Goal: Contribute content: Contribute content

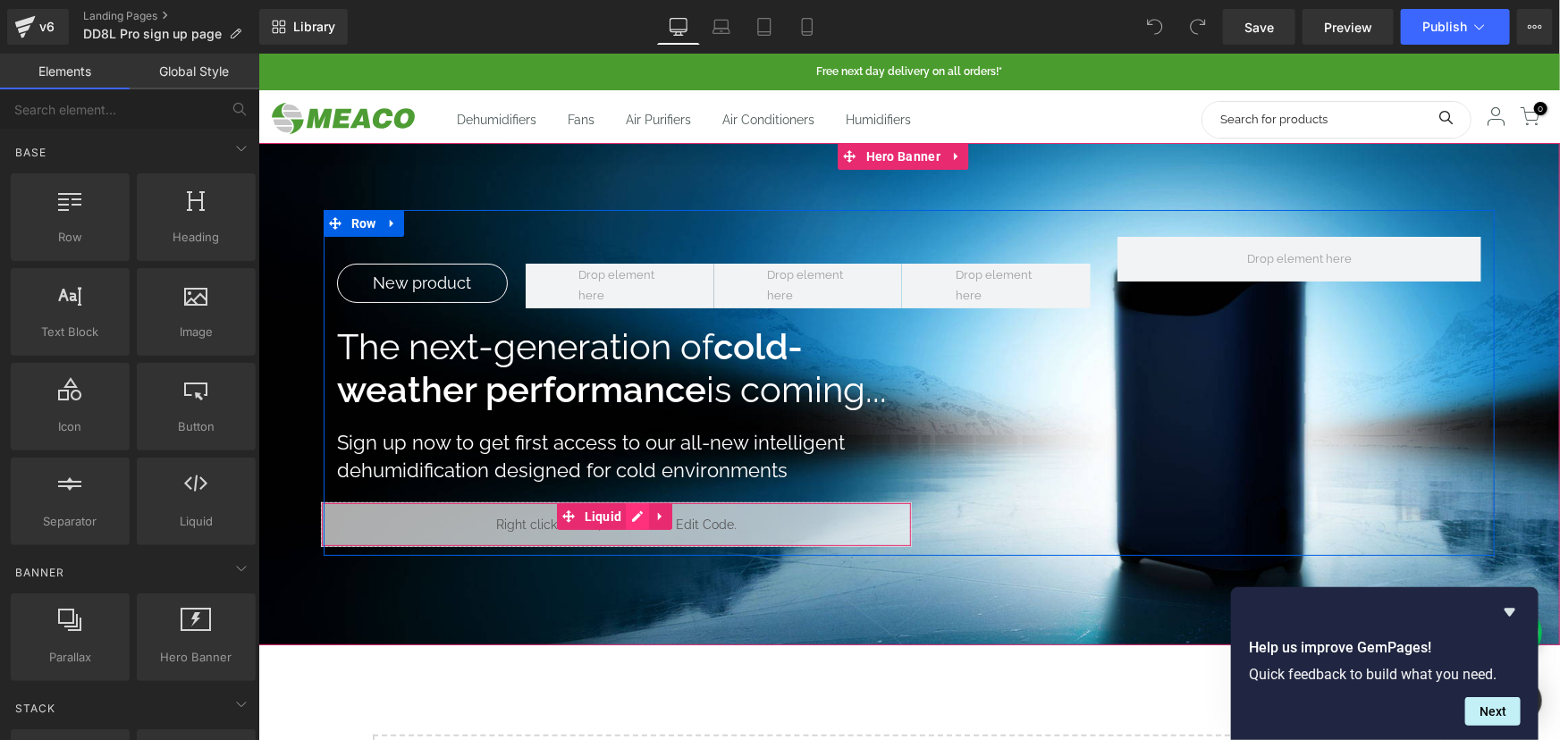
click at [633, 516] on icon at bounding box center [636, 515] width 13 height 13
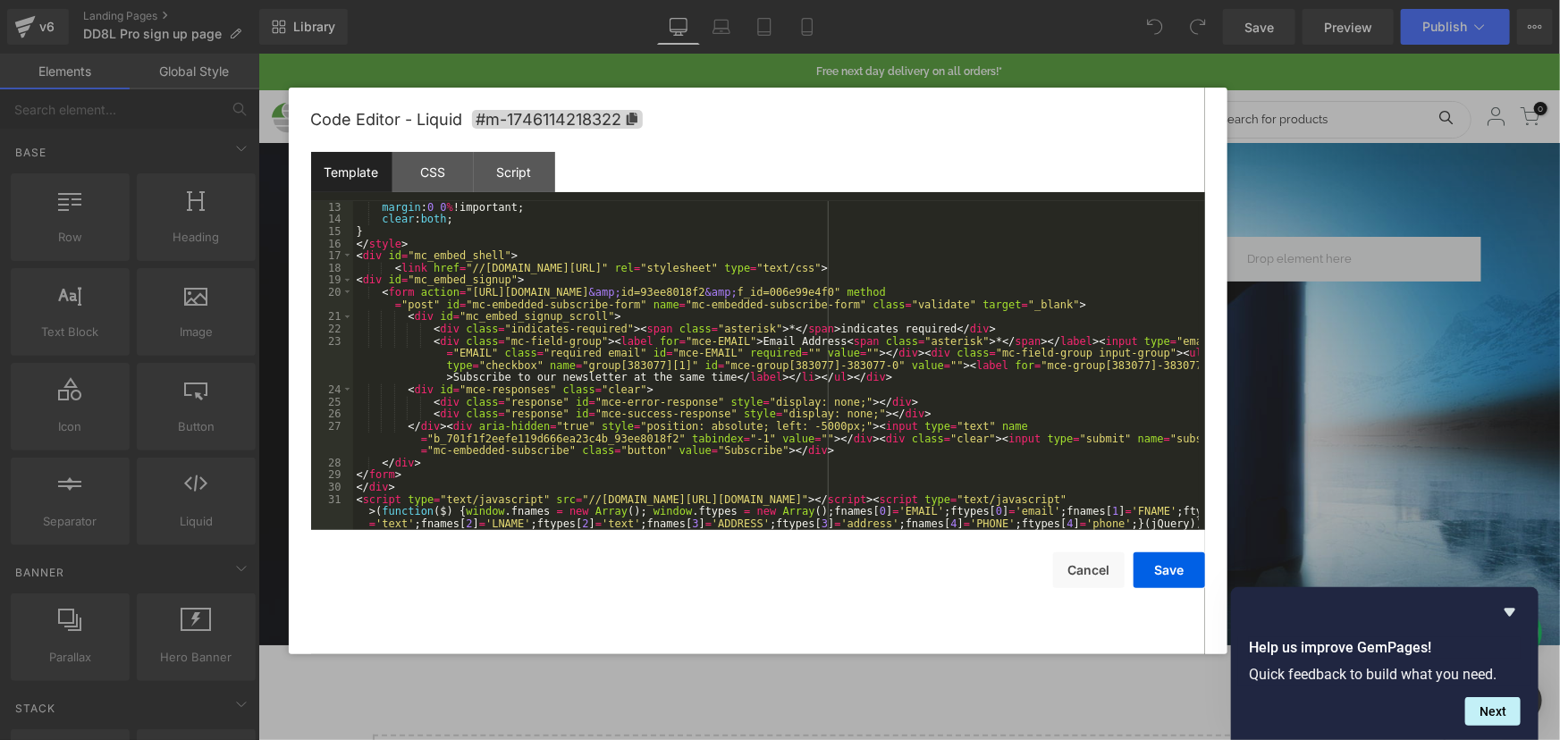
scroll to position [170, 0]
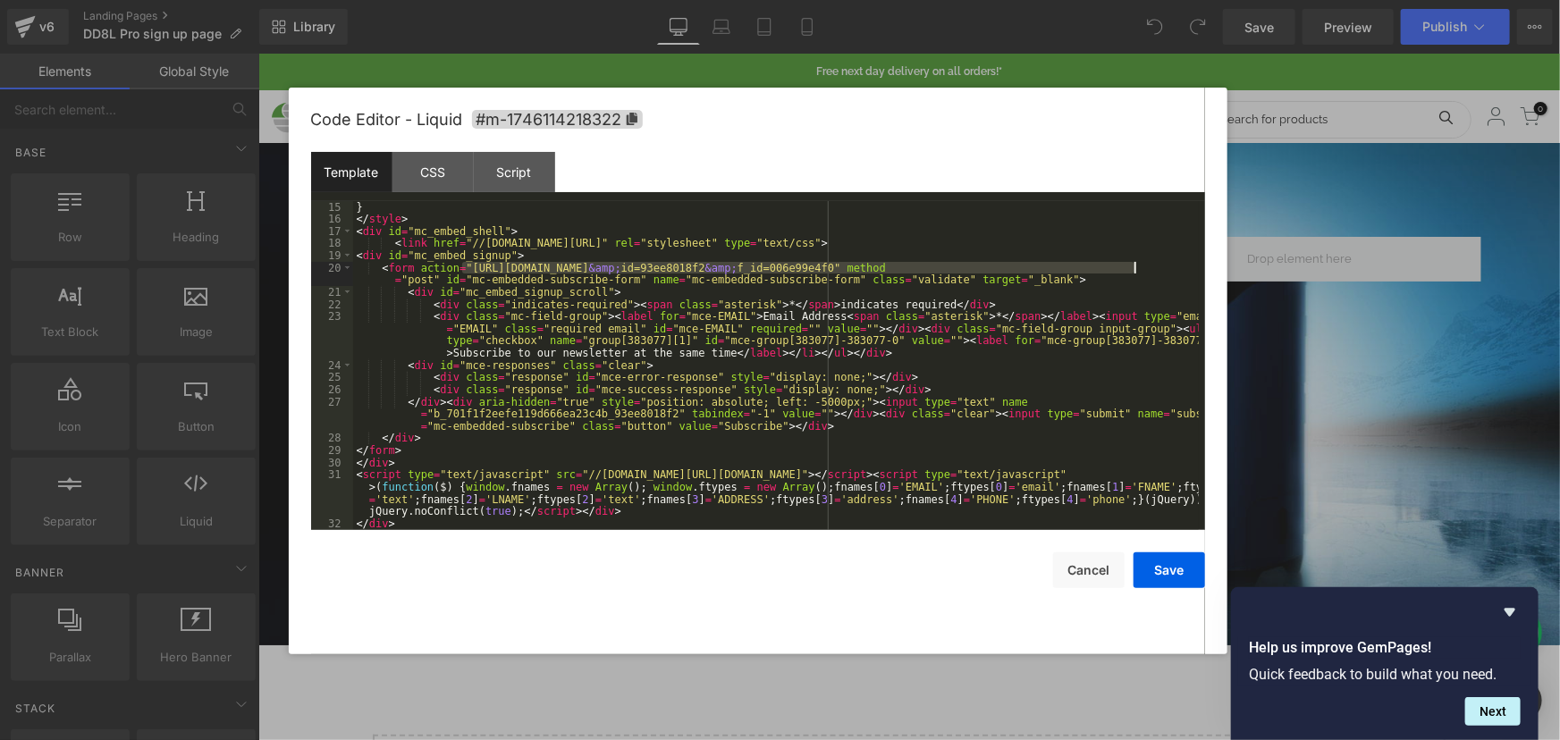
drag, startPoint x: 463, startPoint y: 268, endPoint x: 1132, endPoint y: 271, distance: 669.4
click at [1132, 271] on div "} </ style > < div id = "mc_embed_shell" > < link href = "//[DOMAIN_NAME][URL]"…" at bounding box center [775, 377] width 845 height 353
click at [1159, 572] on button "Save" at bounding box center [1168, 570] width 71 height 36
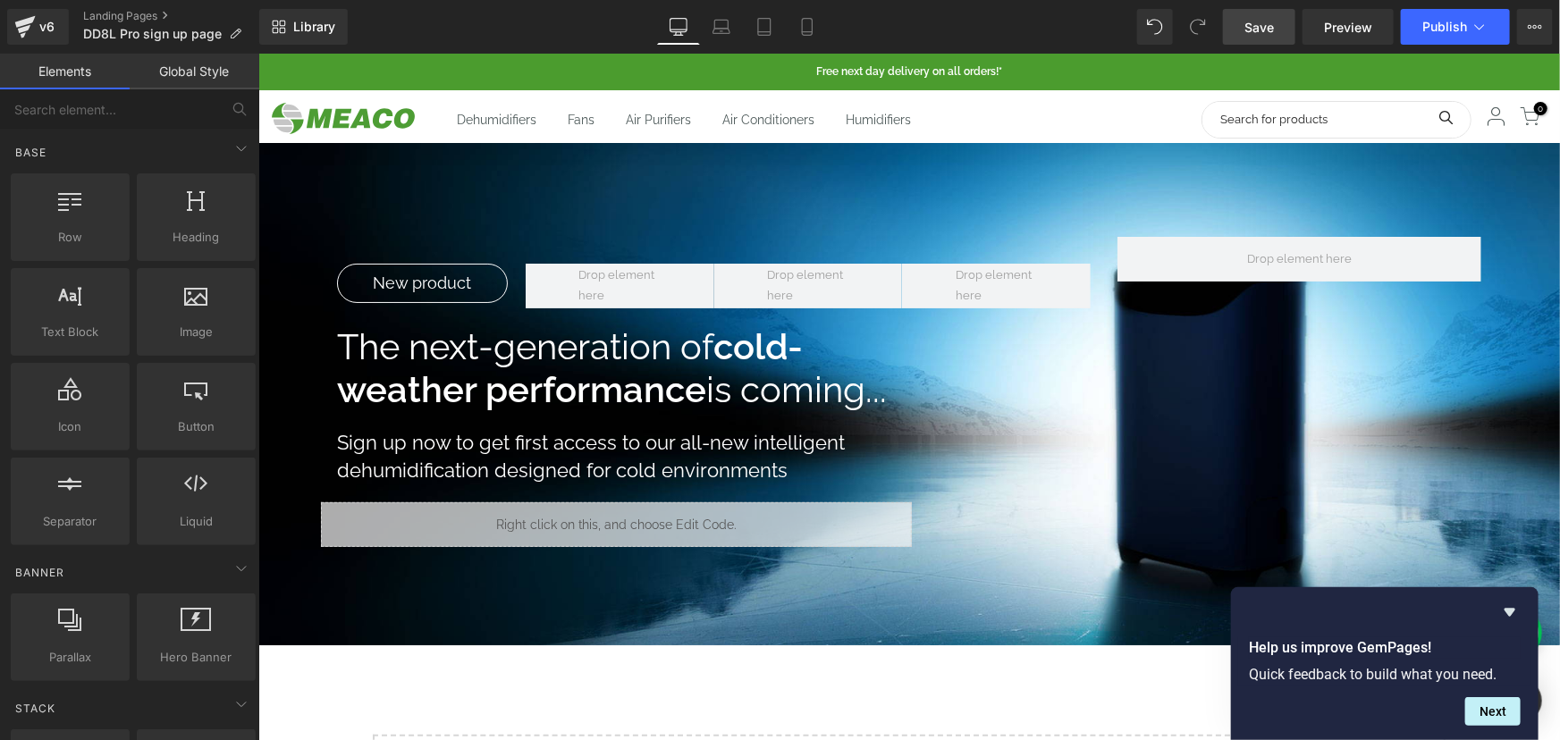
click at [1269, 36] on span "Save" at bounding box center [1258, 27] width 29 height 19
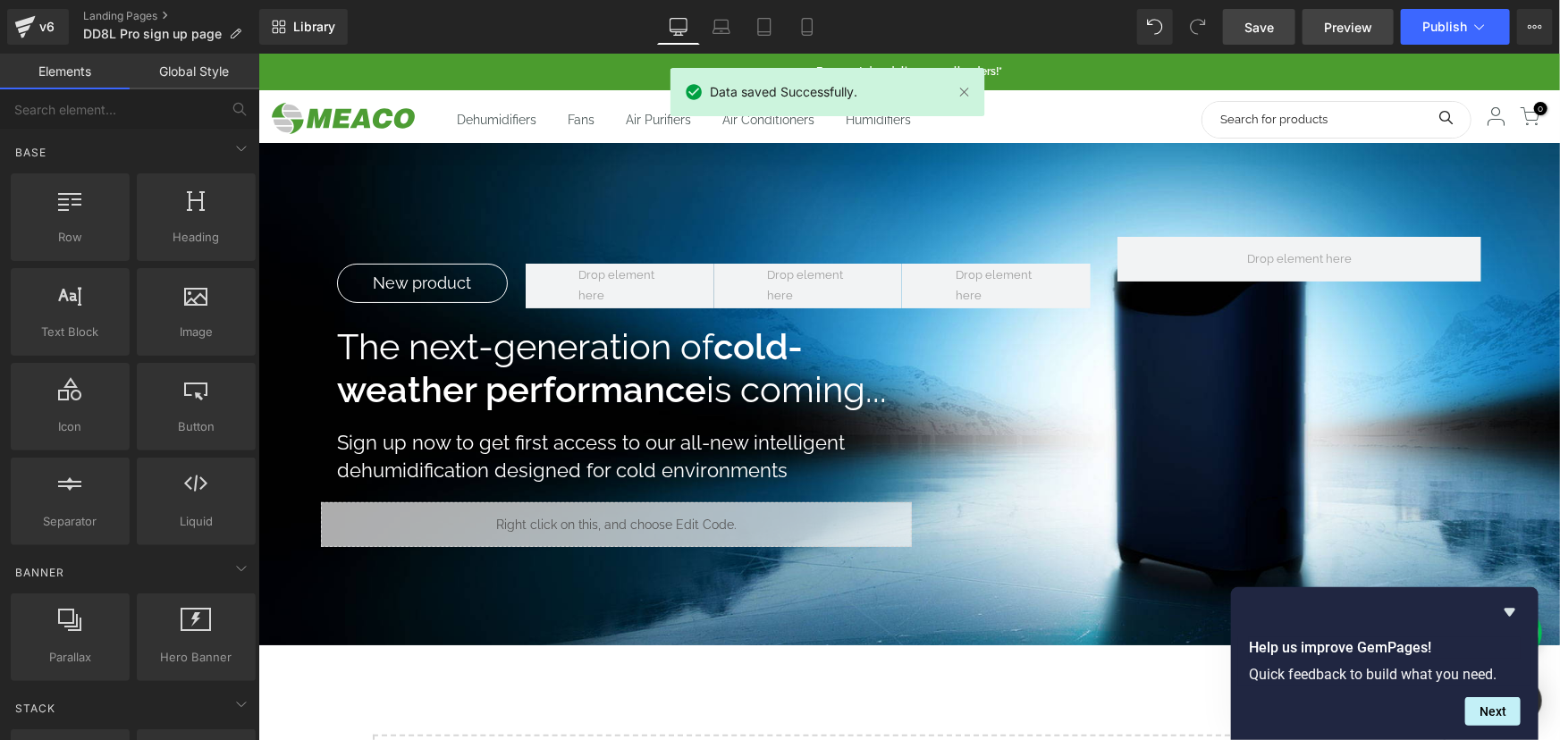
click at [1332, 26] on span "Preview" at bounding box center [1348, 27] width 48 height 19
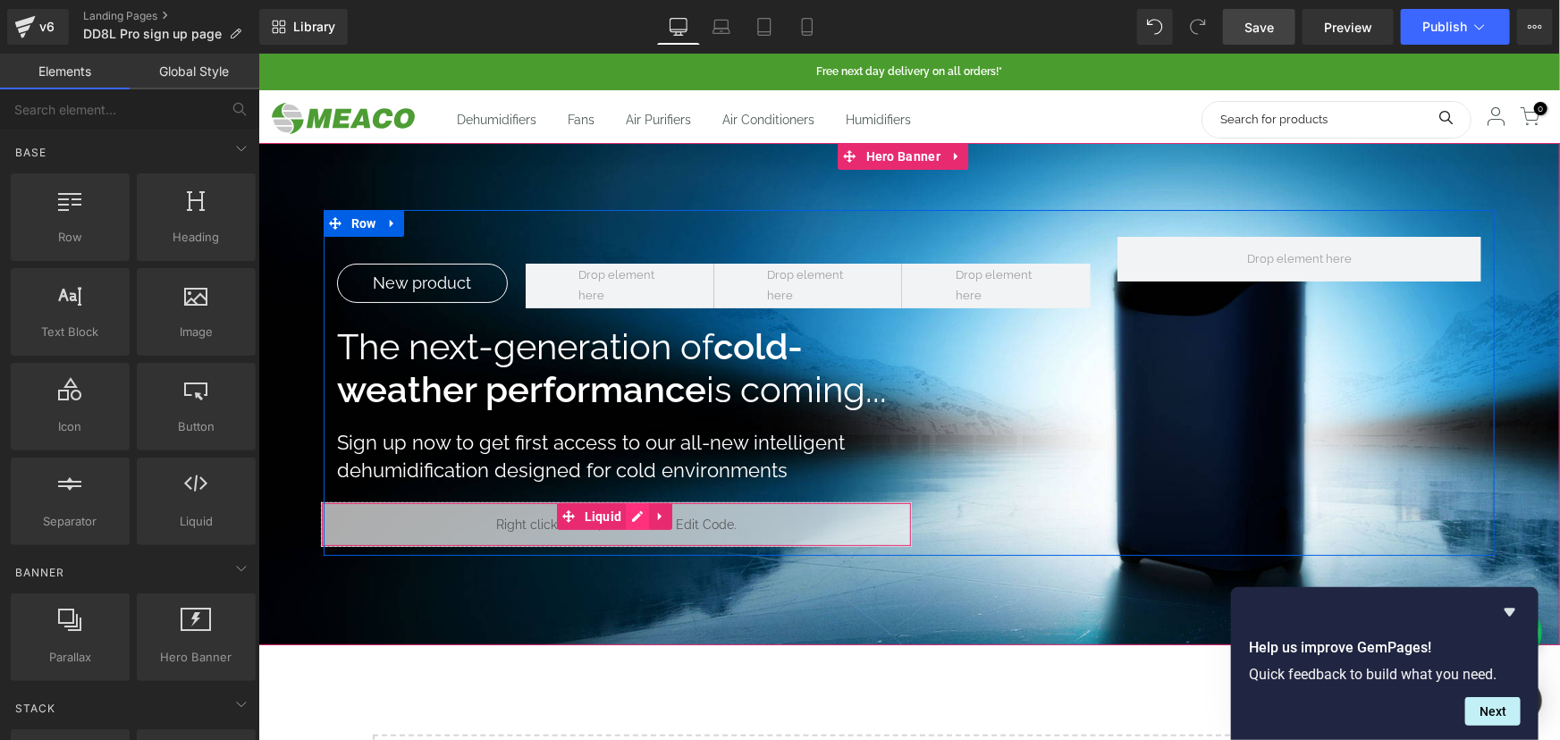
click at [630, 512] on icon at bounding box center [636, 515] width 13 height 13
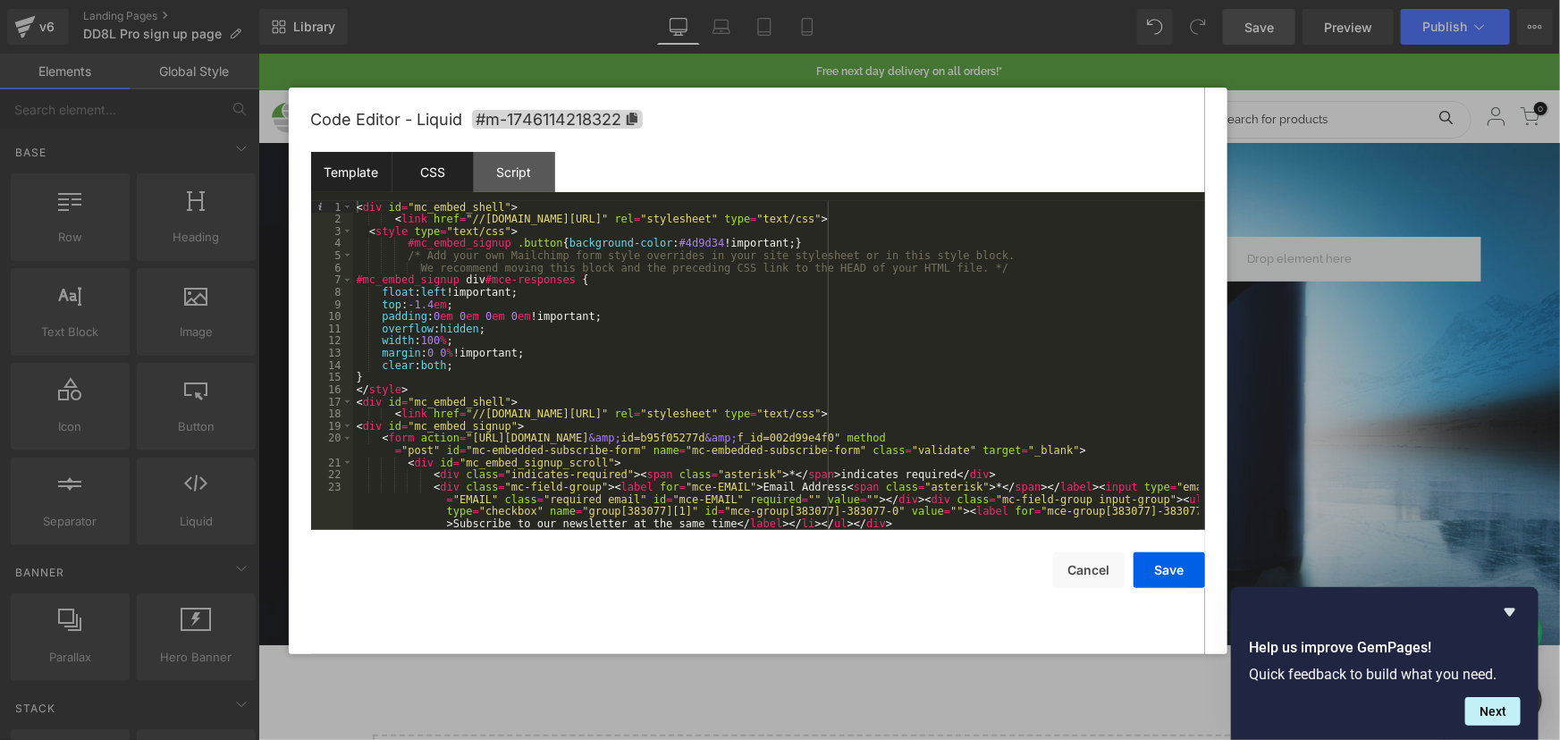
click at [437, 172] on div "CSS" at bounding box center [432, 172] width 81 height 40
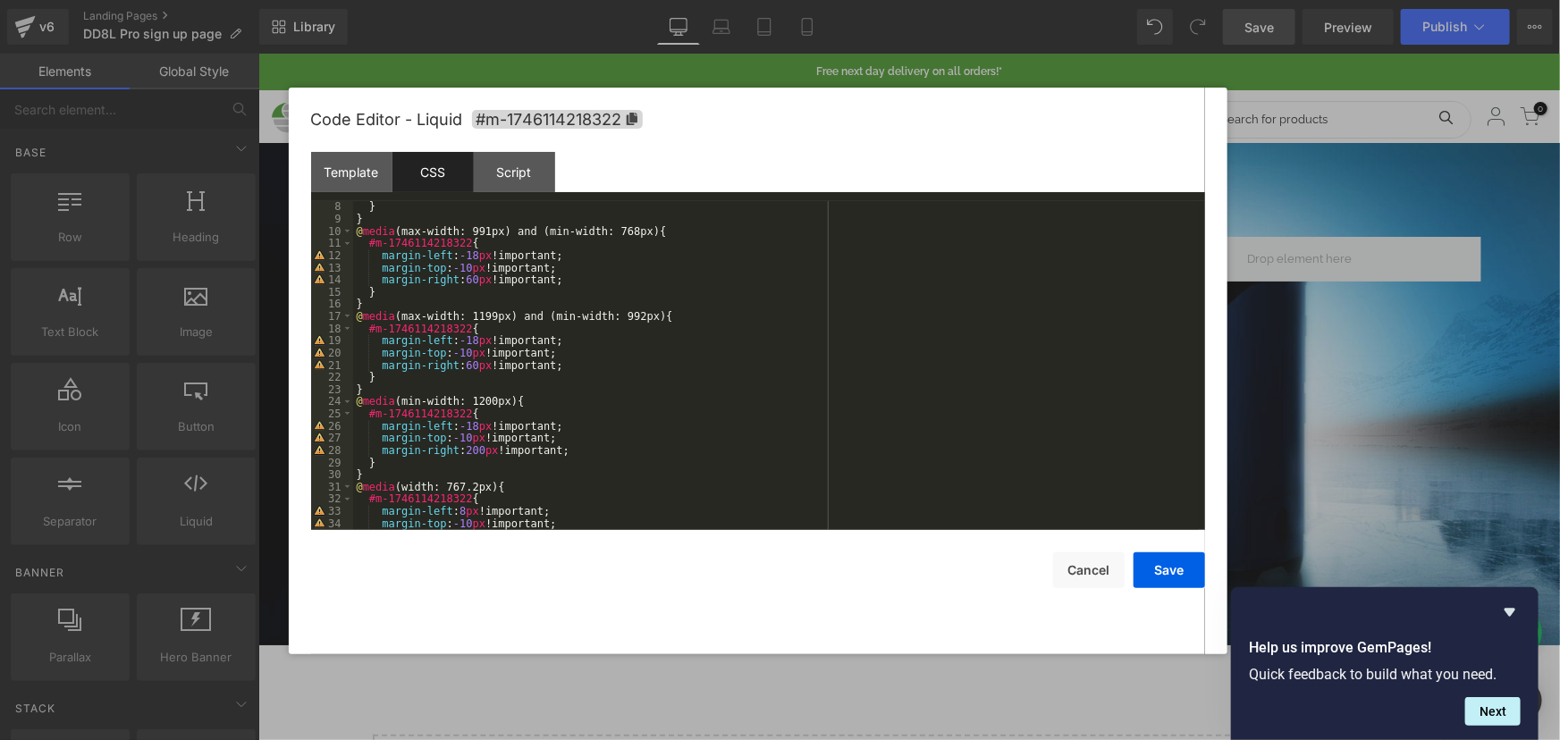
scroll to position [0, 0]
click at [354, 162] on div "Template" at bounding box center [351, 172] width 81 height 40
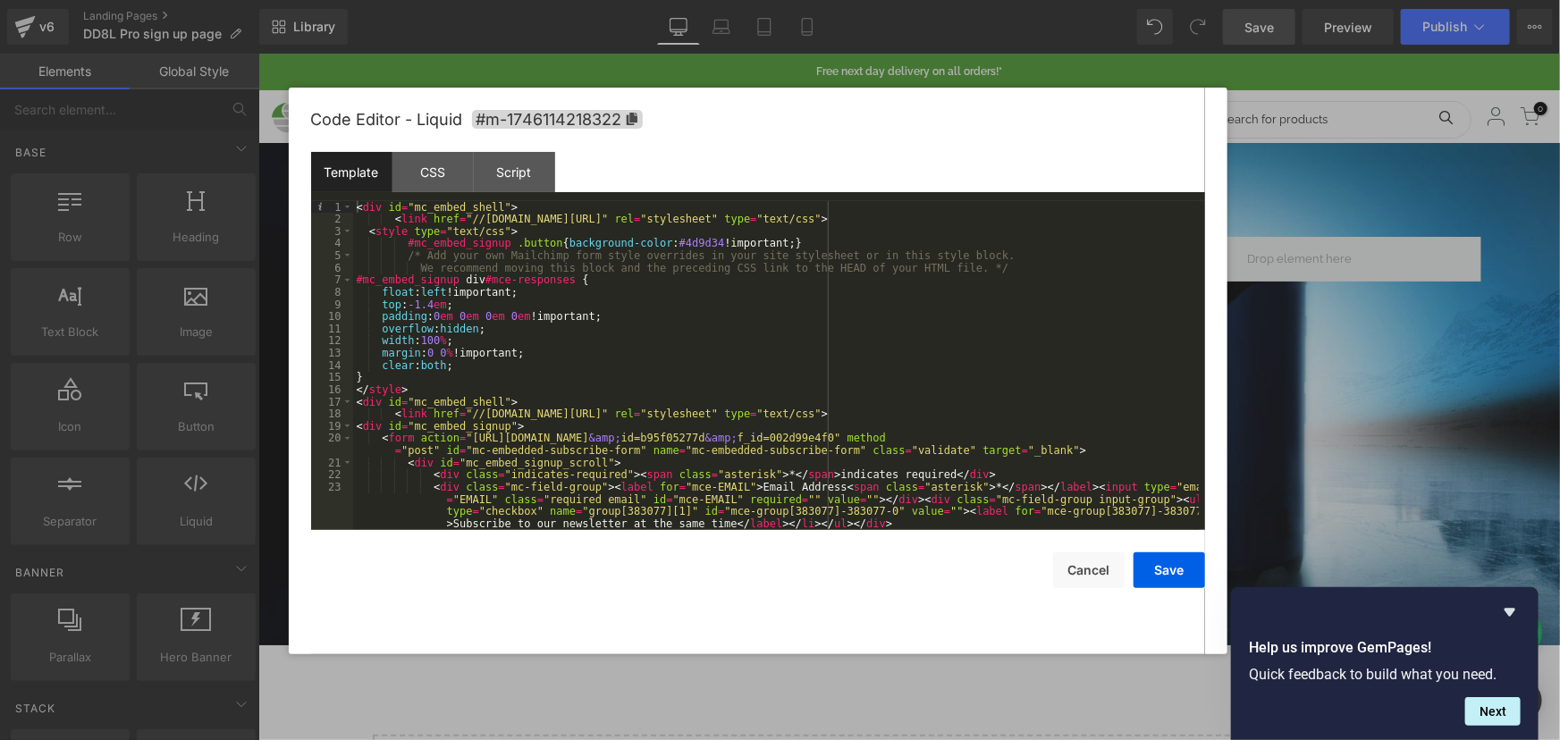
click at [529, 340] on div "< div id = "mc_embed_shell" > < link href = "//[DOMAIN_NAME][URL]" rel = "style…" at bounding box center [775, 377] width 845 height 353
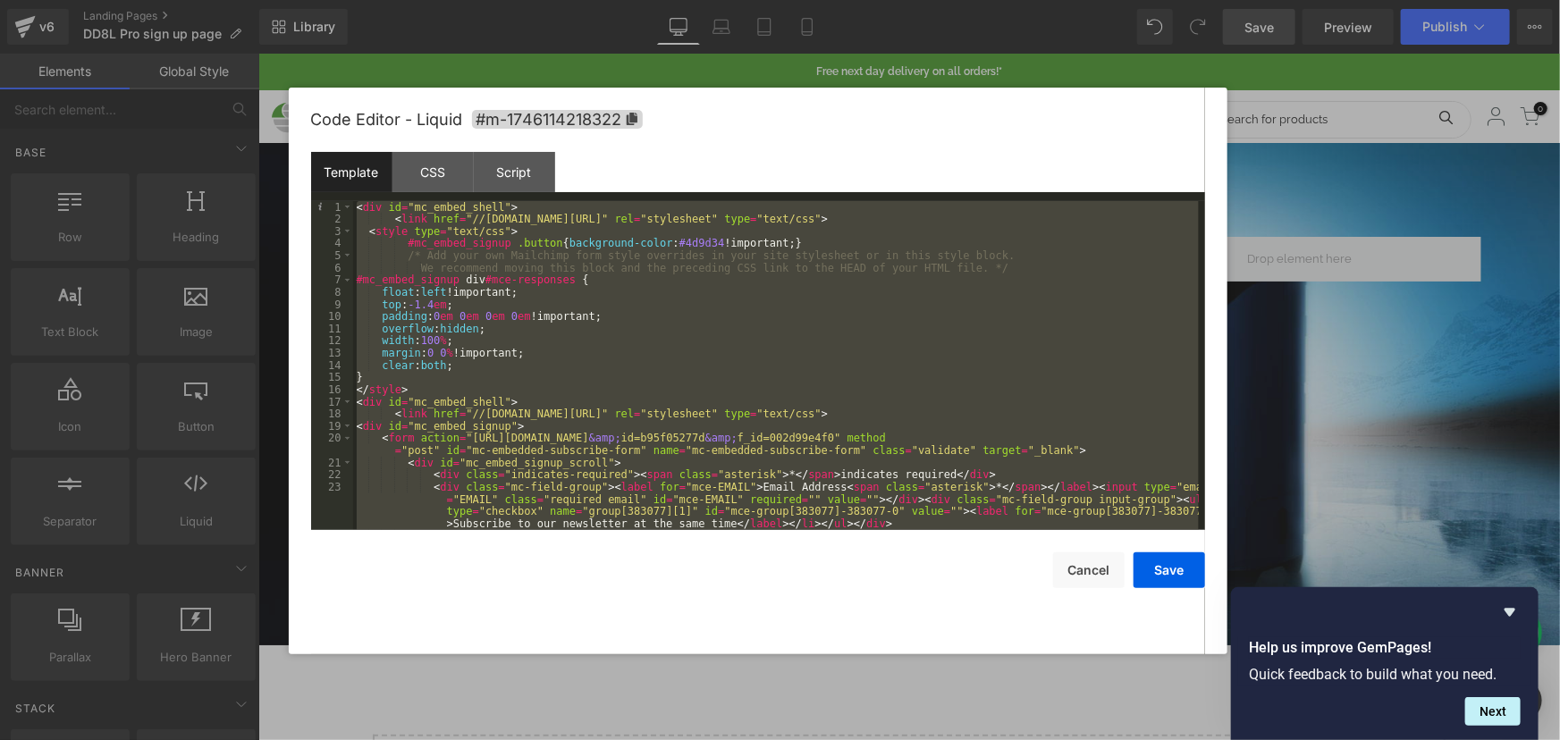
click at [561, 342] on div "< div id = "mc_embed_shell" > < link href = "//[DOMAIN_NAME][URL]" rel = "style…" at bounding box center [775, 365] width 845 height 329
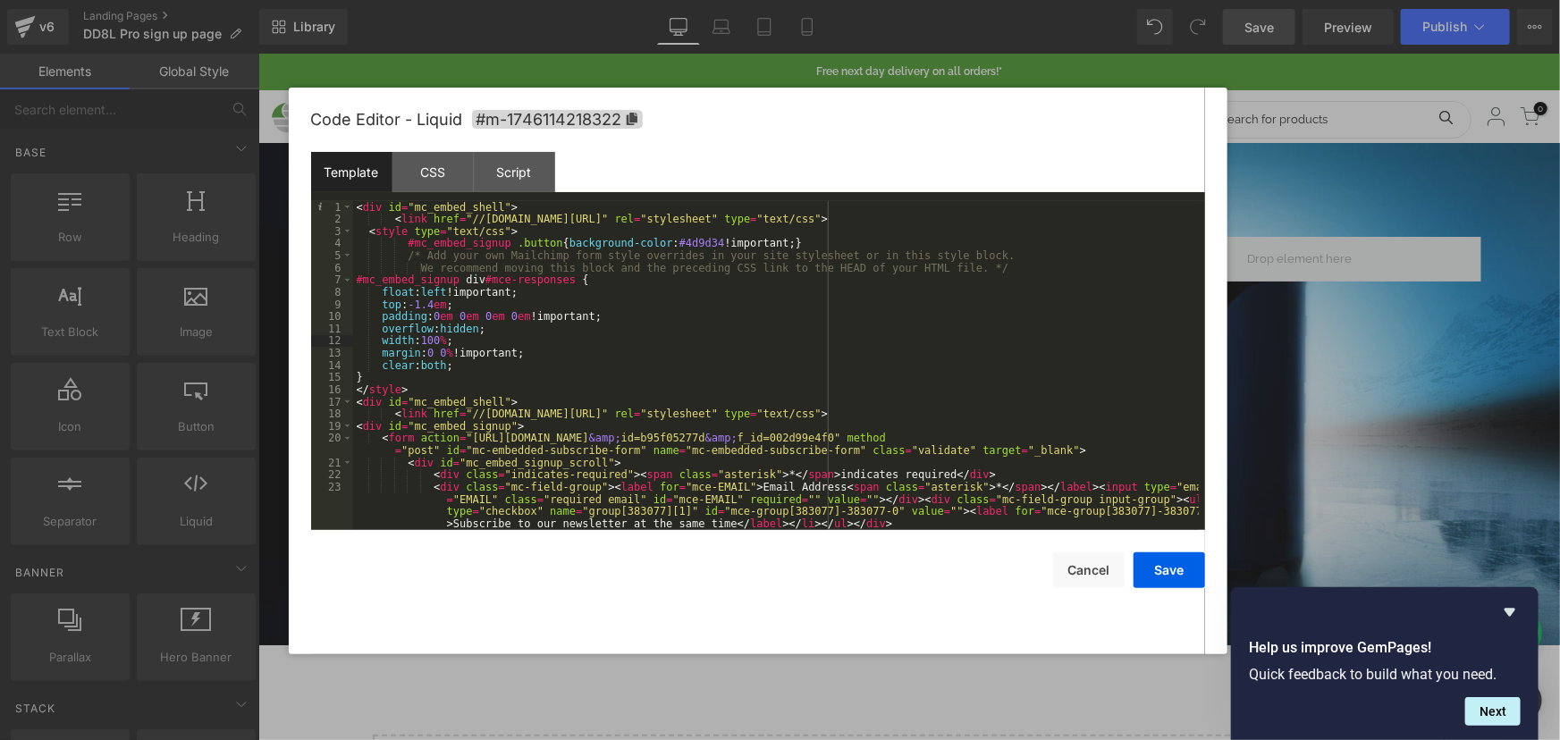
click at [546, 348] on div "< div id = "mc_embed_shell" > < link href = "//[DOMAIN_NAME][URL]" rel = "style…" at bounding box center [775, 377] width 845 height 353
click at [761, 244] on div "< div id = "mc_embed_shell" > < link href = "//[DOMAIN_NAME][URL]" rel = "style…" at bounding box center [775, 377] width 845 height 353
click at [813, 242] on div "< div id = "mc_embed_shell" > < link href = "//[DOMAIN_NAME][URL]" rel = "style…" at bounding box center [775, 377] width 845 height 353
click at [809, 243] on div "< div id = "mc_embed_shell" > < link href = "//[DOMAIN_NAME][URL]" rel = "style…" at bounding box center [775, 377] width 845 height 353
drag, startPoint x: 840, startPoint y: 246, endPoint x: 773, endPoint y: 246, distance: 67.0
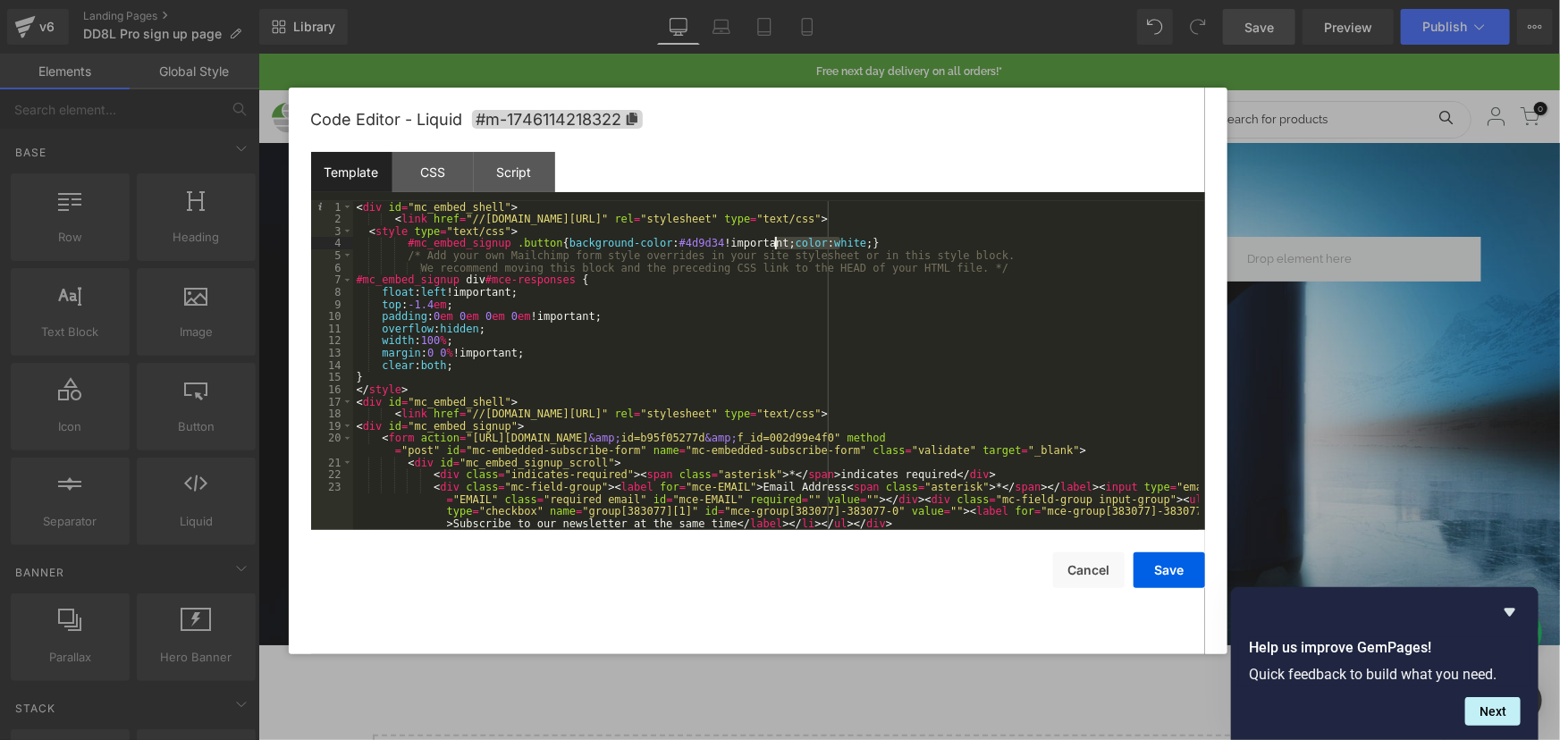
click at [773, 246] on div "< div id = "mc_embed_shell" > < link href = "//[DOMAIN_NAME][URL]" rel = "style…" at bounding box center [775, 377] width 845 height 353
click at [475, 368] on div "< div id = "mc_embed_shell" > < link href = "//[DOMAIN_NAME][URL]" rel = "style…" at bounding box center [775, 377] width 845 height 353
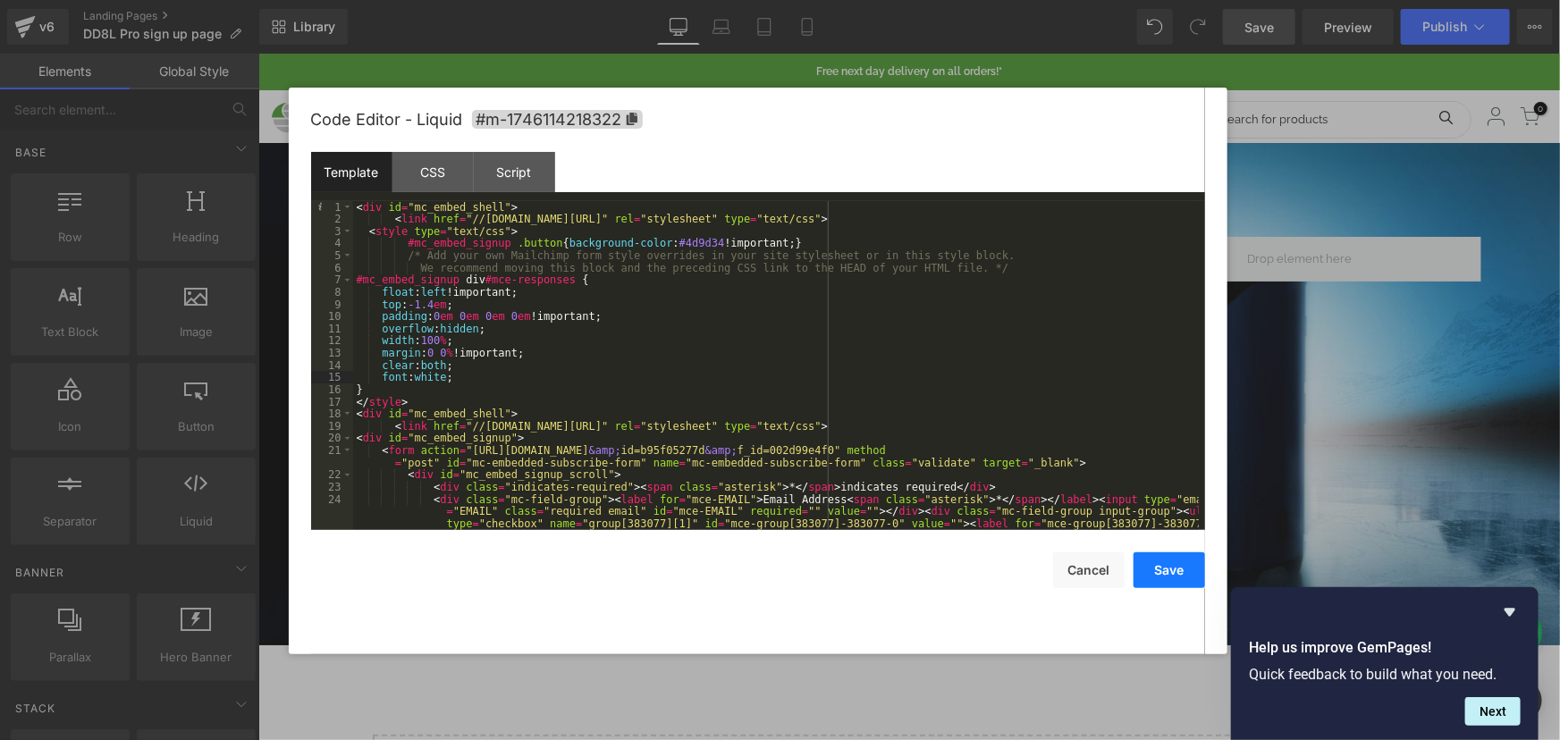
click at [1171, 575] on button "Save" at bounding box center [1168, 570] width 71 height 36
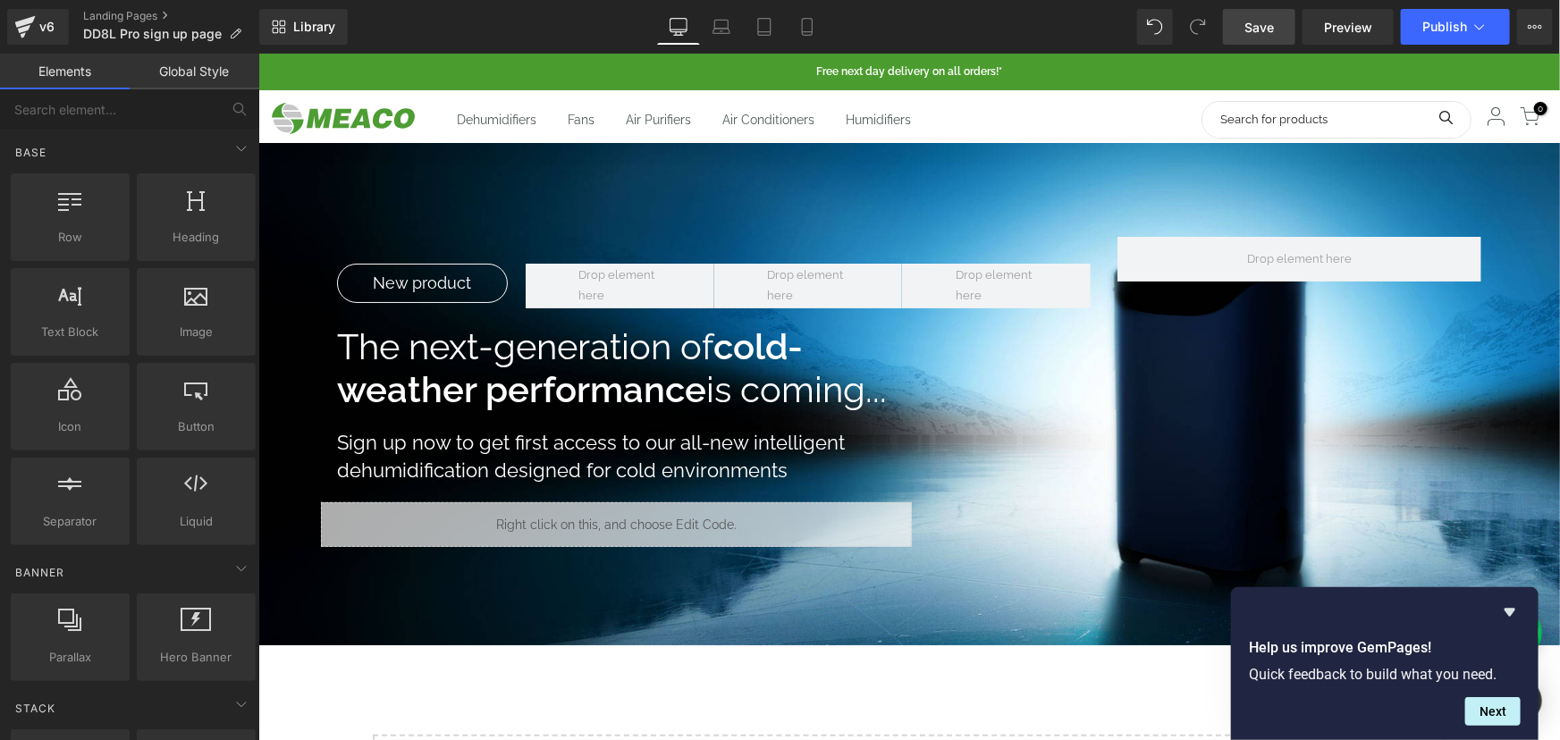
click at [1280, 14] on link "Save" at bounding box center [1259, 27] width 72 height 36
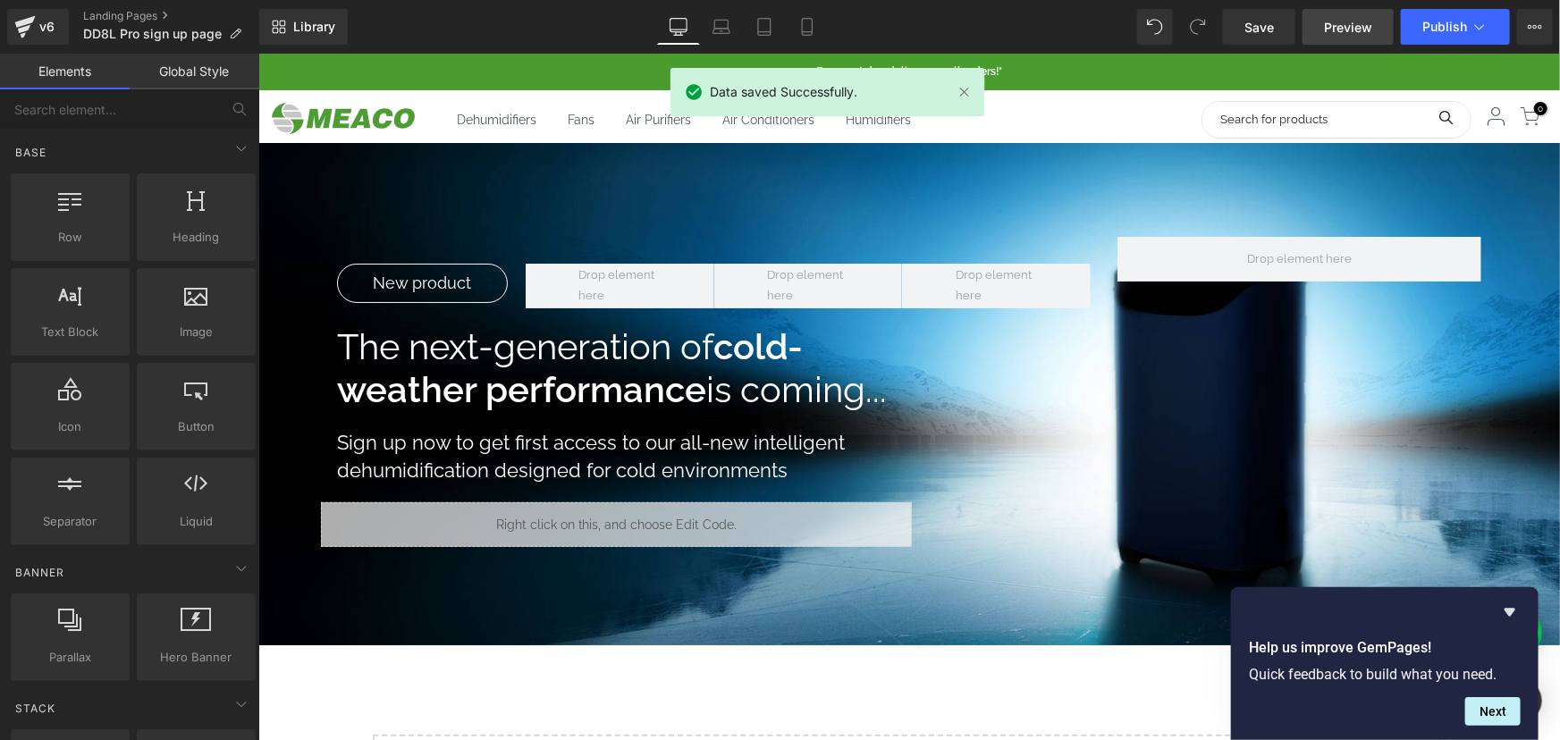
click at [1329, 18] on span "Preview" at bounding box center [1348, 27] width 48 height 19
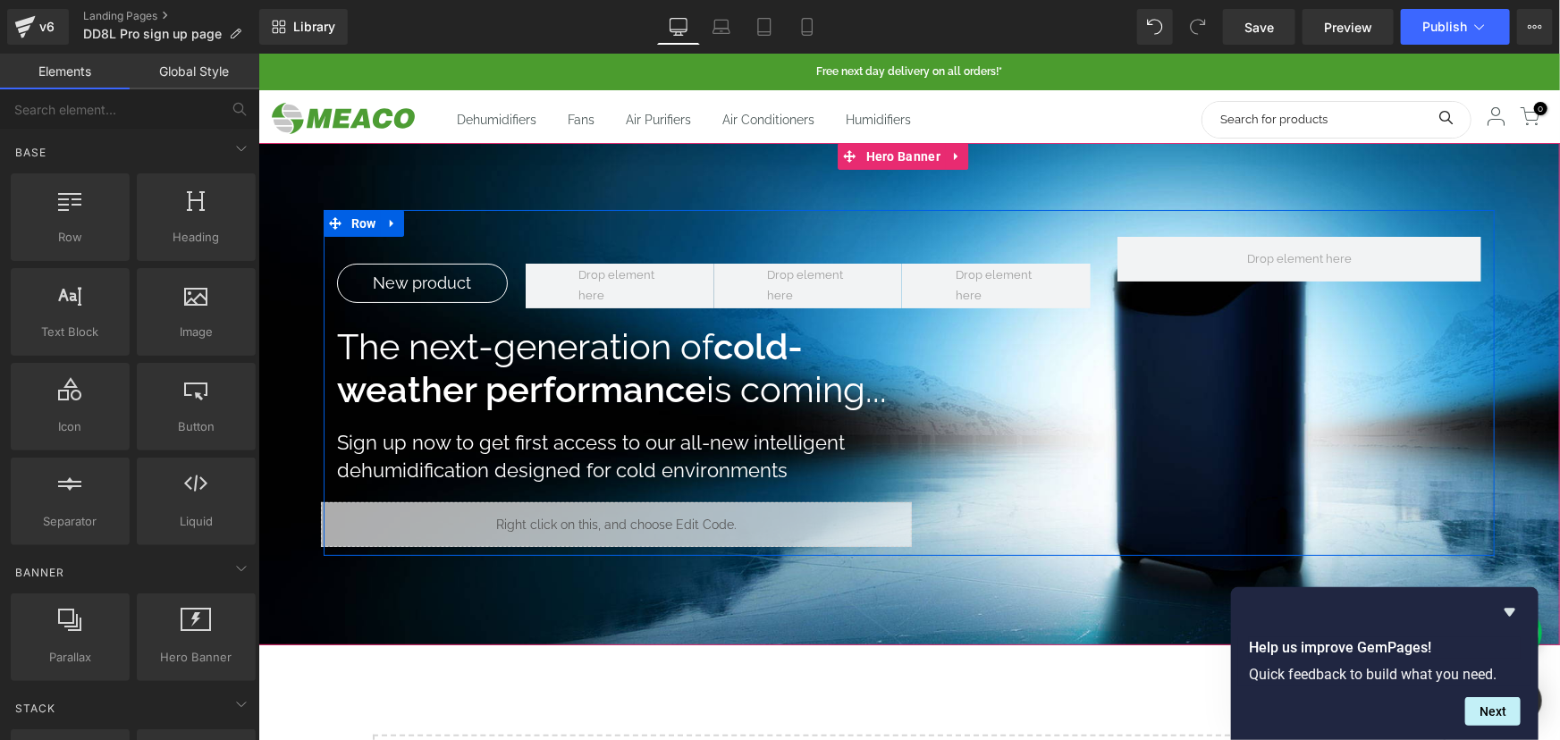
click at [634, 519] on icon at bounding box center [632, 515] width 10 height 11
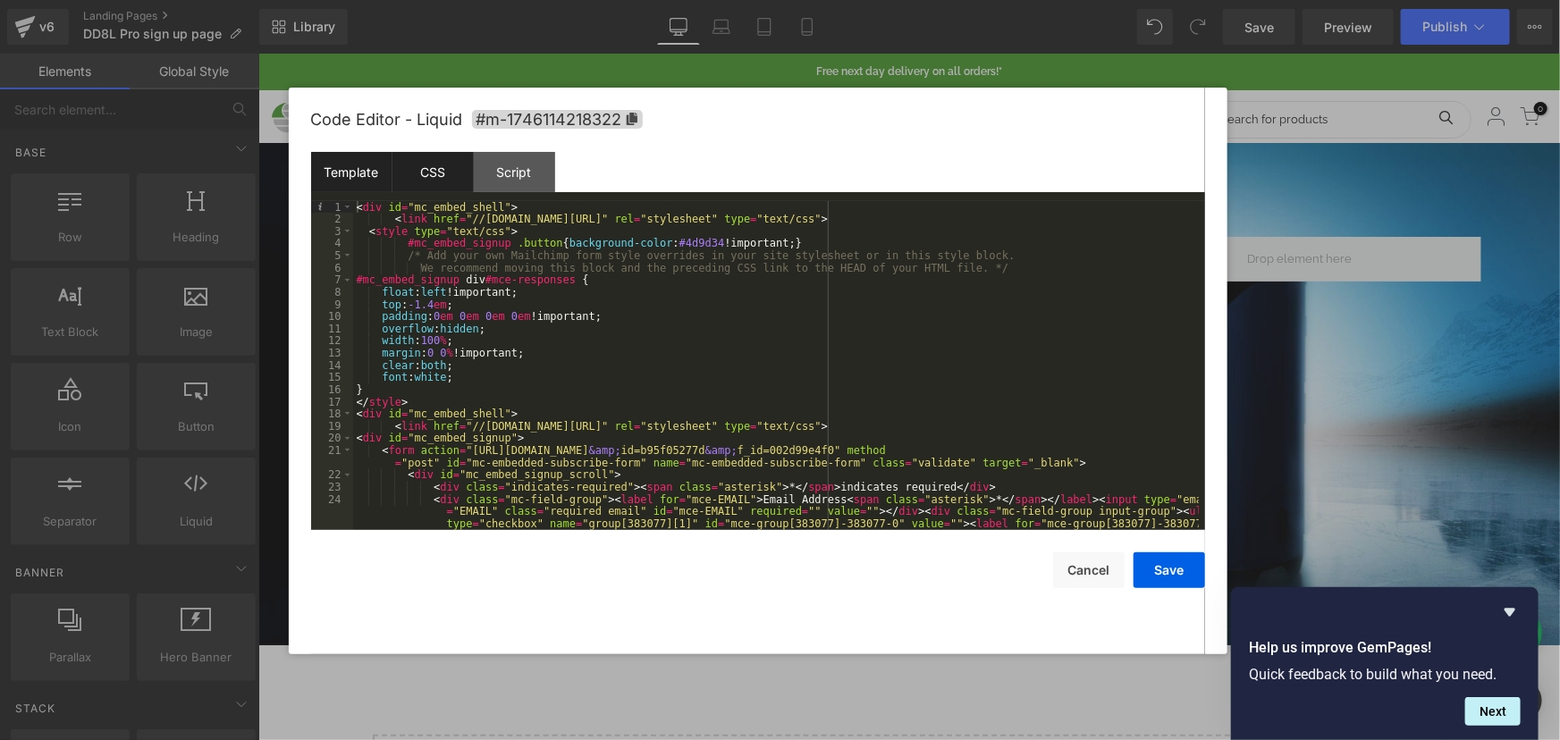
click at [423, 171] on div "CSS" at bounding box center [432, 172] width 81 height 40
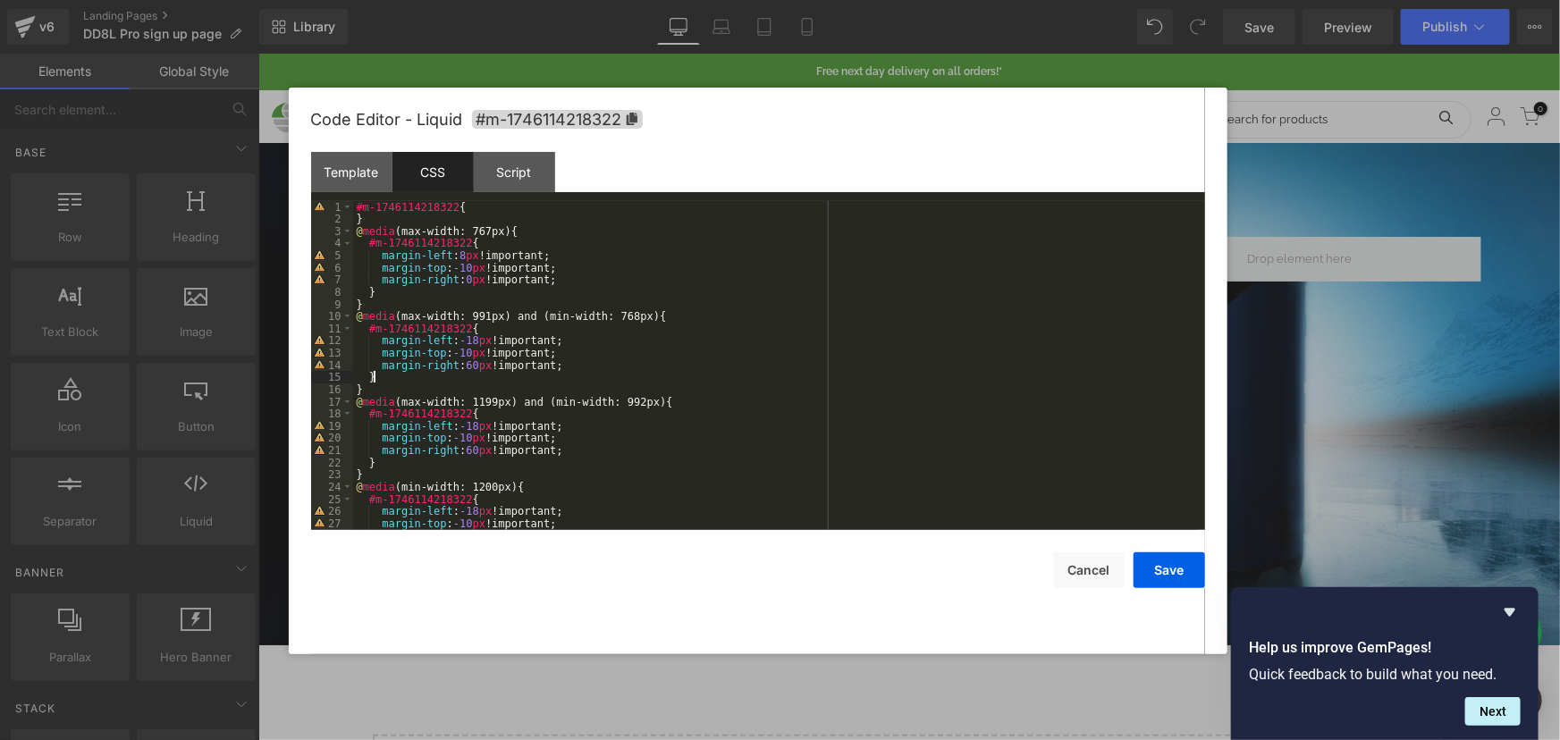
click at [541, 379] on div "#m-1746114218322 { } @ media (max-width: 767px) { #m-1746114218322 { margin-lef…" at bounding box center [775, 377] width 845 height 353
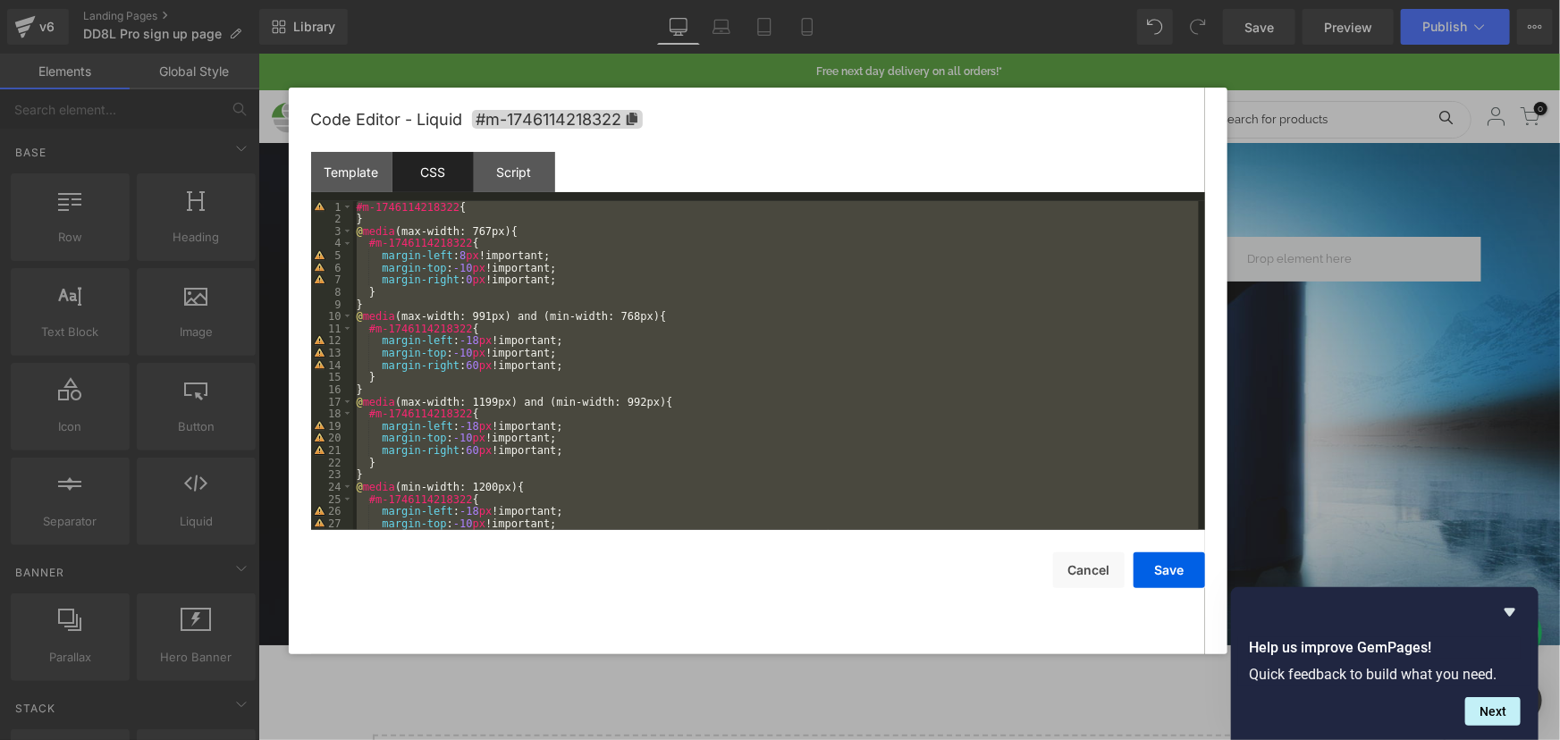
click at [399, 204] on div "#m-1746114218322 { } @ media (max-width: 767px) { #m-1746114218322 { margin-lef…" at bounding box center [775, 365] width 845 height 329
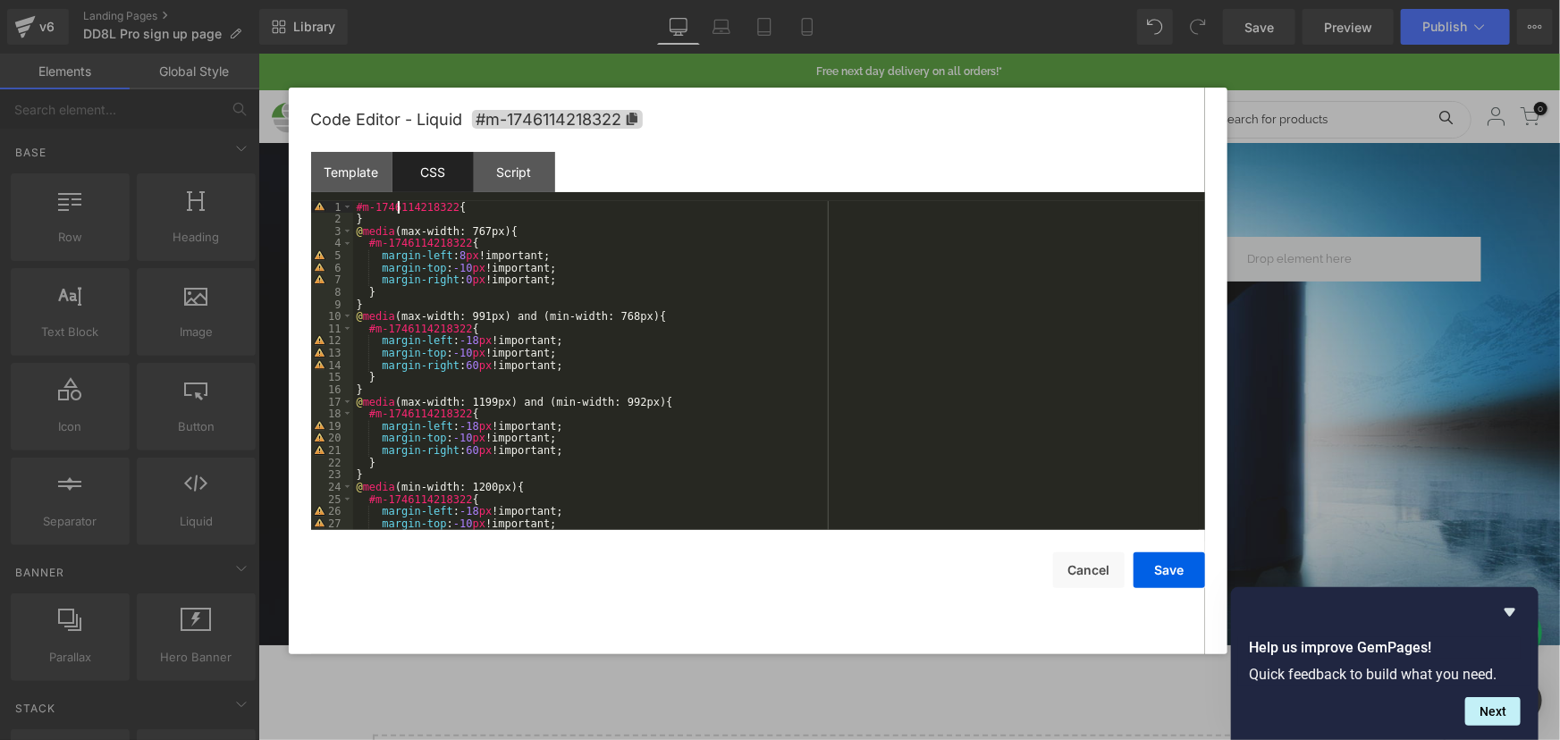
click at [458, 206] on div "#m-1746114218322 { } @ media (max-width: 767px) { #m-1746114218322 { margin-lef…" at bounding box center [775, 377] width 845 height 353
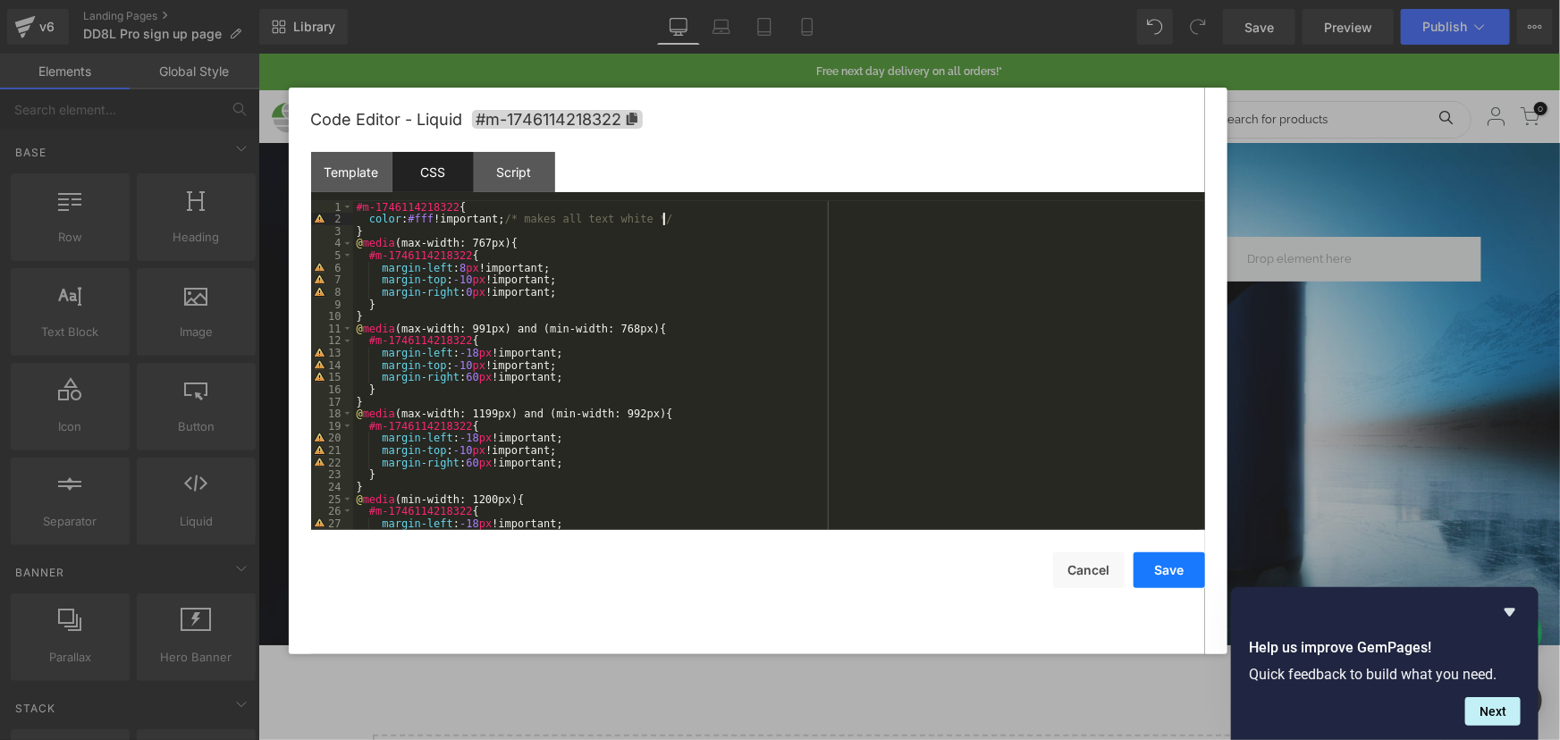
click at [1160, 568] on button "Save" at bounding box center [1168, 570] width 71 height 36
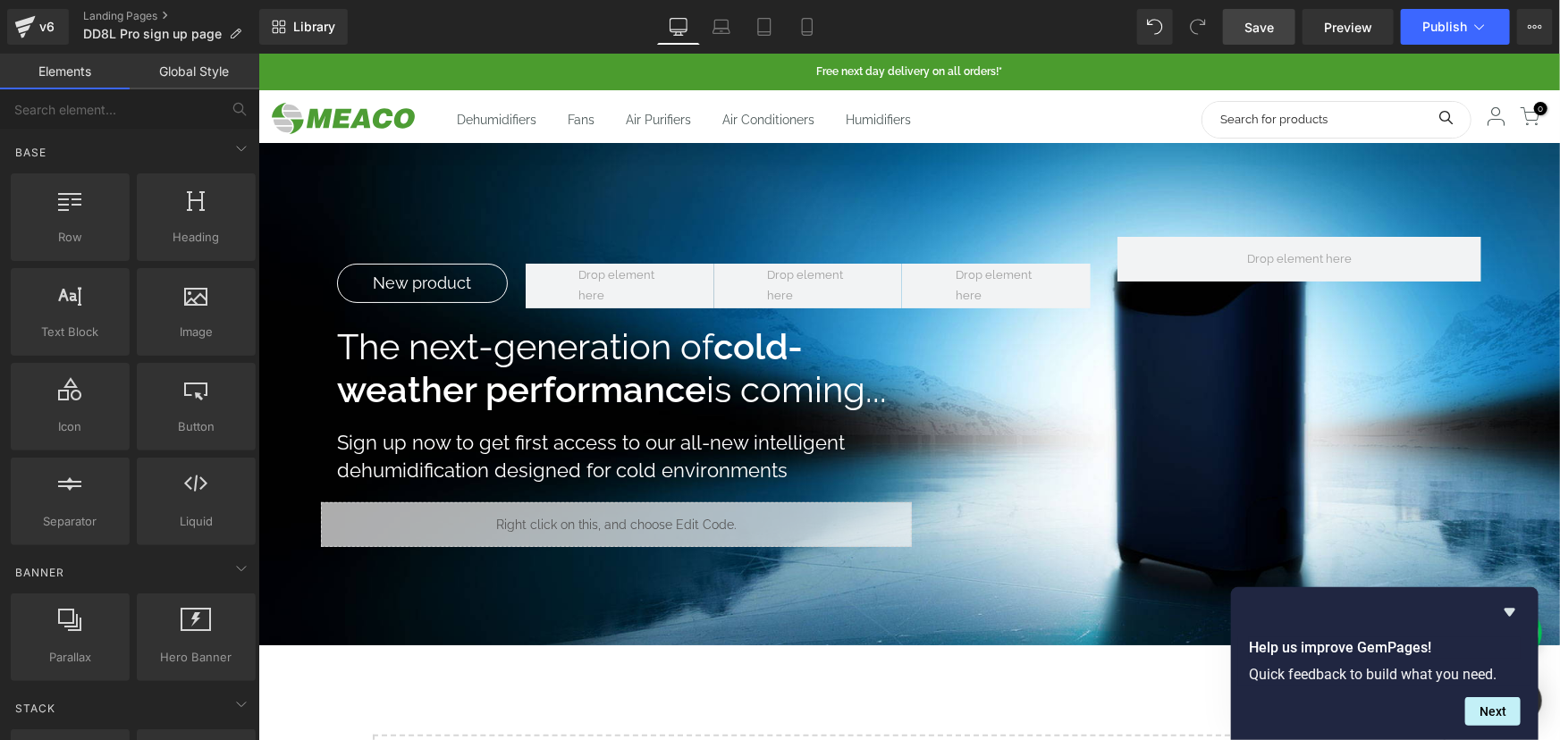
click at [1265, 20] on span "Save" at bounding box center [1258, 27] width 29 height 19
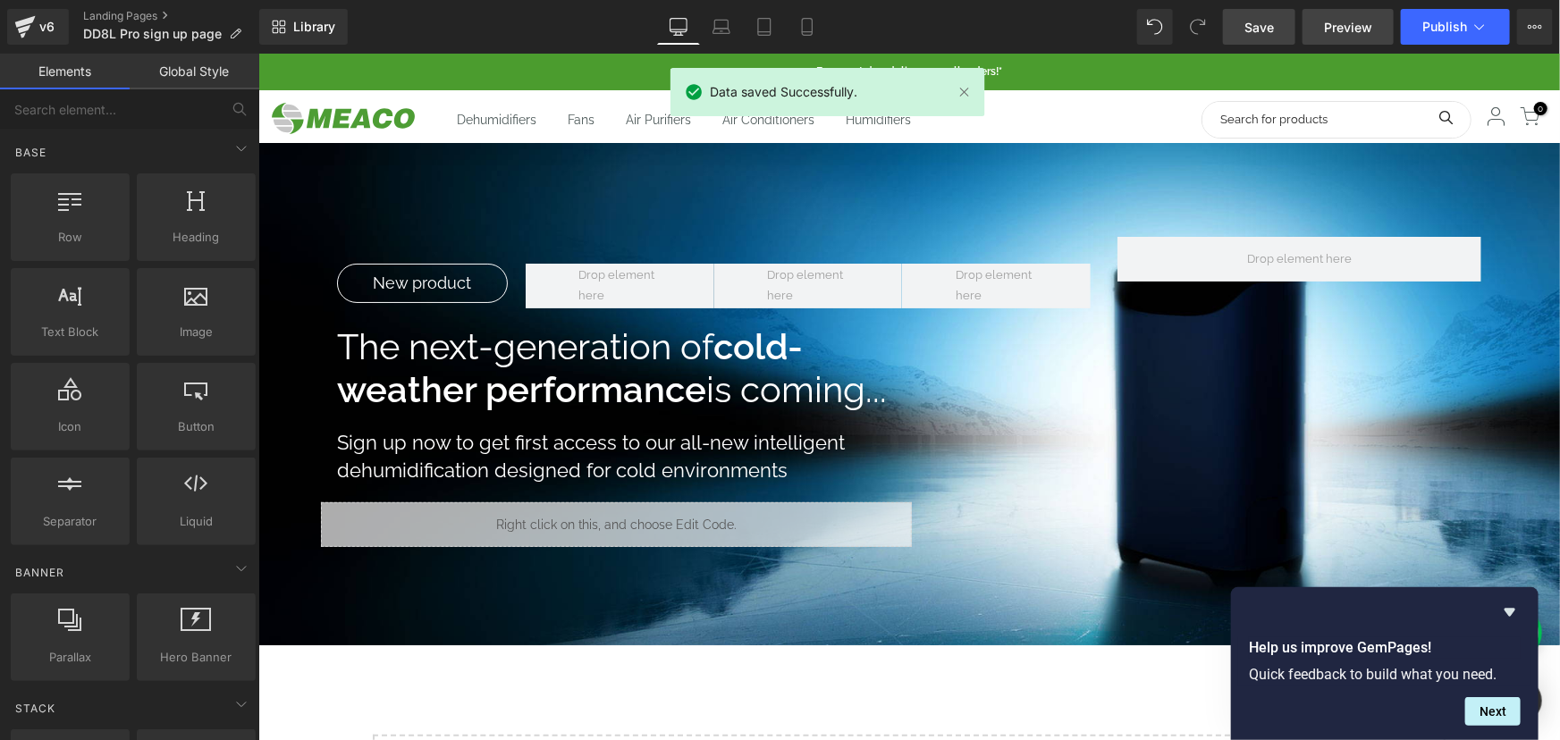
click at [1332, 25] on span "Preview" at bounding box center [1348, 27] width 48 height 19
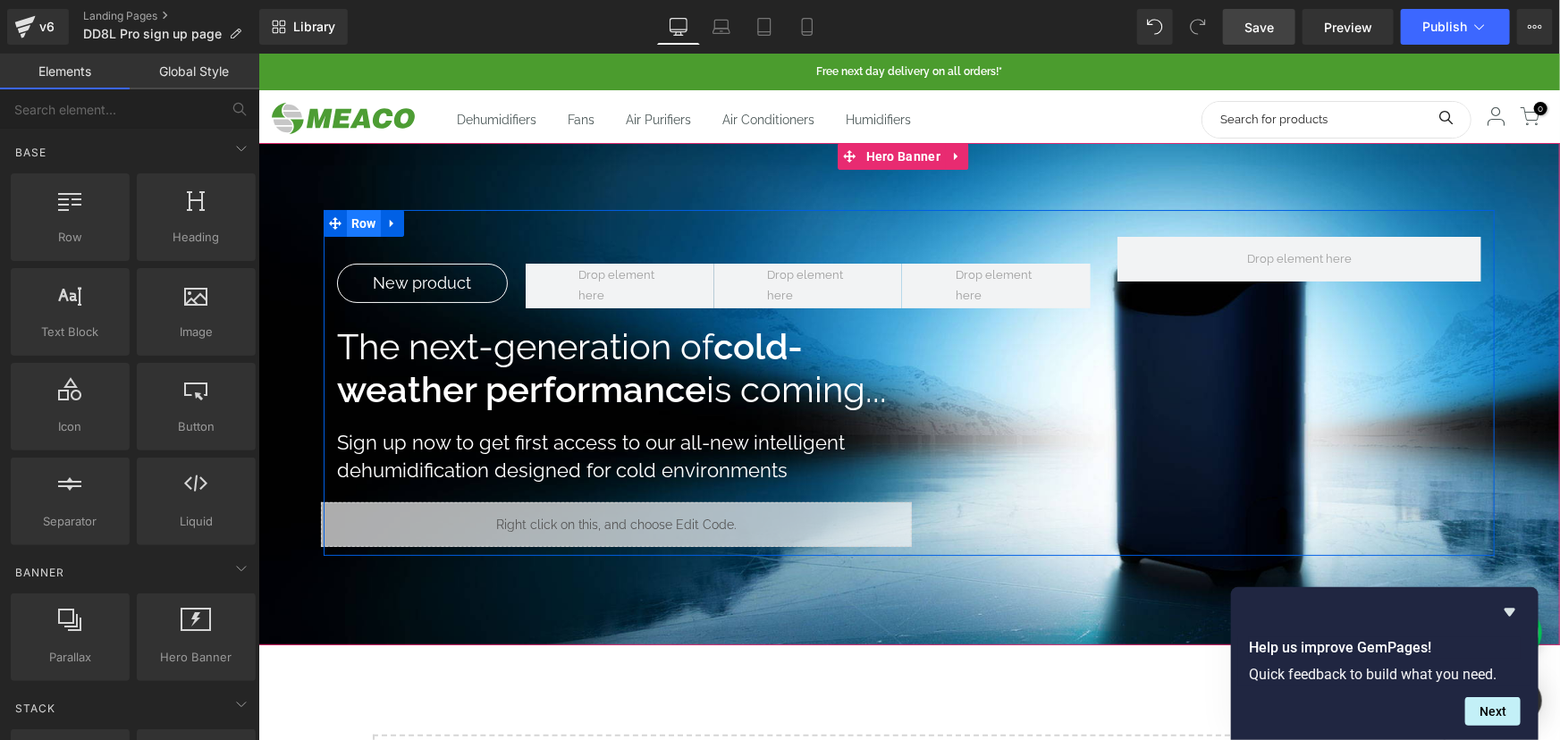
click at [355, 222] on span "Row" at bounding box center [363, 222] width 34 height 27
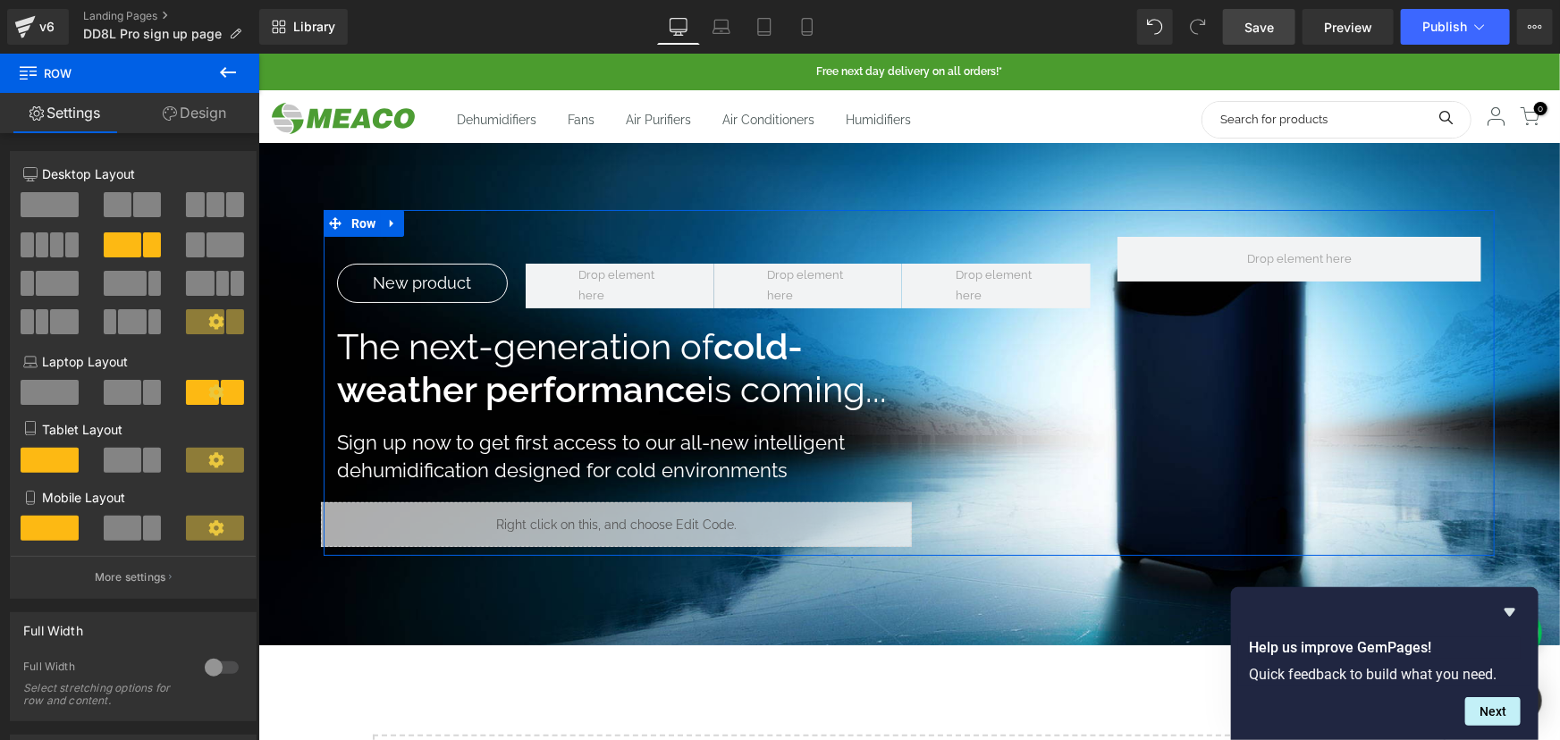
click at [189, 106] on link "Design" at bounding box center [195, 113] width 130 height 40
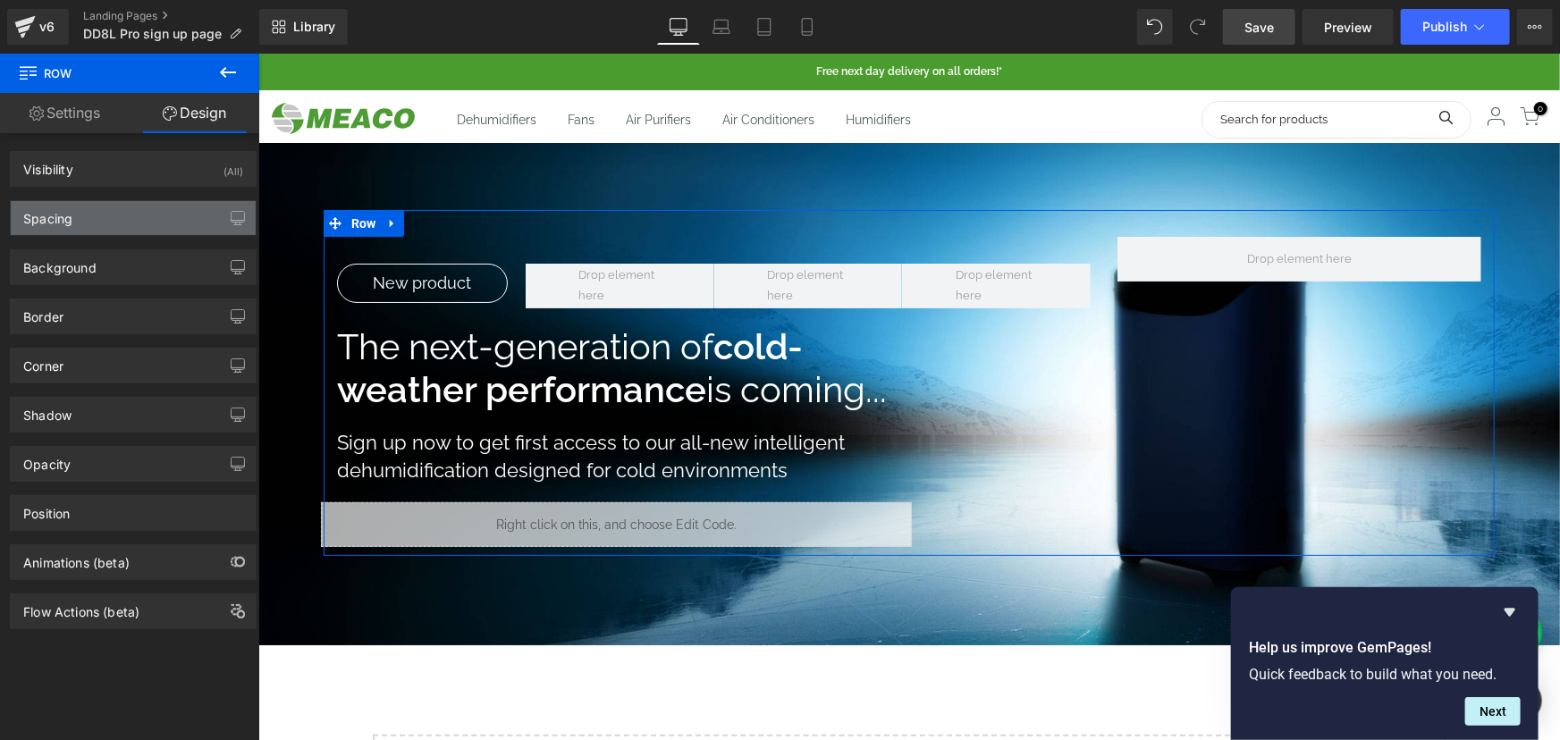
click at [78, 218] on div "Spacing" at bounding box center [133, 218] width 245 height 34
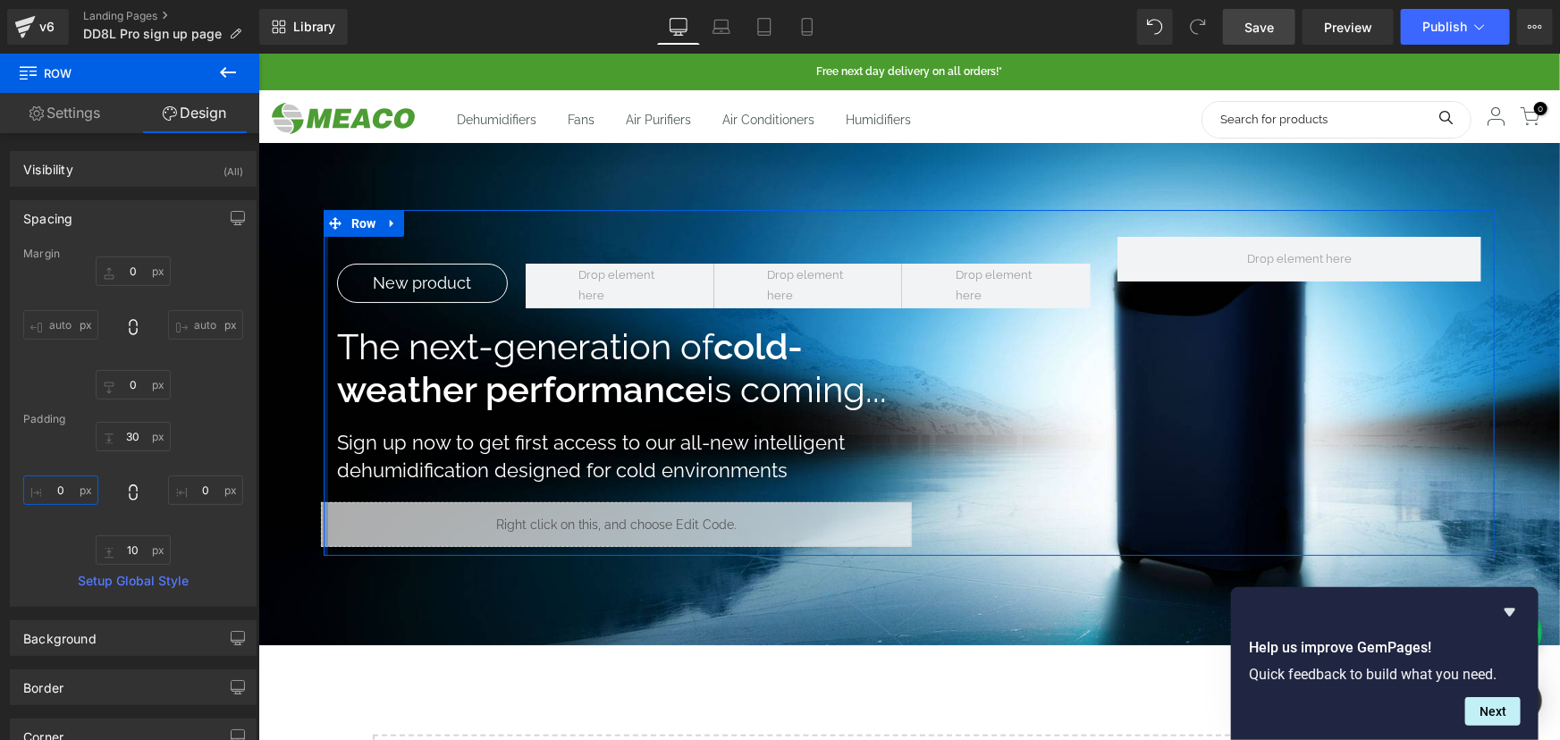
click at [61, 491] on input "0" at bounding box center [60, 489] width 75 height 29
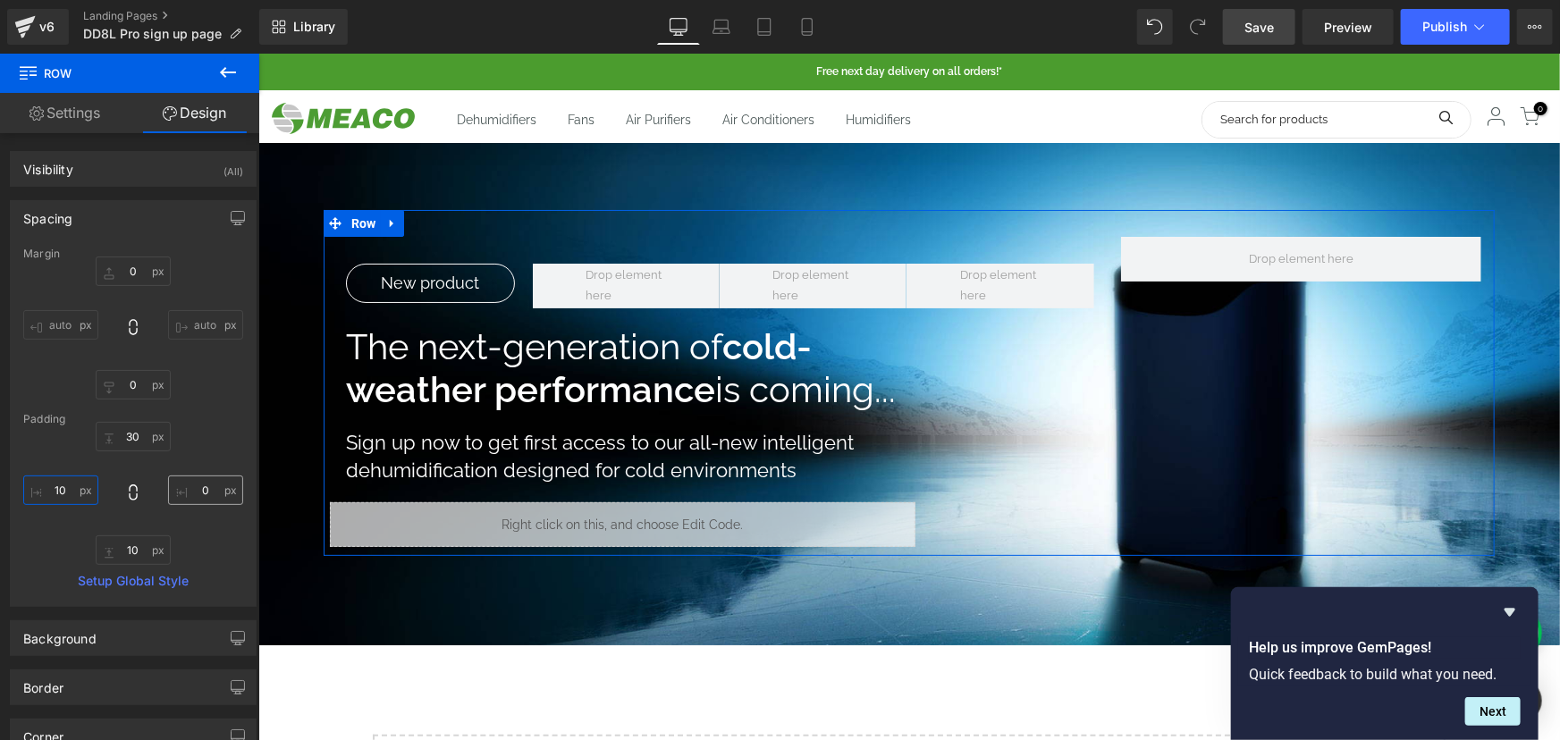
type input "10"
click at [183, 491] on input "0" at bounding box center [205, 489] width 75 height 29
type input "10"
click at [45, 489] on input "10" at bounding box center [60, 489] width 75 height 29
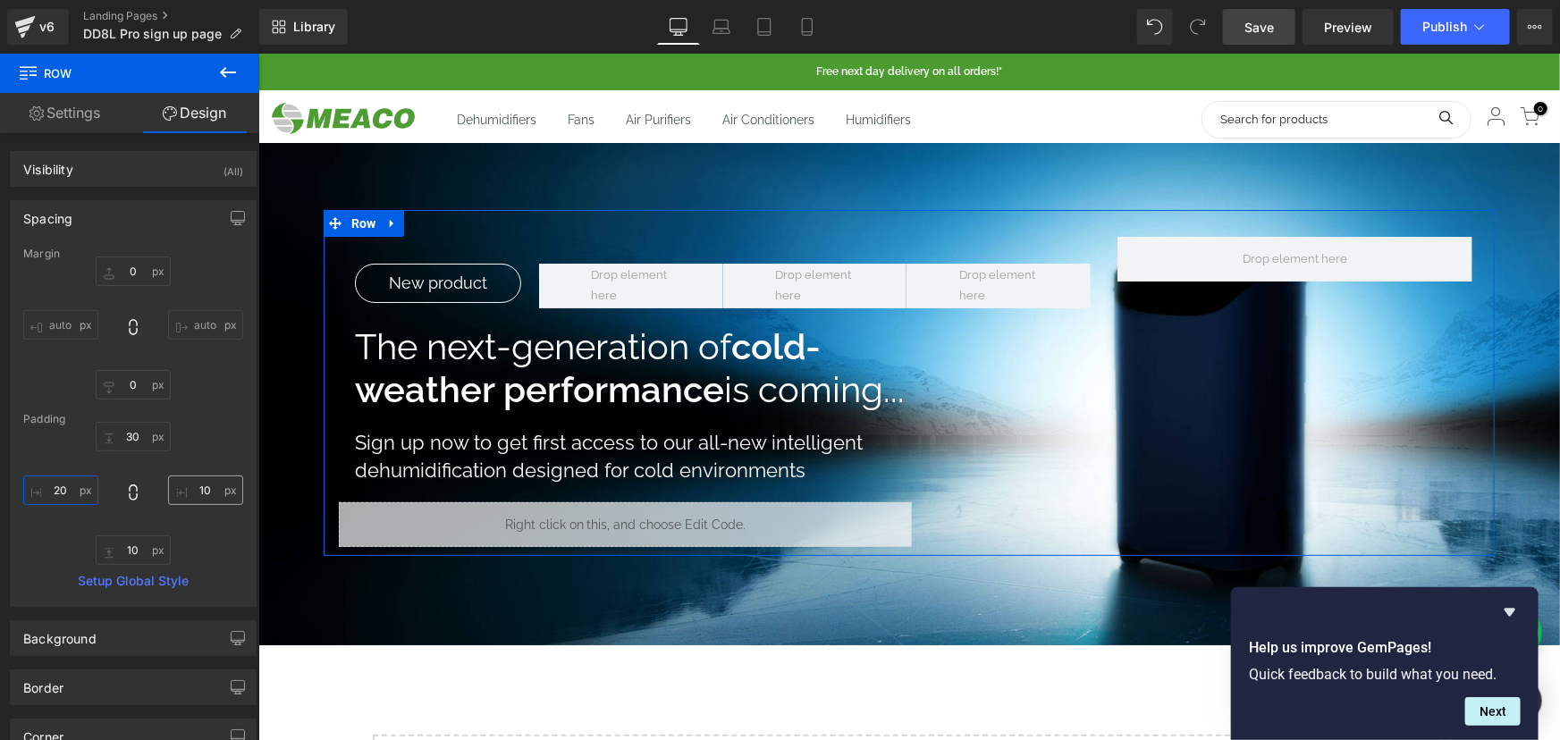
type input "20"
click at [209, 484] on input "10" at bounding box center [205, 489] width 75 height 29
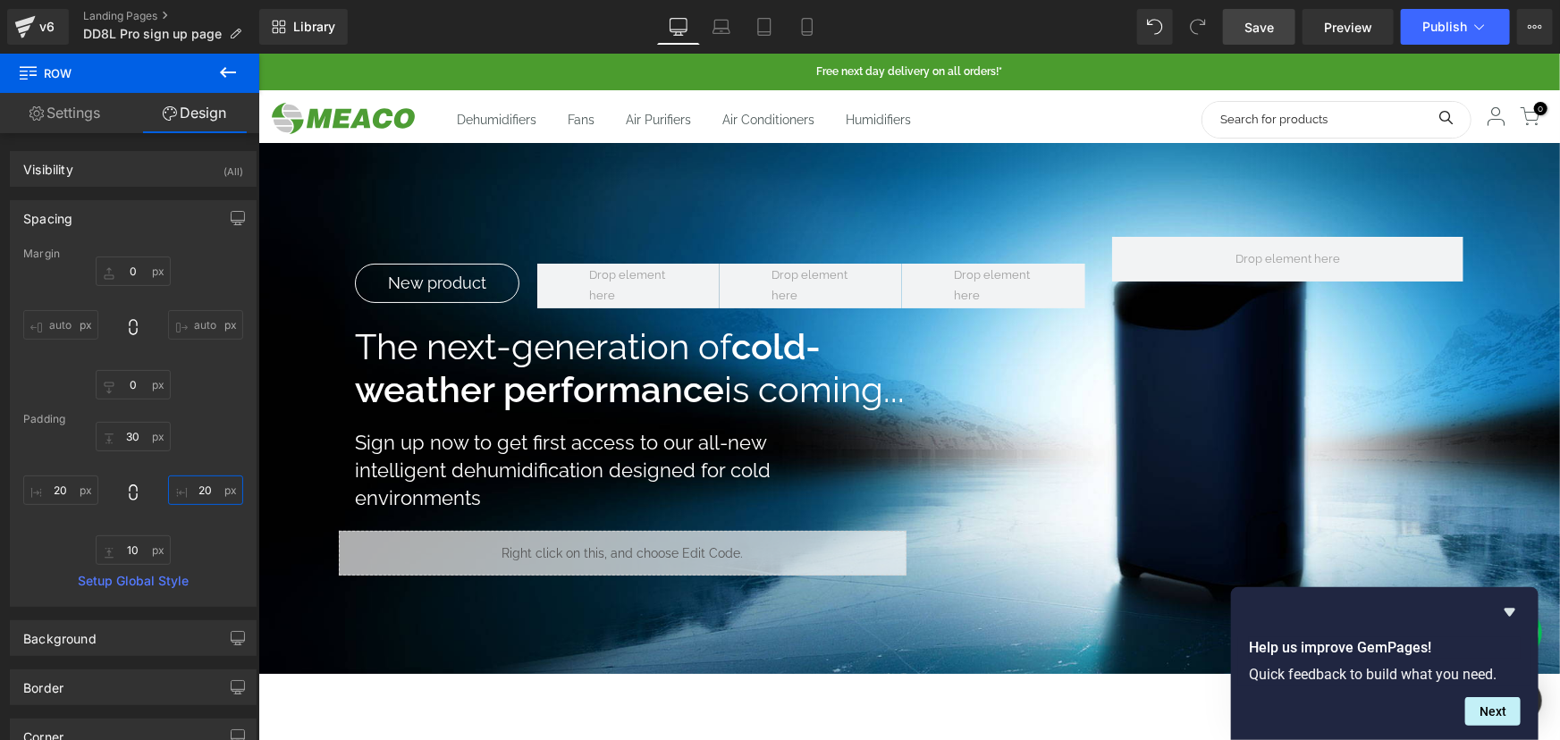
type input "20"
click at [1282, 32] on link "Save" at bounding box center [1259, 27] width 72 height 36
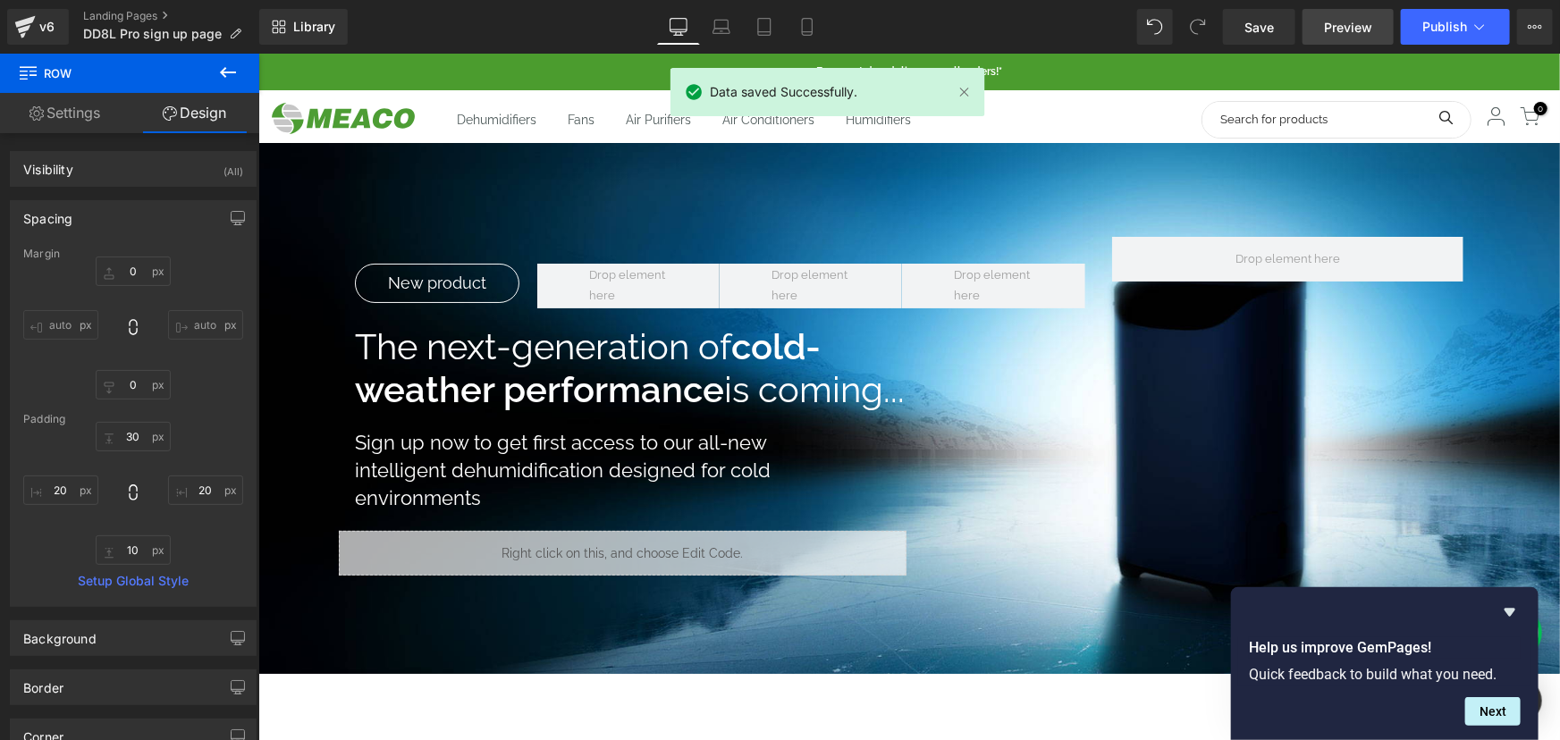
click at [1343, 21] on span "Preview" at bounding box center [1348, 27] width 48 height 19
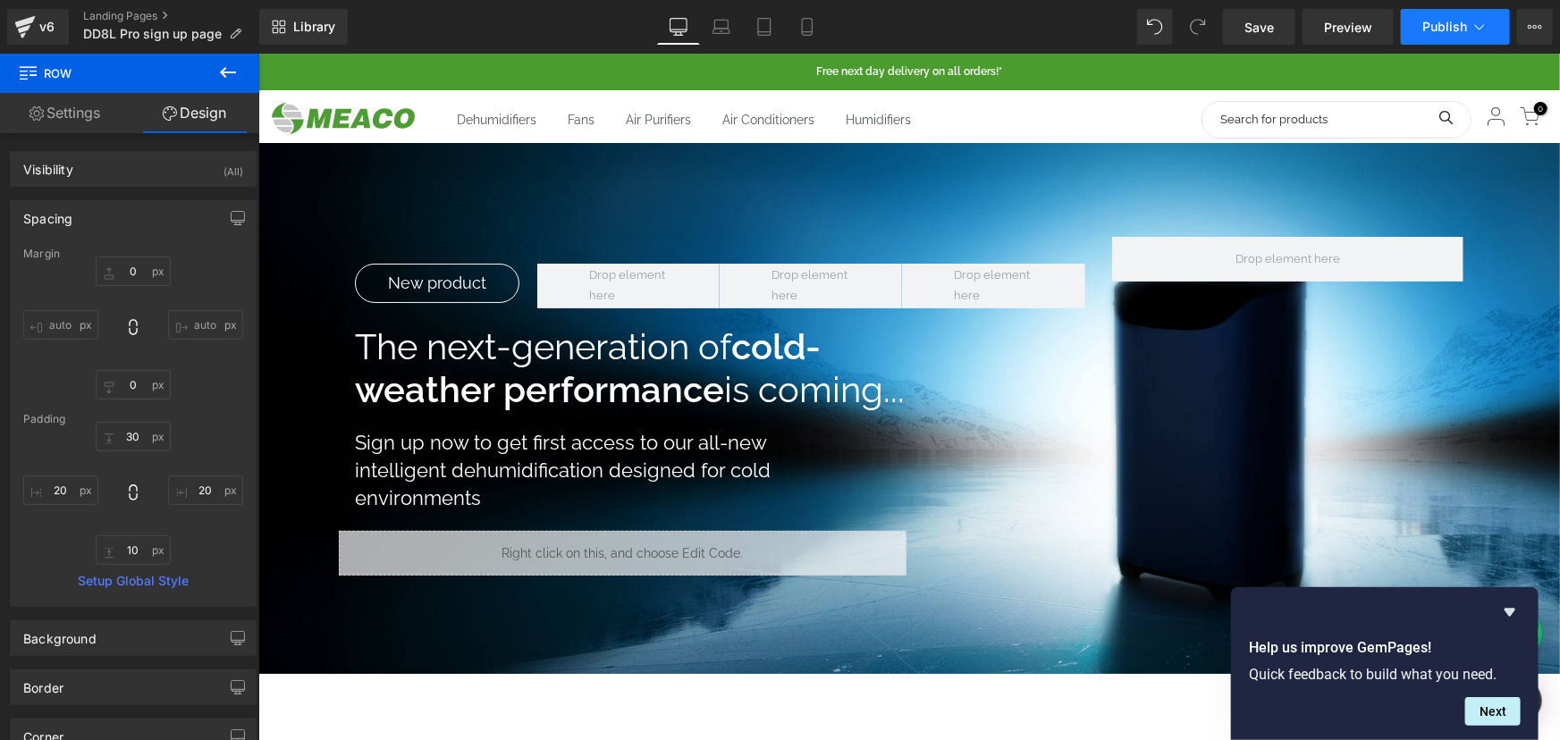
click at [1483, 22] on icon at bounding box center [1479, 27] width 18 height 18
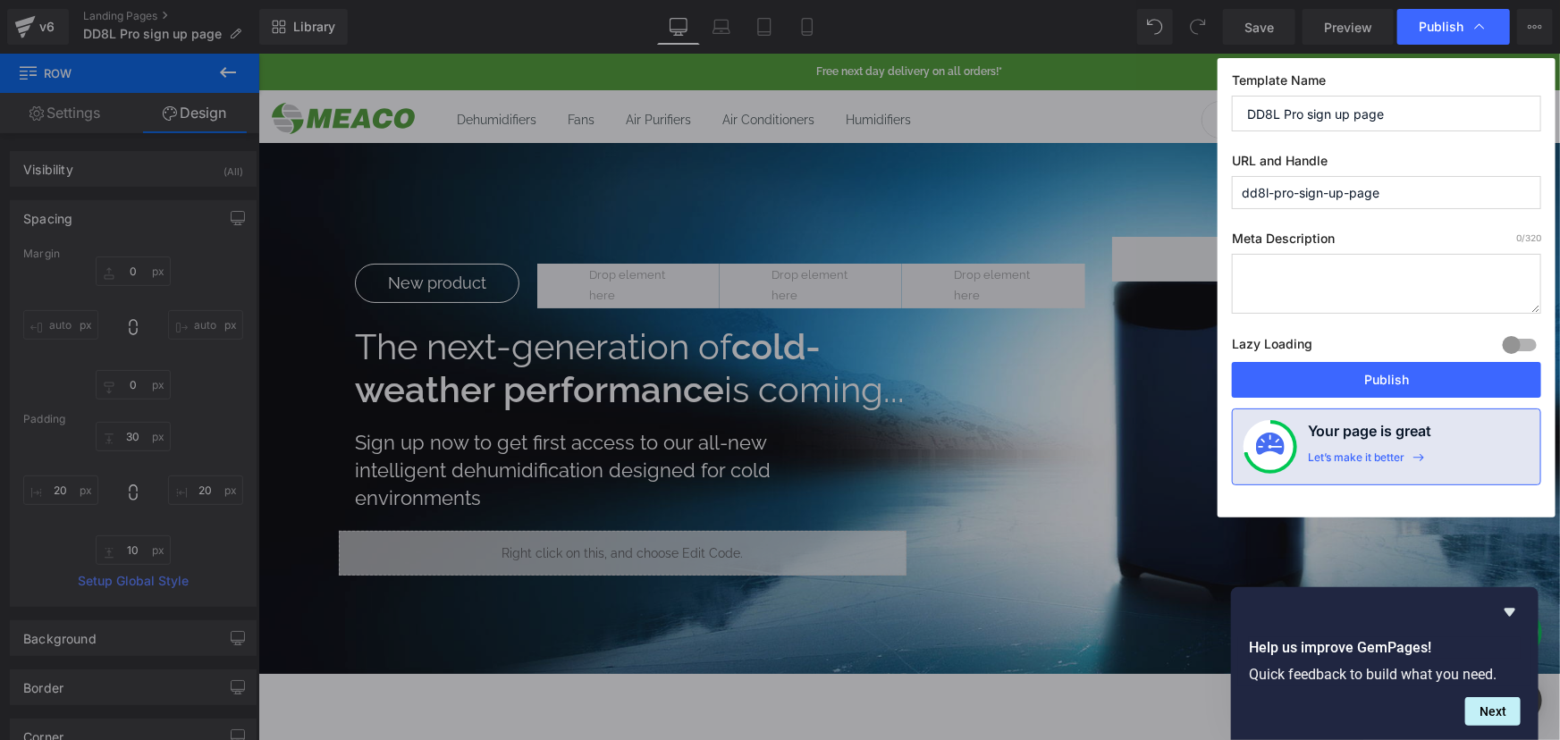
click at [1337, 188] on input "dd8l-pro-sign-up-page" at bounding box center [1386, 192] width 309 height 33
type input "coming-soon"
click at [1337, 116] on input "DD8L Pro sign up page" at bounding box center [1386, 114] width 309 height 36
drag, startPoint x: 1395, startPoint y: 106, endPoint x: 1165, endPoint y: 129, distance: 231.7
click at [1165, 129] on div "Publish Template Name DD8L Pro sign up page URL and Handle coming-soon Page han…" at bounding box center [780, 370] width 1560 height 740
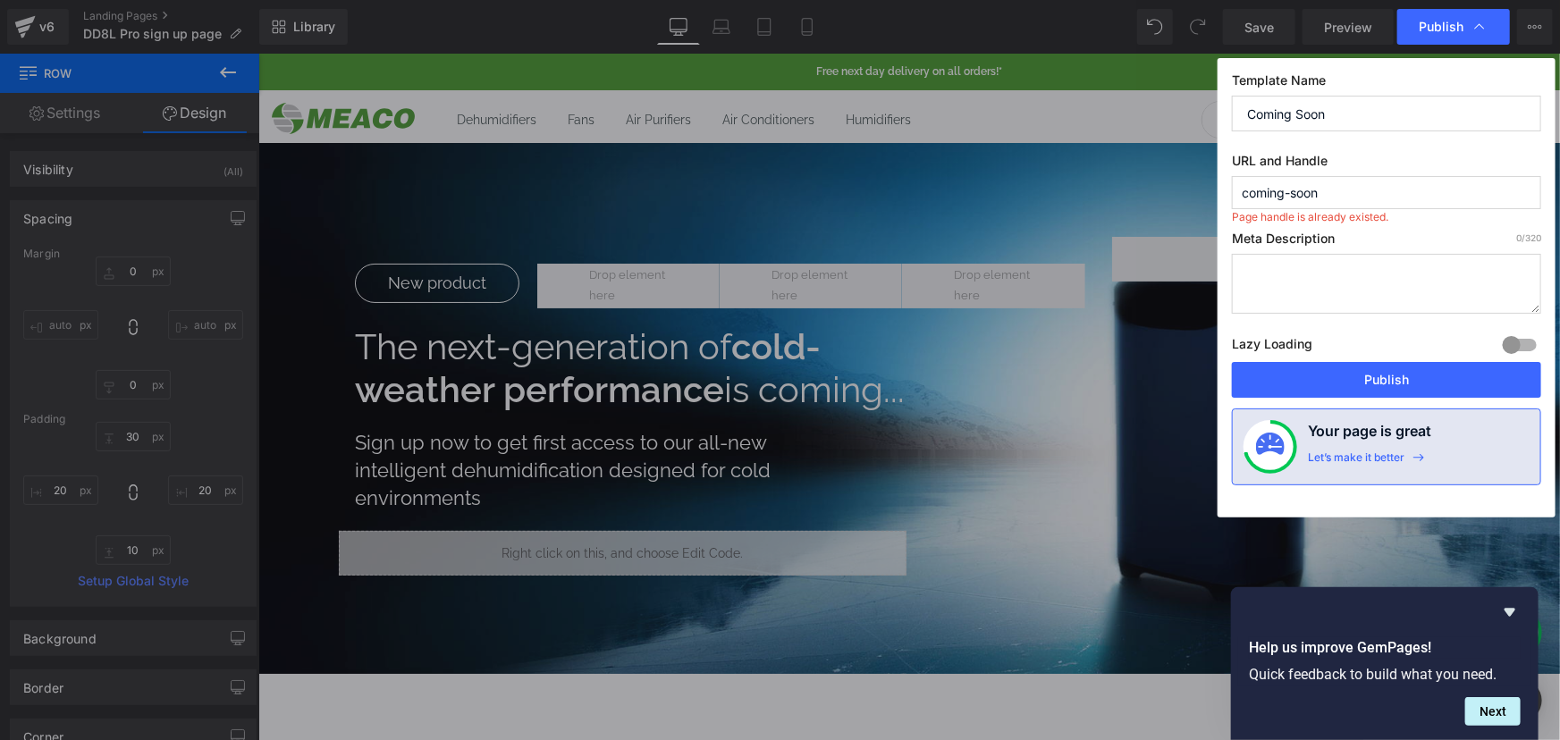
type input "Coming Soon"
click at [1316, 307] on textarea at bounding box center [1386, 284] width 309 height 60
click at [1412, 369] on button "Publish" at bounding box center [1386, 380] width 309 height 36
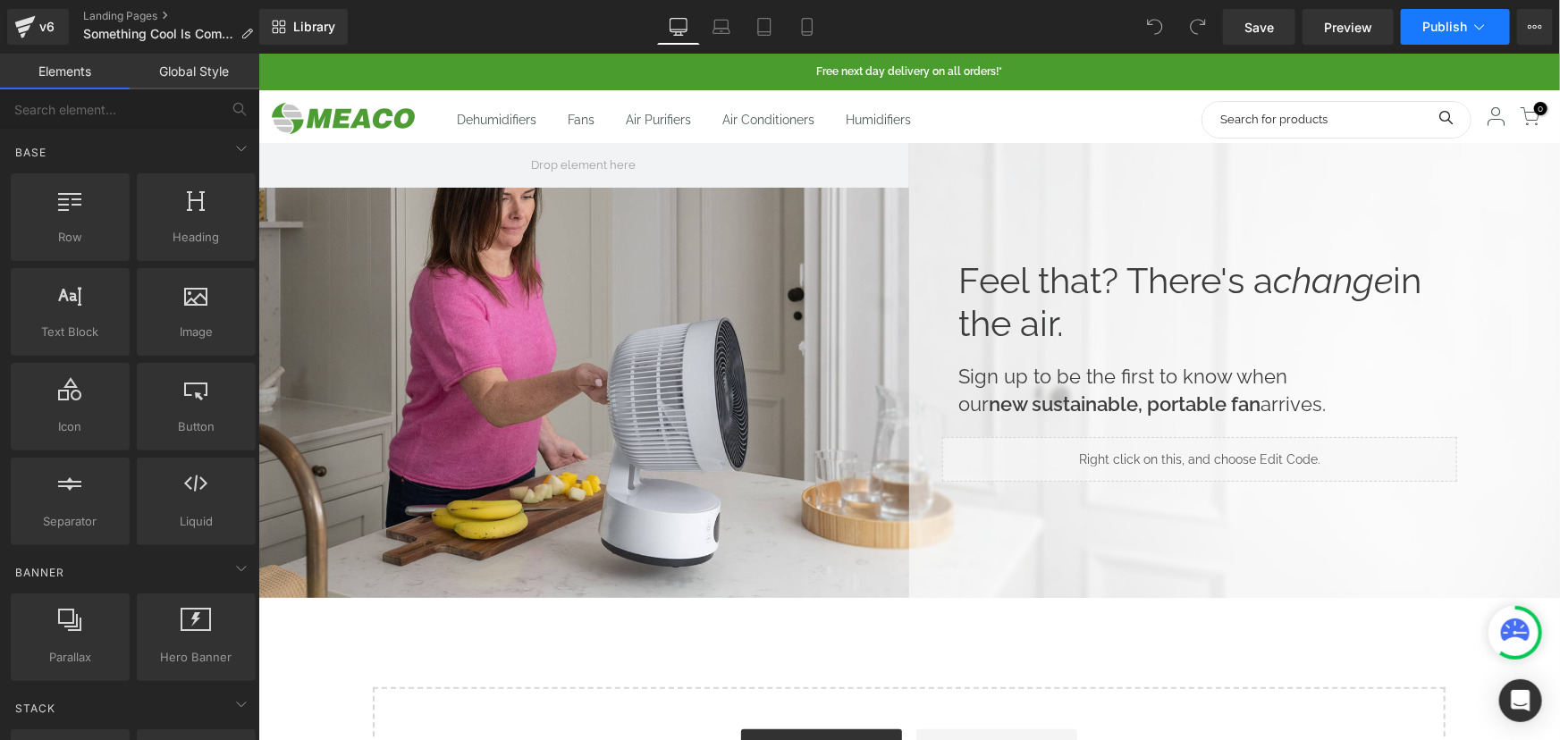
click at [1474, 15] on button "Publish" at bounding box center [1454, 27] width 109 height 36
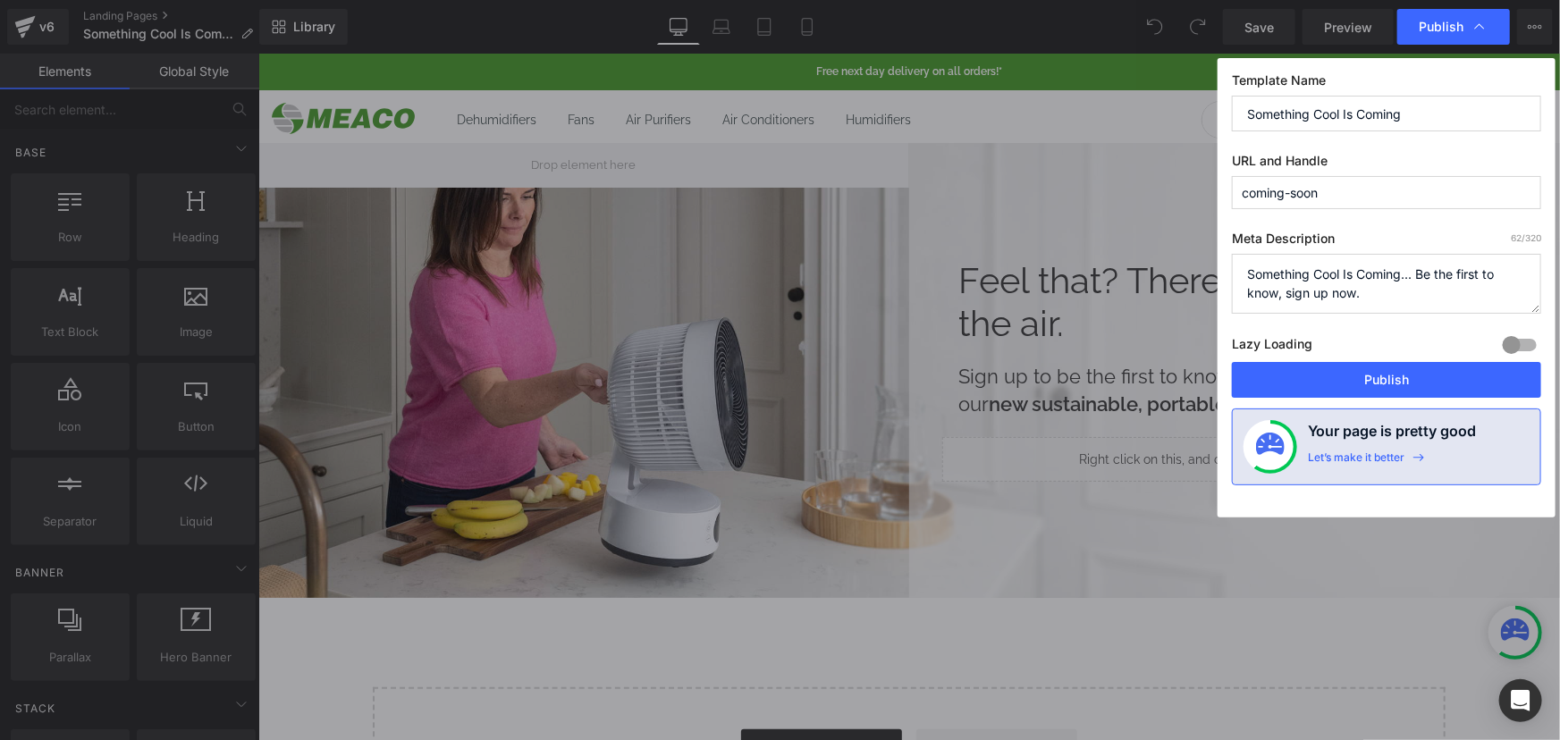
click at [1340, 191] on input "coming-soon" at bounding box center [1386, 192] width 309 height 33
type input "coming-soon-old"
click at [1369, 380] on button "Publish" at bounding box center [1386, 380] width 309 height 36
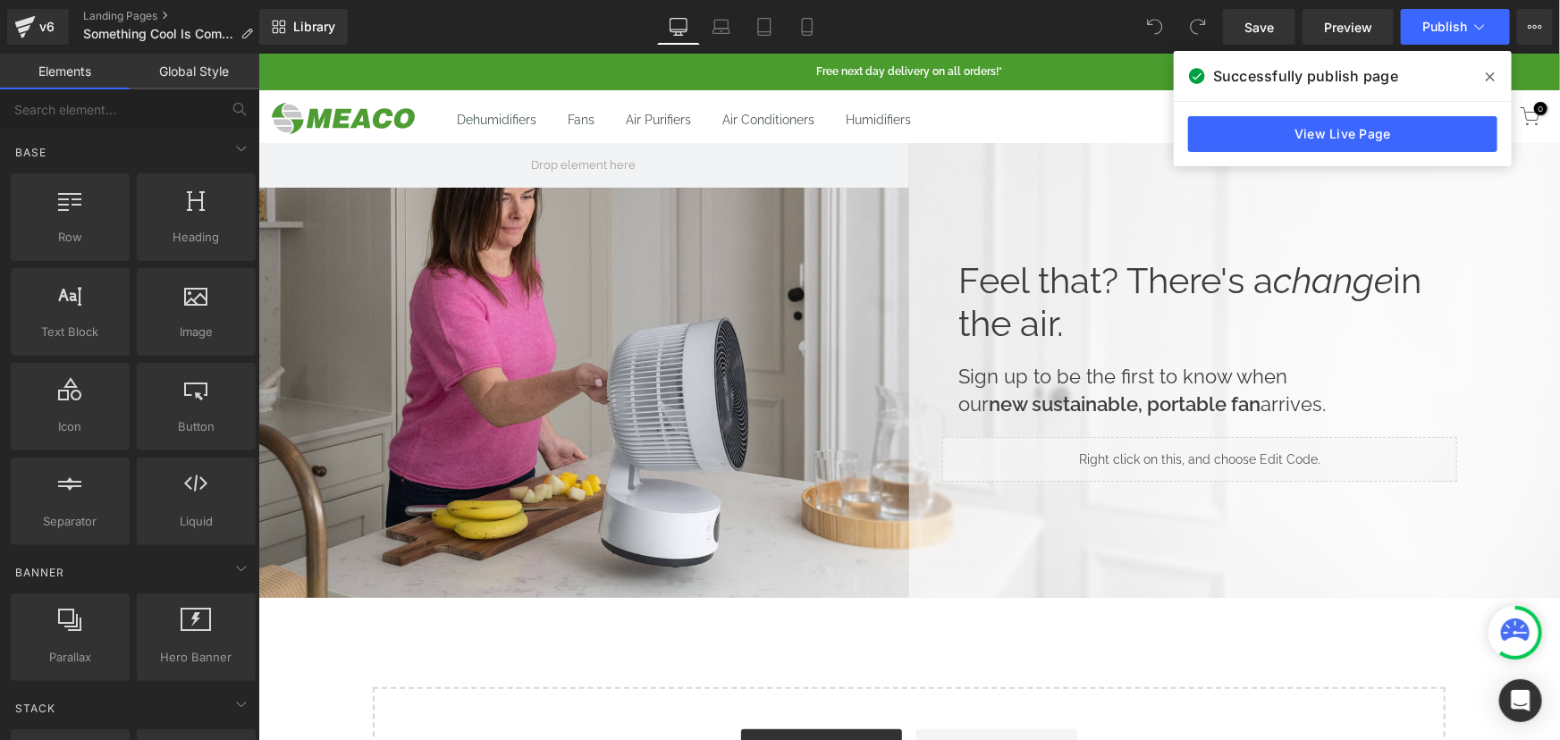
click at [1488, 73] on icon at bounding box center [1489, 77] width 9 height 14
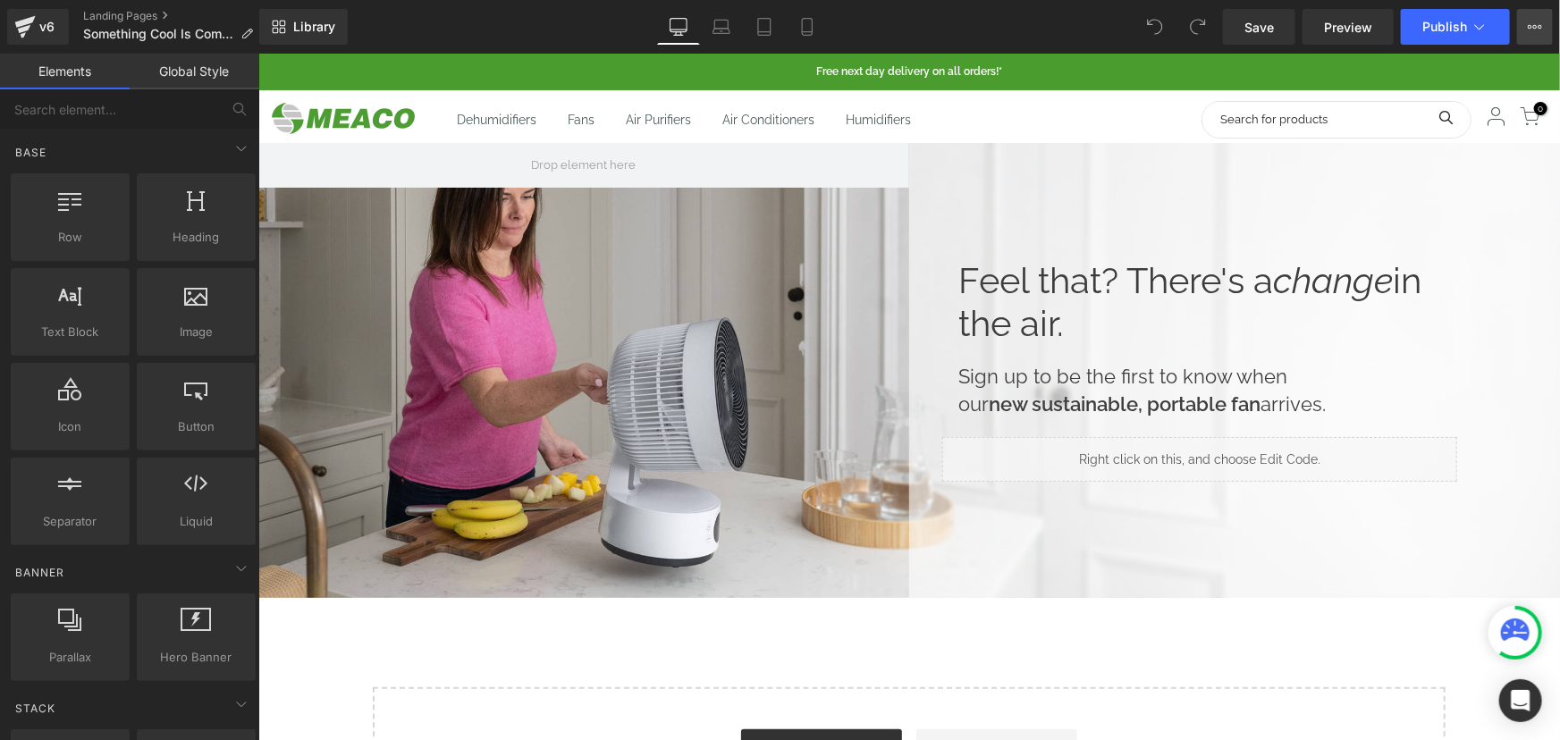
click at [1536, 25] on icon at bounding box center [1534, 27] width 14 height 14
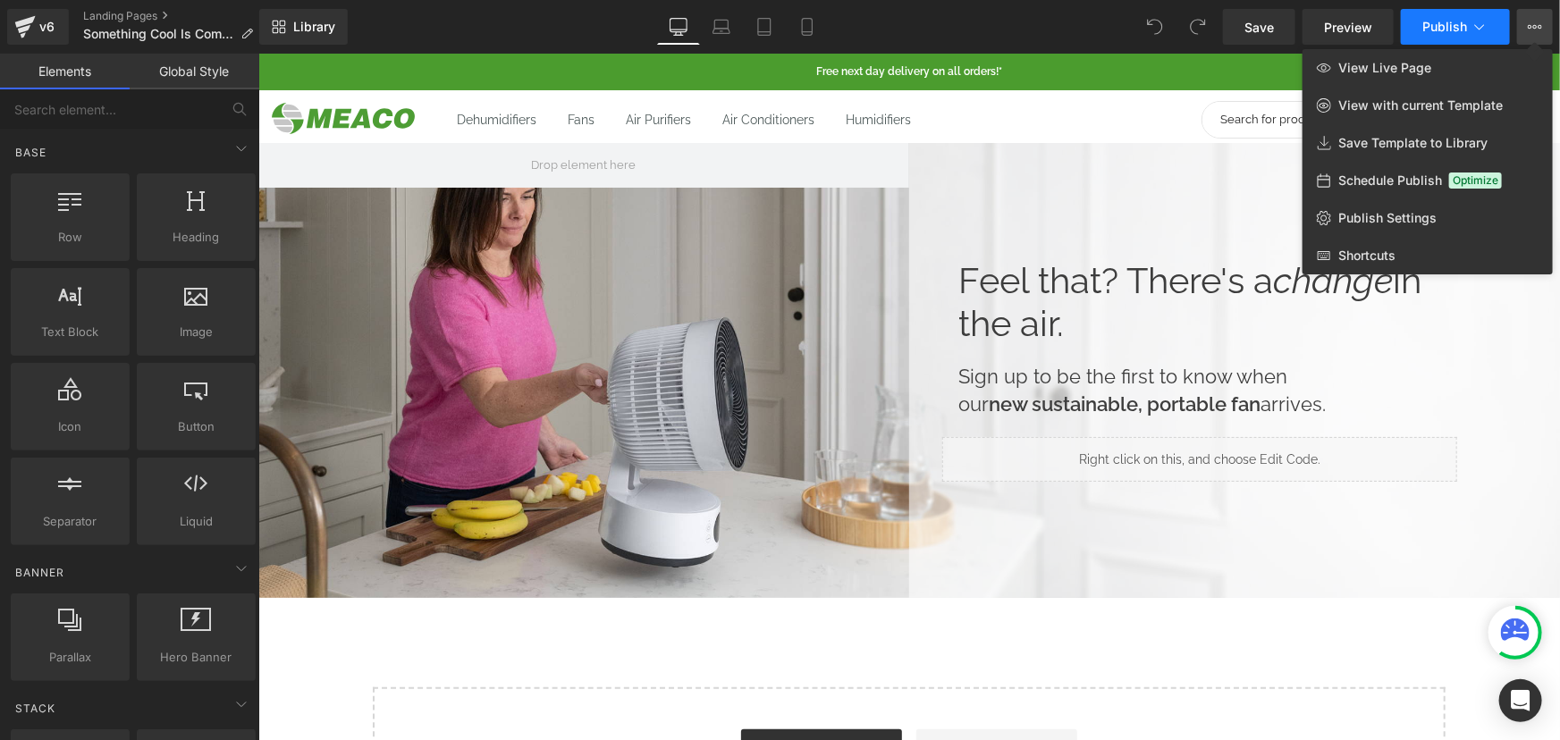
click at [1461, 20] on span "Publish" at bounding box center [1444, 27] width 45 height 14
drag, startPoint x: 1121, startPoint y: 139, endPoint x: 1147, endPoint y: 127, distance: 28.4
click at [1395, 214] on span "Publish Settings" at bounding box center [1387, 218] width 98 height 16
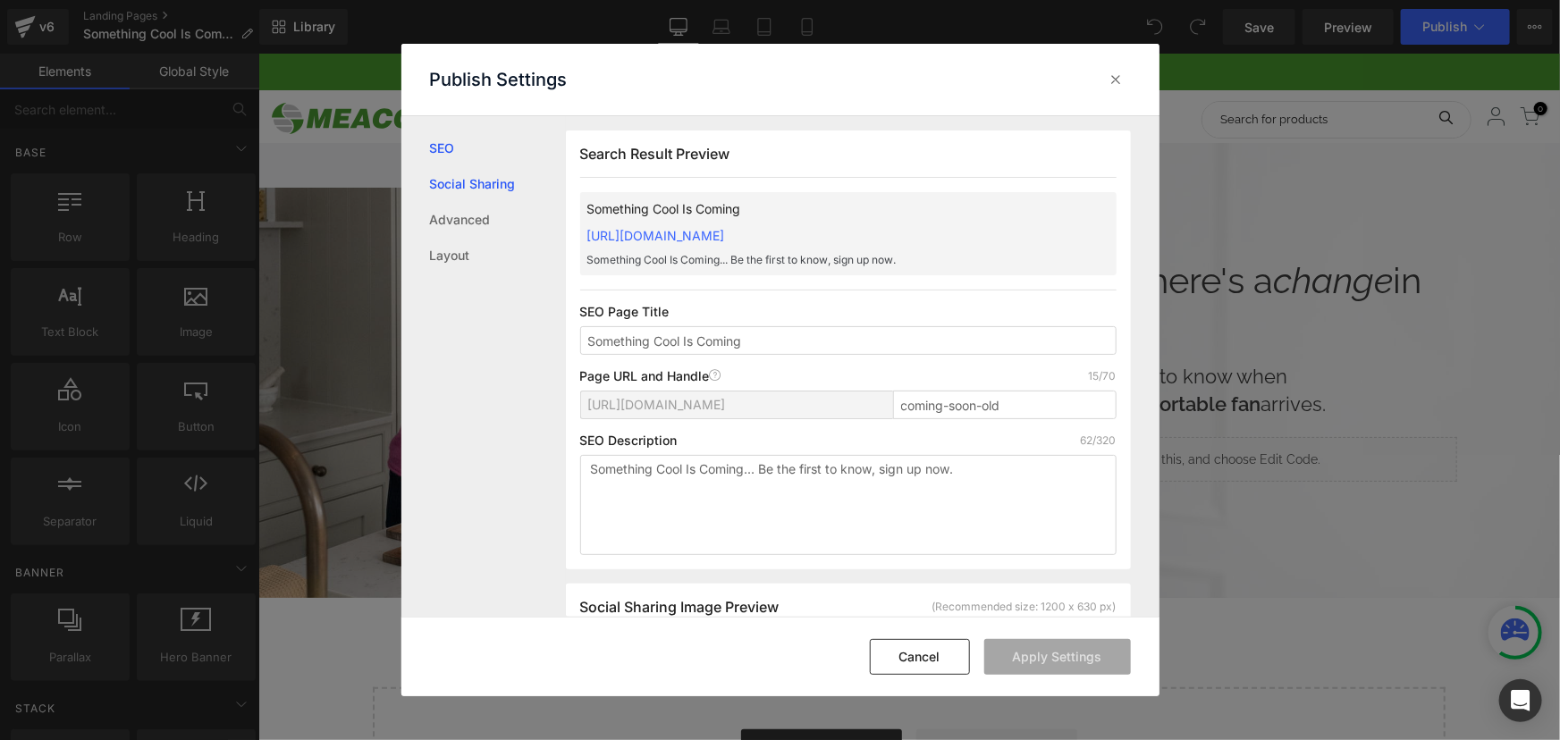
click at [475, 184] on link "Social Sharing" at bounding box center [498, 184] width 136 height 36
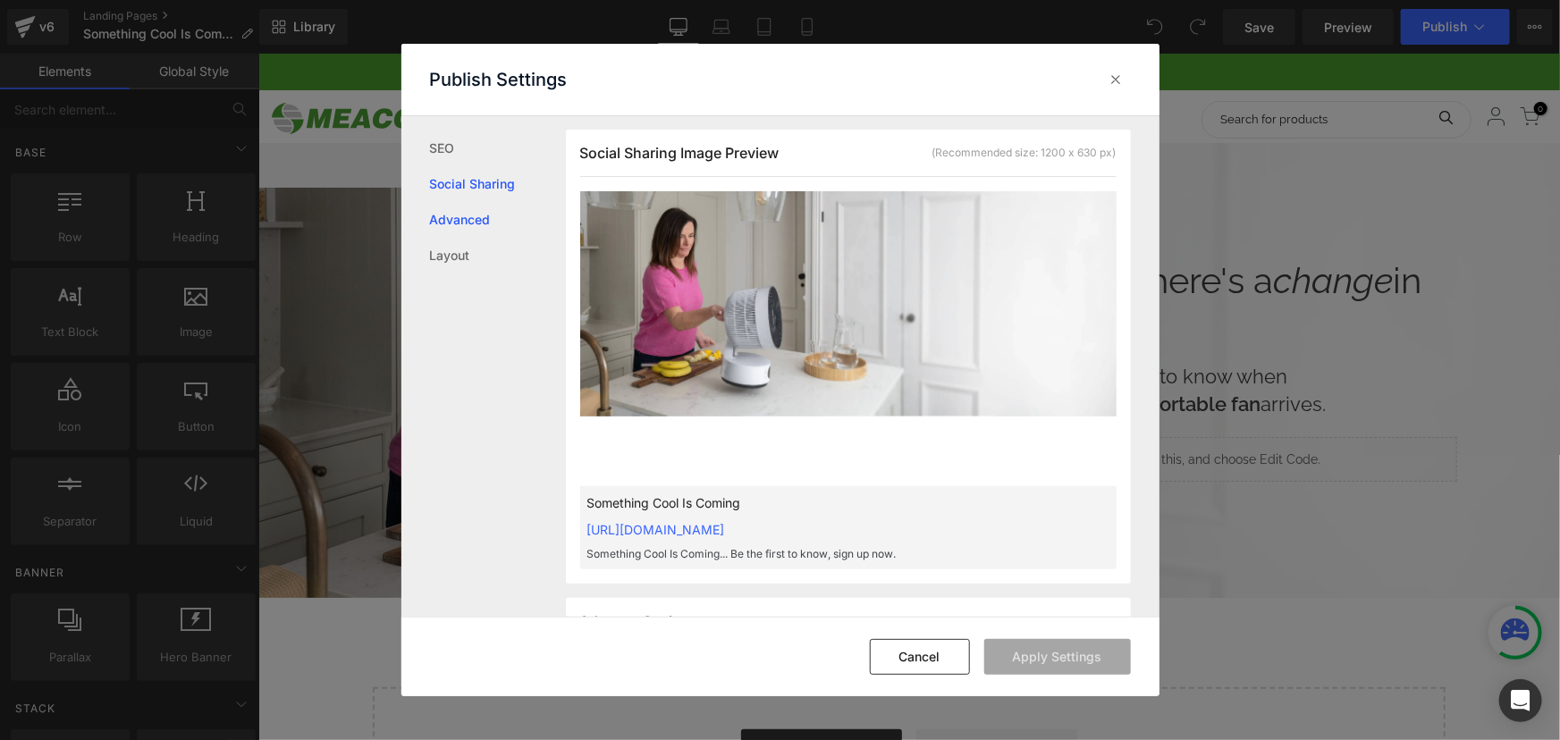
click at [451, 227] on link "Advanced" at bounding box center [498, 220] width 136 height 36
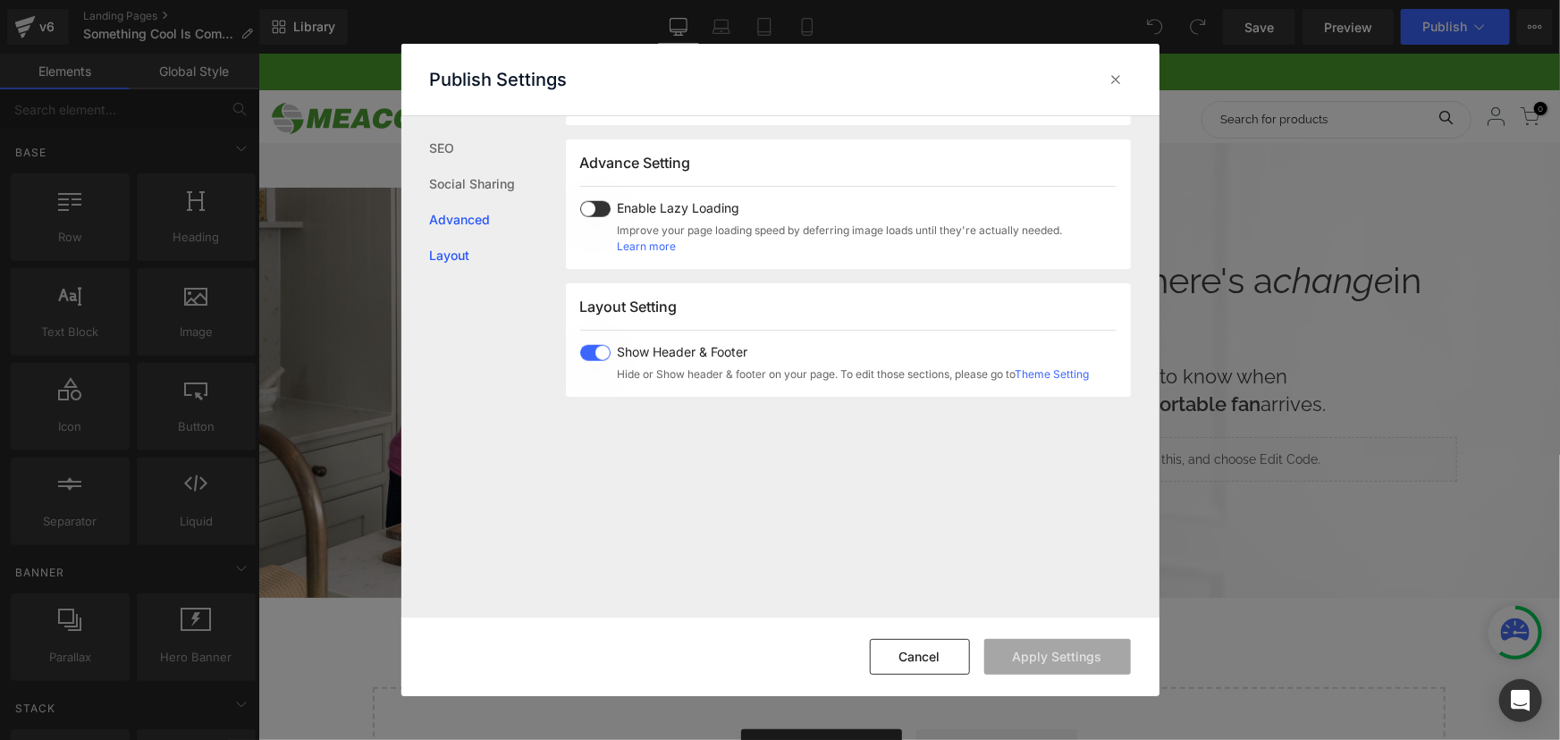
scroll to position [921, 0]
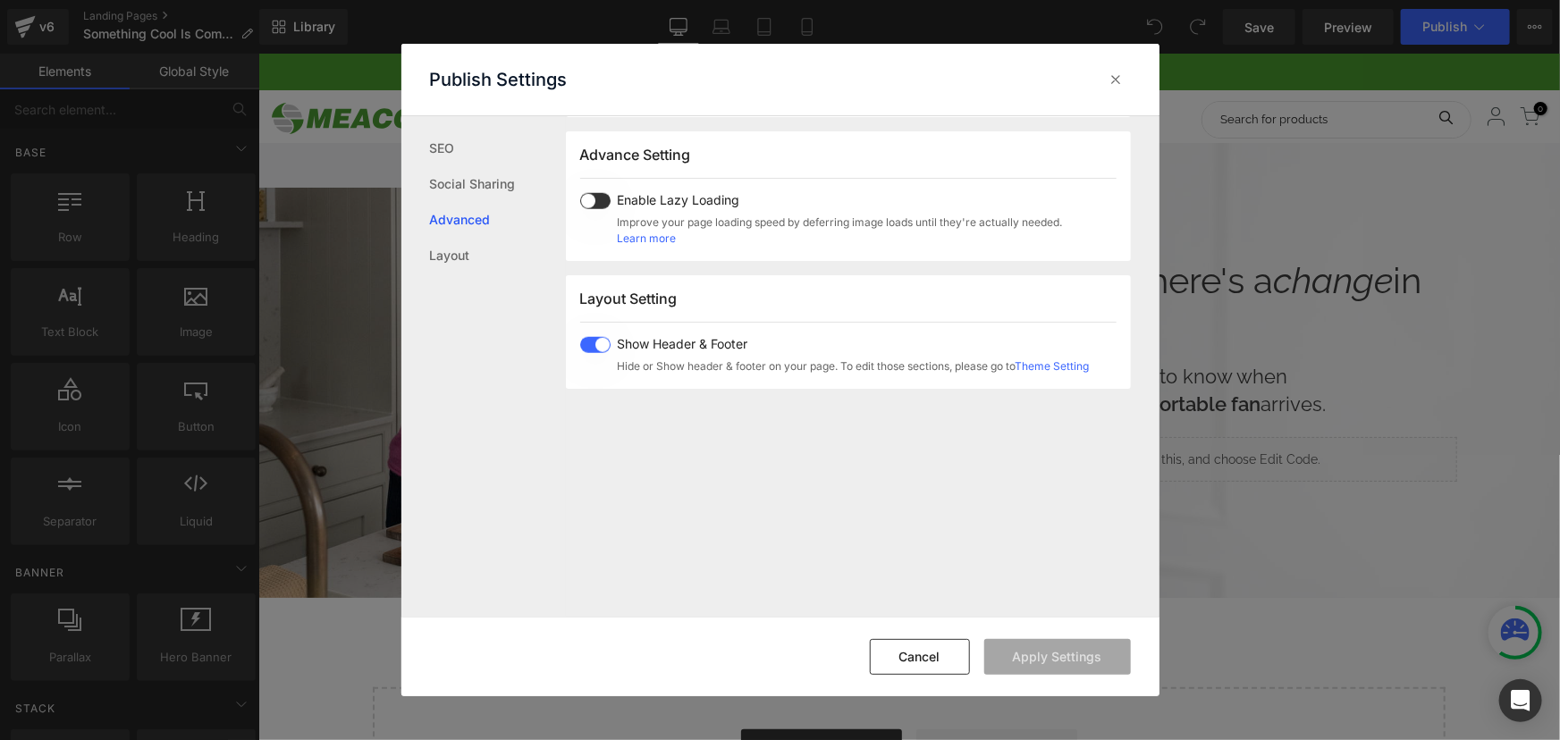
click at [437, 274] on div "SEO Social Sharing Advanced Layout" at bounding box center [483, 366] width 164 height 500
click at [457, 254] on link "Layout" at bounding box center [498, 256] width 136 height 36
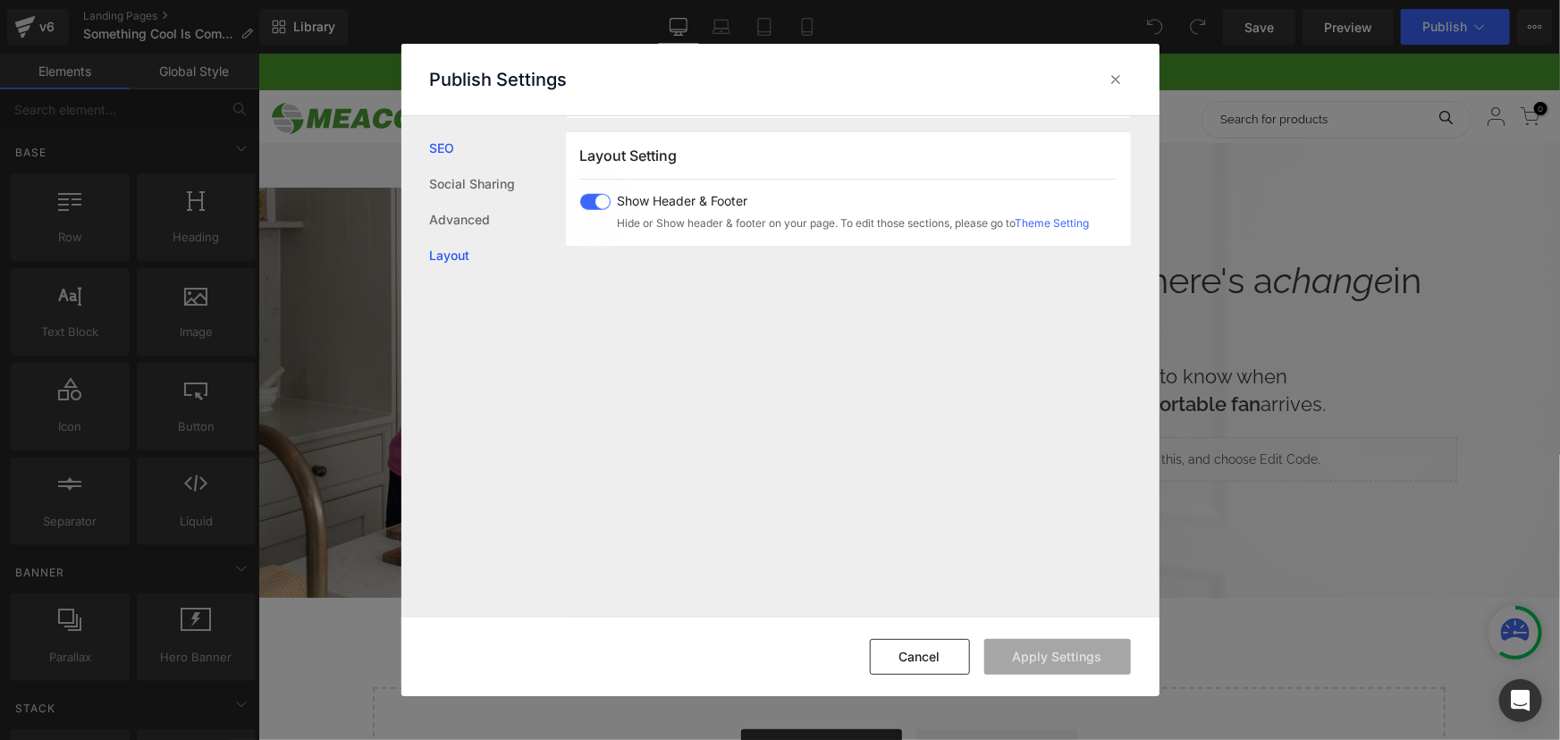
click at [446, 146] on link "SEO" at bounding box center [498, 148] width 136 height 36
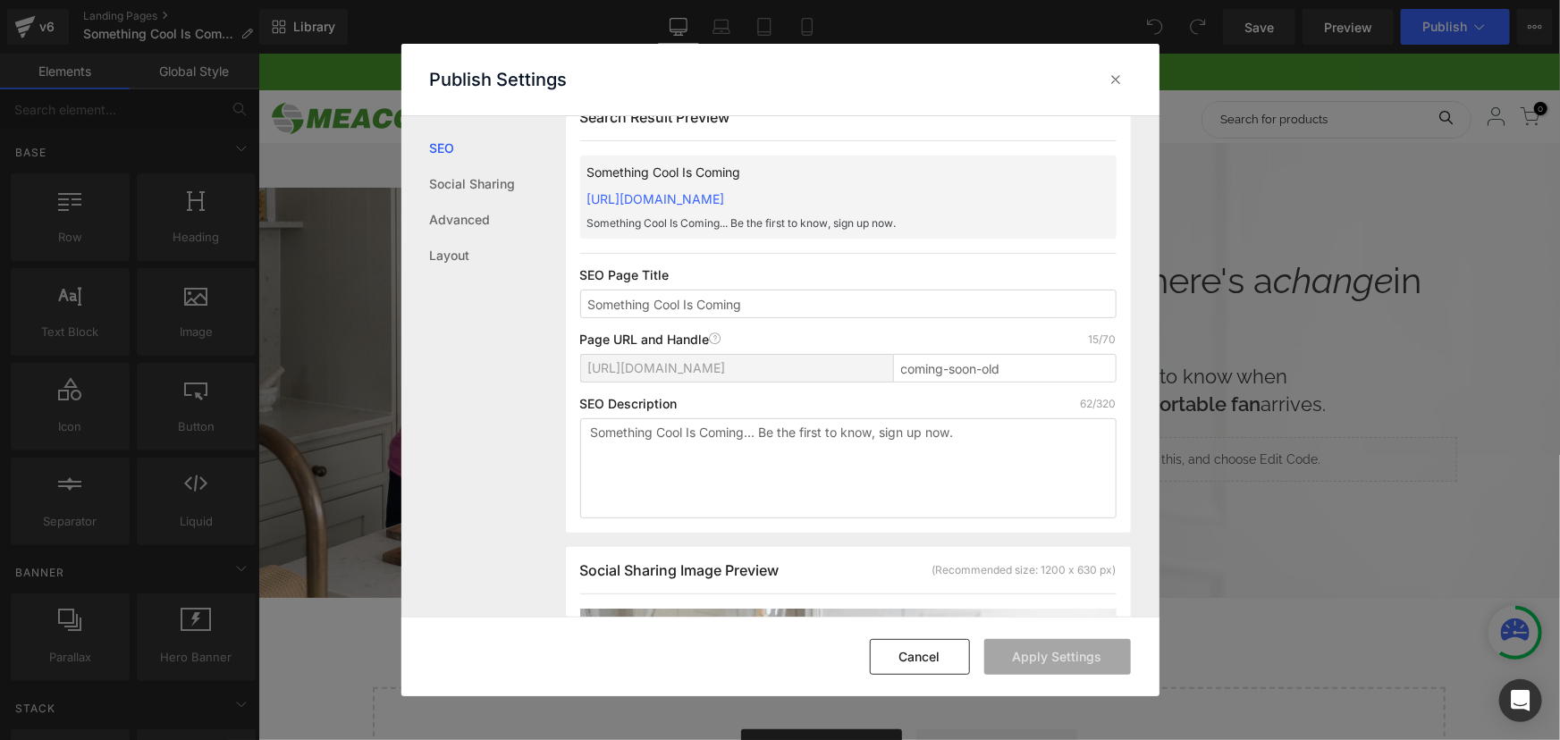
scroll to position [0, 0]
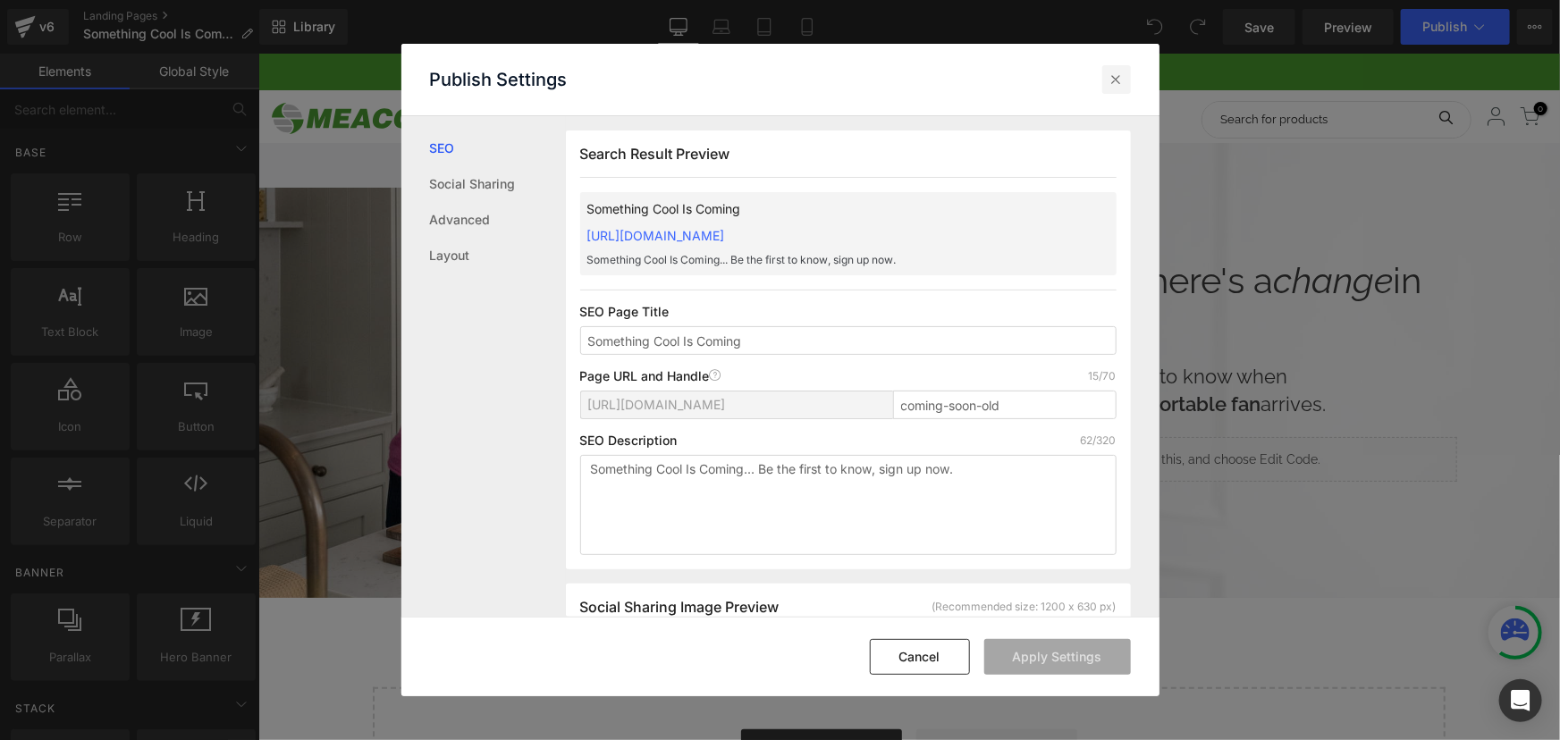
click at [1115, 86] on icon at bounding box center [1116, 80] width 18 height 18
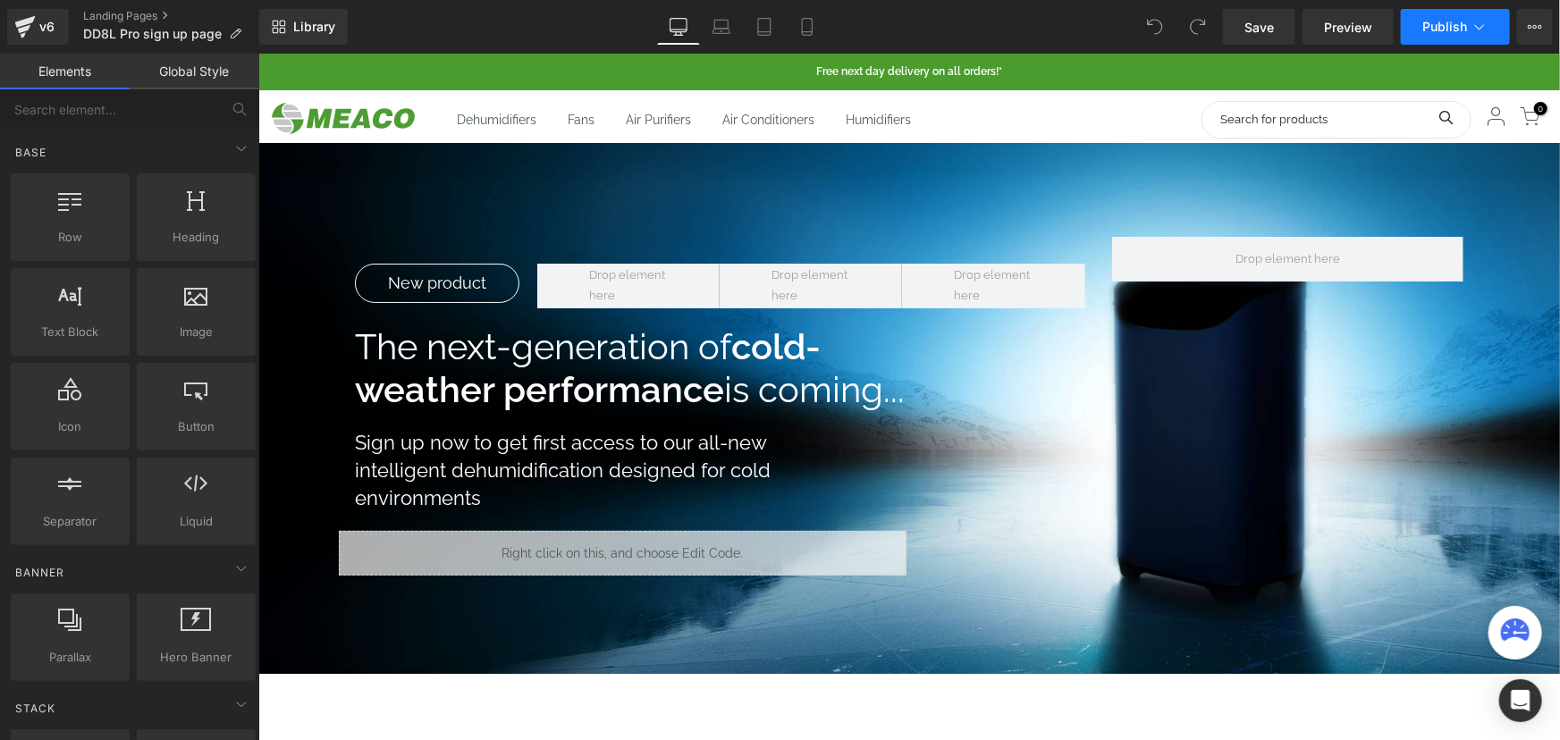
click at [1443, 30] on span "Publish" at bounding box center [1444, 27] width 45 height 14
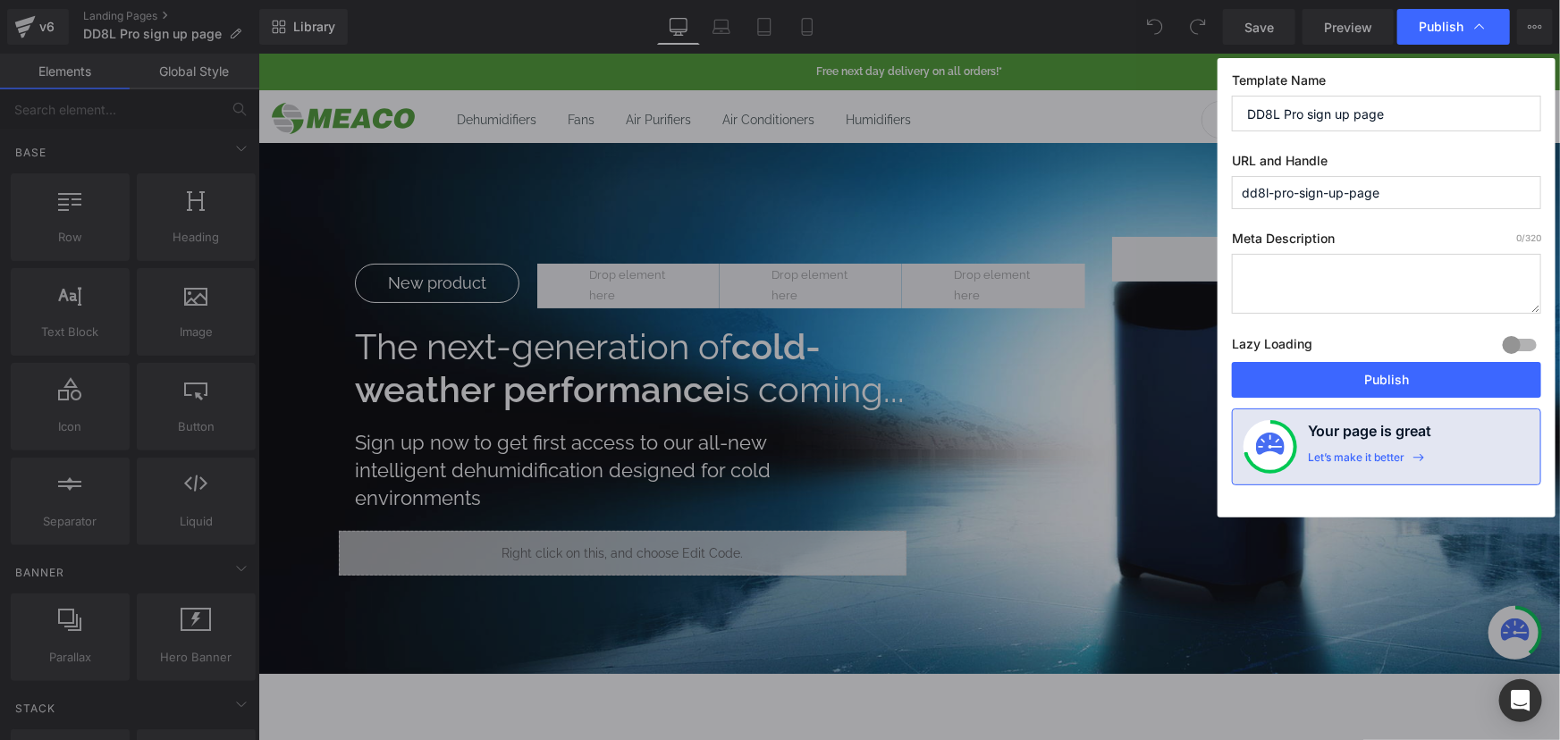
drag, startPoint x: 1371, startPoint y: 181, endPoint x: 1408, endPoint y: 189, distance: 37.7
click at [1408, 189] on input "dd8l-pro-sign-up-page" at bounding box center [1386, 192] width 309 height 33
click at [1385, 190] on input "dd8l-pro-sign-eup-pag" at bounding box center [1386, 192] width 309 height 33
type input "coming-soon"
click at [1399, 120] on input "DD8L Pro sign up page" at bounding box center [1386, 114] width 309 height 36
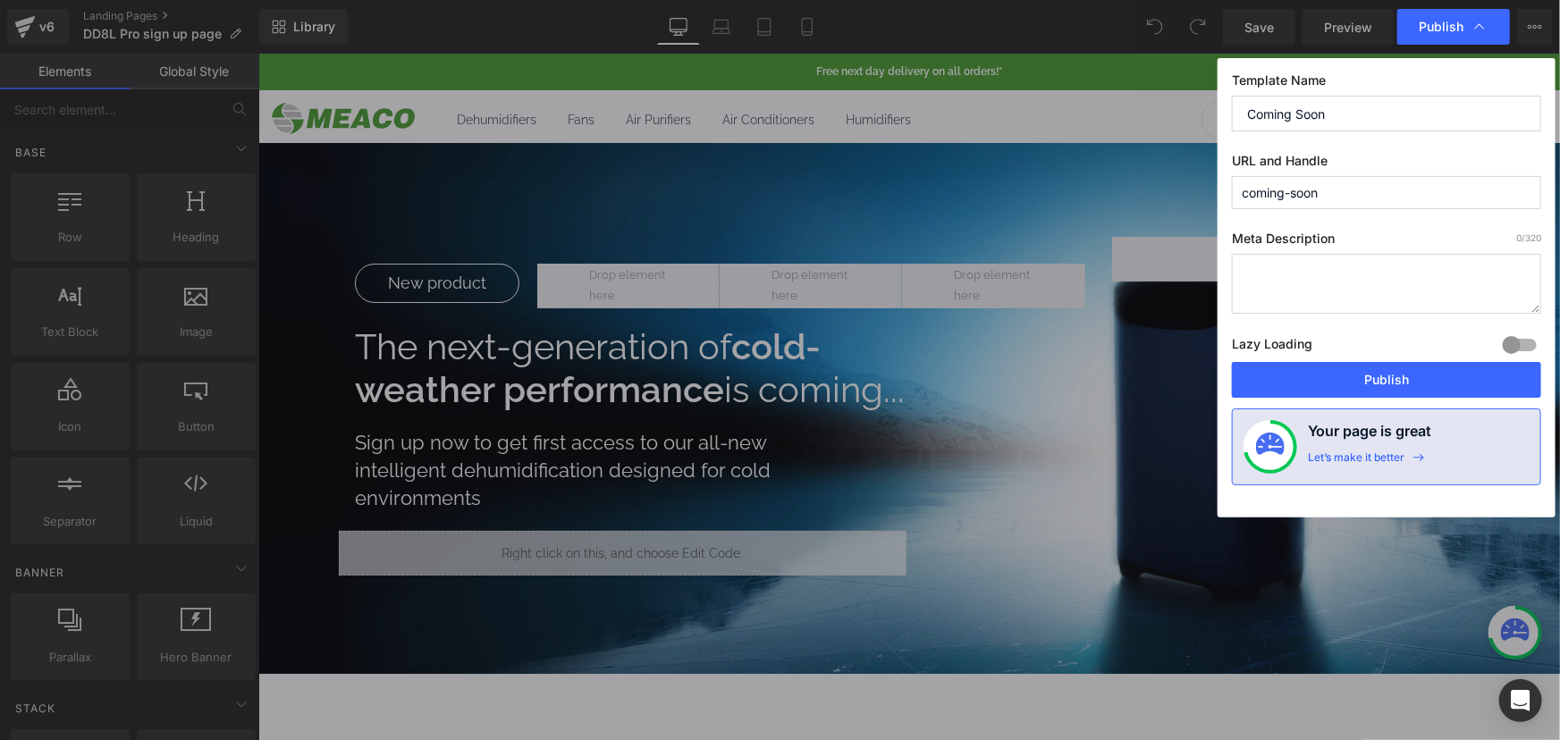
type input "Coming Soon"
click at [1392, 403] on div "Template Name Coming Soon URL and Handle coming-soon Meta Description 0 /320 La…" at bounding box center [1386, 287] width 338 height 459
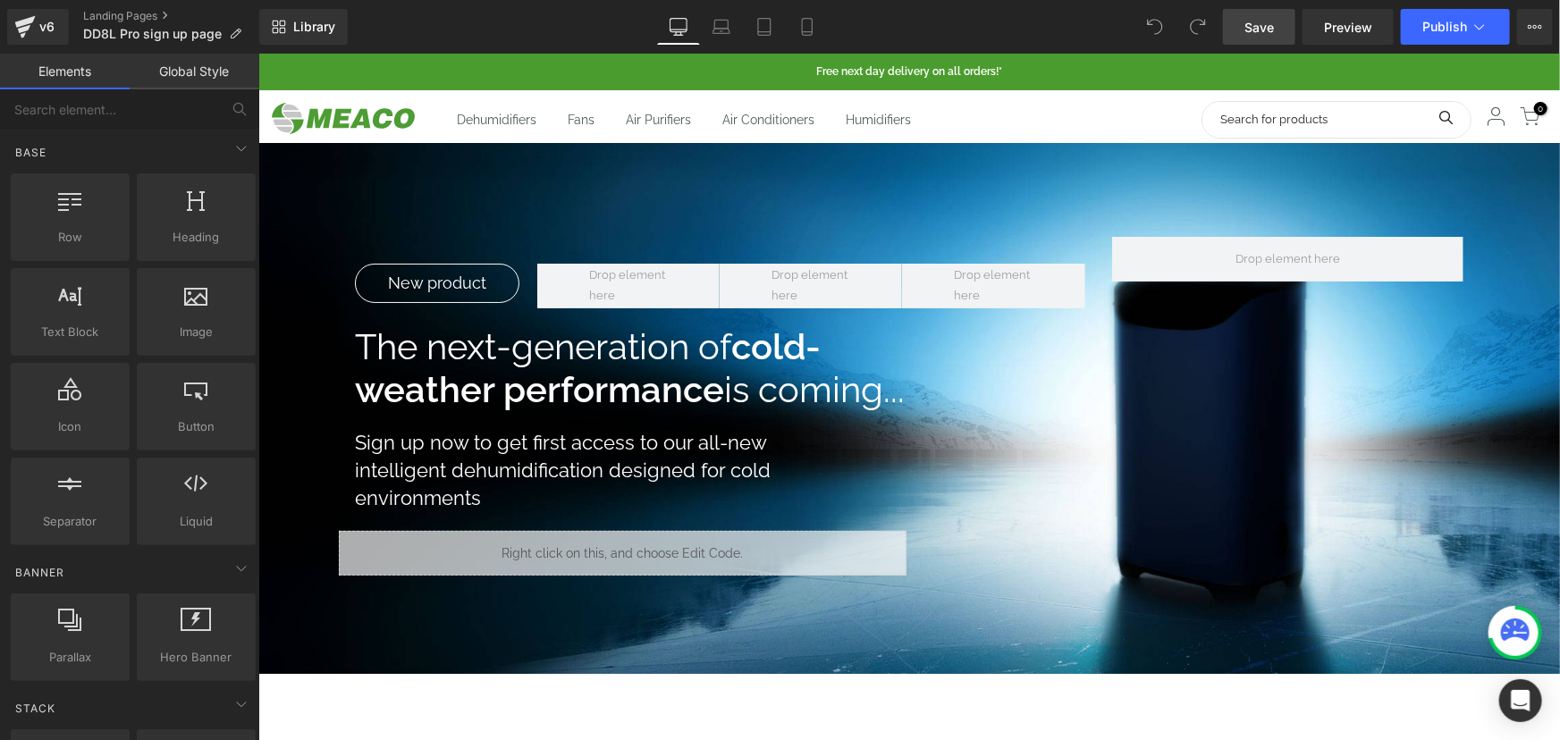
click at [1242, 25] on link "Save" at bounding box center [1259, 27] width 72 height 36
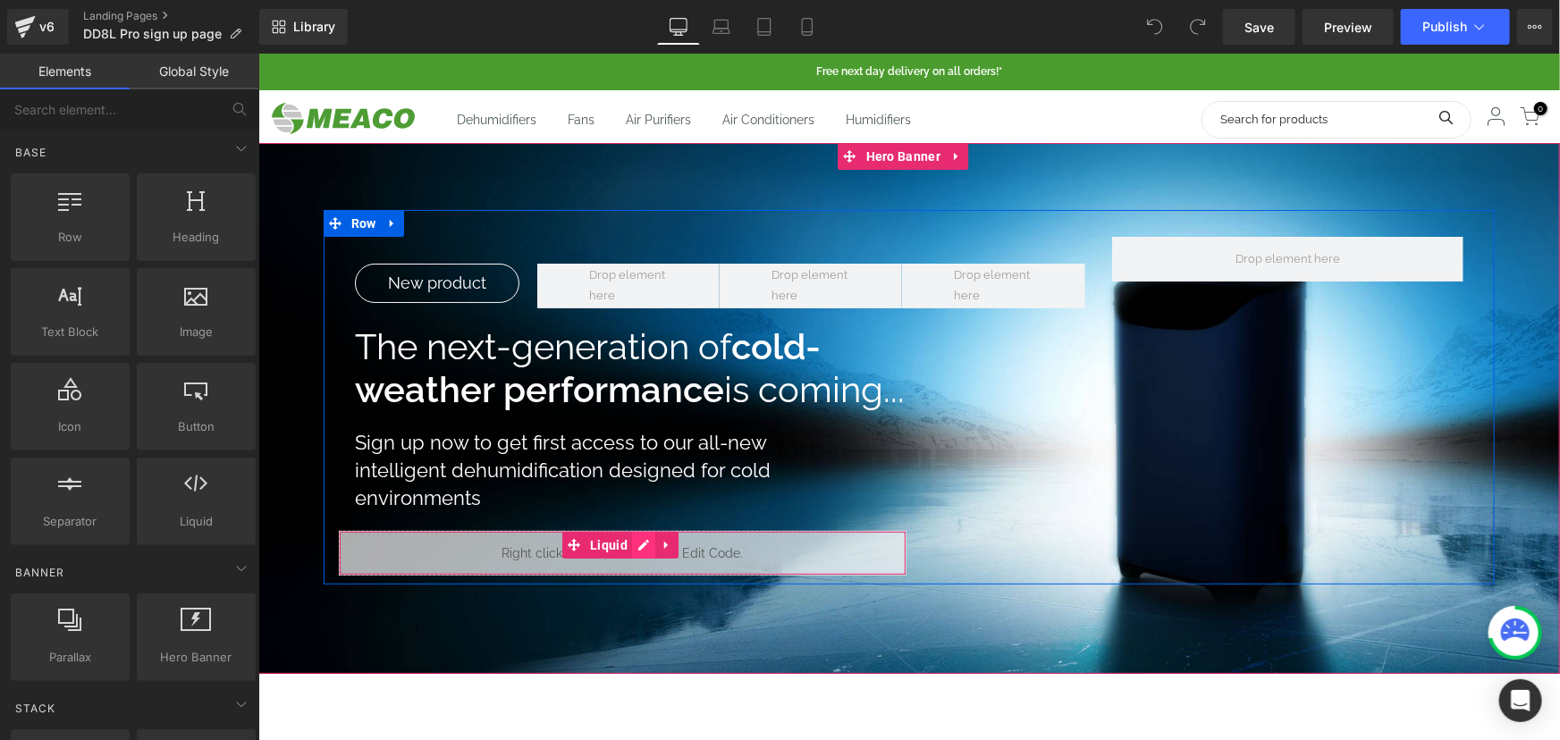
click at [642, 550] on link at bounding box center [642, 544] width 23 height 27
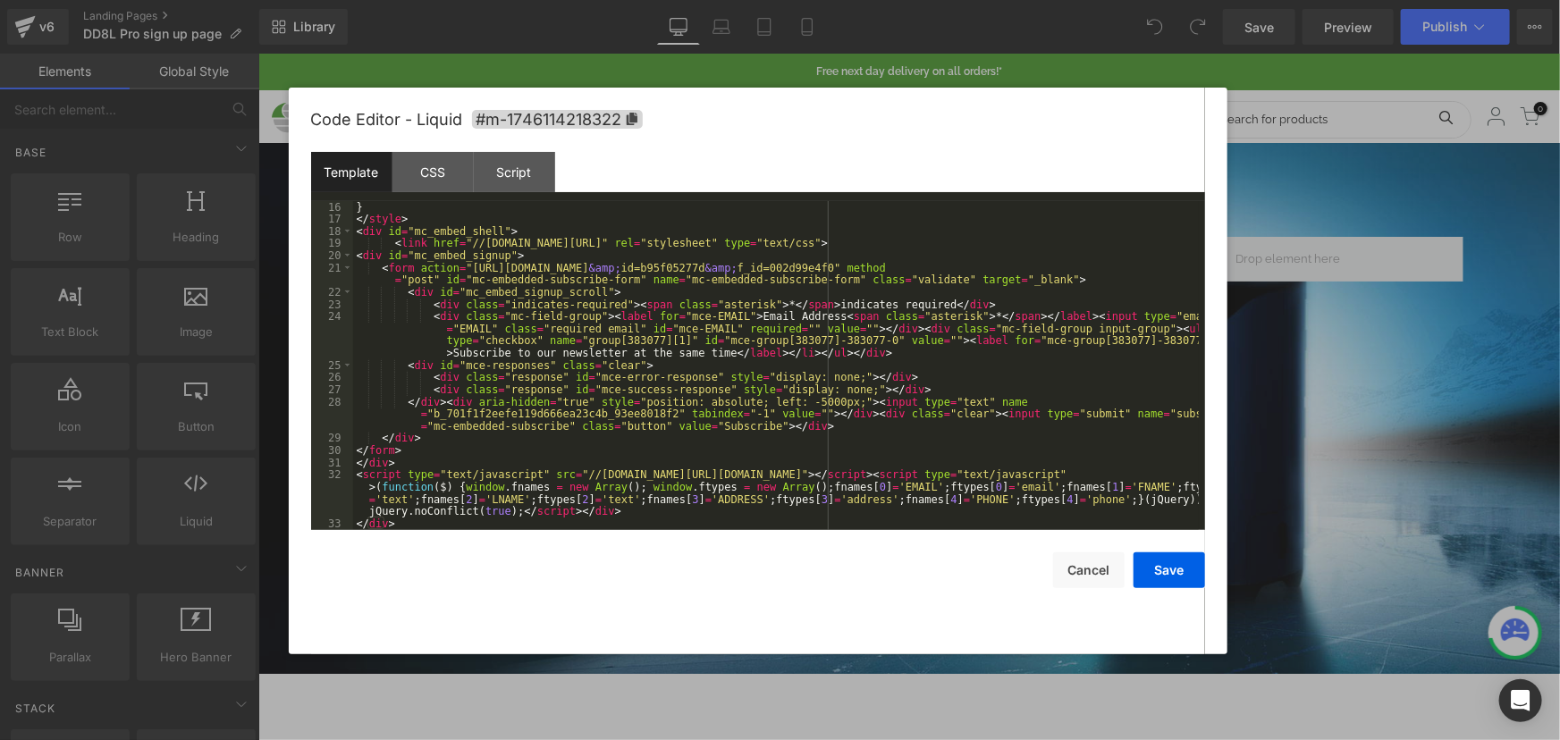
scroll to position [182, 0]
click at [710, 427] on div "} </ style > < div id = "mc_embed_shell" > < link href = "//cdn-images.mailchim…" at bounding box center [775, 377] width 845 height 353
click at [1148, 591] on div "Code Editor - Liquid #m-1746114218322 Template CSS Script Data 16 17 18 19 20 2…" at bounding box center [758, 371] width 894 height 567
click at [1165, 568] on button "Save" at bounding box center [1168, 570] width 71 height 36
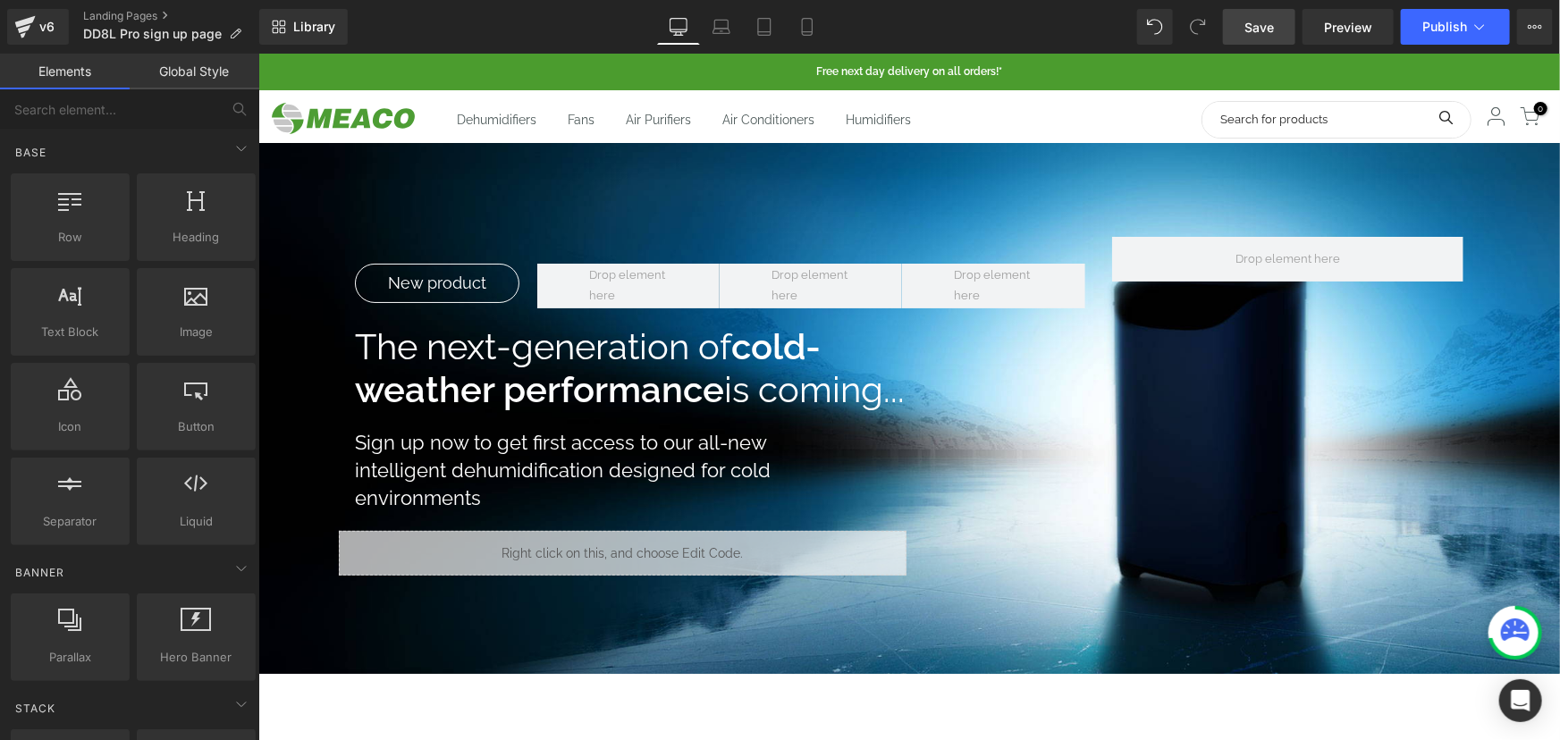
click at [1254, 42] on link "Save" at bounding box center [1259, 27] width 72 height 36
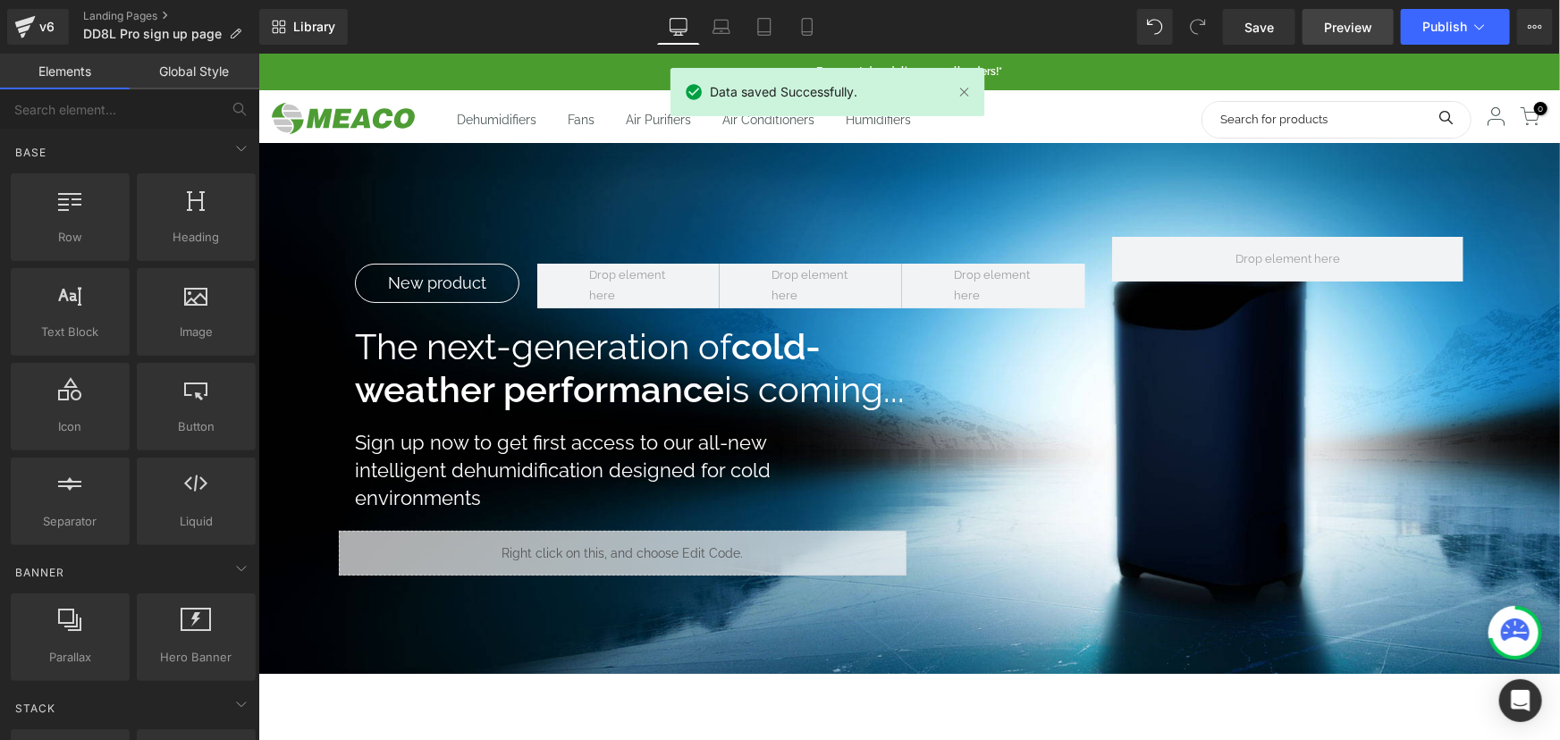
click at [1342, 24] on span "Preview" at bounding box center [1348, 27] width 48 height 19
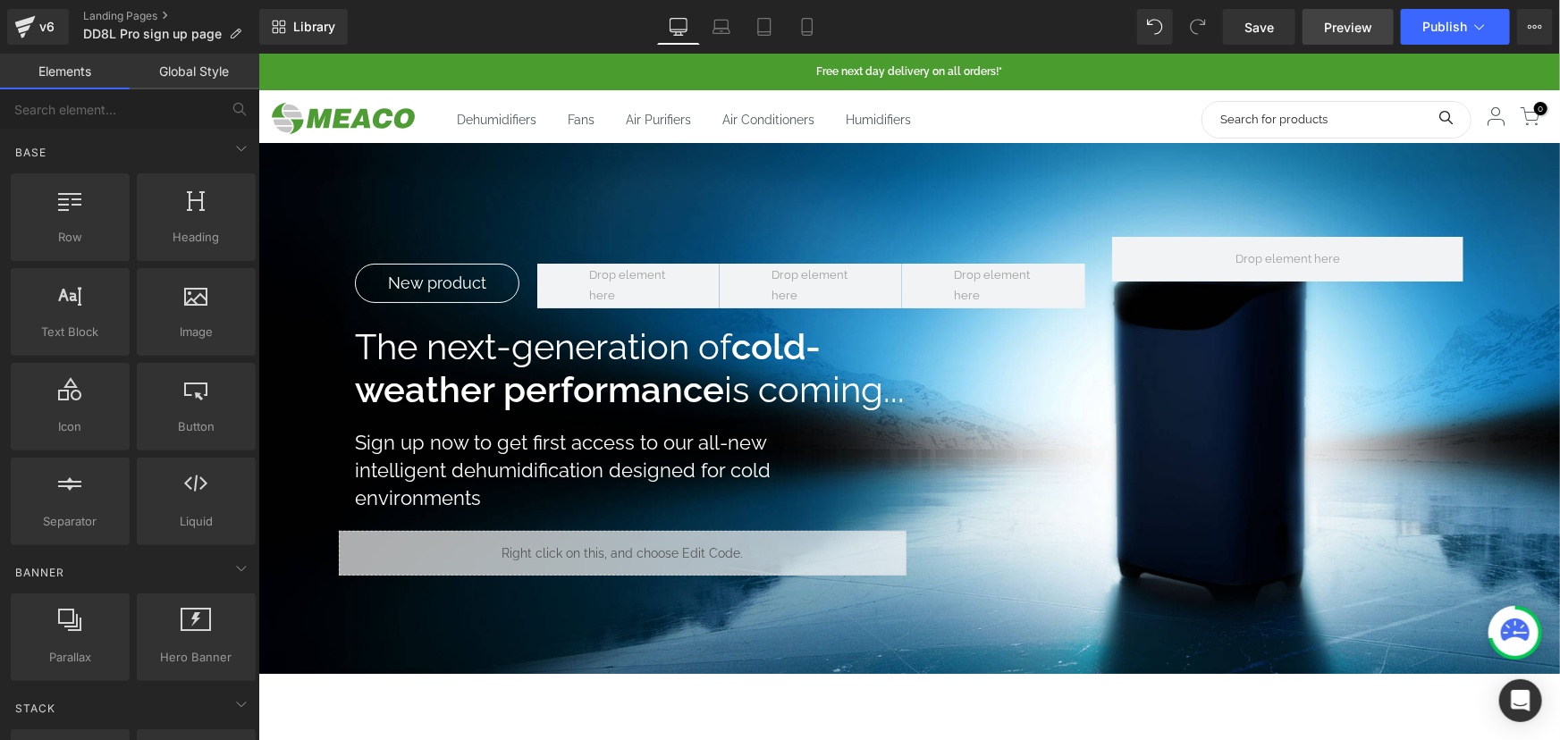
drag, startPoint x: 1269, startPoint y: 26, endPoint x: 1337, endPoint y: 27, distance: 67.9
click at [1269, 26] on span "Save" at bounding box center [1258, 27] width 29 height 19
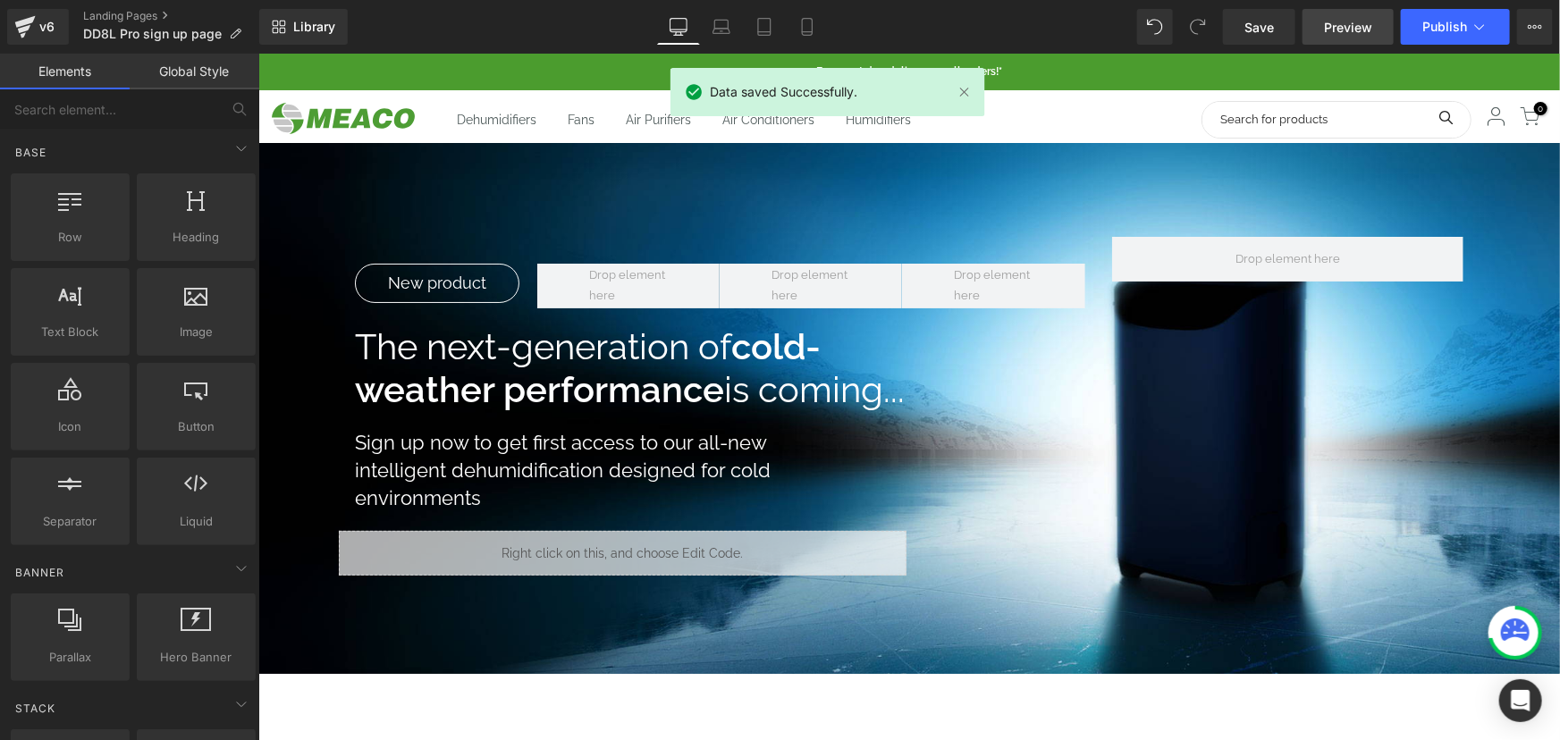
click at [1342, 28] on span "Preview" at bounding box center [1348, 27] width 48 height 19
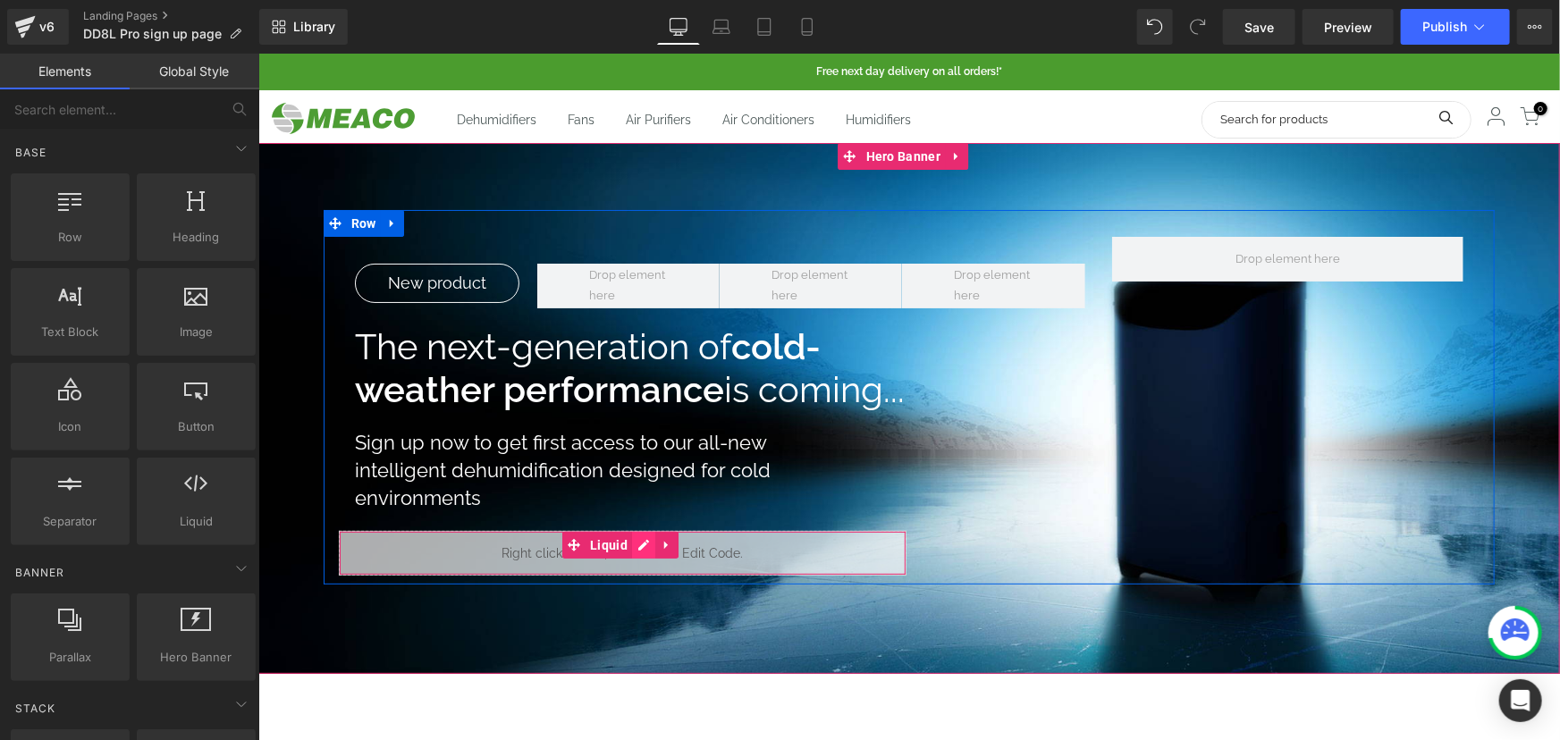
click at [643, 542] on link at bounding box center [642, 544] width 23 height 27
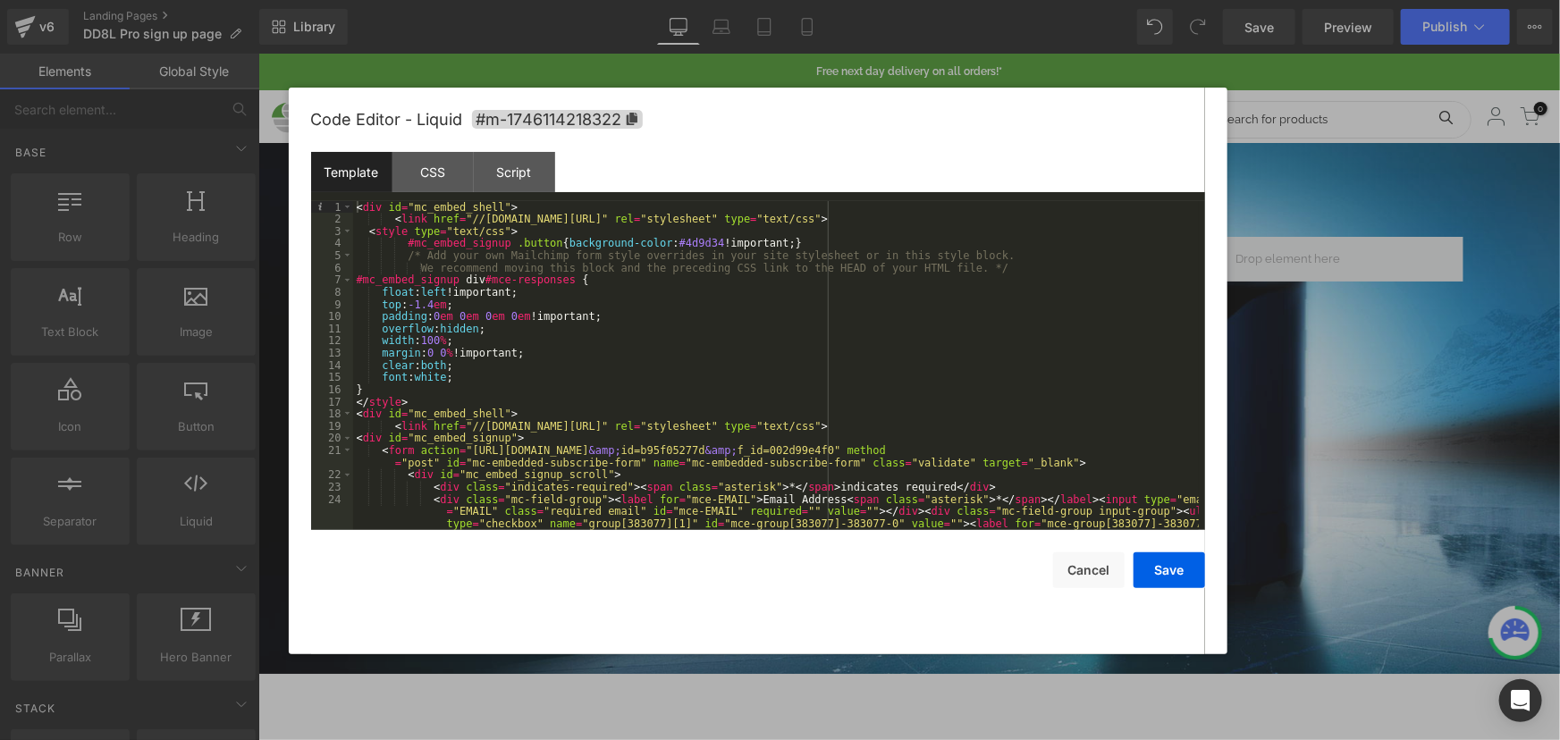
click at [636, 394] on div "< div id = "mc_embed_shell" > < link href = "//cdn-images.mailchimp.com/embedco…" at bounding box center [775, 396] width 845 height 390
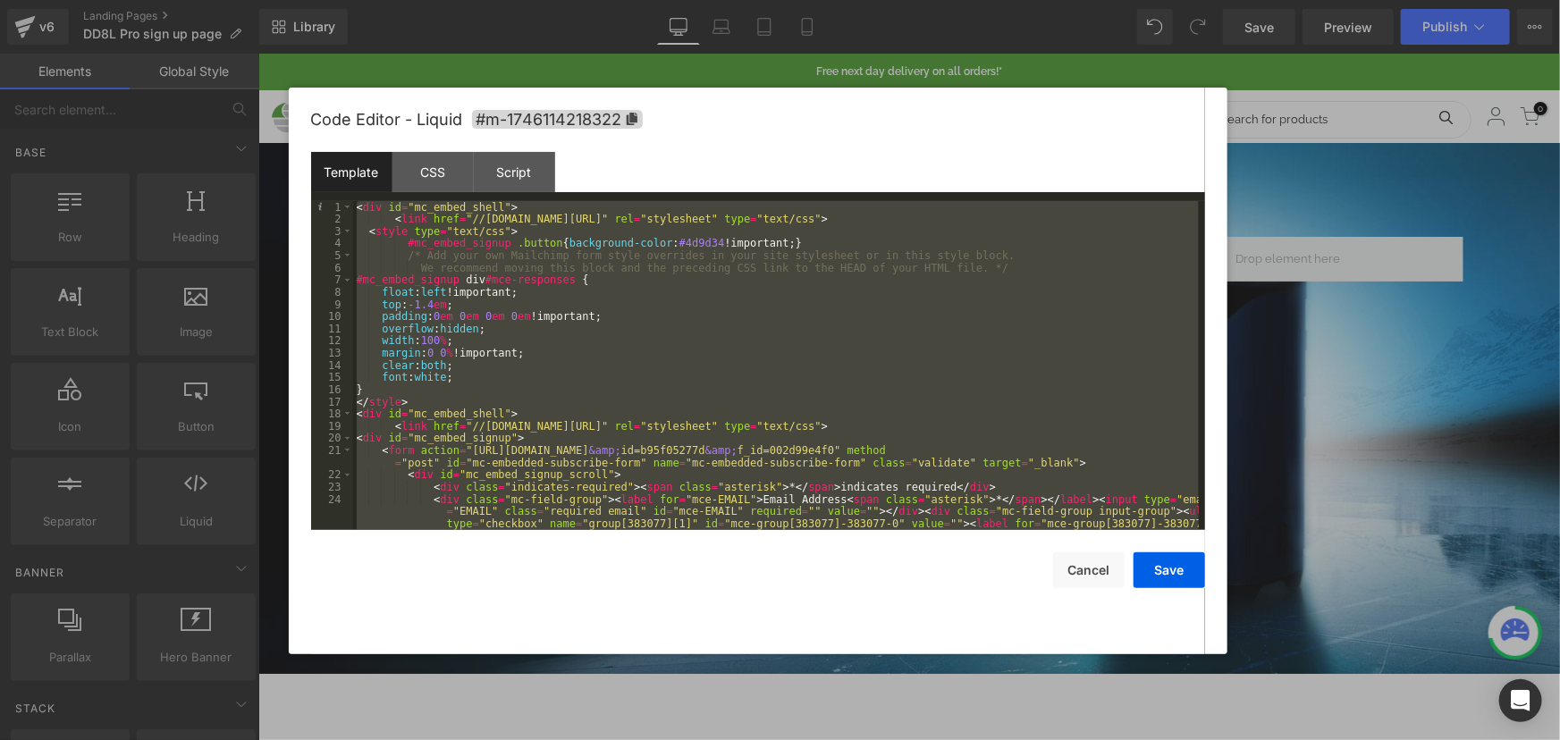
drag, startPoint x: 549, startPoint y: 339, endPoint x: 521, endPoint y: 333, distance: 28.2
click at [548, 339] on div "< div id = "mc_embed_shell" > < link href = "//cdn-images.mailchimp.com/embedco…" at bounding box center [775, 365] width 845 height 329
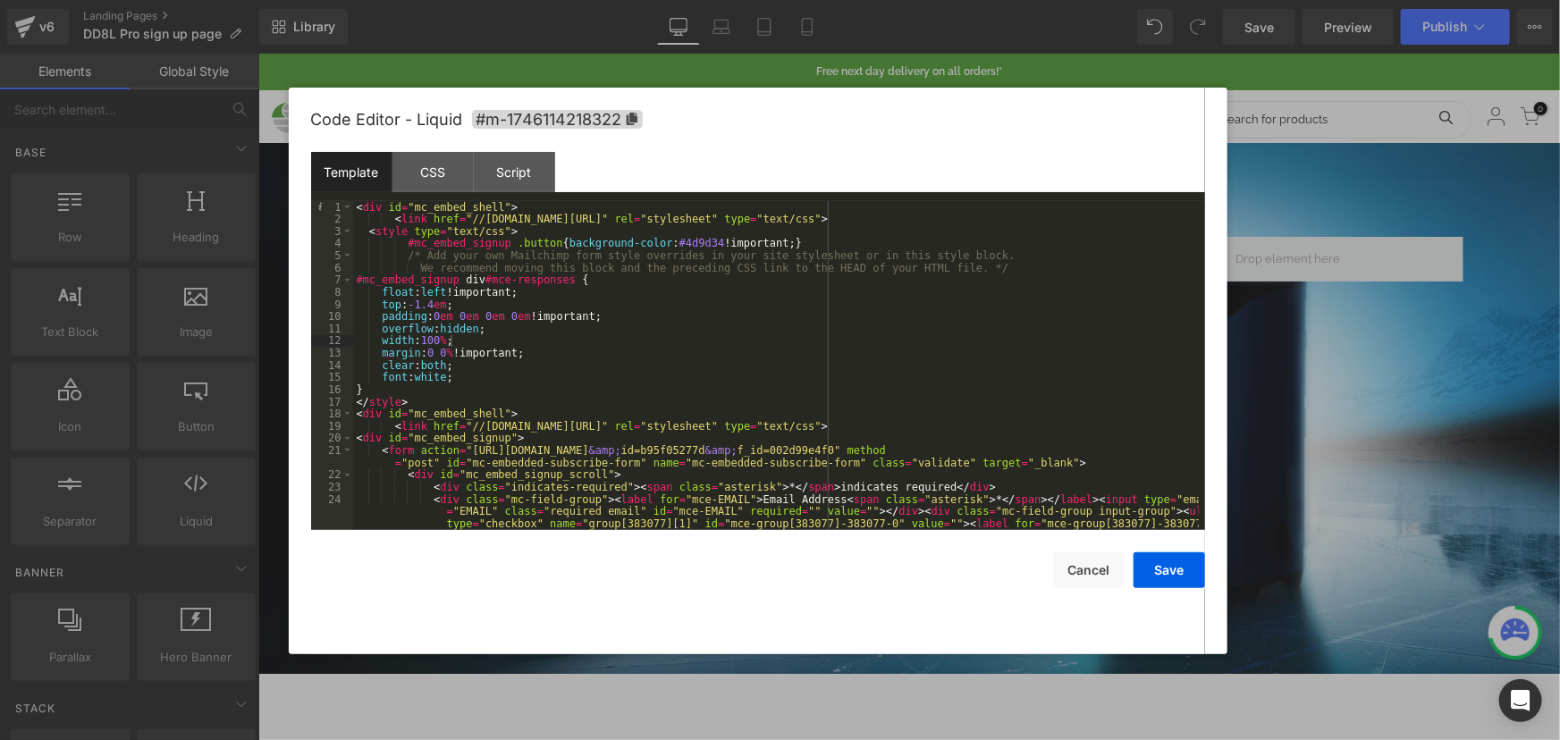
click at [516, 307] on div "< div id = "mc_embed_shell" > < link href = "//cdn-images.mailchimp.com/embedco…" at bounding box center [775, 396] width 845 height 390
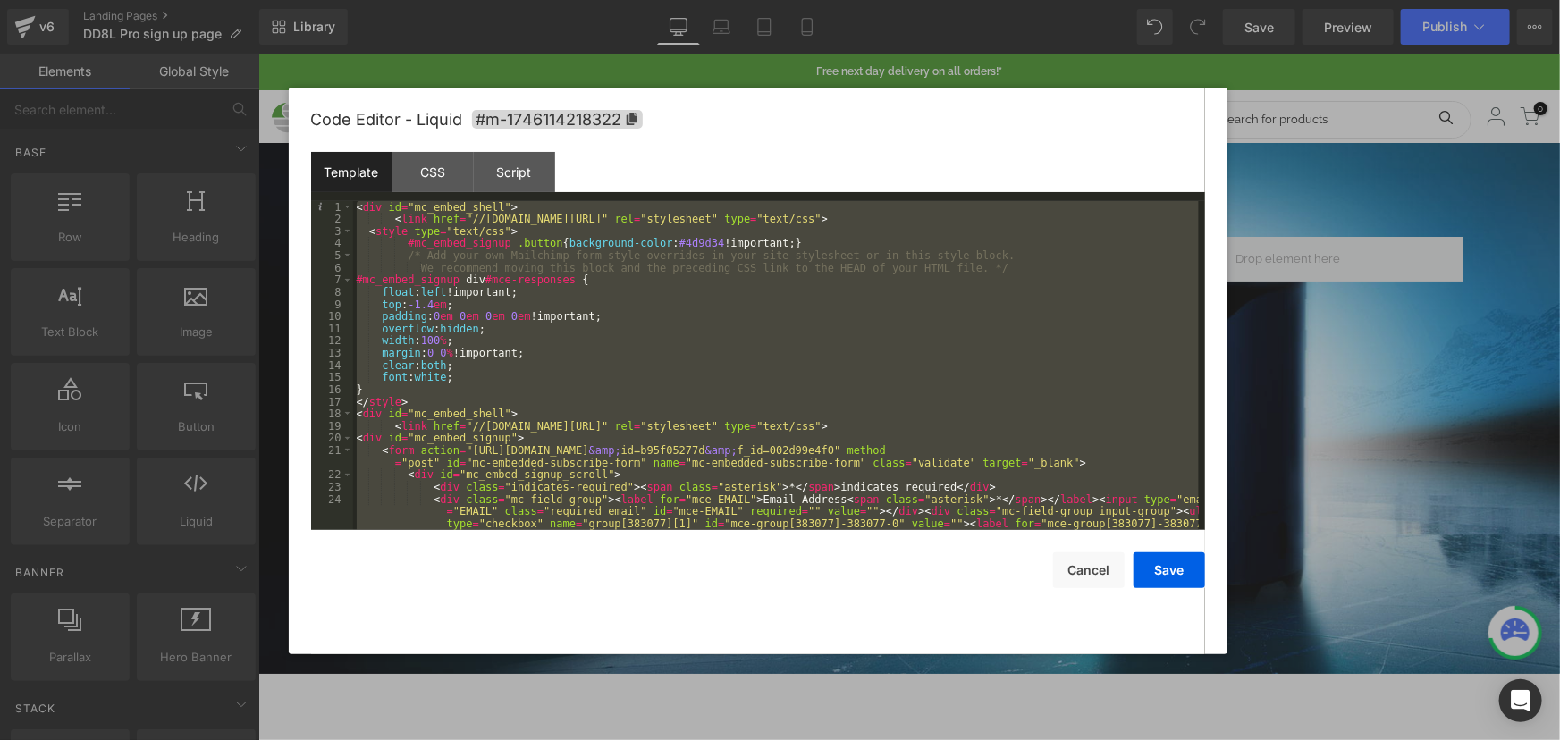
click at [744, 402] on div "< div id = "mc_embed_shell" > < link href = "//cdn-images.mailchimp.com/embedco…" at bounding box center [775, 365] width 845 height 329
click at [550, 380] on div "< div id = "mc_embed_shell" > < link href = "//cdn-images.mailchimp.com/embedco…" at bounding box center [775, 365] width 845 height 329
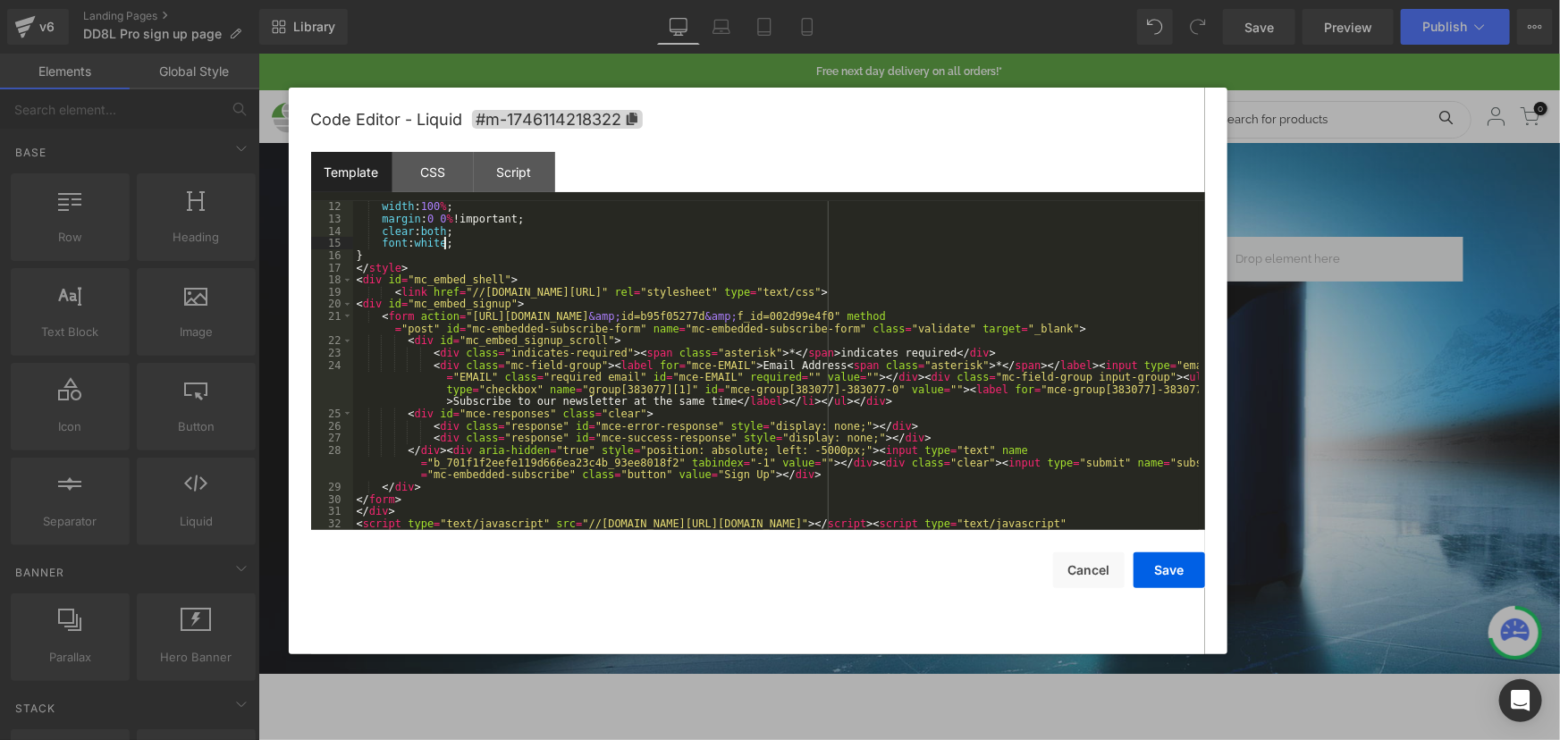
scroll to position [134, 0]
click at [867, 357] on div "width : 100 % ; margin : 0 0 % !important; clear : both ; font : white ; } </ s…" at bounding box center [775, 395] width 845 height 390
drag, startPoint x: 1136, startPoint y: 313, endPoint x: 462, endPoint y: 321, distance: 673.9
click at [462, 321] on div "width : 100 % ; margin : 0 0 % !important; clear : both ; font : white ; } </ s…" at bounding box center [775, 395] width 845 height 390
click at [661, 304] on div "width : 100 % ; margin : 0 0 % !important; clear : both ; font : white ; } </ s…" at bounding box center [775, 395] width 845 height 390
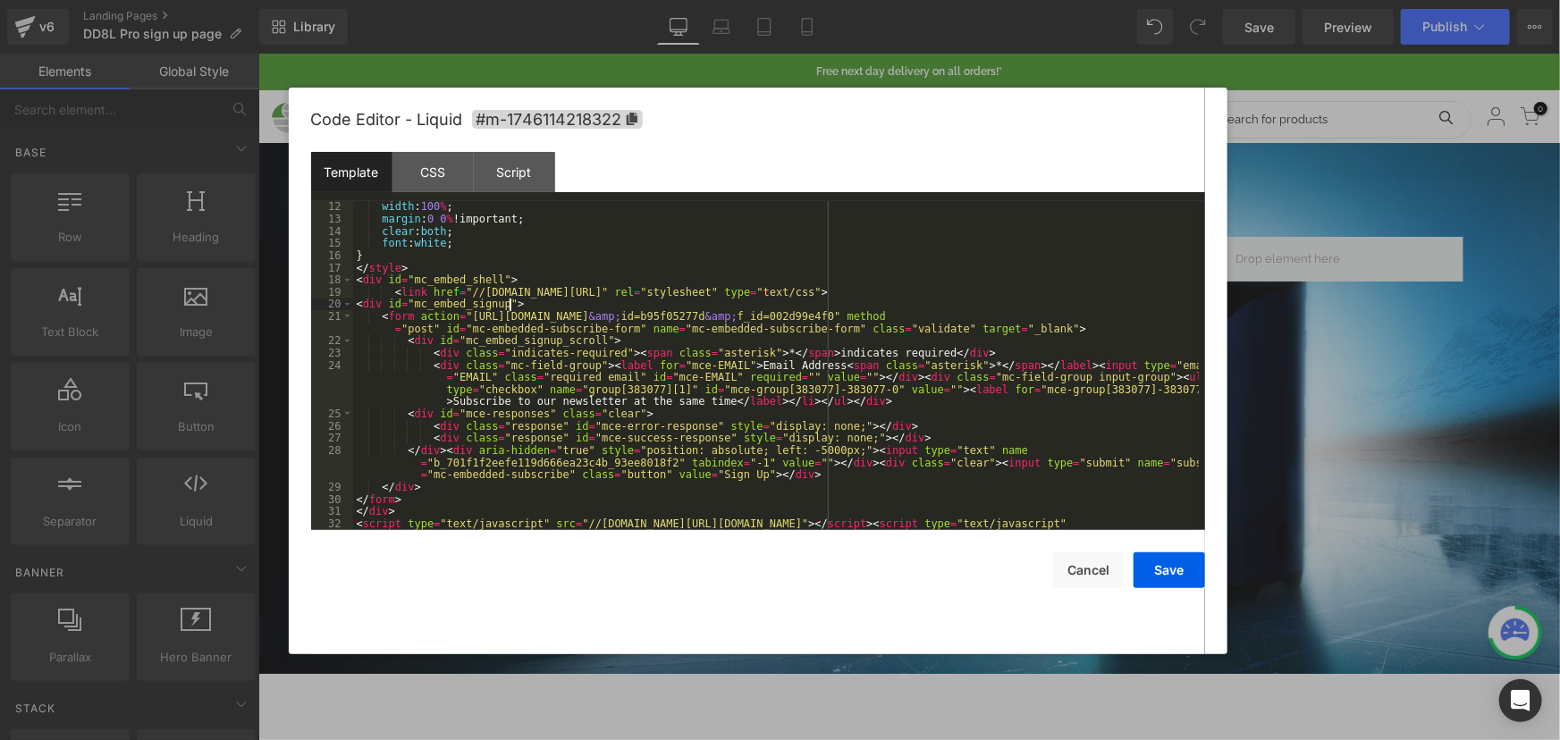
click at [569, 355] on div "width : 100 % ; margin : 0 0 % !important; clear : both ; font : white ; } </ s…" at bounding box center [775, 395] width 845 height 390
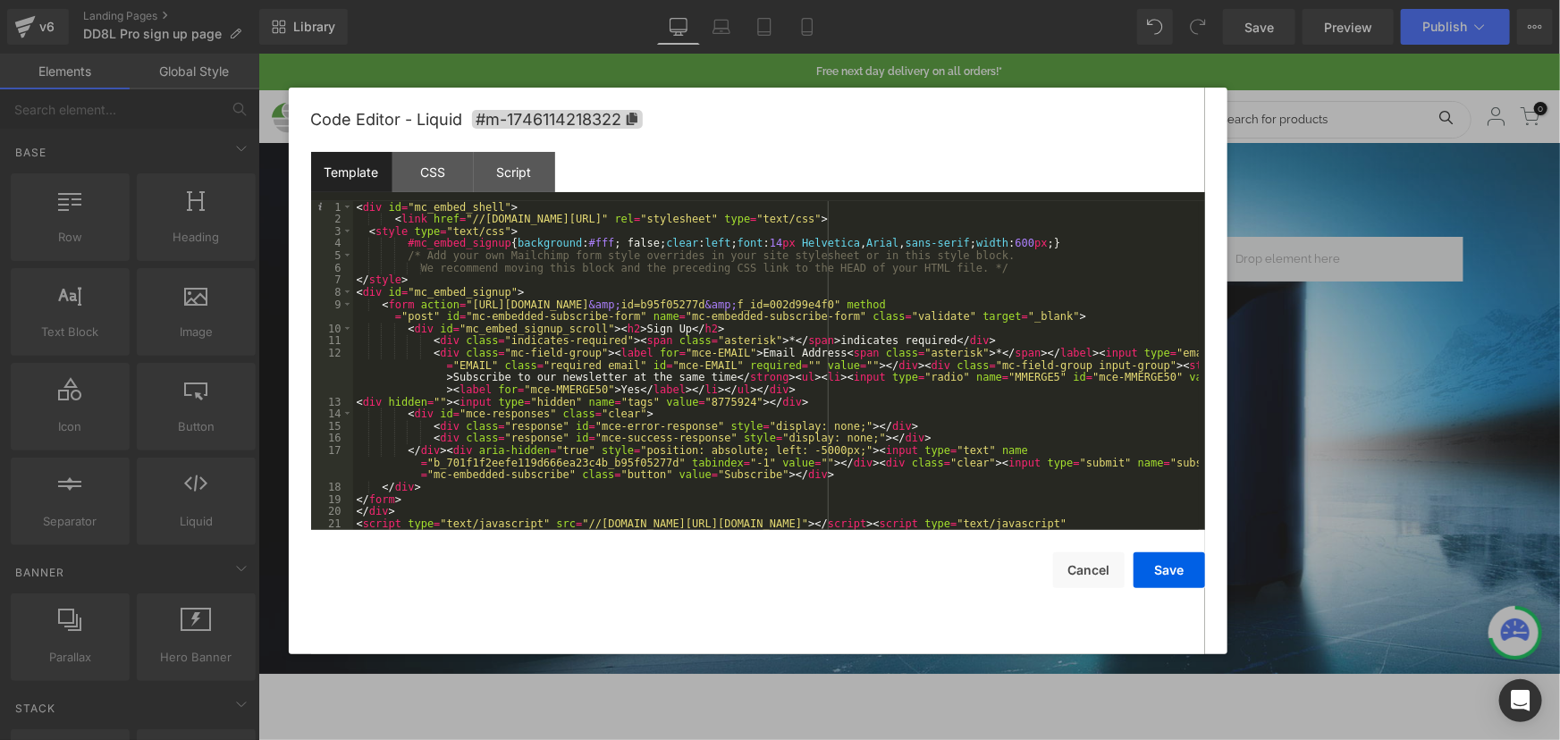
scroll to position [0, 0]
click at [1177, 576] on button "Save" at bounding box center [1168, 570] width 71 height 36
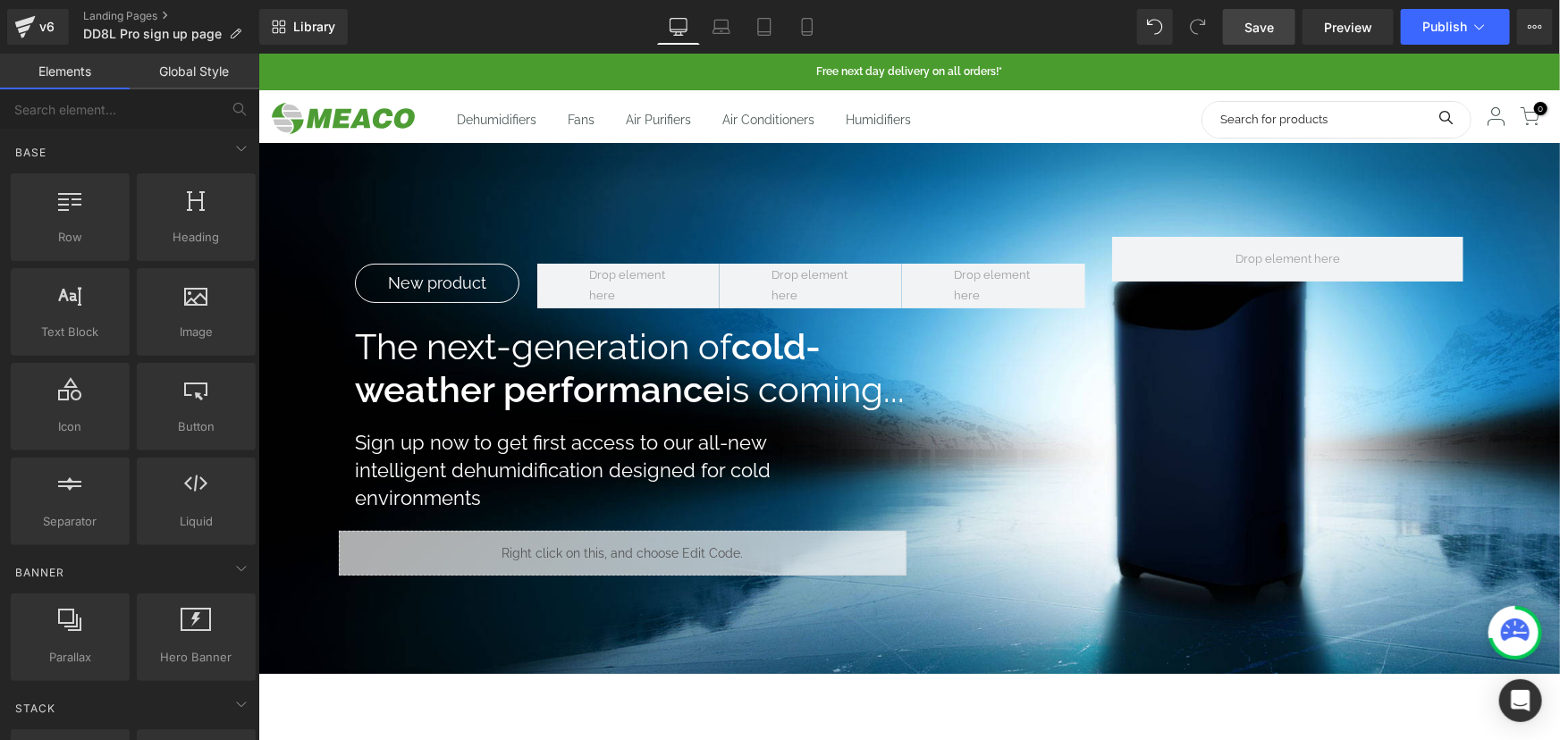
click at [1270, 26] on span "Save" at bounding box center [1258, 27] width 29 height 19
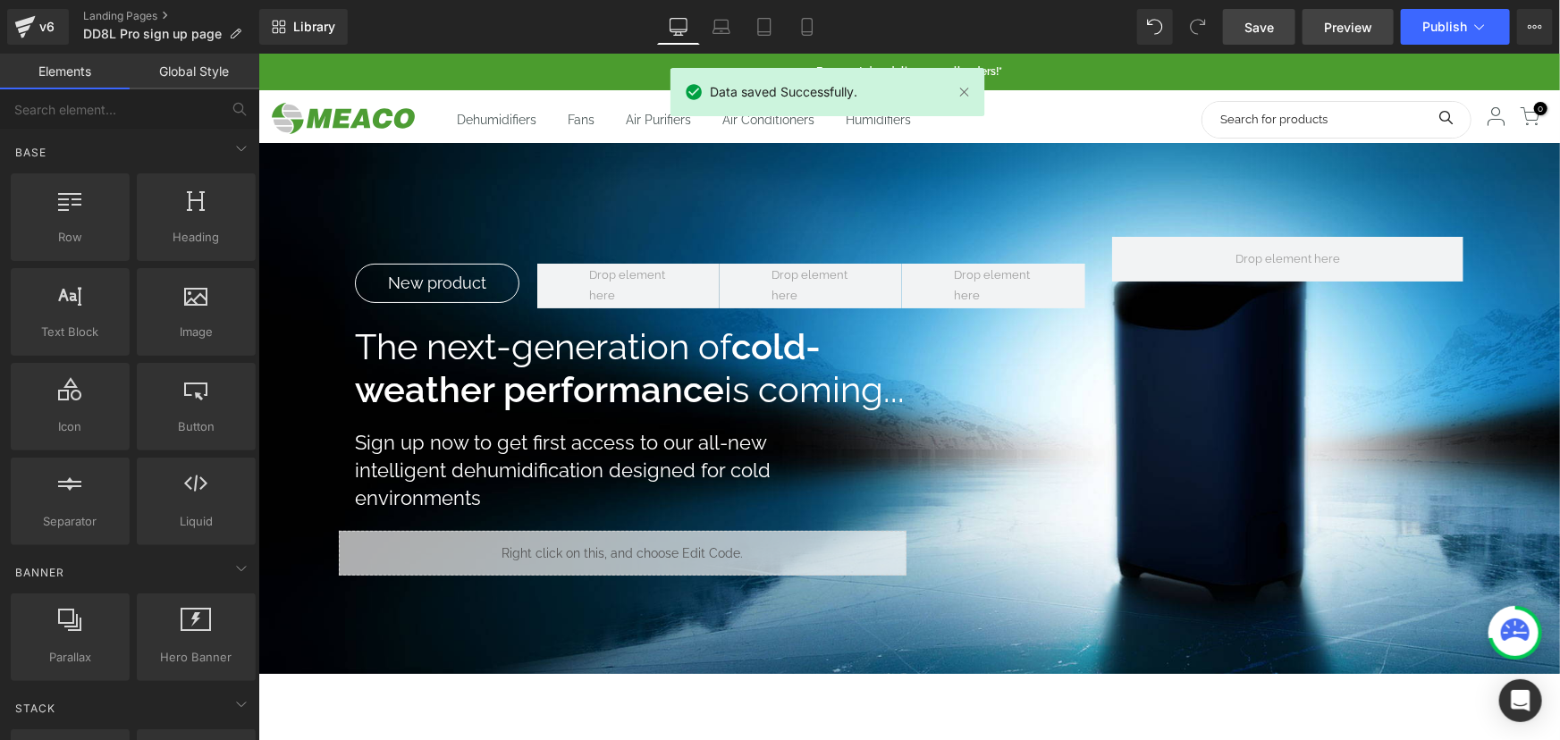
click at [1338, 27] on span "Preview" at bounding box center [1348, 27] width 48 height 19
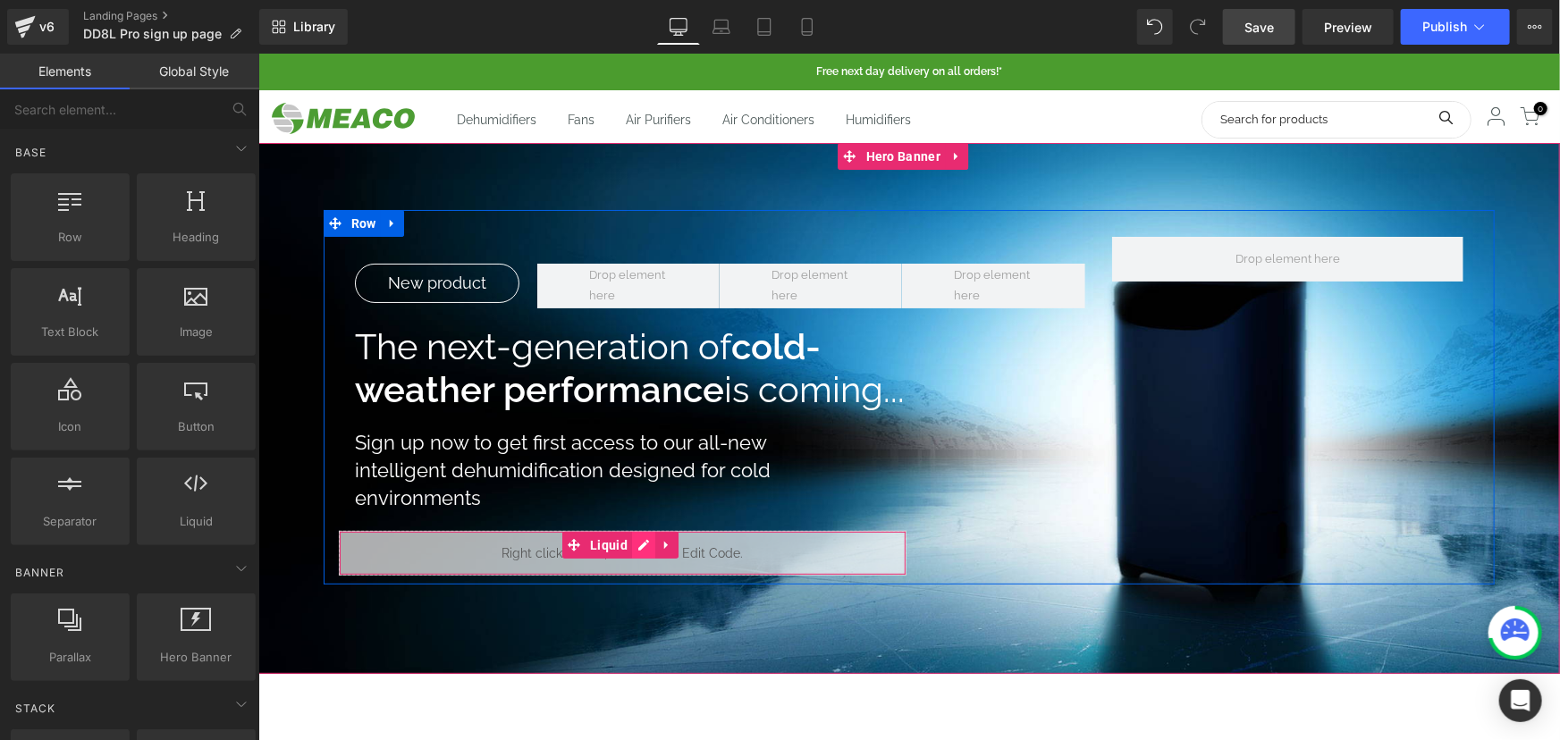
click at [643, 541] on link at bounding box center [642, 544] width 23 height 27
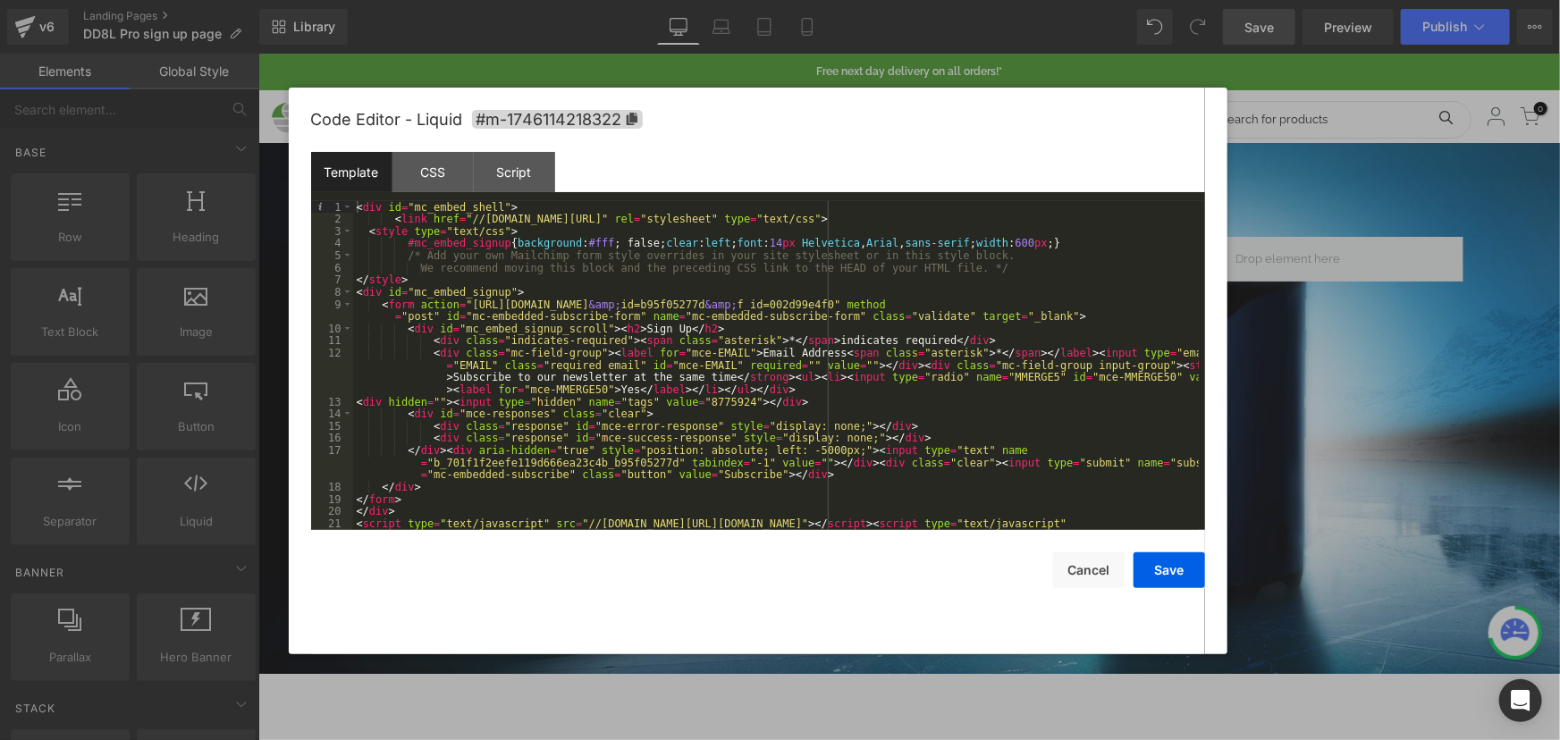
click at [650, 392] on div "< div id = "mc_embed_shell" > < link href = "//cdn-images.mailchimp.com/embedco…" at bounding box center [775, 396] width 845 height 390
click at [654, 357] on div "< div id = "mc_embed_shell" > < link href = "//cdn-images.mailchimp.com/embedco…" at bounding box center [775, 396] width 845 height 390
click at [504, 302] on div "< div id = "mc_embed_shell" > < link href = "//cdn-images.mailchimp.com/embedco…" at bounding box center [775, 396] width 845 height 390
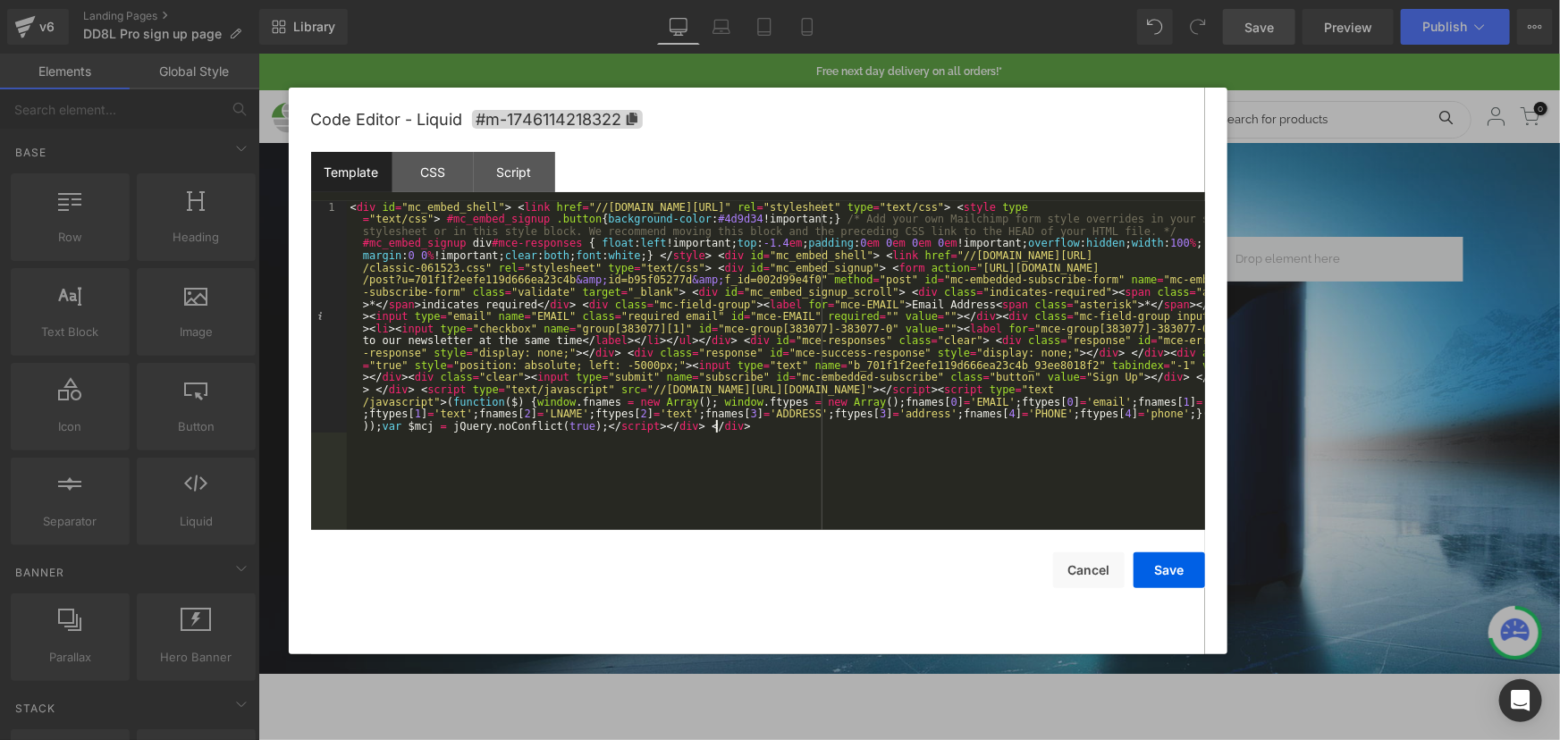
click at [364, 248] on div "< div id = "mc_embed_shell" > < link href = "//cdn-images.mailchimp.com/embedco…" at bounding box center [776, 597] width 858 height 792
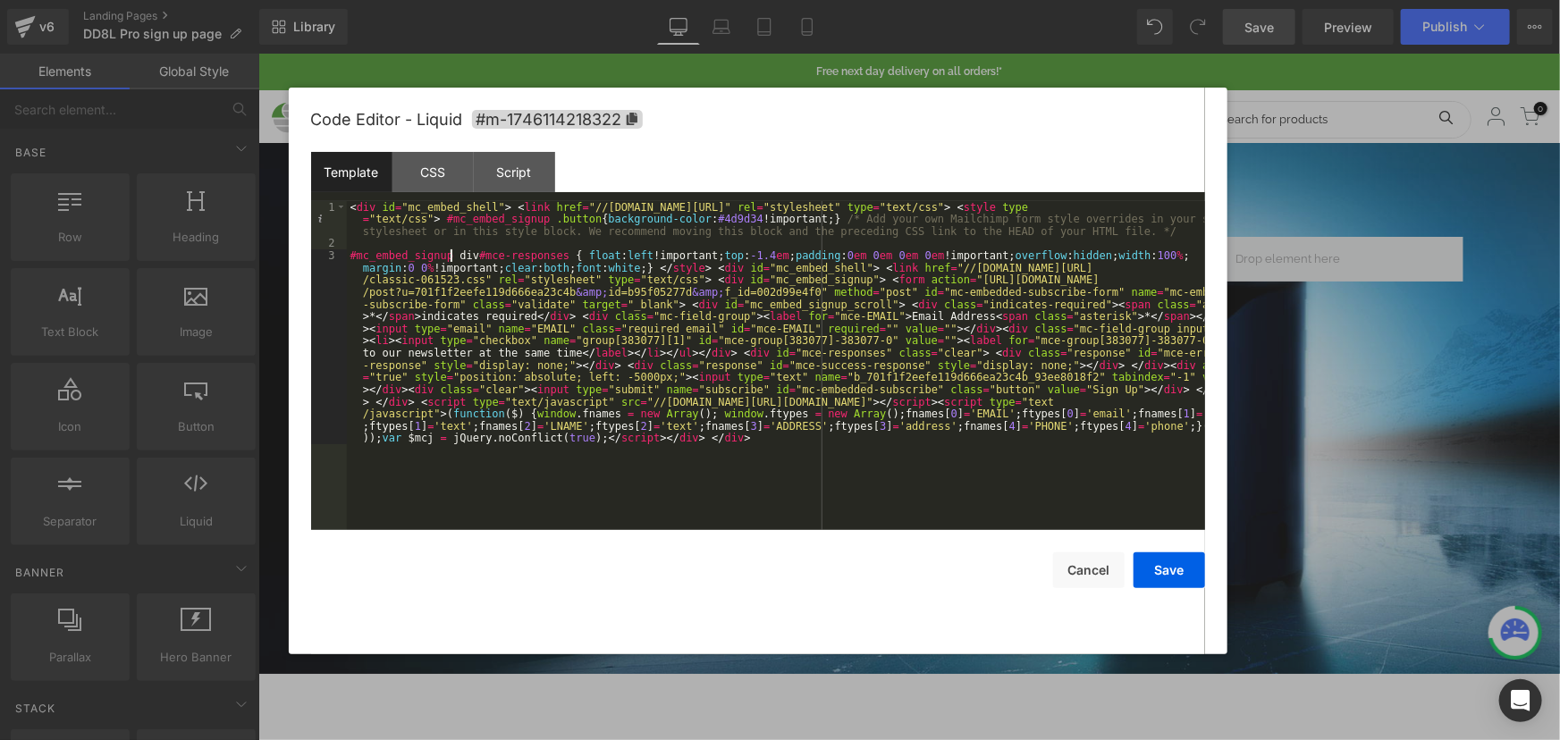
click at [448, 256] on div "< div id = "mc_embed_shell" > < link href = "//cdn-images.mailchimp.com/embedco…" at bounding box center [776, 481] width 858 height 560
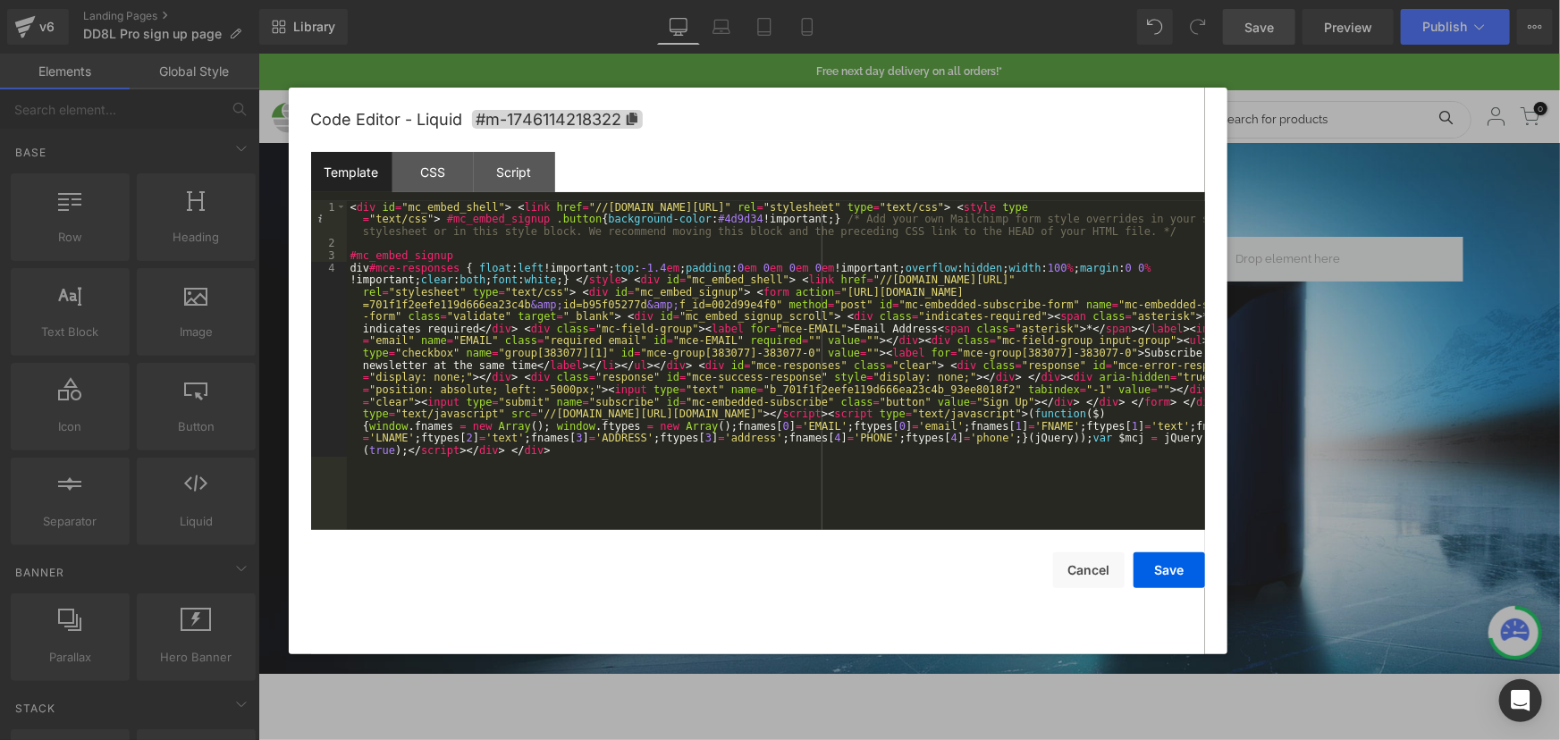
click at [465, 267] on div "< div id = "mc_embed_shell" > < link href = "//cdn-images.mailchimp.com/embedco…" at bounding box center [776, 481] width 858 height 560
click at [626, 363] on div "< div id = "mc_embed_shell" > < link href = "//cdn-images.mailchimp.com/embedco…" at bounding box center [776, 481] width 858 height 560
click at [661, 363] on div "< div id = "mc_embed_shell" > < link href = "//cdn-images.mailchimp.com/embedco…" at bounding box center [776, 481] width 858 height 560
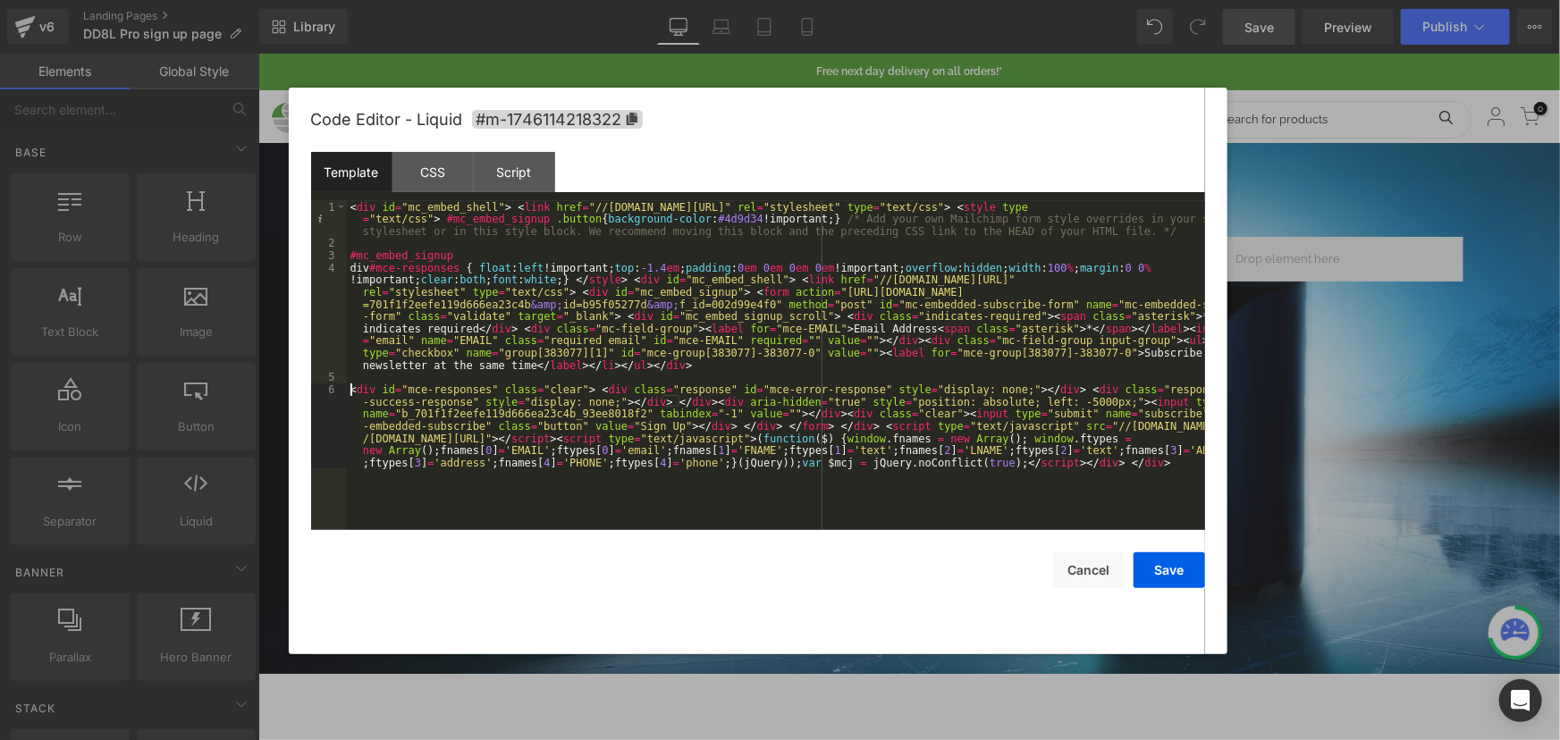
click at [706, 425] on div "< div id = "mc_embed_shell" > < link href = "//cdn-images.mailchimp.com/embedco…" at bounding box center [776, 426] width 858 height 451
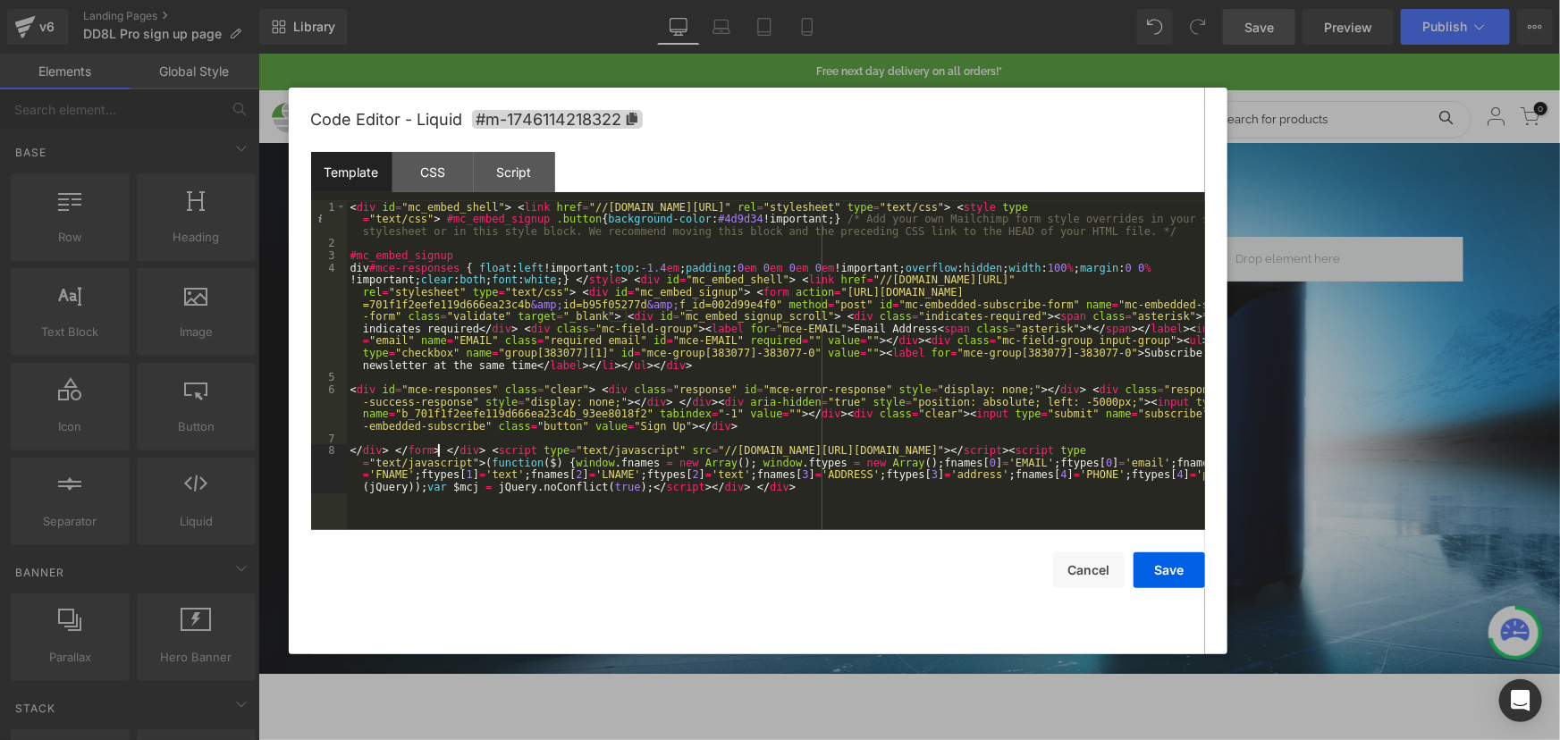
click at [440, 454] on div "< div id = "mc_embed_shell" > < link href = "//cdn-images.mailchimp.com/embedco…" at bounding box center [776, 408] width 858 height 415
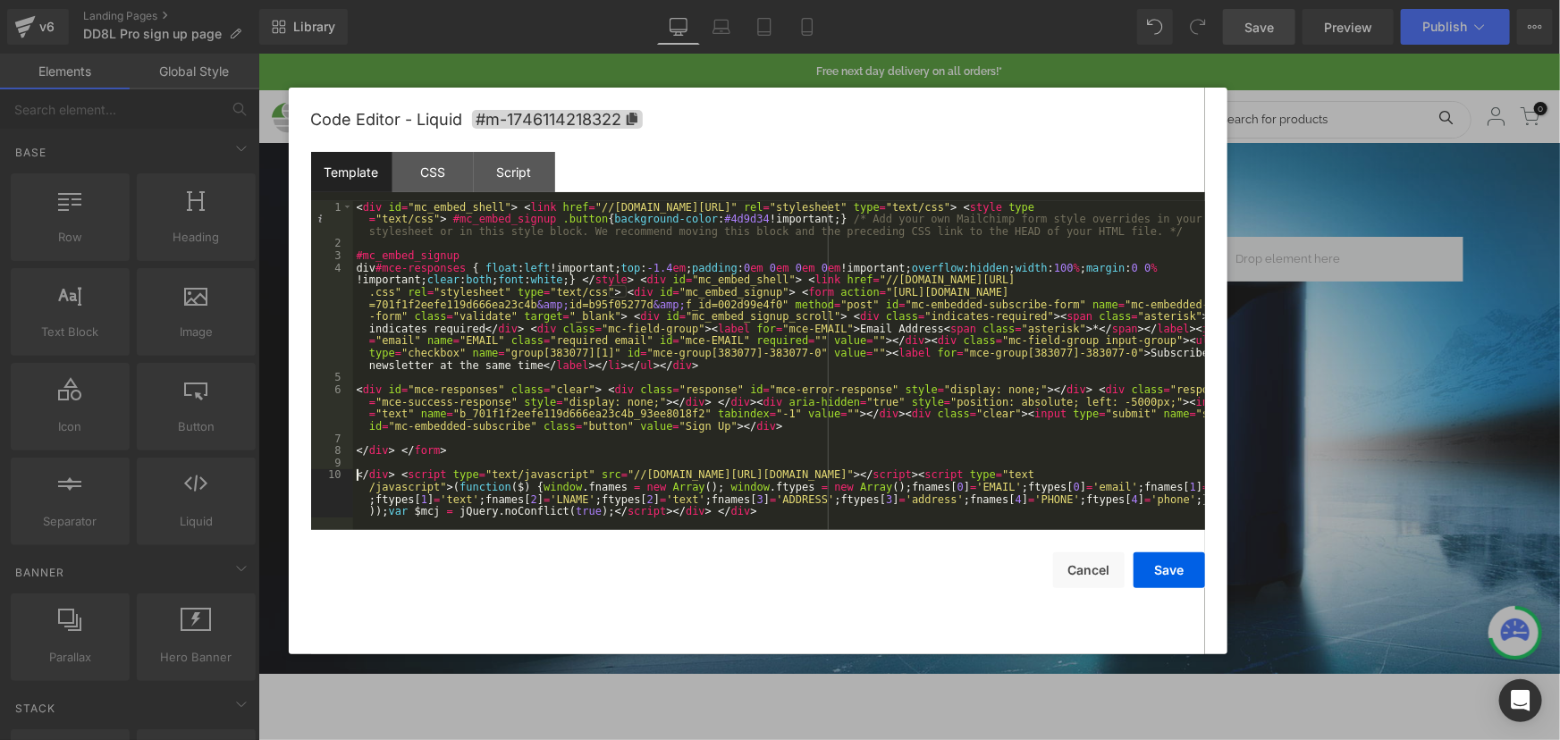
click at [396, 473] on div "< div id = "mc_embed_shell" > < link href = "//cdn-images.mailchimp.com/embedco…" at bounding box center [779, 408] width 852 height 415
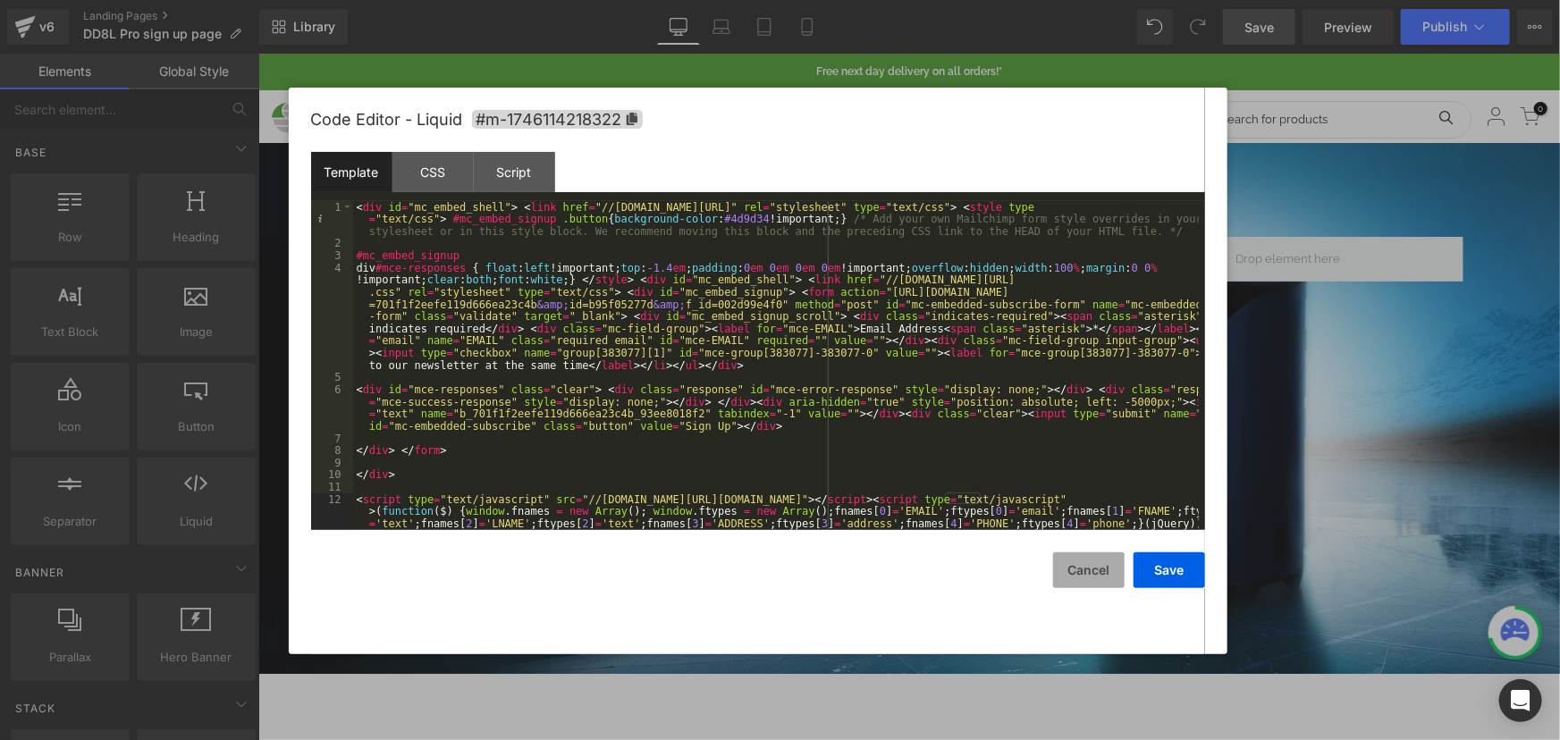
click at [1071, 569] on button "Cancel" at bounding box center [1088, 570] width 71 height 36
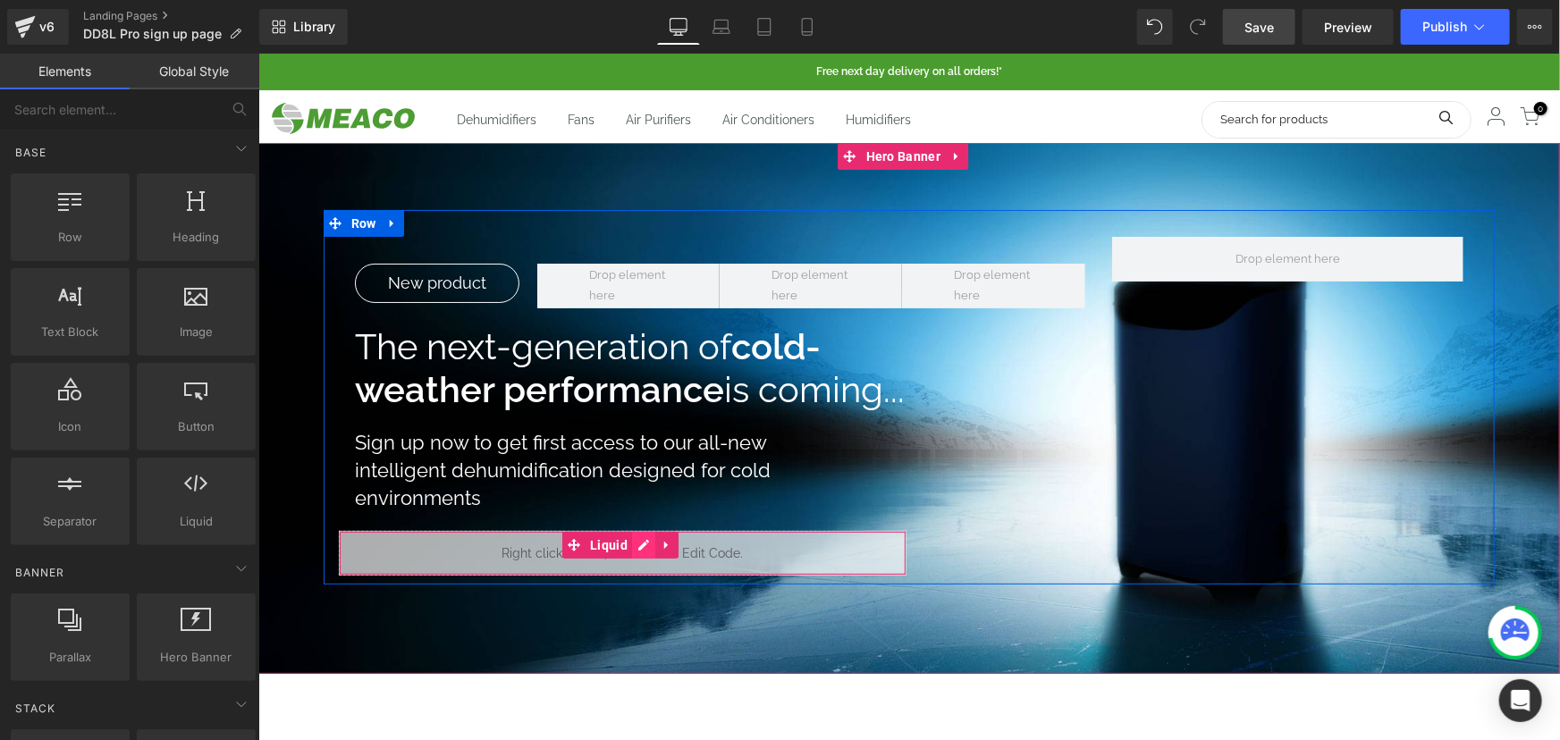
click at [645, 547] on link at bounding box center [642, 544] width 23 height 27
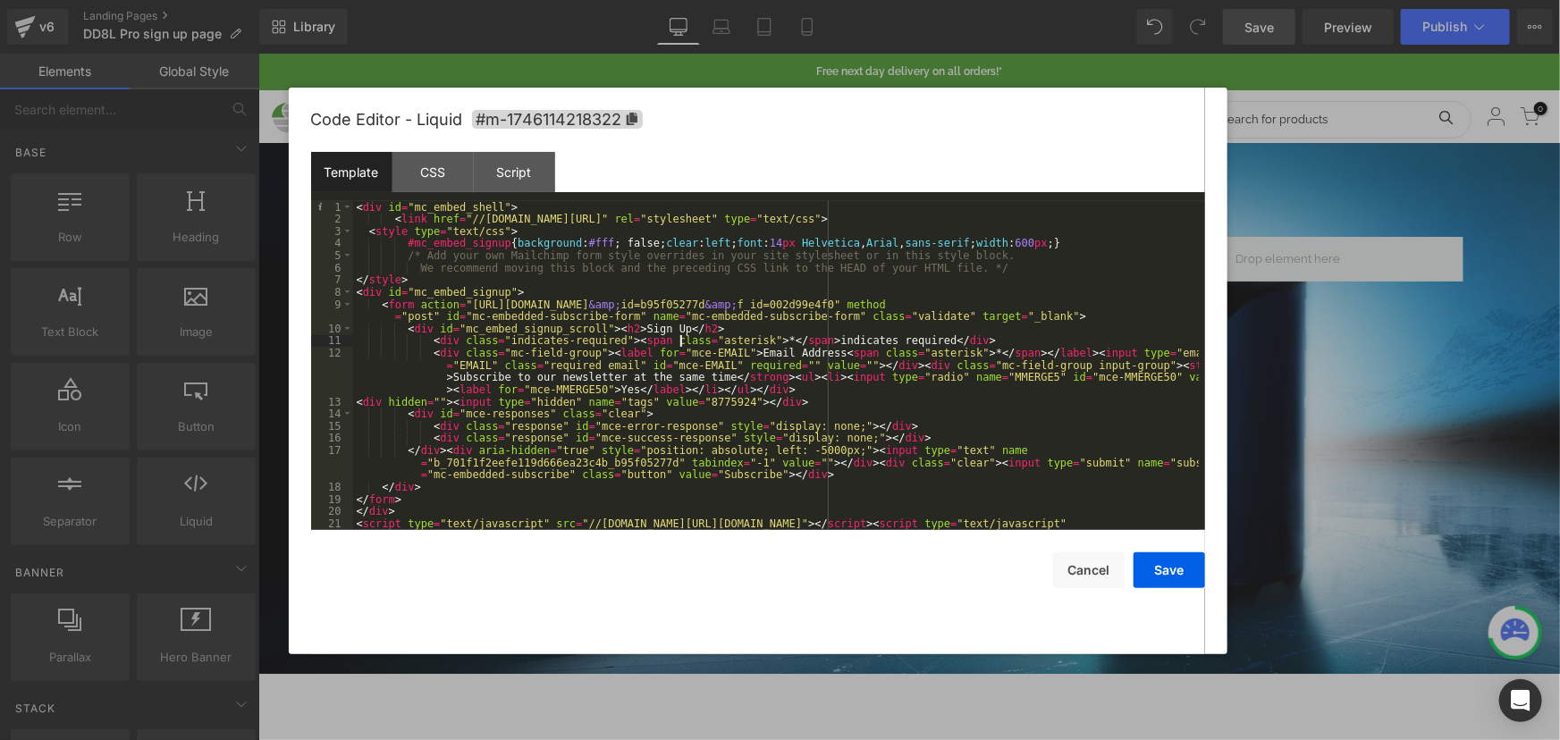
click at [683, 337] on div "< div id = "mc_embed_shell" > < link href = "//cdn-images.mailchimp.com/embedco…" at bounding box center [775, 396] width 845 height 390
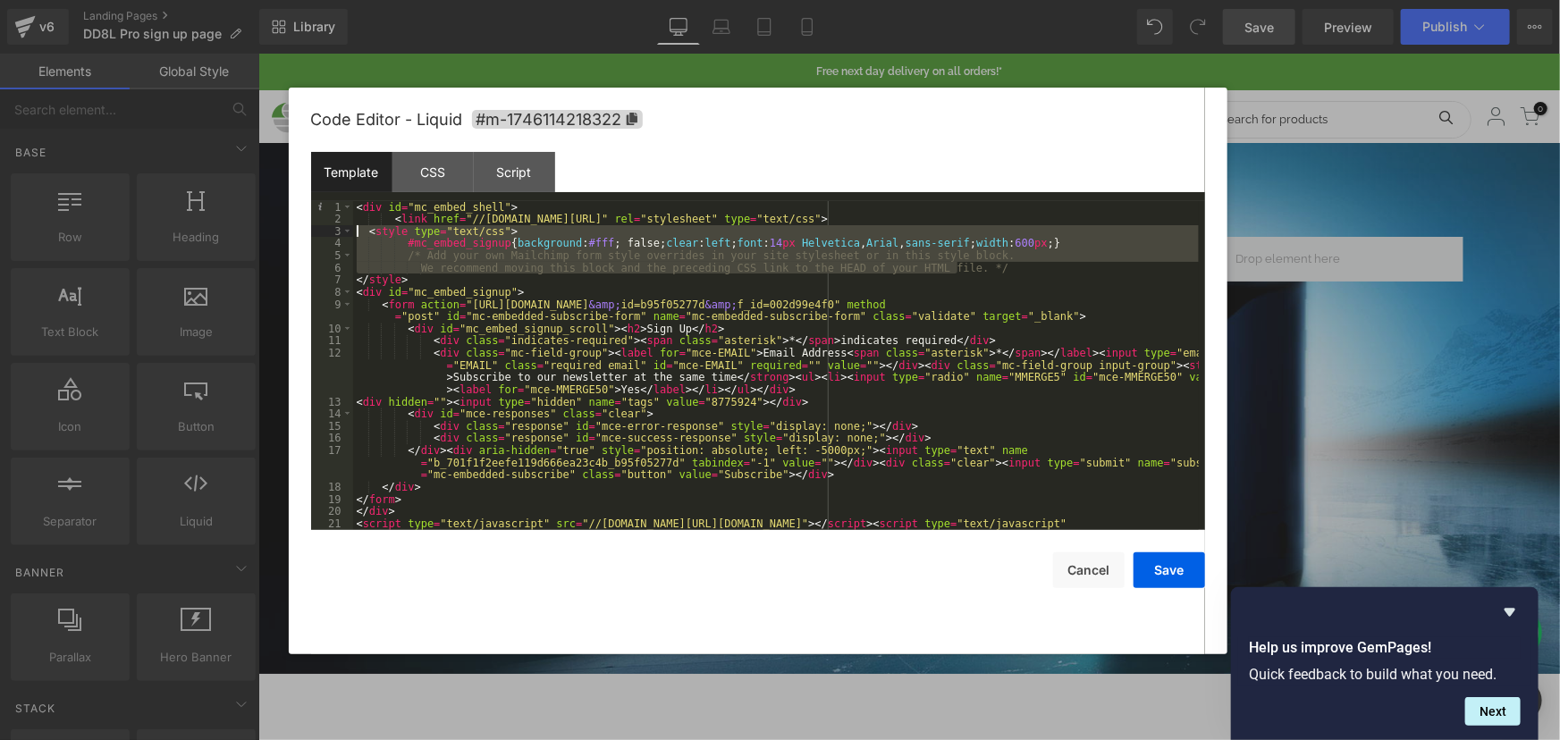
drag, startPoint x: 965, startPoint y: 266, endPoint x: 357, endPoint y: 225, distance: 610.0
click at [357, 225] on div "< div id = "mc_embed_shell" > < link href = "//cdn-images.mailchimp.com/embedco…" at bounding box center [775, 396] width 845 height 390
click at [378, 277] on div "< div id = "mc_embed_shell" > < link href = "//cdn-images.mailchimp.com/embedco…" at bounding box center [775, 396] width 845 height 390
drag, startPoint x: 407, startPoint y: 280, endPoint x: 359, endPoint y: 236, distance: 64.5
click at [359, 236] on div "< div id = "mc_embed_shell" > < link href = "//cdn-images.mailchimp.com/embedco…" at bounding box center [775, 396] width 845 height 390
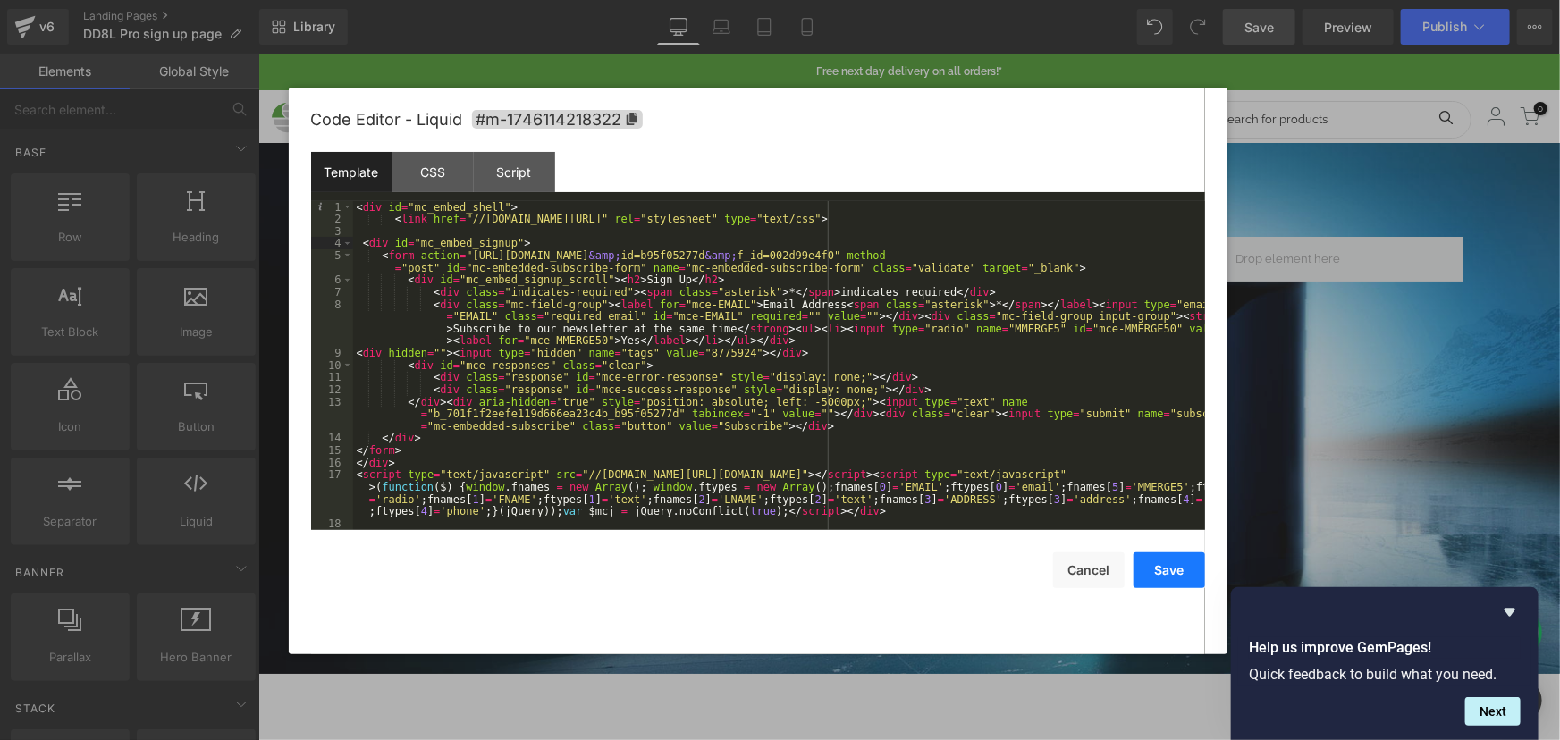
click at [1169, 583] on button "Save" at bounding box center [1168, 570] width 71 height 36
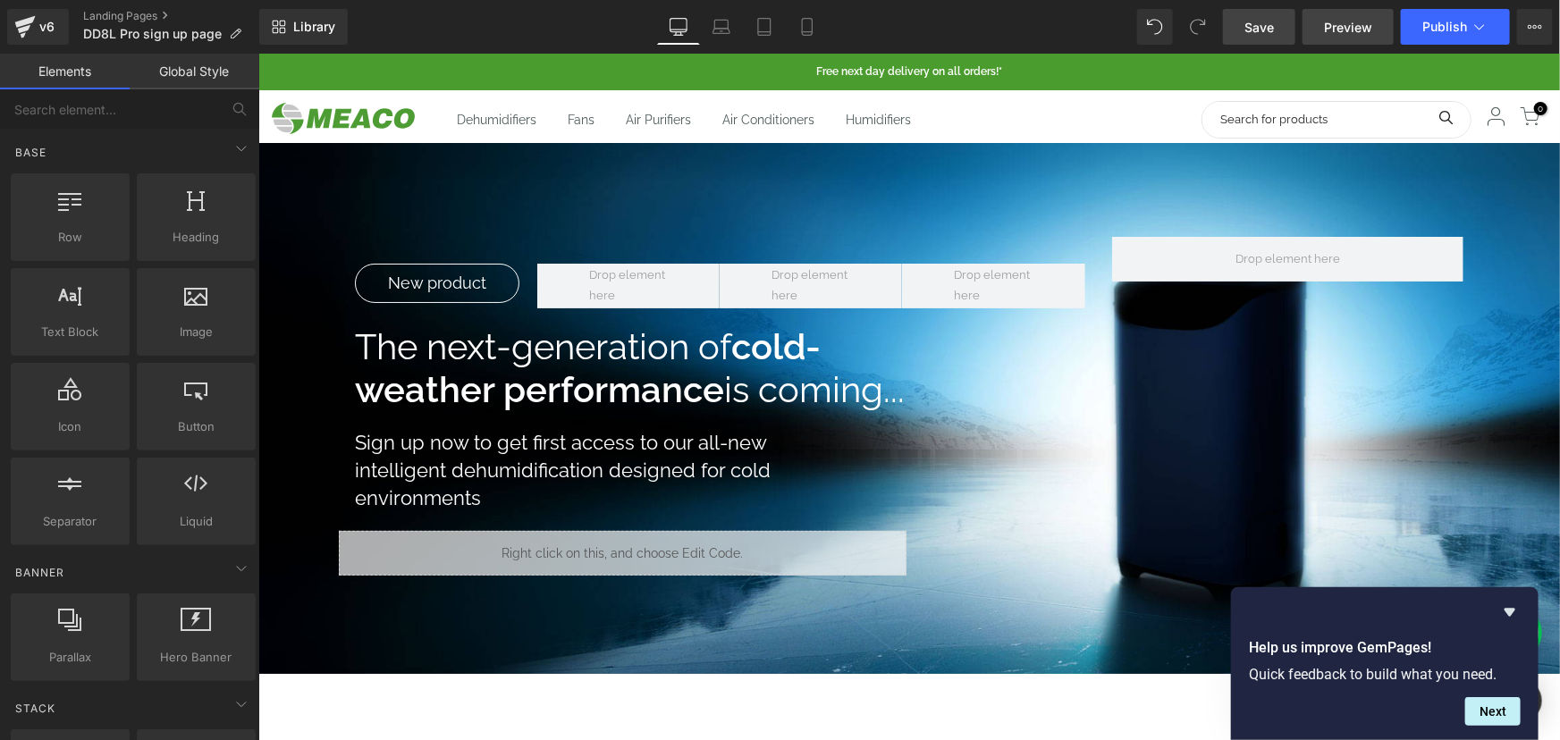
drag, startPoint x: 1269, startPoint y: 31, endPoint x: 1322, endPoint y: 26, distance: 53.0
click at [1269, 31] on span "Save" at bounding box center [1258, 27] width 29 height 19
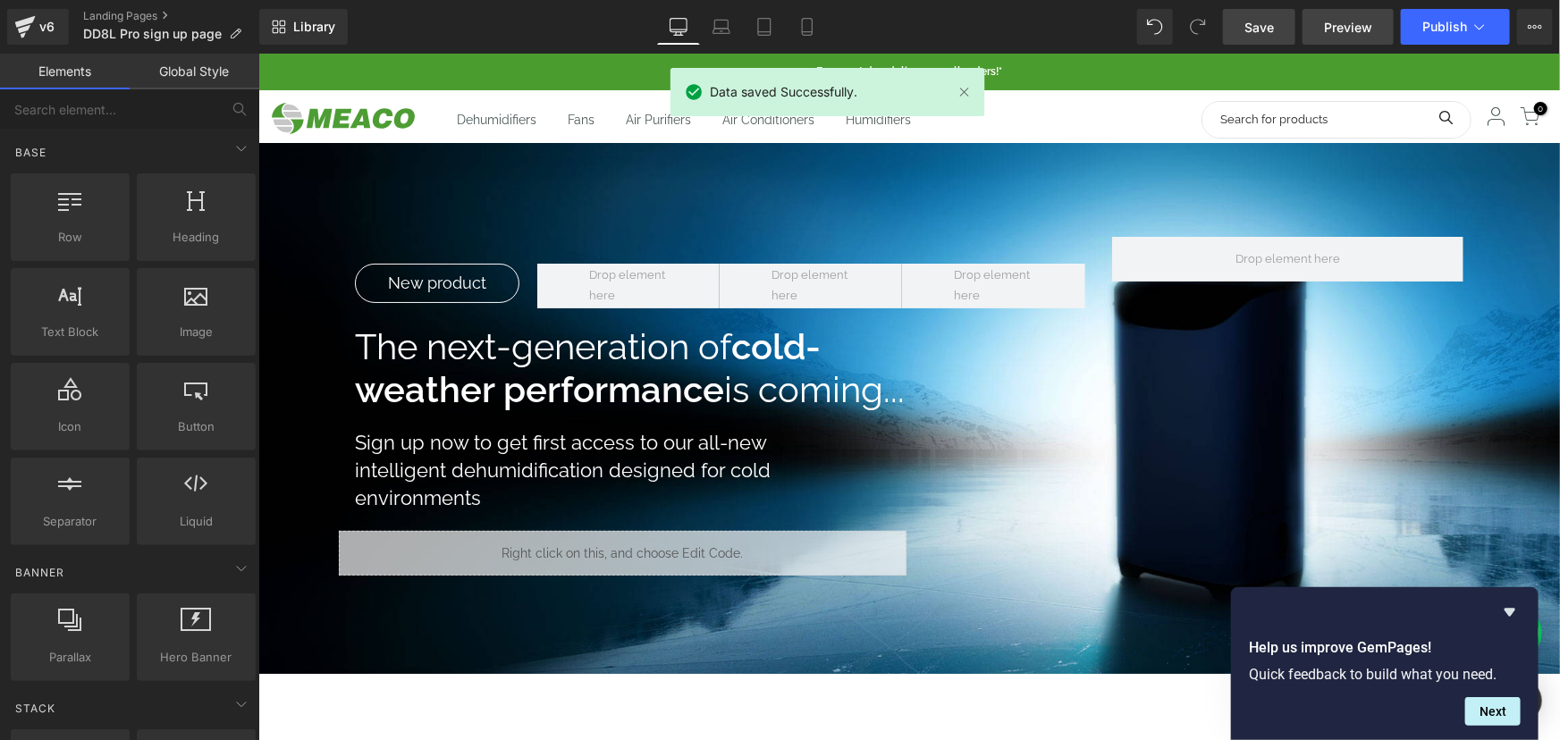
click at [1338, 26] on span "Preview" at bounding box center [1348, 27] width 48 height 19
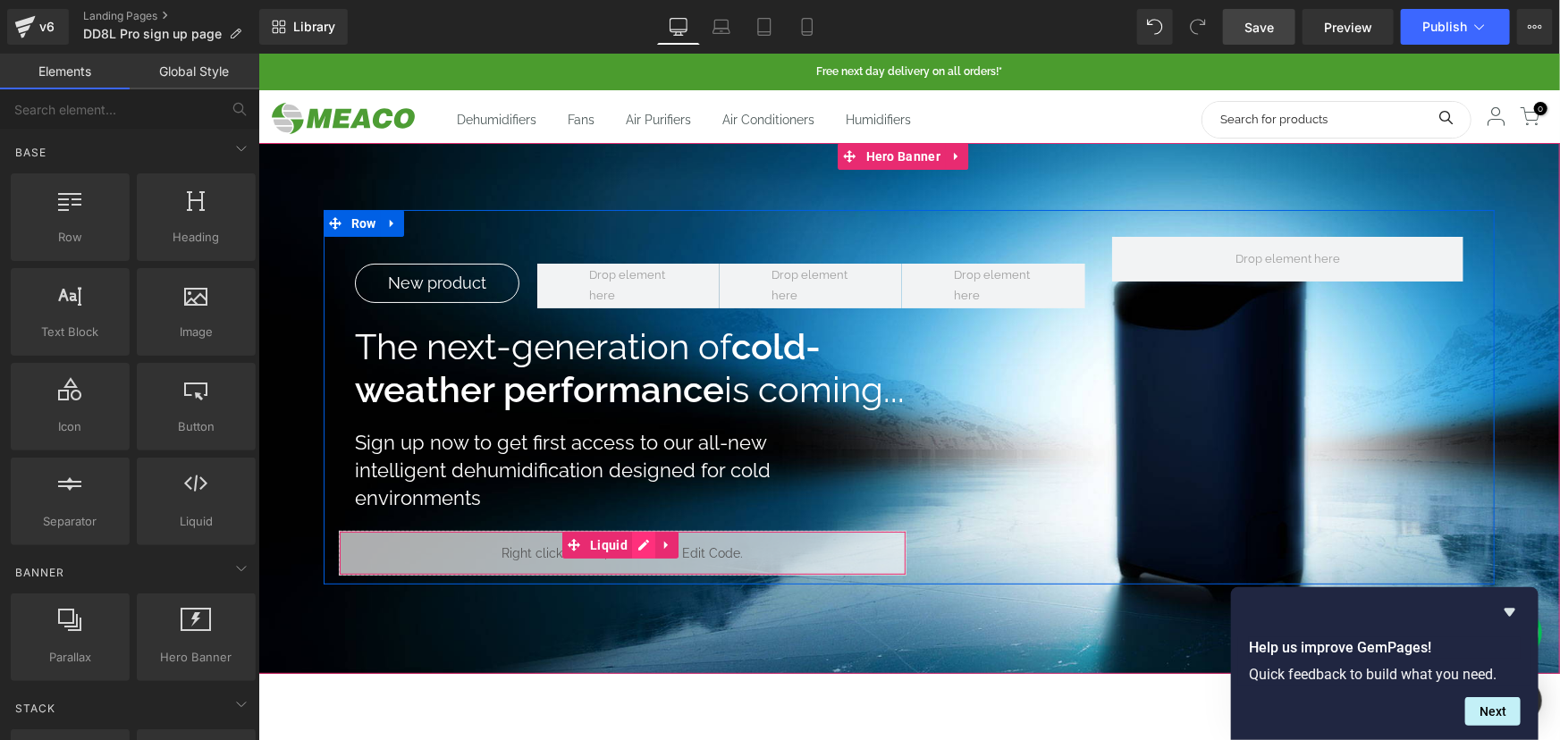
click at [636, 544] on icon at bounding box center [642, 543] width 13 height 13
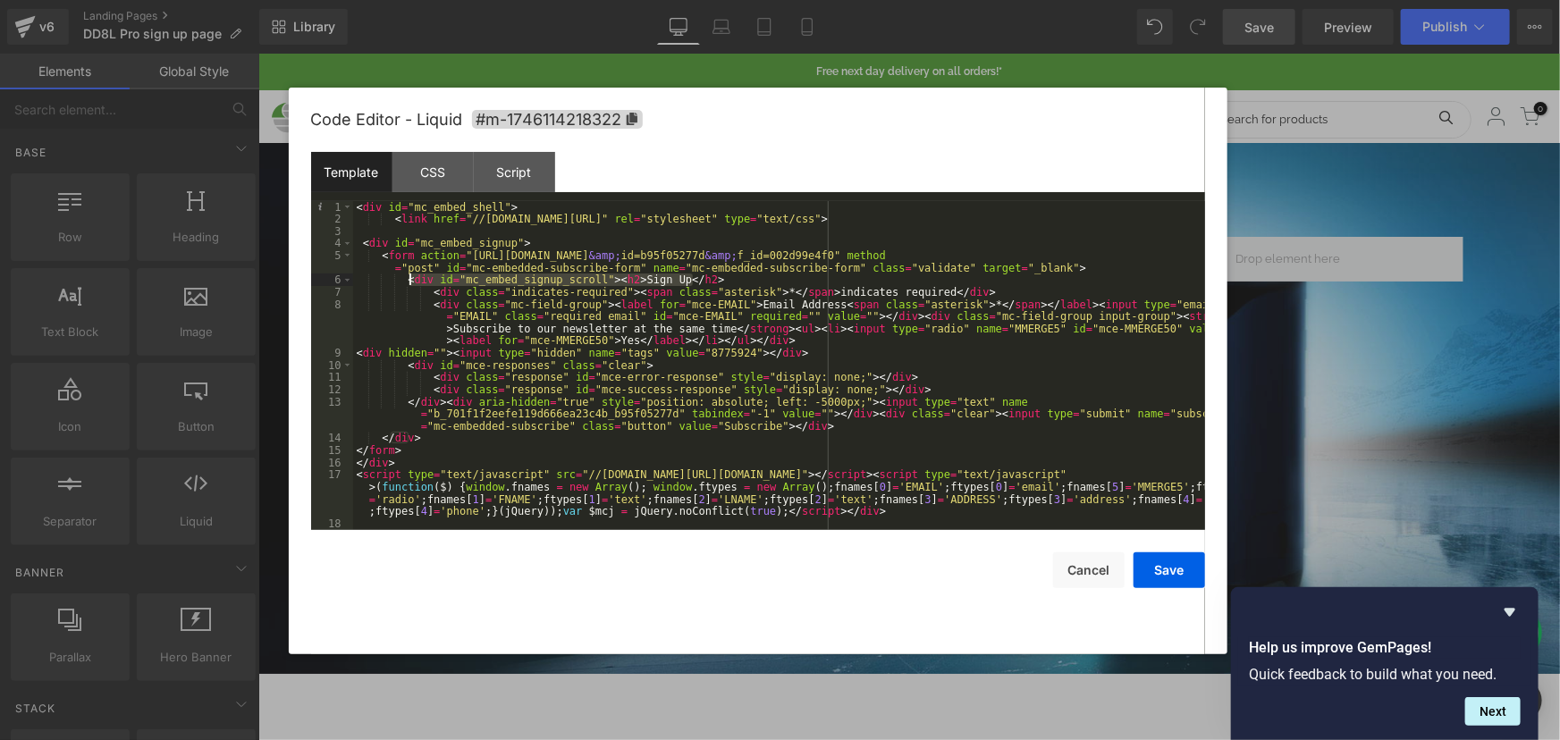
drag, startPoint x: 704, startPoint y: 281, endPoint x: 399, endPoint y: 282, distance: 305.7
click at [399, 282] on div "< div id = "mc_embed_shell" > < link href = "//cdn-images.mailchimp.com/embedco…" at bounding box center [779, 377] width 852 height 353
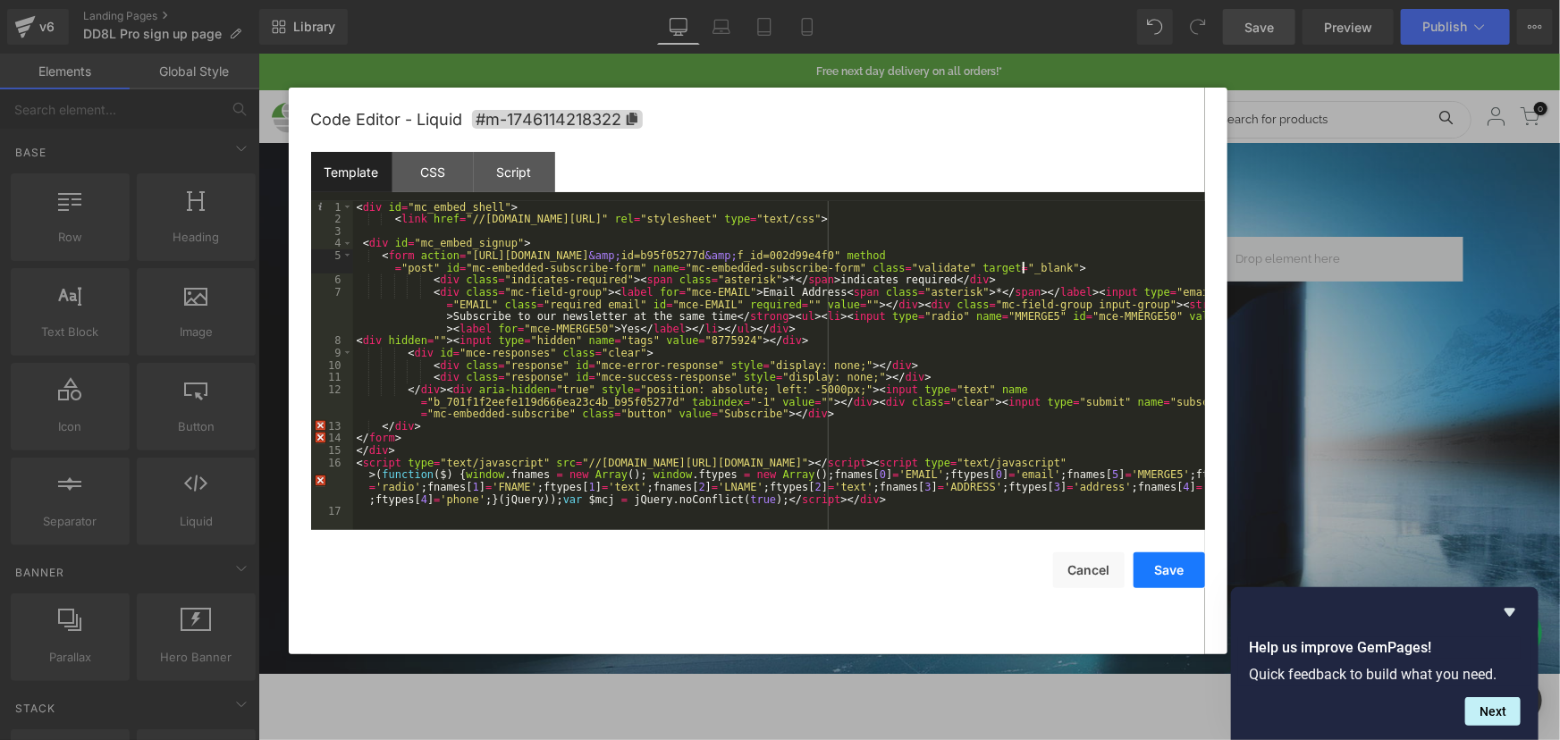
click at [1157, 562] on button "Save" at bounding box center [1168, 570] width 71 height 36
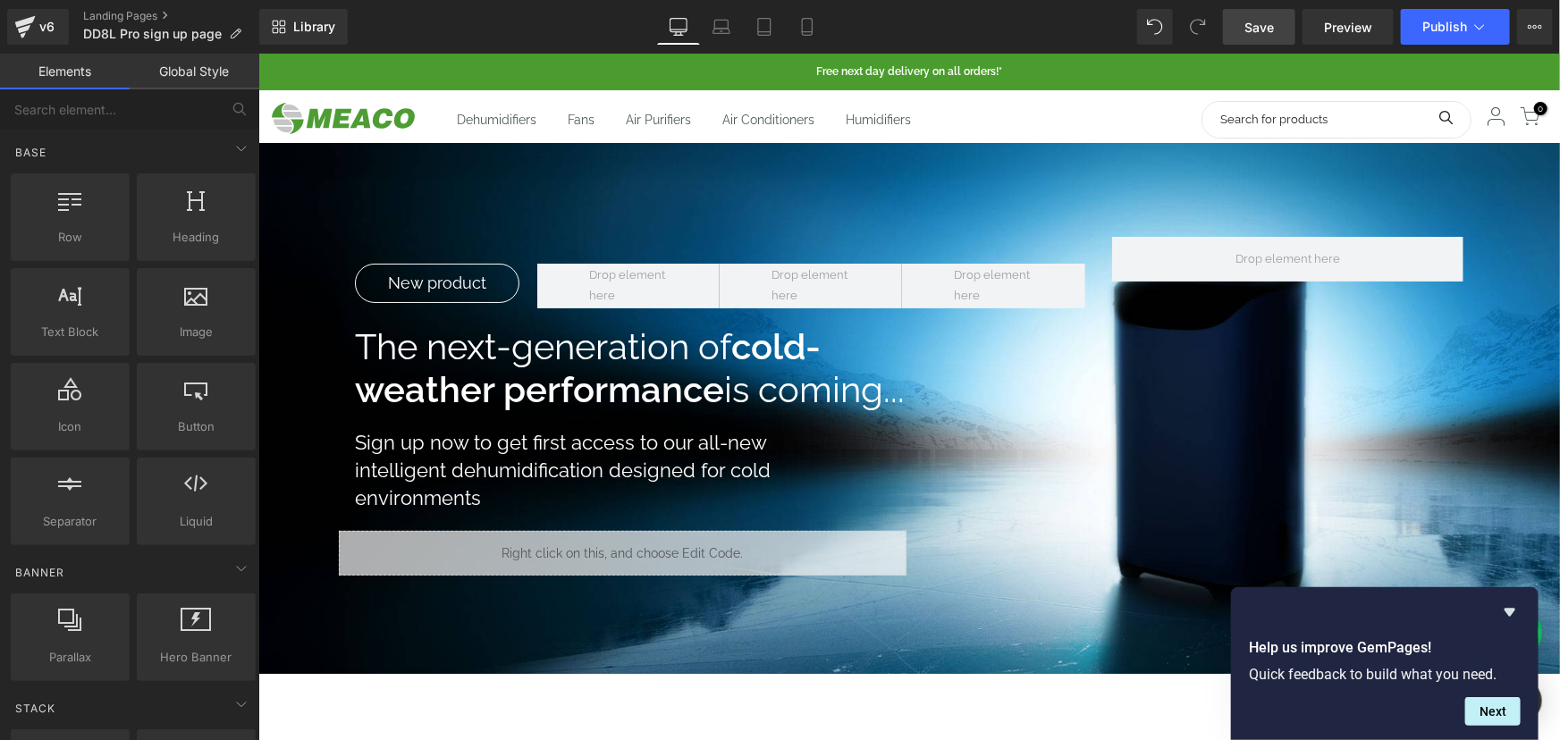
click at [1277, 35] on link "Save" at bounding box center [1259, 27] width 72 height 36
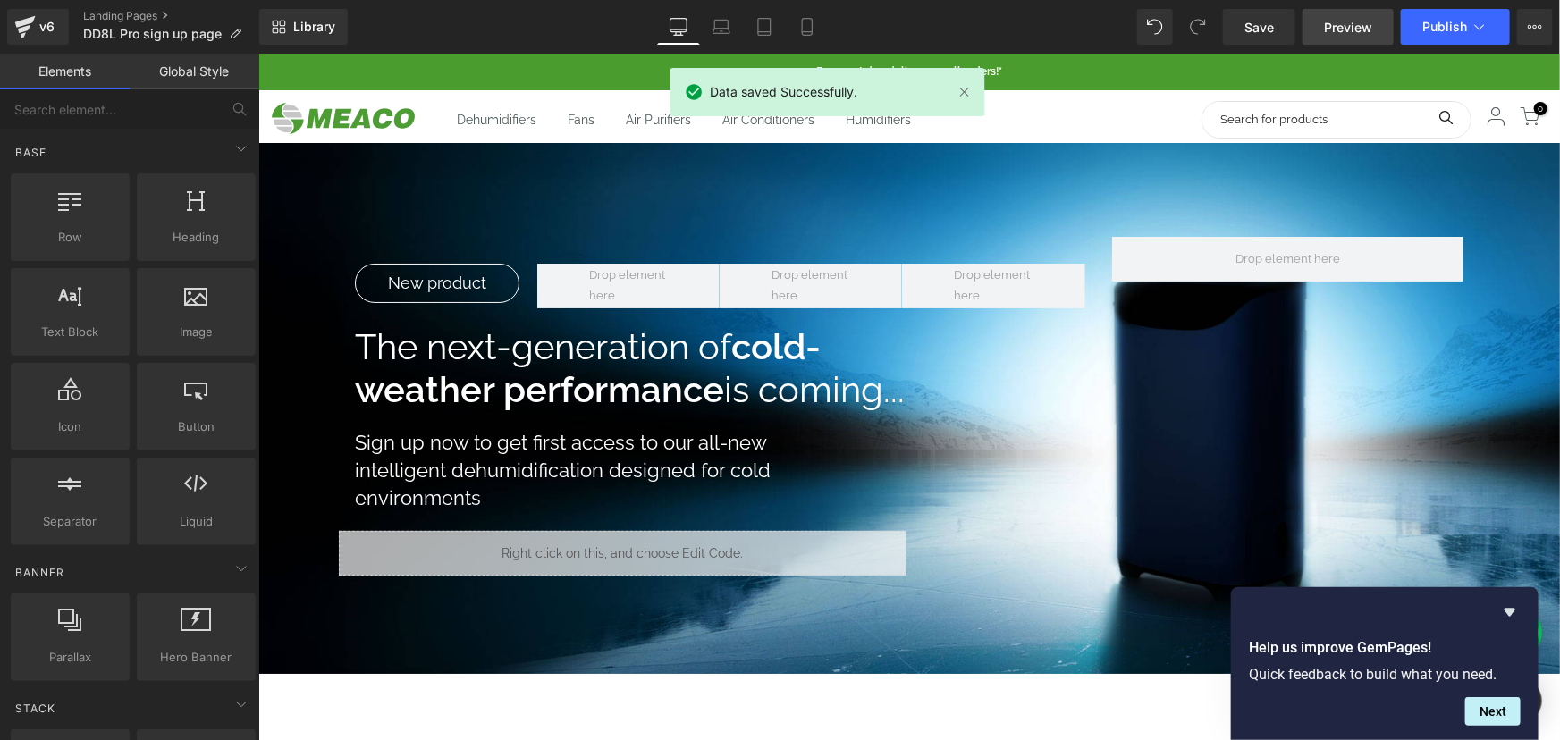
click at [1328, 26] on span "Preview" at bounding box center [1348, 27] width 48 height 19
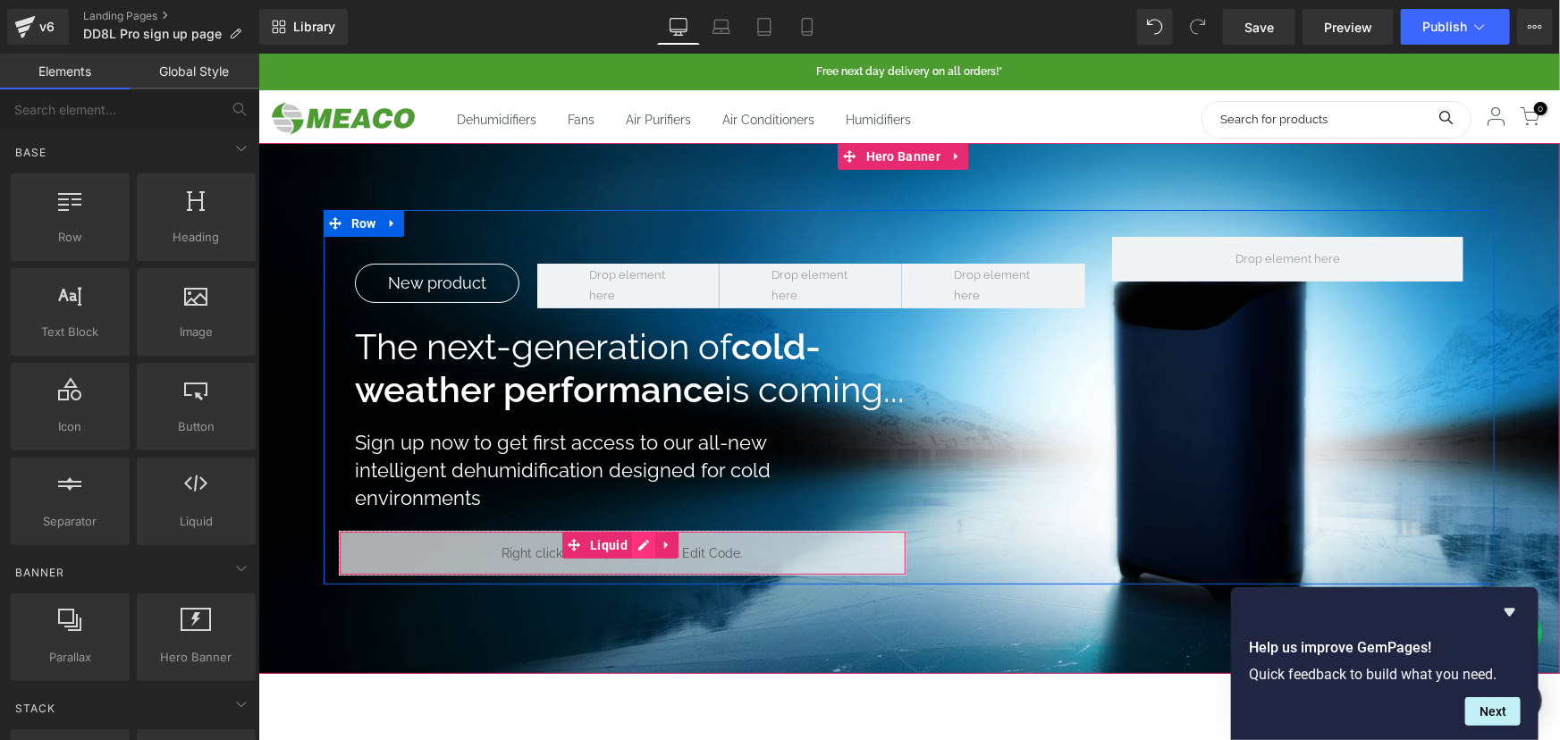
click at [638, 538] on icon at bounding box center [642, 543] width 13 height 13
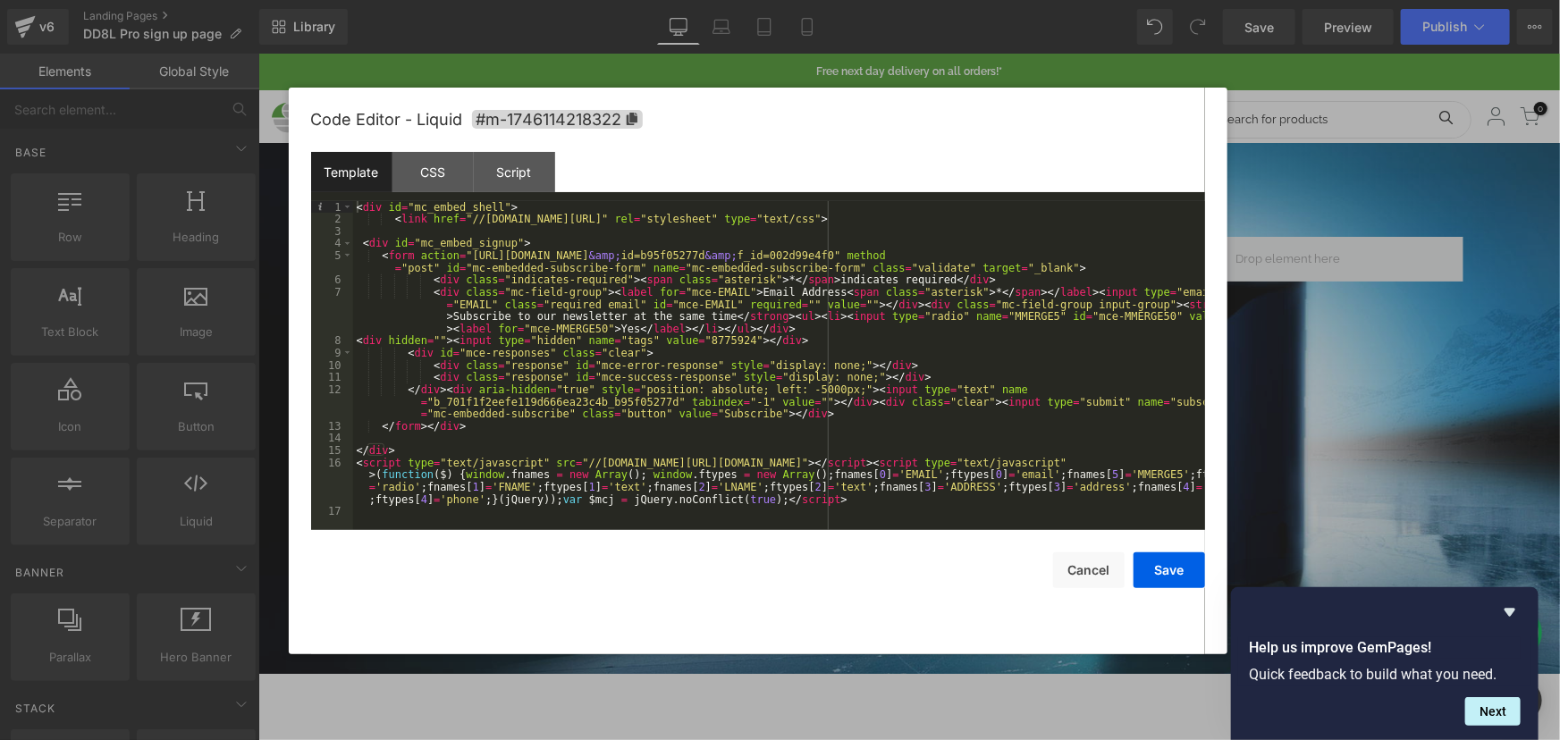
click at [623, 413] on div "< div id = "mc_embed_shell" > < link href = "//cdn-images.mailchimp.com/embedco…" at bounding box center [779, 377] width 852 height 353
drag, startPoint x: 637, startPoint y: 417, endPoint x: 604, endPoint y: 419, distance: 33.1
click at [604, 419] on div "< div id = "mc_embed_shell" > < link href = "//cdn-images.mailchimp.com/embedco…" at bounding box center [779, 377] width 852 height 353
click at [1187, 578] on button "Save" at bounding box center [1168, 570] width 71 height 36
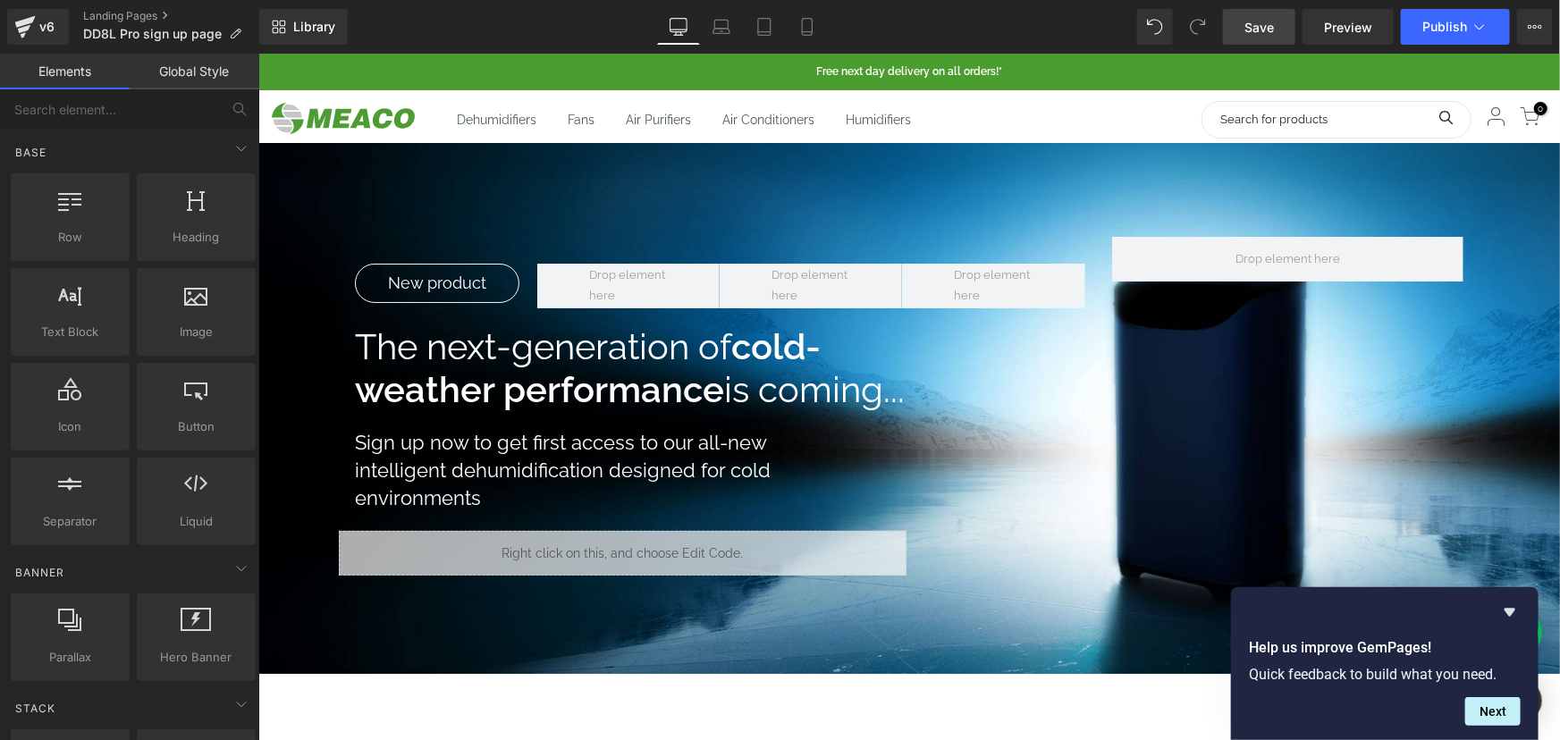
click at [1252, 37] on link "Save" at bounding box center [1259, 27] width 72 height 36
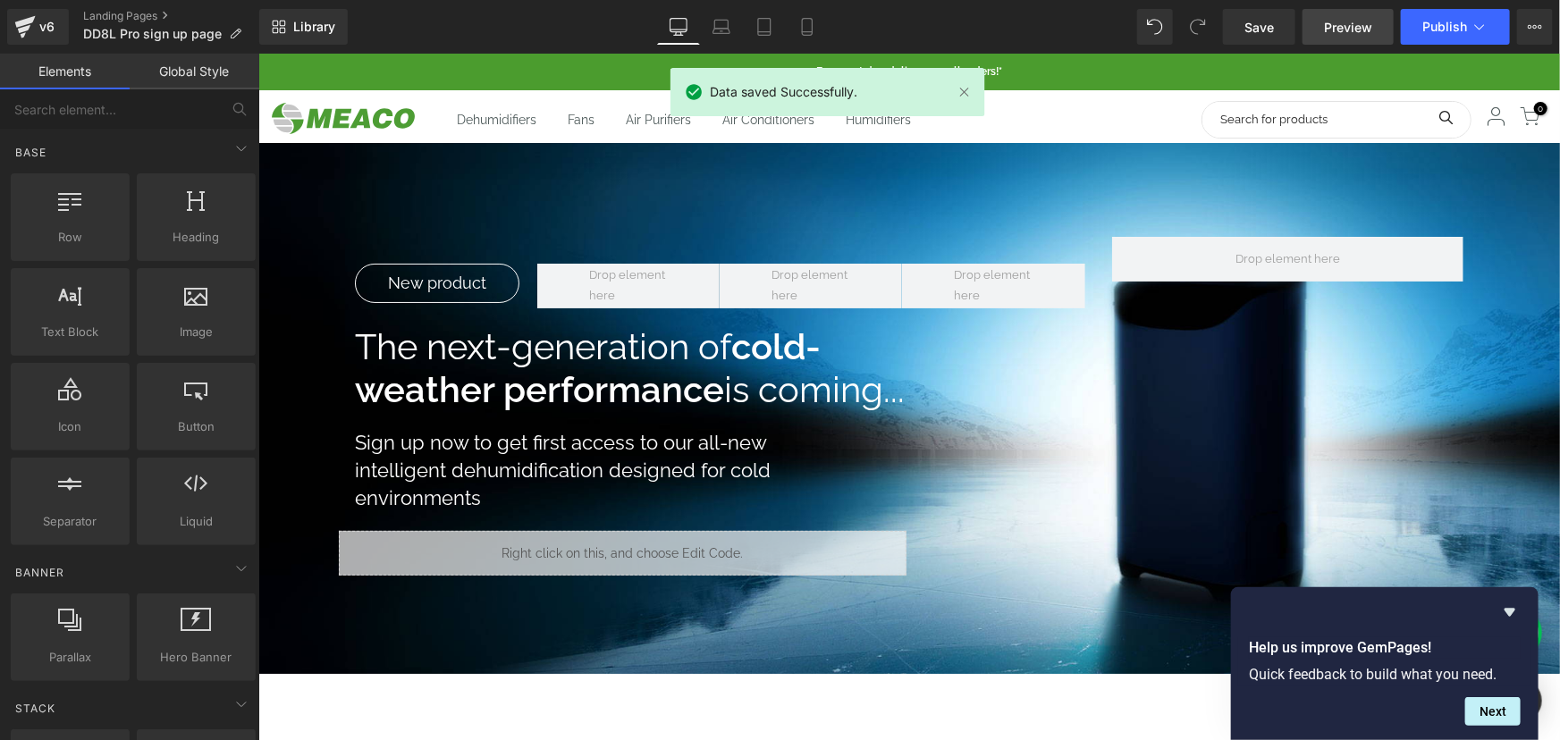
click at [1323, 26] on link "Preview" at bounding box center [1347, 27] width 91 height 36
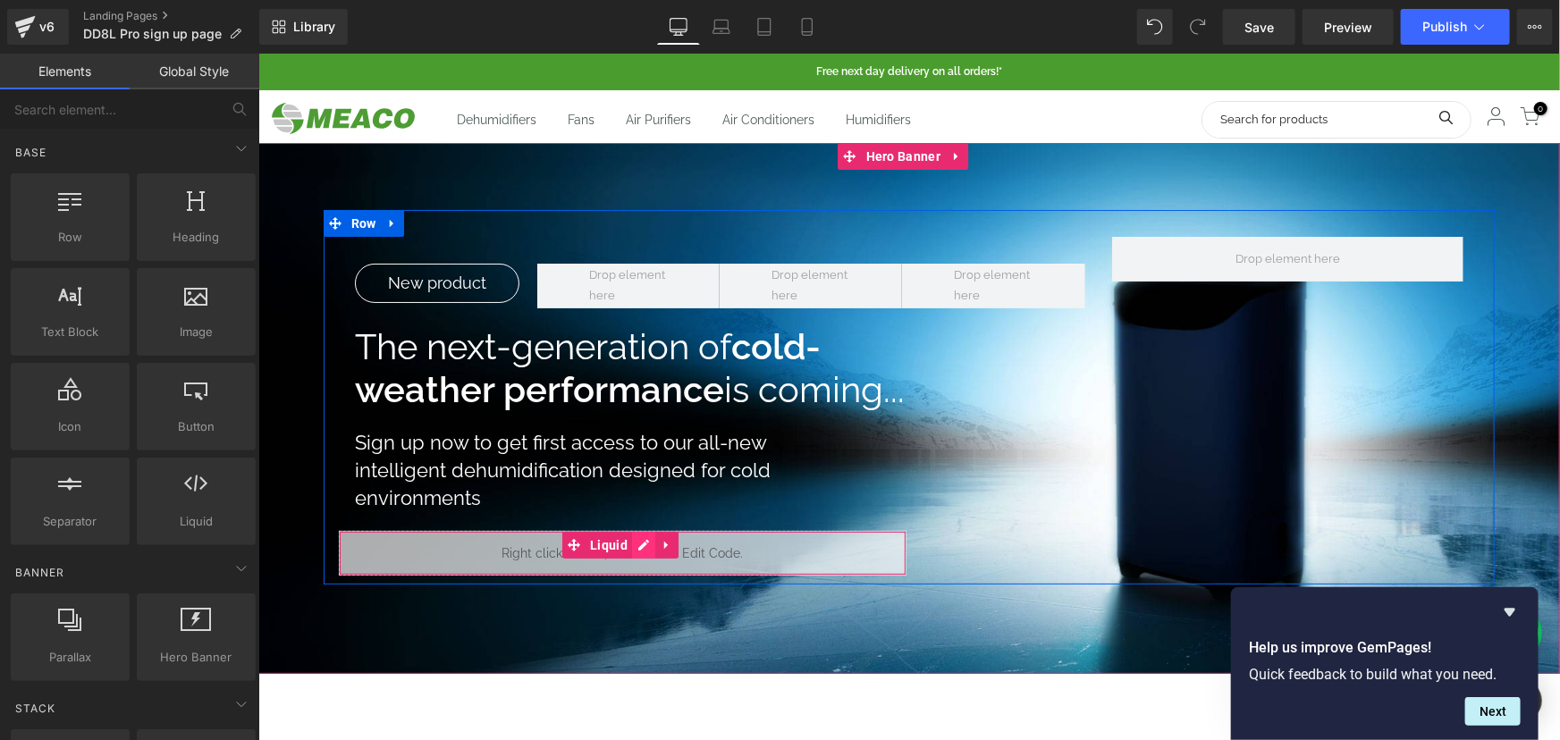
click at [637, 542] on icon at bounding box center [642, 543] width 13 height 13
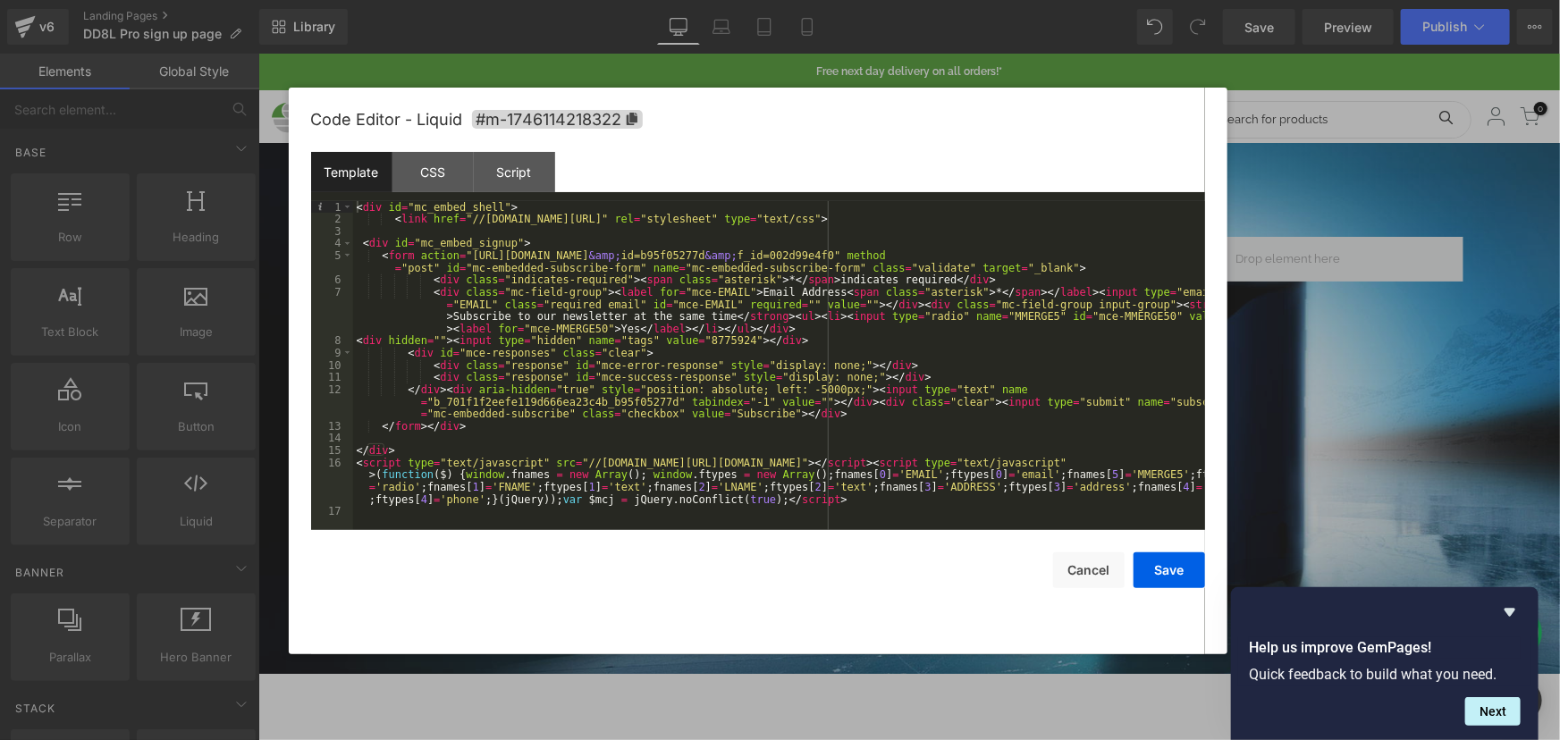
click at [627, 416] on div "< div id = "mc_embed_shell" > < link href = "//cdn-images.mailchimp.com/embedco…" at bounding box center [779, 377] width 852 height 353
click at [702, 416] on div "< div id = "mc_embed_shell" > < link href = "//cdn-images.mailchimp.com/embedco…" at bounding box center [779, 377] width 852 height 353
click at [619, 418] on div "< div id = "mc_embed_shell" > < link href = "//cdn-images.mailchimp.com/embedco…" at bounding box center [779, 377] width 852 height 353
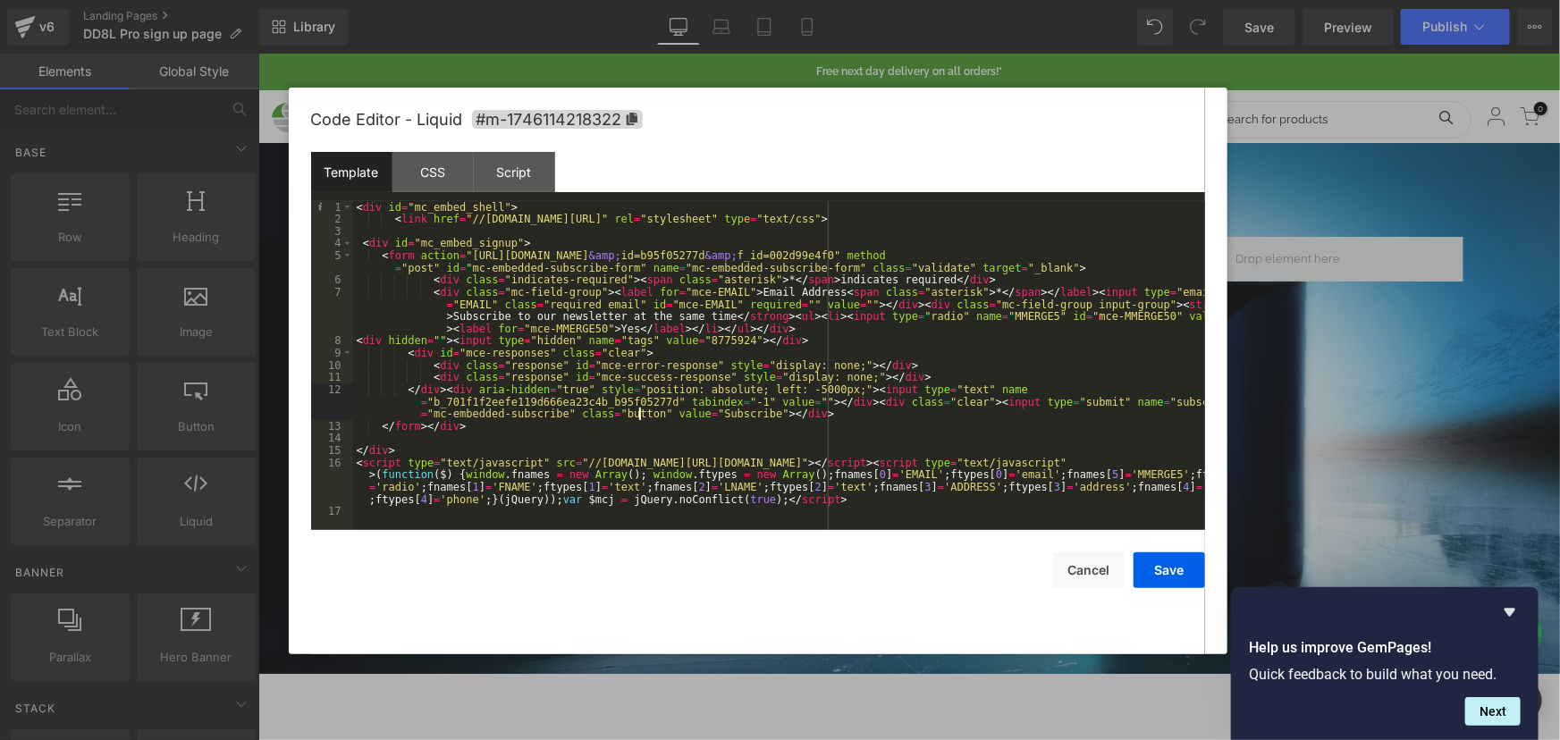
click at [727, 370] on div "< div id = "mc_embed_shell" > < link href = "//cdn-images.mailchimp.com/embedco…" at bounding box center [779, 377] width 852 height 353
click at [903, 316] on div "< div id = "mc_embed_shell" > < link href = "//cdn-images.mailchimp.com/embedco…" at bounding box center [779, 377] width 852 height 353
click at [1157, 559] on button "Save" at bounding box center [1168, 570] width 71 height 36
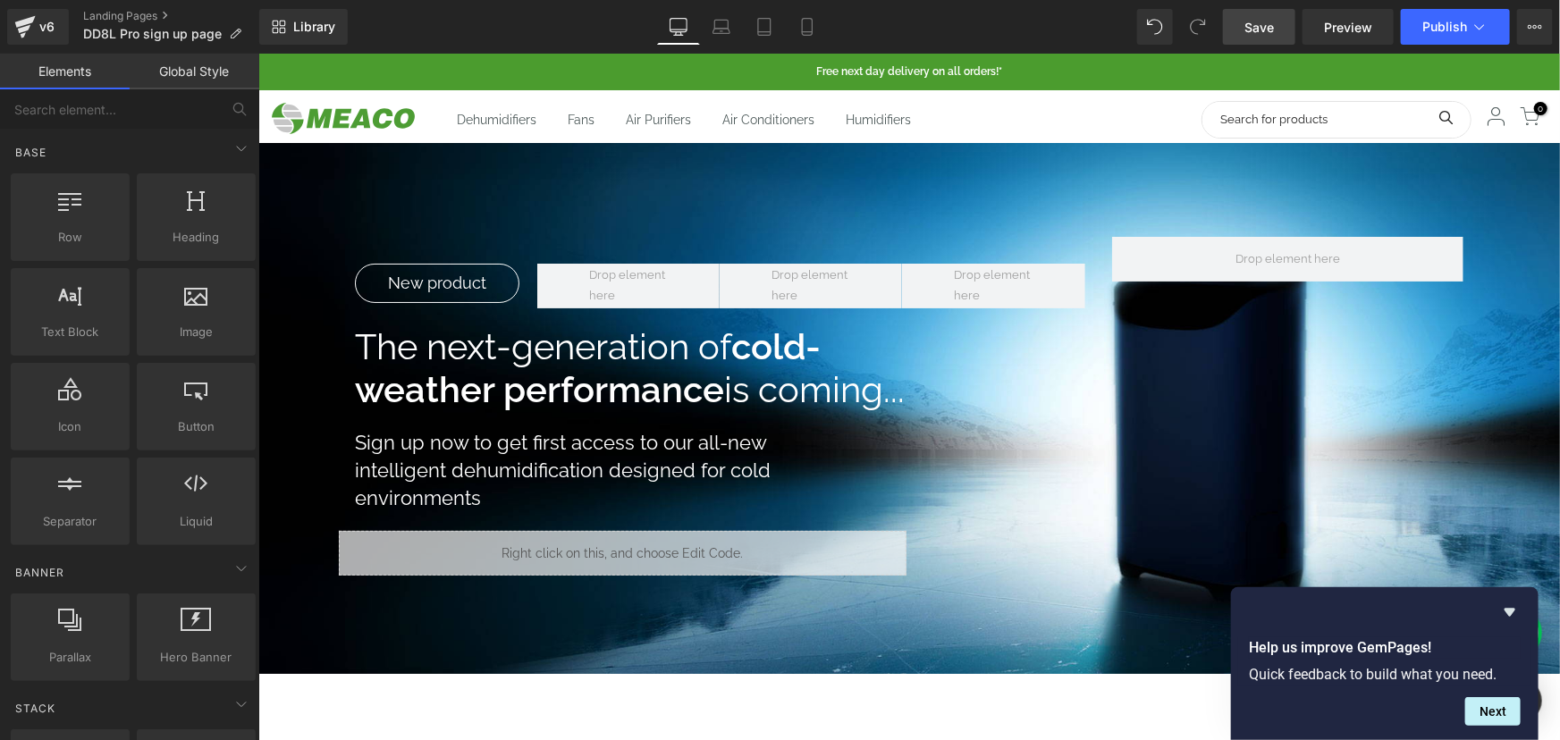
click at [1254, 9] on link "Save" at bounding box center [1259, 27] width 72 height 36
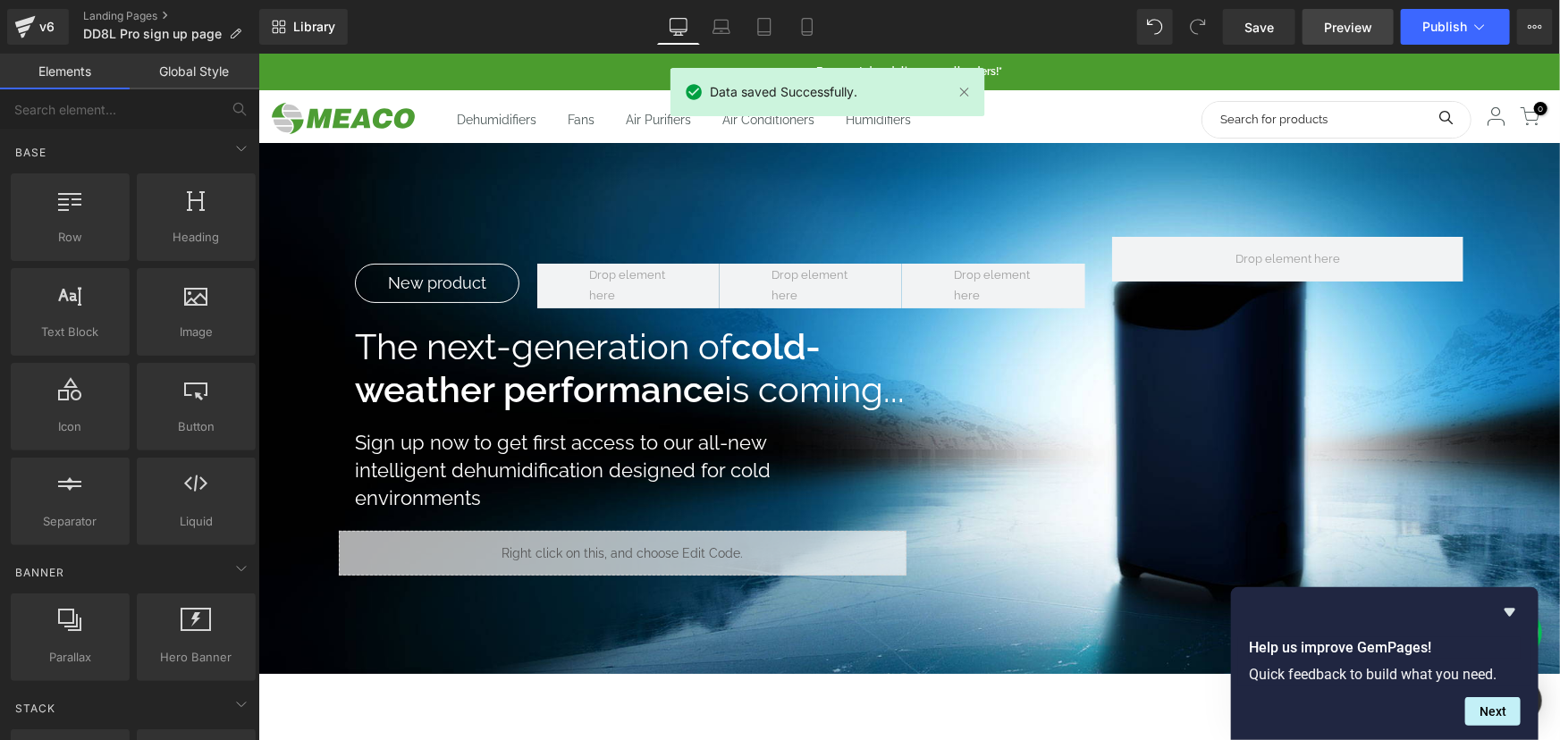
click at [1334, 27] on span "Preview" at bounding box center [1348, 27] width 48 height 19
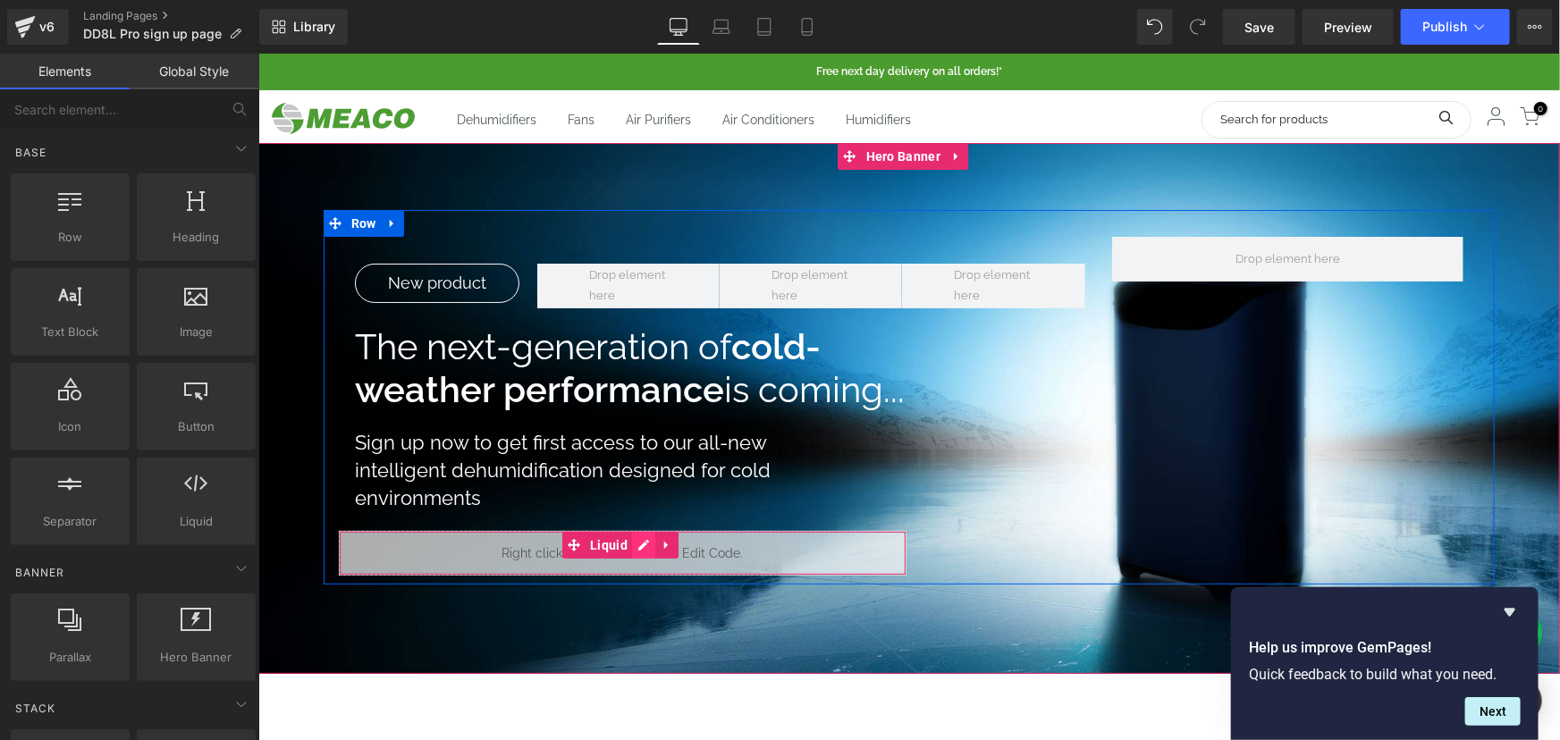
click at [646, 547] on ul "Liquid" at bounding box center [619, 544] width 116 height 27
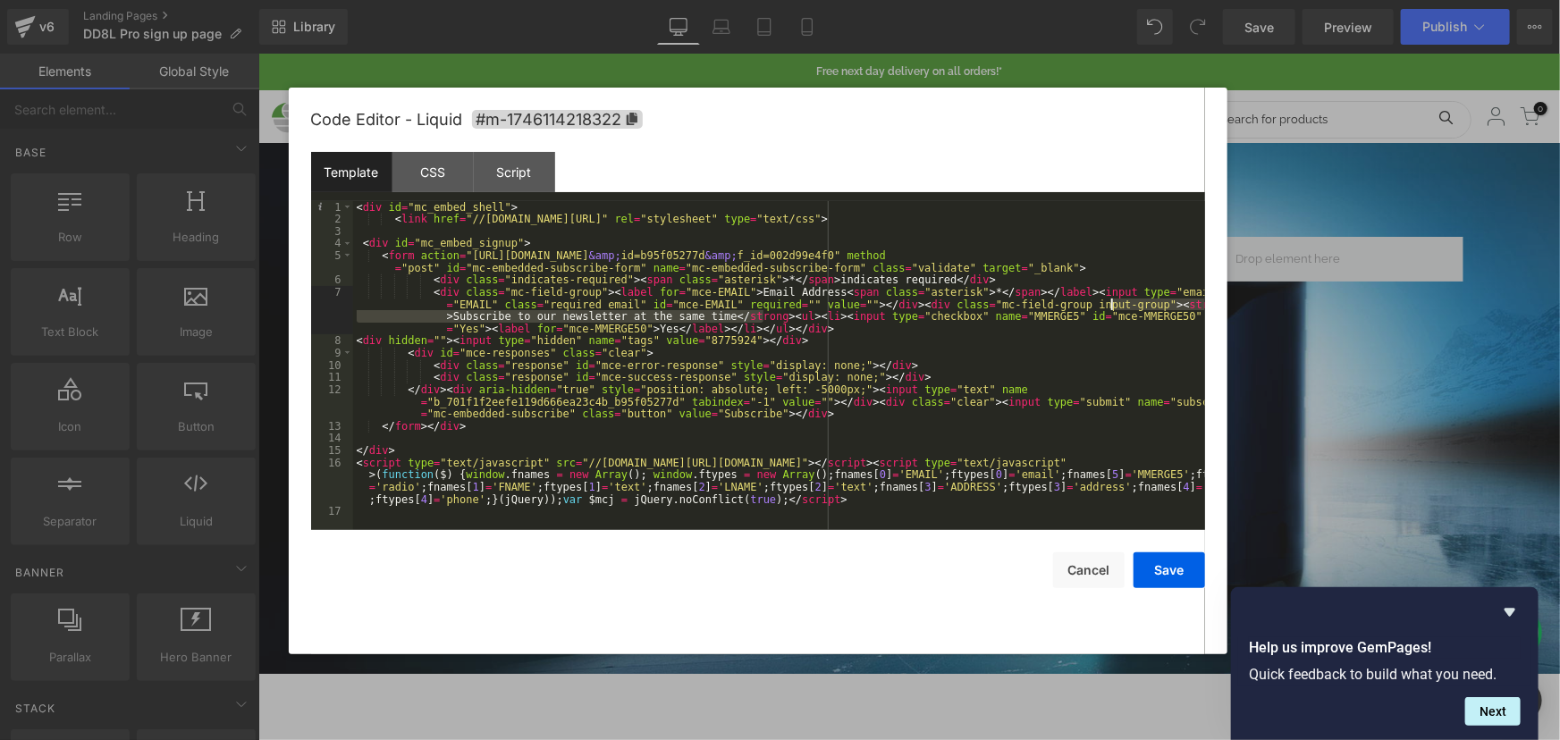
drag, startPoint x: 761, startPoint y: 314, endPoint x: 1112, endPoint y: 301, distance: 350.6
click at [1112, 301] on div "< div id = "mc_embed_shell" > < link href = "//cdn-images.mailchimp.com/embedco…" at bounding box center [779, 377] width 852 height 353
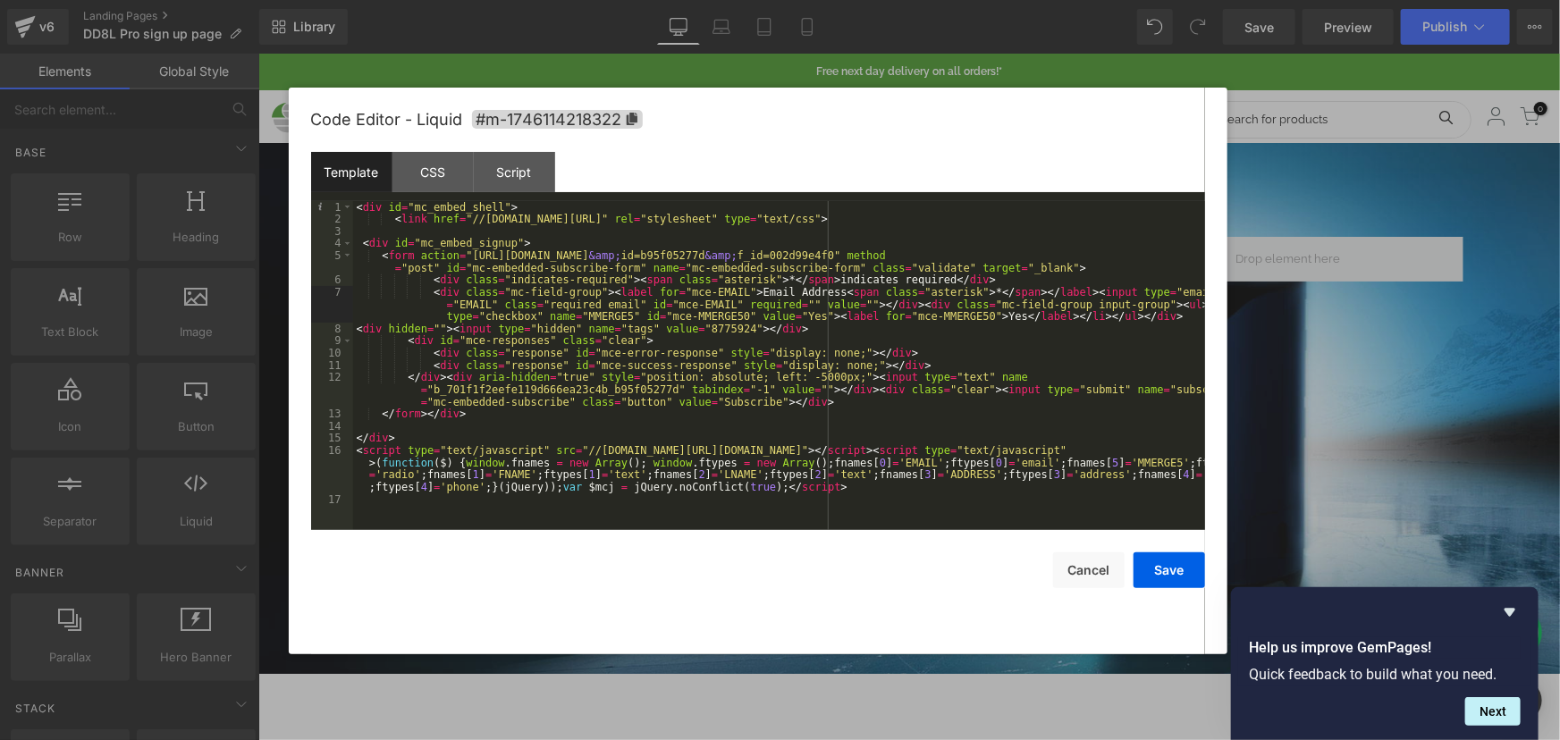
click at [954, 320] on div "< div id = "mc_embed_shell" > < link href = "//cdn-images.mailchimp.com/embedco…" at bounding box center [779, 377] width 852 height 353
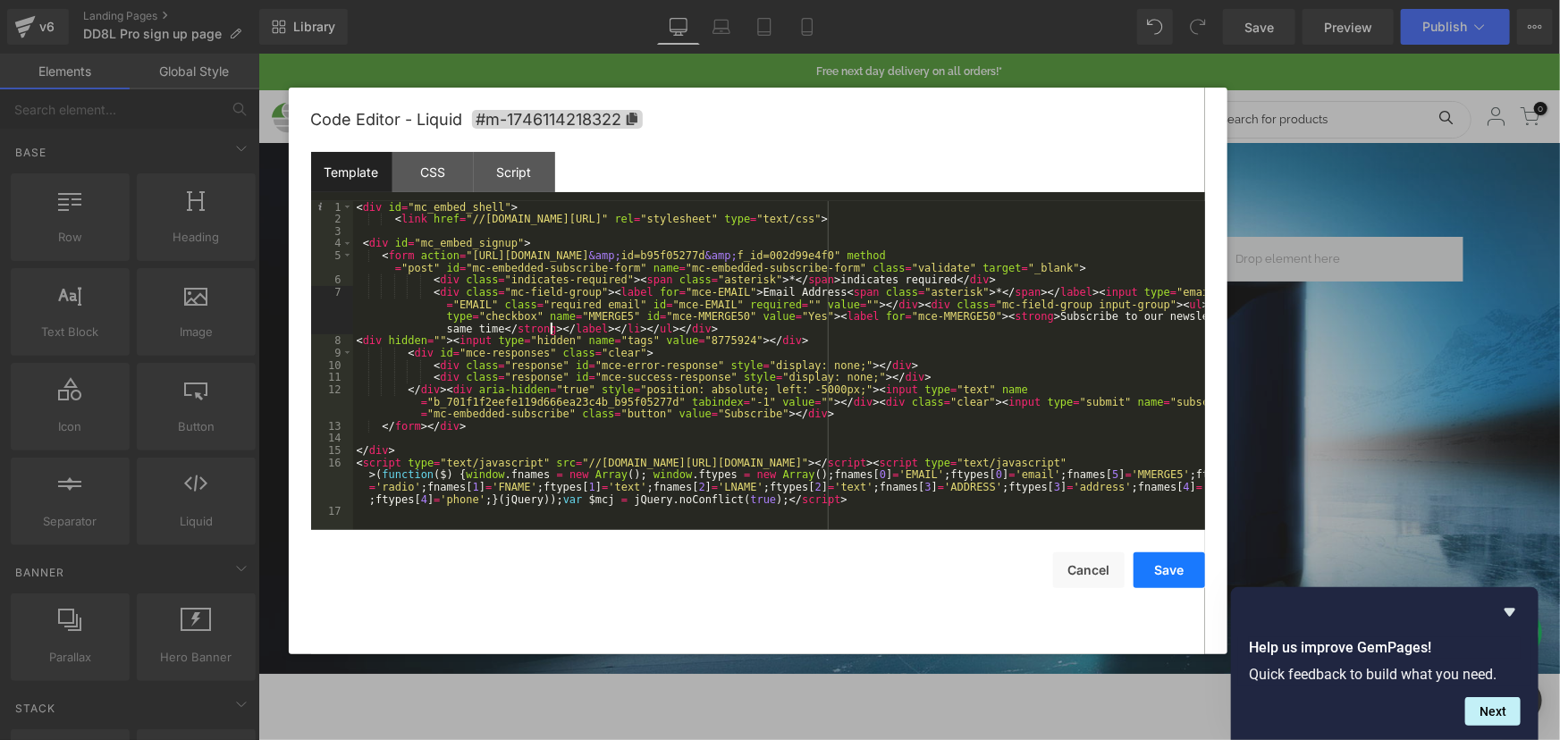
click at [1176, 575] on button "Save" at bounding box center [1168, 570] width 71 height 36
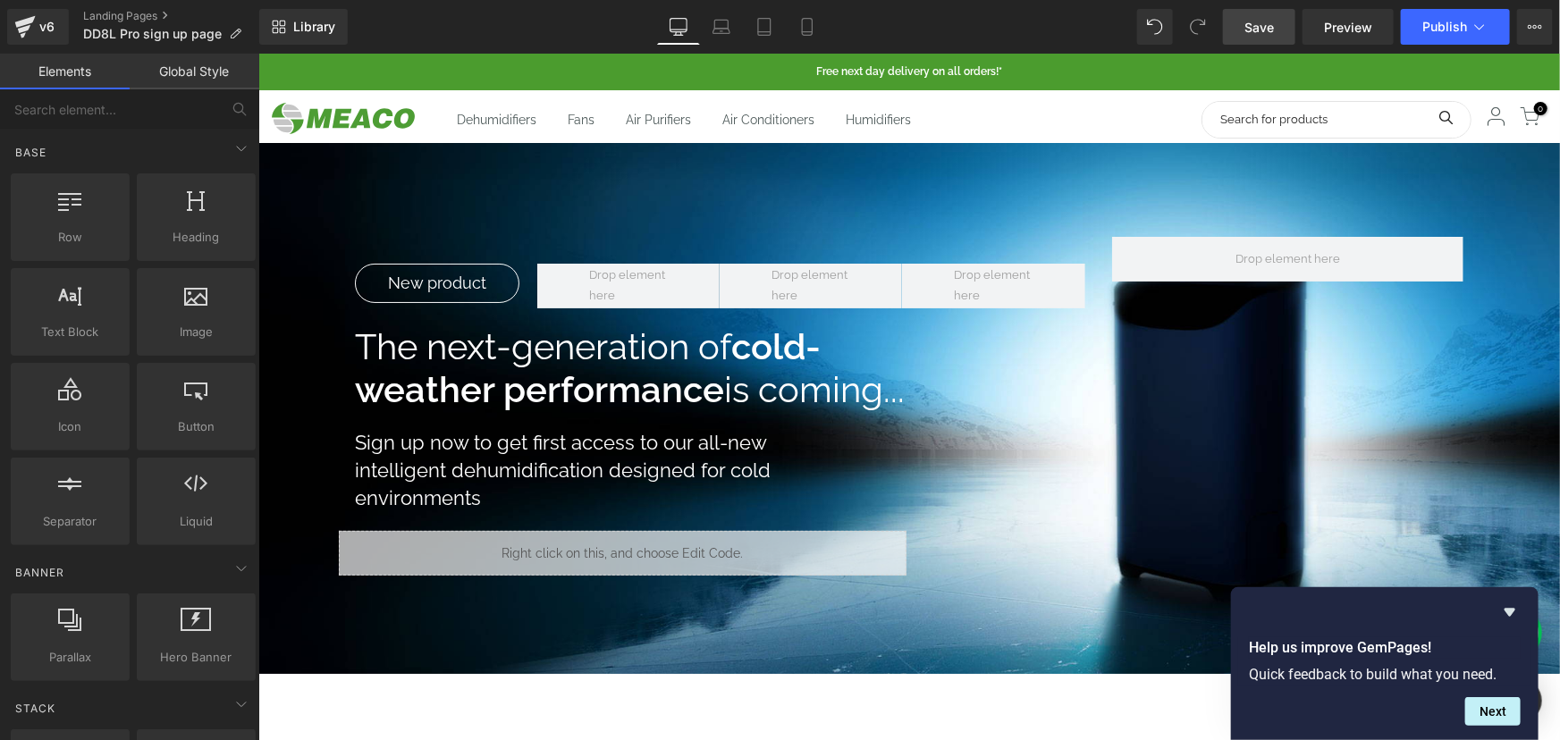
click at [1260, 34] on span "Save" at bounding box center [1258, 27] width 29 height 19
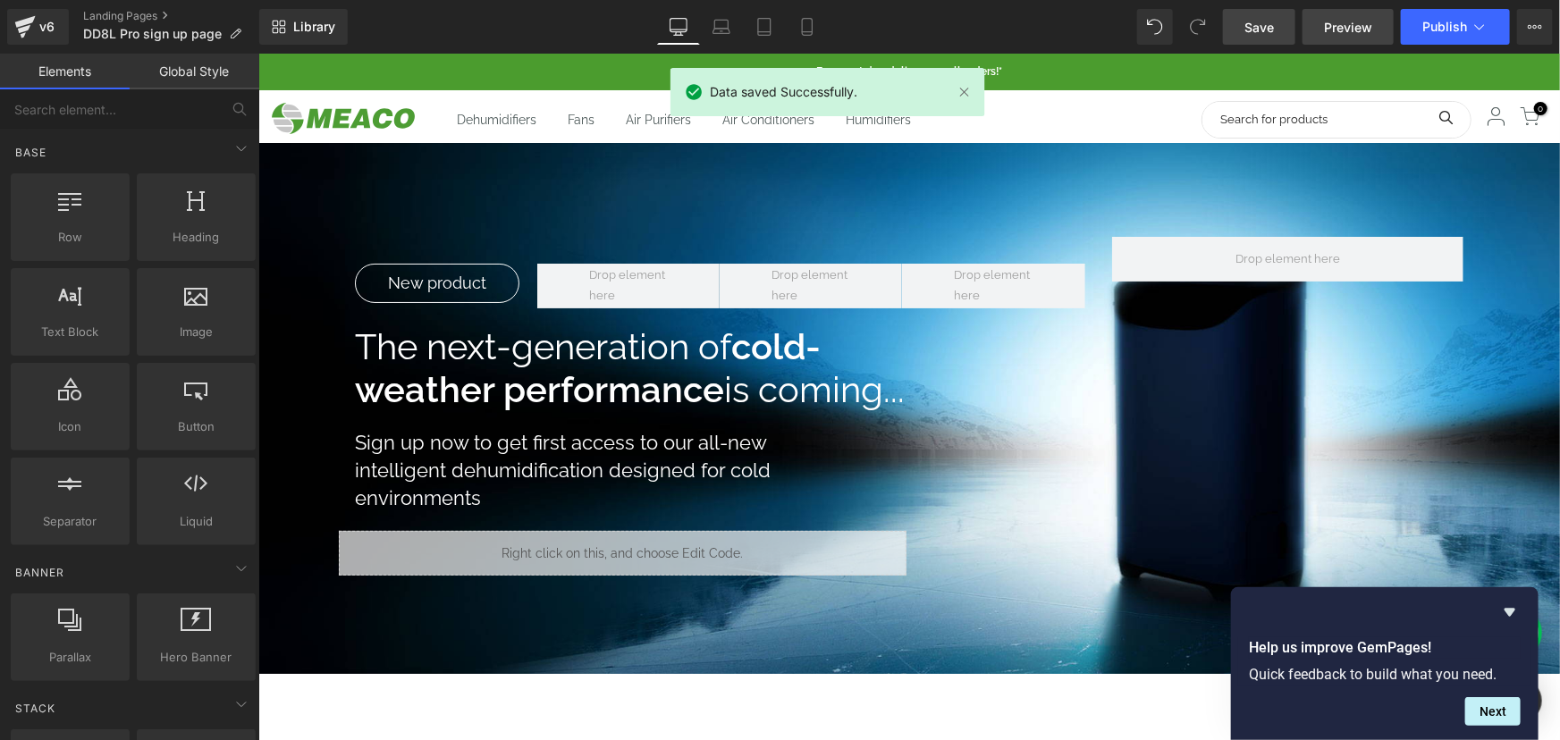
click at [1335, 25] on span "Preview" at bounding box center [1348, 27] width 48 height 19
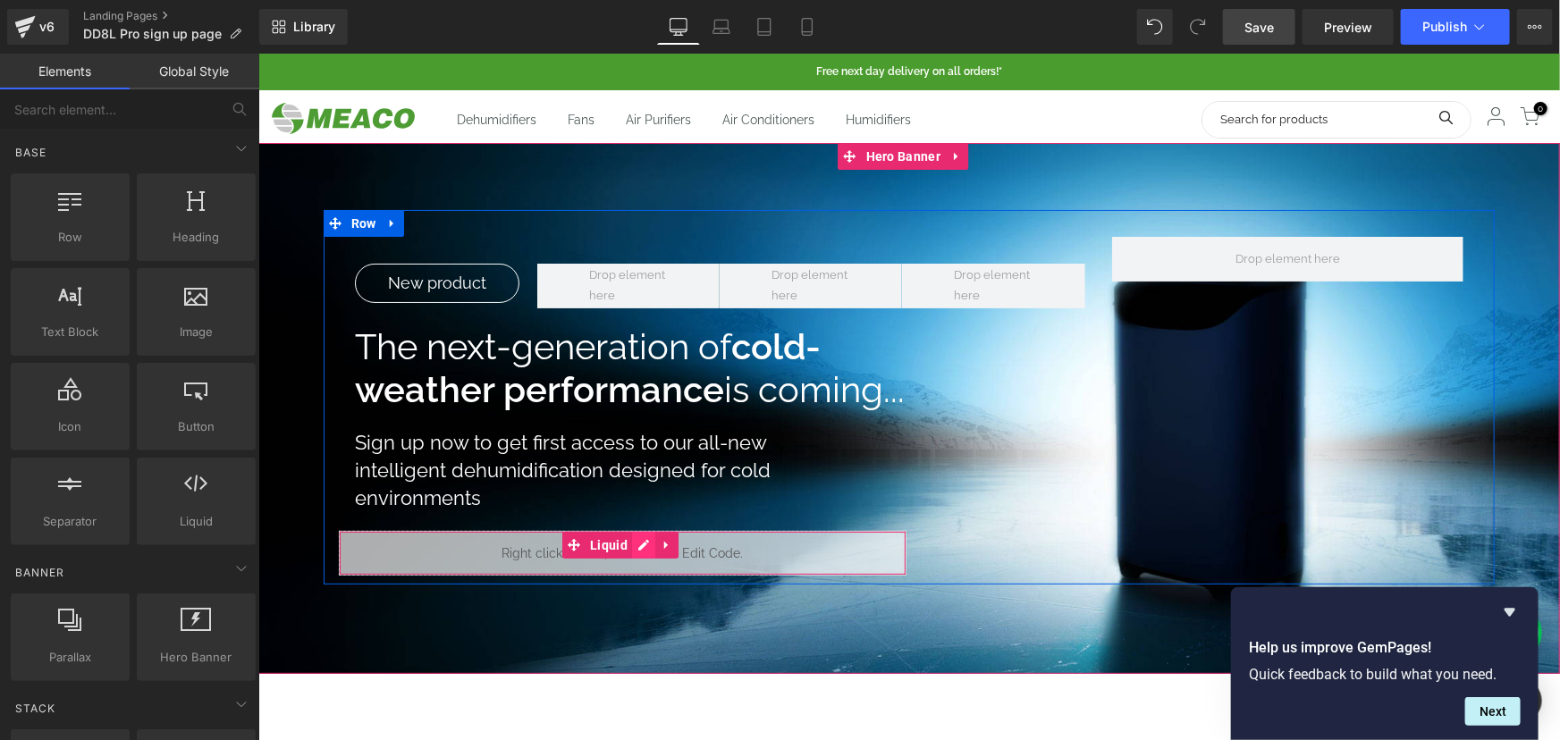
click at [636, 549] on icon at bounding box center [642, 543] width 13 height 13
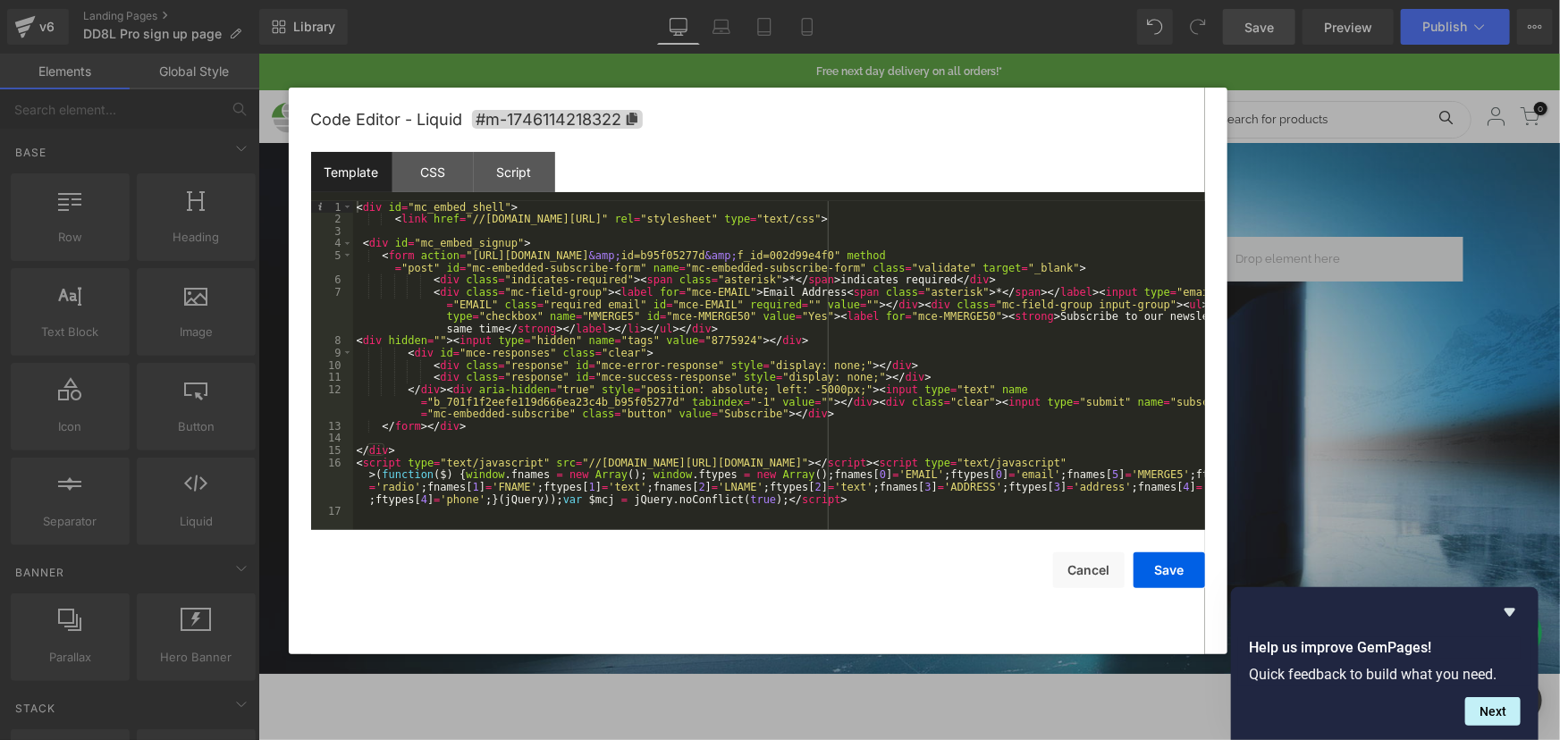
click at [947, 278] on div "< div id = "mc_embed_shell" > < link href = "//cdn-images.mailchimp.com/embedco…" at bounding box center [779, 377] width 852 height 353
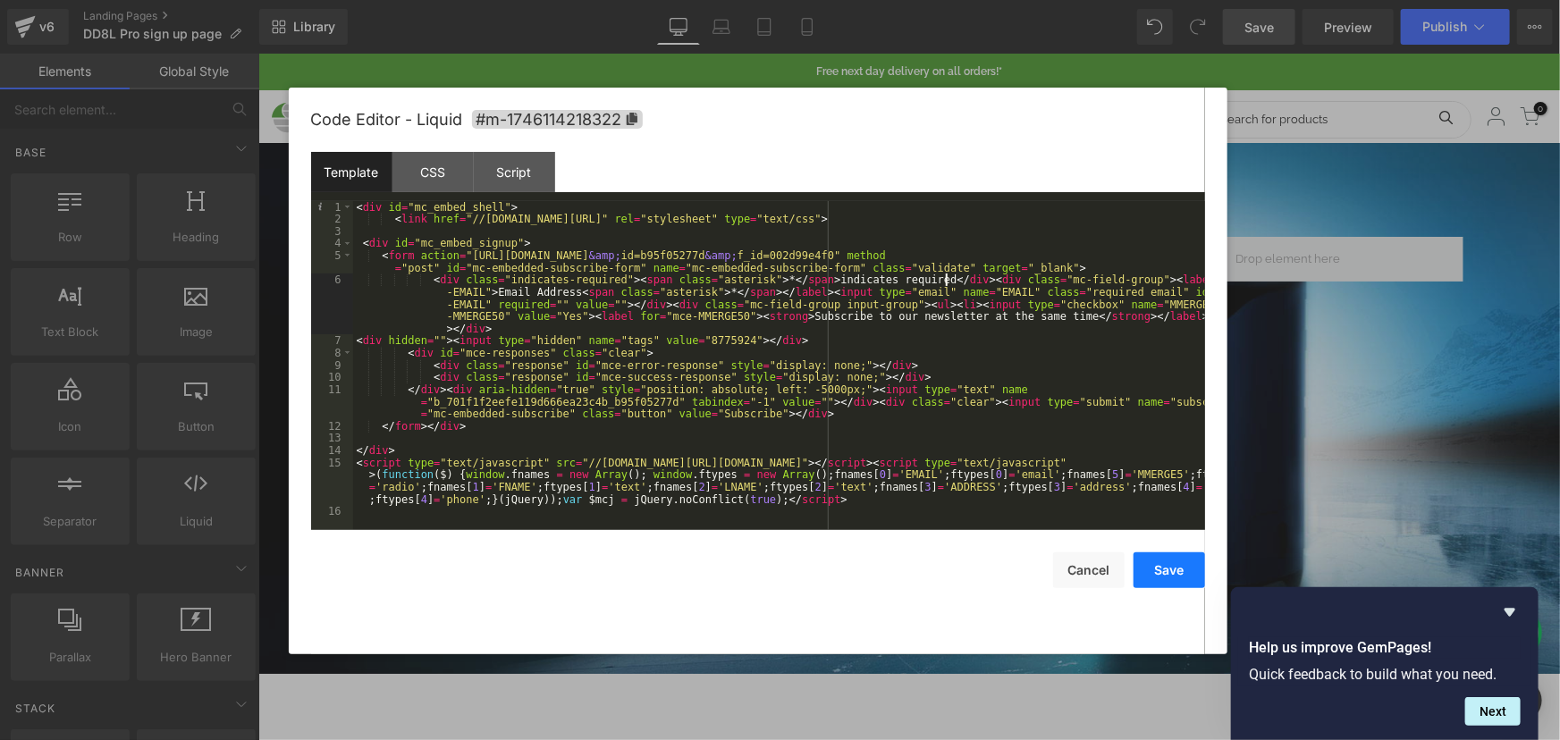
click at [1158, 559] on button "Save" at bounding box center [1168, 570] width 71 height 36
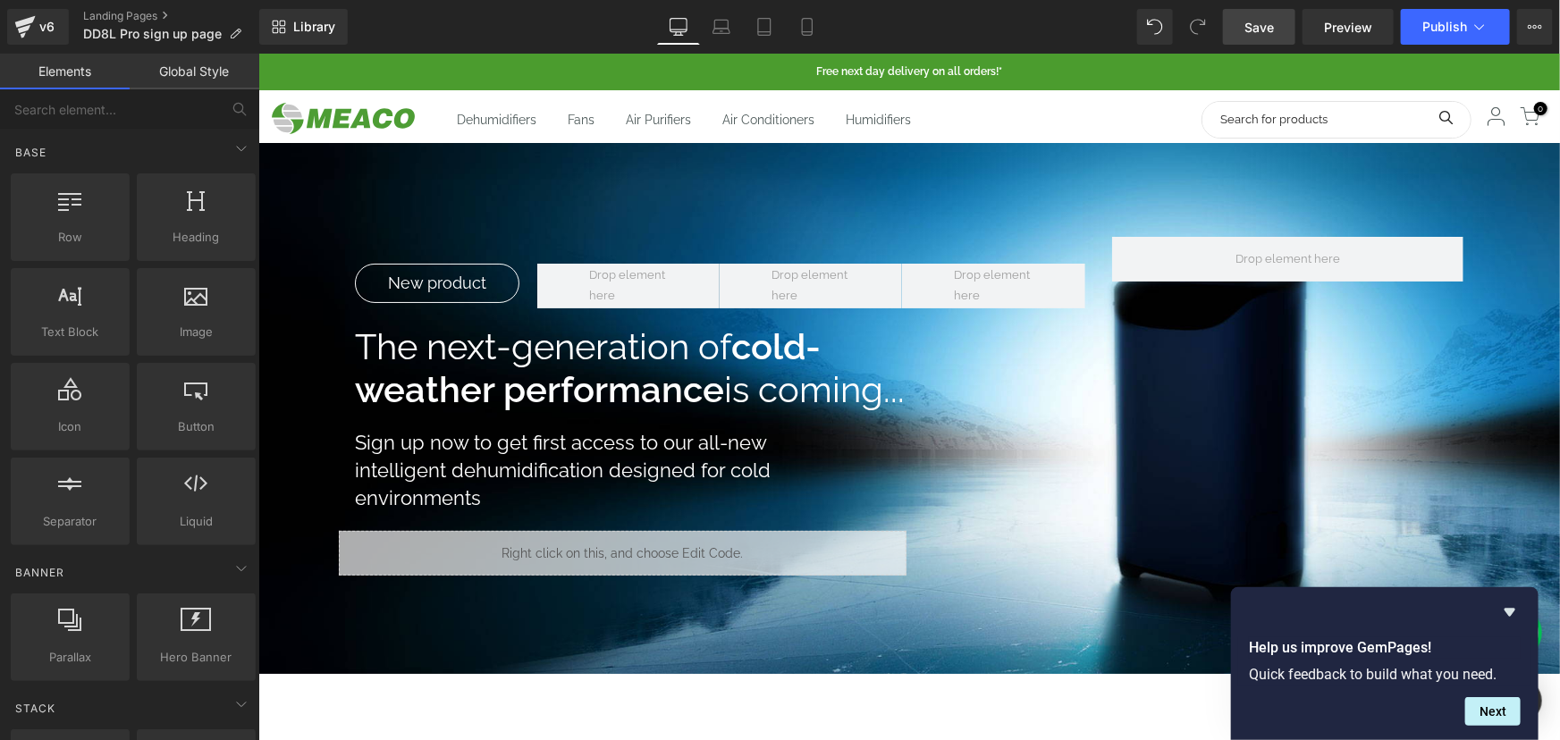
click at [1257, 26] on span "Save" at bounding box center [1258, 27] width 29 height 19
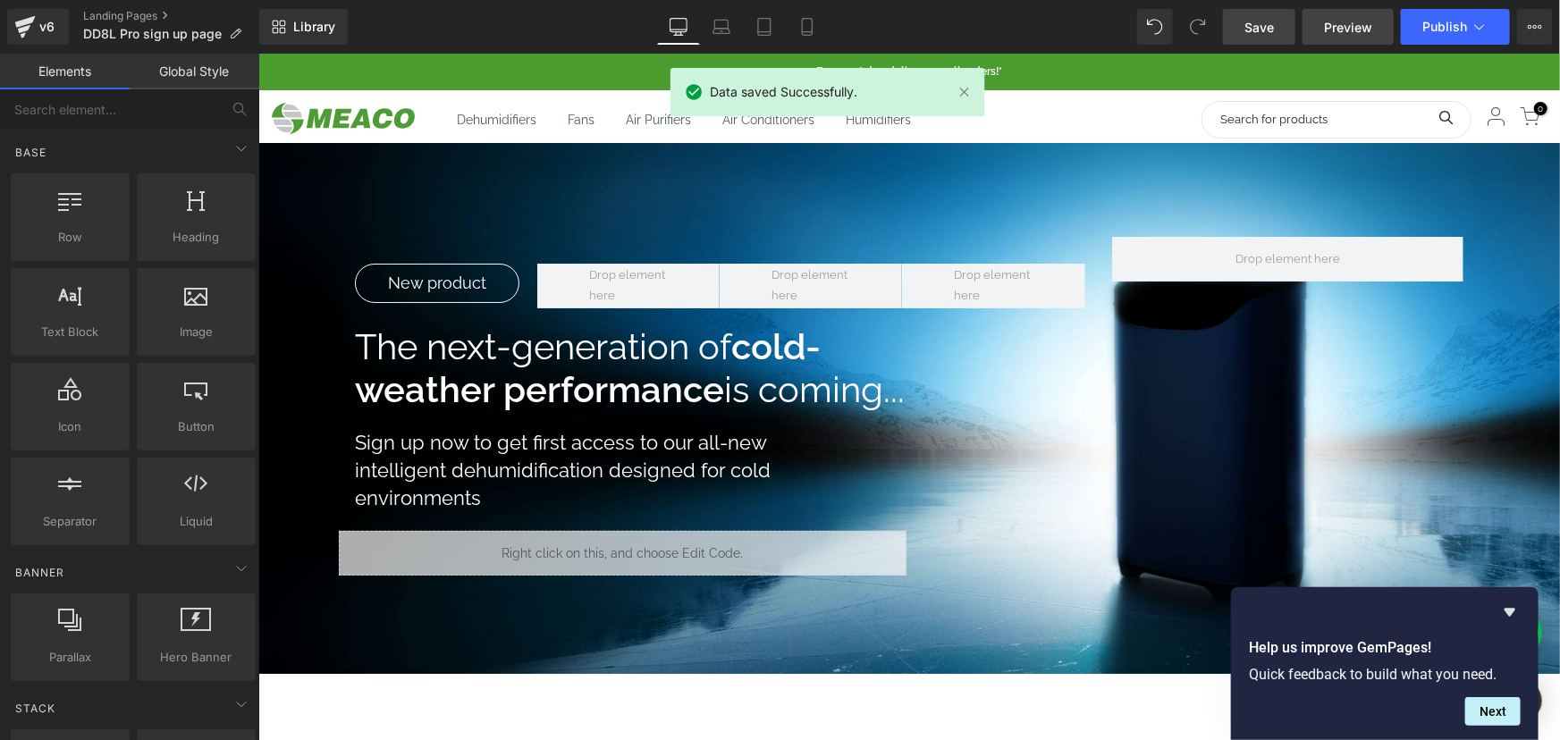
click at [1333, 18] on span "Preview" at bounding box center [1348, 27] width 48 height 19
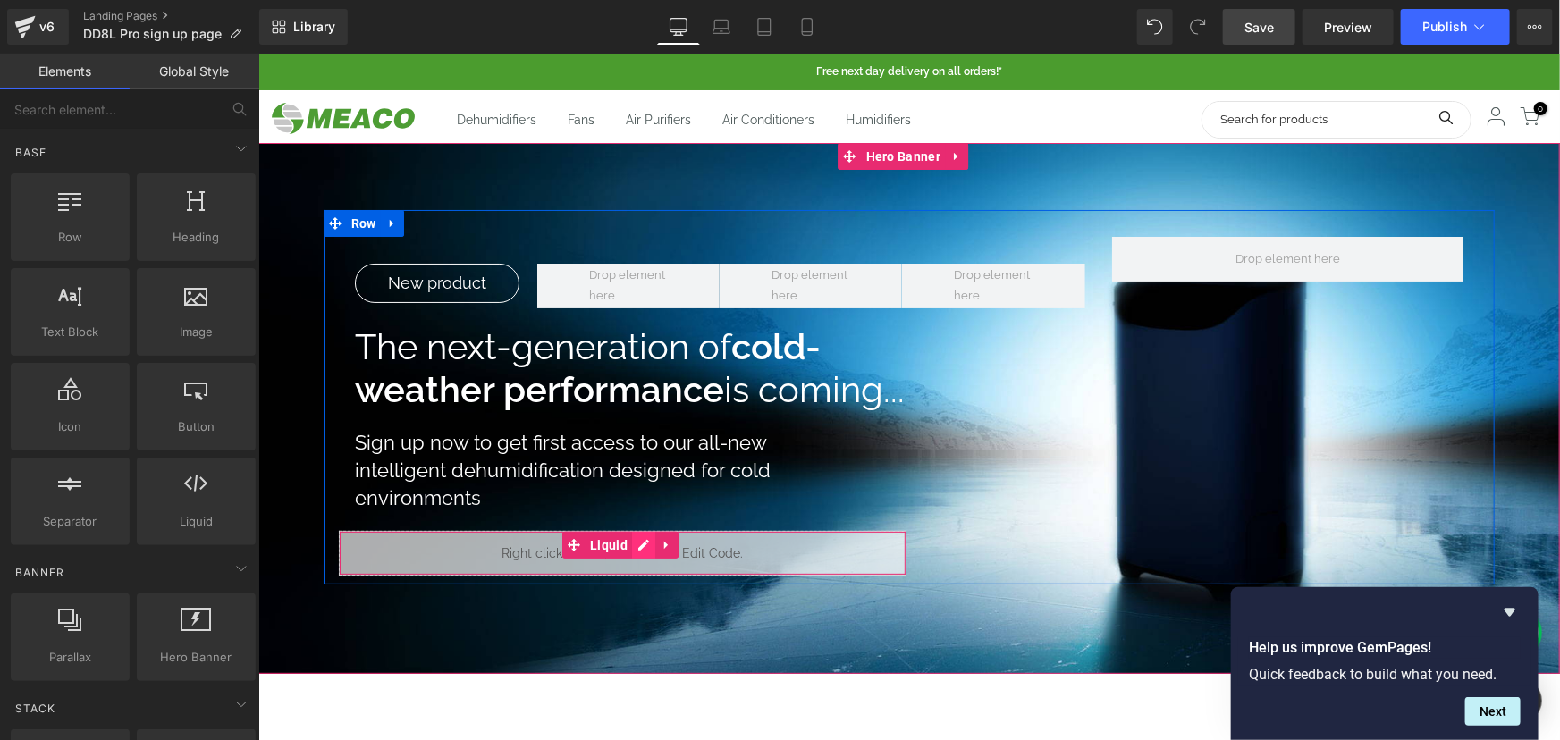
click at [637, 550] on link at bounding box center [642, 544] width 23 height 27
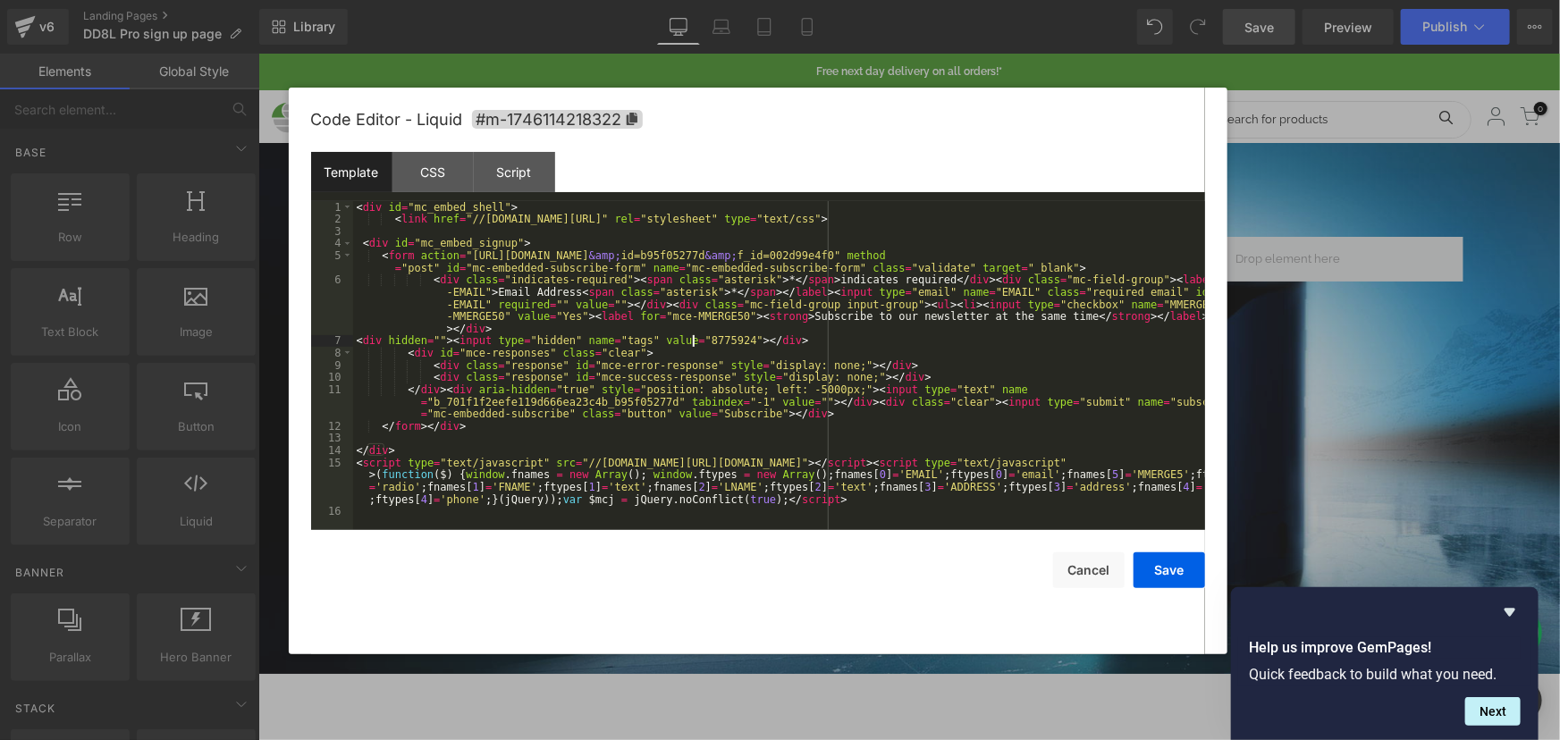
click at [694, 338] on div "< div id = "mc_embed_shell" > < link href = "//cdn-images.mailchimp.com/embedco…" at bounding box center [779, 377] width 852 height 353
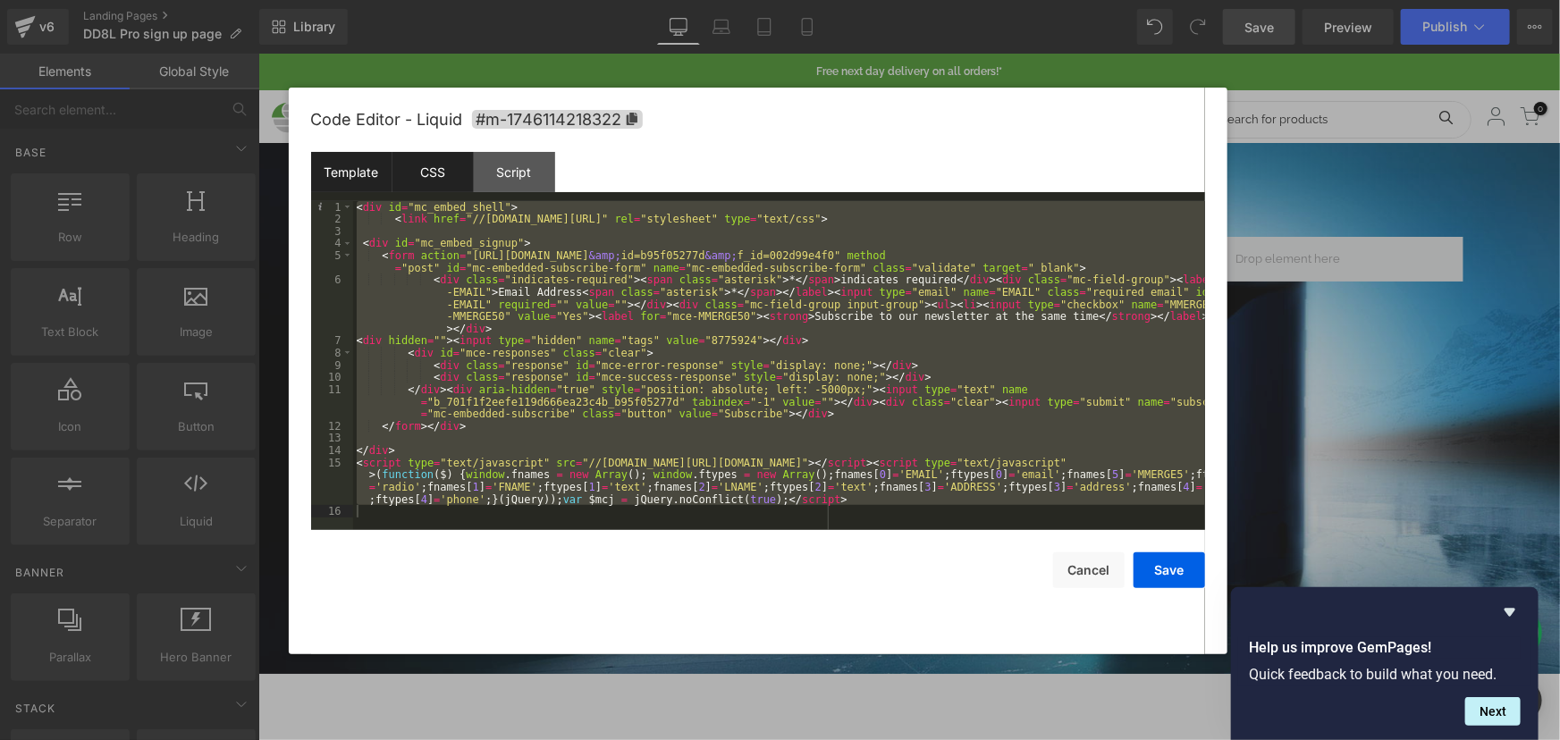
click at [414, 184] on div "CSS" at bounding box center [432, 172] width 81 height 40
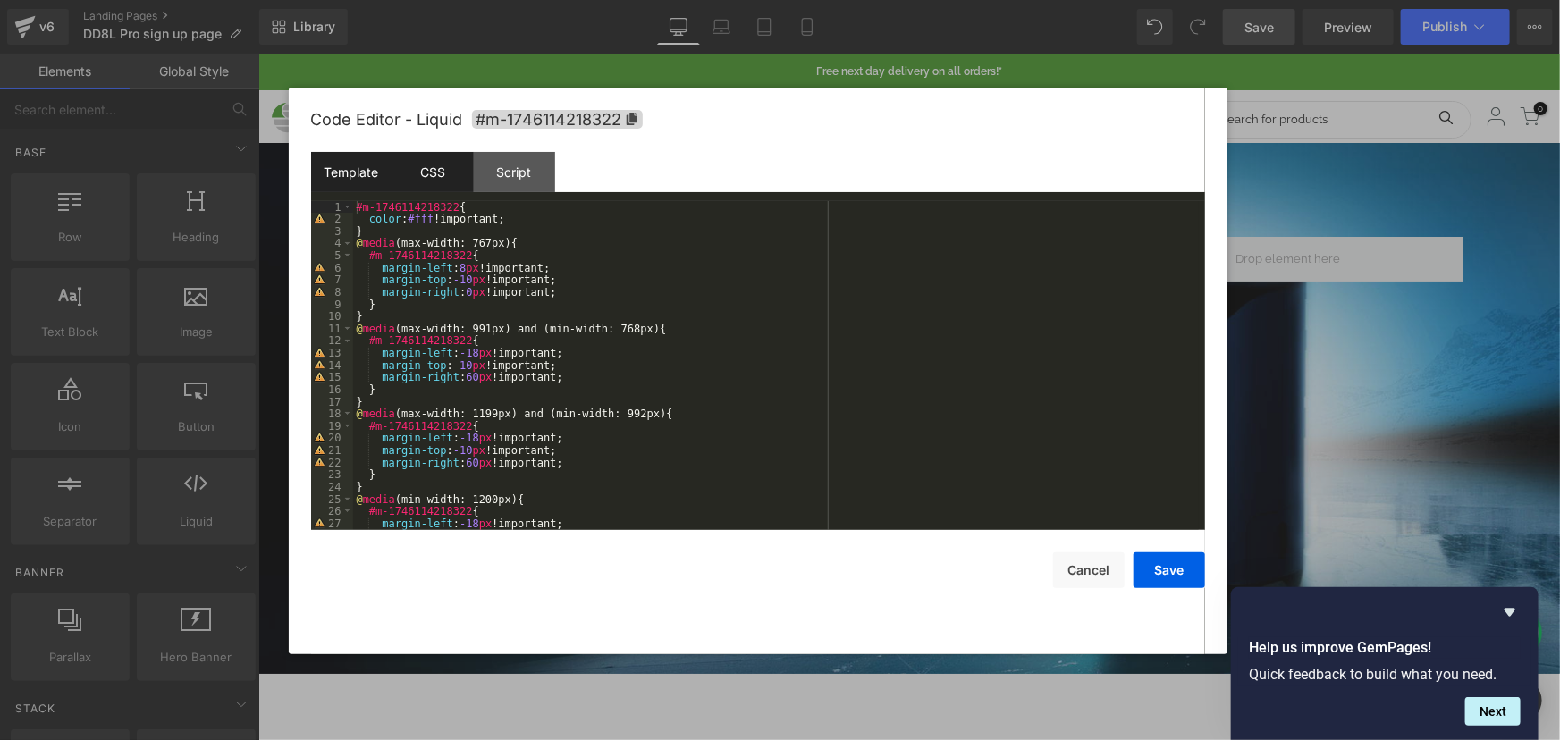
click at [357, 170] on div "Template" at bounding box center [351, 172] width 81 height 40
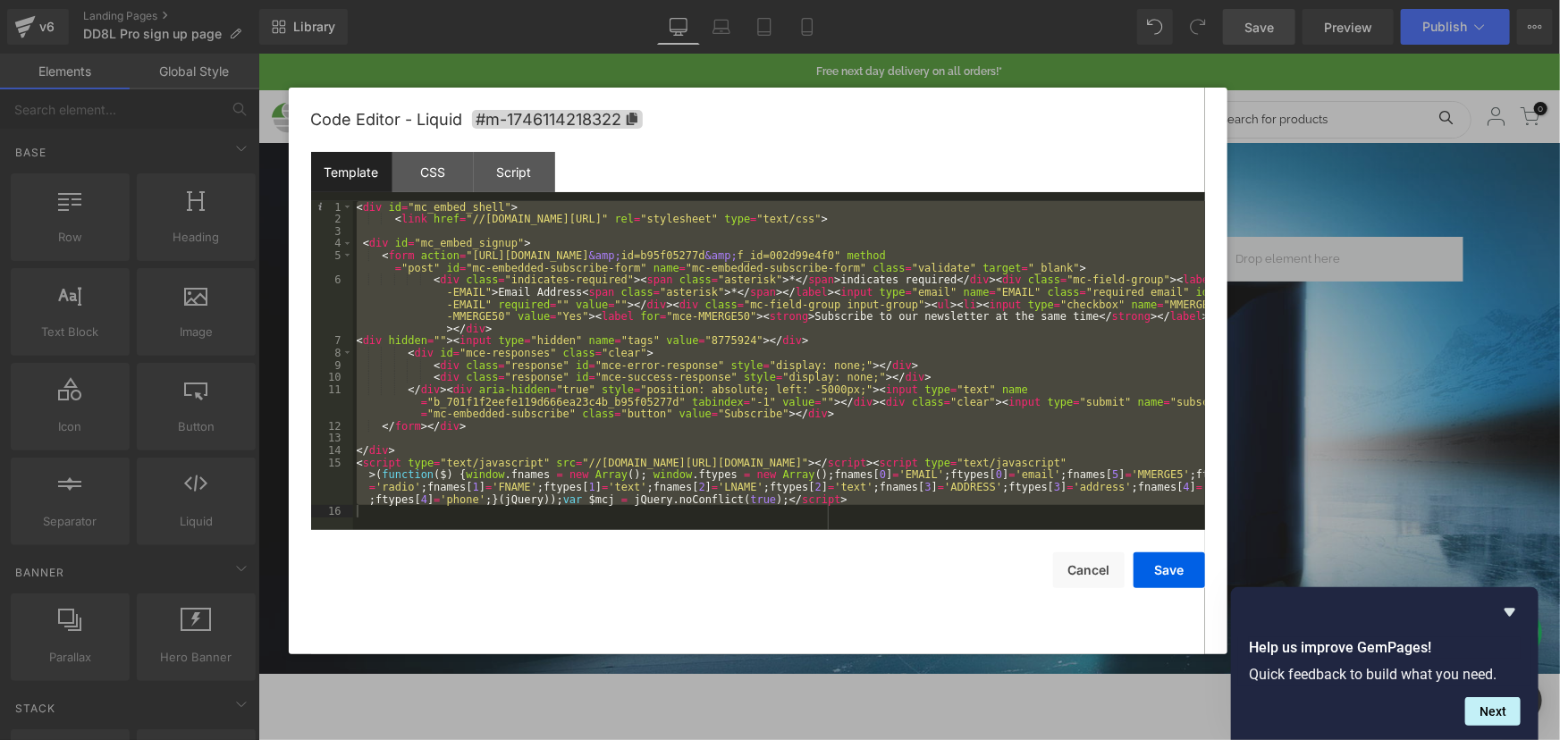
click at [457, 331] on div "< div id = "mc_embed_shell" > < link href = "//cdn-images.mailchimp.com/embedco…" at bounding box center [779, 365] width 852 height 329
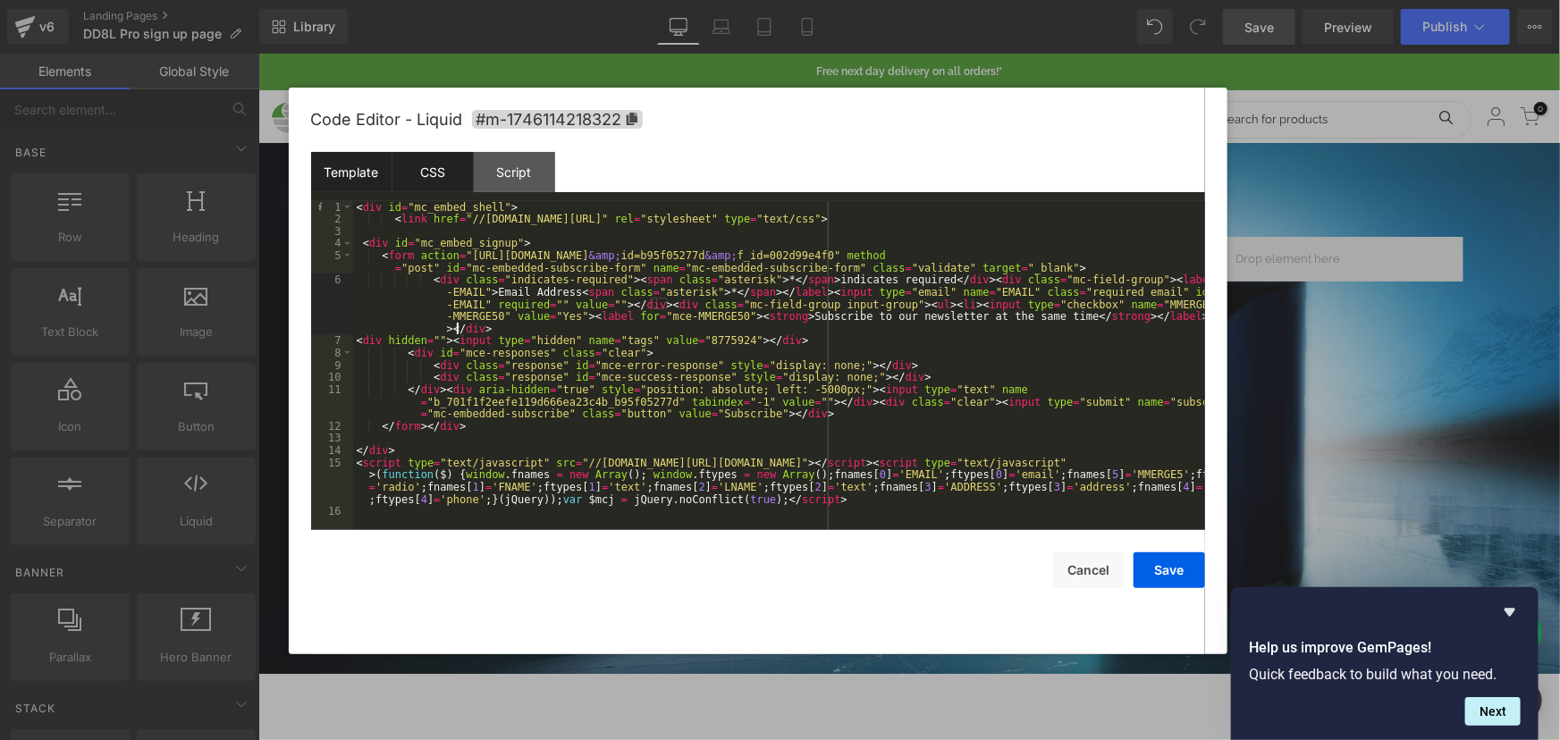
click at [430, 172] on div "CSS" at bounding box center [432, 172] width 81 height 40
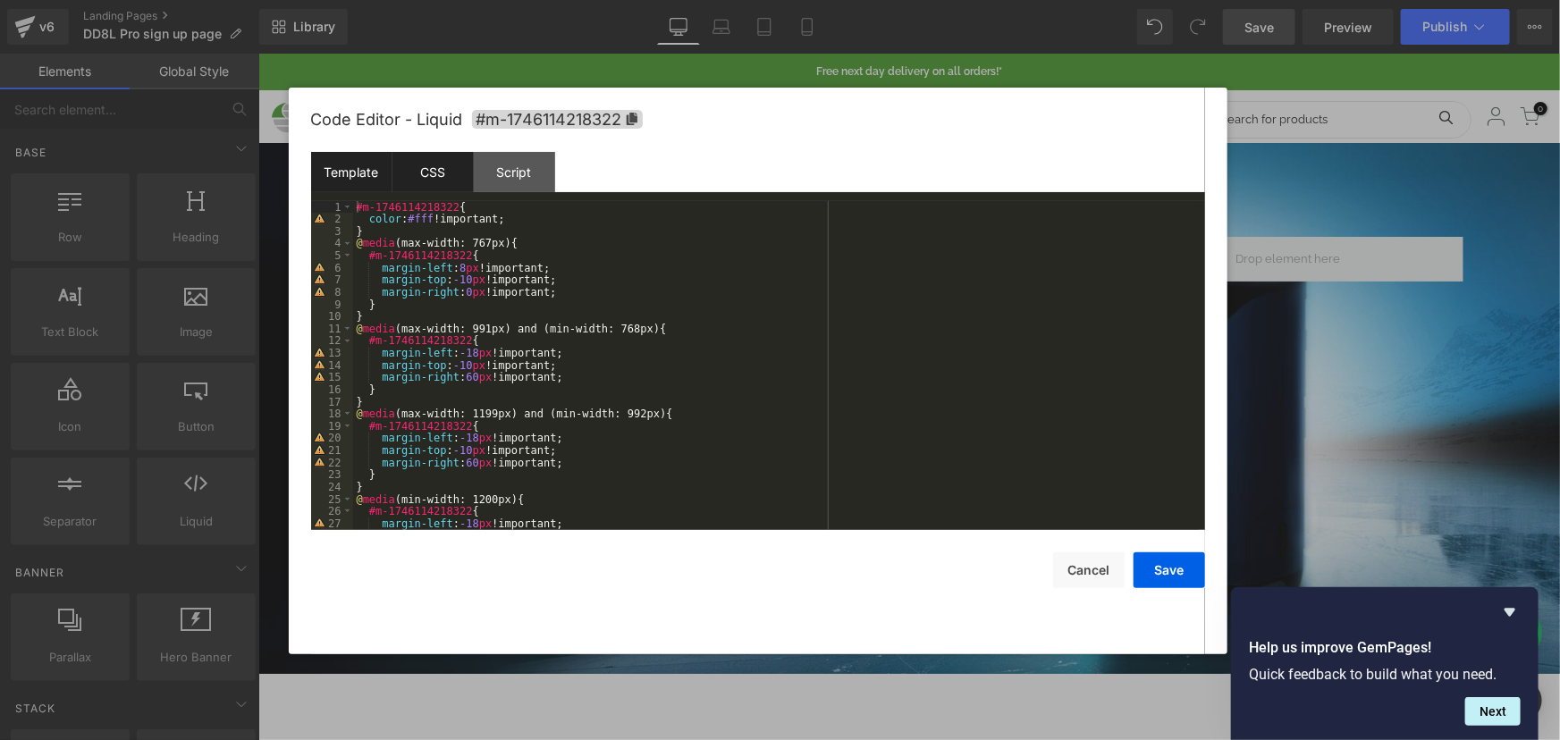
click at [354, 173] on div "Template" at bounding box center [351, 172] width 81 height 40
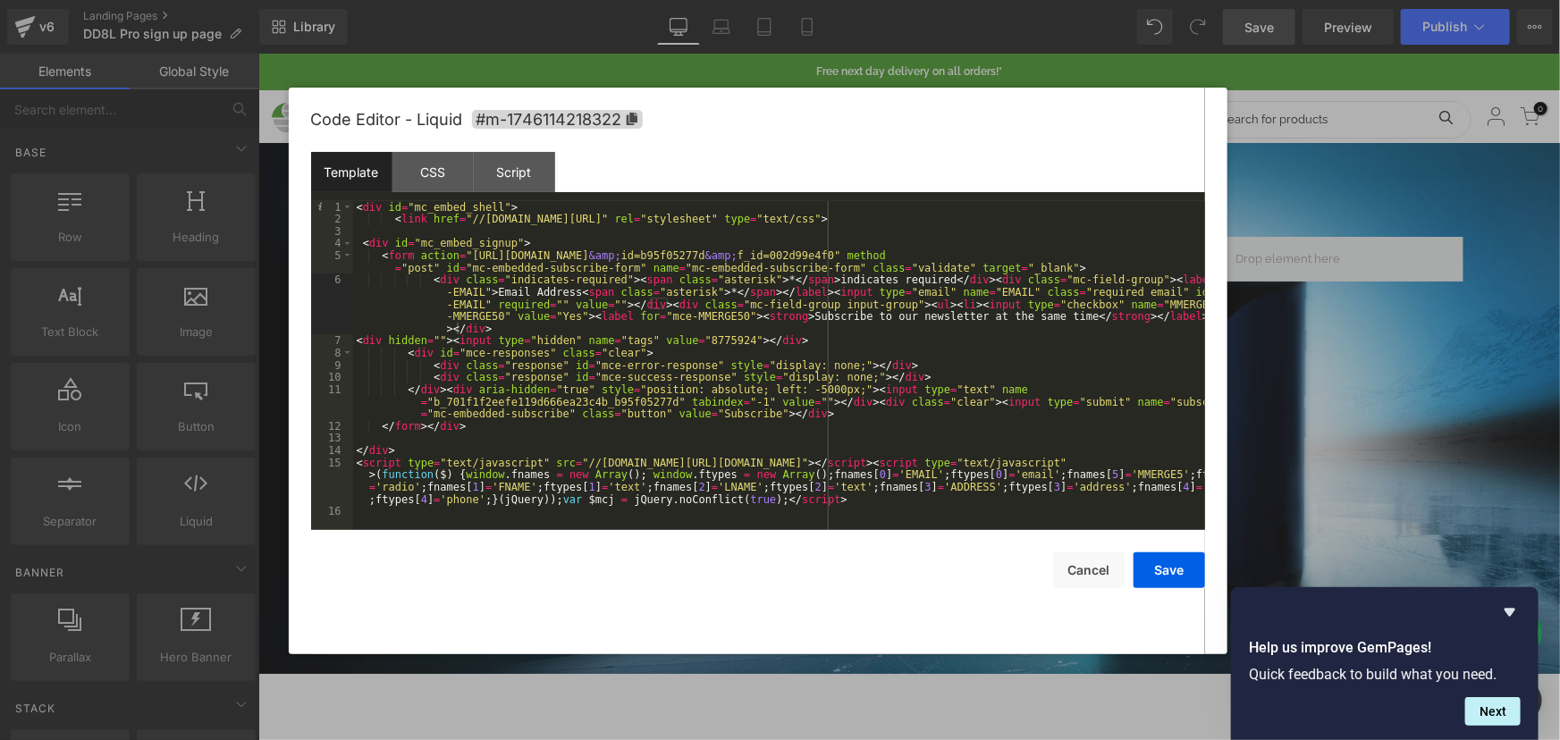
click at [544, 293] on div "< div id = "mc_embed_shell" > < link href = "//cdn-images.mailchimp.com/embedco…" at bounding box center [779, 377] width 852 height 353
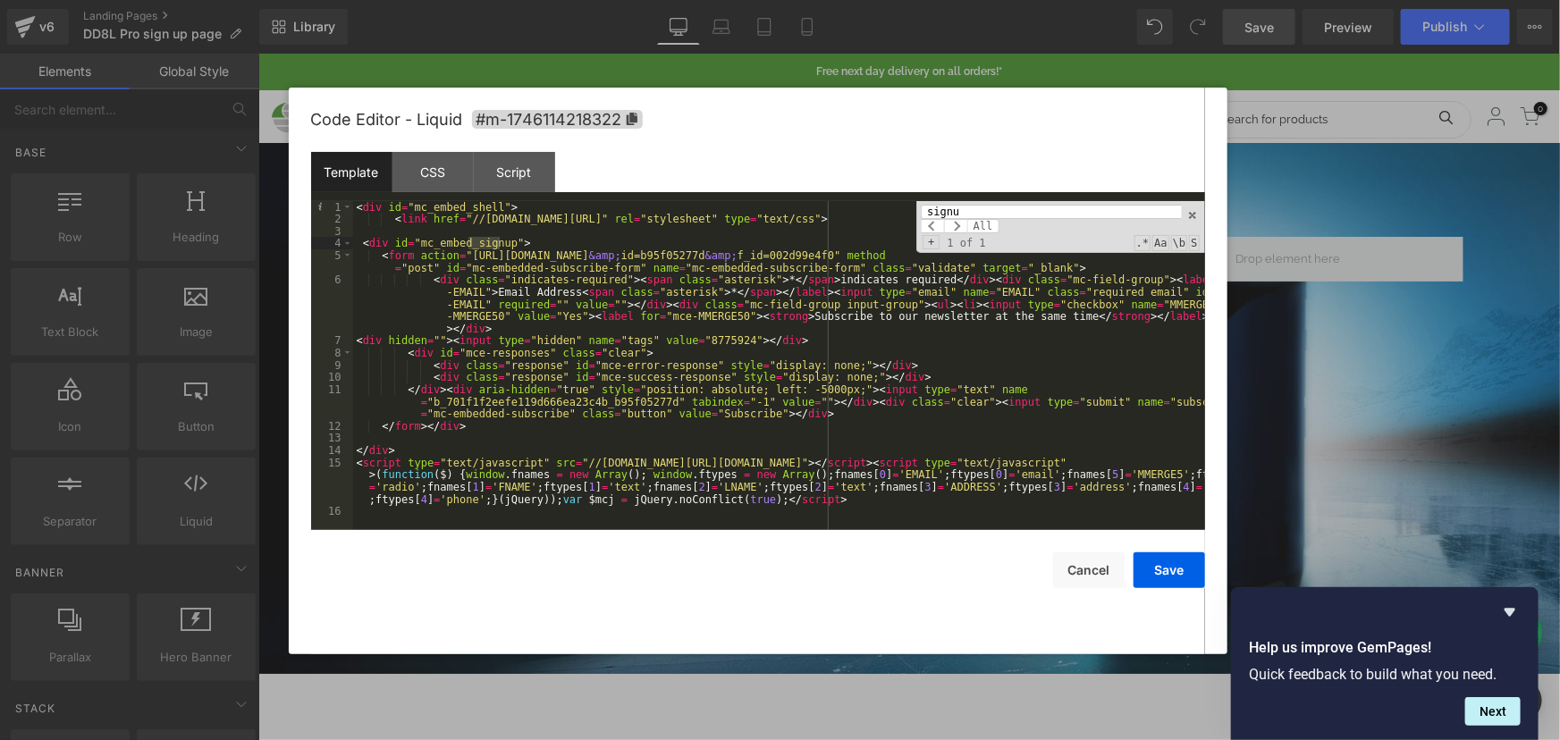
type input "signup"
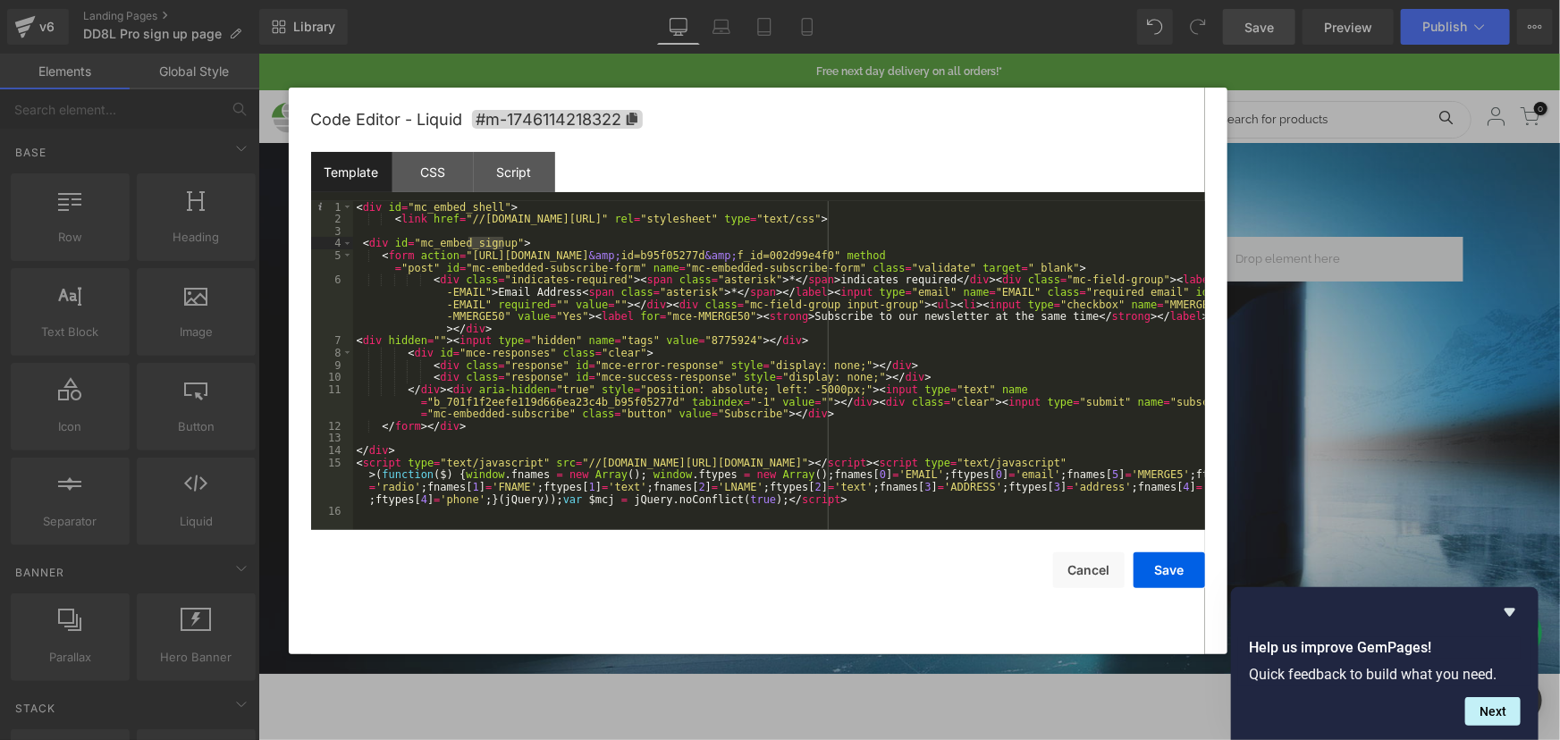
click at [509, 243] on div "< div id = "mc_embed_shell" > < link href = "//cdn-images.mailchimp.com/embedco…" at bounding box center [779, 377] width 852 height 353
click at [1173, 556] on button "Save" at bounding box center [1168, 570] width 71 height 36
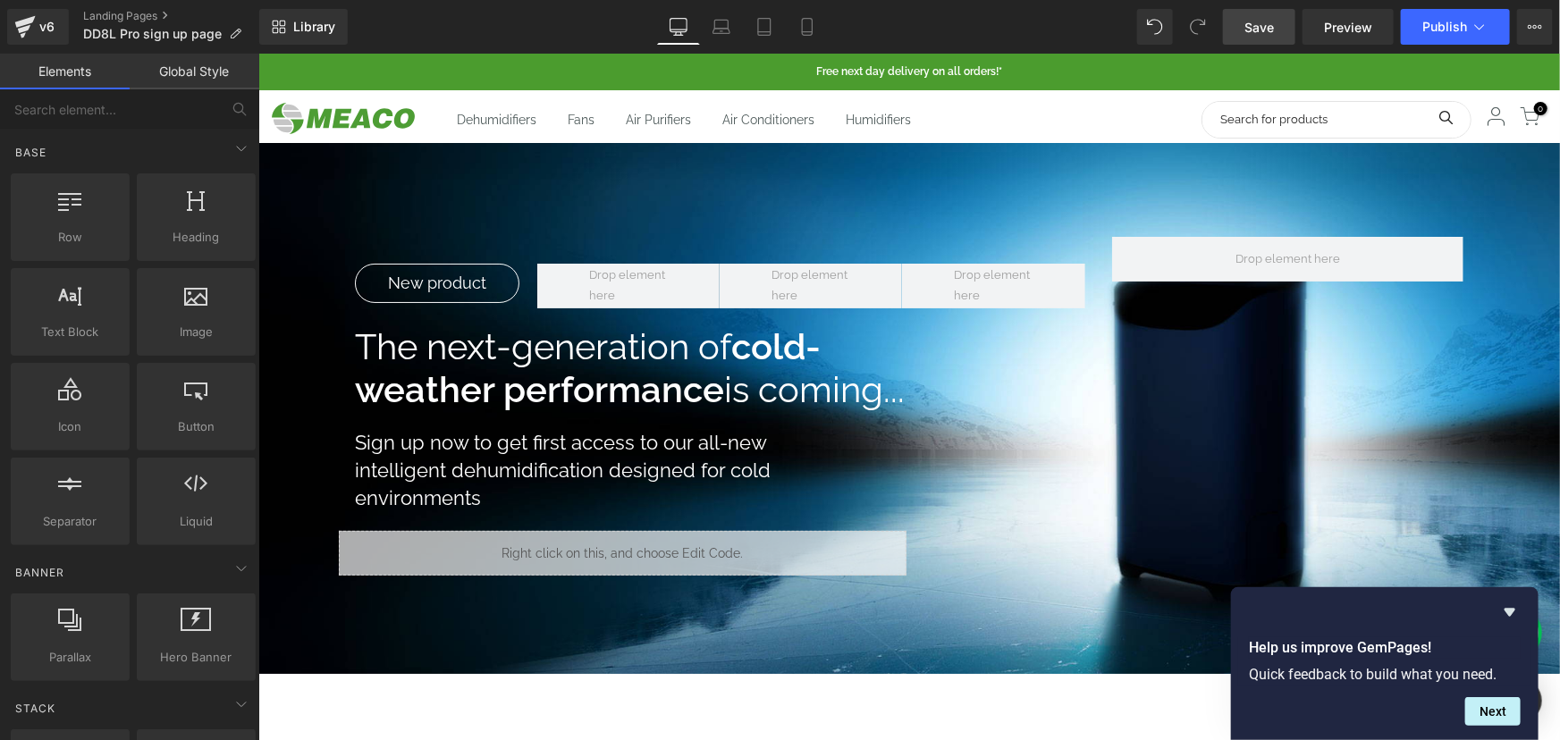
click at [1280, 7] on div "Library Desktop Desktop Laptop Tablet Mobile Save Preview Publish Scheduled Vie…" at bounding box center [909, 27] width 1300 height 54
click at [1270, 18] on span "Save" at bounding box center [1258, 27] width 29 height 19
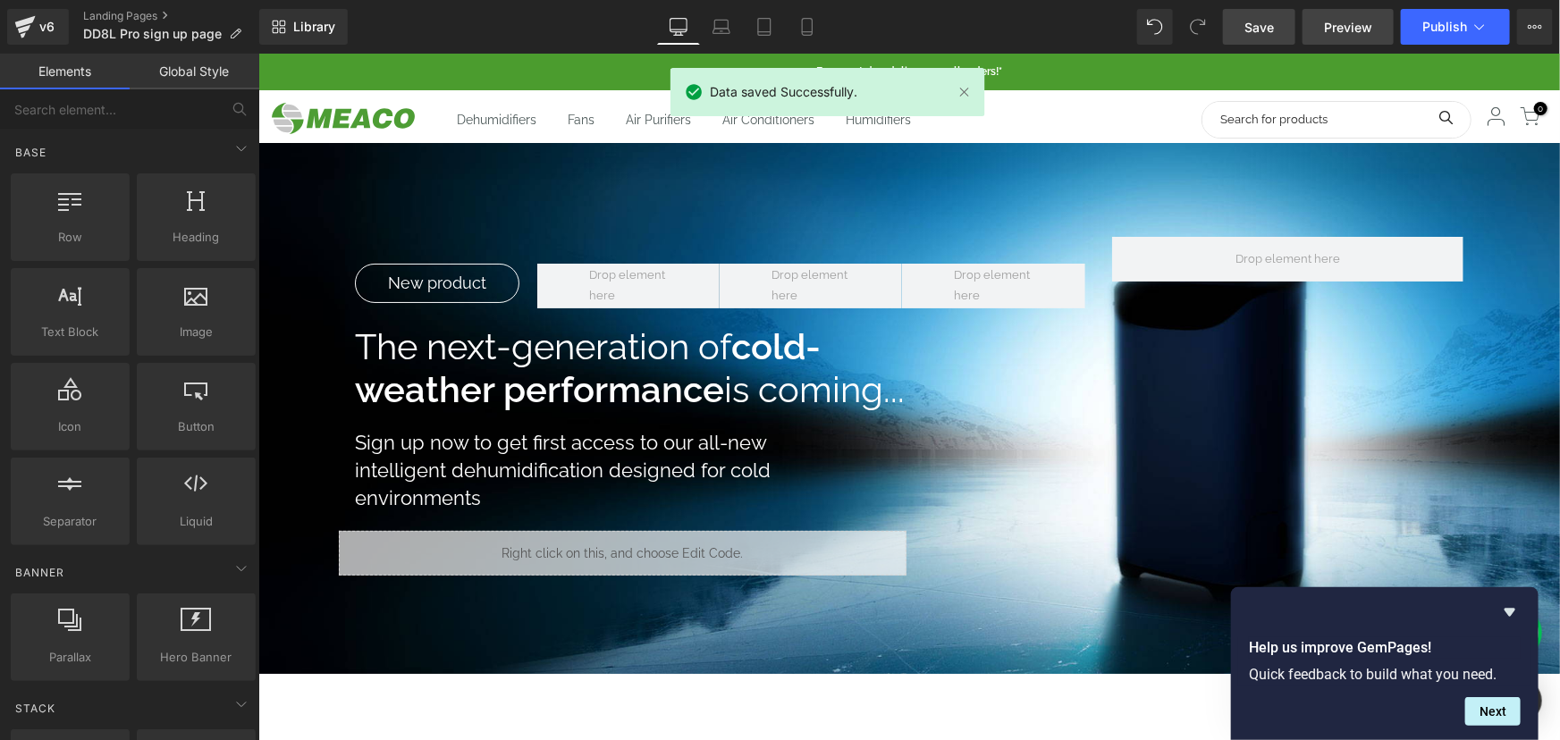
click at [1337, 19] on span "Preview" at bounding box center [1348, 27] width 48 height 19
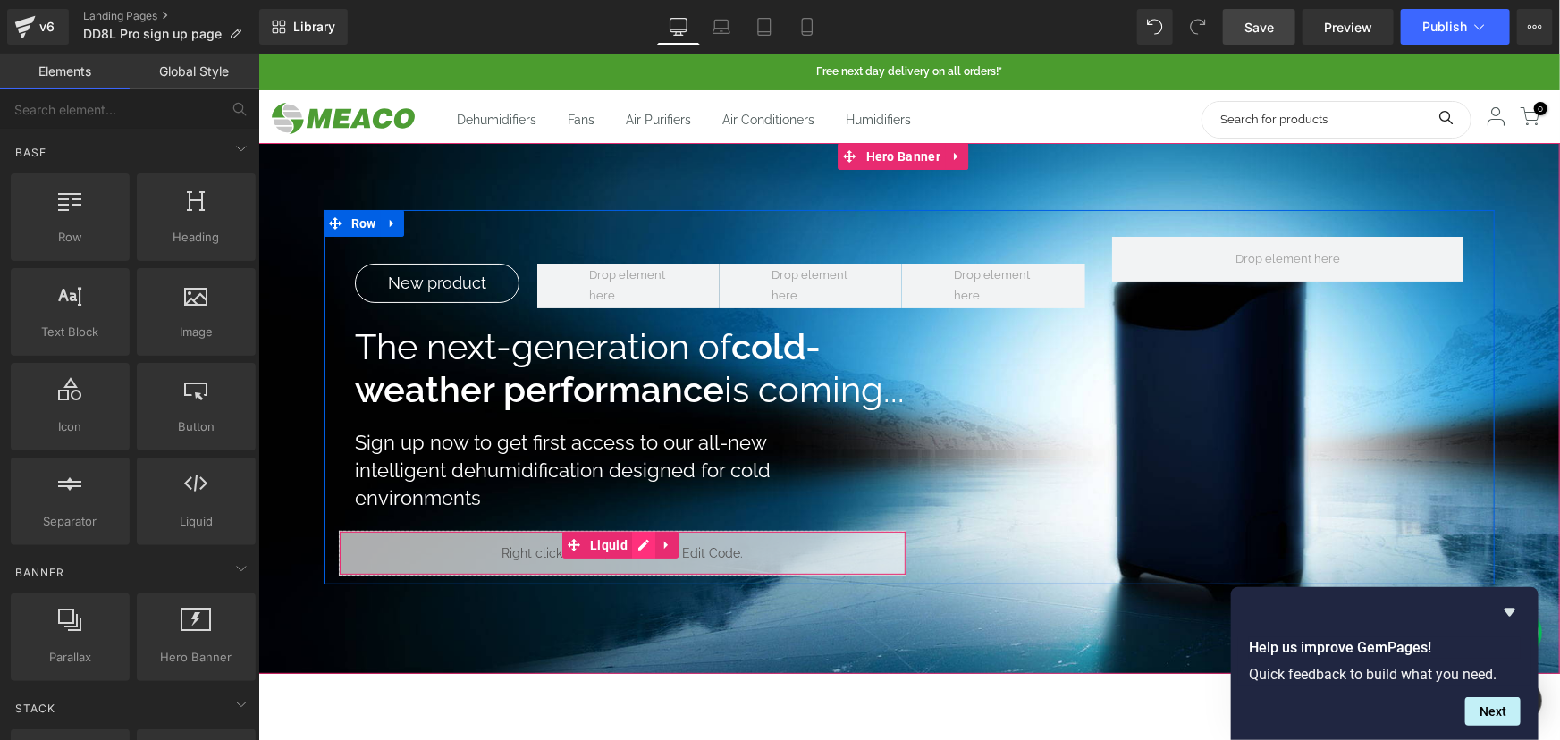
click at [636, 542] on icon at bounding box center [642, 543] width 13 height 13
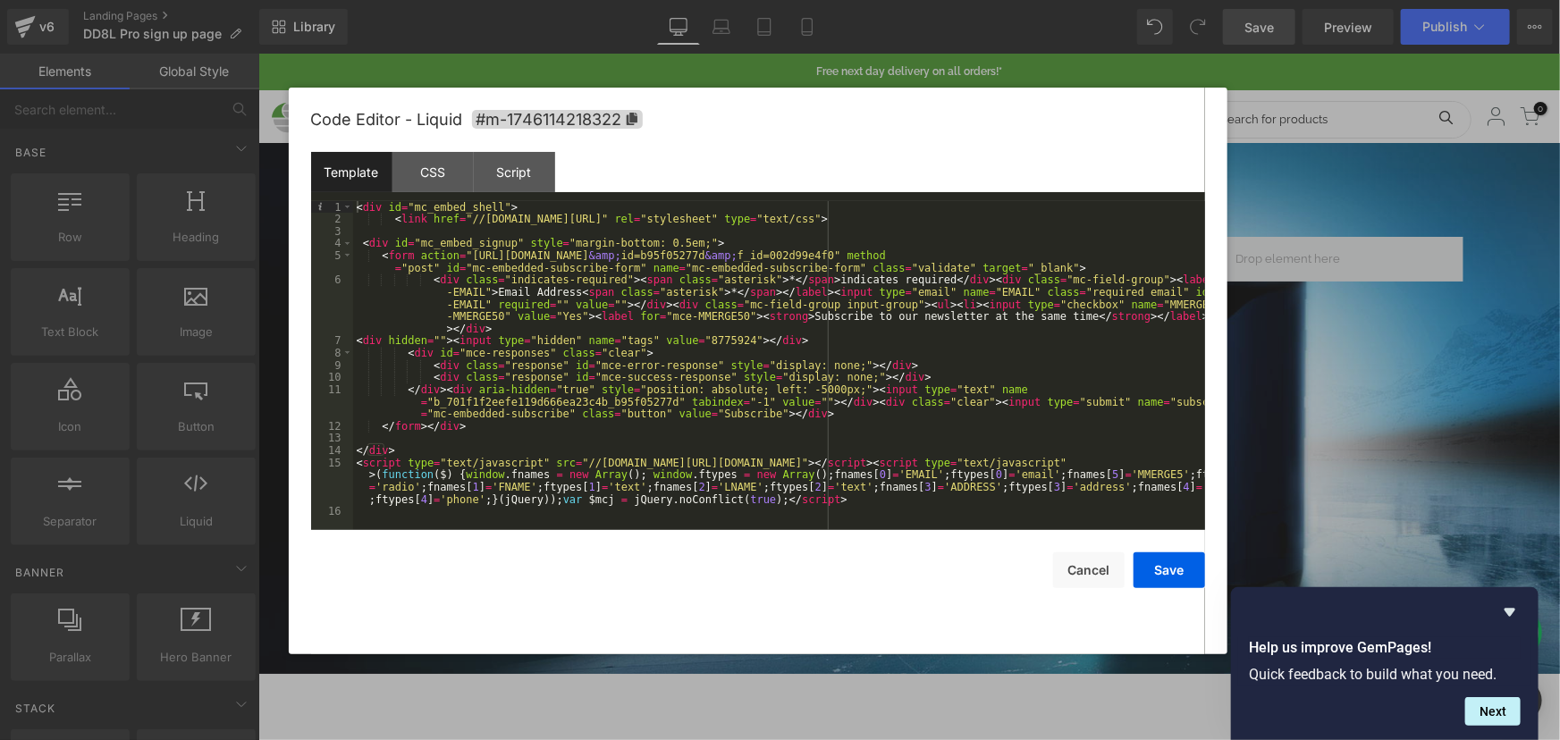
click at [496, 338] on div "< div id = "mc_embed_shell" > < link href = "//cdn-images.mailchimp.com/embedco…" at bounding box center [779, 377] width 852 height 353
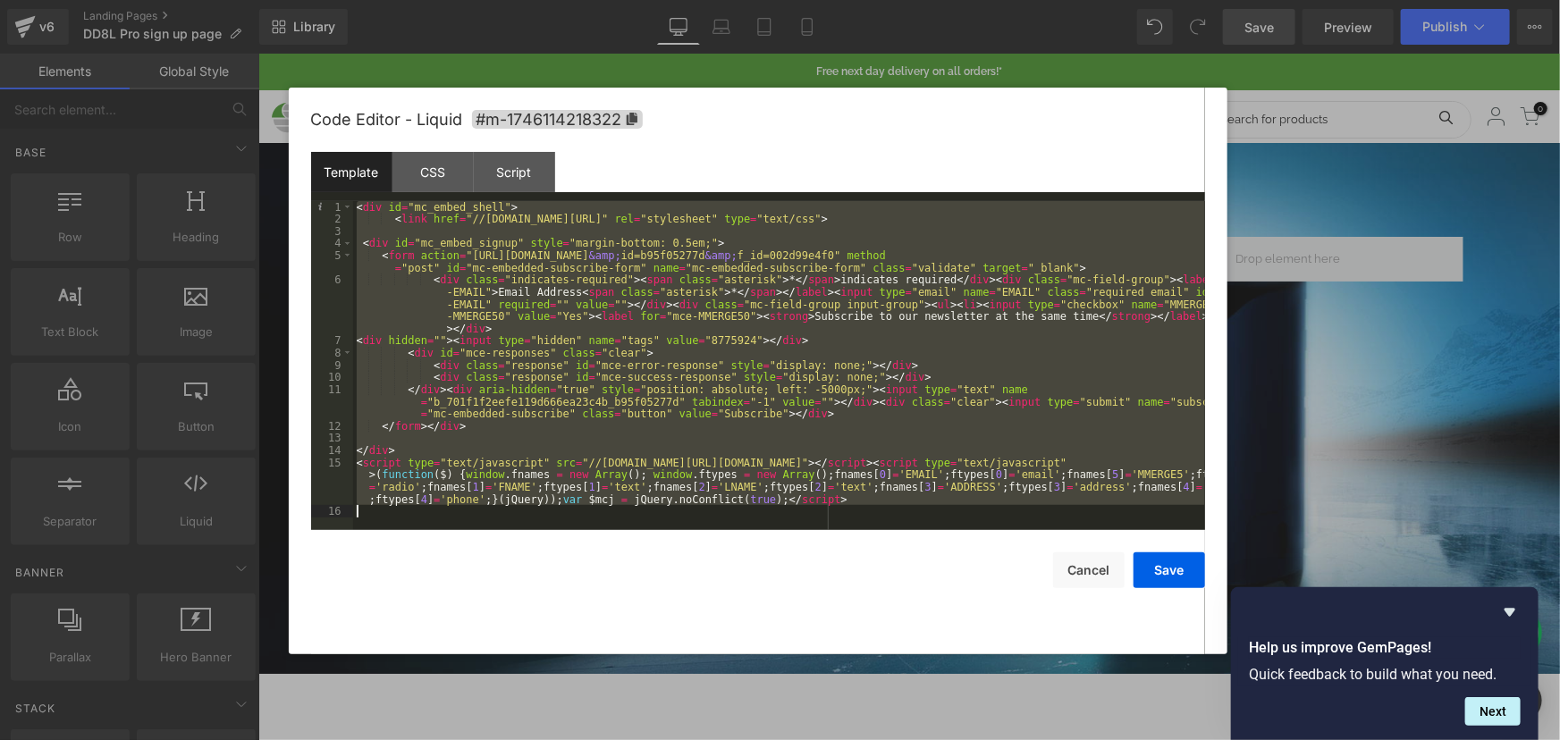
click at [504, 357] on div "< div id = "mc_embed_shell" > < link href = "//cdn-images.mailchimp.com/embedco…" at bounding box center [779, 365] width 852 height 329
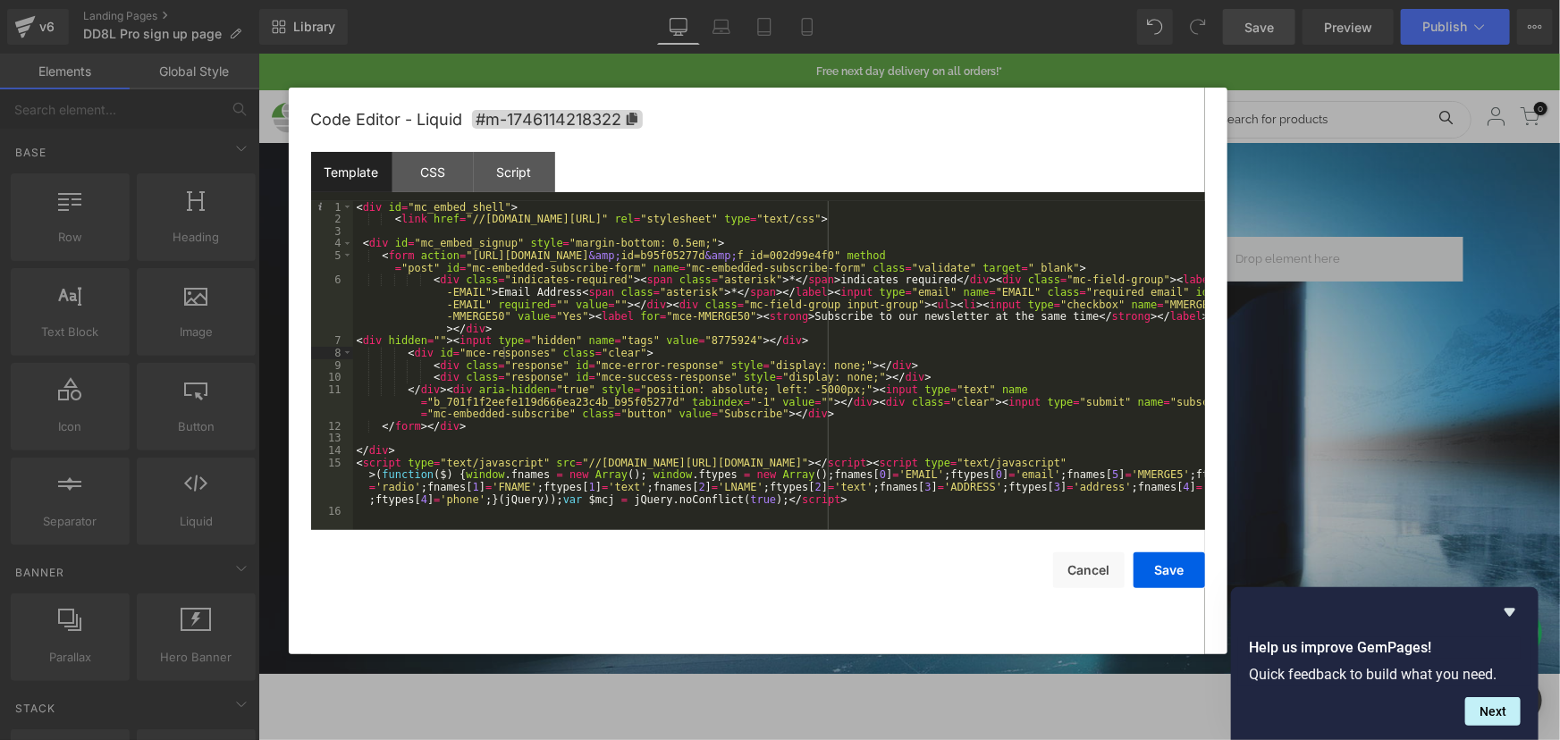
click at [679, 242] on div "< div id = "mc_embed_shell" > < link href = "//cdn-images.mailchimp.com/embedco…" at bounding box center [779, 377] width 852 height 353
click at [1164, 567] on button "Save" at bounding box center [1168, 570] width 71 height 36
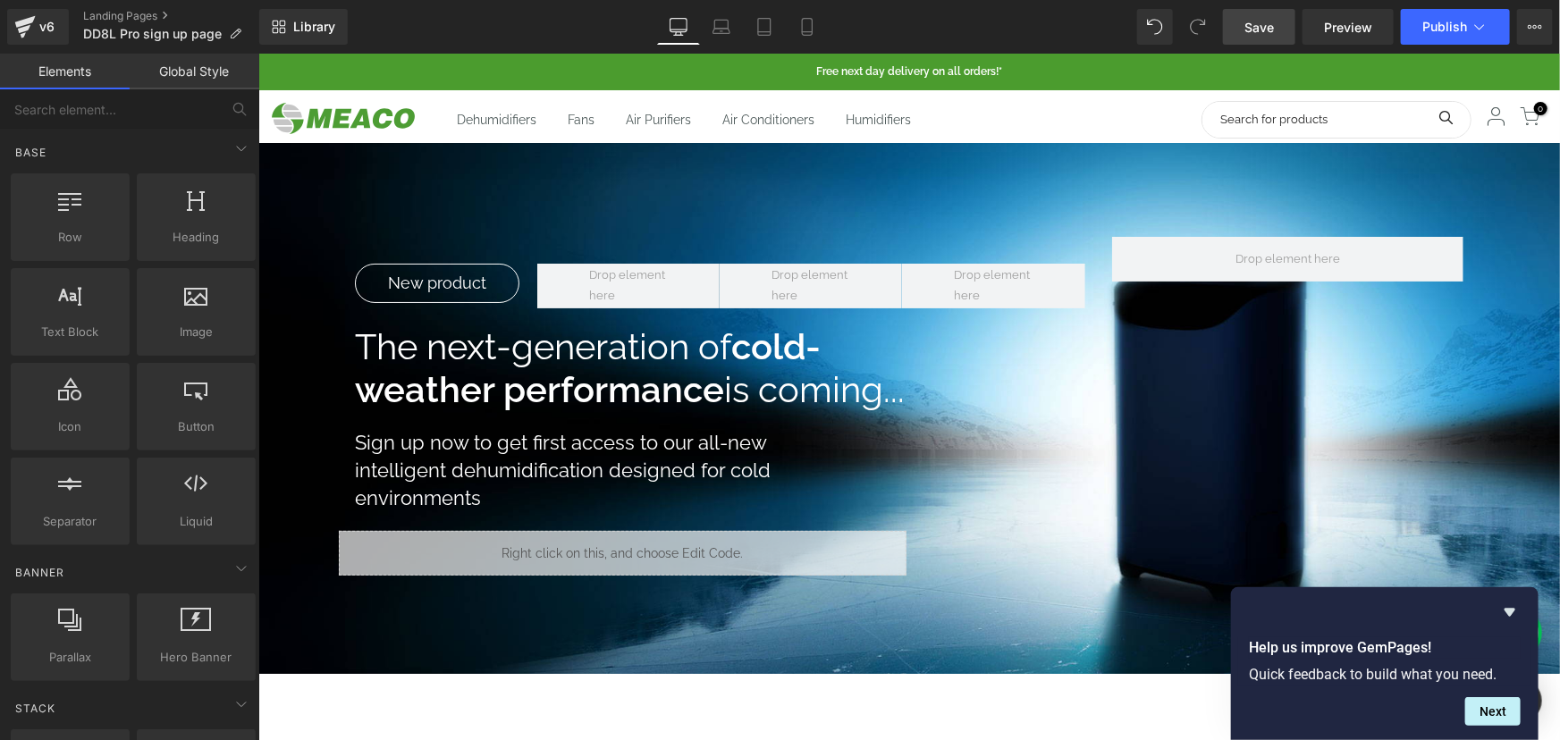
click at [1266, 39] on link "Save" at bounding box center [1259, 27] width 72 height 36
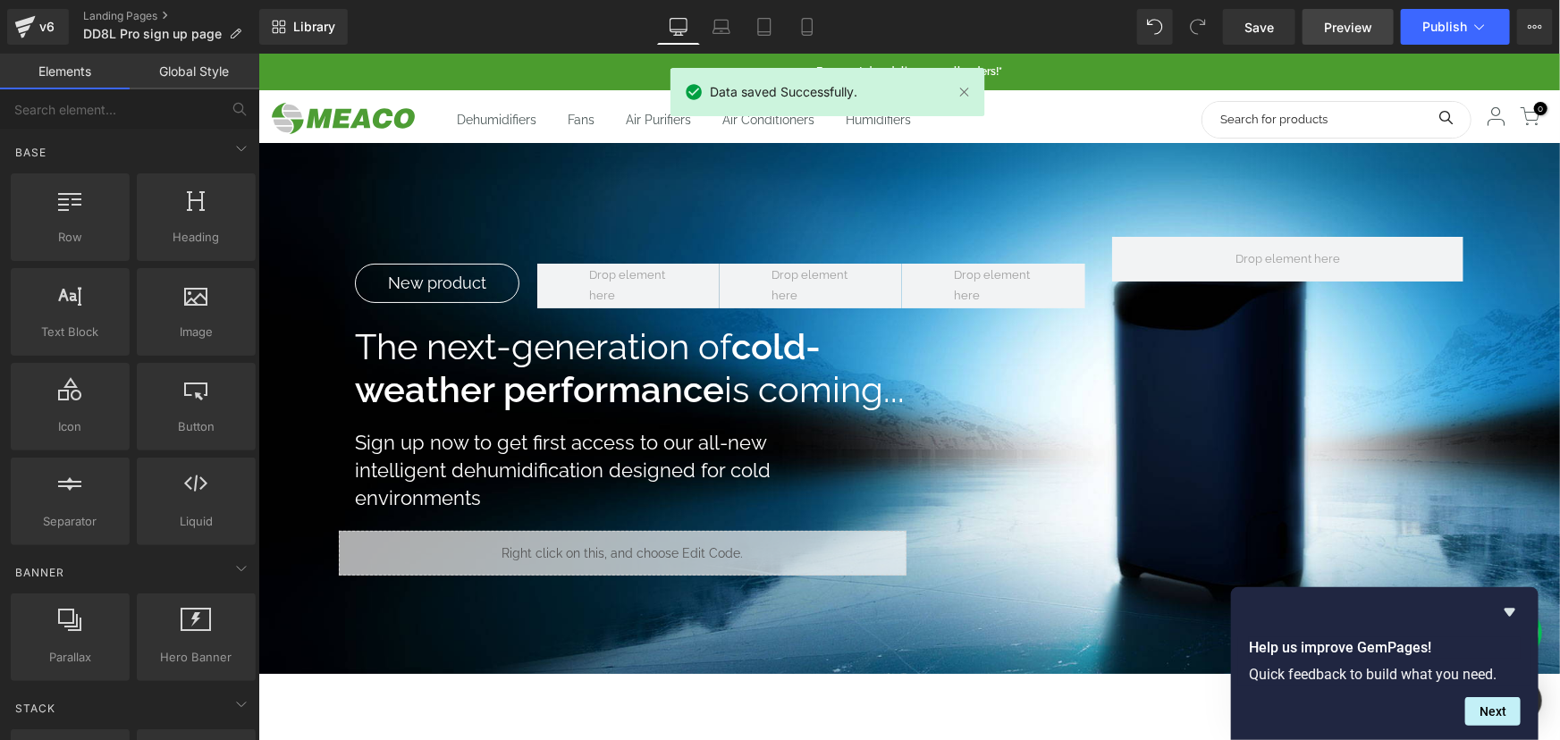
click at [1336, 30] on span "Preview" at bounding box center [1348, 27] width 48 height 19
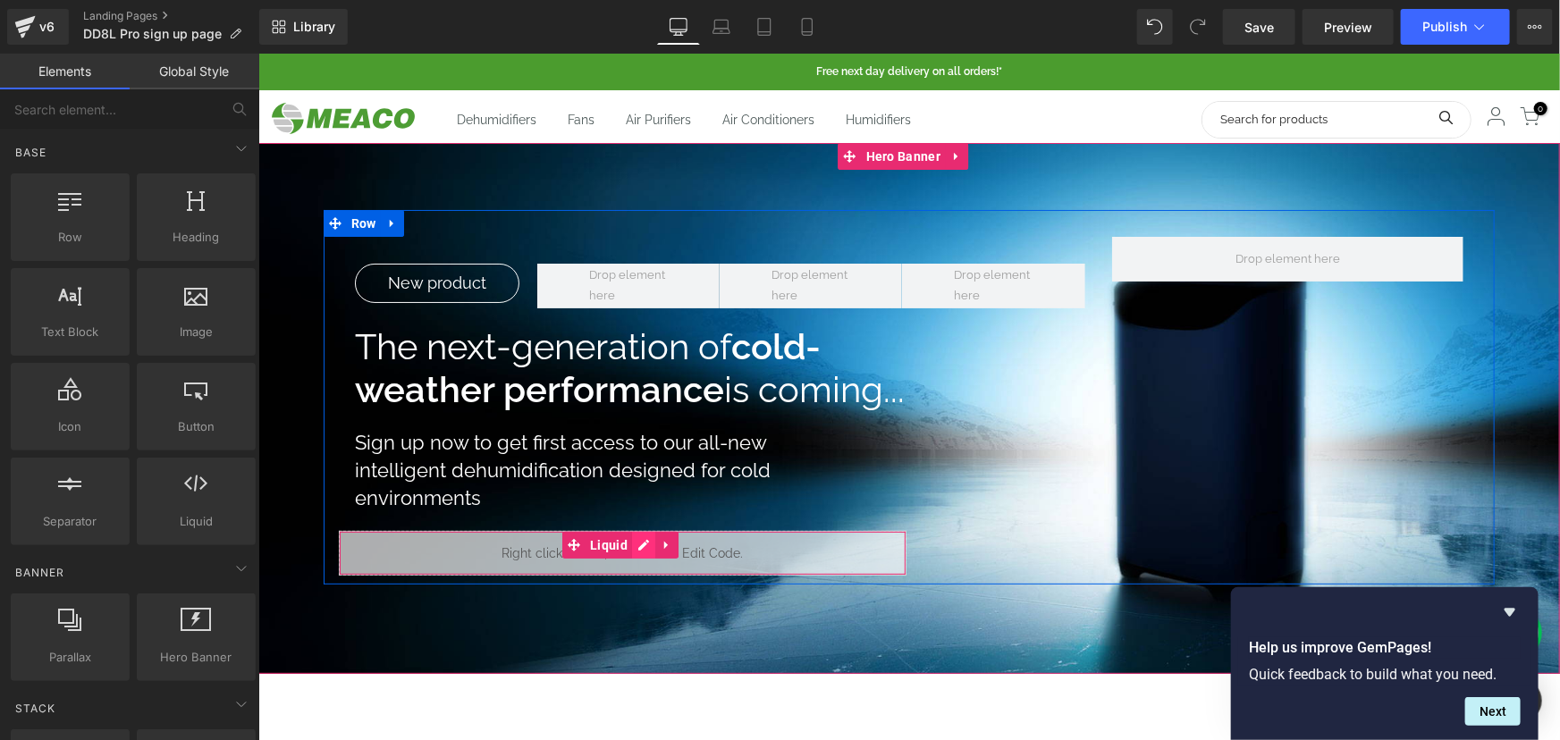
click at [638, 547] on icon at bounding box center [642, 543] width 13 height 13
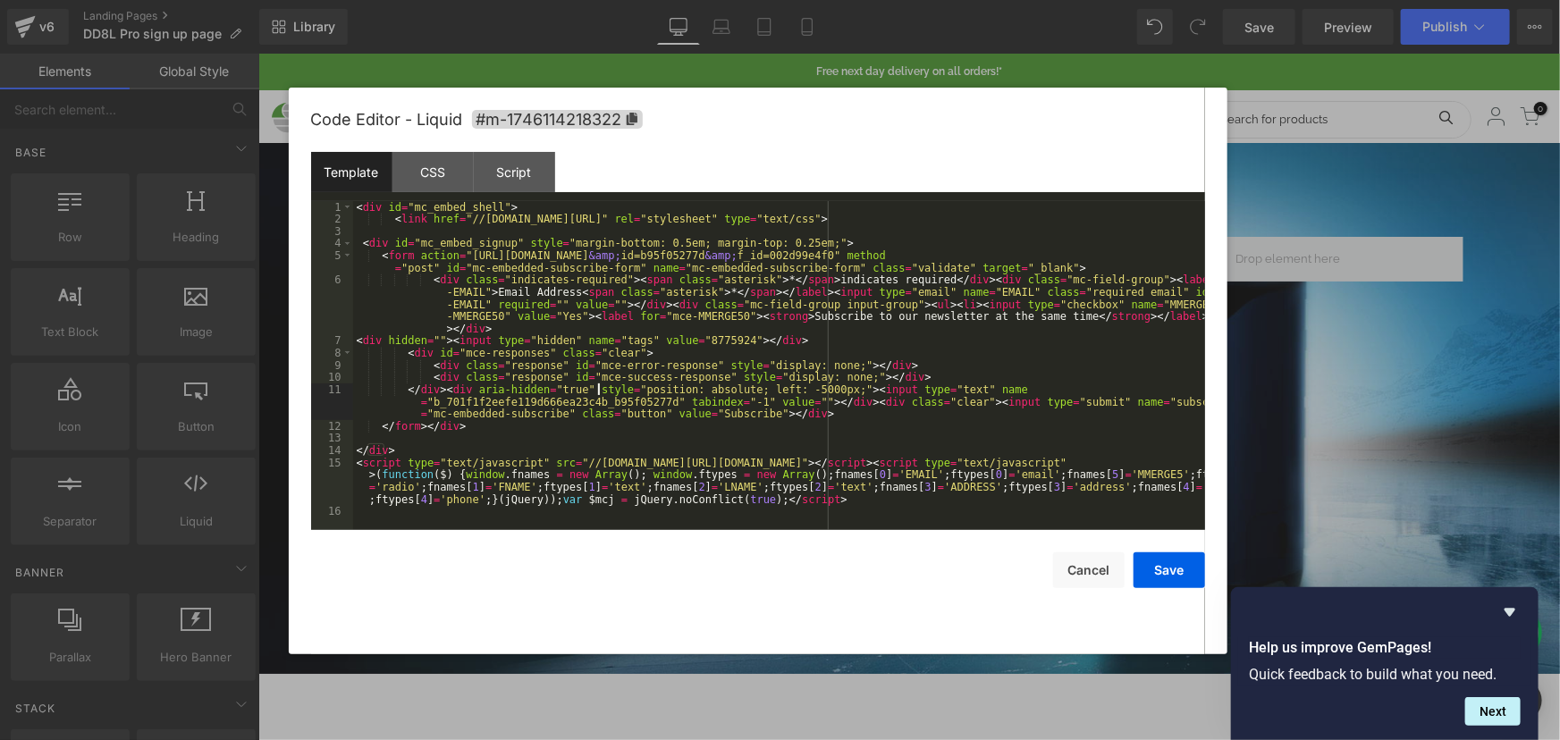
click at [596, 387] on div "< div id = "mc_embed_shell" > < link href = "//cdn-images.mailchimp.com/embedco…" at bounding box center [779, 377] width 852 height 353
drag, startPoint x: 803, startPoint y: 241, endPoint x: 517, endPoint y: 242, distance: 286.0
click at [517, 242] on div "< div id = "mc_embed_shell" > < link href = "//cdn-images.mailchimp.com/embedco…" at bounding box center [779, 377] width 852 height 353
click at [510, 277] on div "< div id = "mc_embed_shell" > < link href = "//cdn-images.mailchimp.com/embedco…" at bounding box center [779, 377] width 852 height 353
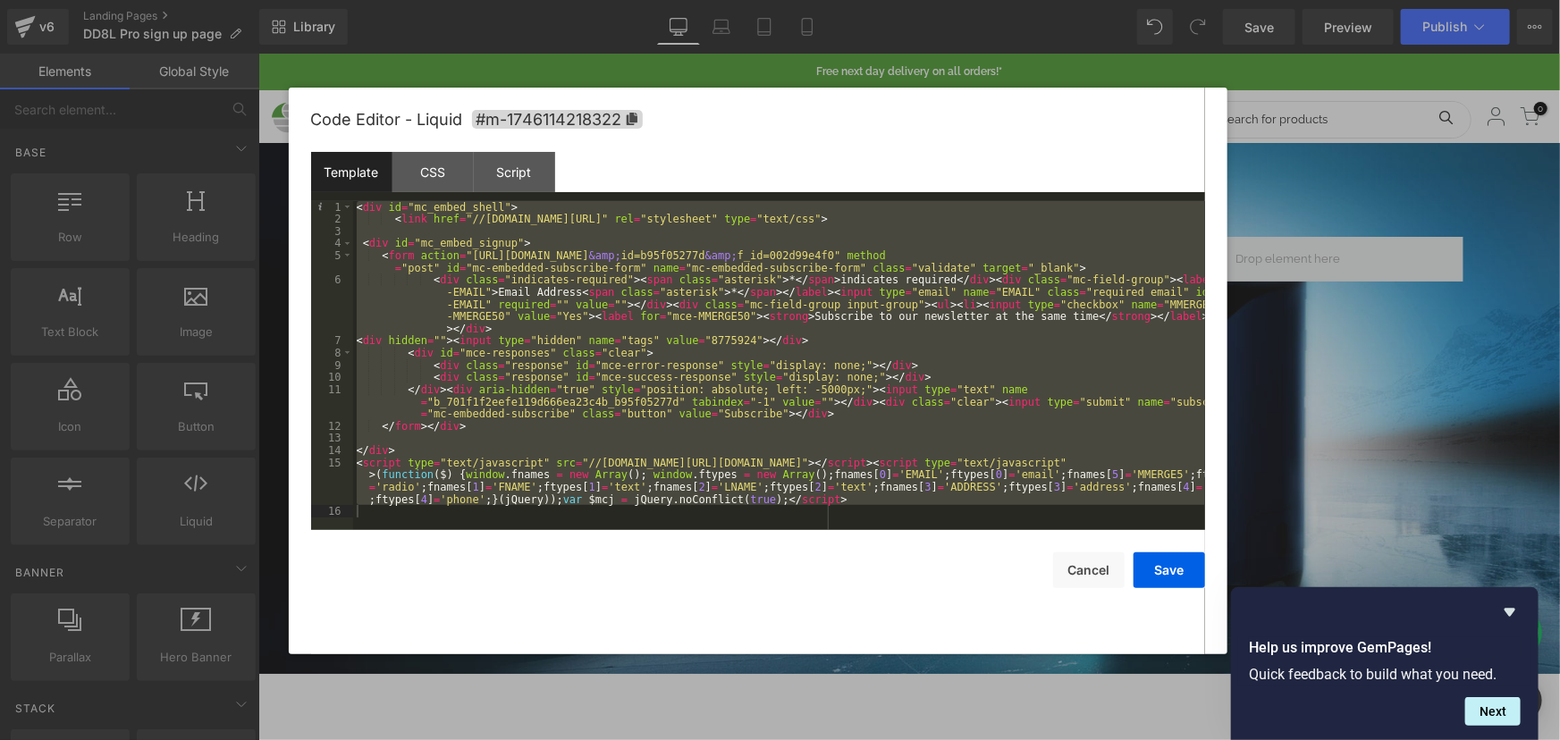
click at [558, 387] on div "< div id = "mc_embed_shell" > < link href = "//cdn-images.mailchimp.com/embedco…" at bounding box center [779, 365] width 852 height 329
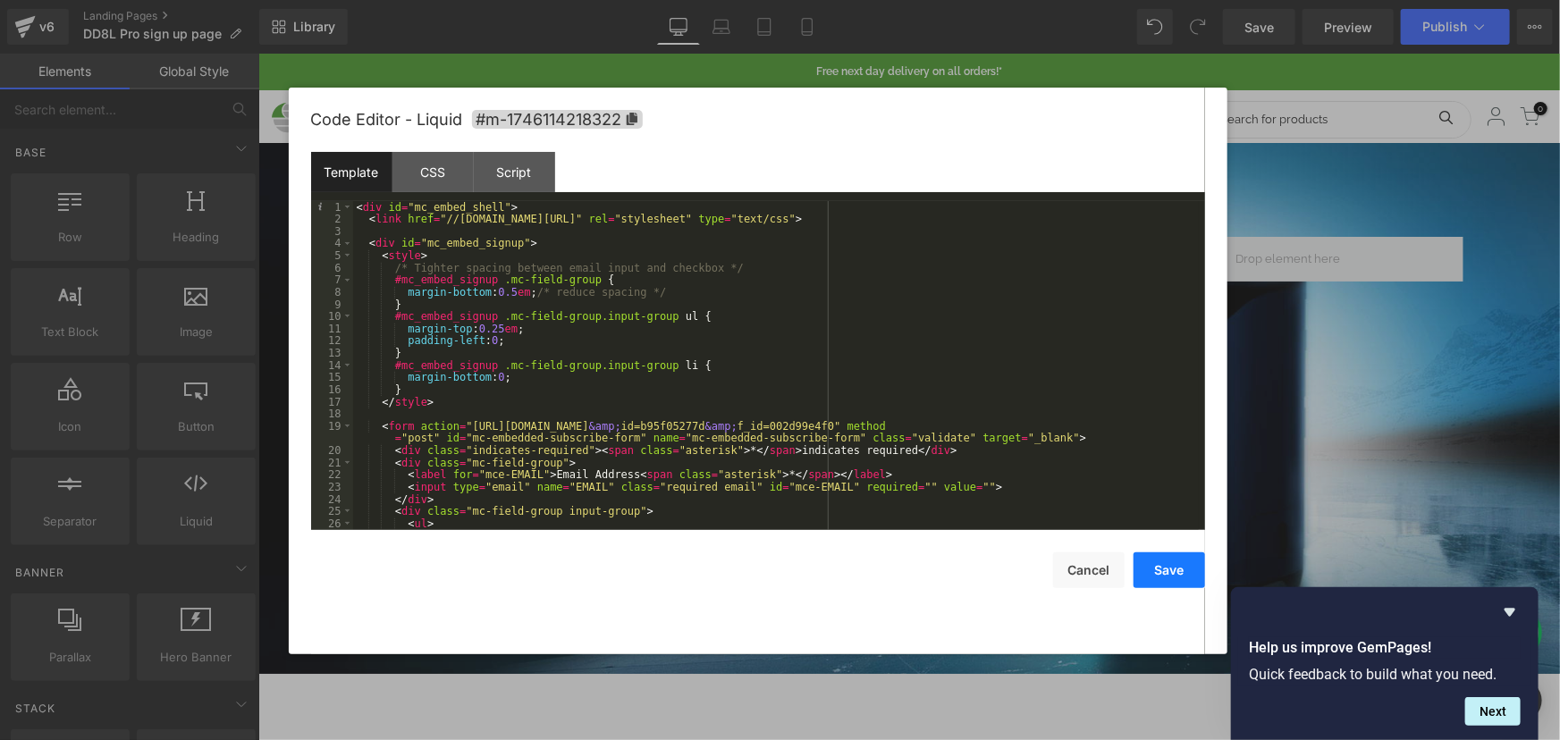
click at [1182, 567] on button "Save" at bounding box center [1168, 570] width 71 height 36
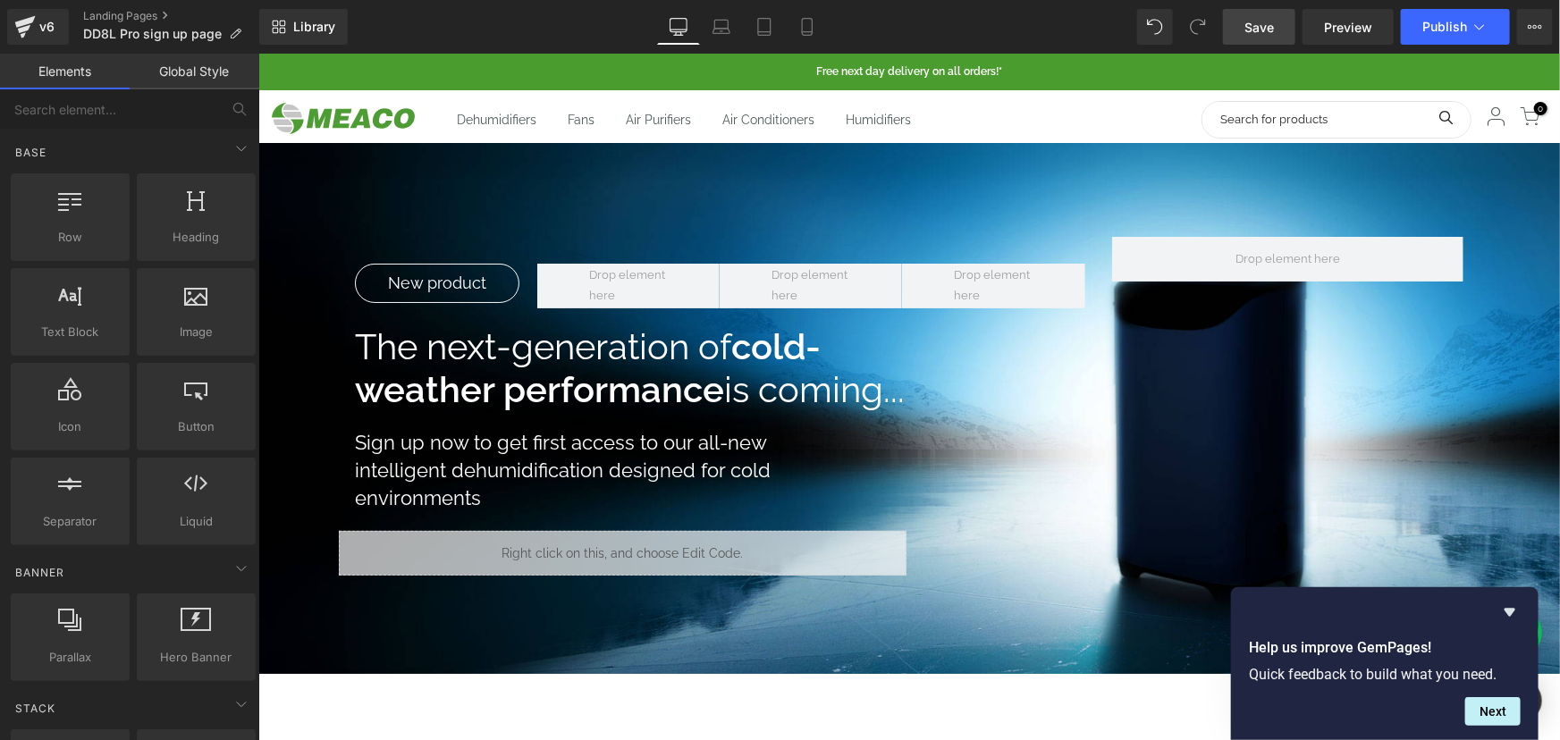
click at [1247, 28] on span "Save" at bounding box center [1258, 27] width 29 height 19
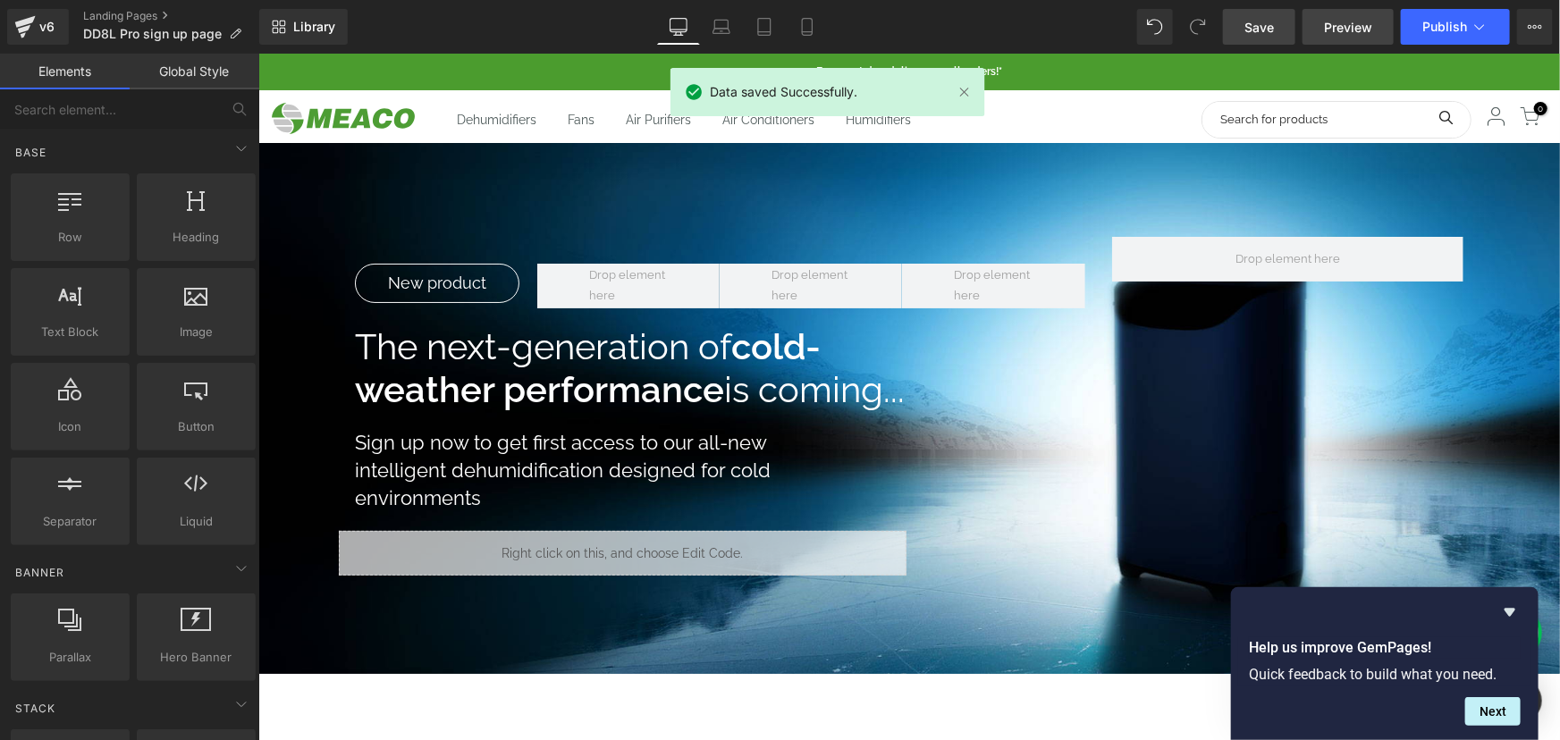
click at [1333, 26] on span "Preview" at bounding box center [1348, 27] width 48 height 19
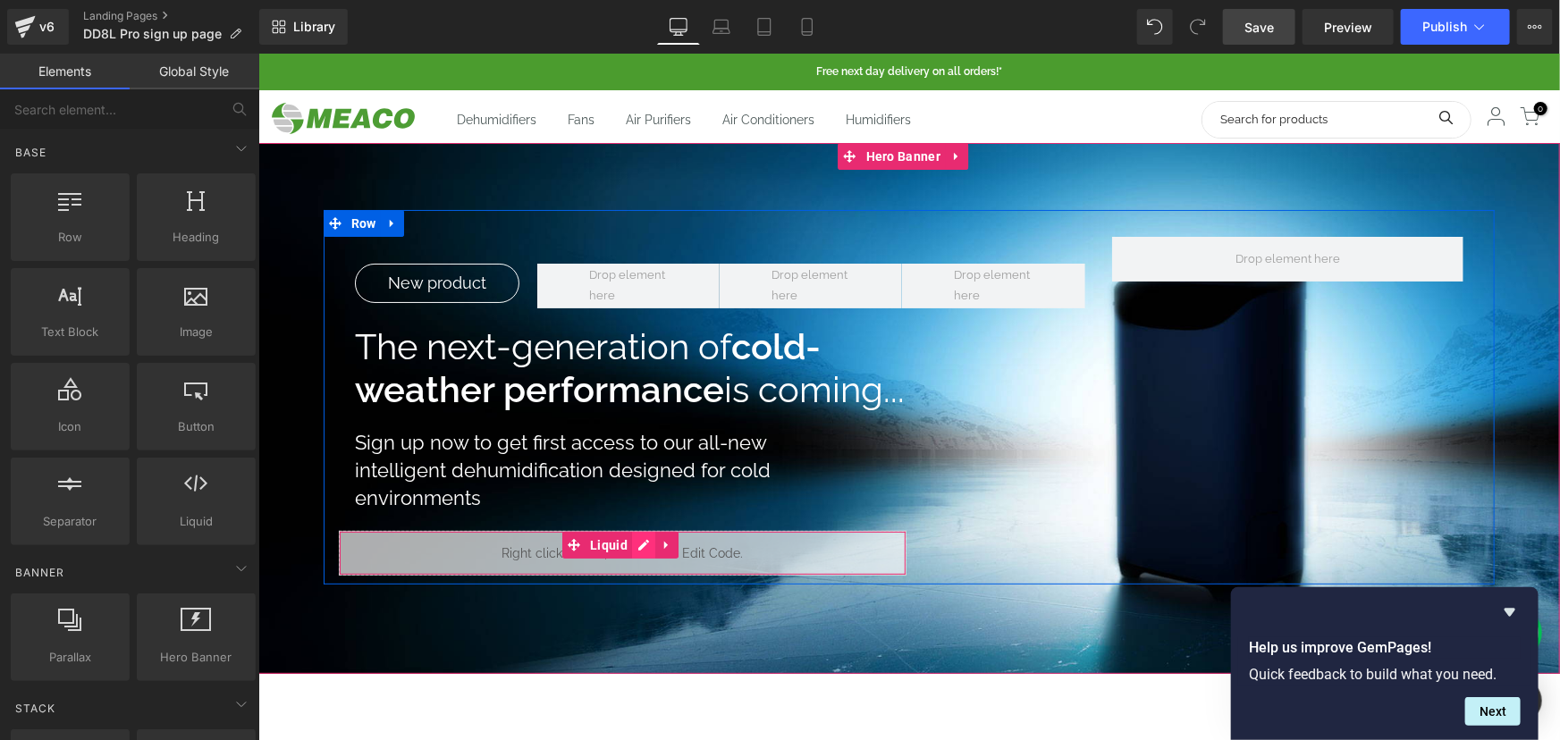
click at [640, 545] on icon at bounding box center [642, 543] width 13 height 13
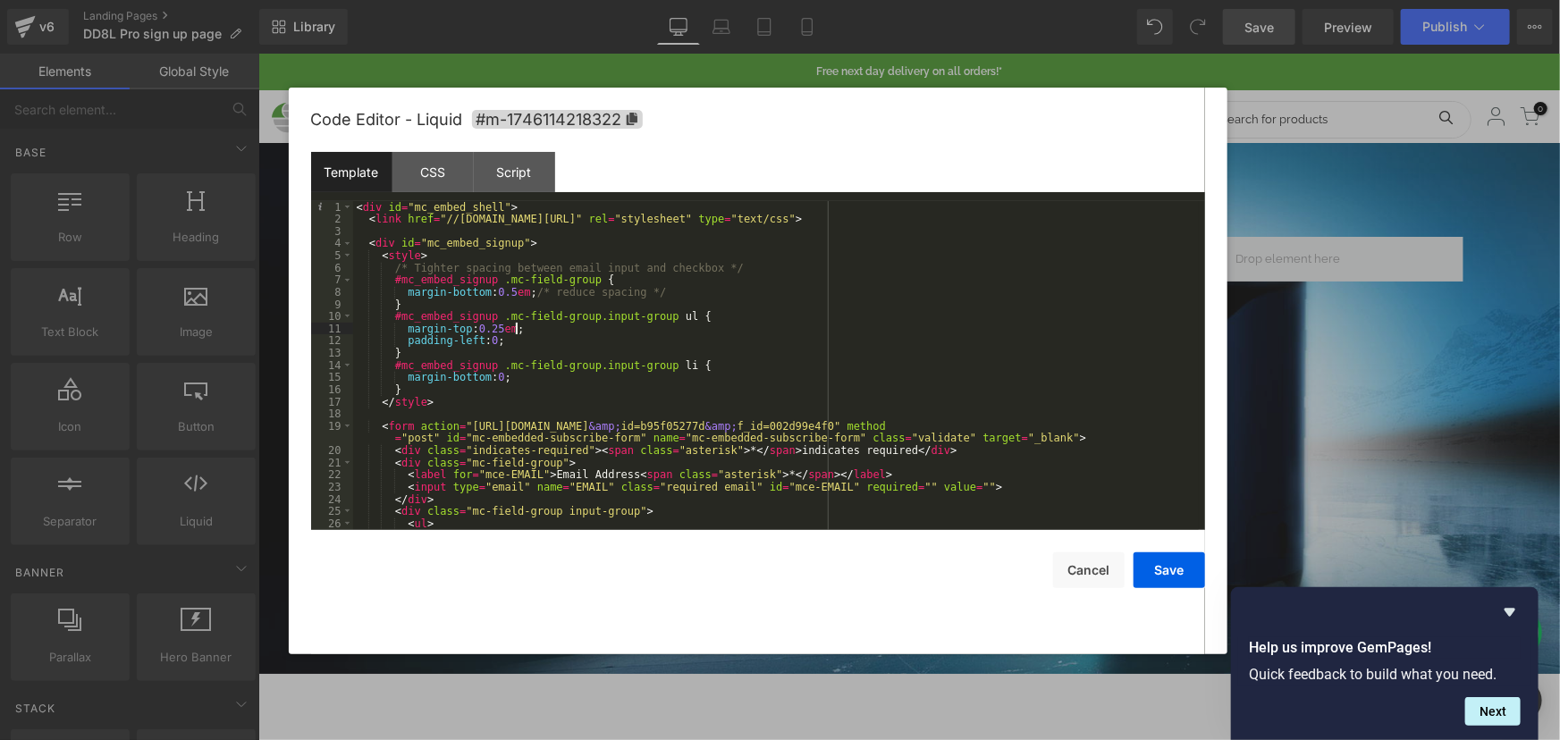
click at [546, 331] on div "< div id = "mc_embed_shell" > < link href = "//cdn-images.mailchimp.com/embedco…" at bounding box center [775, 377] width 845 height 353
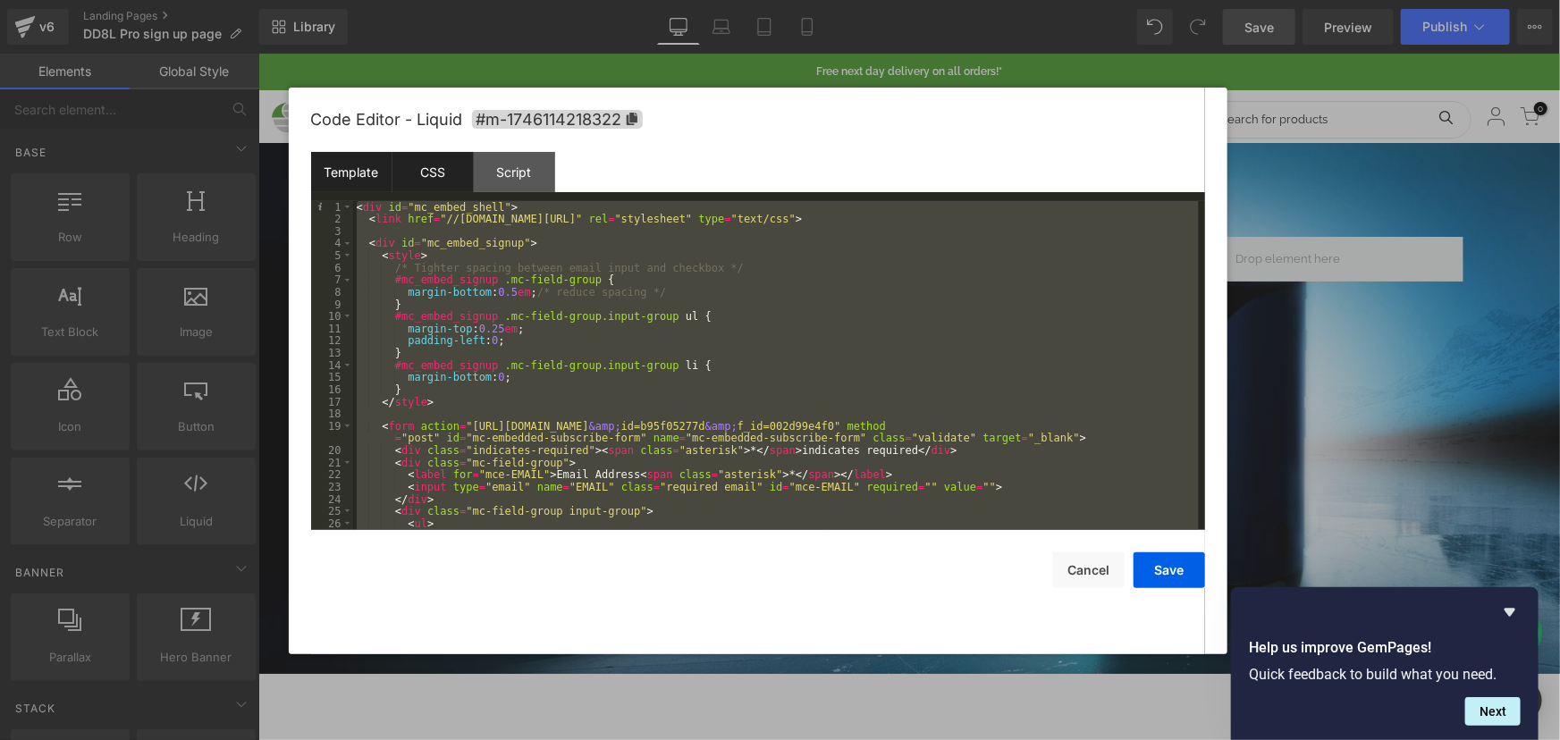
click at [451, 179] on div "CSS" at bounding box center [432, 172] width 81 height 40
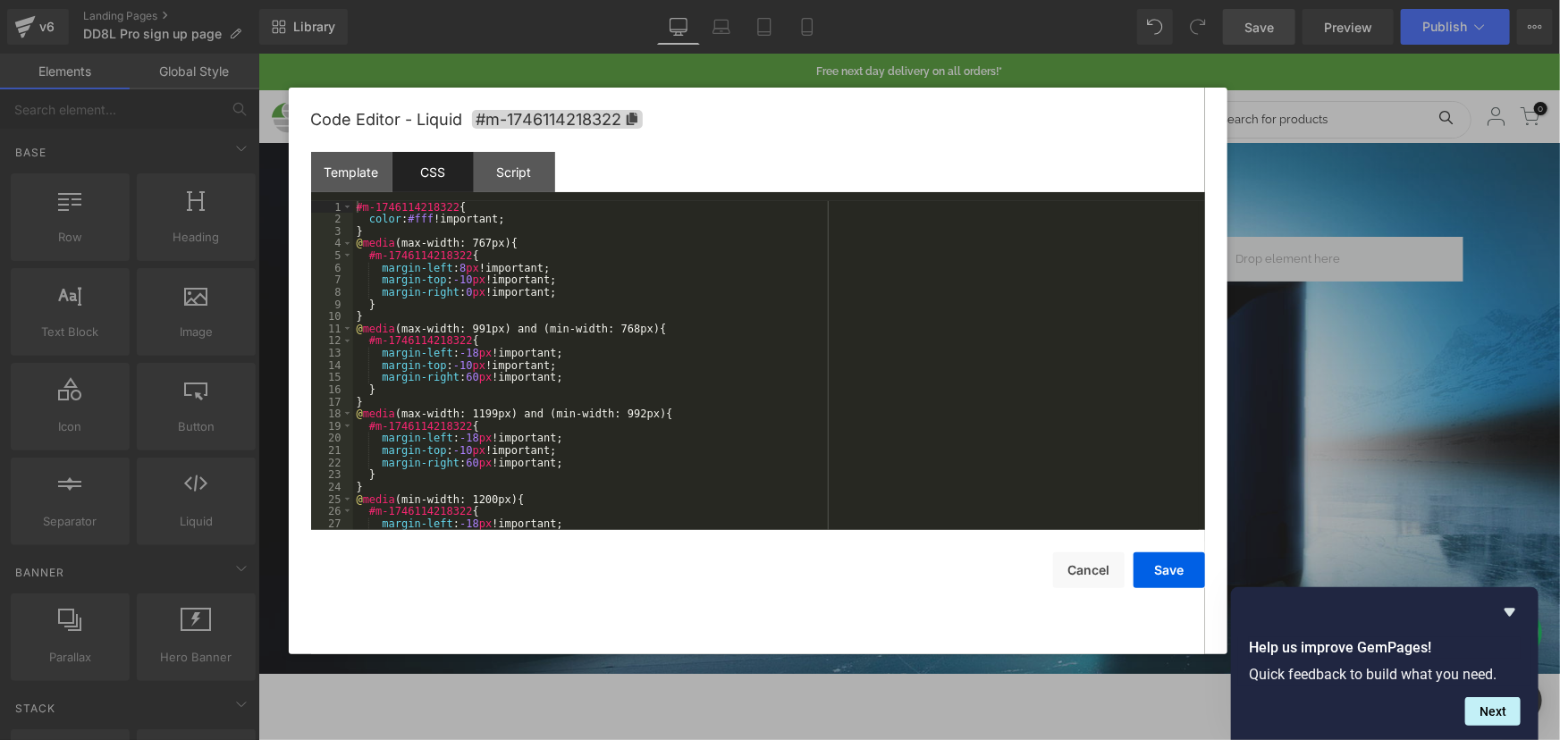
click at [502, 281] on div "#m-1746114218322 { color : #fff !important; } @ media (max-width: 767px) { #m-1…" at bounding box center [775, 377] width 845 height 353
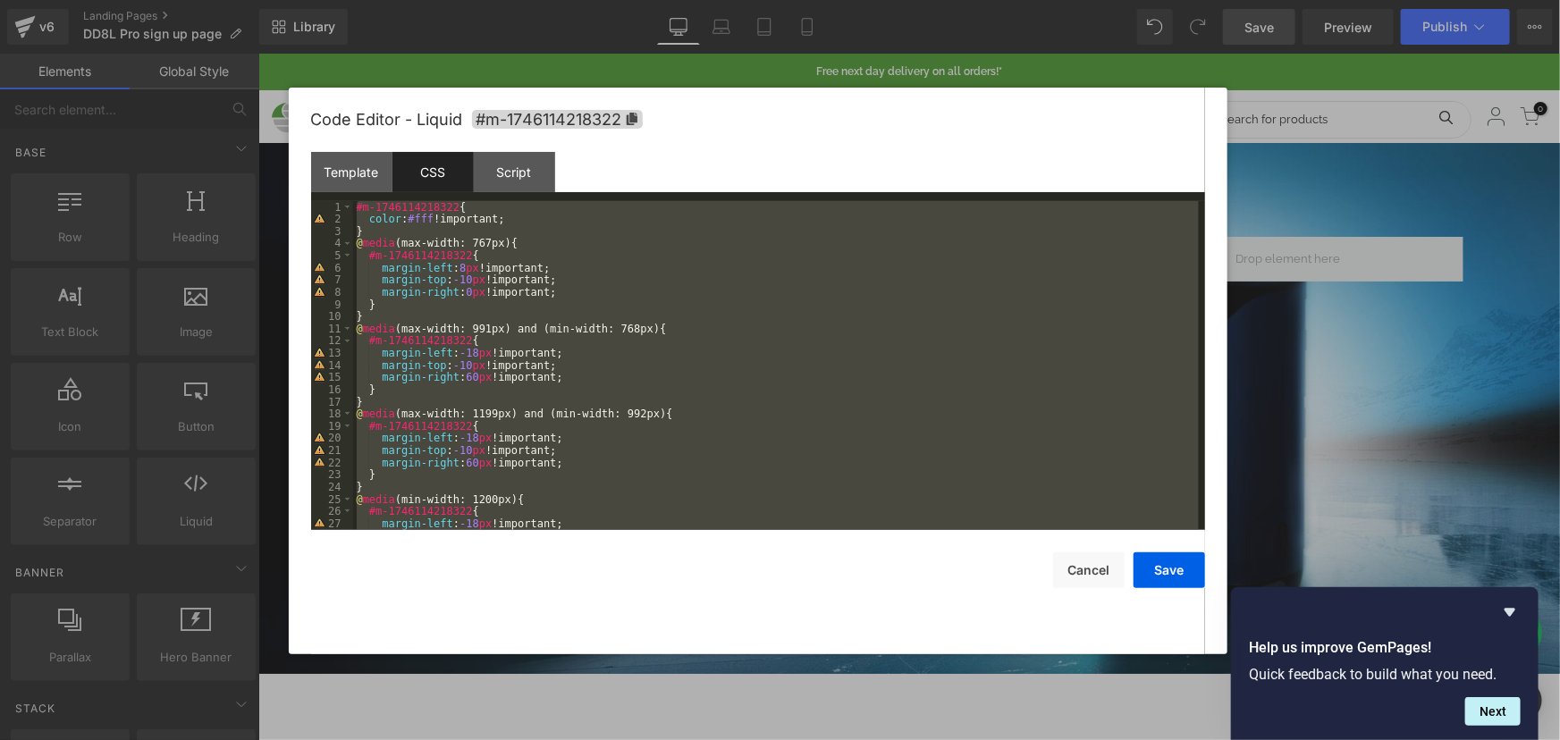
click at [642, 252] on div "#m-1746114218322 { color : #fff !important; } @ media (max-width: 767px) { #m-1…" at bounding box center [775, 365] width 845 height 329
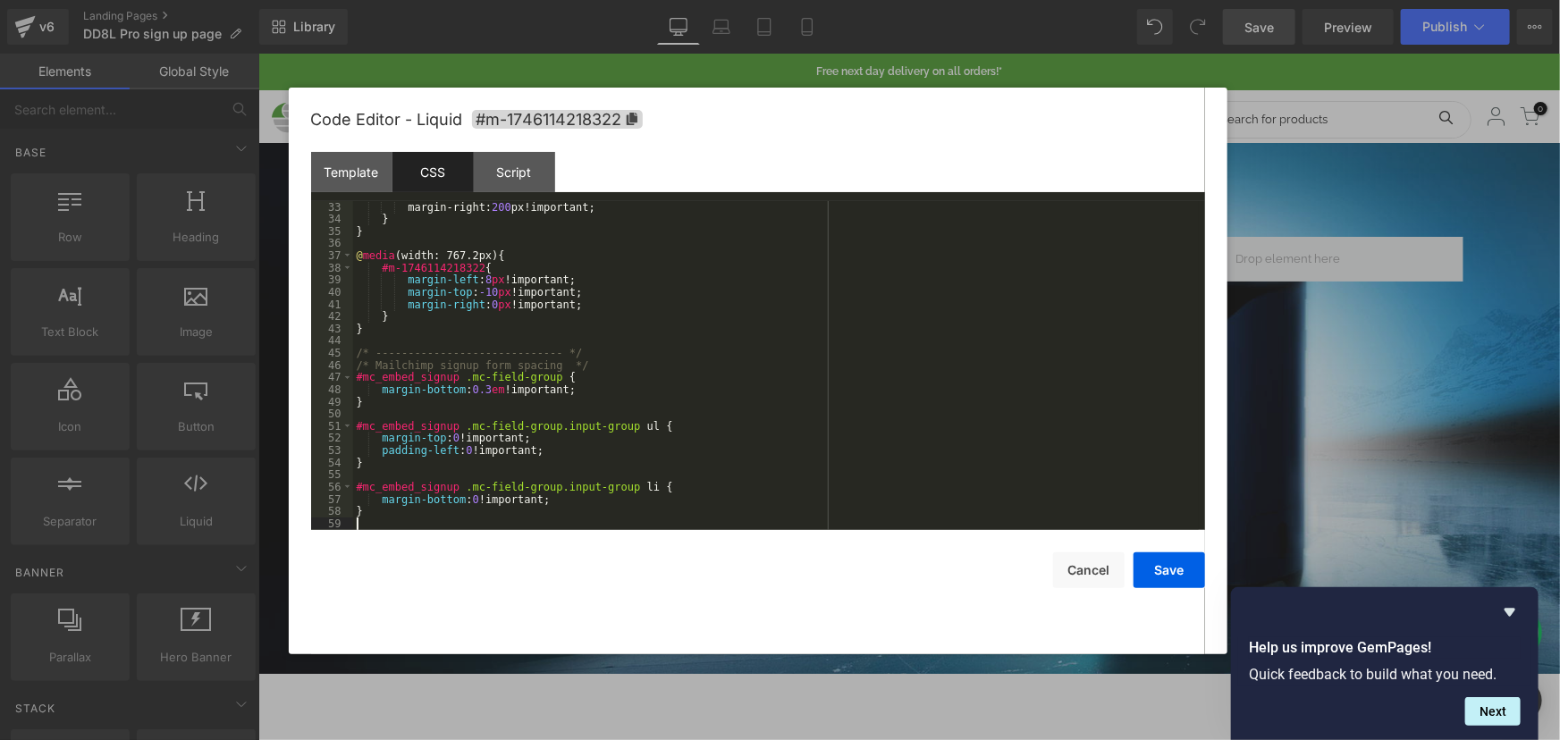
scroll to position [390, 0]
click at [1185, 574] on button "Save" at bounding box center [1168, 570] width 71 height 36
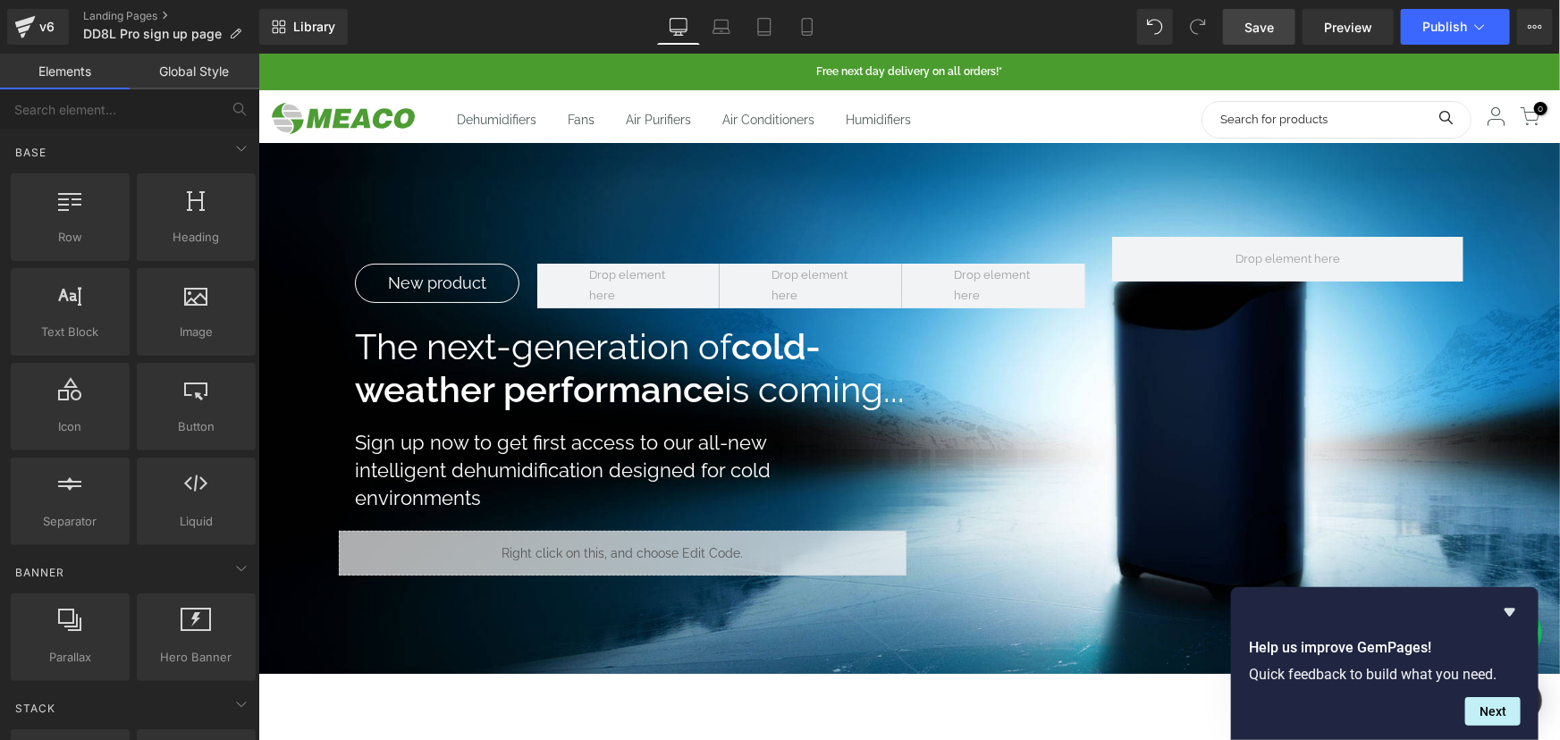
click at [1255, 26] on span "Save" at bounding box center [1258, 27] width 29 height 19
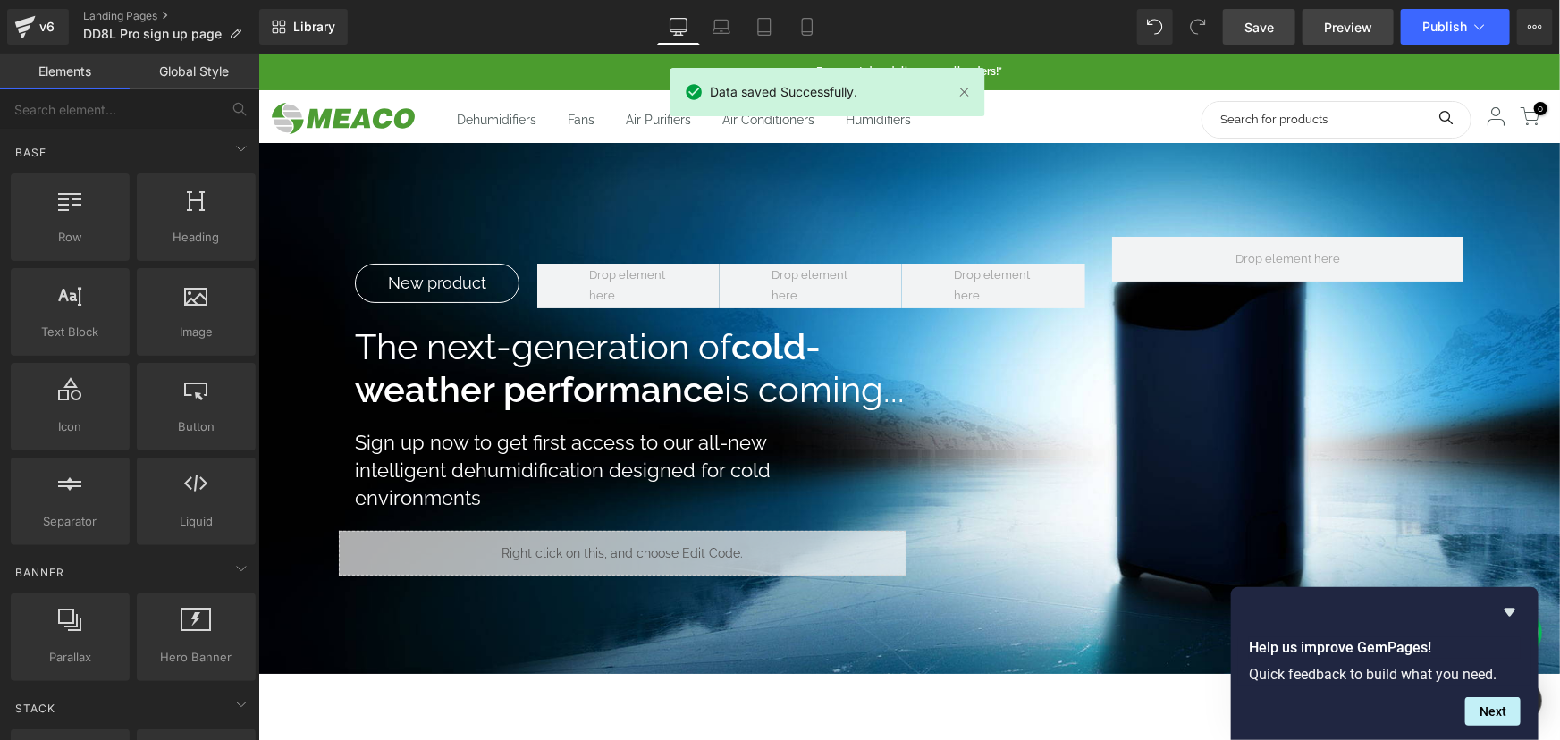
click at [1335, 27] on span "Preview" at bounding box center [1348, 27] width 48 height 19
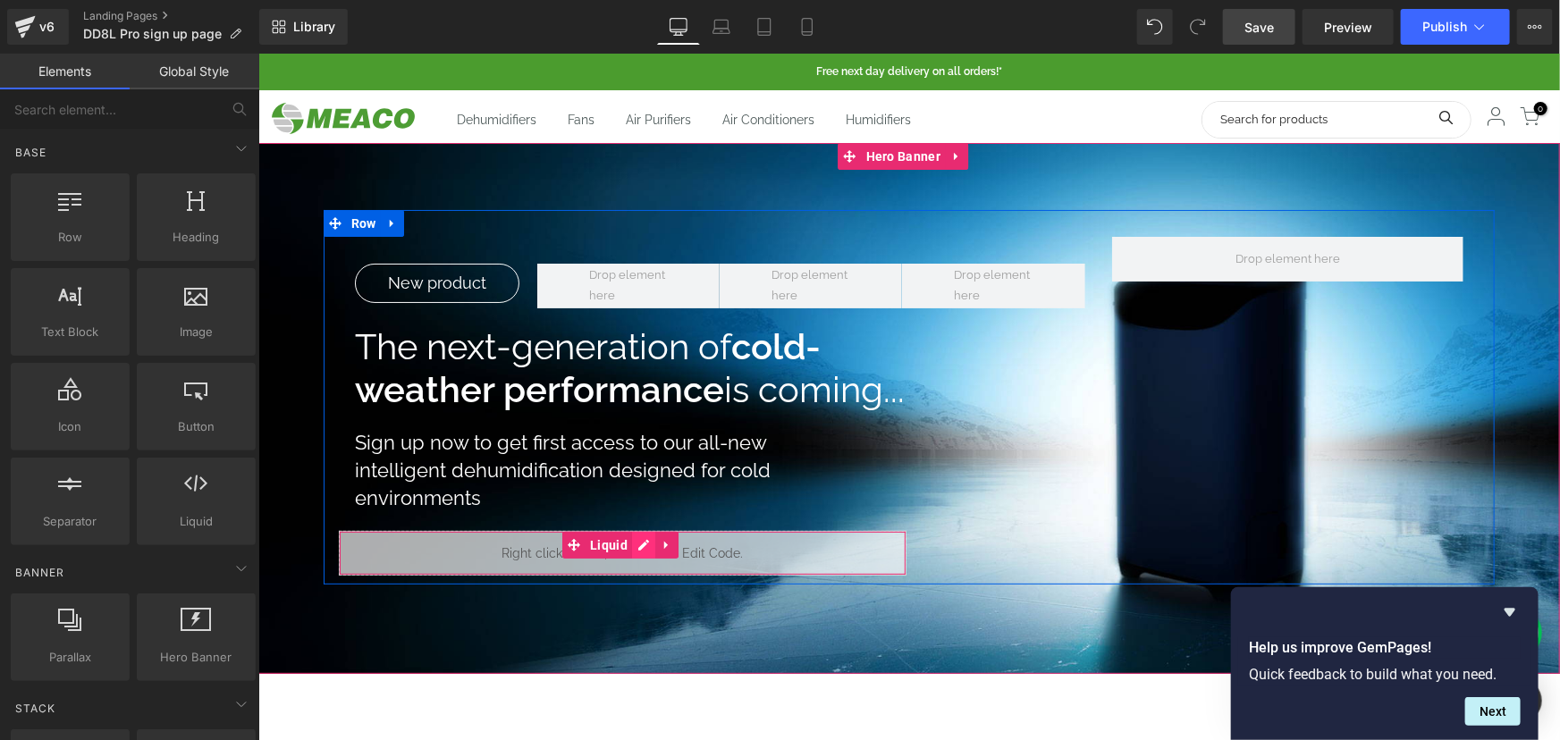
click at [637, 538] on icon at bounding box center [642, 543] width 13 height 13
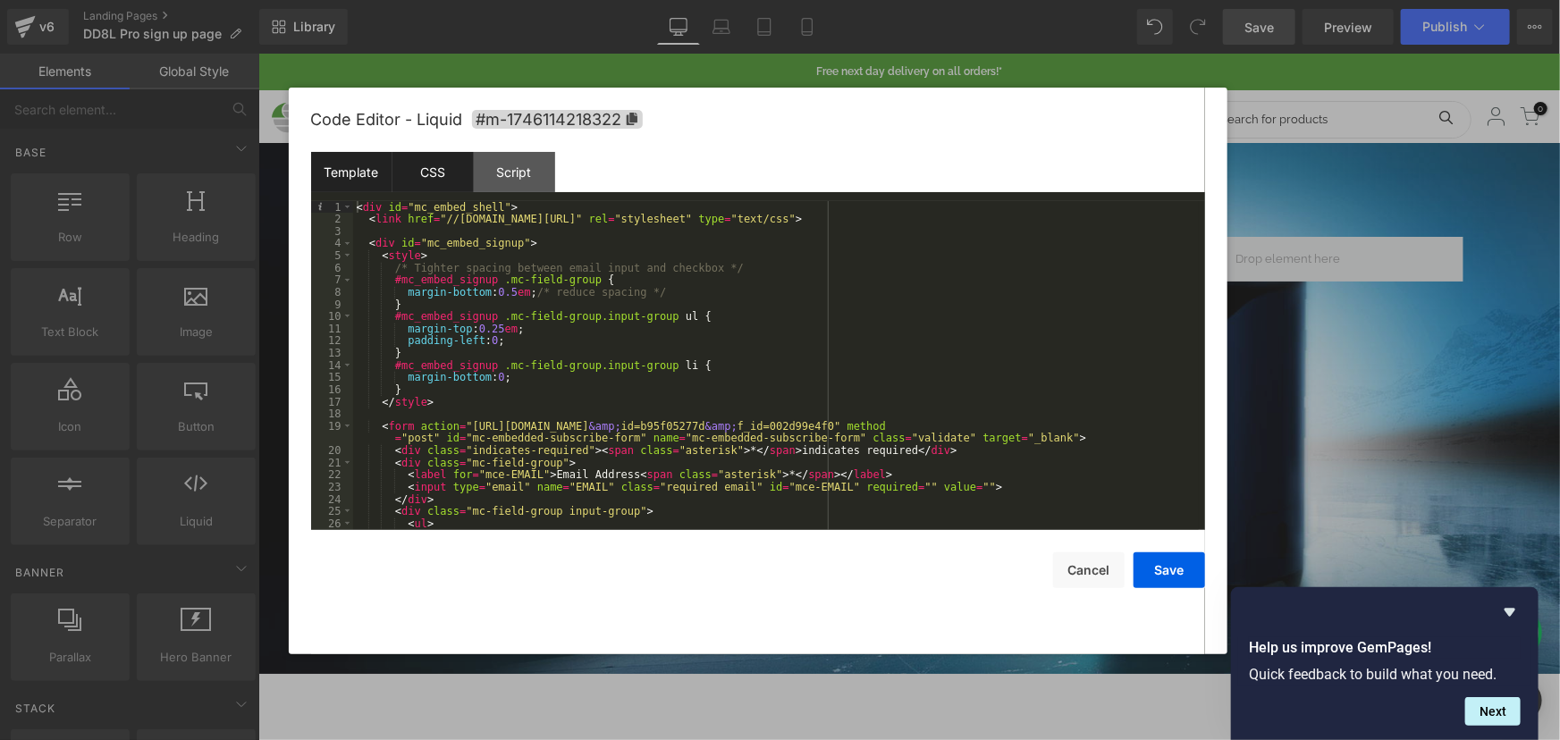
click at [400, 172] on div "CSS" at bounding box center [432, 172] width 81 height 40
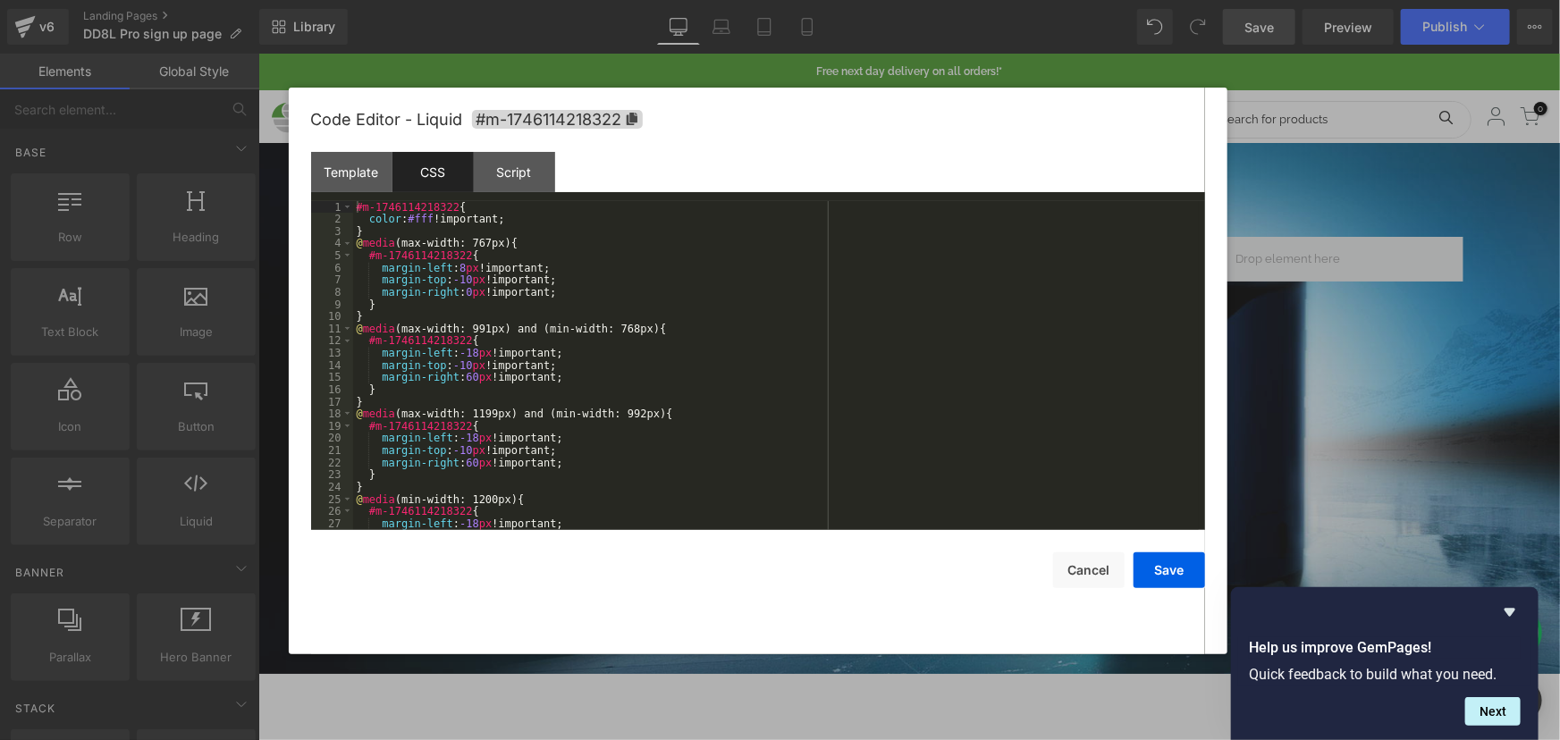
click at [550, 286] on div "#m-1746114218322 { color : #fff !important; } @ media (max-width: 767px) { #m-1…" at bounding box center [775, 377] width 845 height 353
click at [498, 318] on div "#m-1746114218322 { color : #fff !important; } @ media (max-width: 767px) { #m-1…" at bounding box center [775, 377] width 845 height 353
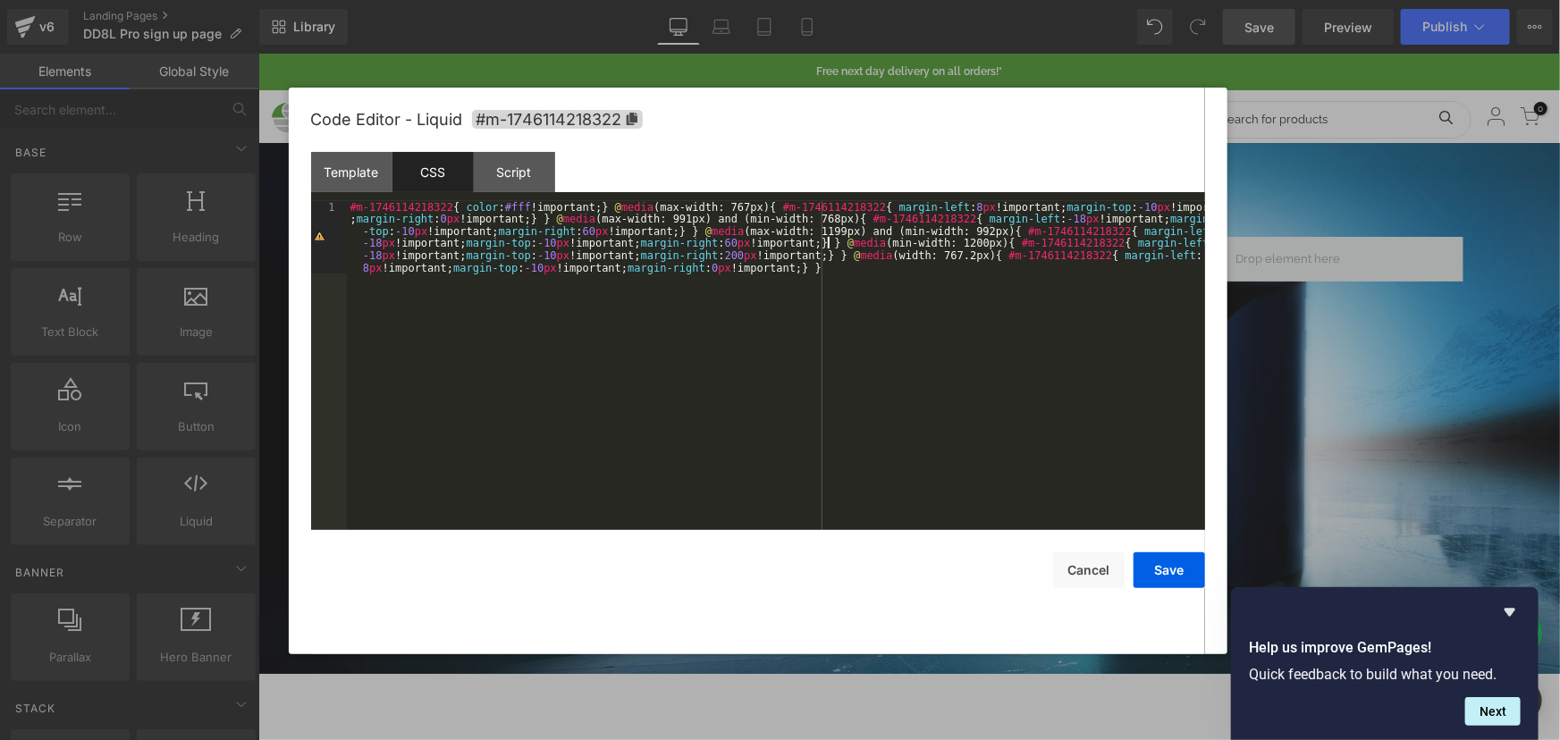
click at [830, 242] on div "#m-1746114218322 { color : #fff !important; } @ media (max-width: 767px) { #m-1…" at bounding box center [776, 438] width 858 height 475
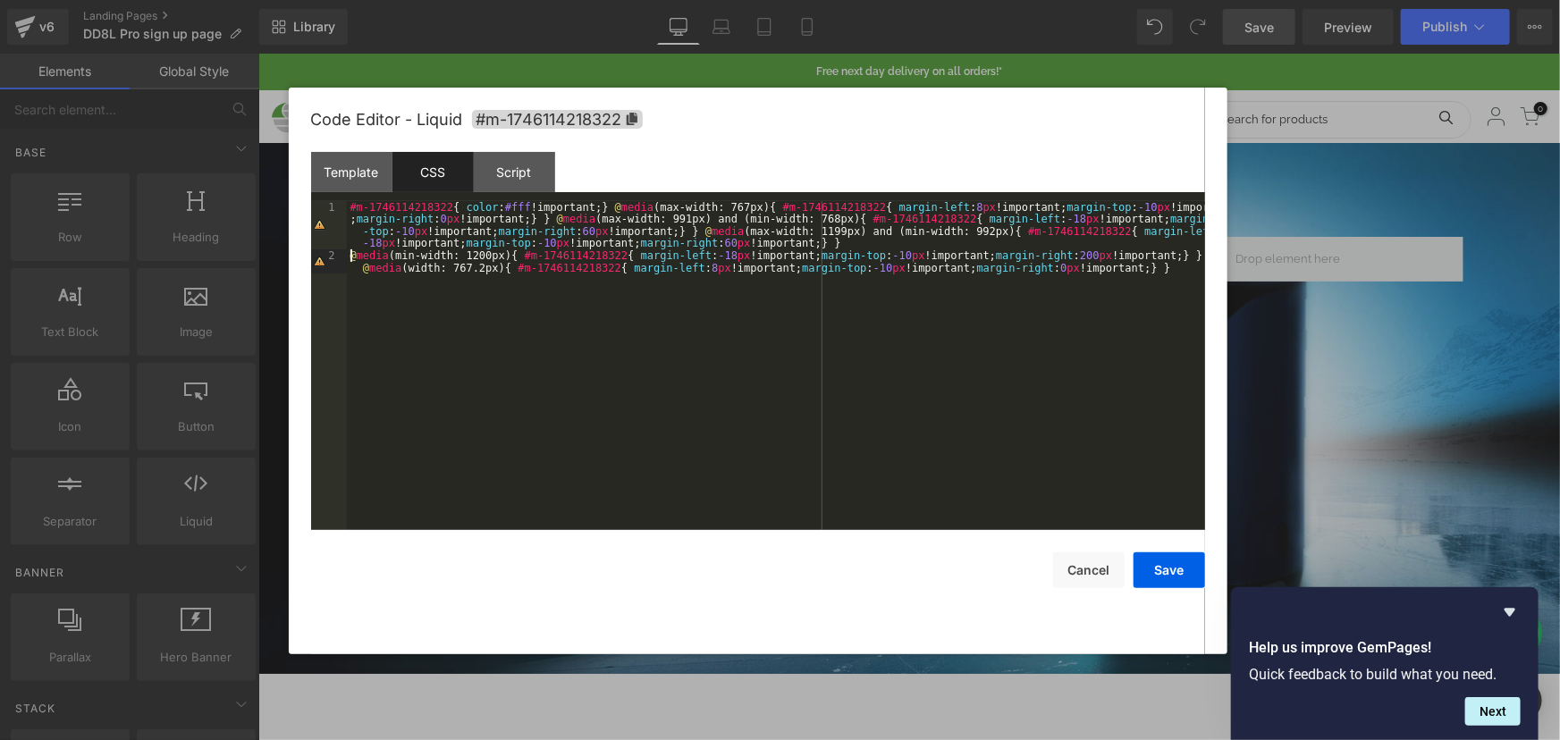
click at [695, 232] on div "#m-1746114218322 { color : #fff !important; } @ media (max-width: 767px) { #m-1…" at bounding box center [776, 402] width 858 height 402
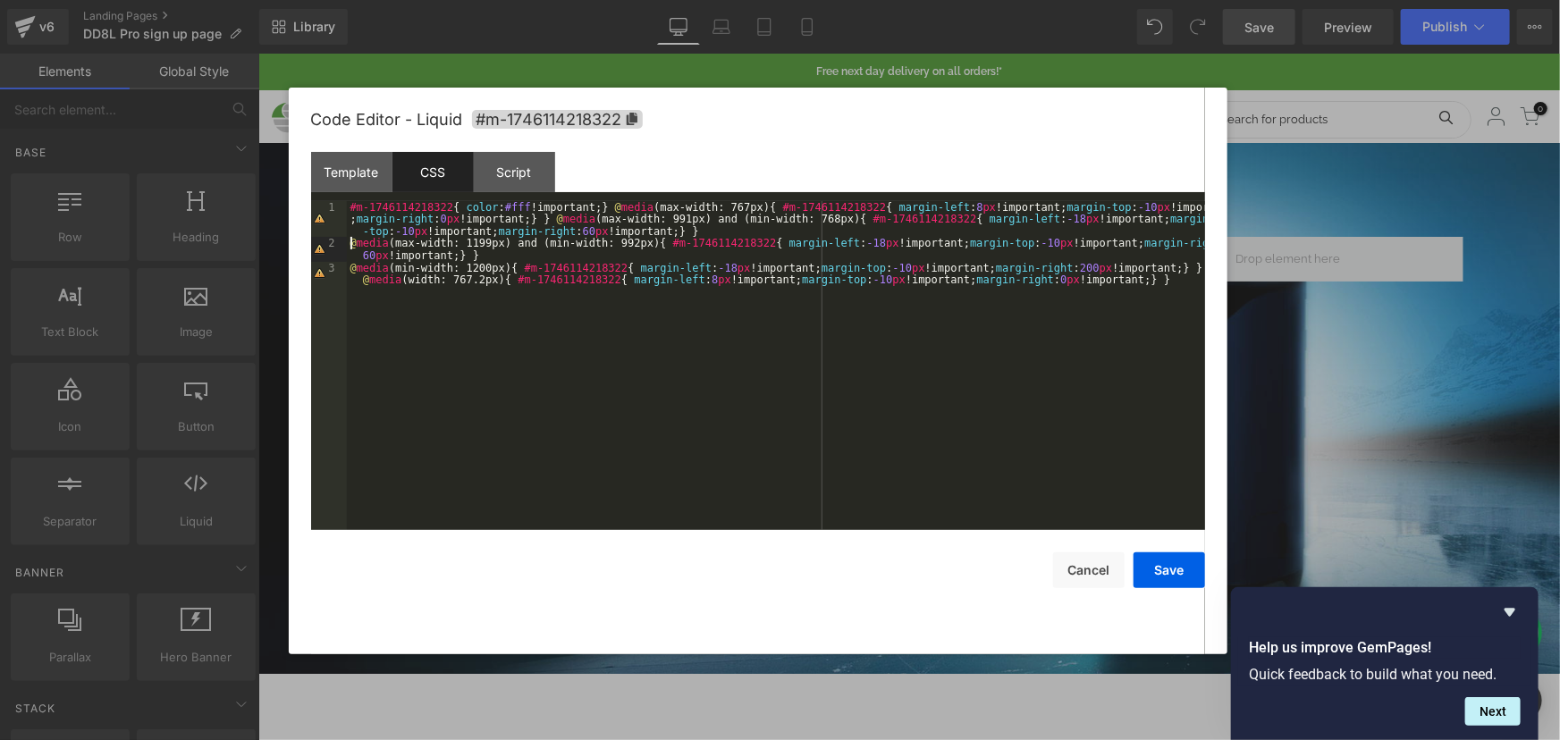
click at [607, 201] on div "#m-1746114218322 { color : #fff !important; } @ media (max-width: 767px) { #m-1…" at bounding box center [776, 396] width 858 height 390
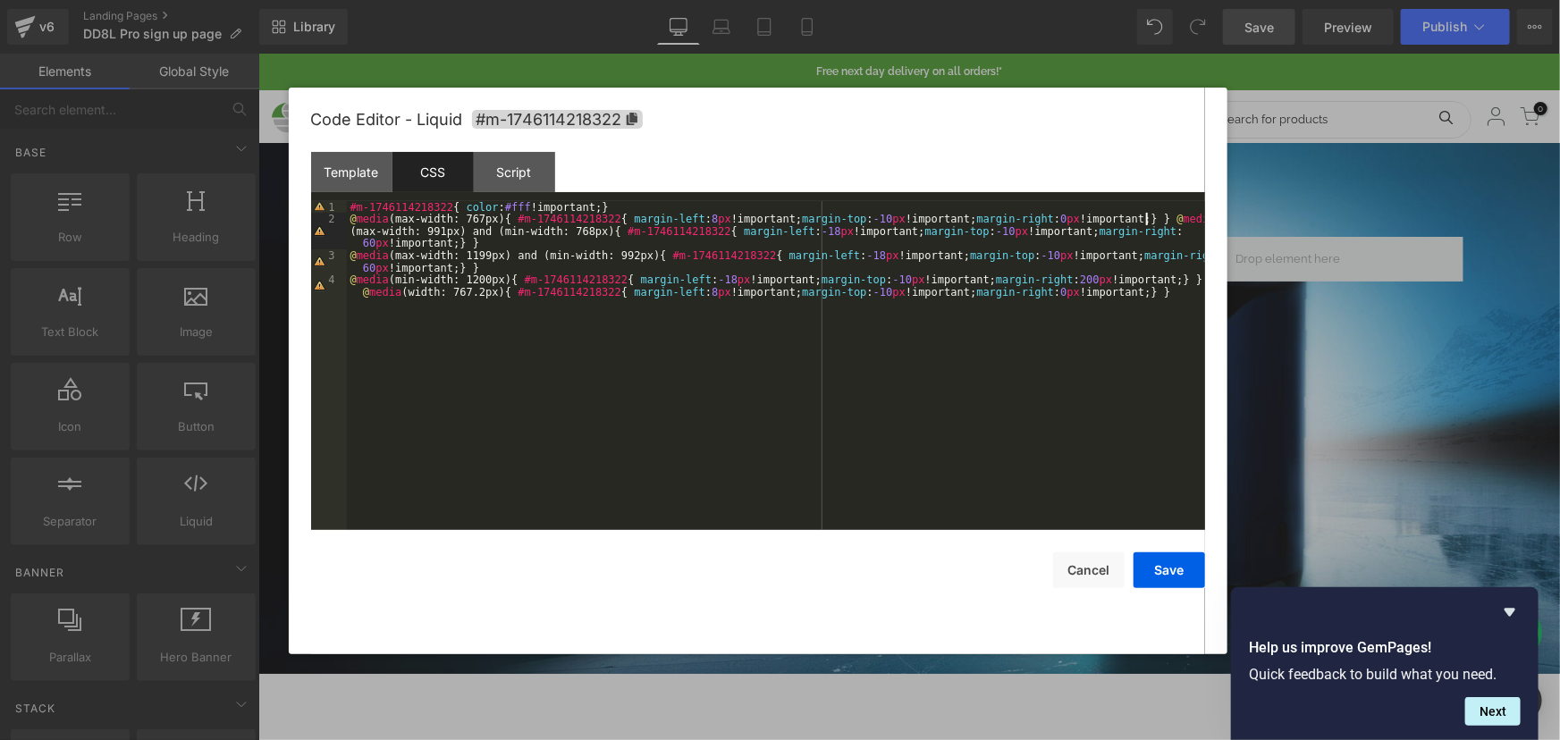
click at [1147, 222] on div "#m-1746114218322 { color : #fff !important; } @ media (max-width: 767px) { #m-1…" at bounding box center [776, 384] width 858 height 366
click at [1156, 565] on button "Save" at bounding box center [1168, 570] width 71 height 36
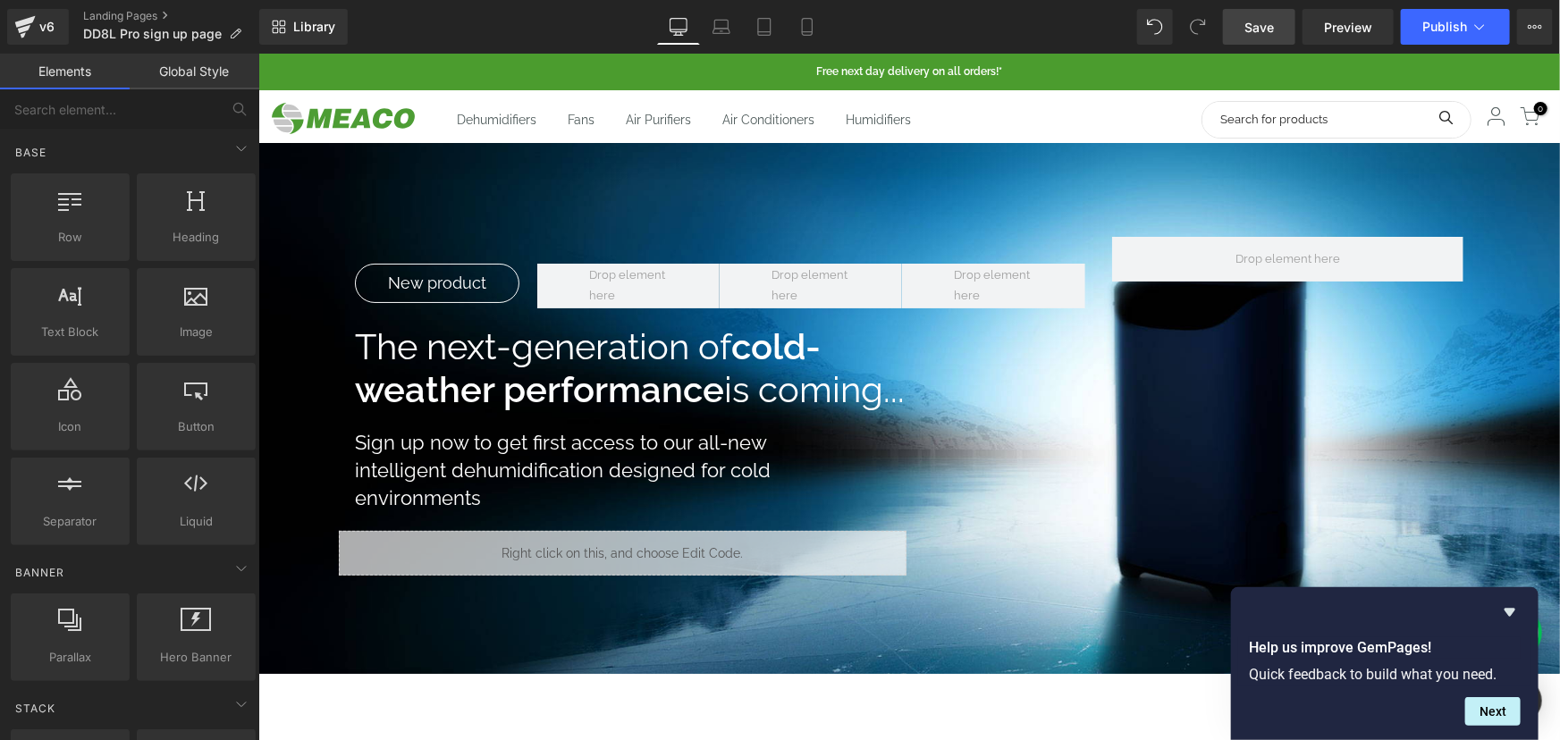
click at [1270, 33] on span "Save" at bounding box center [1258, 27] width 29 height 19
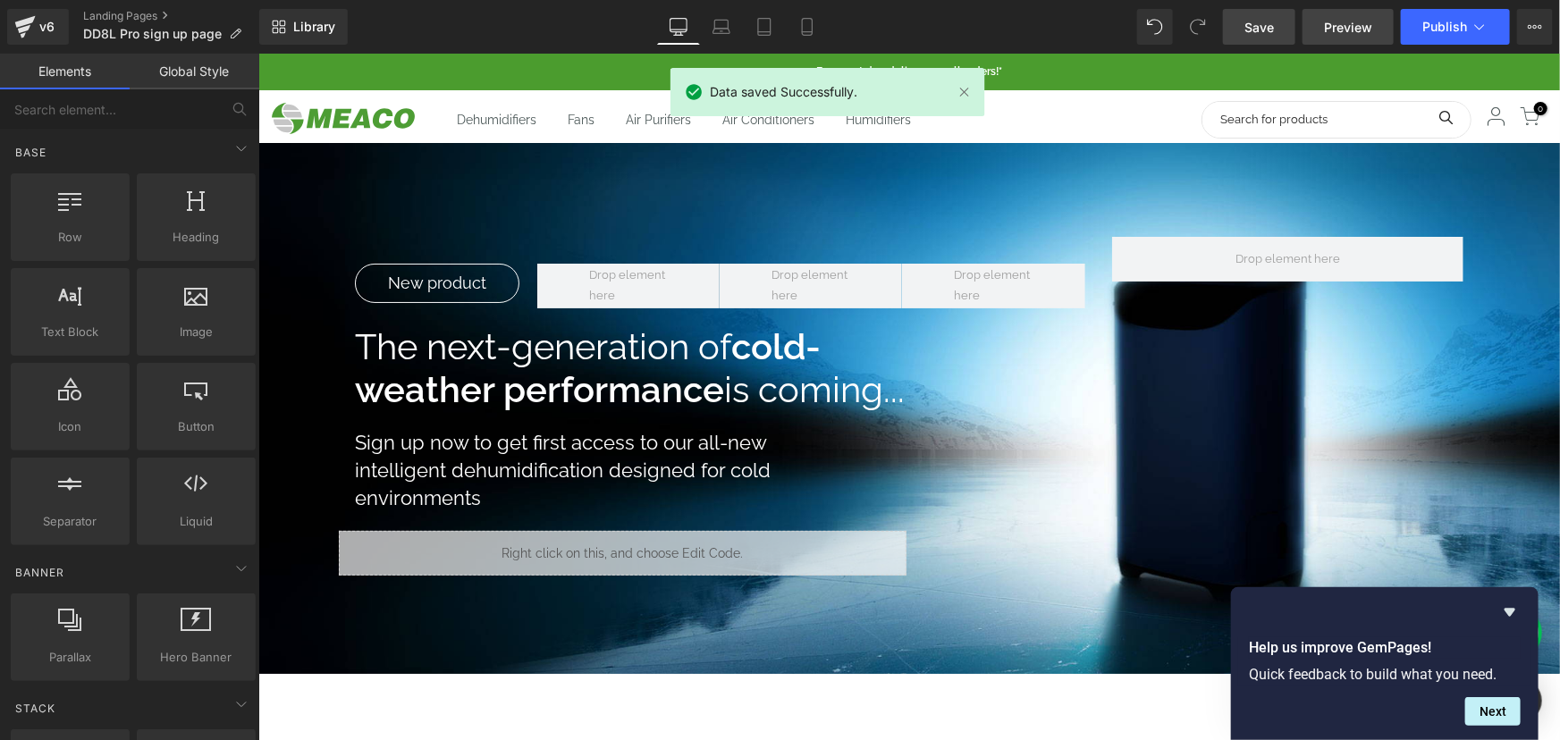
click at [1335, 25] on span "Preview" at bounding box center [1348, 27] width 48 height 19
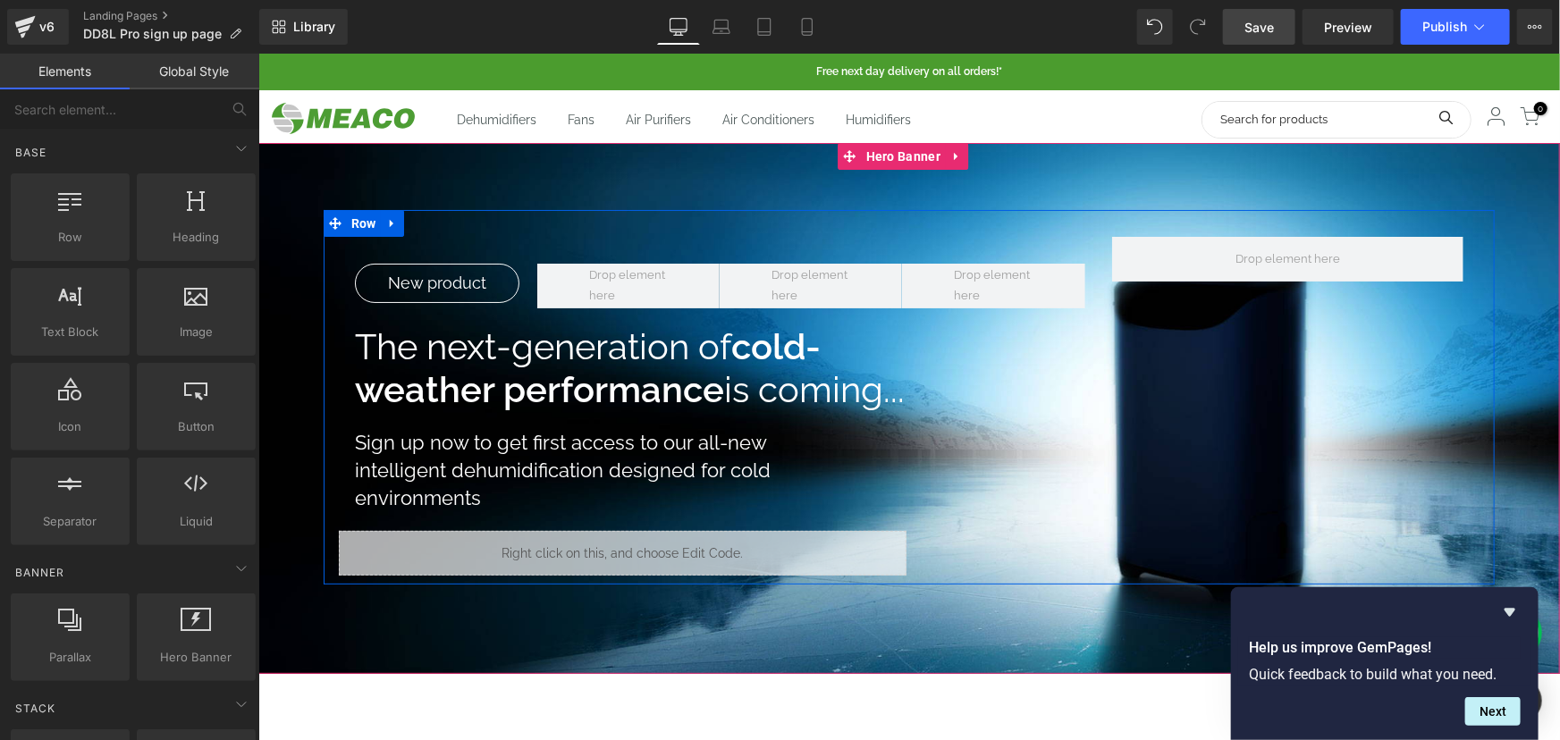
click at [643, 548] on link at bounding box center [637, 544] width 19 height 21
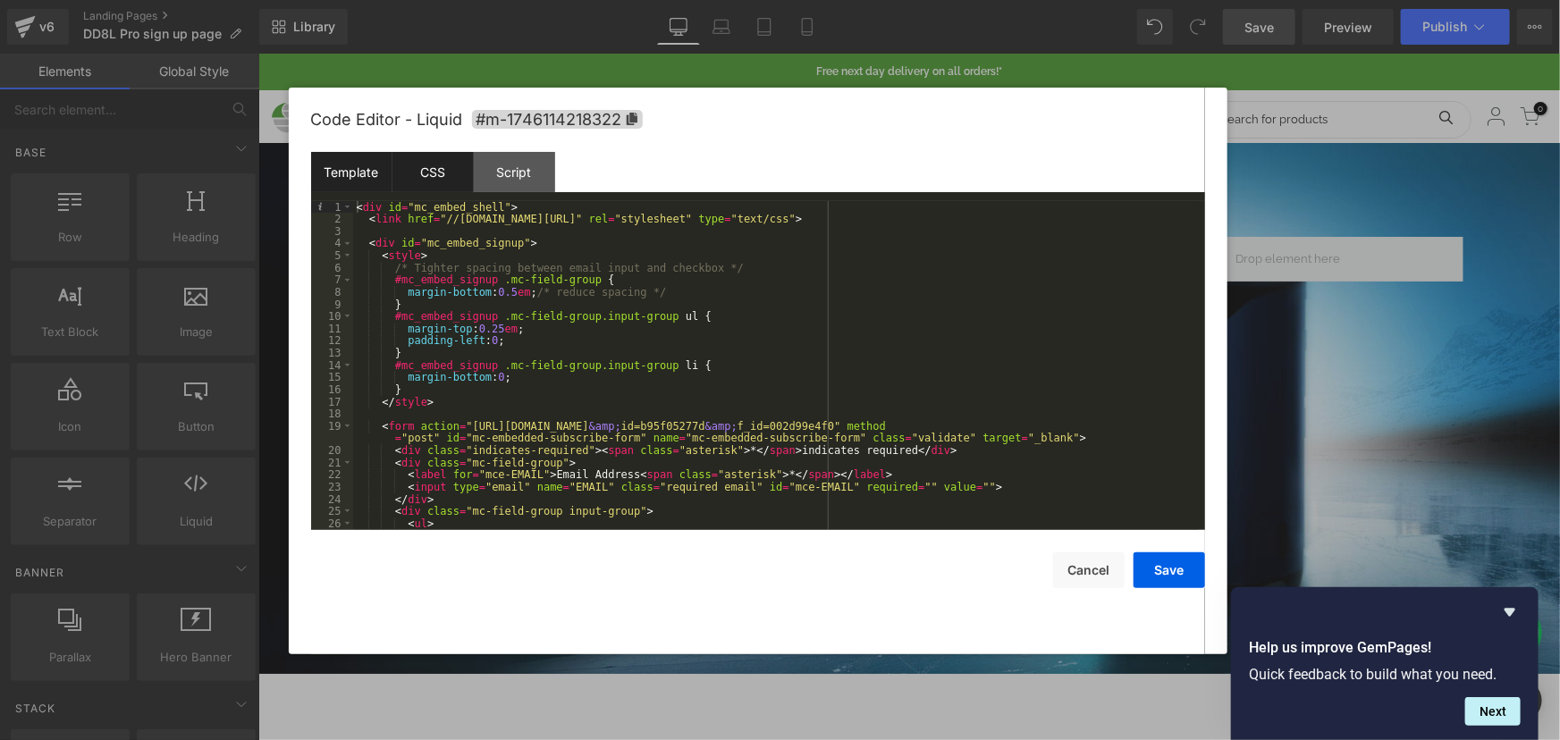
click at [419, 176] on div "CSS" at bounding box center [432, 172] width 81 height 40
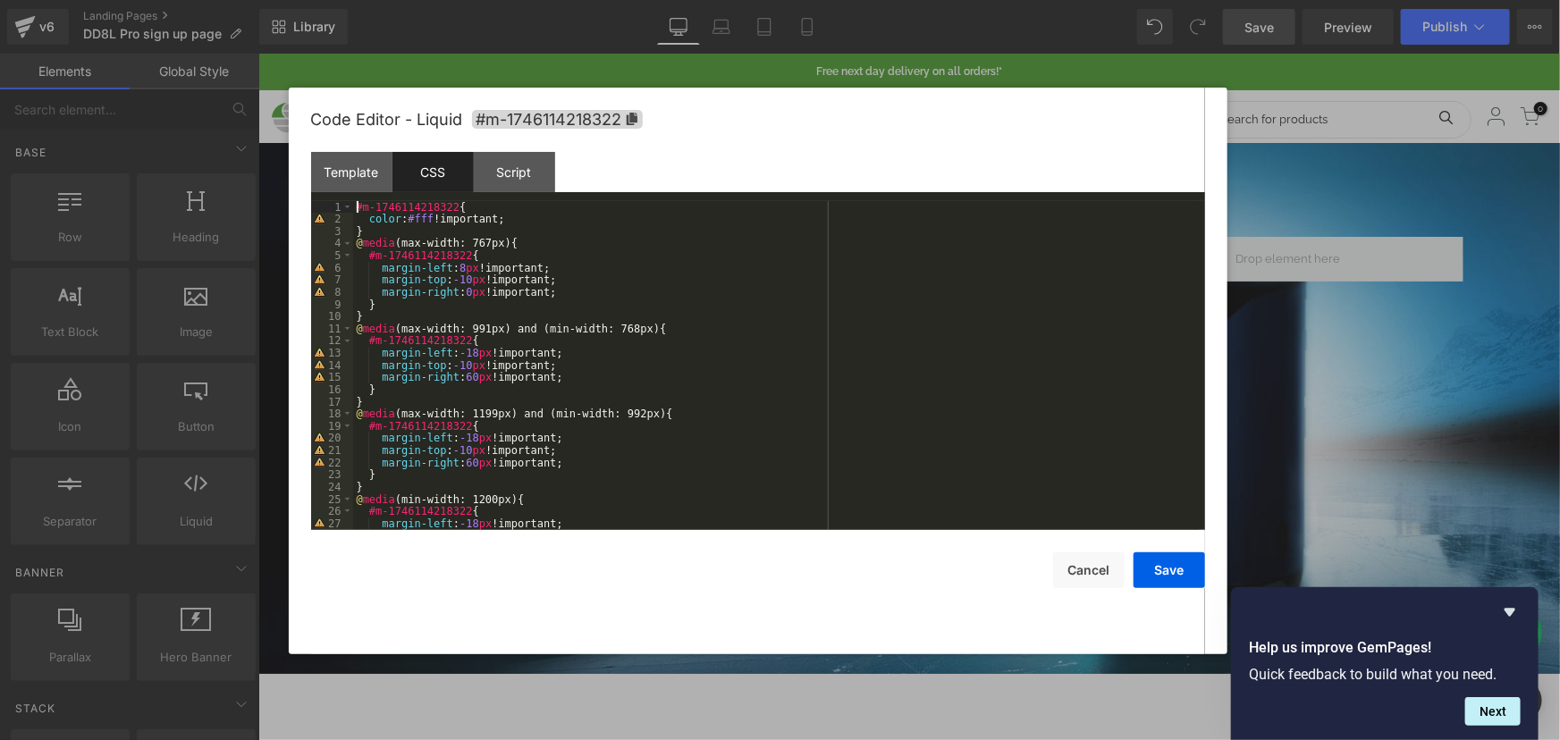
click at [353, 206] on div "#m-1746114218322 { color : #fff !important; } @ media (max-width: 767px) { #m-1…" at bounding box center [775, 377] width 845 height 353
paste textarea
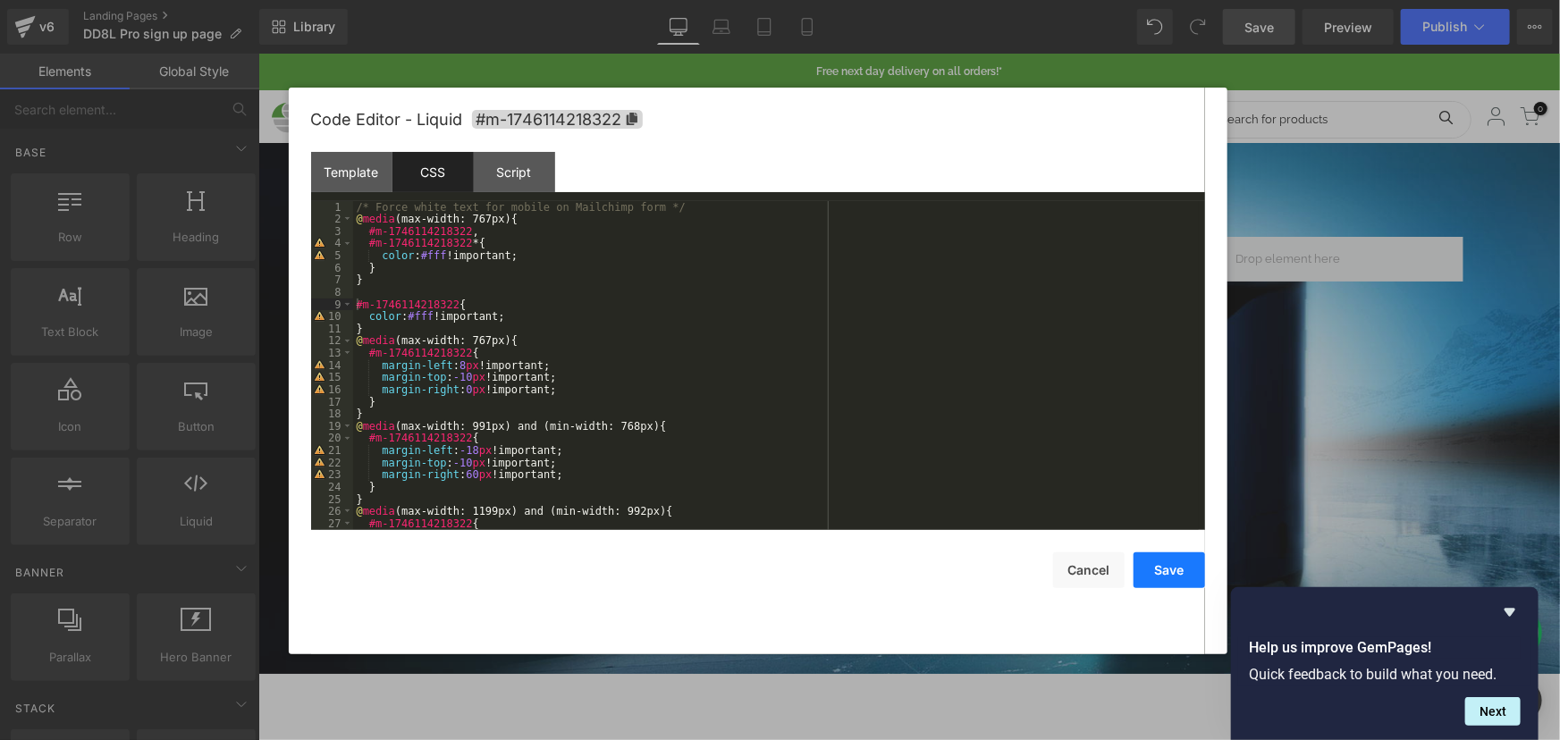
click at [1153, 563] on button "Save" at bounding box center [1168, 570] width 71 height 36
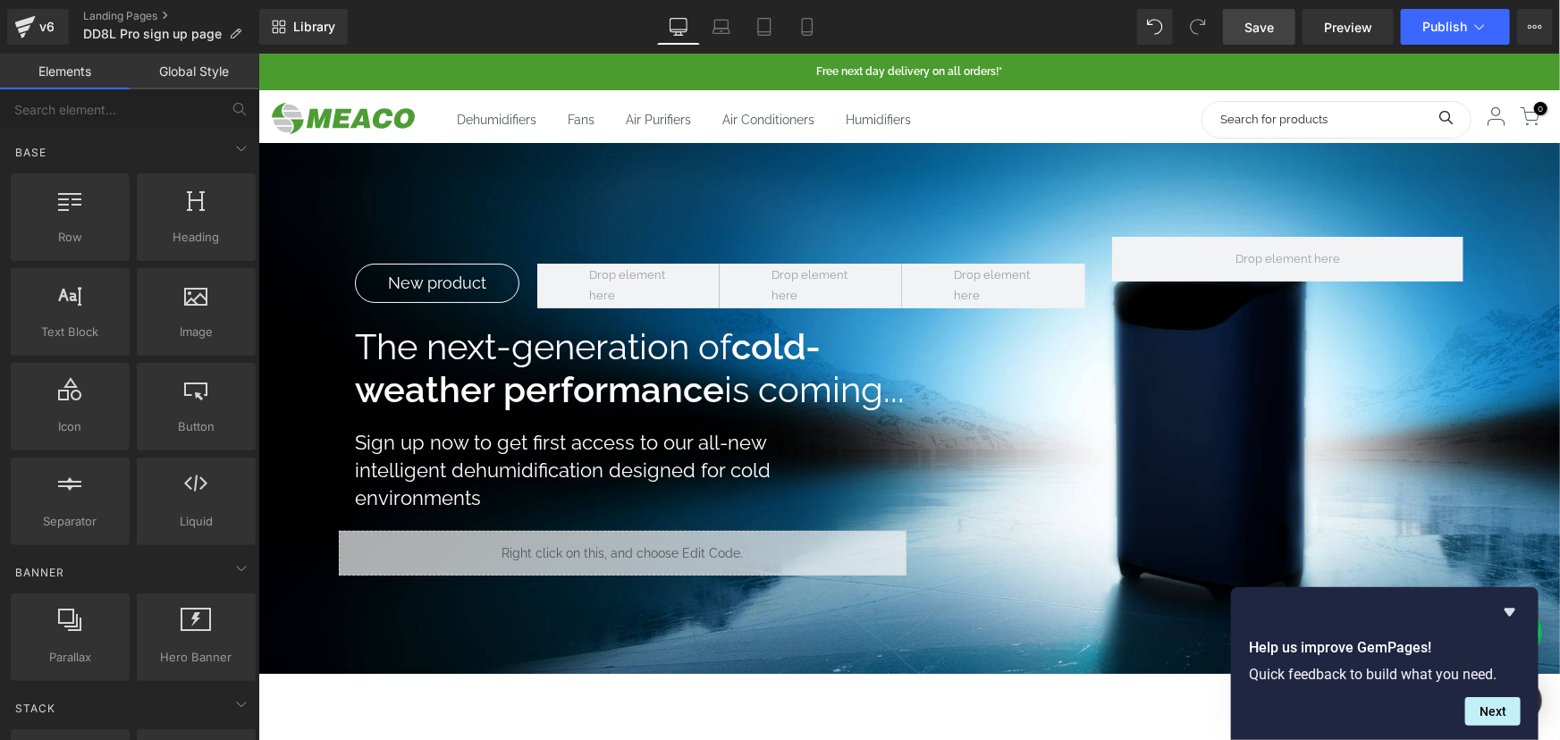
click at [1268, 34] on span "Save" at bounding box center [1258, 27] width 29 height 19
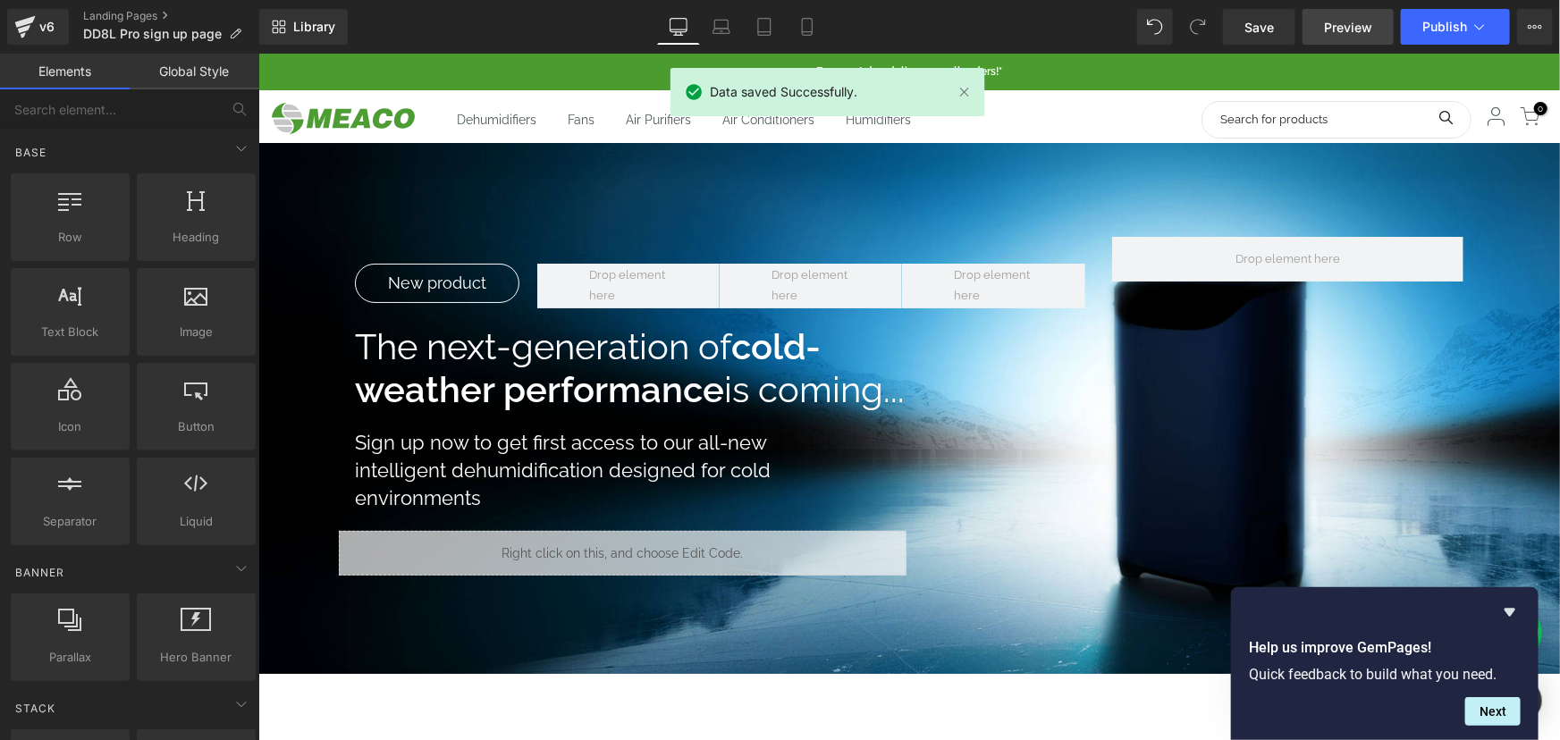
click at [1335, 24] on span "Preview" at bounding box center [1348, 27] width 48 height 19
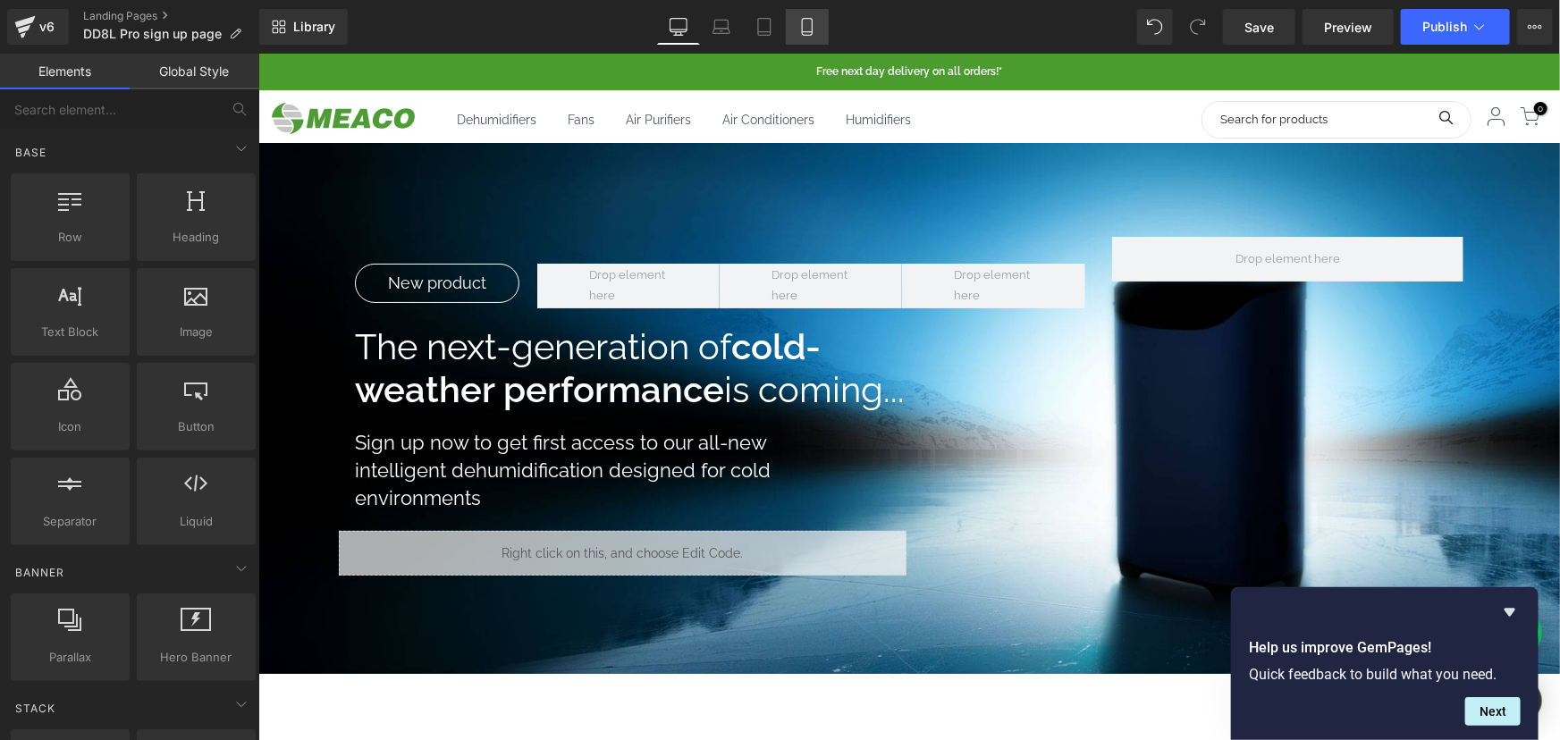
click at [801, 25] on icon at bounding box center [807, 27] width 18 height 18
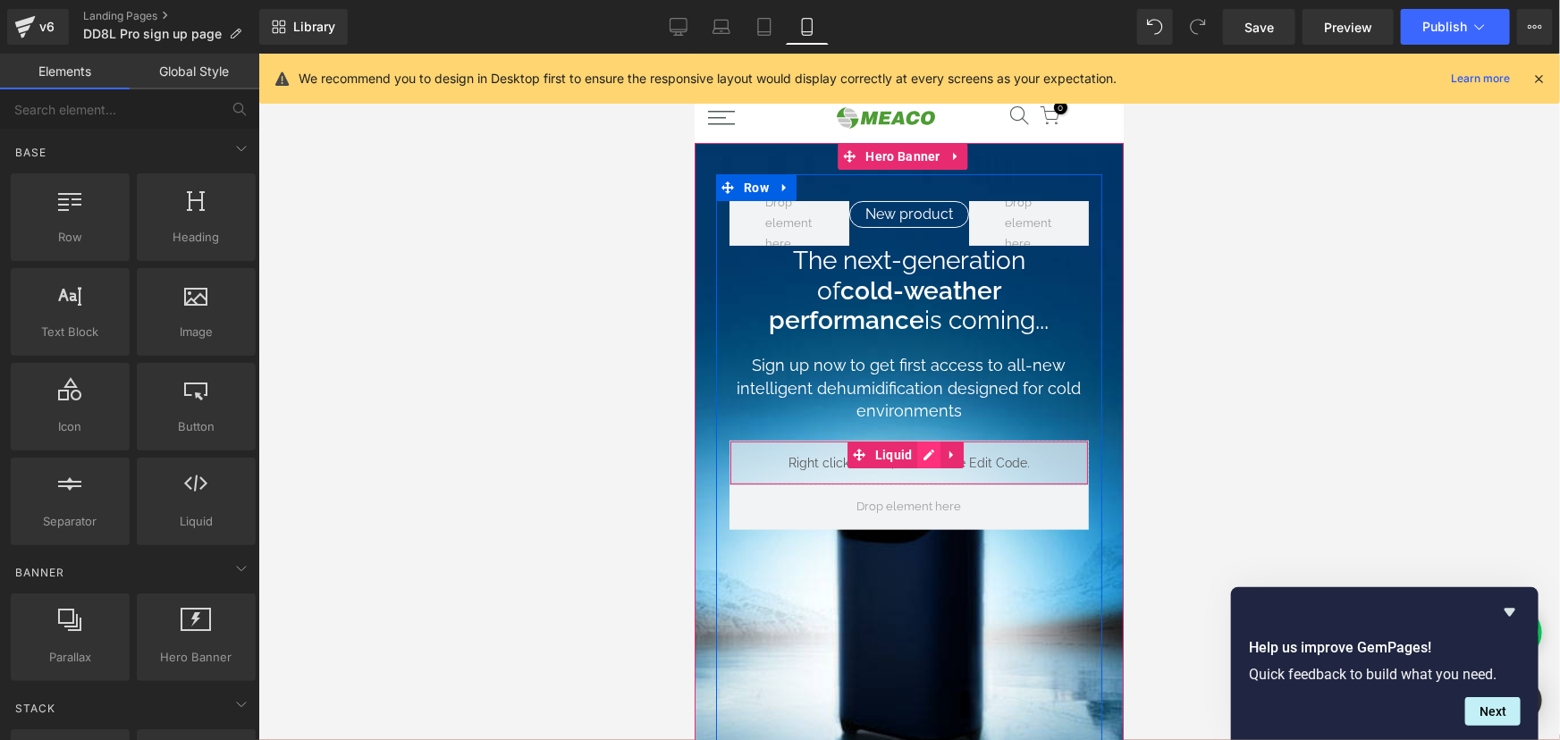
click at [931, 451] on ul "Liquid" at bounding box center [904, 454] width 116 height 27
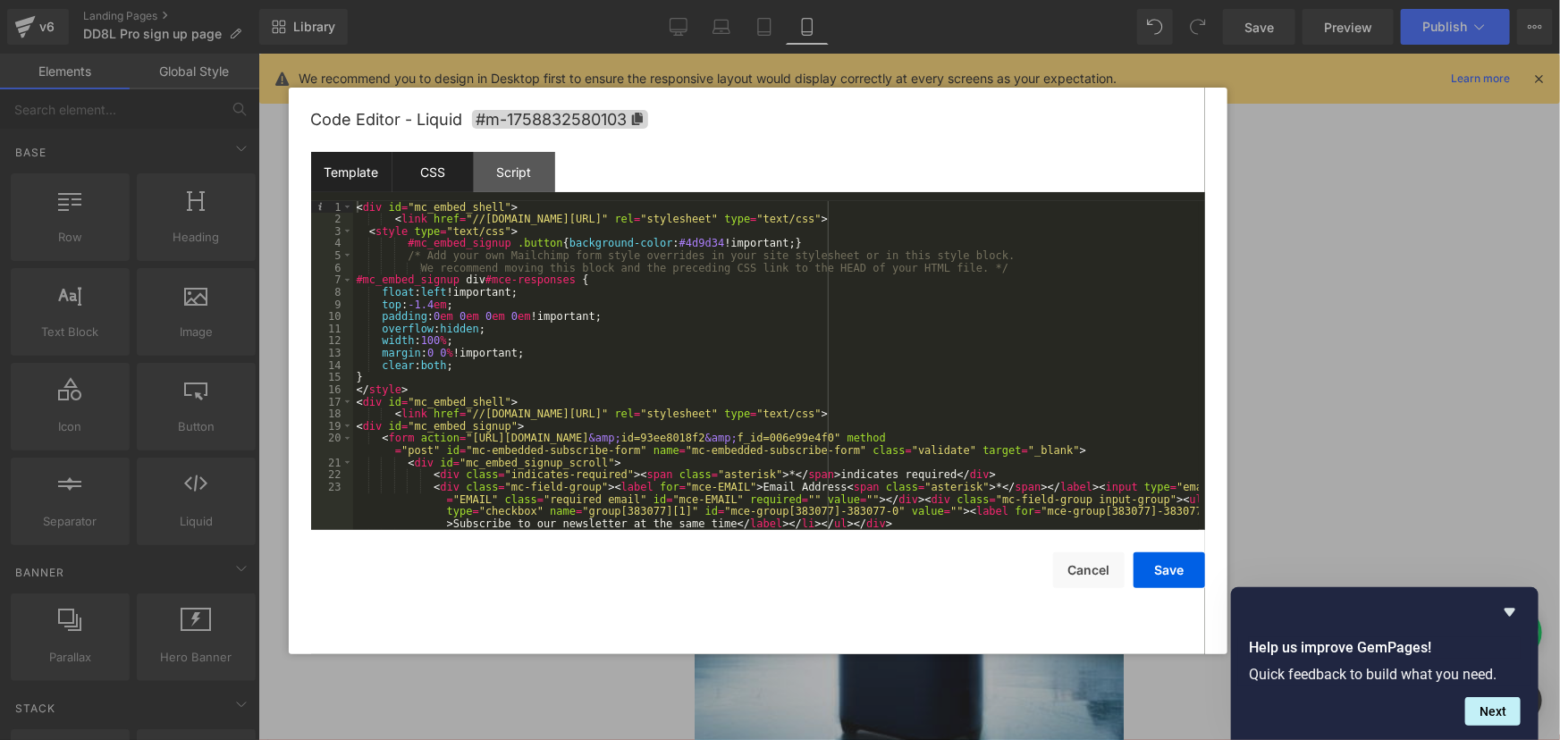
click at [422, 171] on div "CSS" at bounding box center [432, 172] width 81 height 40
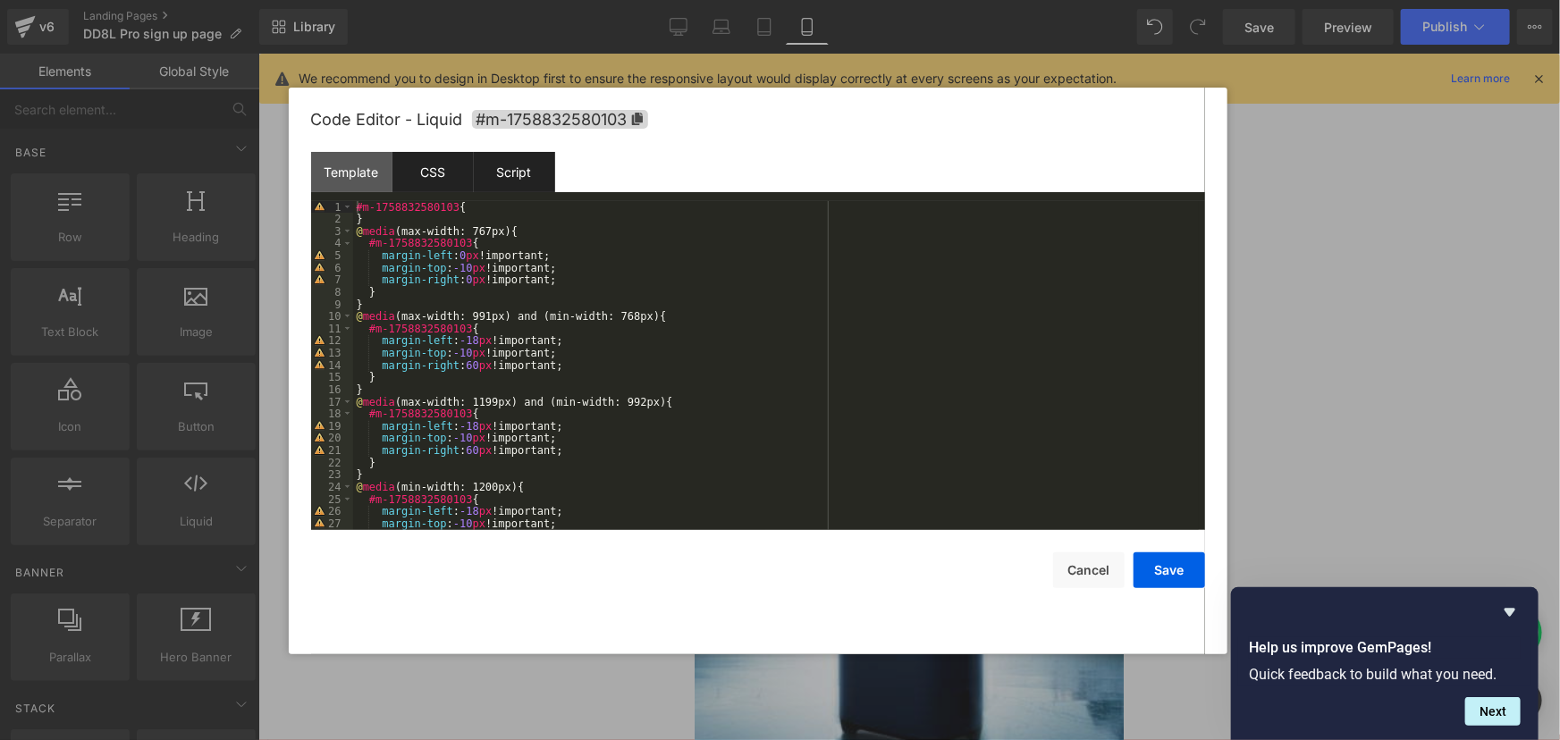
click at [484, 170] on div "Script" at bounding box center [514, 172] width 81 height 40
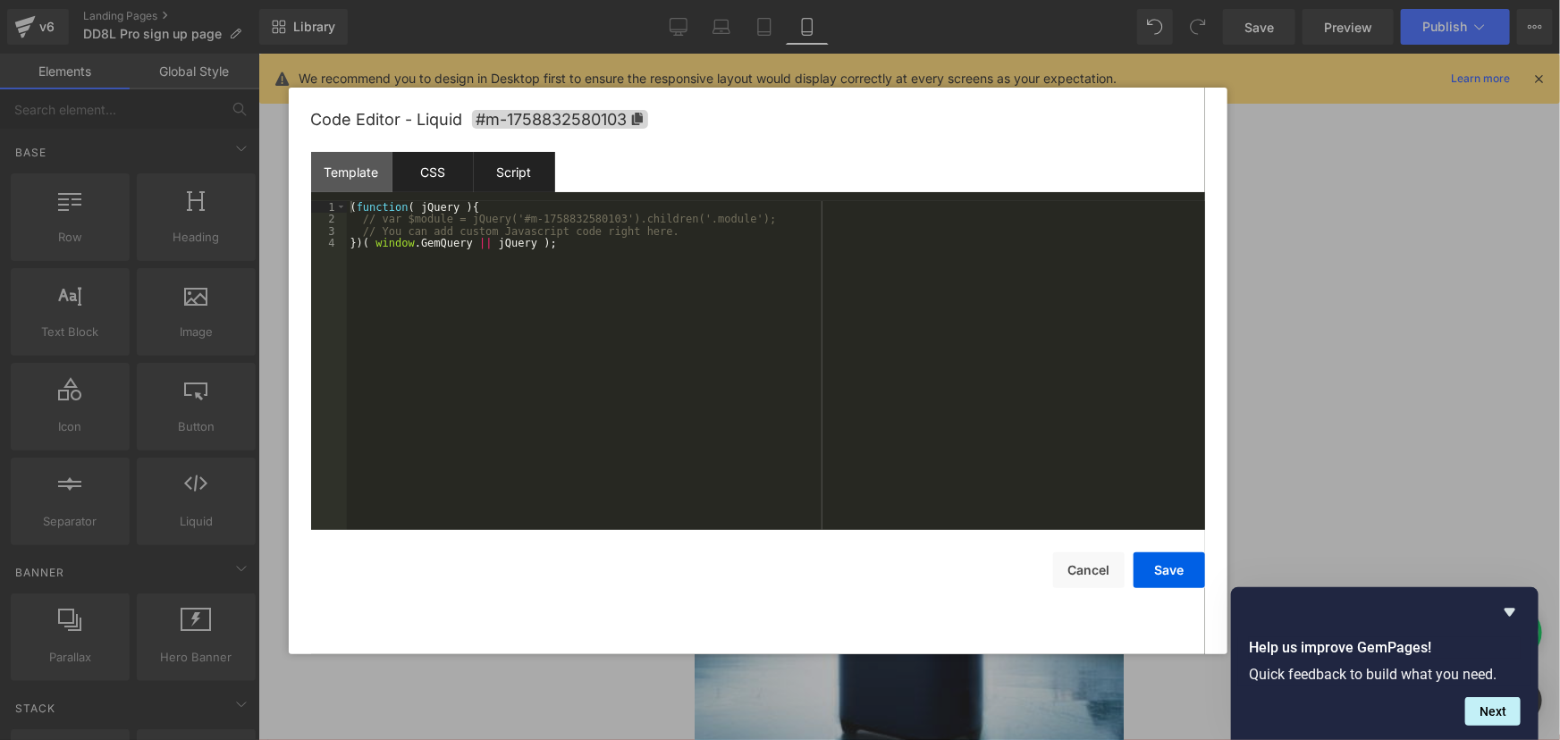
click at [433, 164] on div "CSS" at bounding box center [432, 172] width 81 height 40
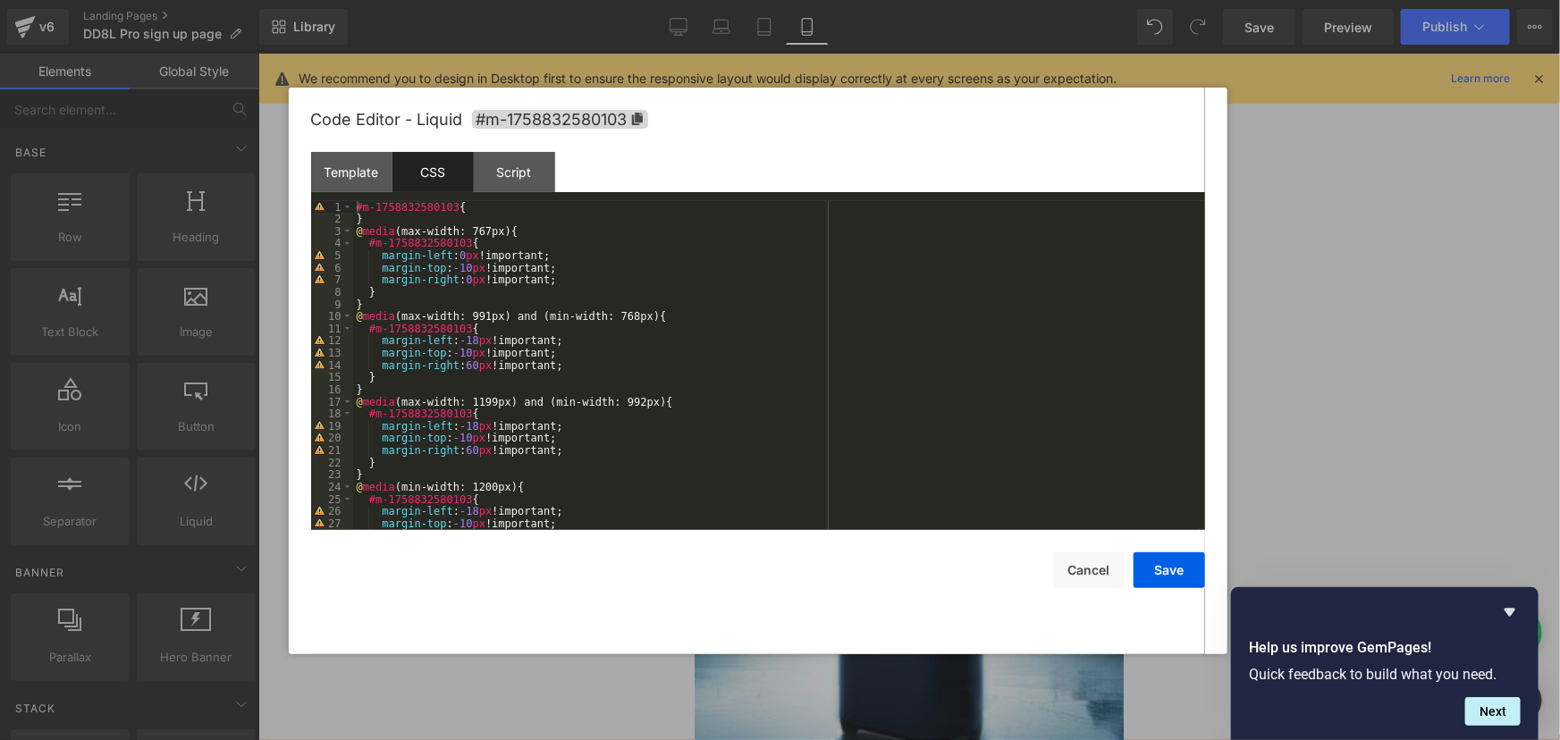
click at [355, 203] on div "#m-1758832580103 { } @ media (max-width: 767px) { #m-1758832580103 { margin-lef…" at bounding box center [775, 377] width 845 height 353
click at [323, 150] on div "Code Editor - Liquid #m-1758832580103" at bounding box center [758, 120] width 894 height 64
click at [358, 174] on div "Template" at bounding box center [351, 172] width 81 height 40
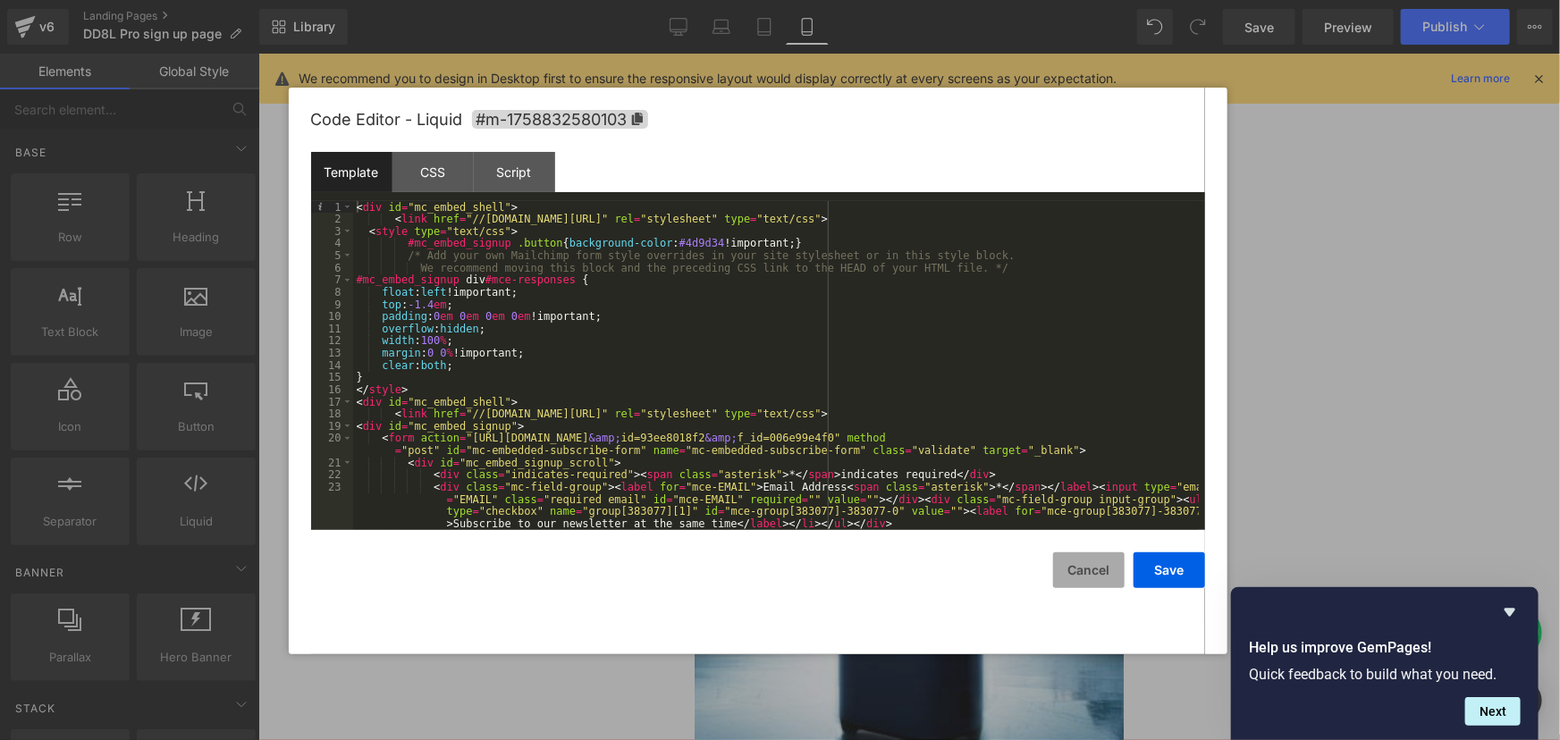
click at [1072, 568] on button "Cancel" at bounding box center [1088, 570] width 71 height 36
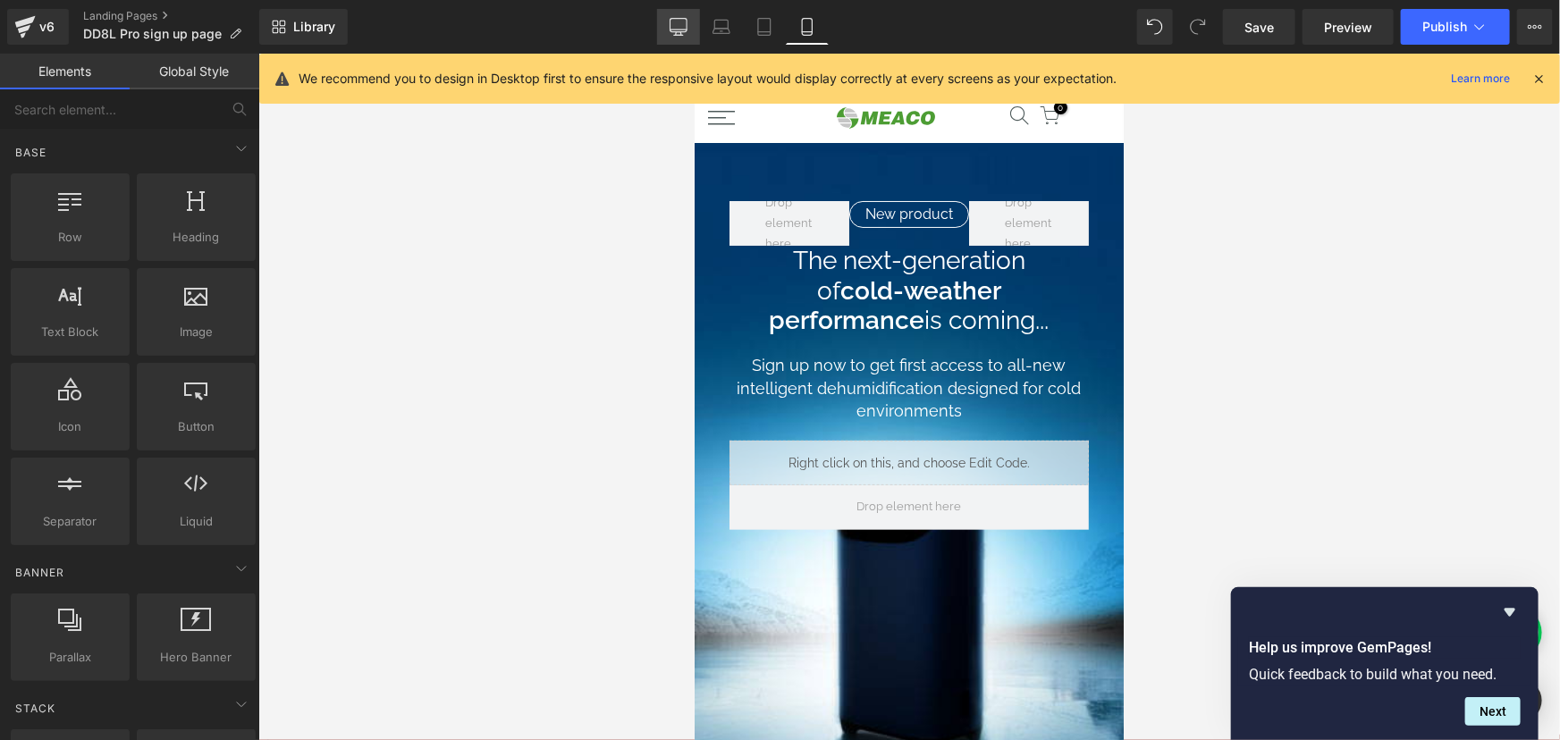
click at [678, 42] on link "Desktop" at bounding box center [678, 27] width 43 height 36
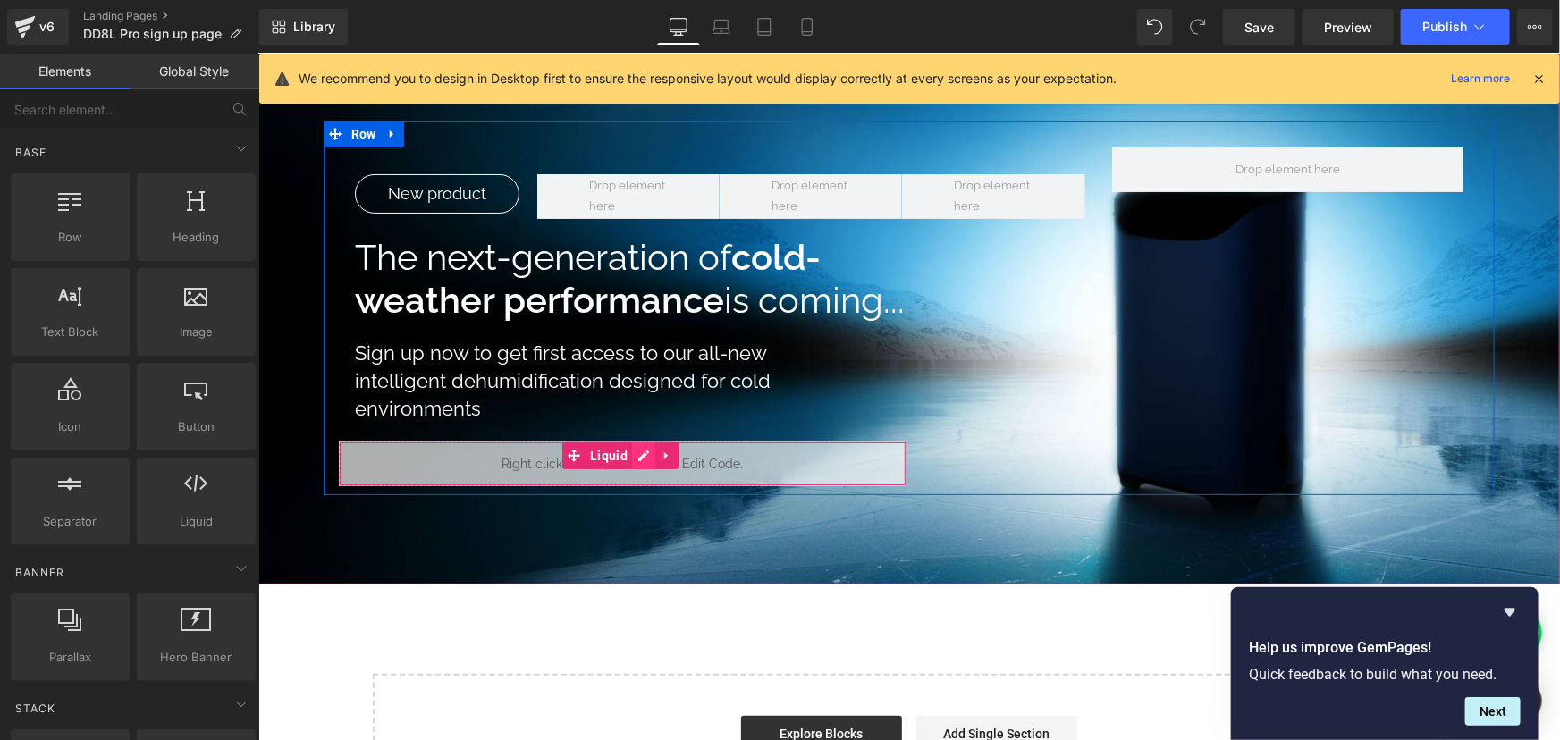
click at [643, 450] on link at bounding box center [642, 455] width 23 height 27
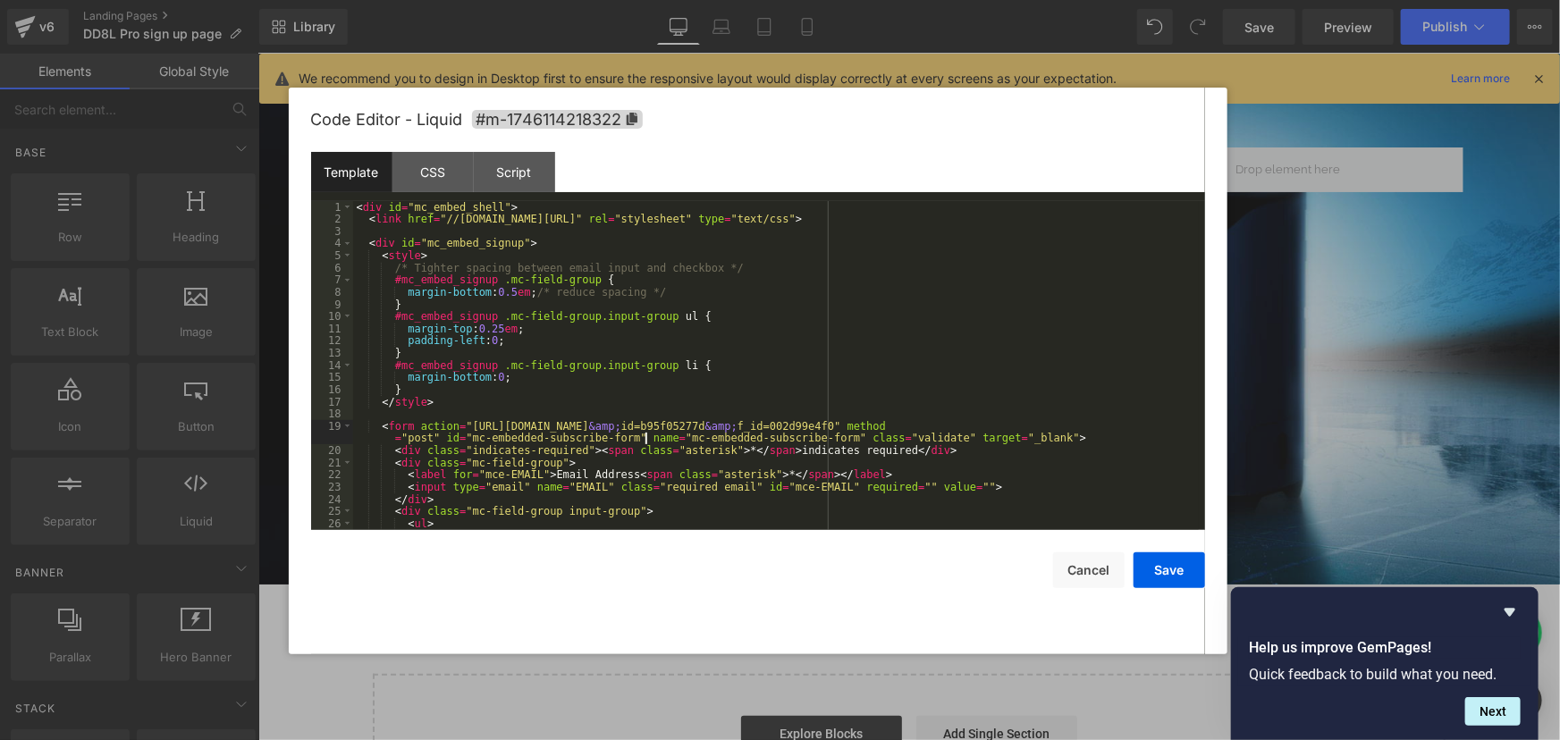
click at [648, 439] on div "< div id = "mc_embed_shell" > < link href = "//cdn-images.mailchimp.com/embedco…" at bounding box center [775, 377] width 845 height 353
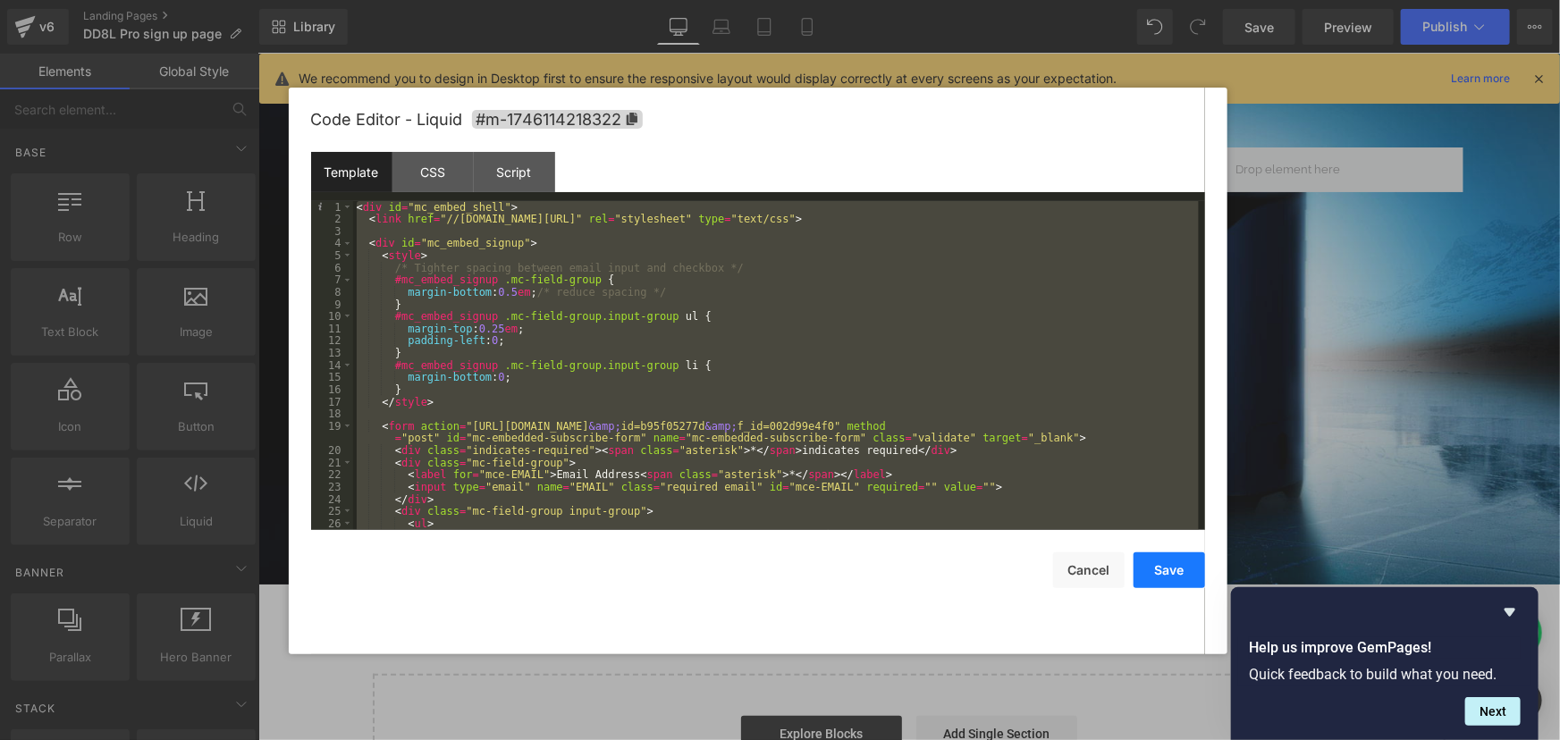
drag, startPoint x: 907, startPoint y: 530, endPoint x: 1165, endPoint y: 584, distance: 263.8
click at [1165, 584] on button "Save" at bounding box center [1168, 570] width 71 height 36
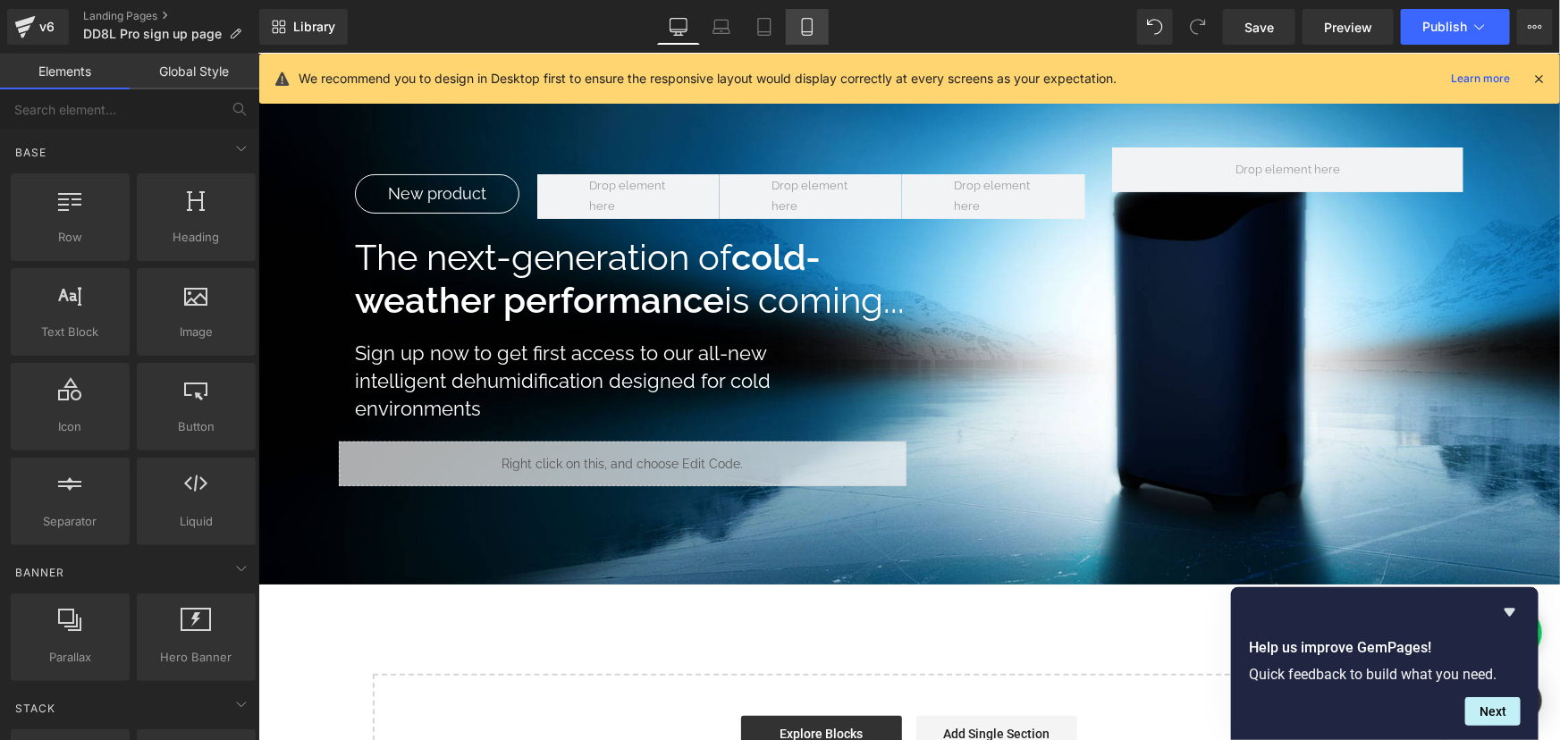
click at [812, 23] on icon at bounding box center [807, 27] width 10 height 17
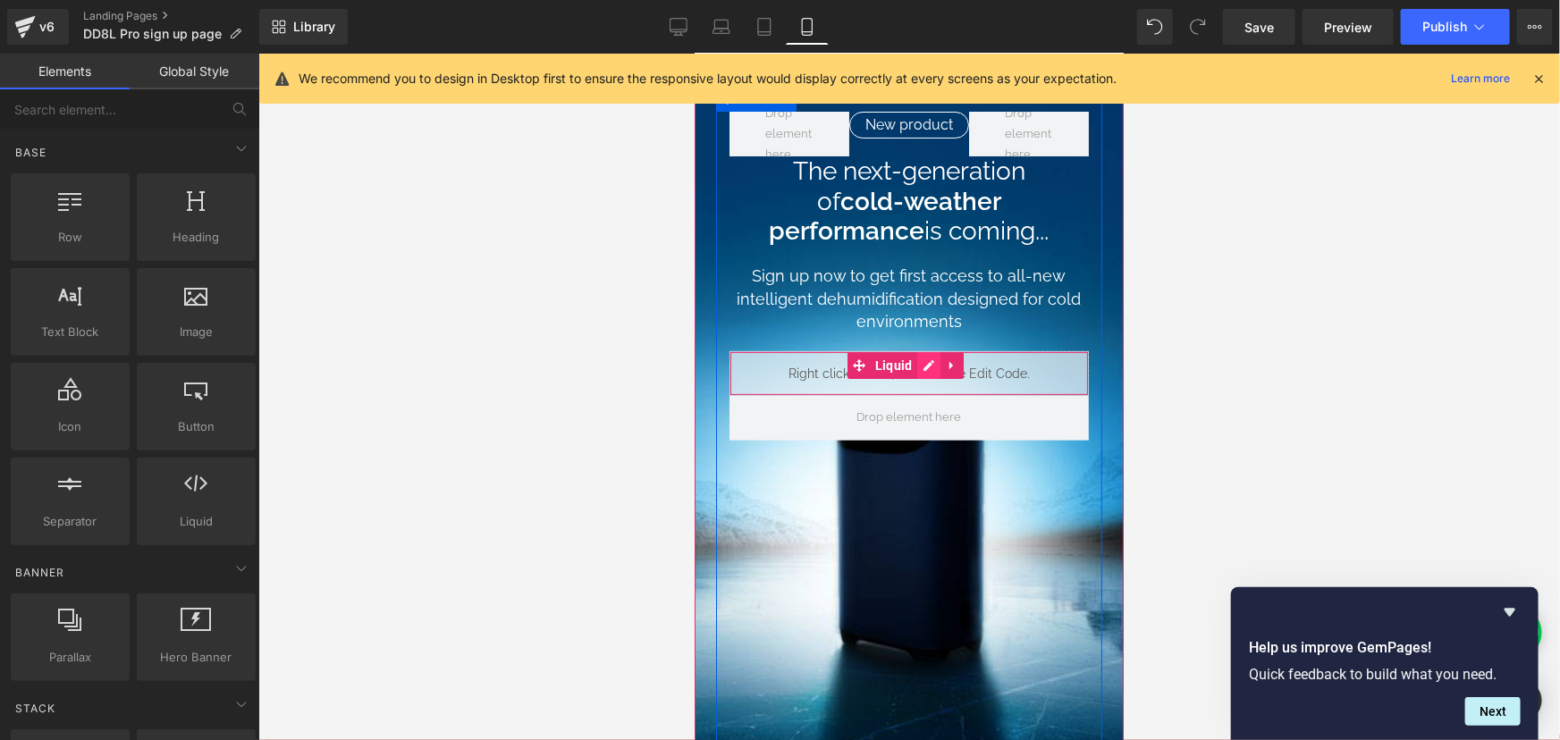
click at [922, 359] on icon at bounding box center [927, 363] width 13 height 13
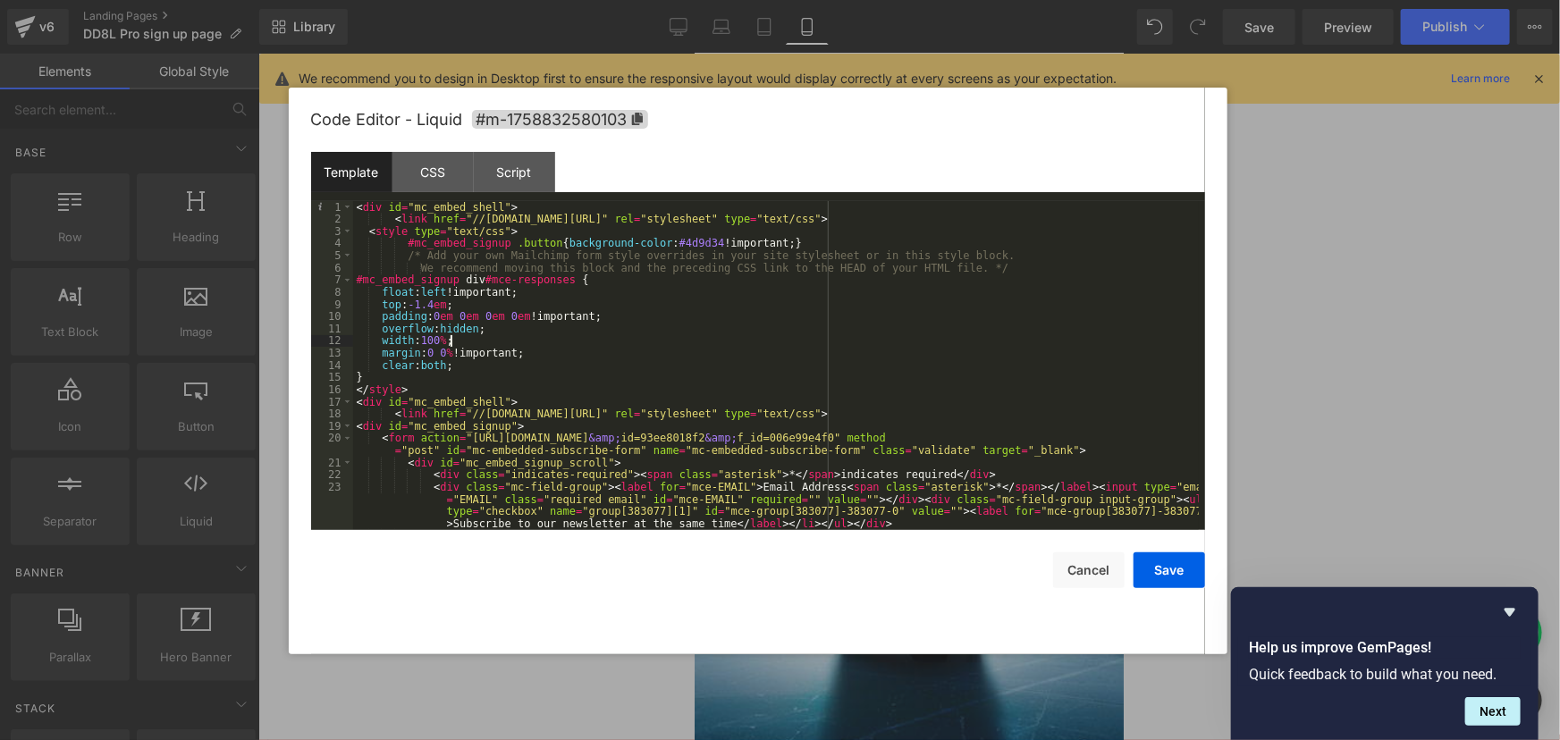
click at [710, 346] on div "< div id = "mc_embed_shell" > < link href = "//cdn-images.mailchimp.com/embedco…" at bounding box center [775, 377] width 845 height 353
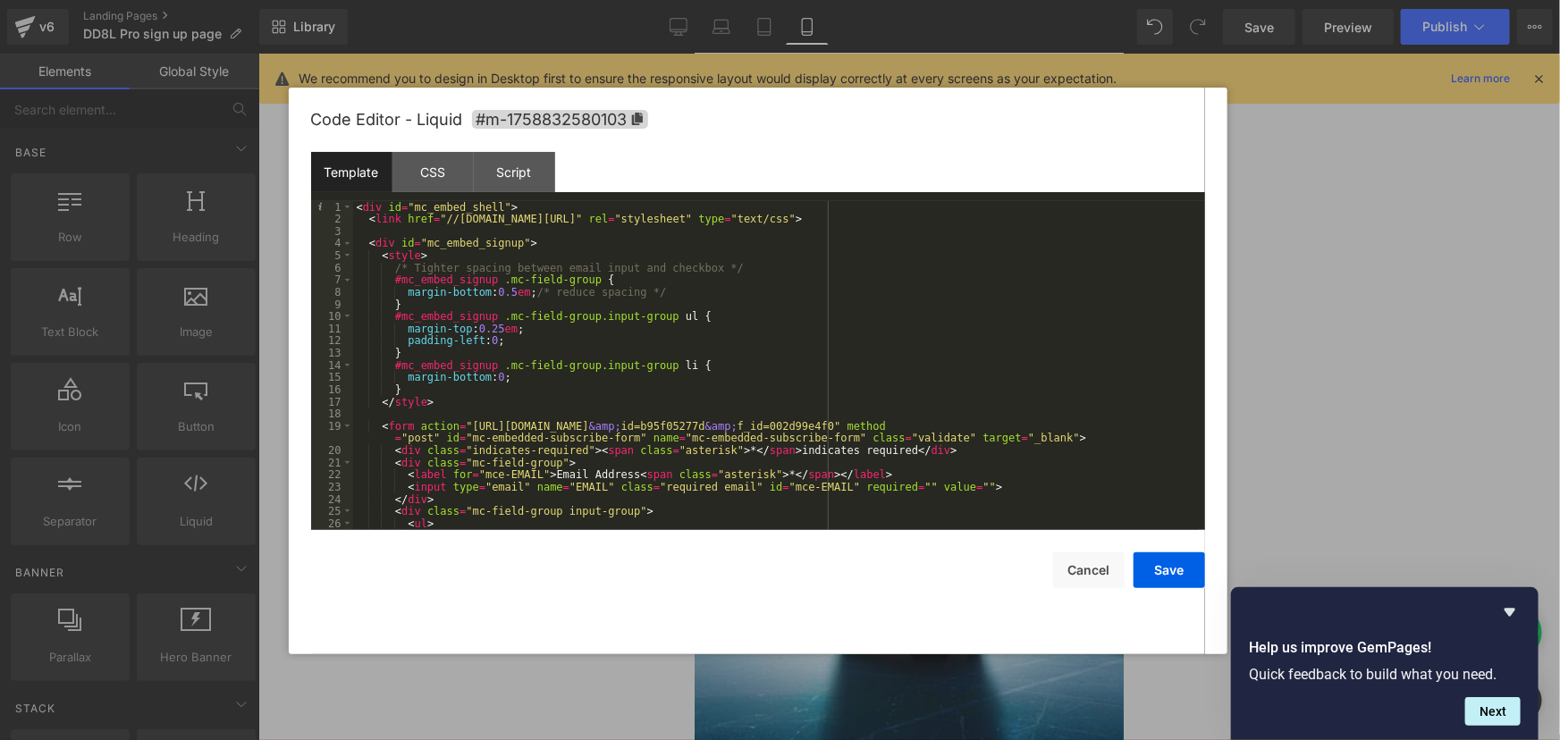
scroll to position [0, 0]
click at [1156, 568] on button "Save" at bounding box center [1168, 570] width 71 height 36
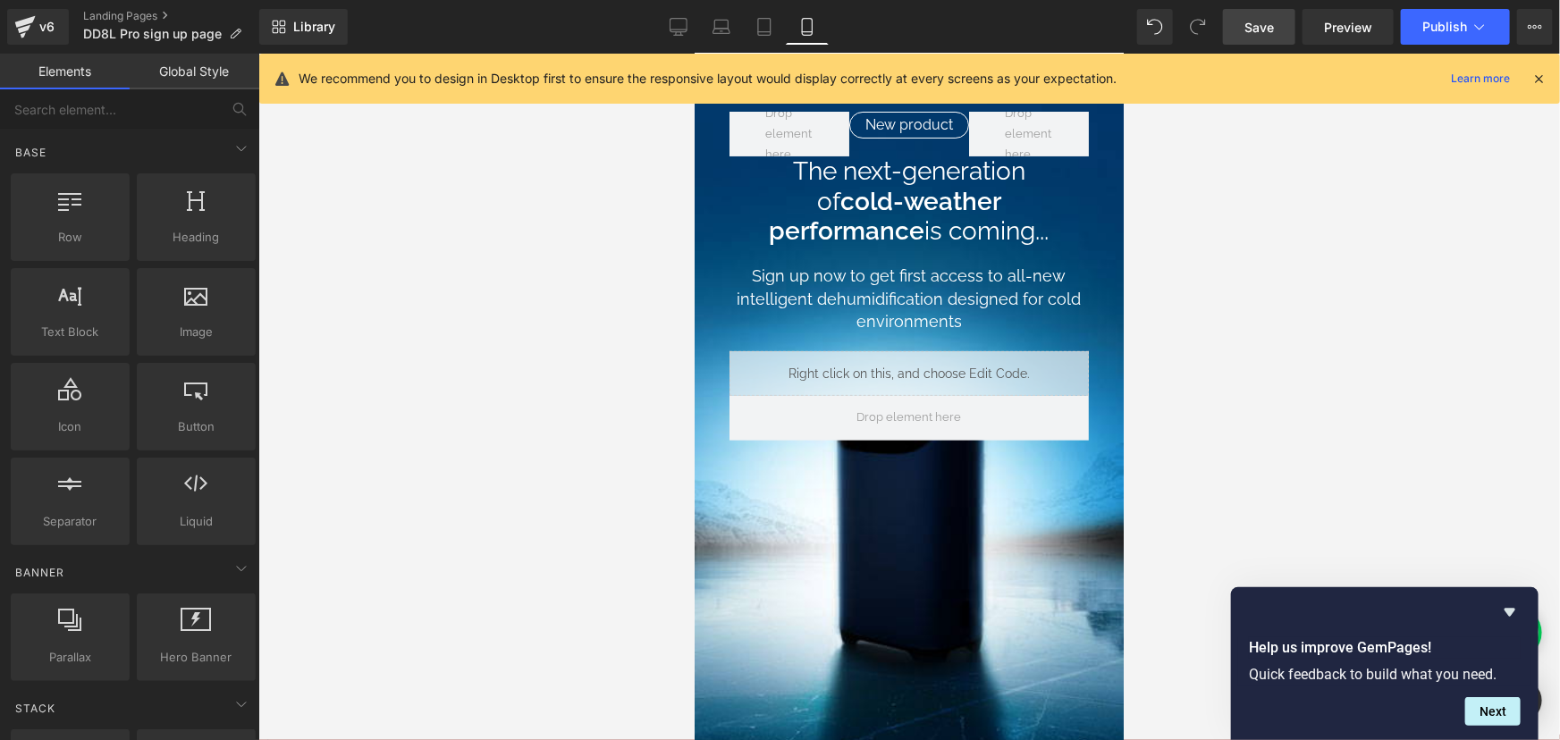
click at [1274, 31] on link "Save" at bounding box center [1259, 27] width 72 height 36
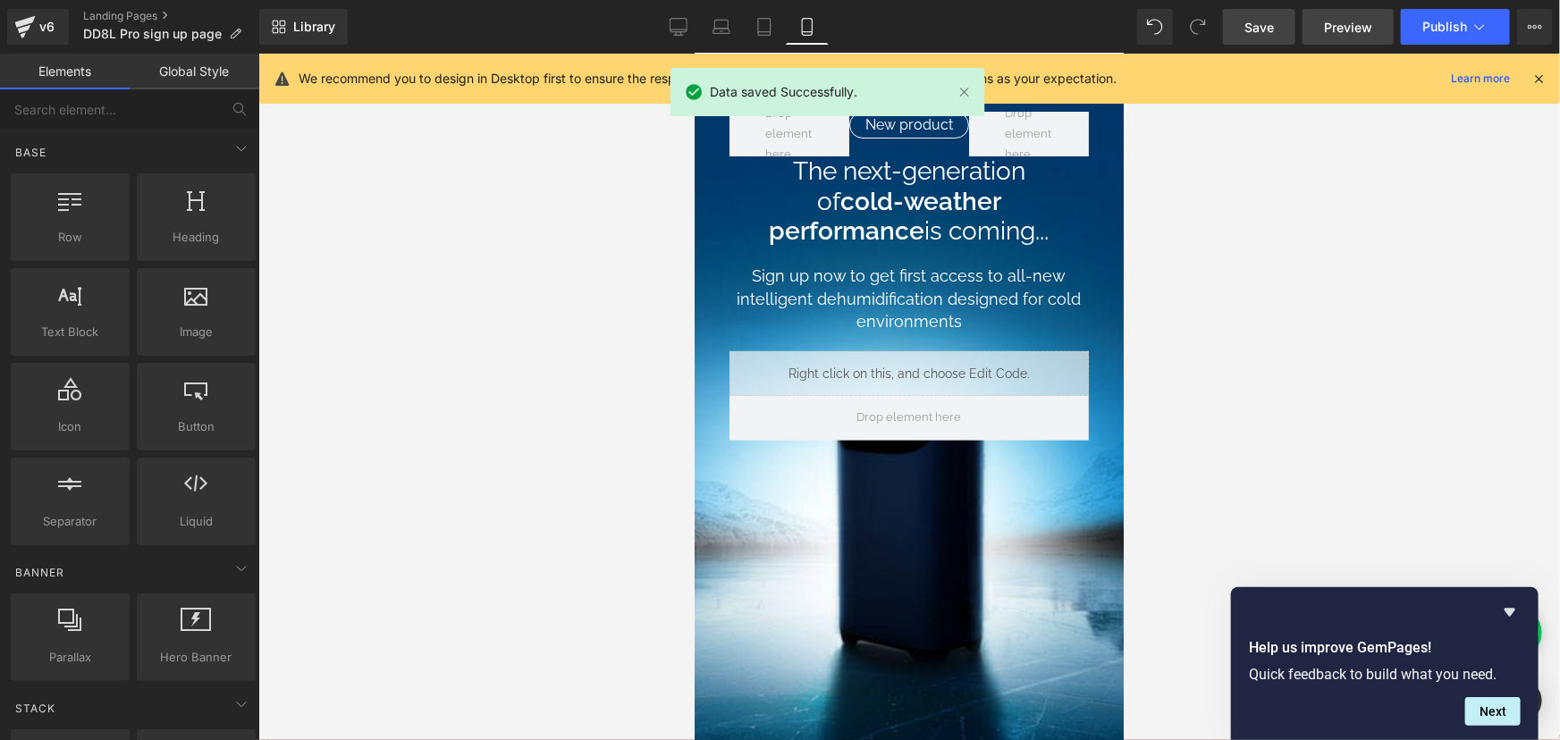
click at [1340, 20] on span "Preview" at bounding box center [1348, 27] width 48 height 19
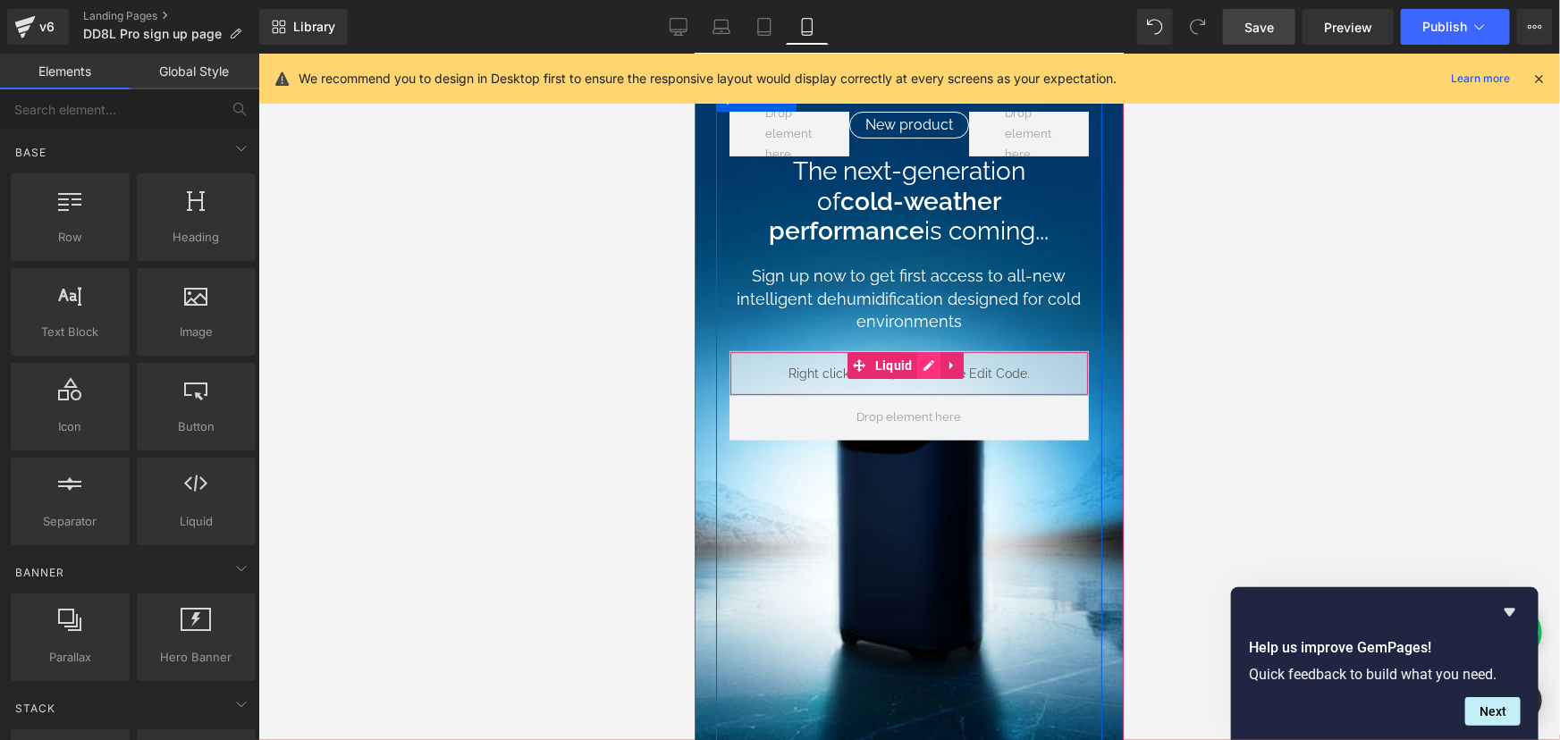
click at [928, 366] on link at bounding box center [927, 364] width 23 height 27
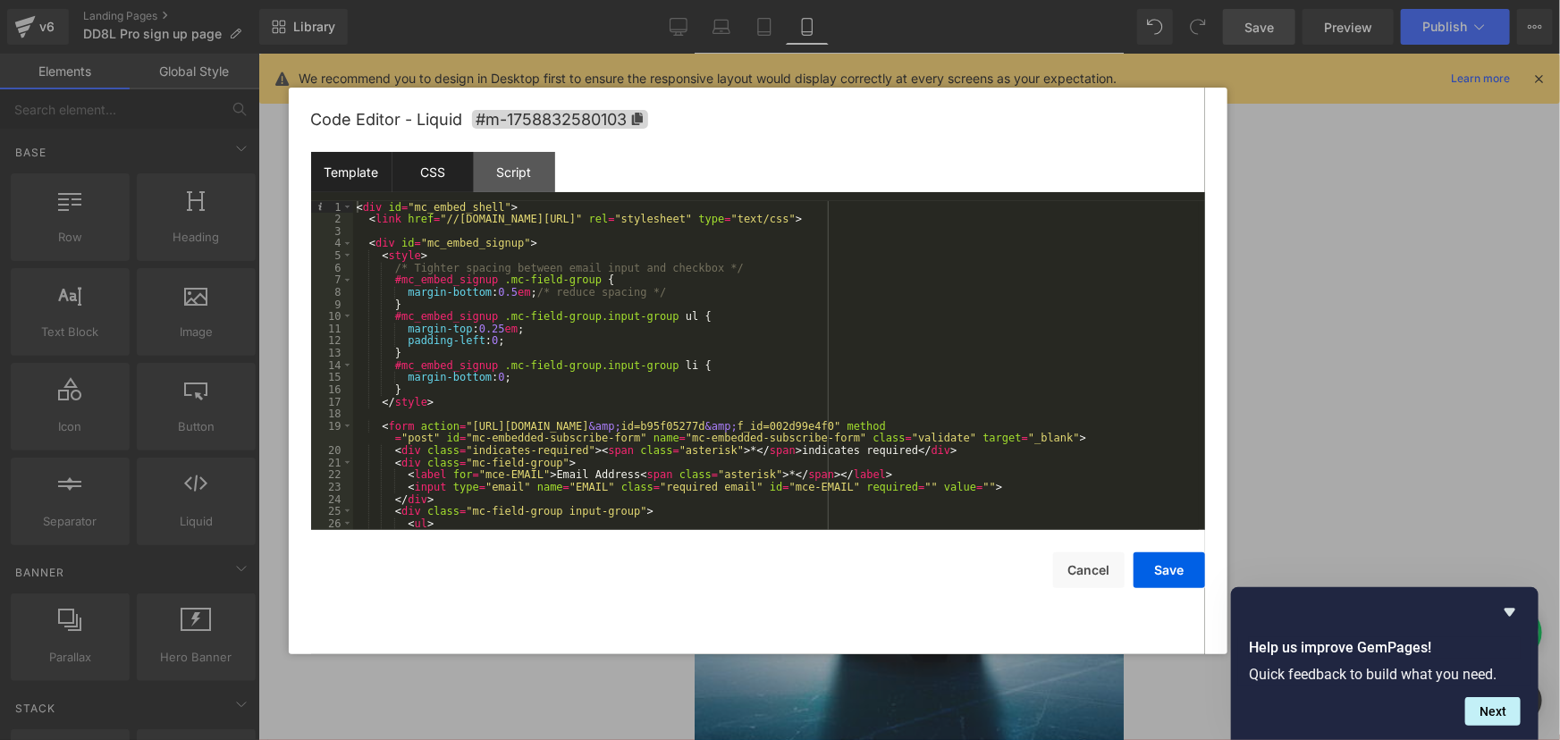
click at [439, 175] on div "CSS" at bounding box center [432, 172] width 81 height 40
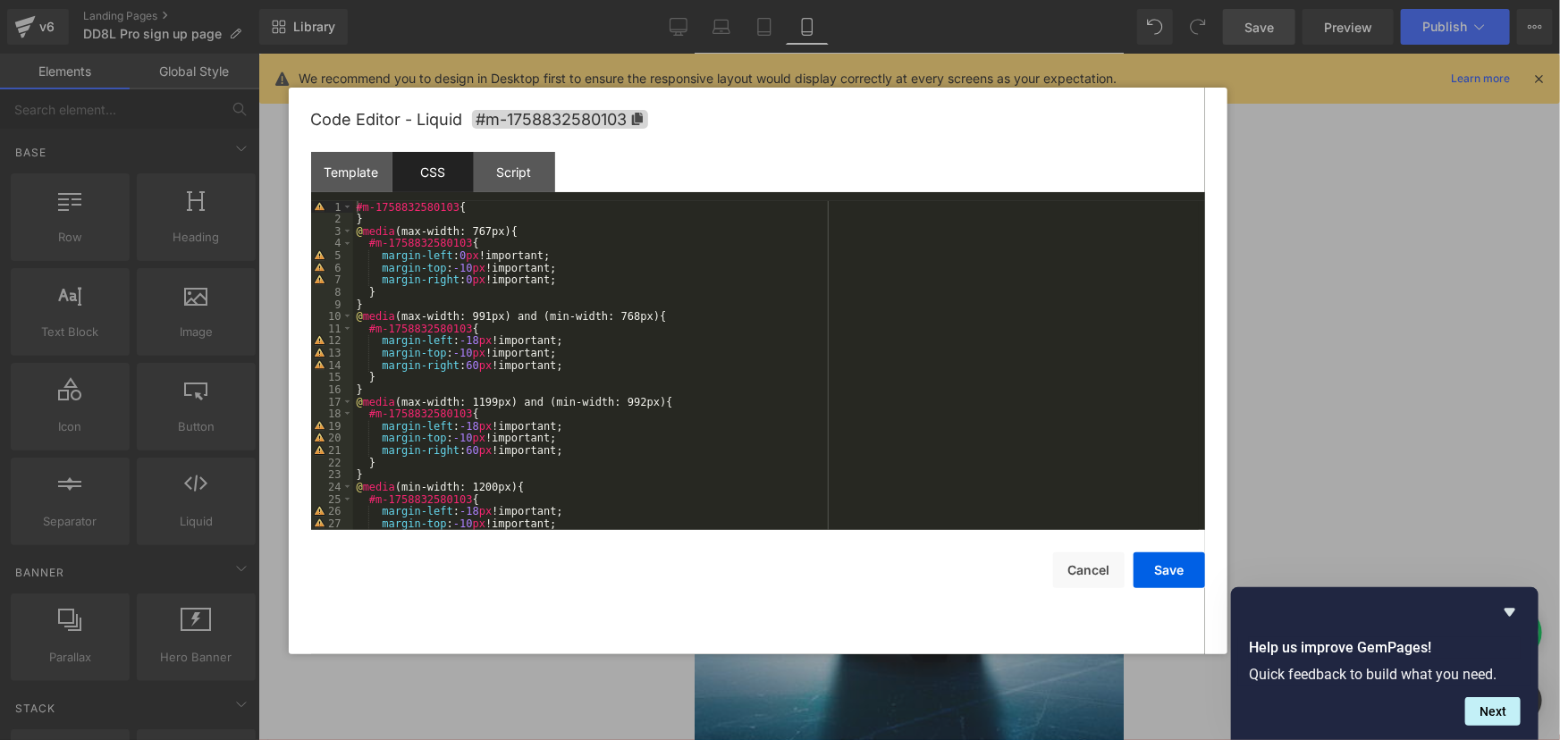
click at [357, 205] on div "#m-1758832580103 { } @ media (max-width: 767px) { #m-1758832580103 { margin-lef…" at bounding box center [775, 377] width 845 height 353
paste textarea
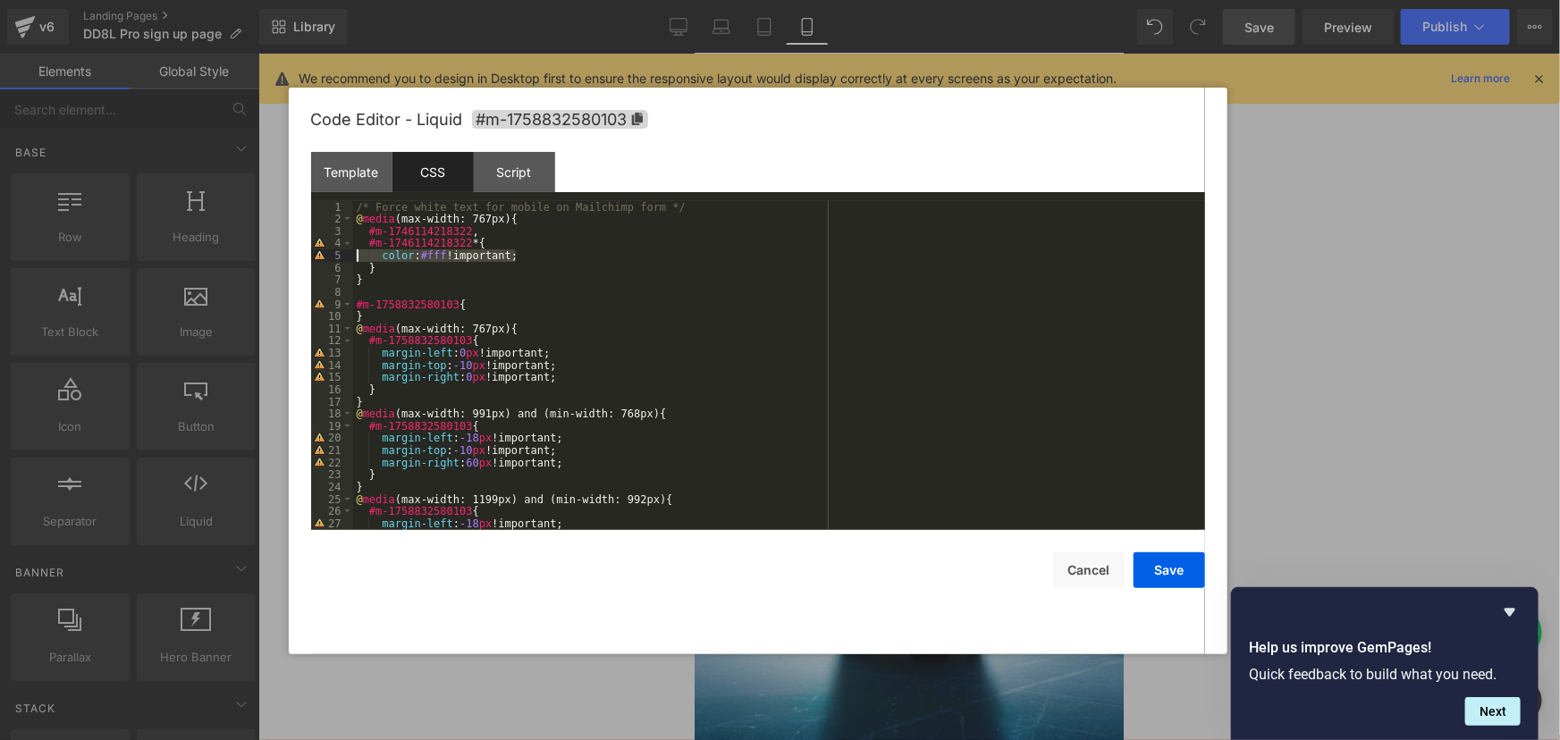
drag, startPoint x: 516, startPoint y: 257, endPoint x: 357, endPoint y: 258, distance: 158.2
click at [357, 258] on div "/* Force white text for mobile on Mailchimp form */ @ media (max-width: 767px) …" at bounding box center [775, 377] width 845 height 353
click at [553, 469] on div "/* Force white text for mobile on Mailchimp form */ @ media (max-width: 767px) …" at bounding box center [775, 377] width 845 height 353
click at [551, 462] on div "/* Force white text for mobile on Mailchimp form */ @ media (max-width: 767px) …" at bounding box center [775, 377] width 845 height 353
drag, startPoint x: 401, startPoint y: 477, endPoint x: 368, endPoint y: 478, distance: 33.1
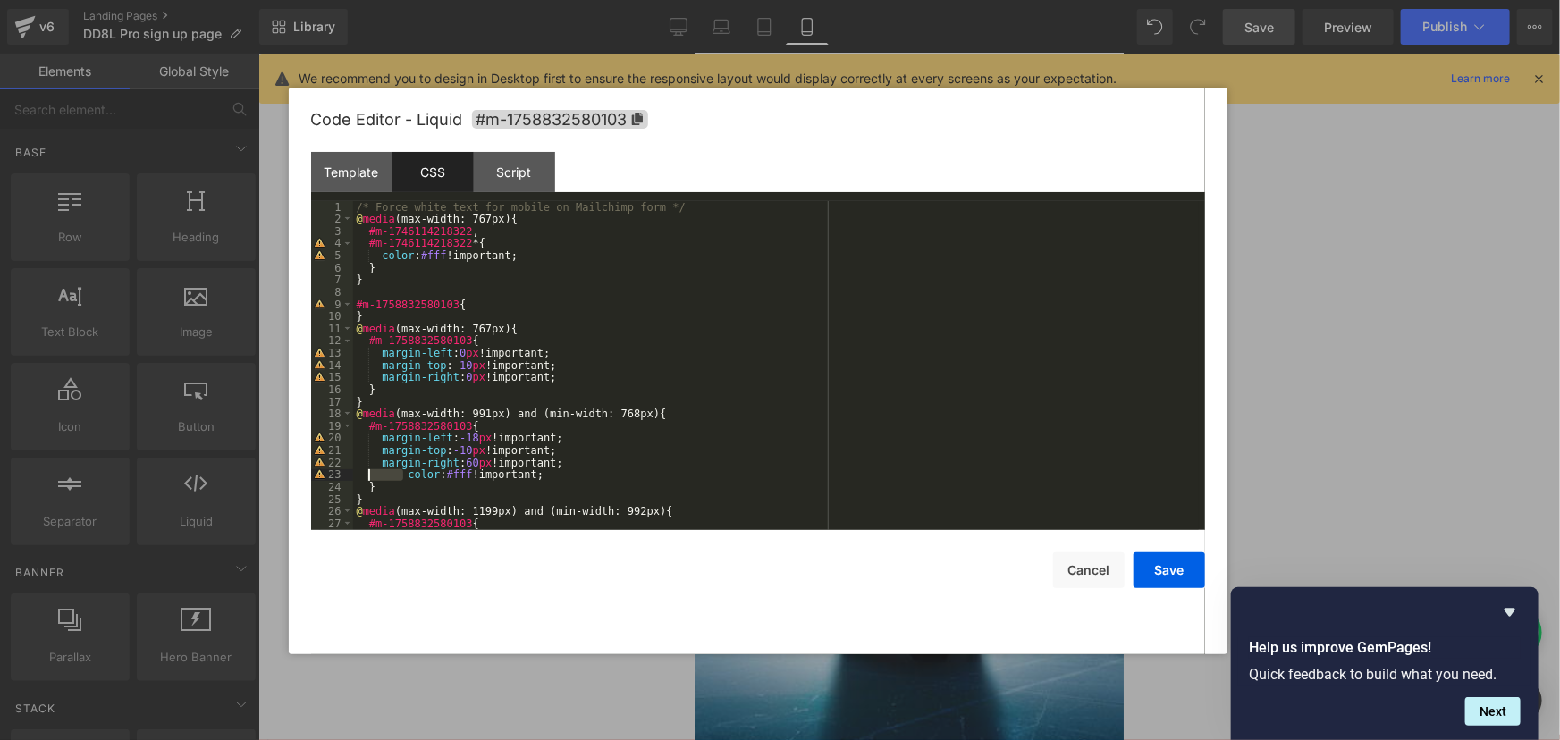
click at [368, 478] on div "/* Force white text for mobile on Mailchimp form */ @ media (max-width: 767px) …" at bounding box center [775, 377] width 845 height 353
drag, startPoint x: 500, startPoint y: 474, endPoint x: 338, endPoint y: 477, distance: 161.8
click at [338, 477] on pre "1 2 3 4 5 6 7 8 9 10 11 12 13 14 15 16 17 18 19 20 21 22 23 24 25 26 27 28 /* F…" at bounding box center [758, 365] width 894 height 329
click at [545, 379] on div "/* Force white text for mobile on Mailchimp form */ @ media (max-width: 767px) …" at bounding box center [775, 377] width 845 height 353
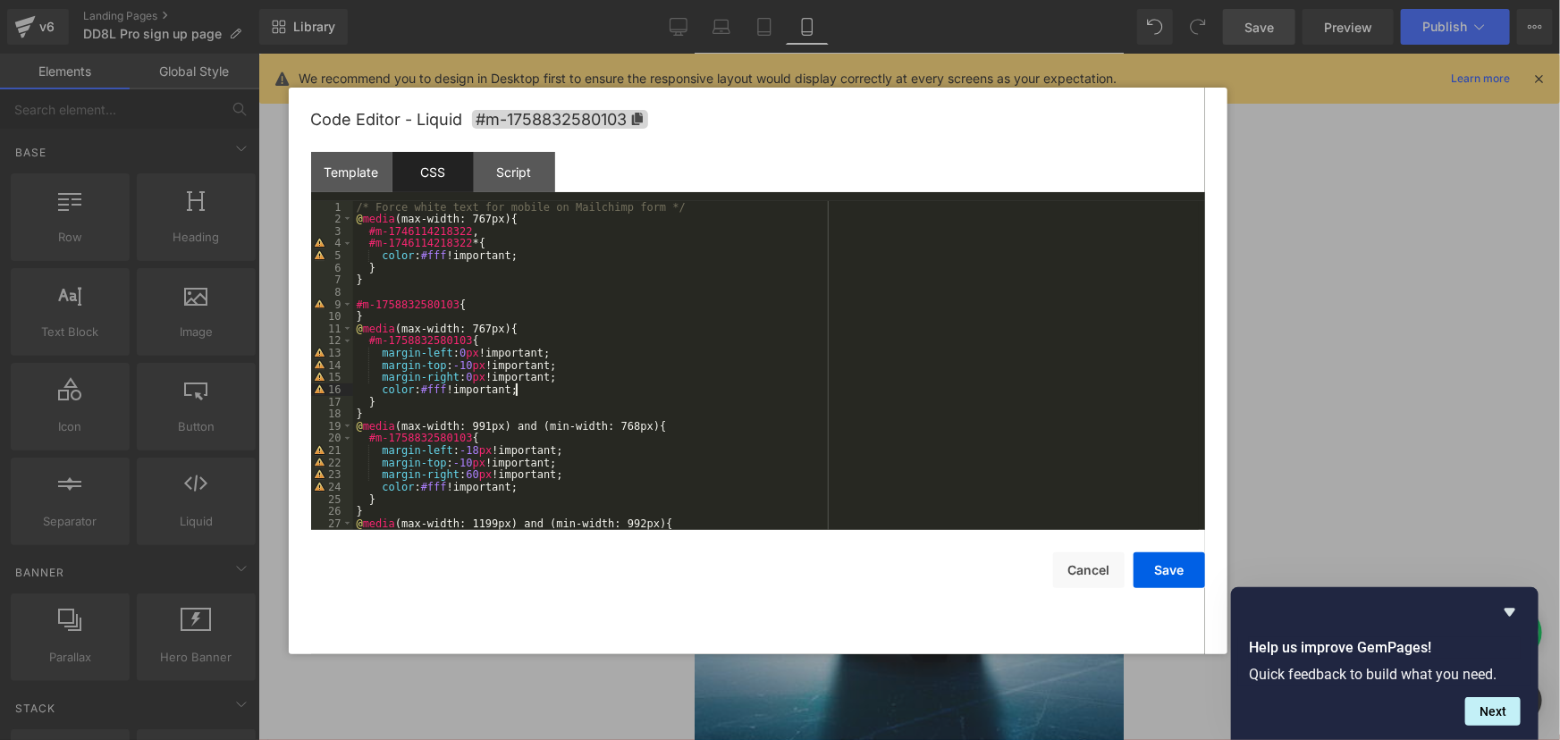
scroll to position [97, 0]
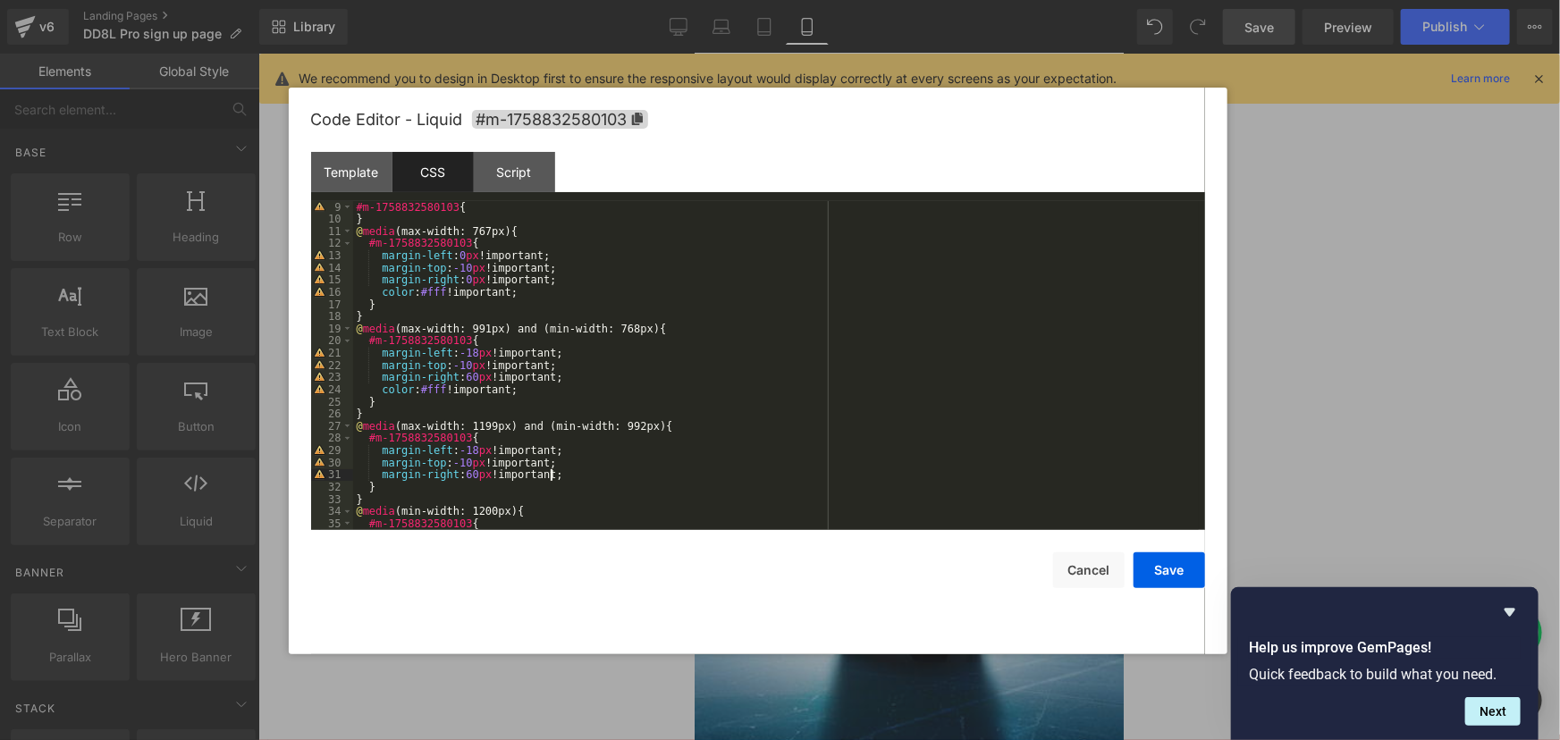
click at [559, 474] on div "#m-1758832580103 { } @ media (max-width: 767px) { #m-1758832580103 { margin-lef…" at bounding box center [775, 365] width 845 height 353
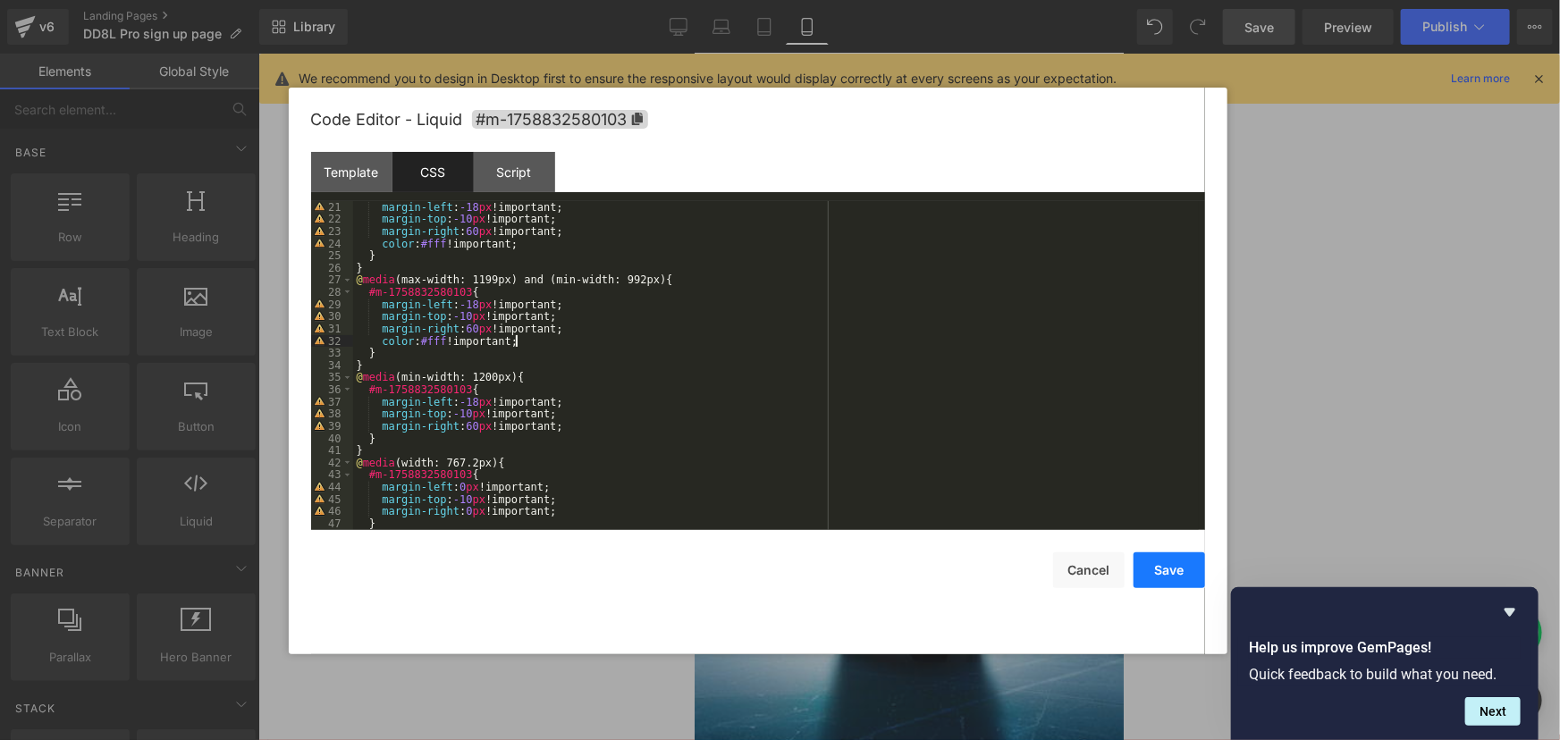
click at [1161, 569] on button "Save" at bounding box center [1168, 570] width 71 height 36
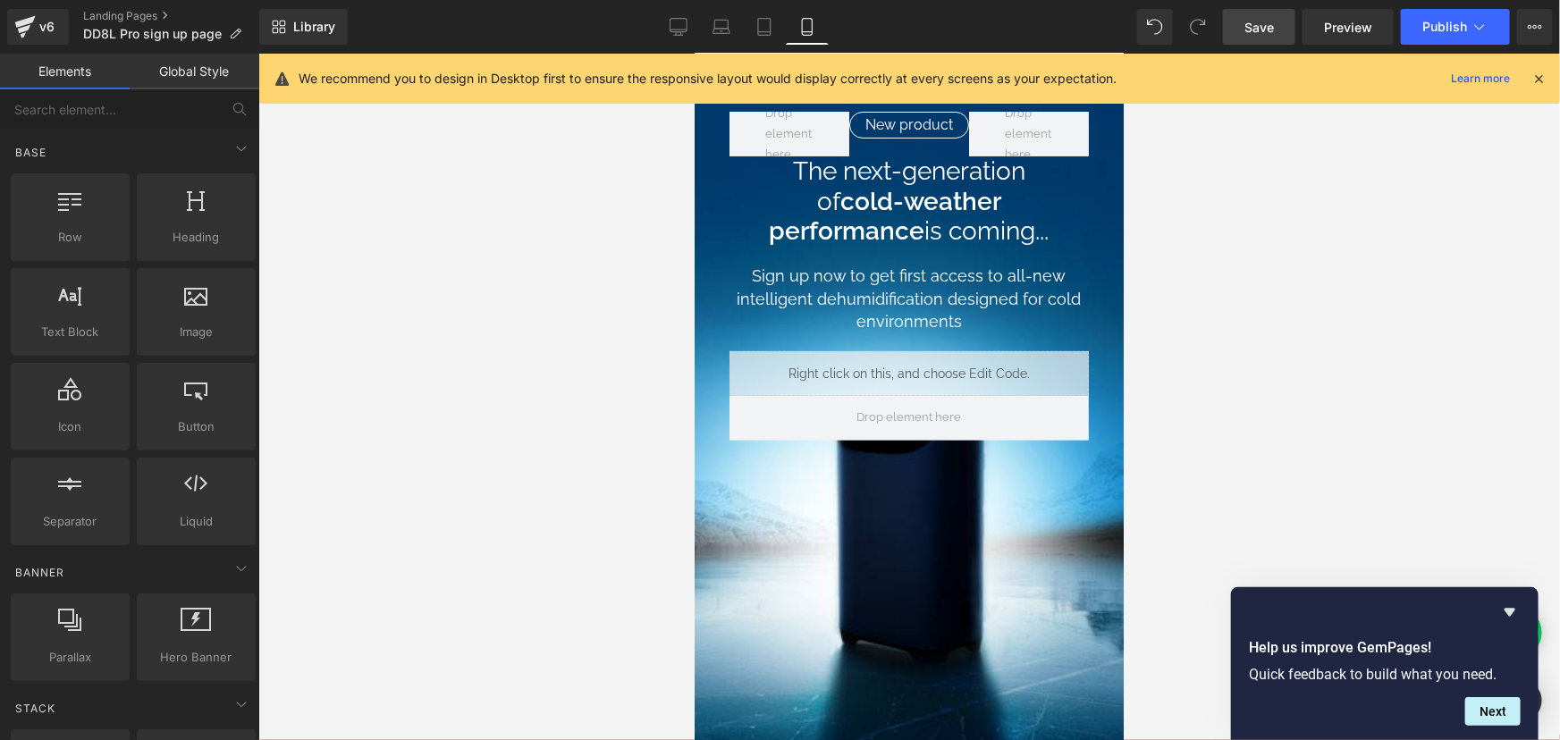
click at [1273, 19] on span "Save" at bounding box center [1258, 27] width 29 height 19
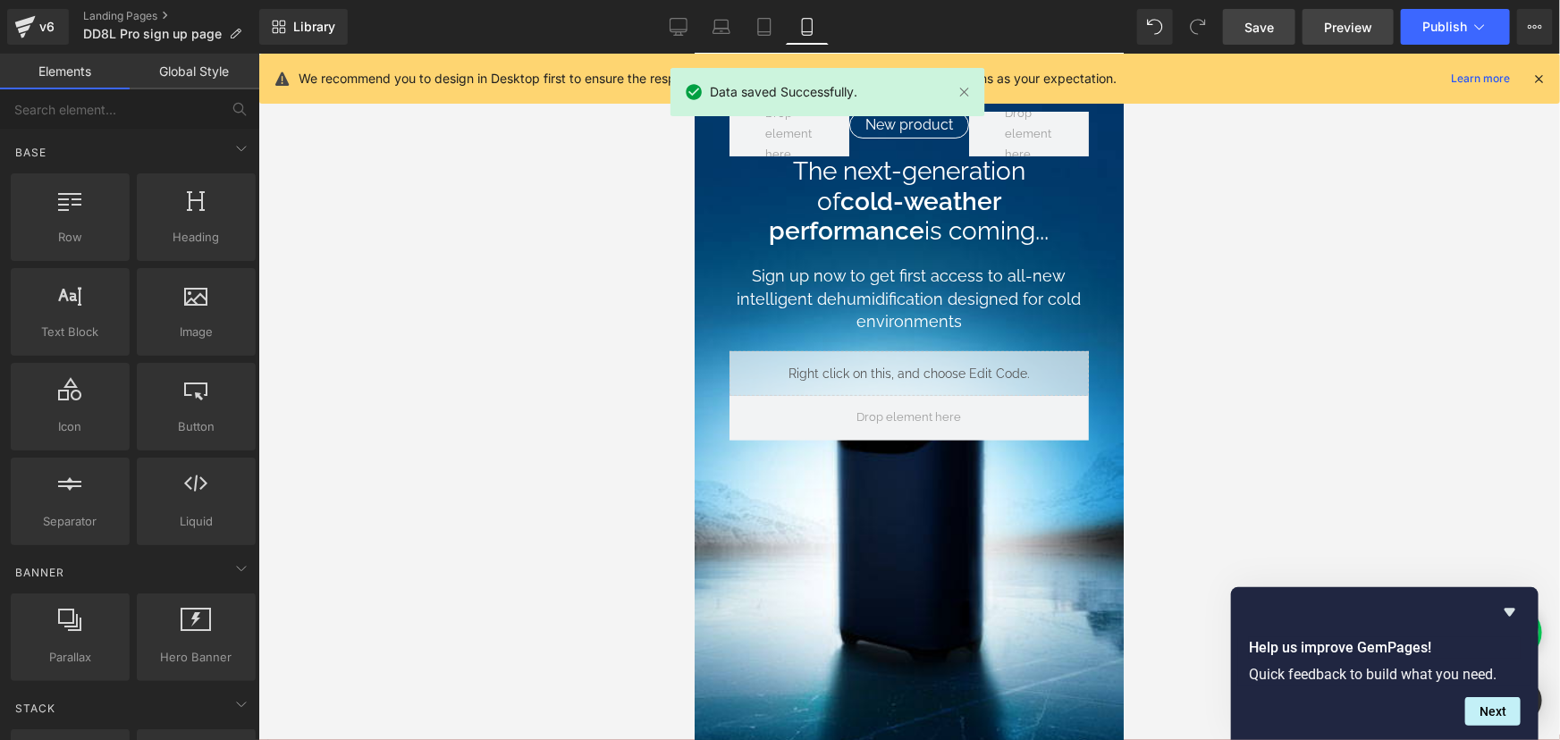
click at [1326, 27] on span "Preview" at bounding box center [1348, 27] width 48 height 19
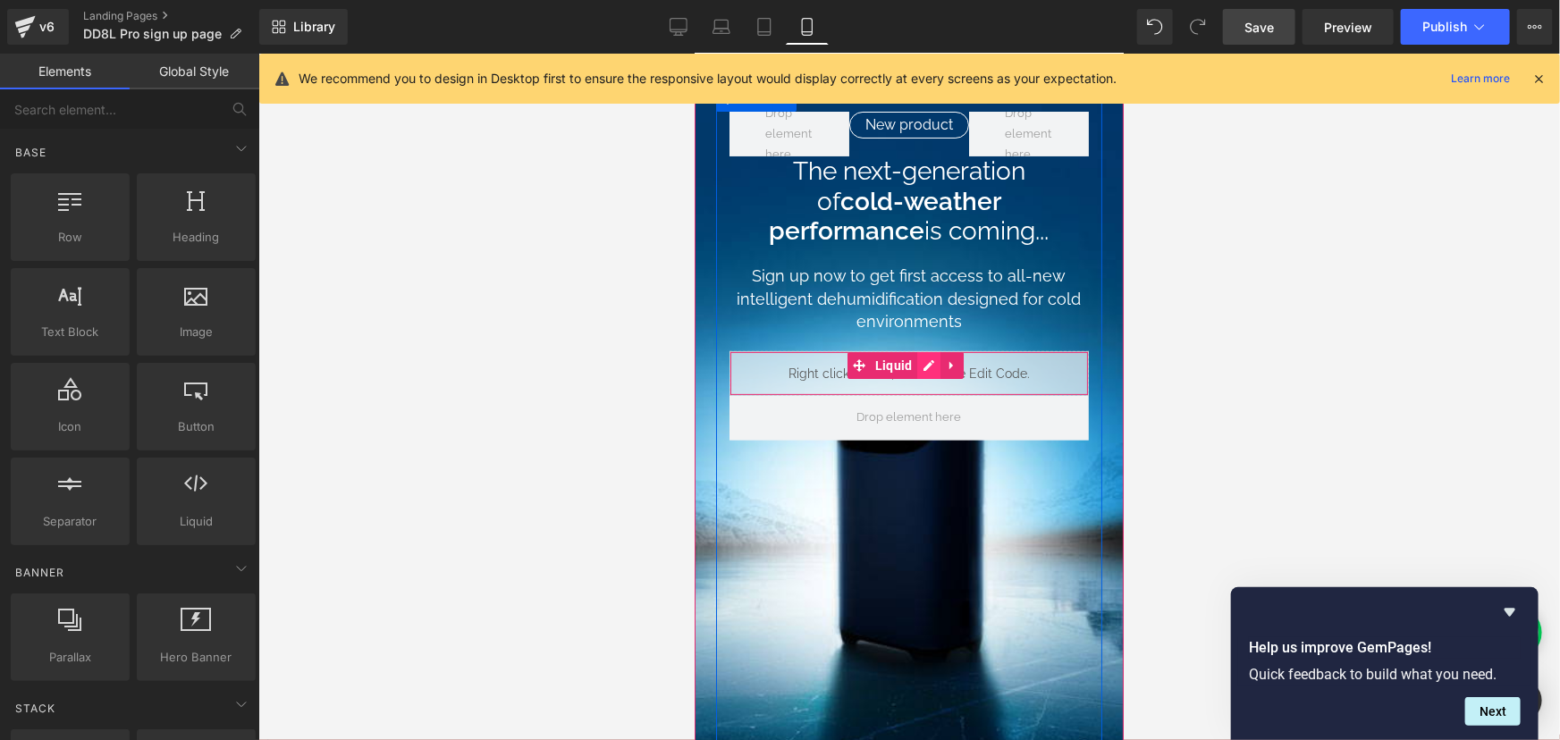
click at [924, 369] on icon at bounding box center [927, 363] width 13 height 13
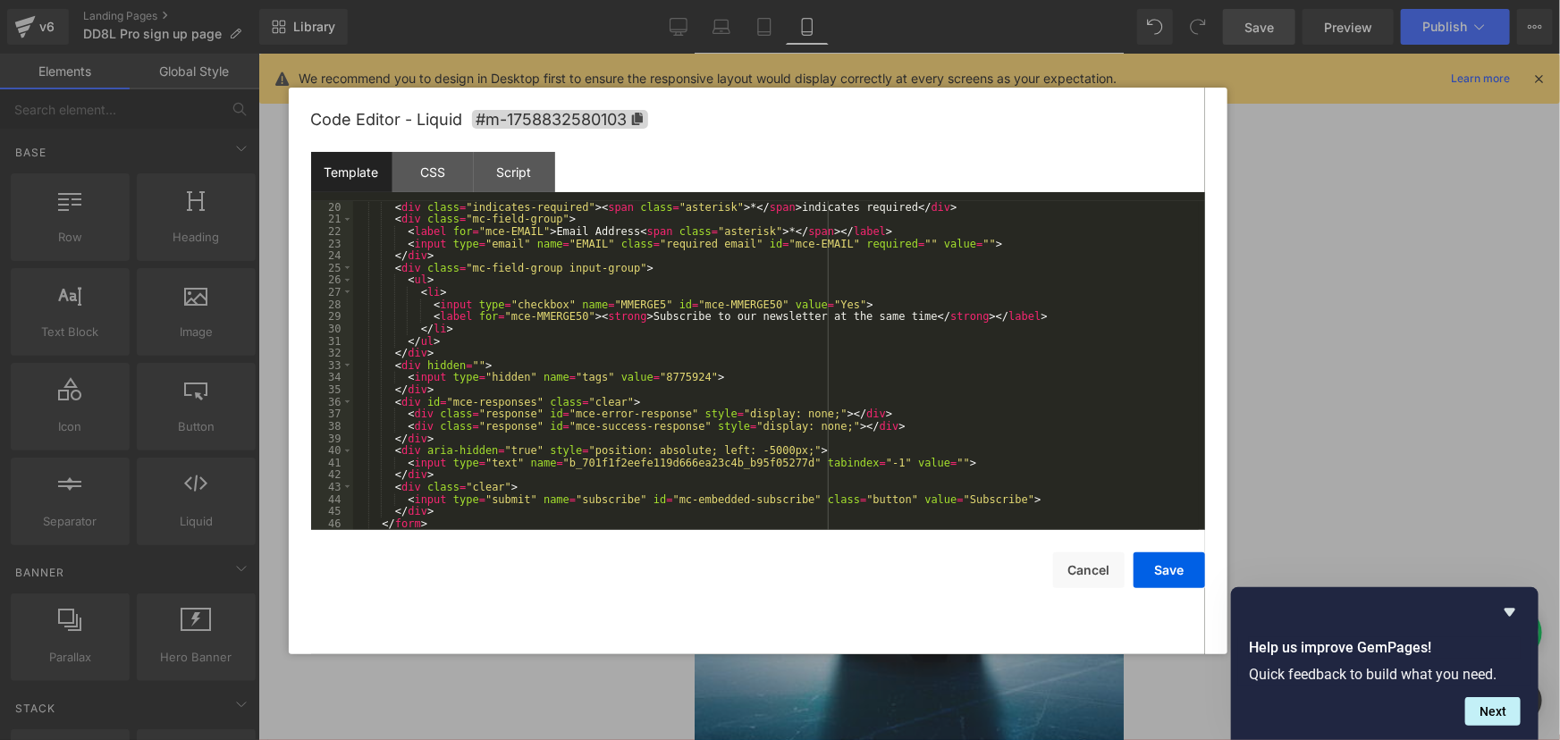
scroll to position [292, 0]
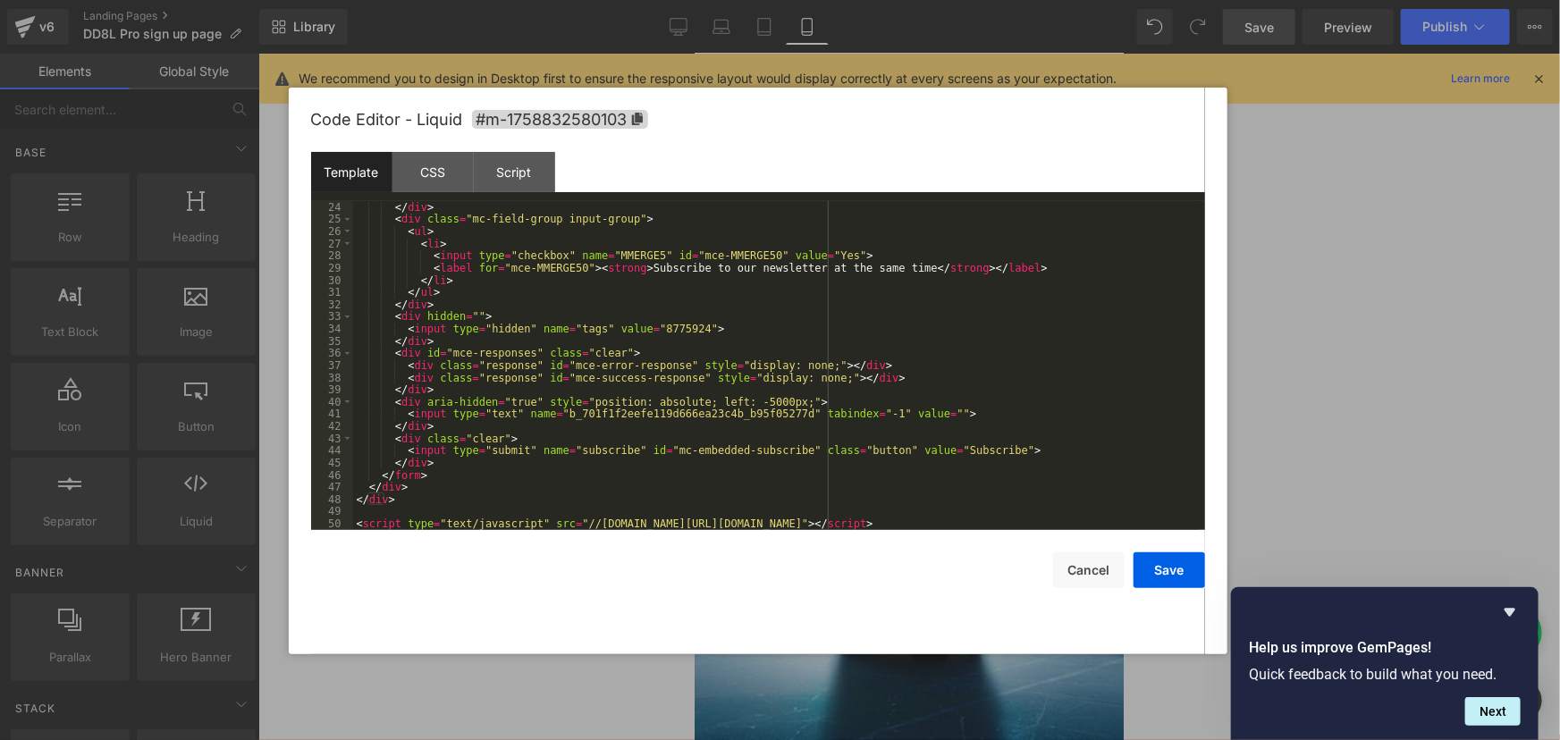
click at [937, 448] on div "< input type = "email" name = "EMAIL" class = "required email" id = "mce-EMAIL"…" at bounding box center [775, 365] width 845 height 353
click at [926, 447] on div "< input type = "email" name = "EMAIL" class = "required email" id = "mce-EMAIL"…" at bounding box center [775, 365] width 845 height 353
click at [986, 446] on div "< input type = "email" name = "EMAIL" class = "required email" id = "mce-EMAIL"…" at bounding box center [775, 365] width 845 height 353
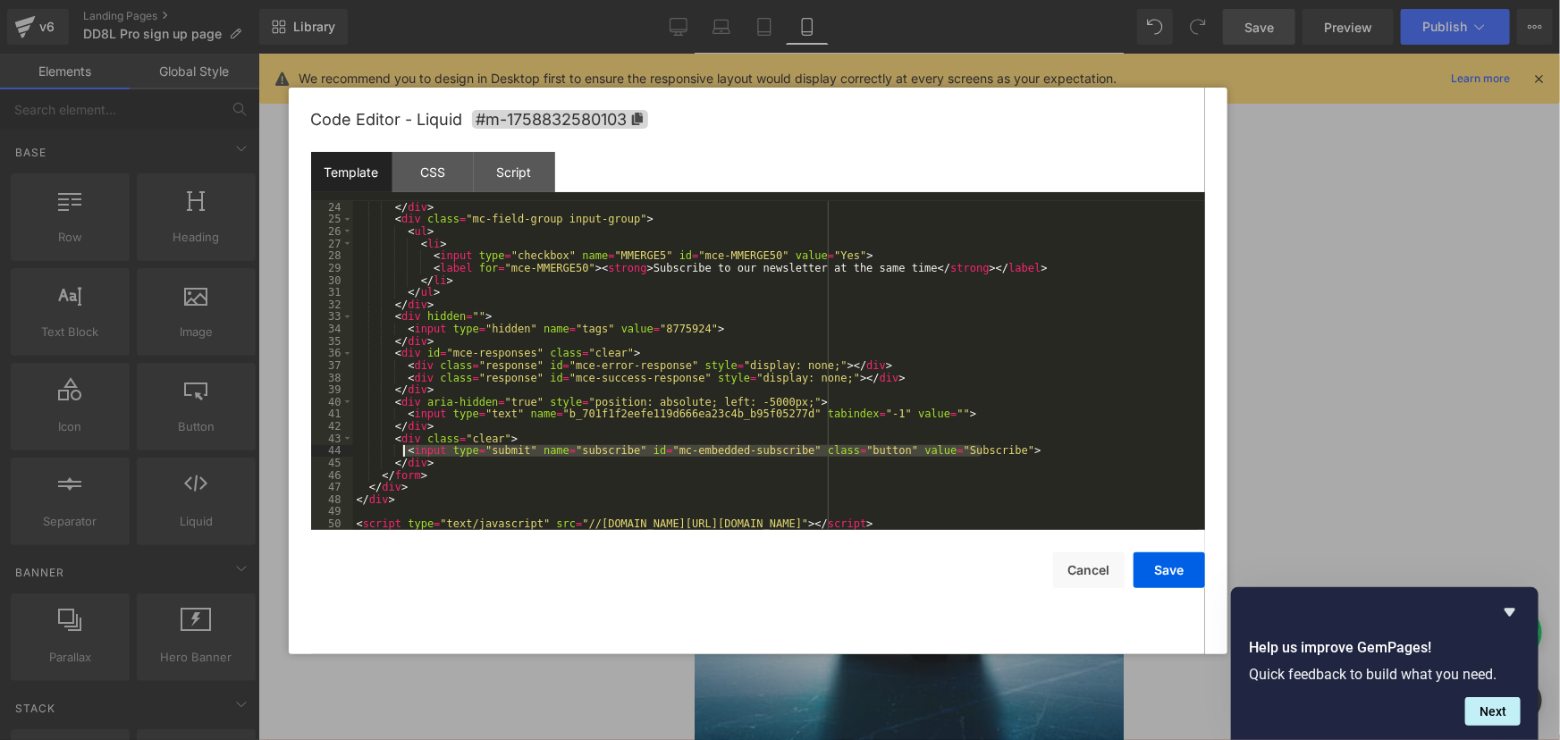
drag, startPoint x: 993, startPoint y: 448, endPoint x: 404, endPoint y: 457, distance: 589.0
click at [404, 457] on div "< input type = "email" name = "EMAIL" class = "required email" id = "mce-EMAIL"…" at bounding box center [775, 365] width 845 height 353
click at [952, 446] on div "< input type = "email" name = "EMAIL" class = "required email" id = "mce-EMAIL"…" at bounding box center [775, 365] width 845 height 329
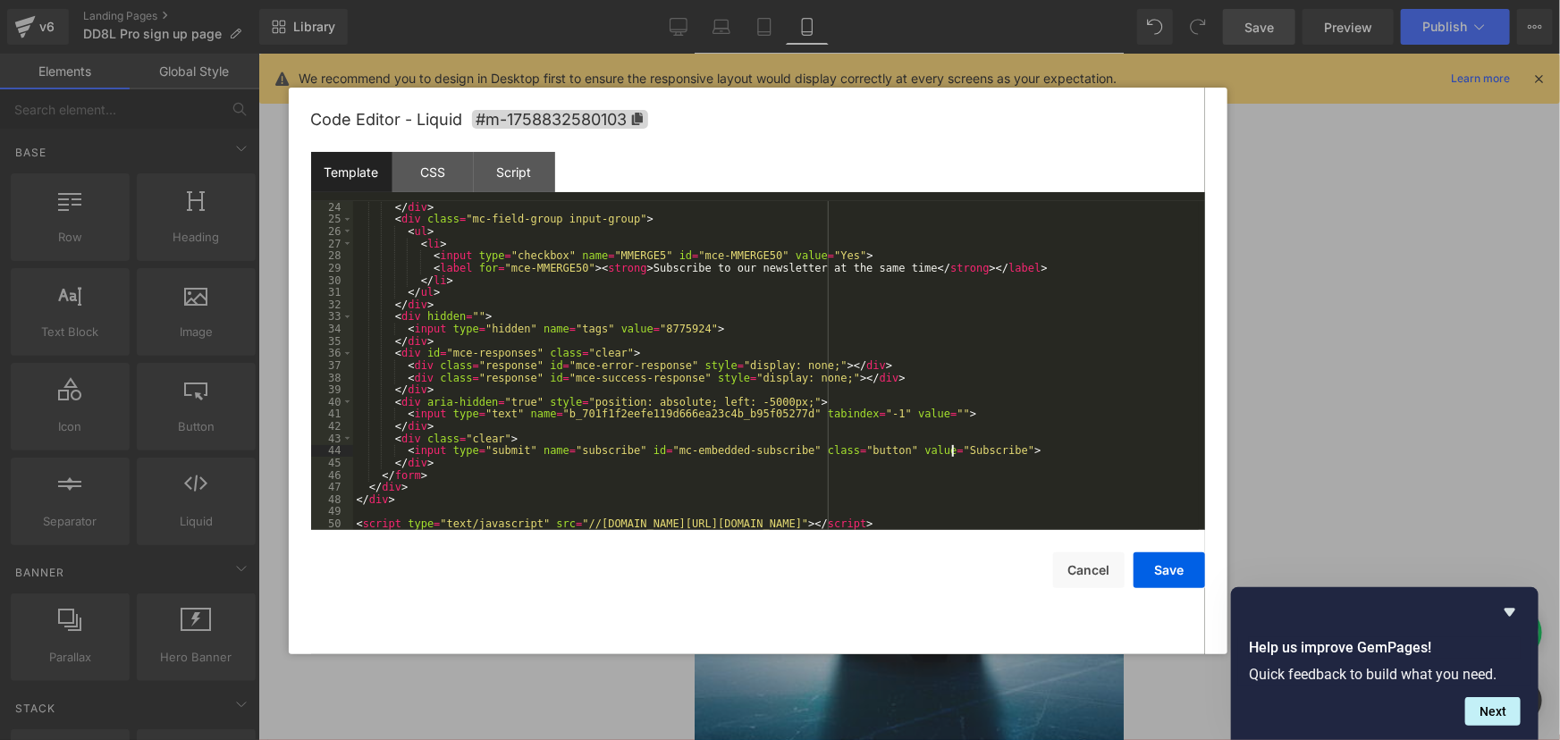
click at [952, 446] on div "< input type = "email" name = "EMAIL" class = "required email" id = "mce-EMAIL"…" at bounding box center [775, 365] width 845 height 353
click at [1161, 560] on button "Save" at bounding box center [1168, 570] width 71 height 36
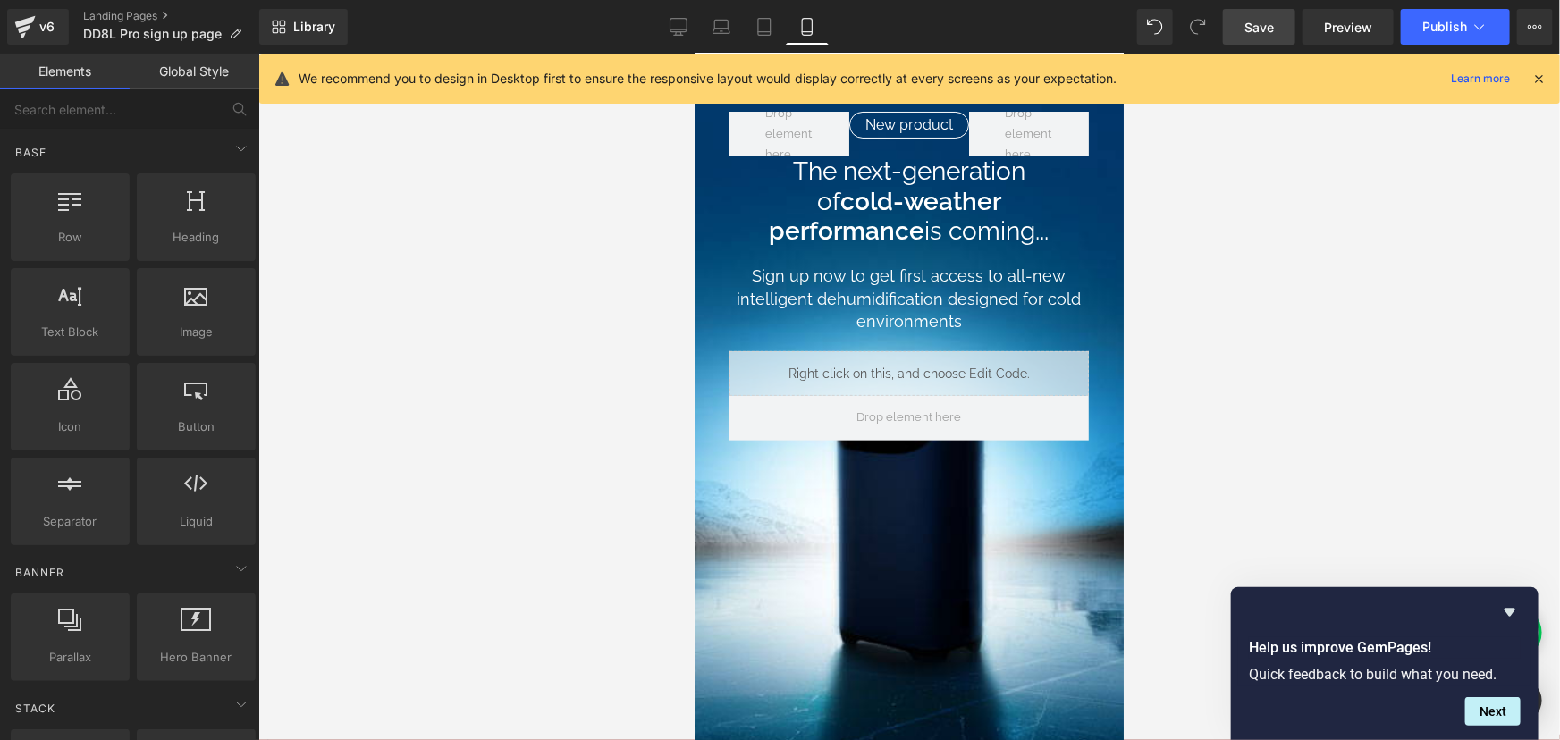
click at [1273, 0] on div "Library Mobile Desktop Laptop Tablet Mobile Save Preview Publish Scheduled View…" at bounding box center [909, 27] width 1300 height 54
click at [1267, 32] on span "Save" at bounding box center [1258, 27] width 29 height 19
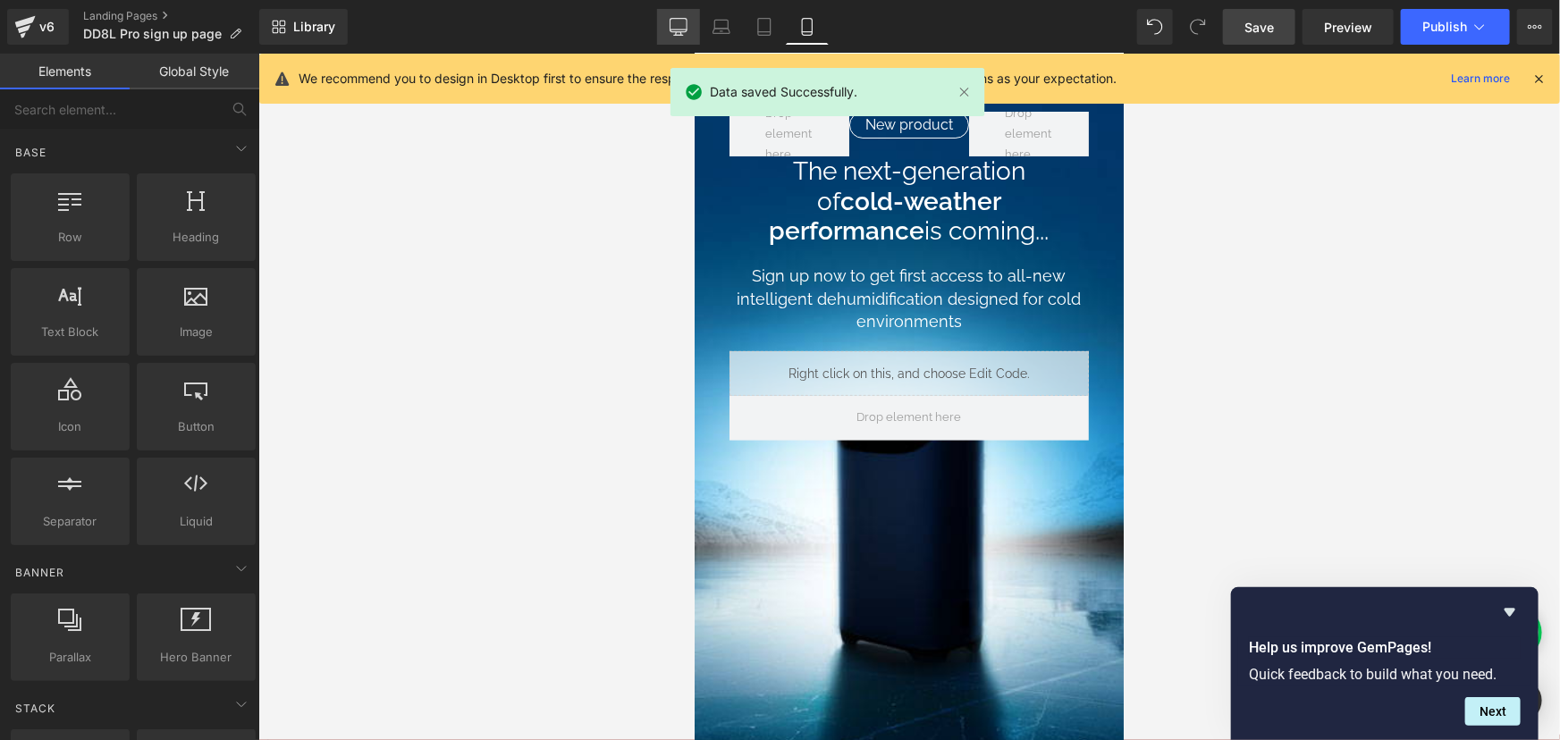
click at [662, 26] on link "Desktop" at bounding box center [678, 27] width 43 height 36
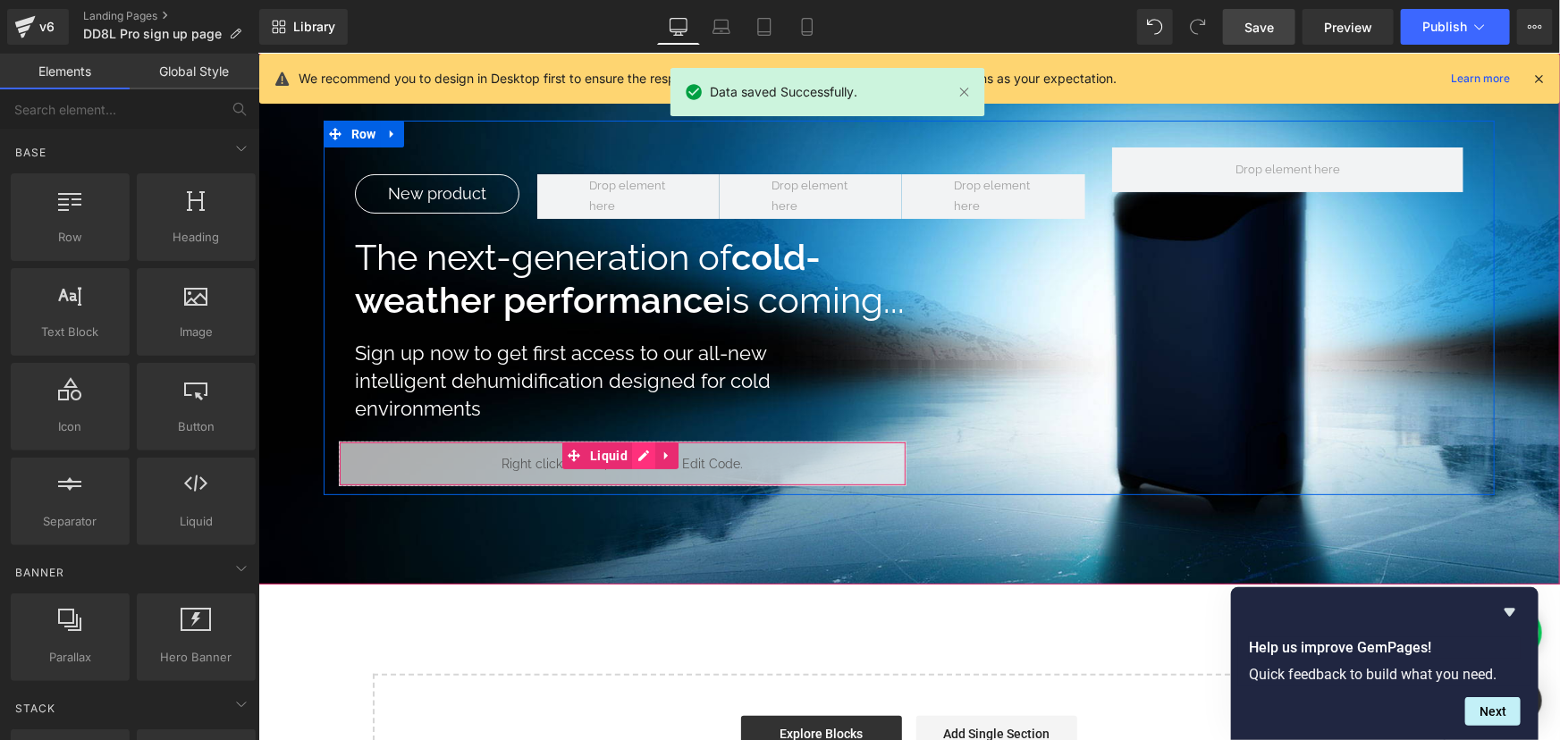
click at [640, 457] on icon at bounding box center [642, 454] width 13 height 13
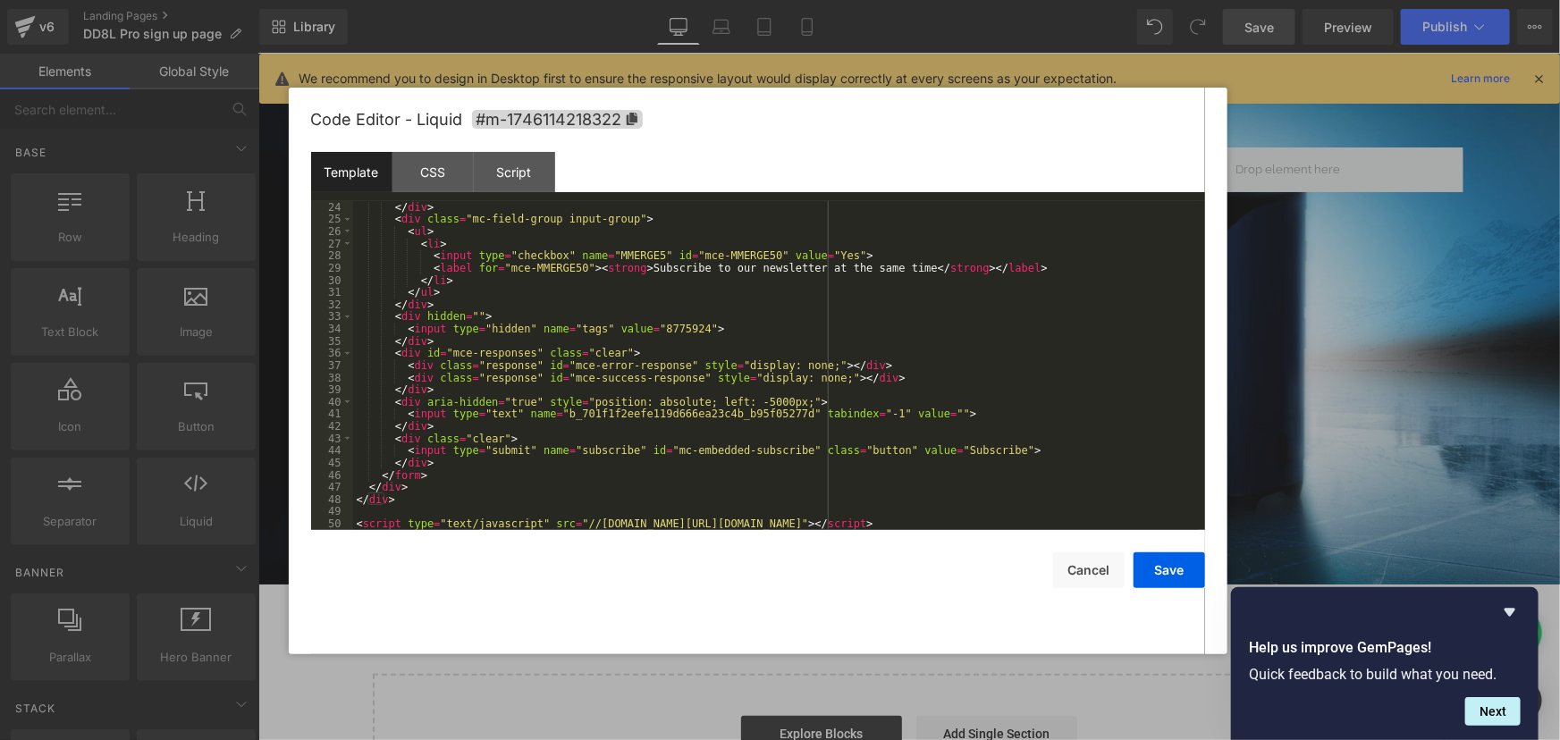
click at [936, 450] on div "< input type = "email" name = "EMAIL" class = "required email" id = "mce-EMAIL"…" at bounding box center [775, 365] width 845 height 353
click at [1156, 567] on button "Save" at bounding box center [1168, 570] width 71 height 36
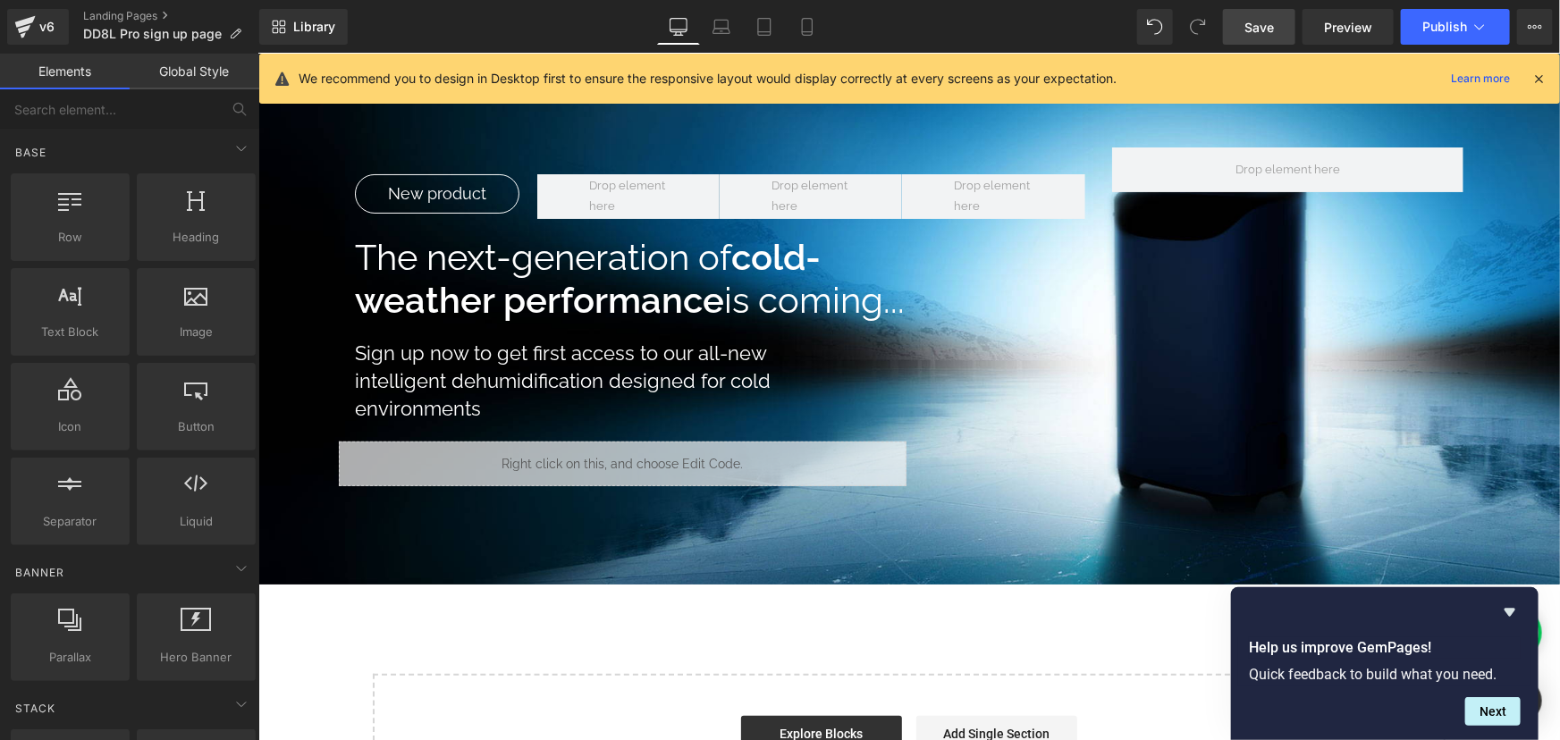
click at [1246, 31] on span "Save" at bounding box center [1258, 27] width 29 height 19
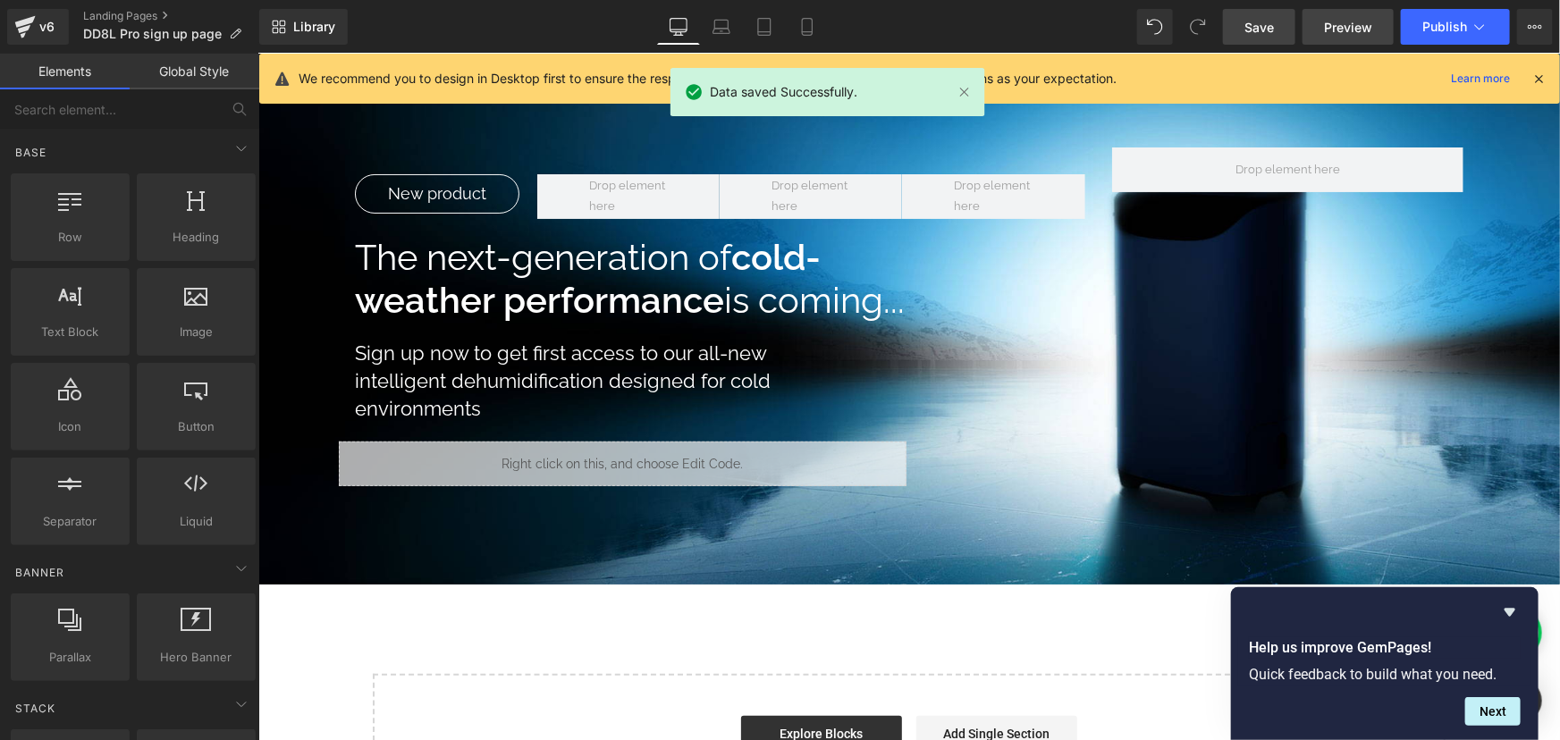
click at [1358, 31] on span "Preview" at bounding box center [1348, 27] width 48 height 19
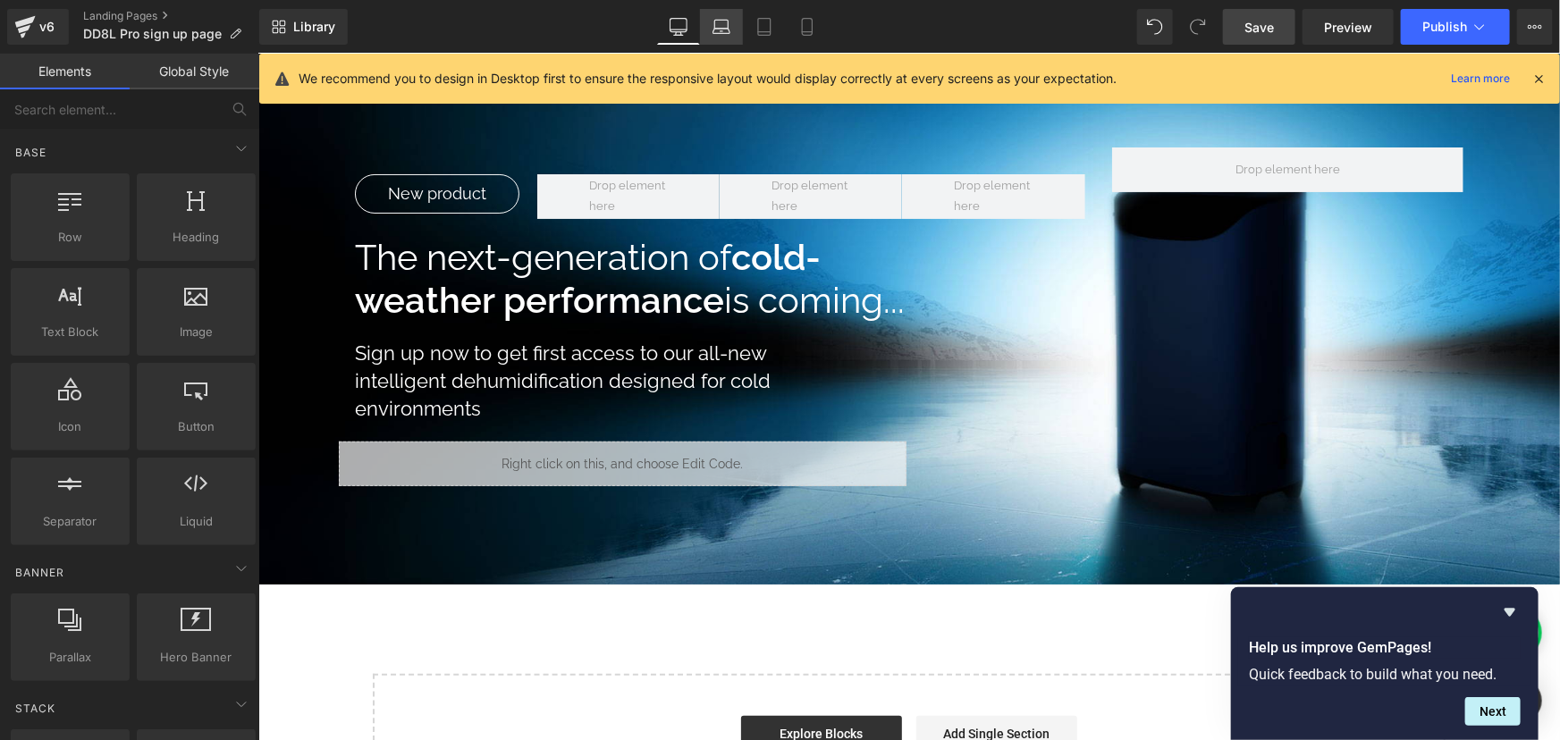
click at [725, 31] on icon at bounding box center [721, 27] width 18 height 18
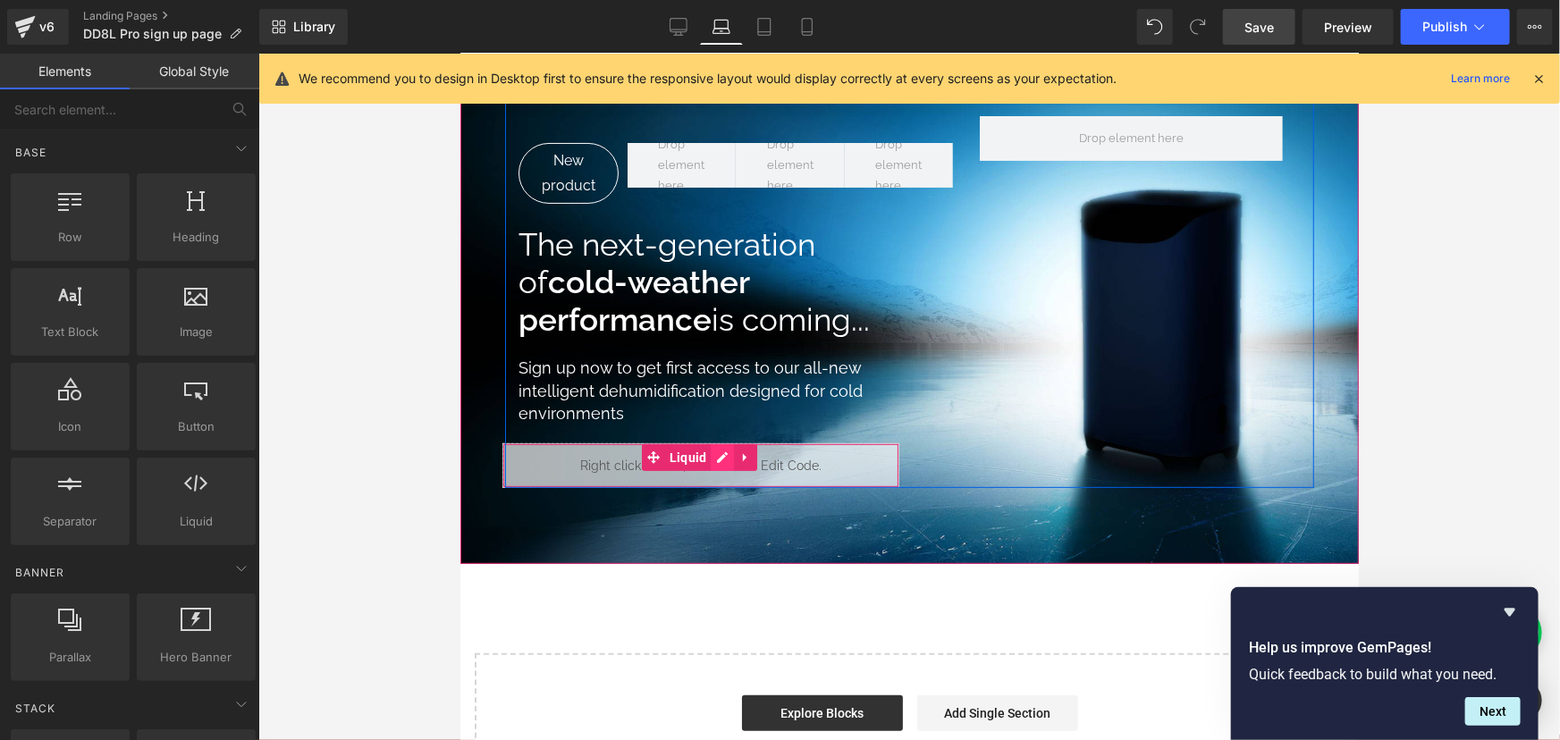
click at [711, 453] on link at bounding box center [722, 456] width 23 height 27
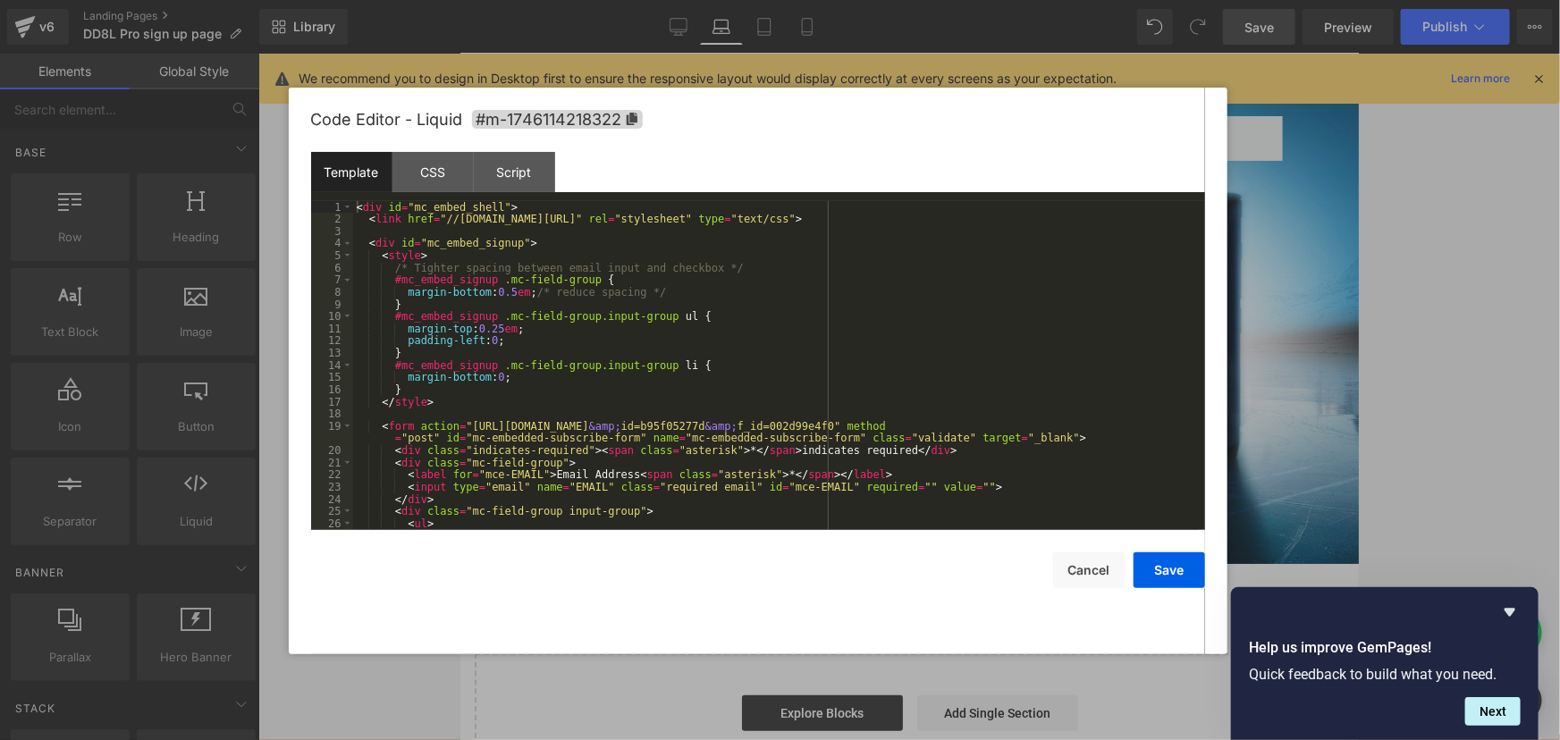
click at [697, 360] on div "< div id = "mc_embed_shell" > < link href = "//cdn-images.mailchimp.com/embedco…" at bounding box center [775, 377] width 845 height 353
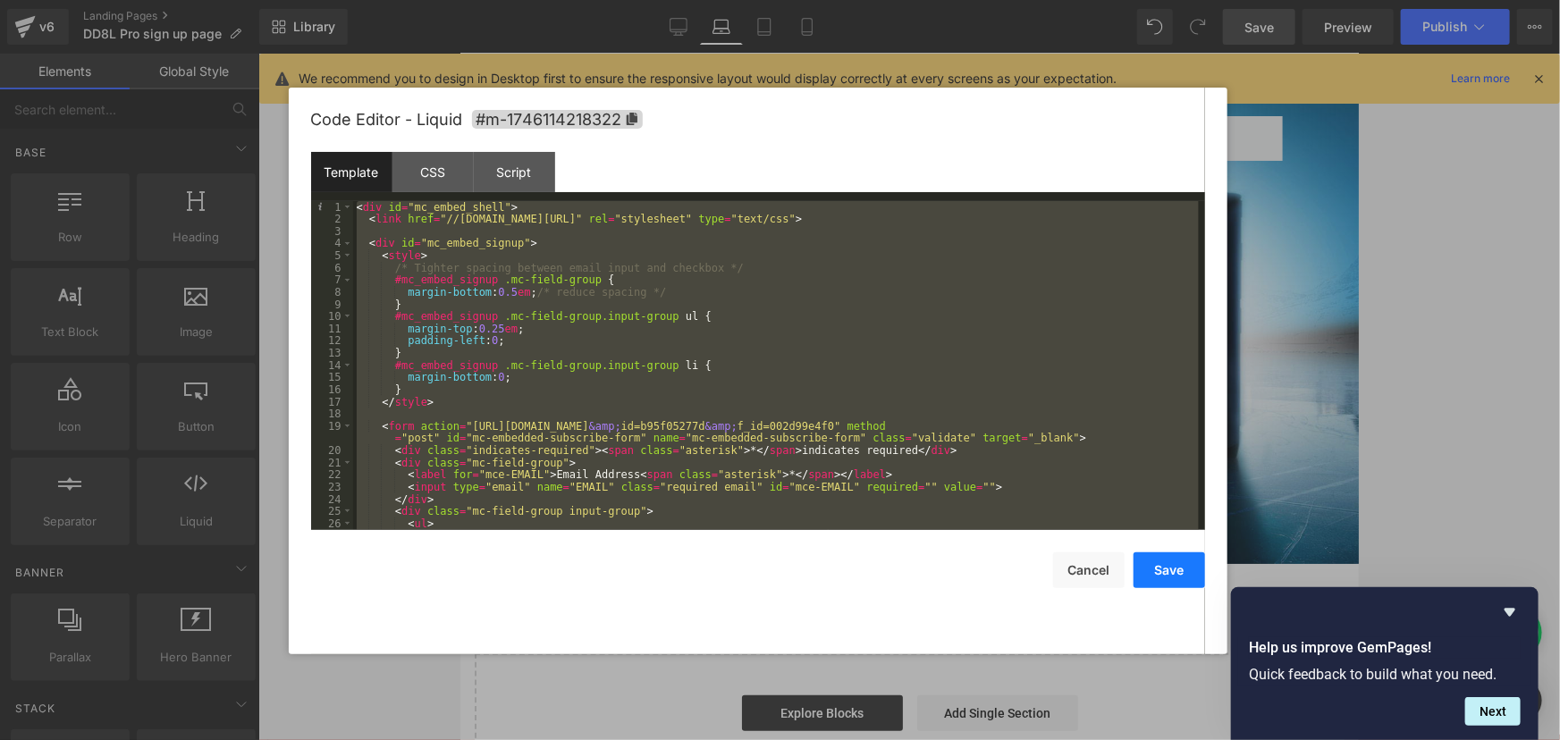
click at [1155, 568] on button "Save" at bounding box center [1168, 570] width 71 height 36
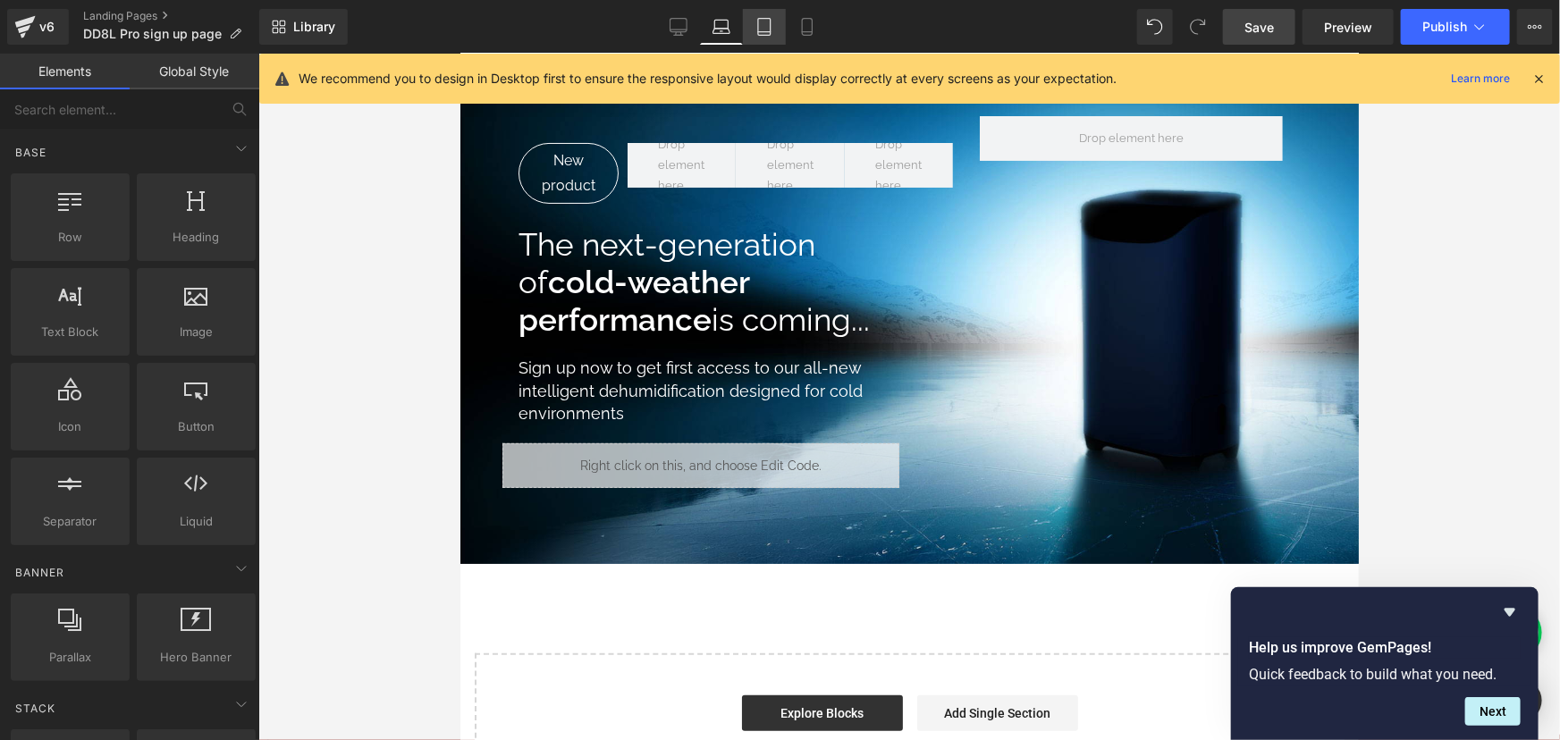
click at [761, 33] on icon at bounding box center [764, 27] width 18 height 18
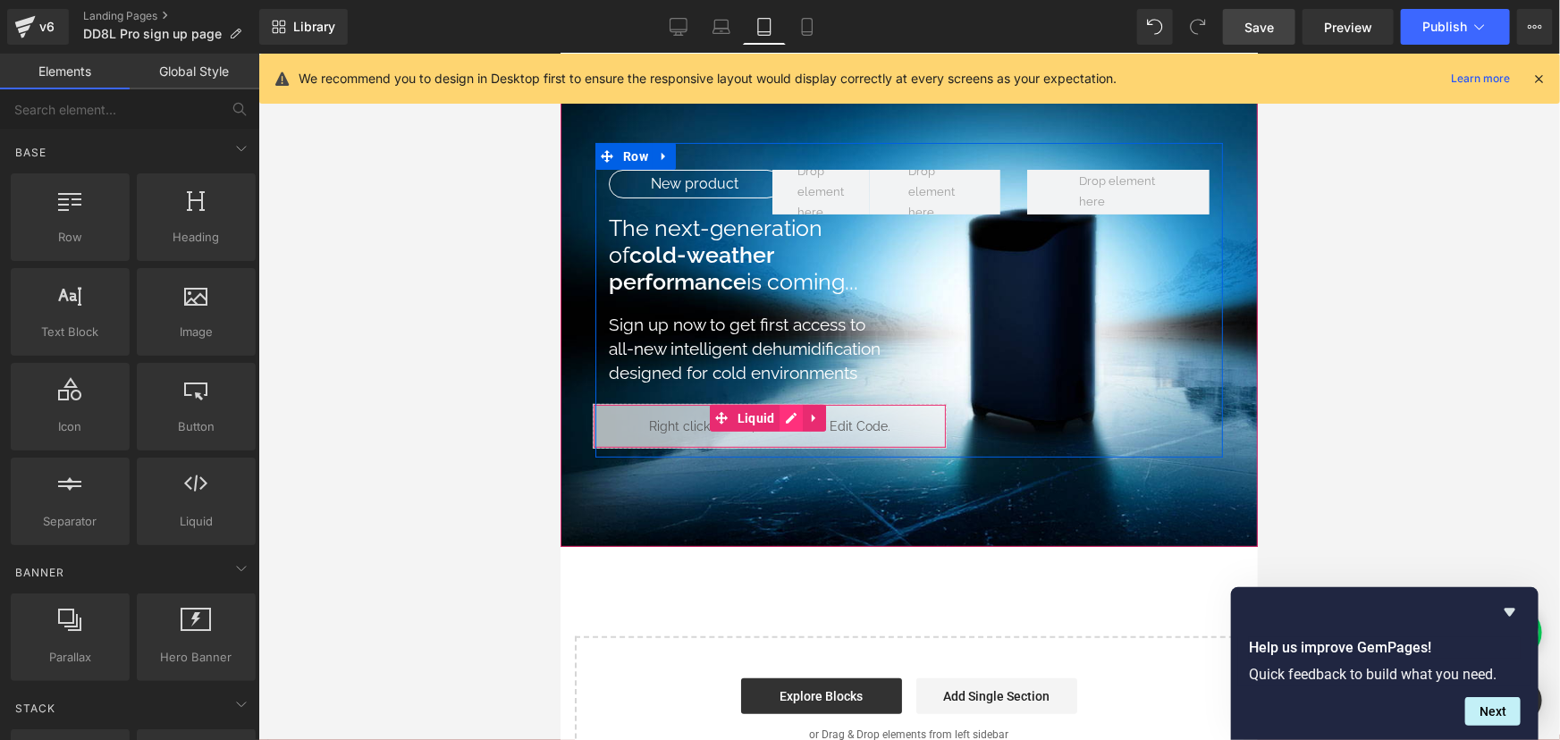
click at [778, 416] on link at bounding box center [789, 417] width 23 height 27
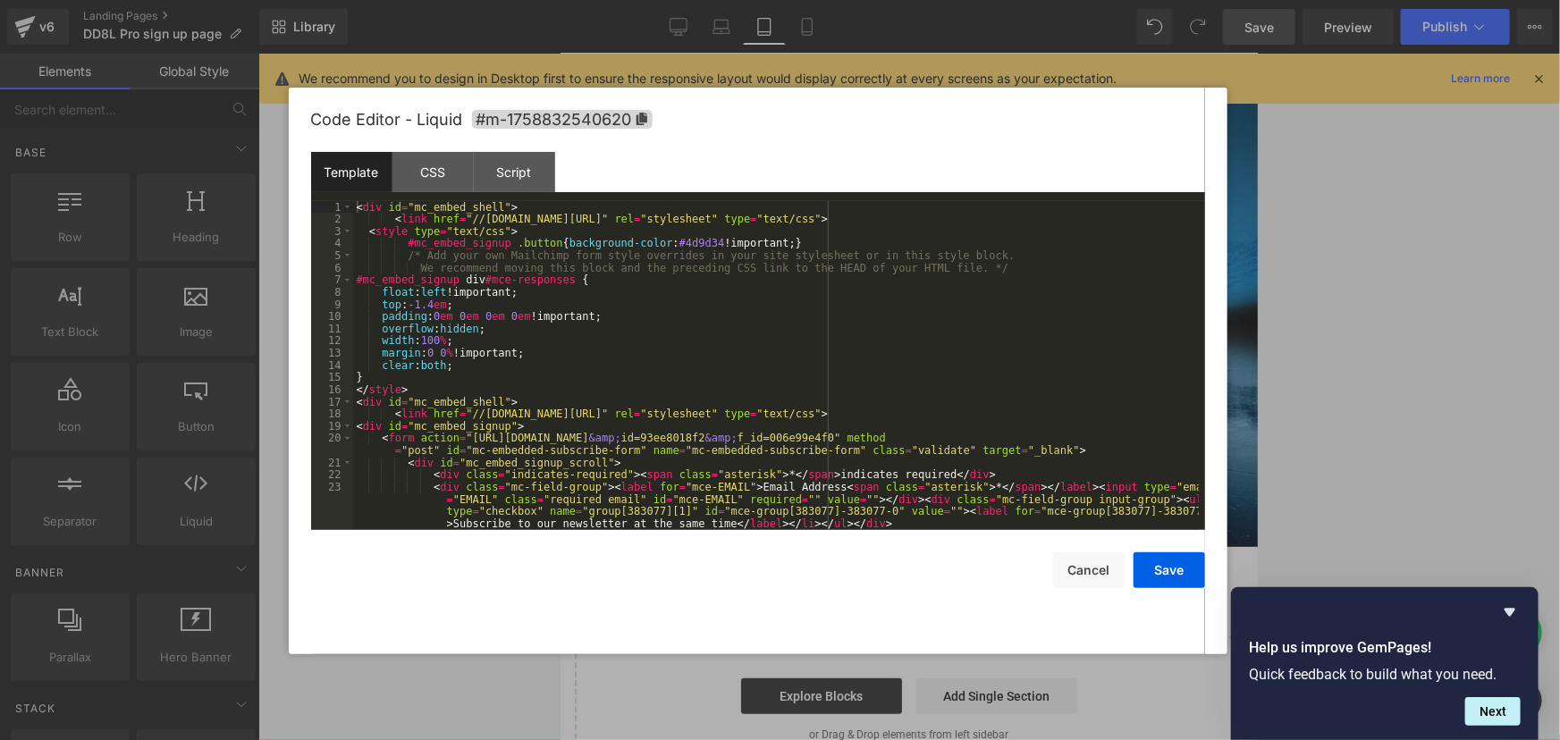
click at [716, 370] on div "< div id = "mc_embed_shell" > < link href = "//cdn-images.mailchimp.com/embedco…" at bounding box center [775, 377] width 845 height 353
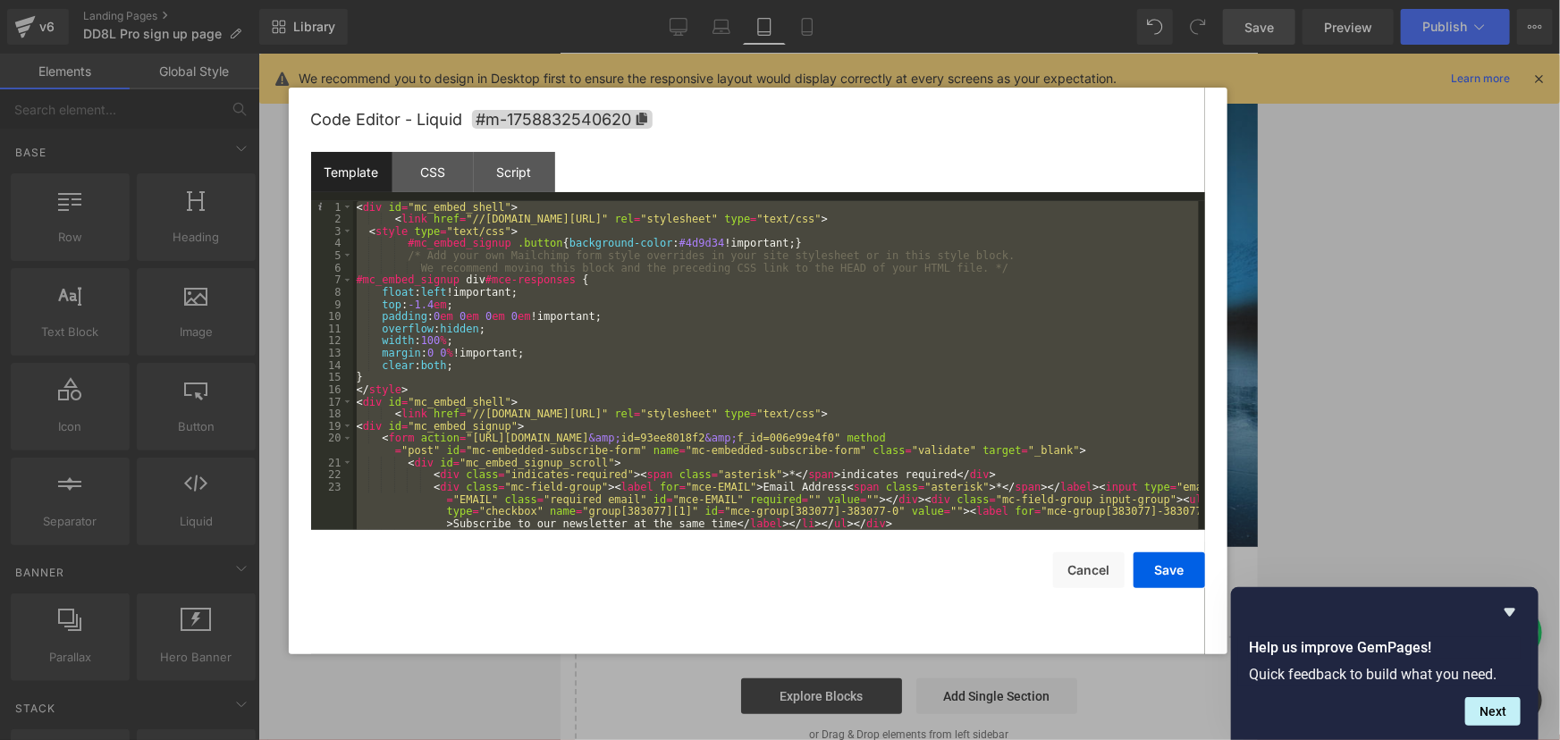
scroll to position [463, 0]
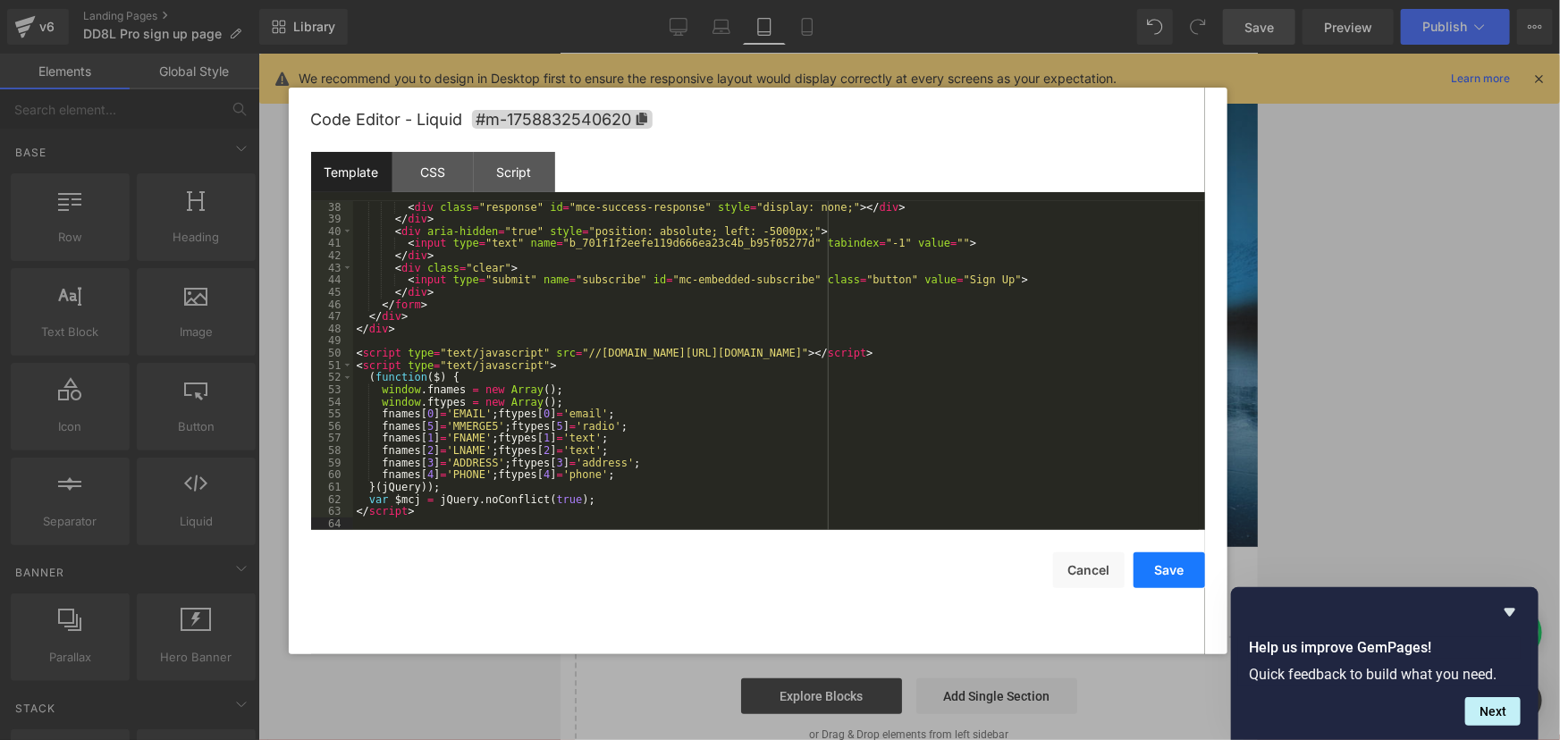
click at [1164, 567] on button "Save" at bounding box center [1168, 570] width 71 height 36
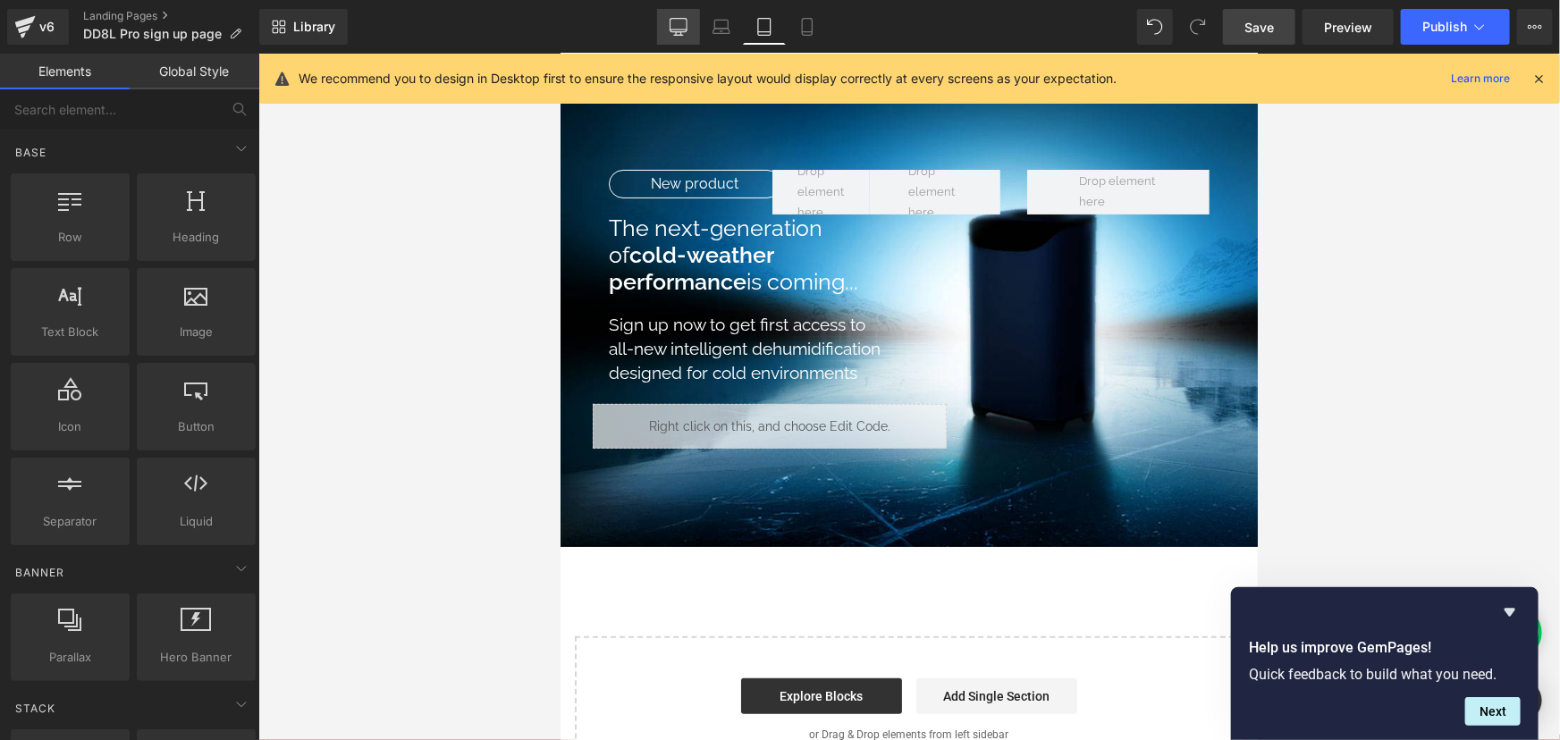
click at [688, 30] on link "Desktop" at bounding box center [678, 27] width 43 height 36
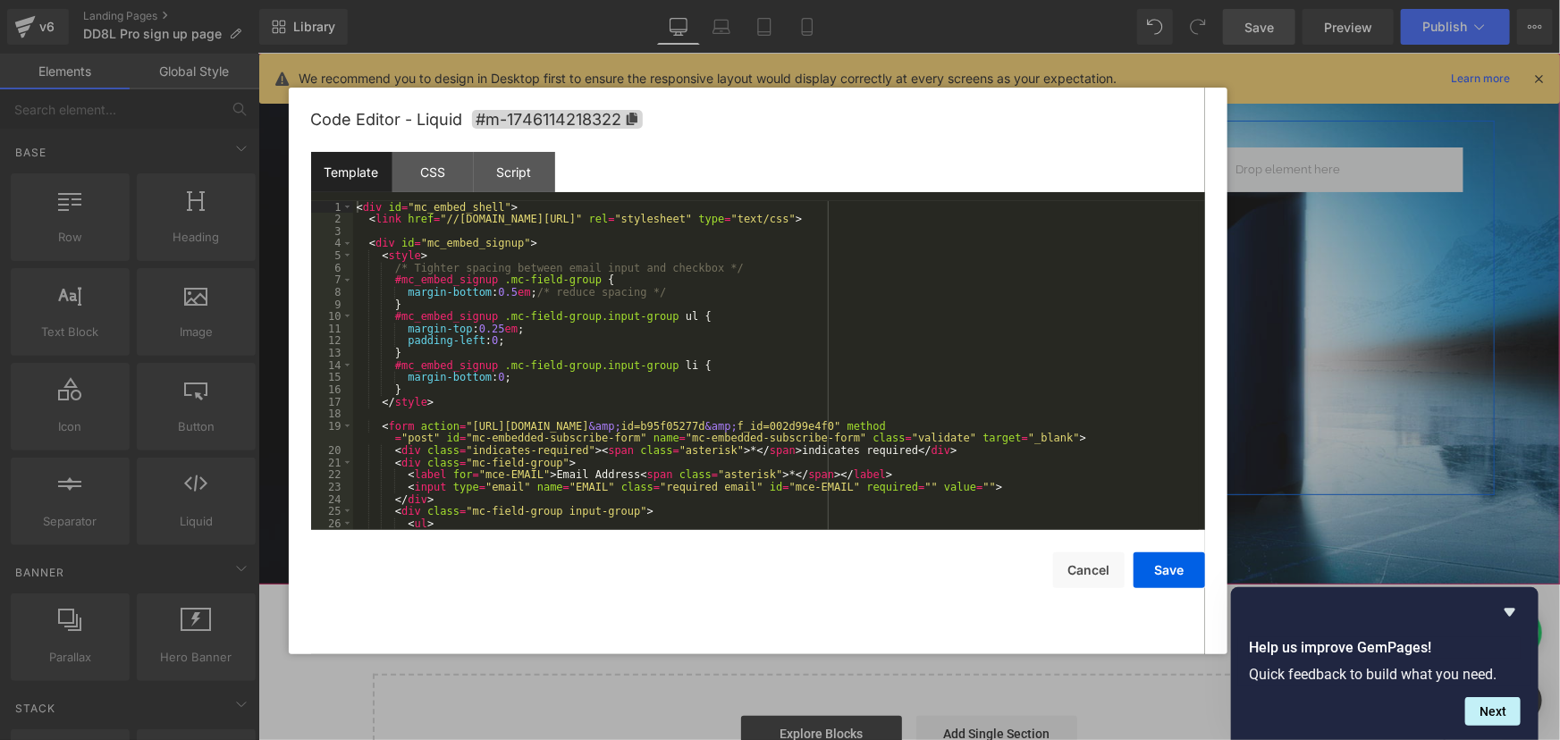
click at [645, 453] on link at bounding box center [642, 455] width 23 height 27
click at [409, 166] on div "CSS" at bounding box center [432, 172] width 81 height 40
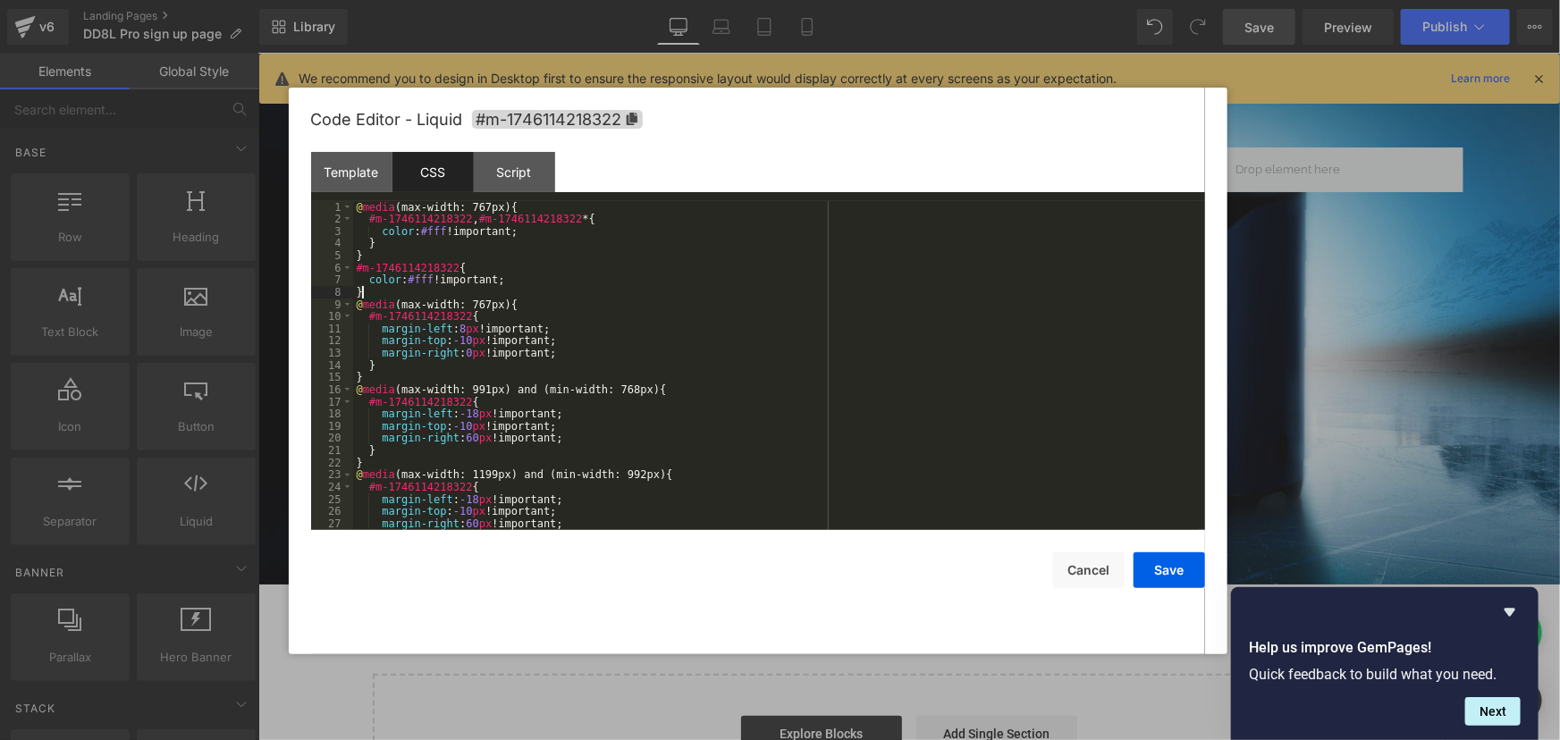
click at [476, 294] on div "@ media (max-width: 767px) { #m-1746114218322 , #m-1746114218322 * { color : #f…" at bounding box center [775, 377] width 845 height 353
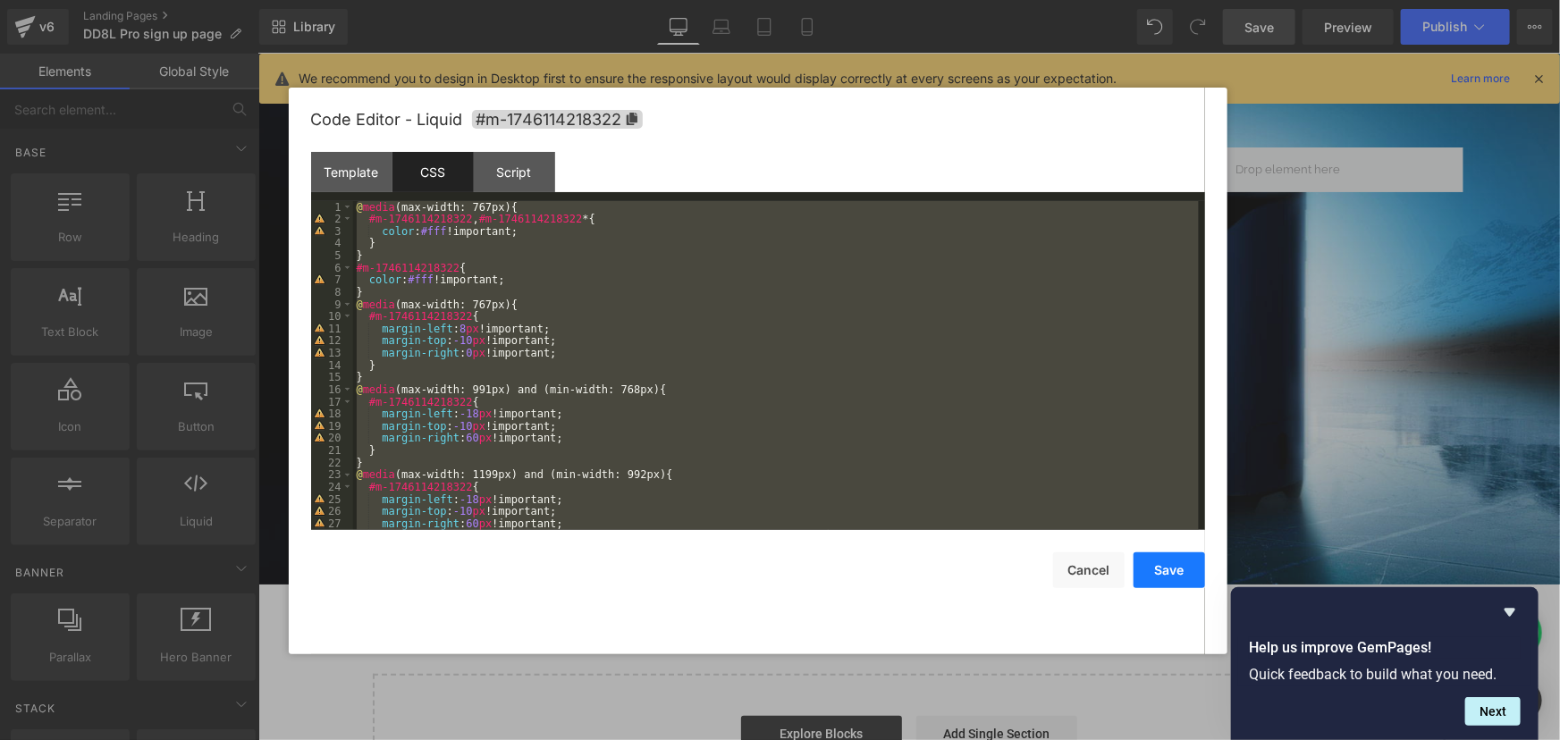
click at [1168, 585] on button "Save" at bounding box center [1168, 570] width 71 height 36
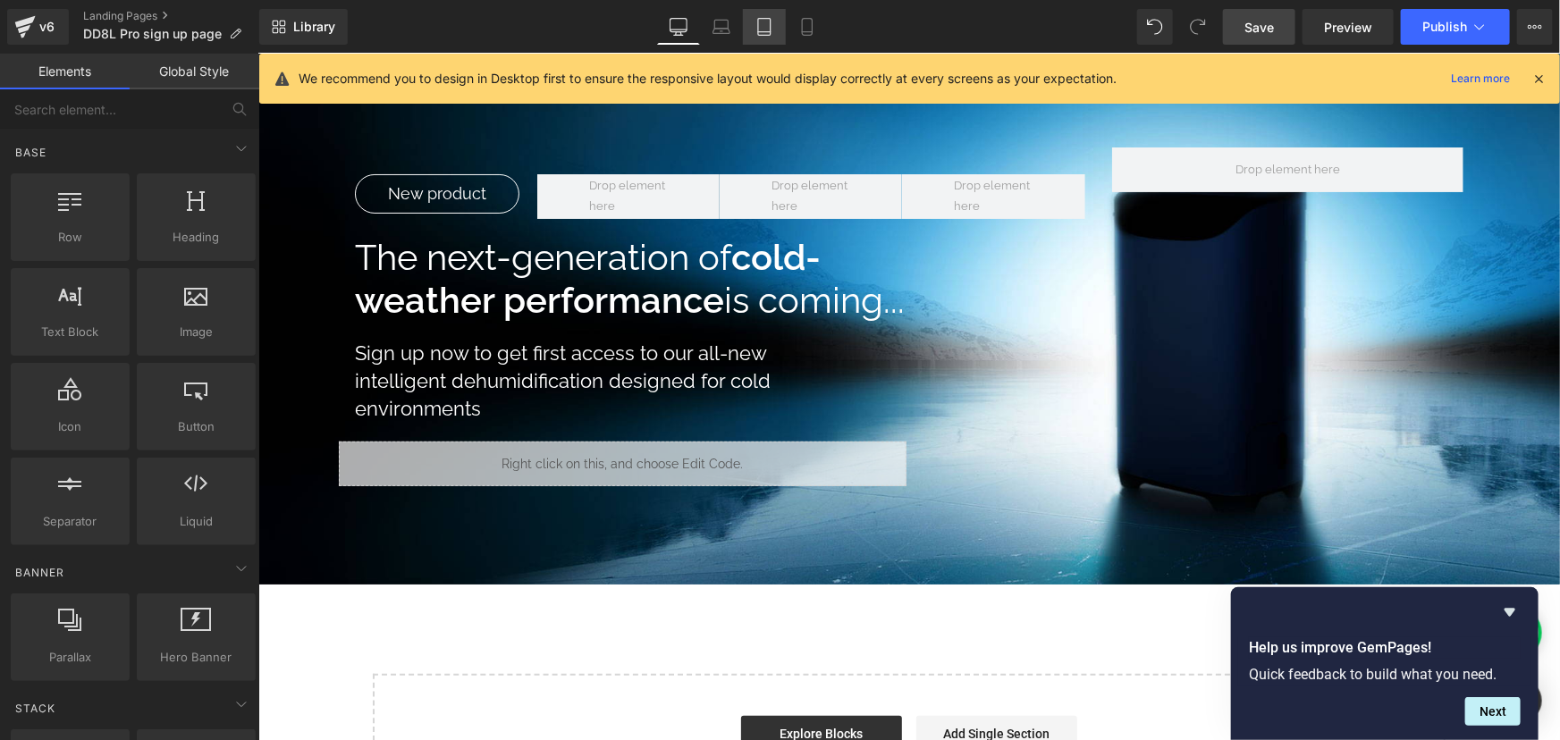
click at [765, 20] on icon at bounding box center [764, 27] width 18 height 18
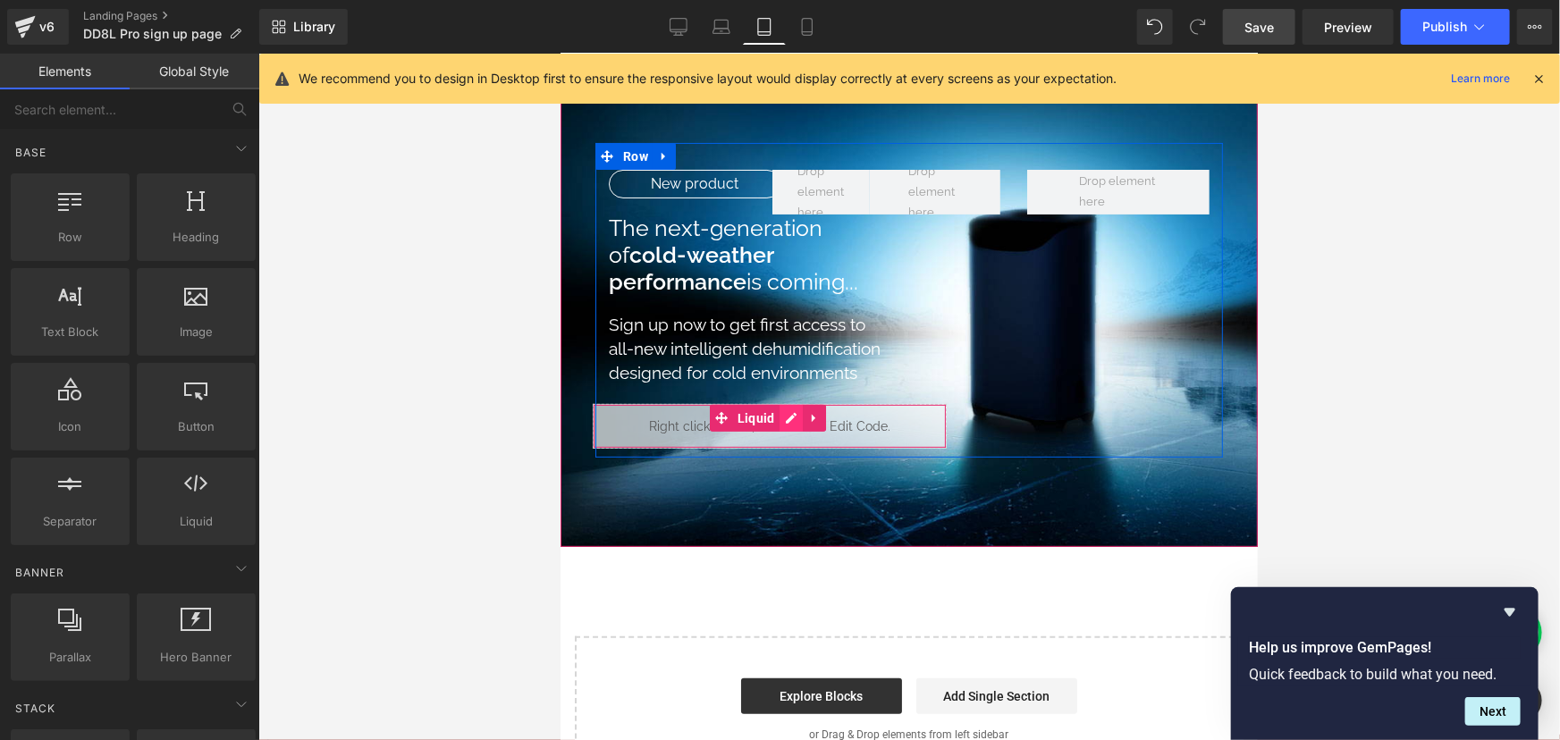
click at [784, 414] on icon at bounding box center [790, 416] width 13 height 13
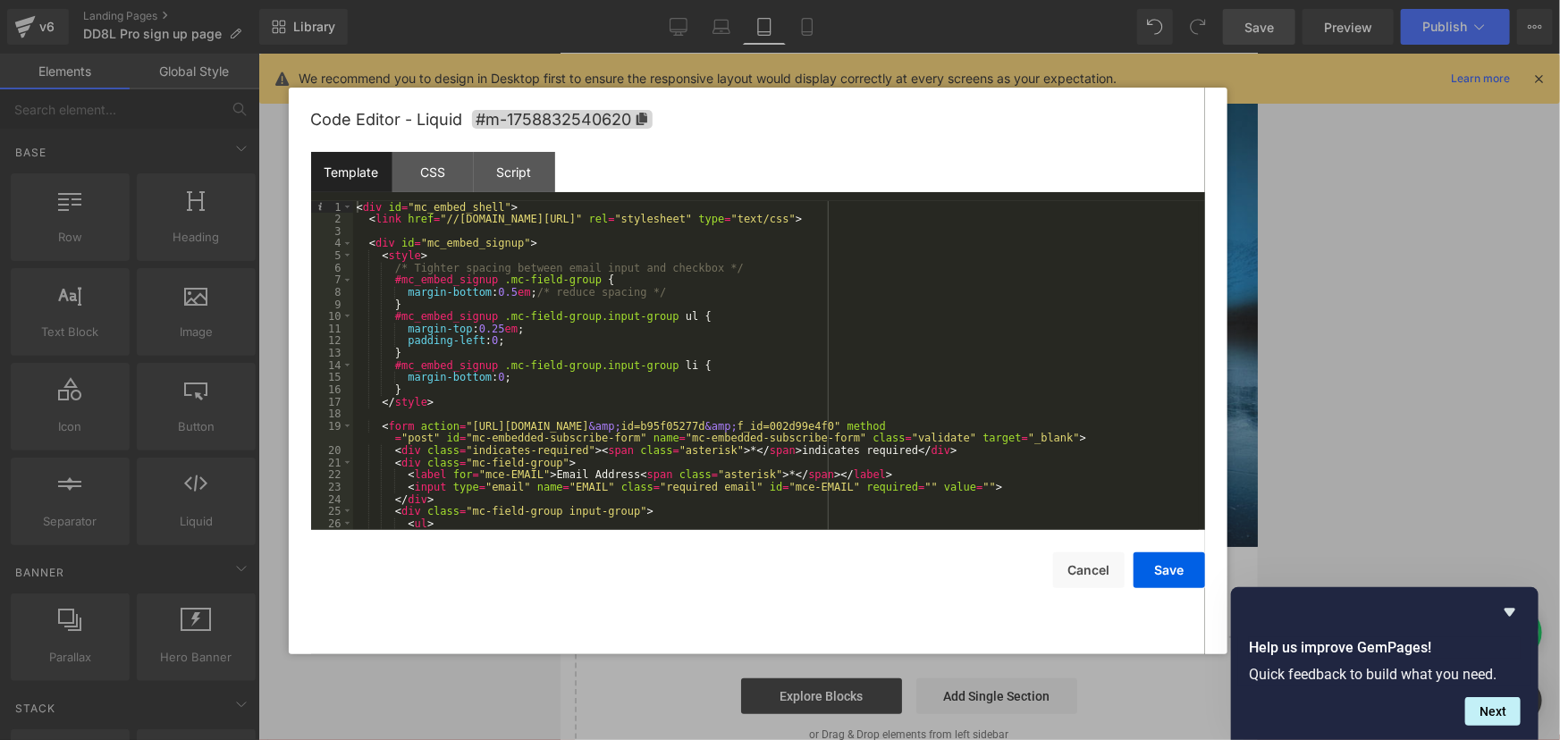
click at [502, 248] on div "< div id = "mc_embed_shell" > < link href = "//cdn-images.mailchimp.com/embedco…" at bounding box center [775, 377] width 845 height 353
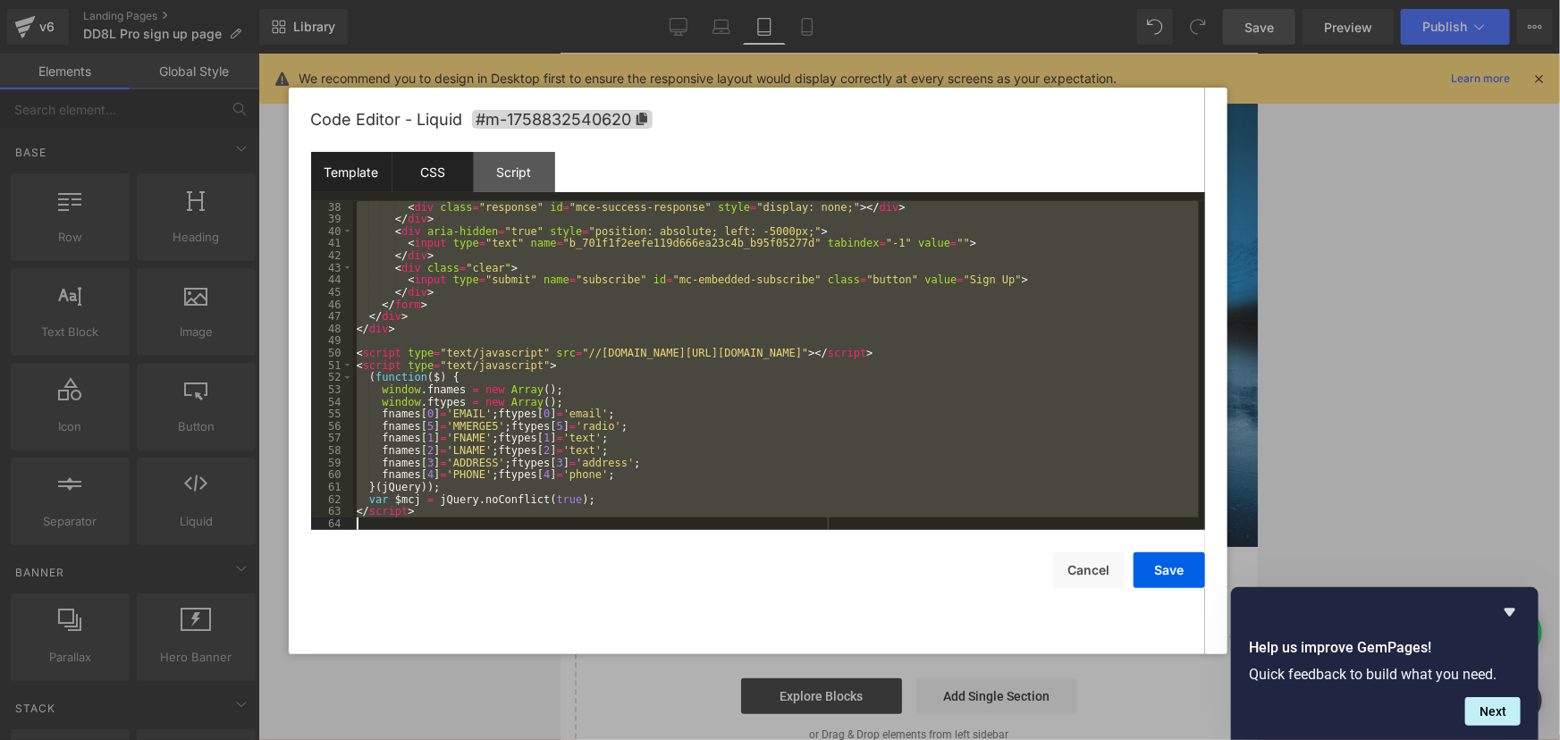
click at [442, 181] on div "CSS" at bounding box center [432, 172] width 81 height 40
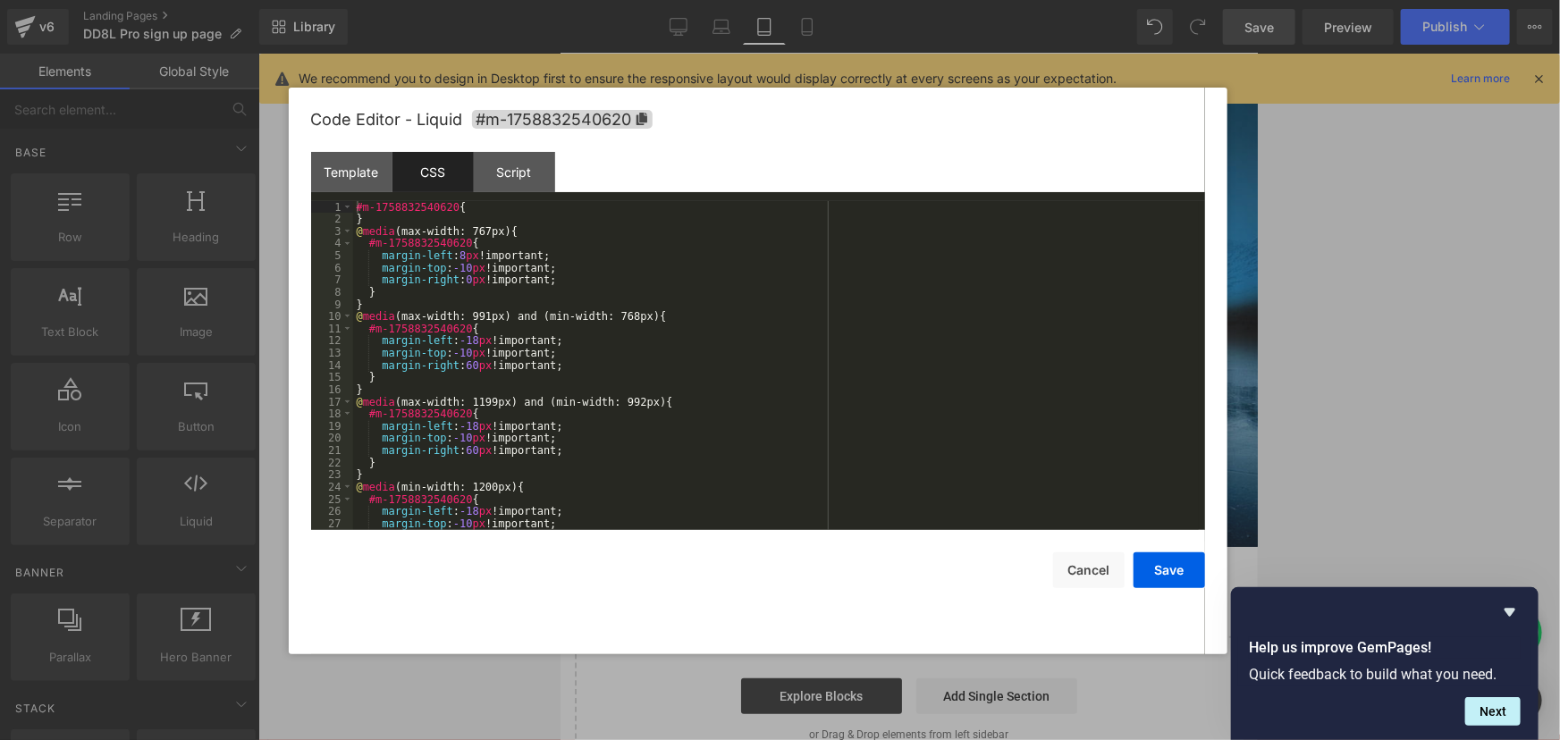
click at [534, 356] on div "#m-1758832540620 { } @ media (max-width: 767px) { #m-1758832540620 { margin-lef…" at bounding box center [775, 377] width 845 height 353
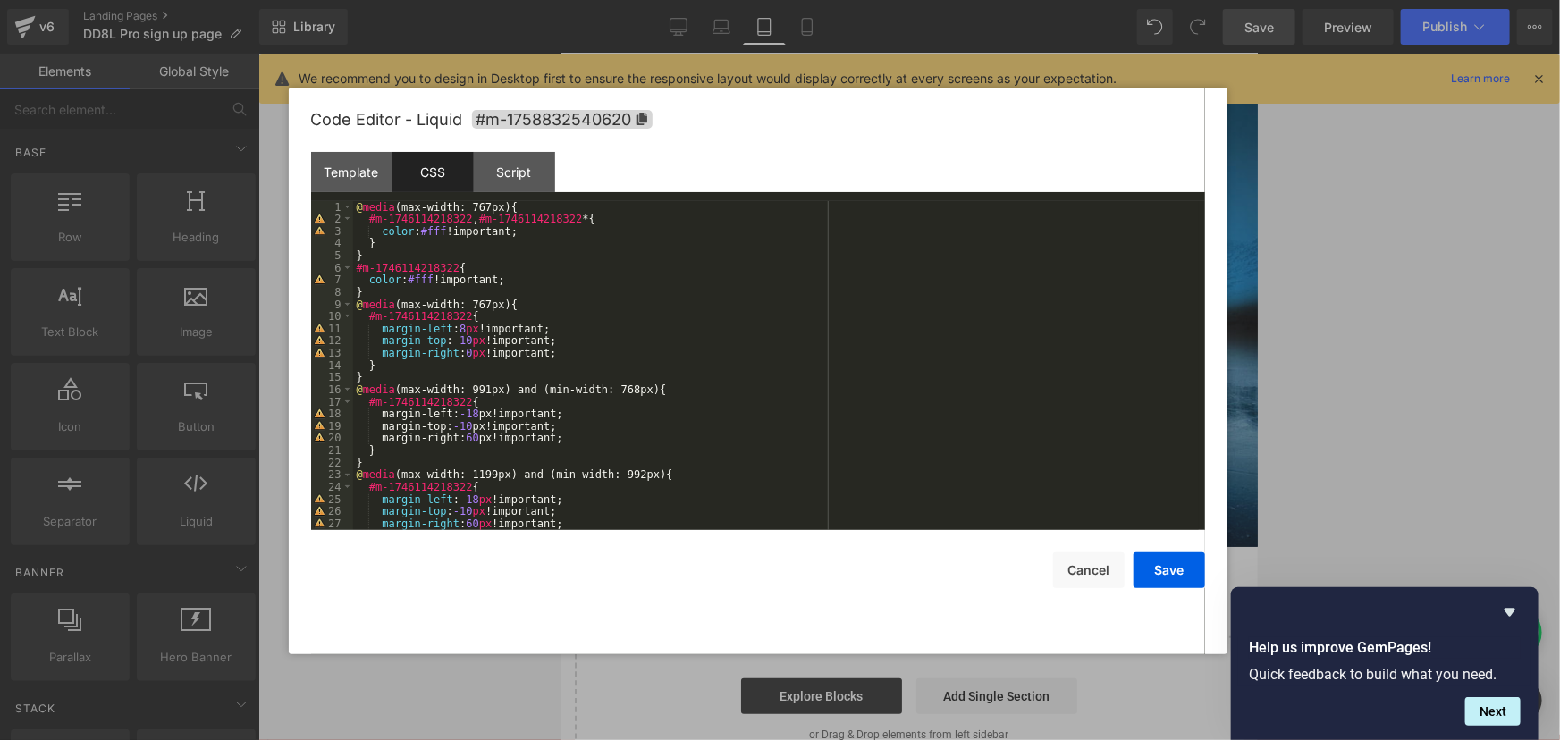
scroll to position [0, 0]
click at [1154, 564] on button "Save" at bounding box center [1168, 570] width 71 height 36
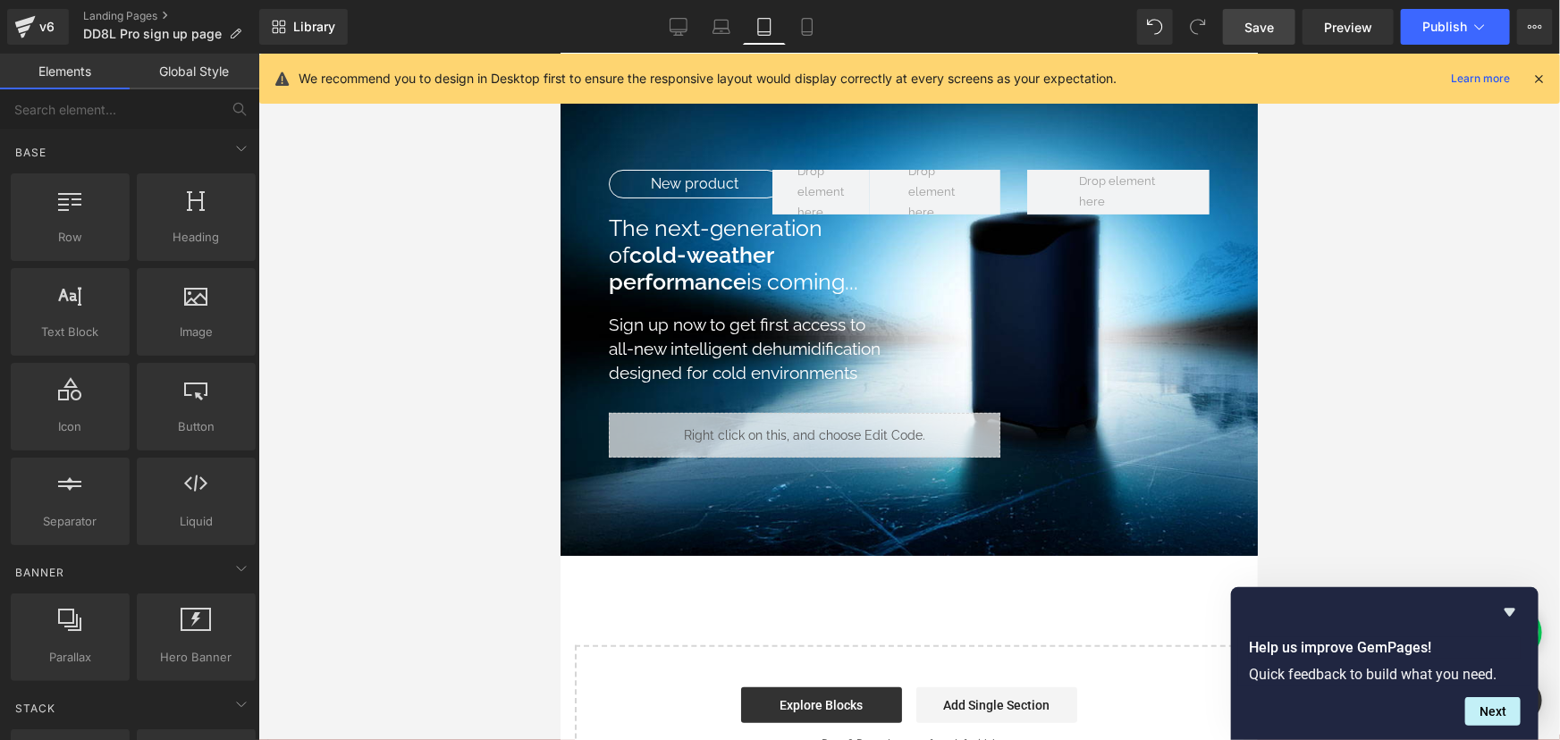
click at [1278, 36] on link "Save" at bounding box center [1259, 27] width 72 height 36
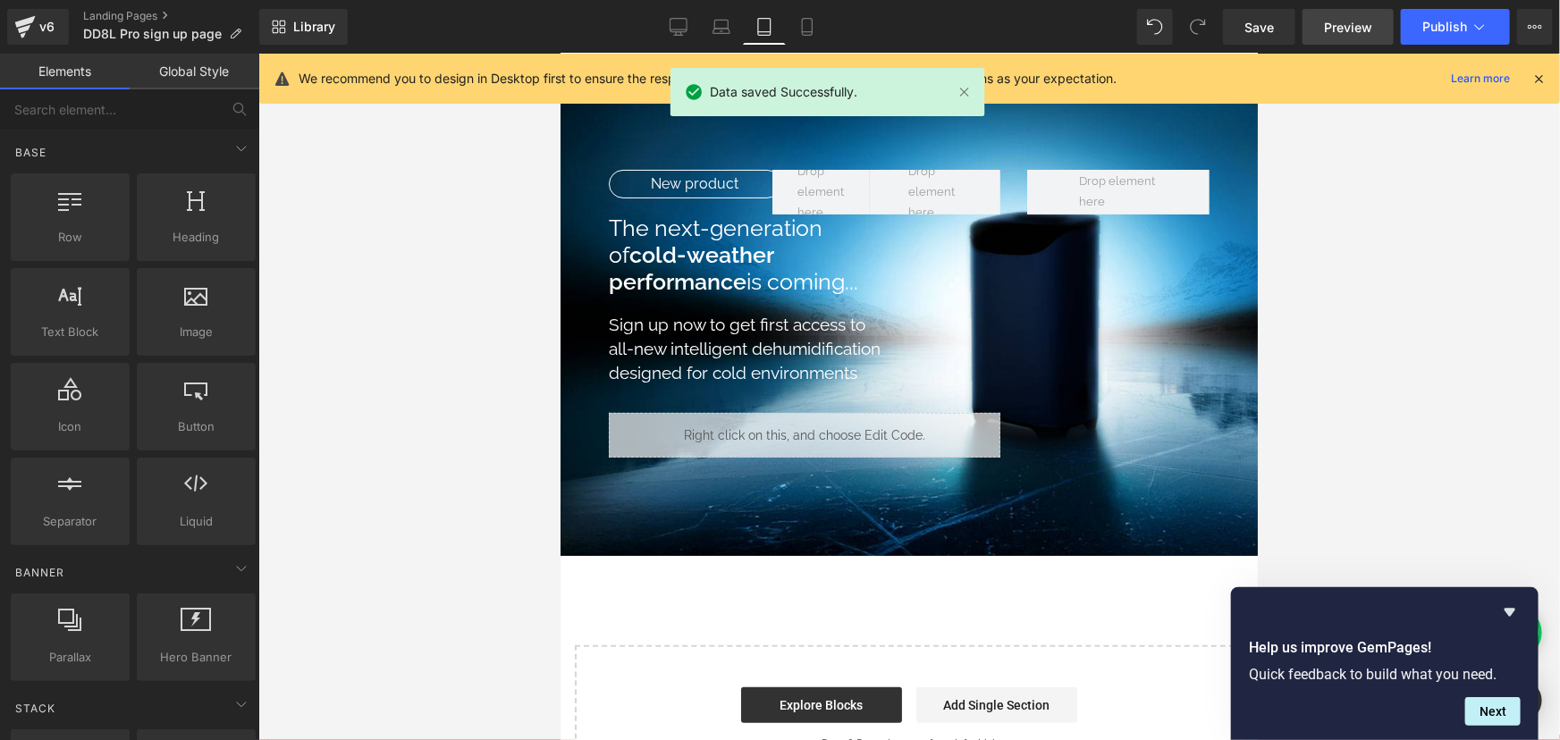
click at [1342, 25] on span "Preview" at bounding box center [1348, 27] width 48 height 19
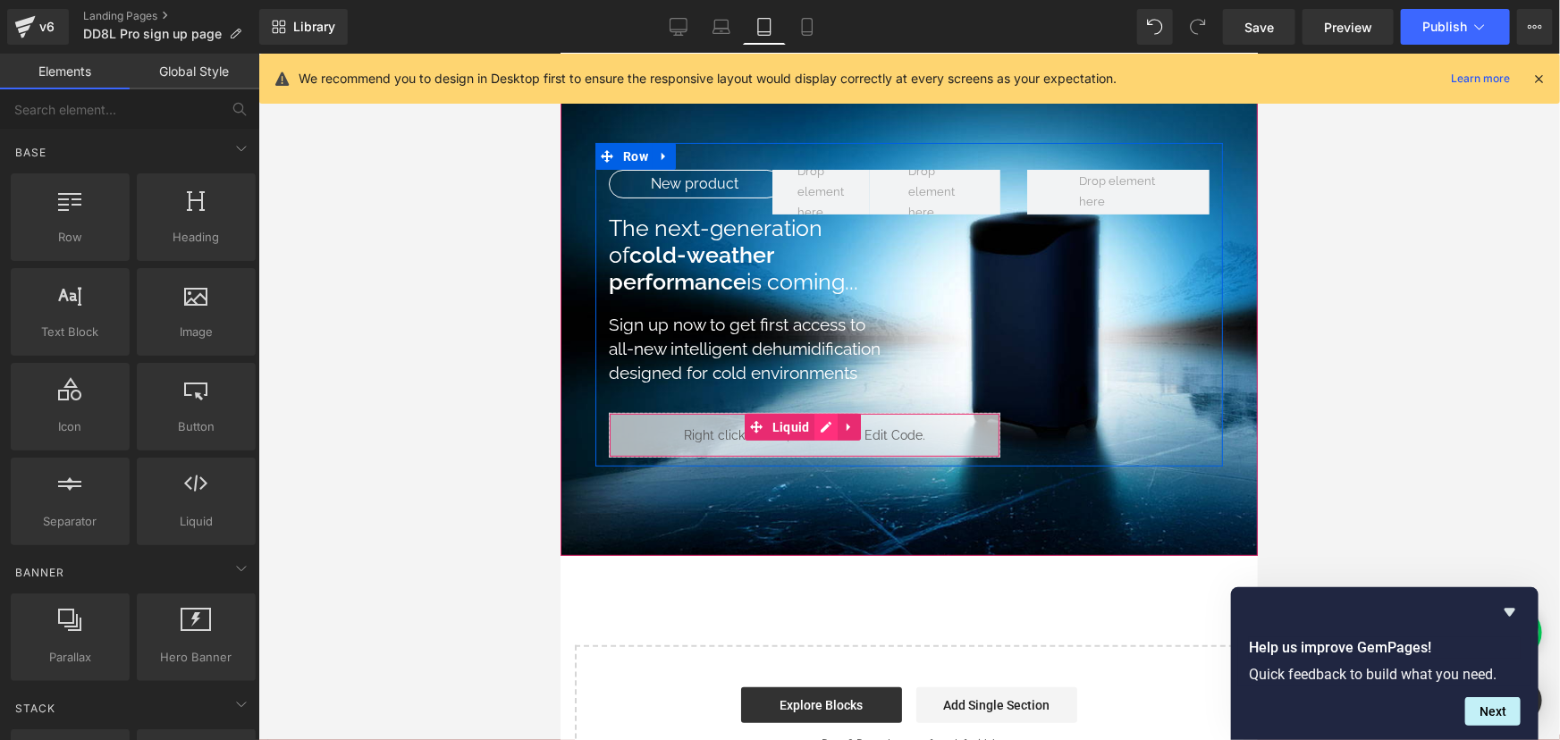
click at [823, 425] on icon at bounding box center [825, 425] width 13 height 13
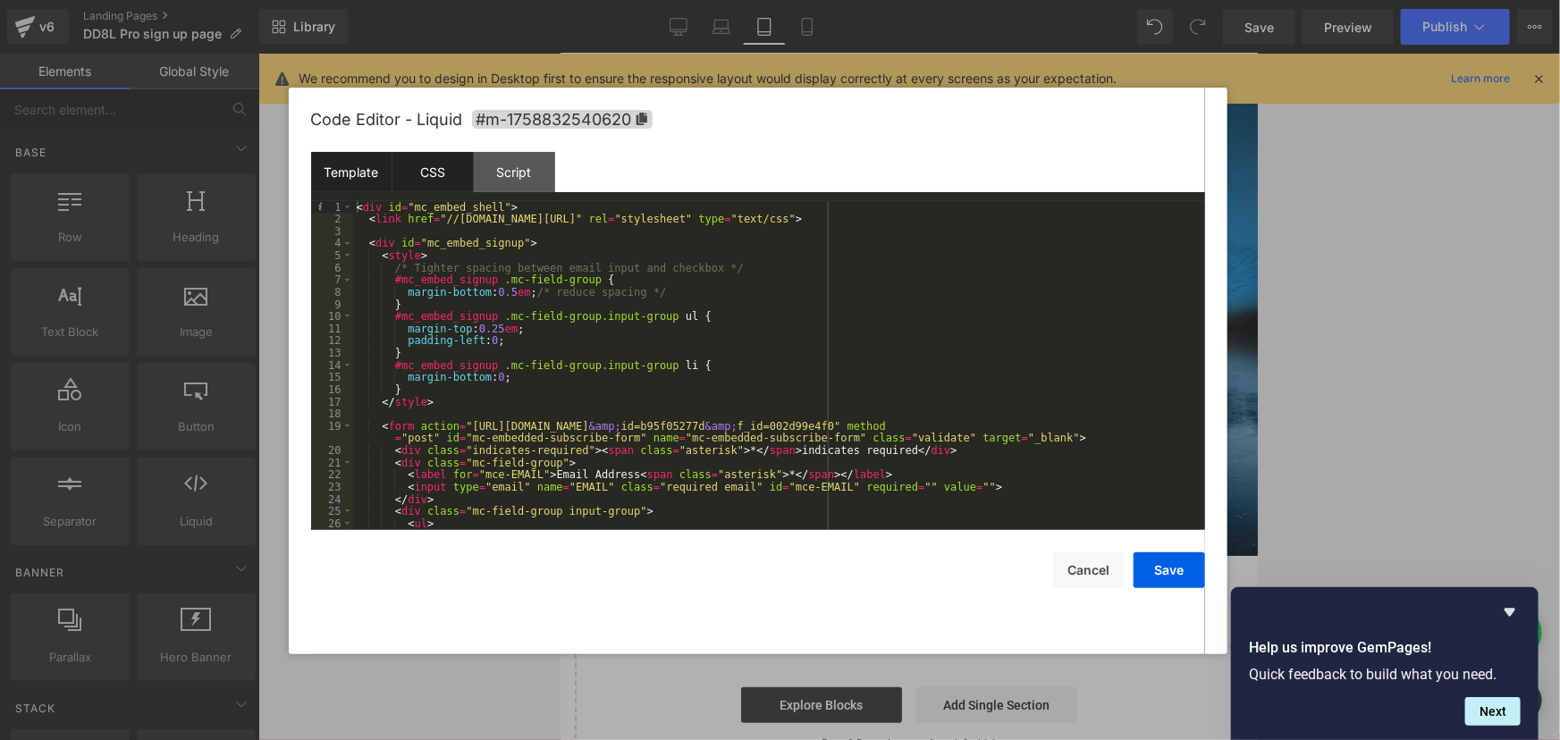
click at [433, 172] on div "CSS" at bounding box center [432, 172] width 81 height 40
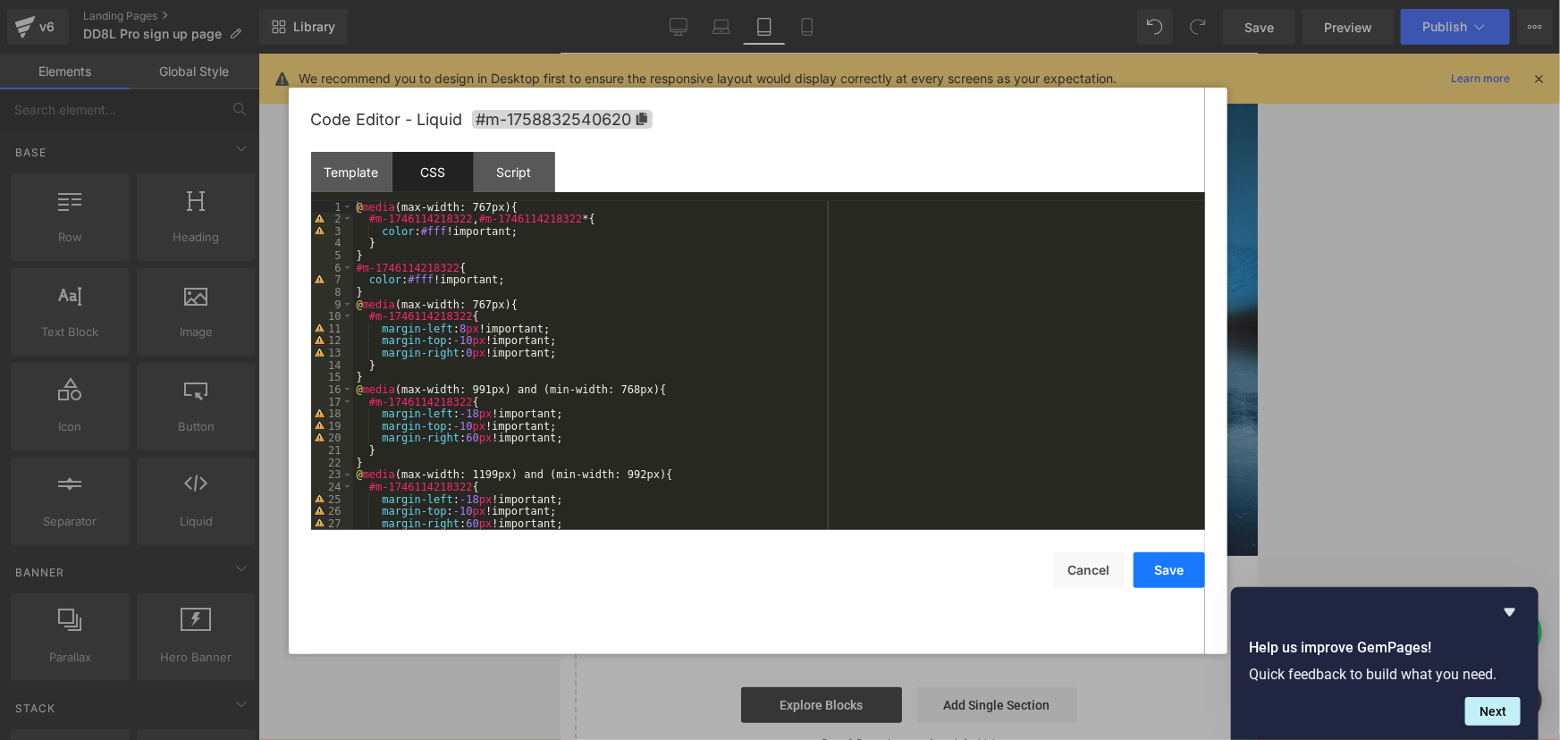
click at [1154, 568] on button "Save" at bounding box center [1168, 570] width 71 height 36
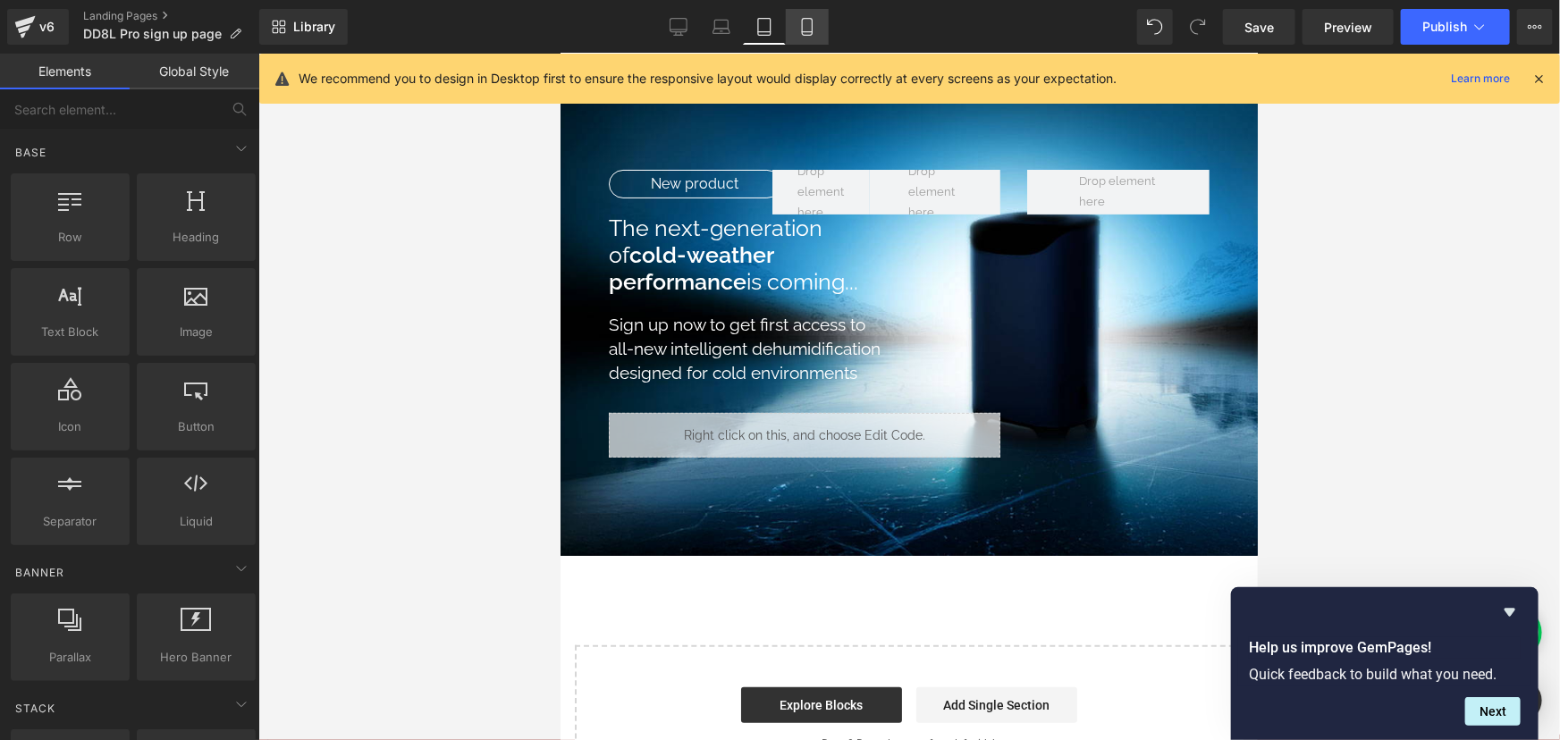
click at [799, 29] on icon at bounding box center [807, 27] width 18 height 18
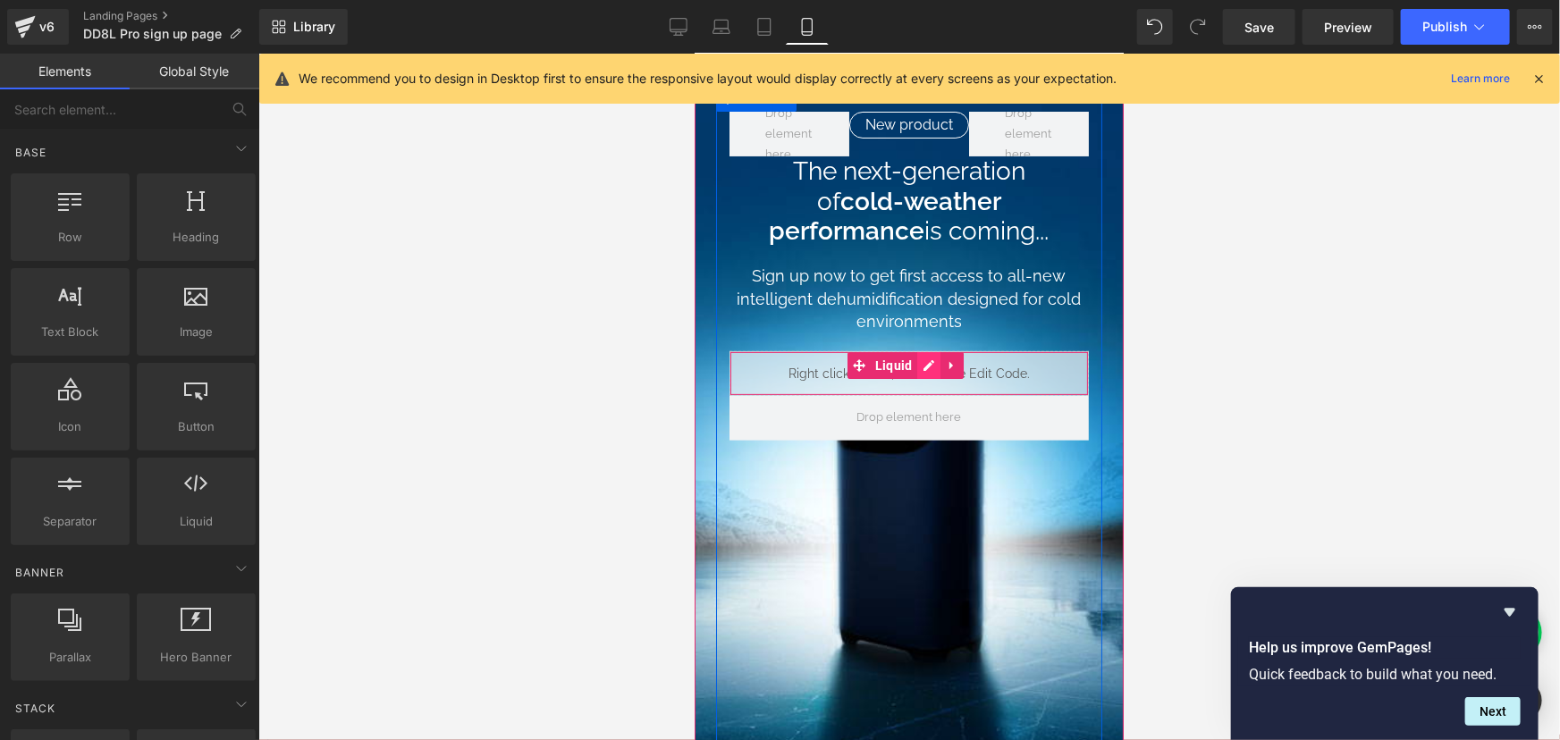
click at [926, 362] on icon at bounding box center [927, 363] width 13 height 13
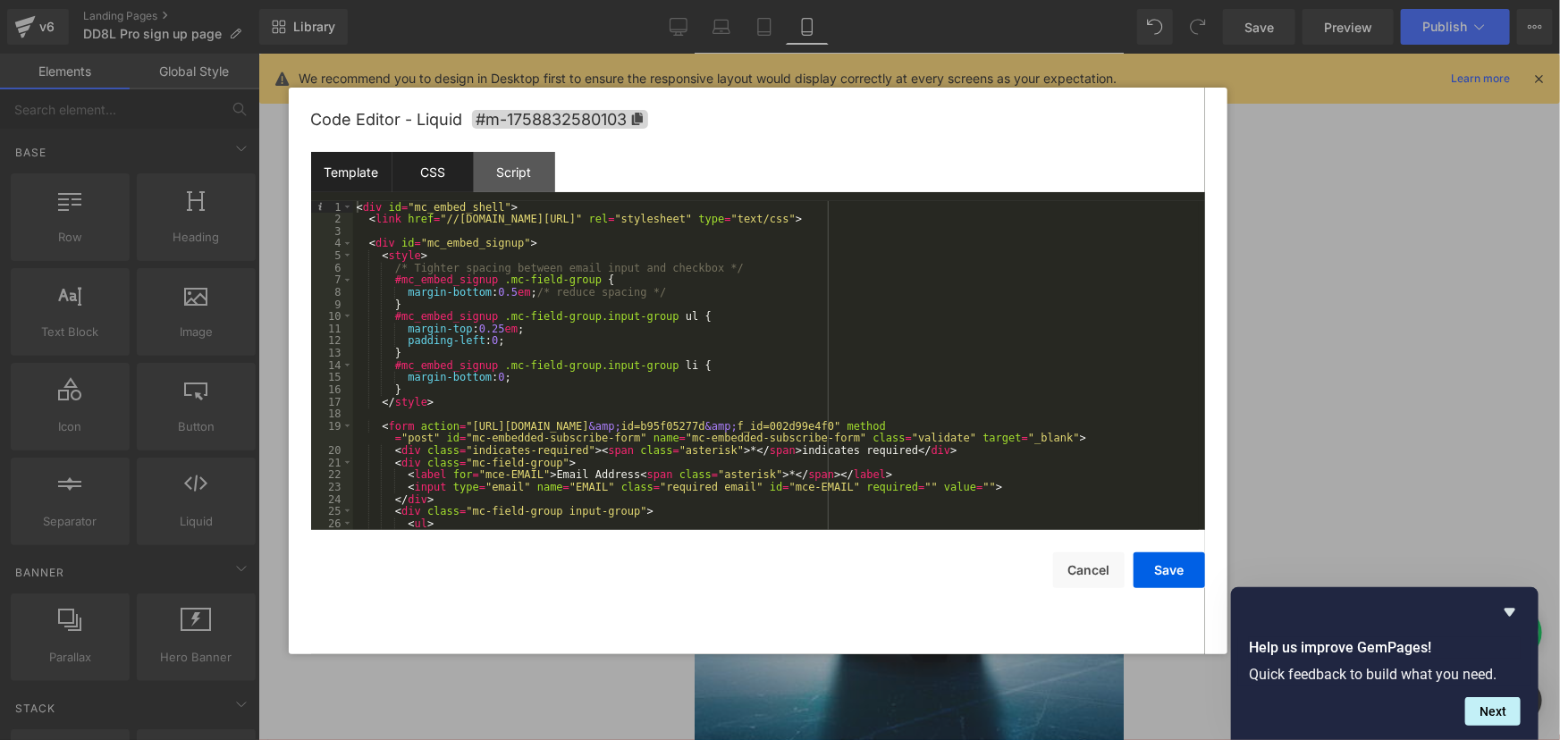
click at [425, 176] on div "CSS" at bounding box center [432, 172] width 81 height 40
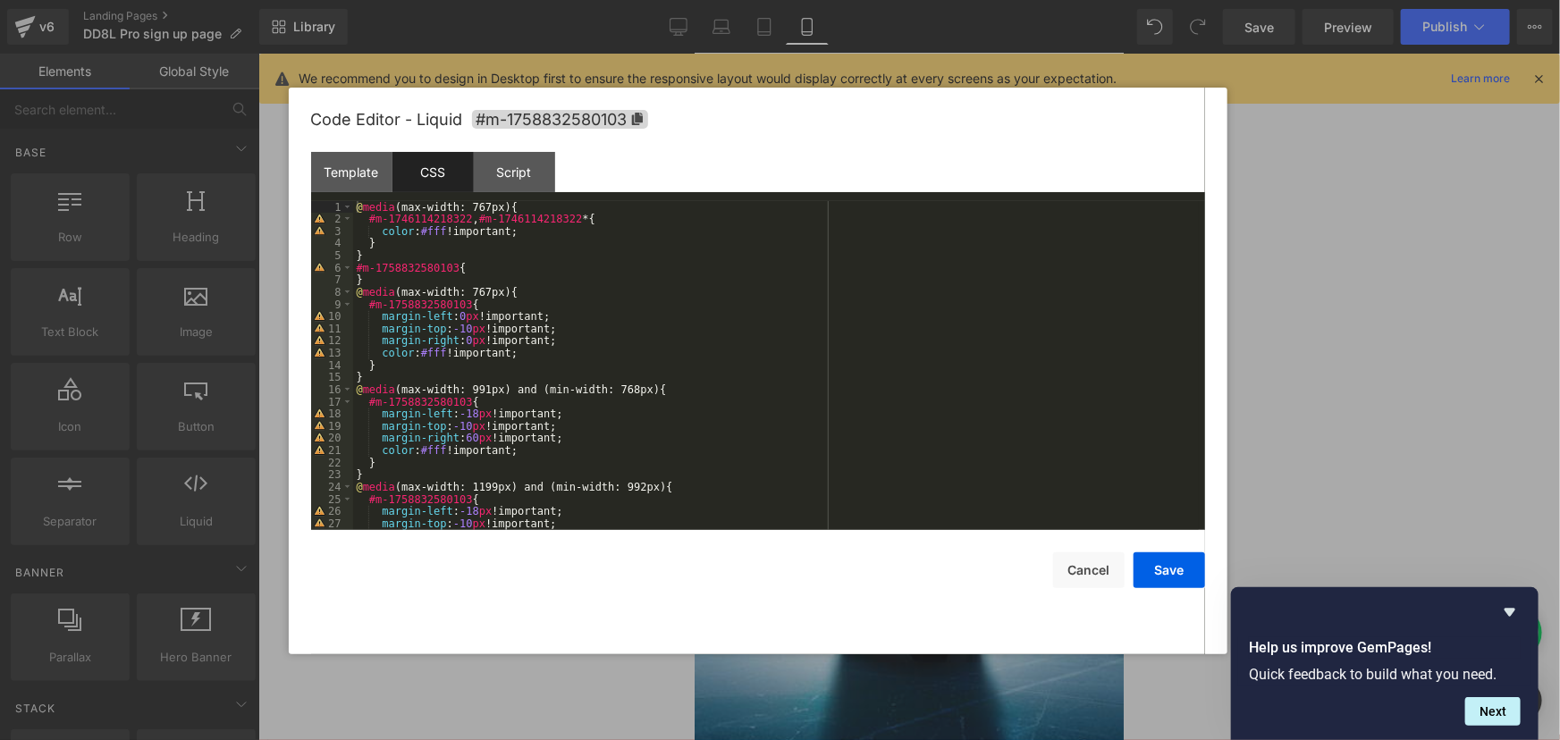
click at [465, 268] on div "@ media (max-width: 767px) { #m-1746114218322 , #m-1746114218322 * { color : #f…" at bounding box center [775, 377] width 845 height 353
click at [517, 346] on div "@ media (max-width: 767px) { #m-1746114218322 , #m-1746114218322 * { color : #f…" at bounding box center [775, 377] width 845 height 353
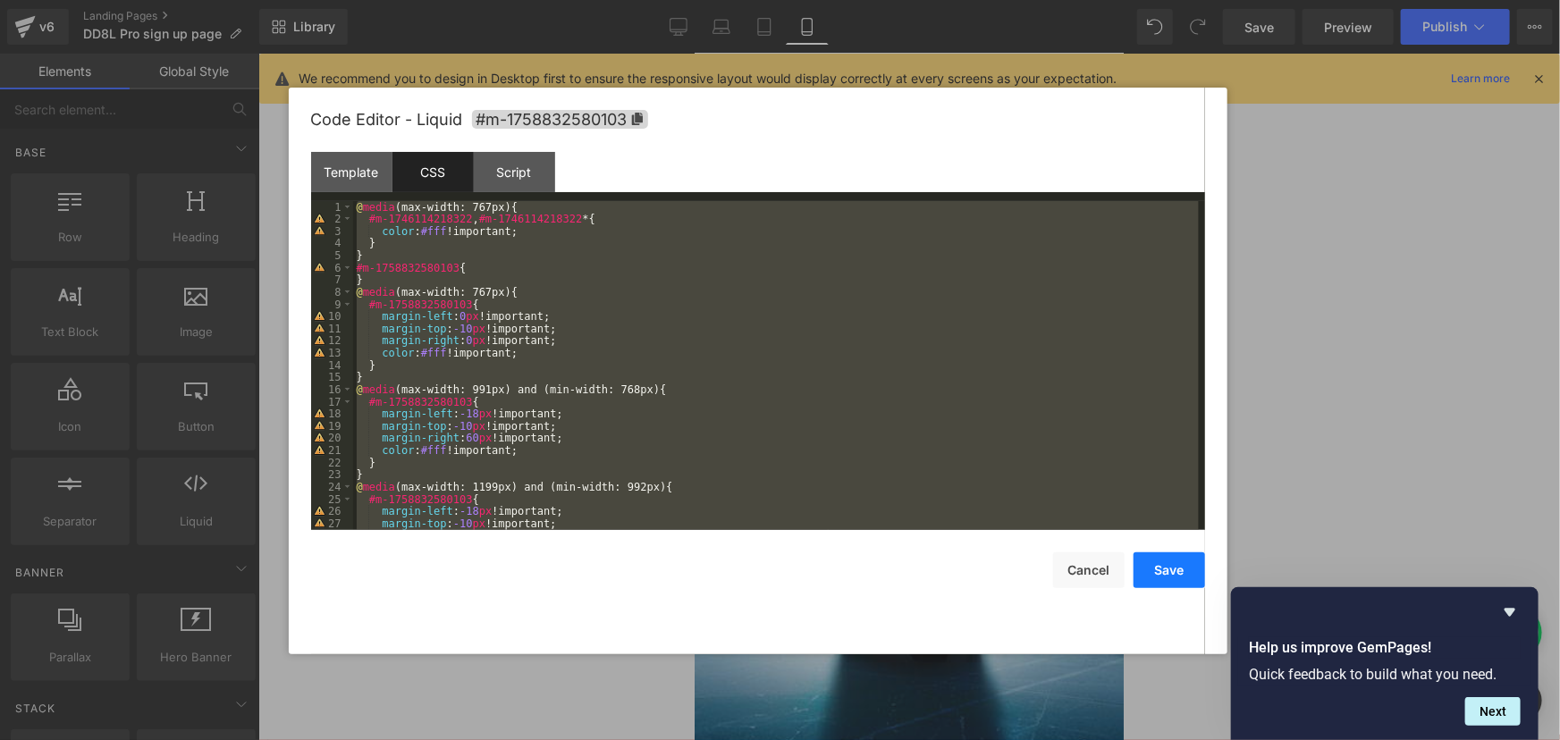
click at [1182, 573] on button "Save" at bounding box center [1168, 570] width 71 height 36
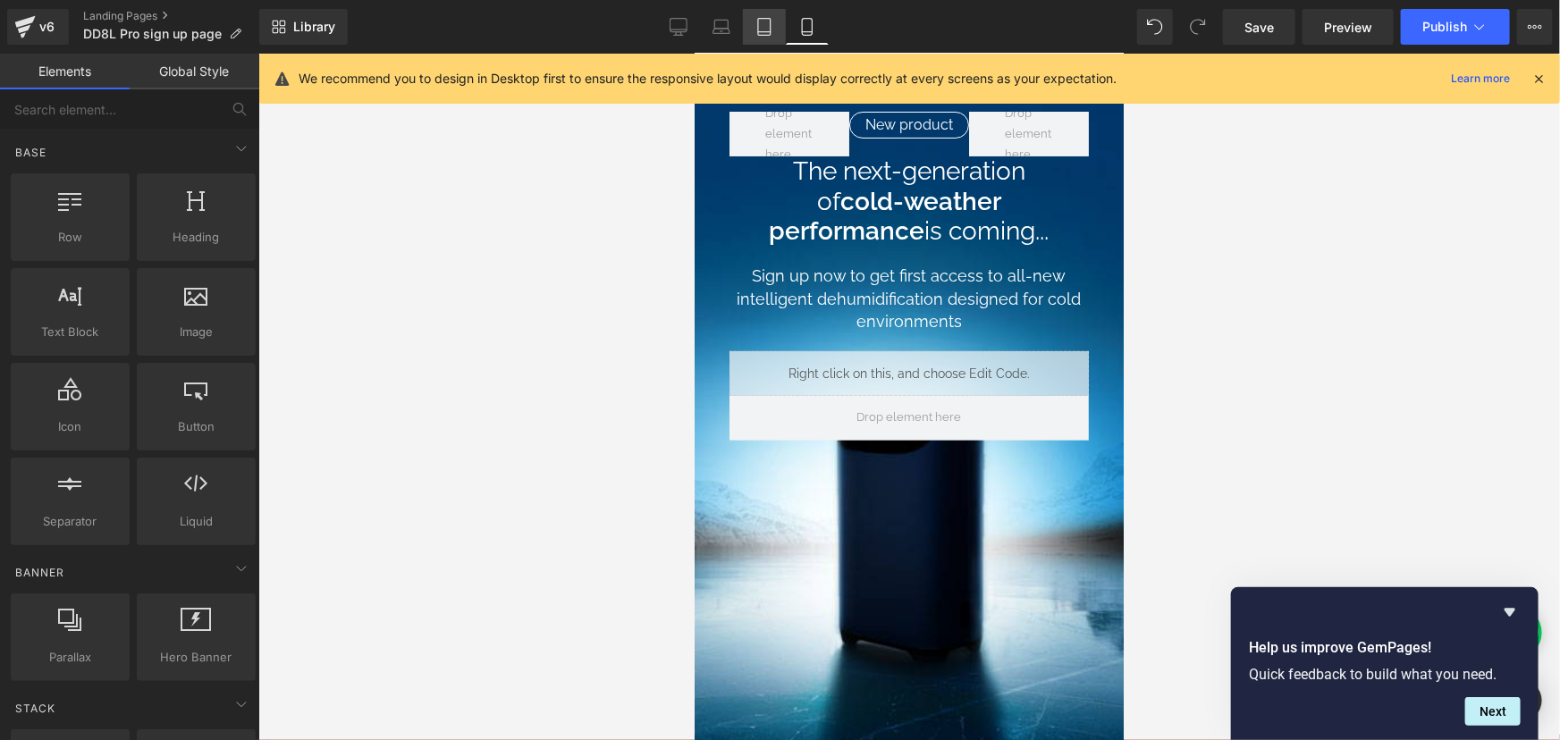
click at [751, 22] on link "Tablet" at bounding box center [764, 27] width 43 height 36
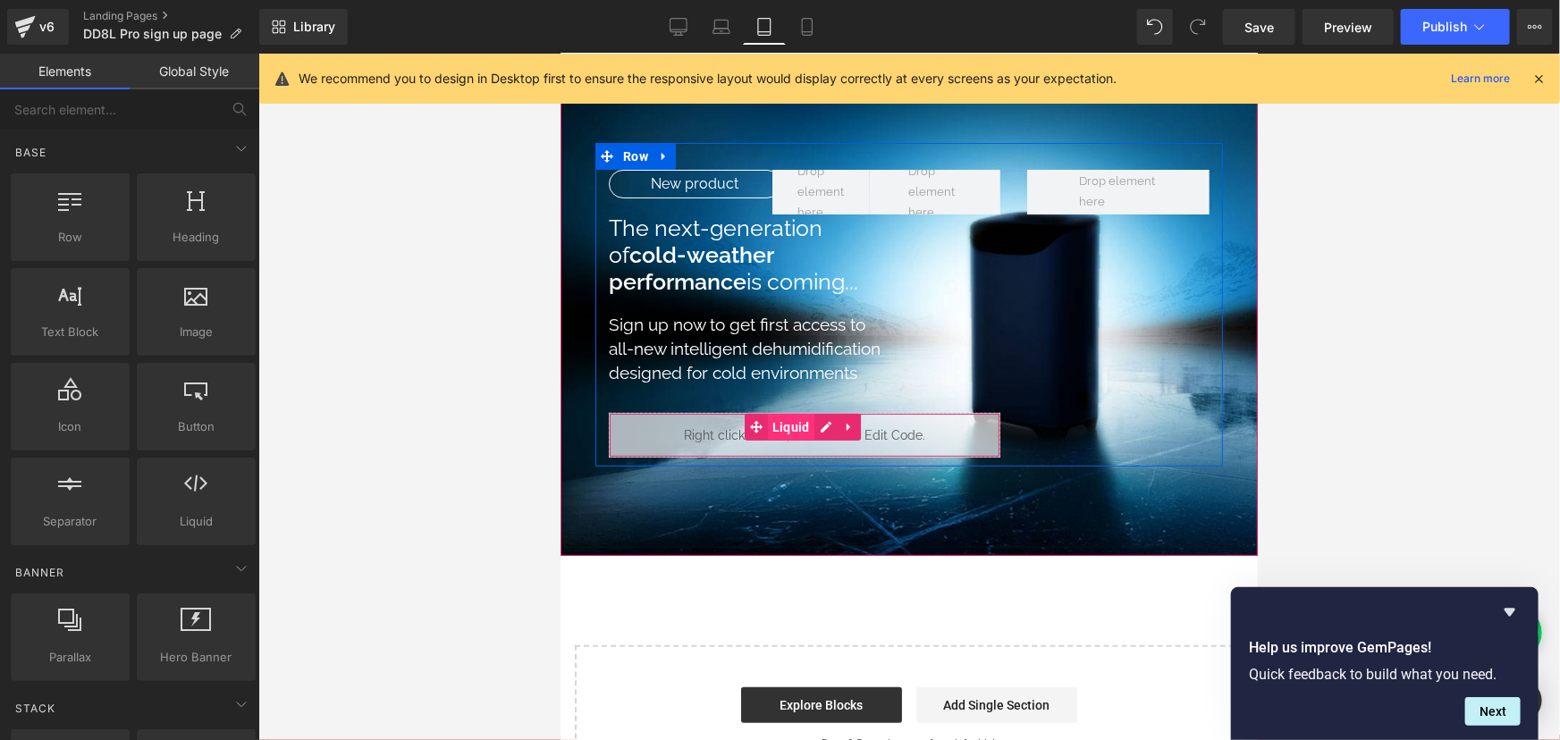
click at [808, 424] on span "Liquid" at bounding box center [790, 426] width 46 height 27
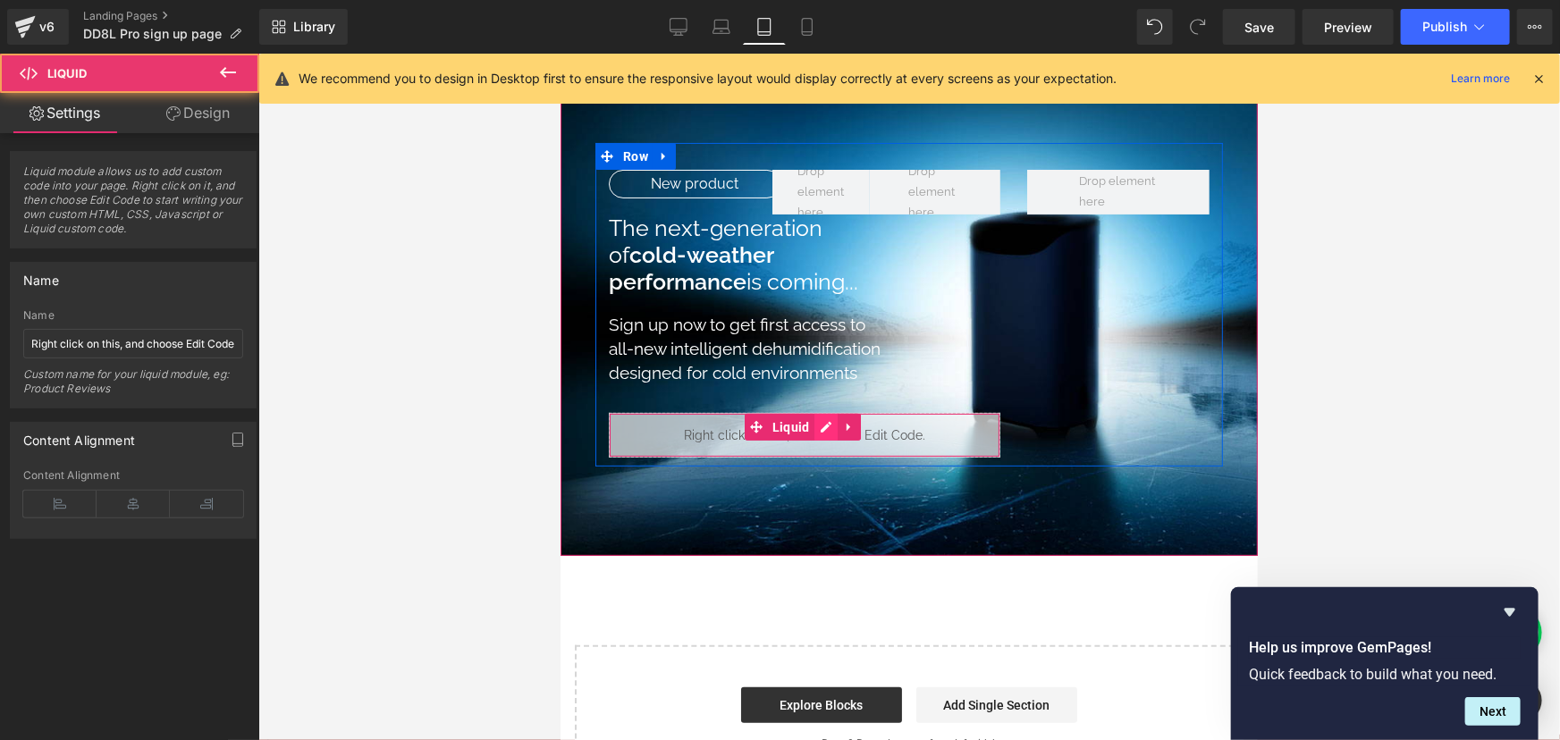
click at [819, 422] on icon at bounding box center [825, 425] width 13 height 13
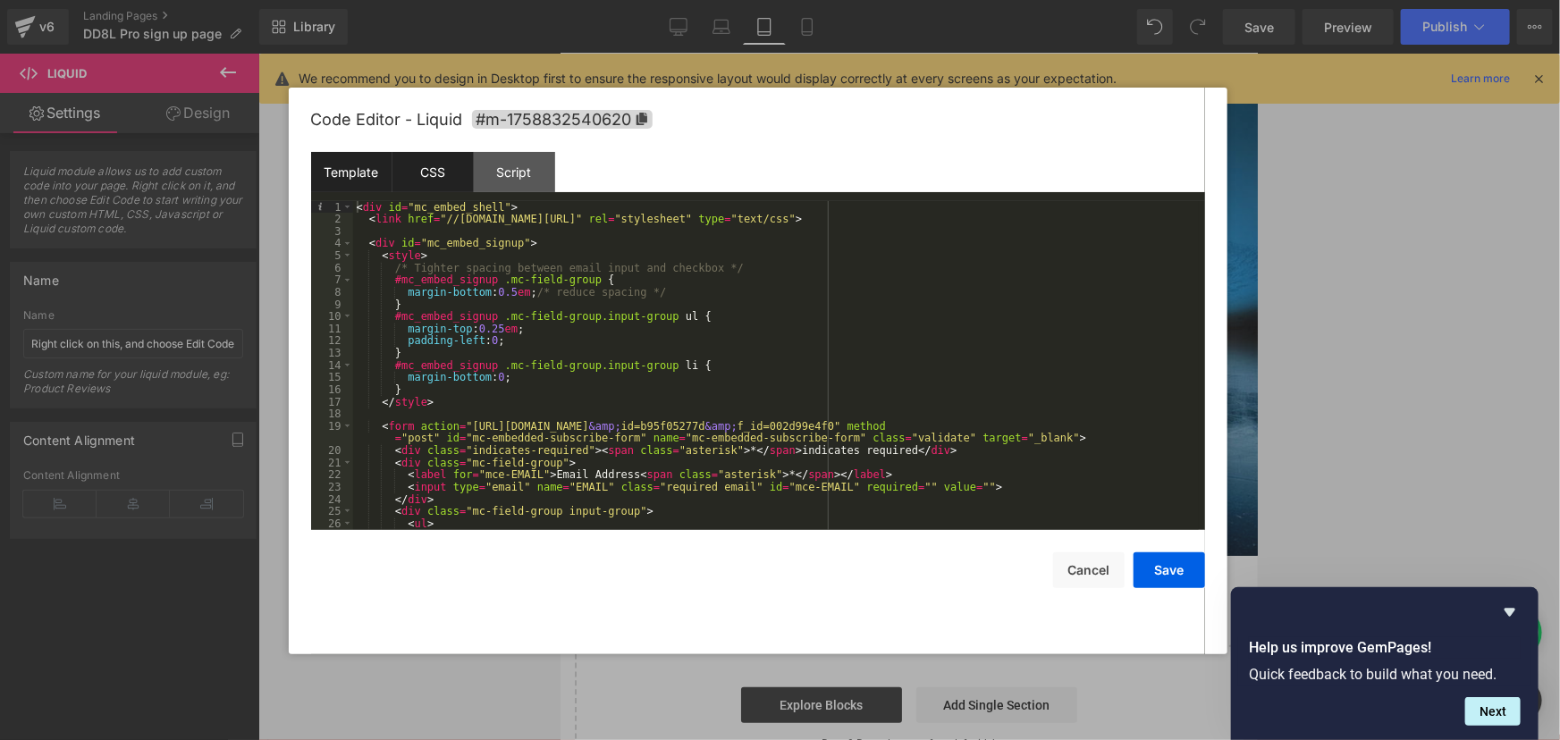
click at [459, 172] on div "CSS" at bounding box center [432, 172] width 81 height 40
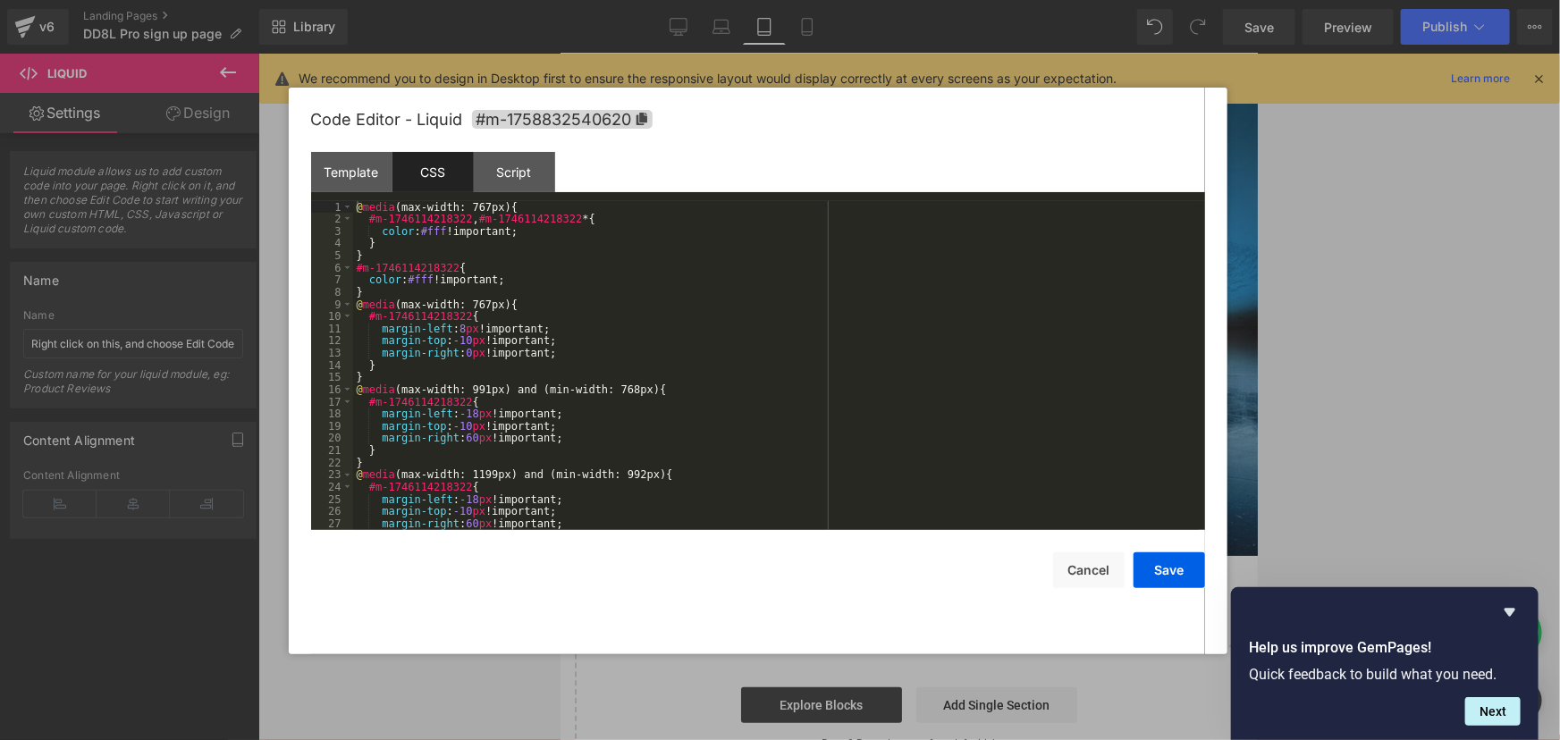
click at [532, 367] on div "@ media (max-width: 767px) { #m-1746114218322 , #m-1746114218322 * { color : #f…" at bounding box center [775, 377] width 845 height 353
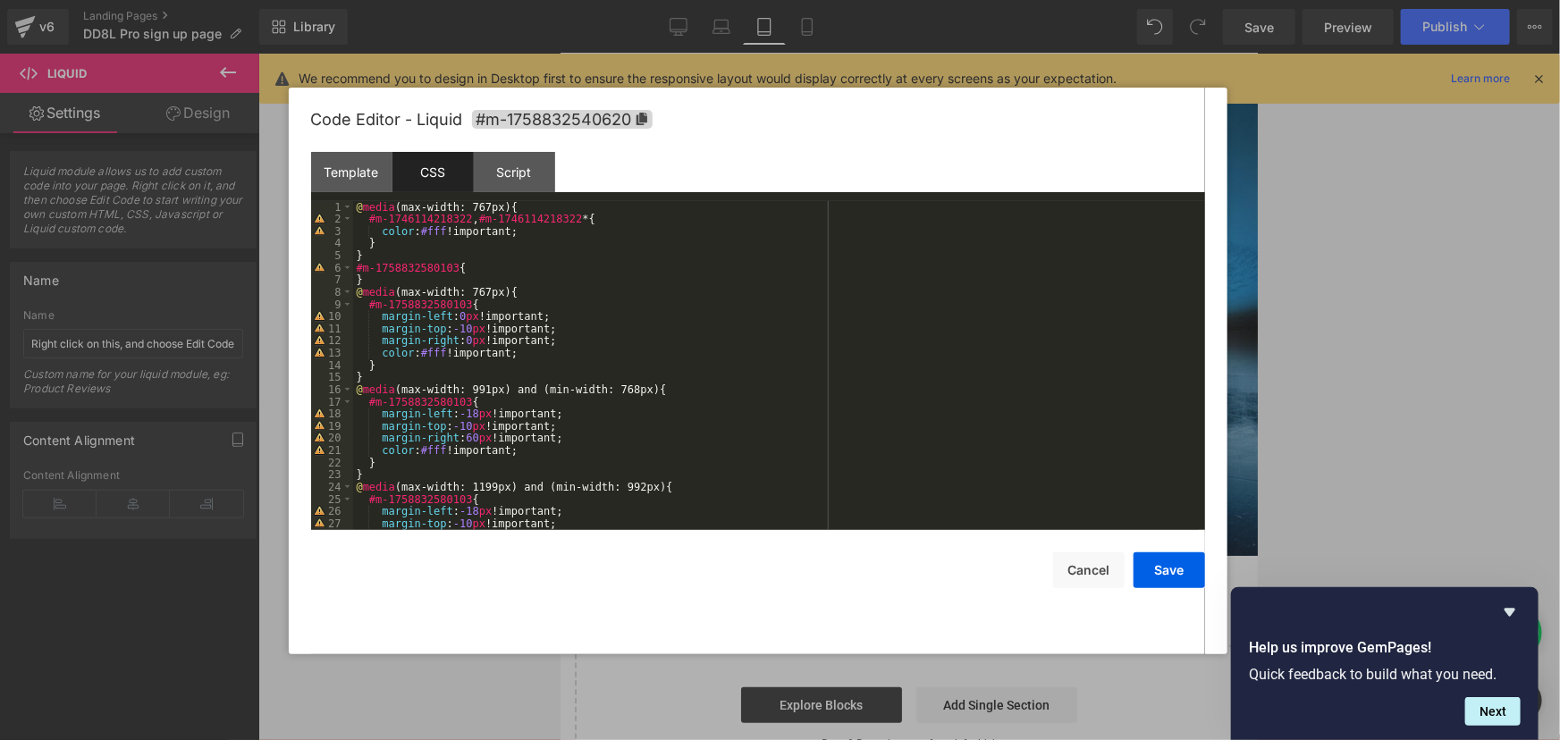
click at [590, 357] on div "@ media (max-width: 767px) { #m-1746114218322 , #m-1746114218322 * { color : #f…" at bounding box center [775, 377] width 845 height 353
click at [1157, 565] on button "Save" at bounding box center [1168, 570] width 71 height 36
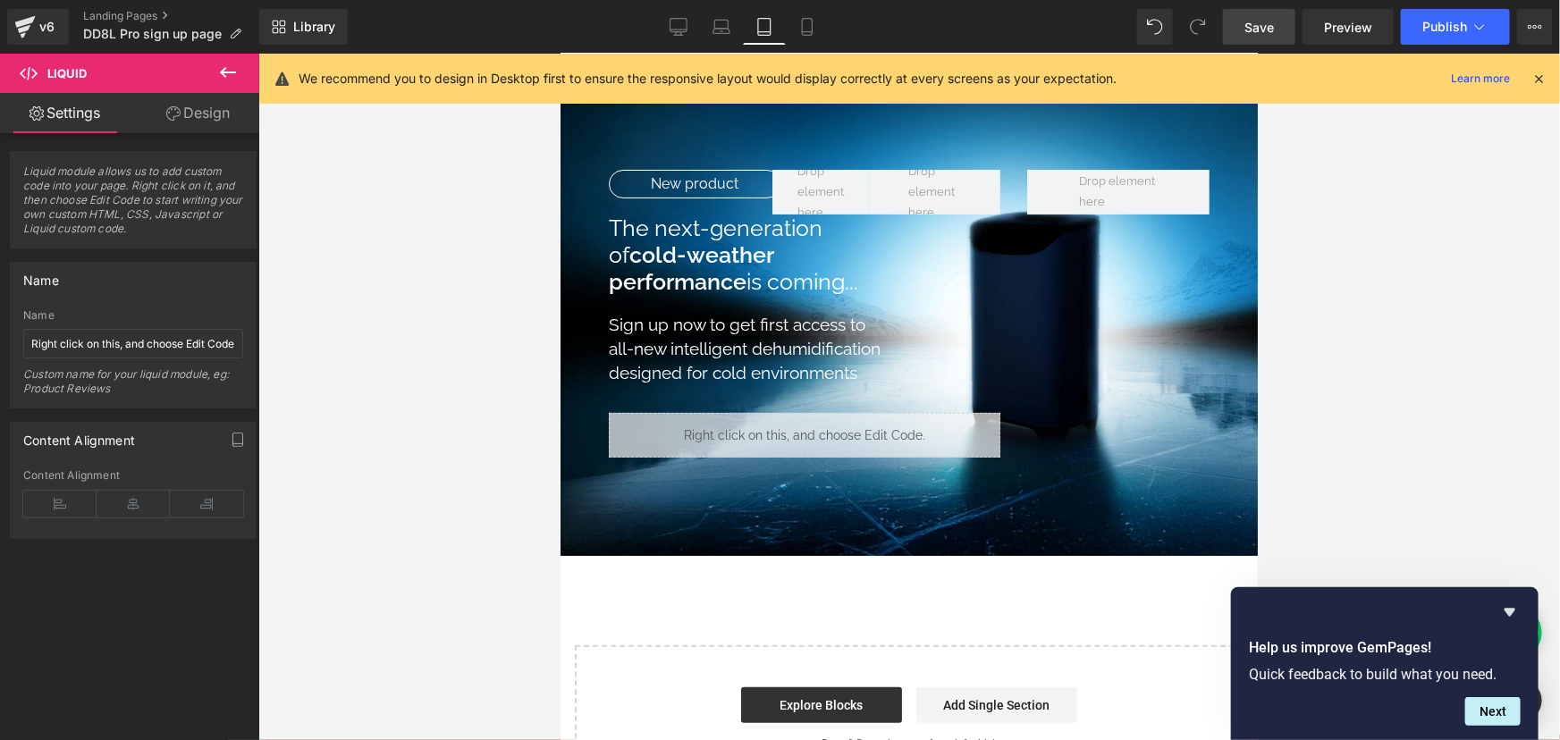
click at [1262, 19] on span "Save" at bounding box center [1258, 27] width 29 height 19
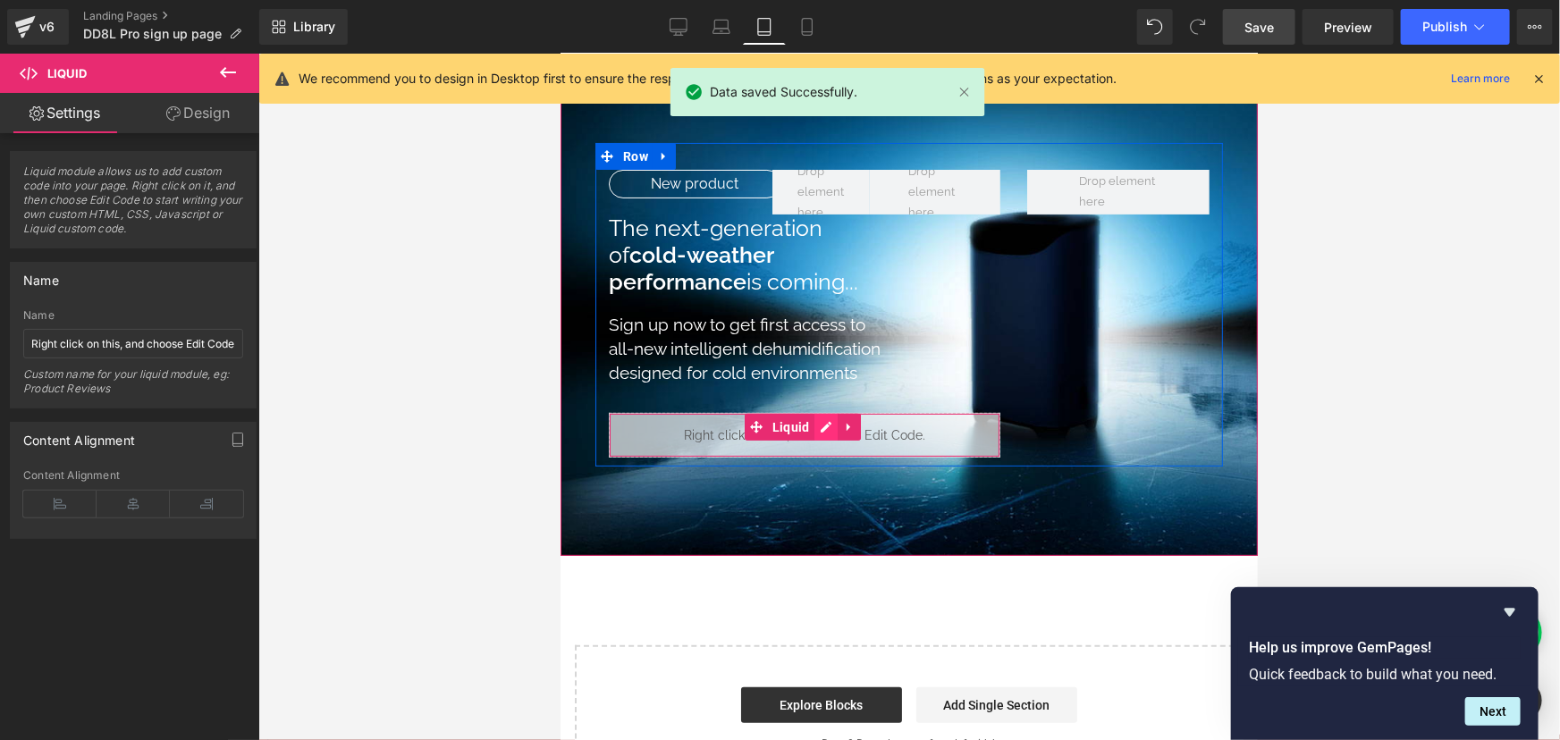
click at [826, 425] on link at bounding box center [824, 426] width 23 height 27
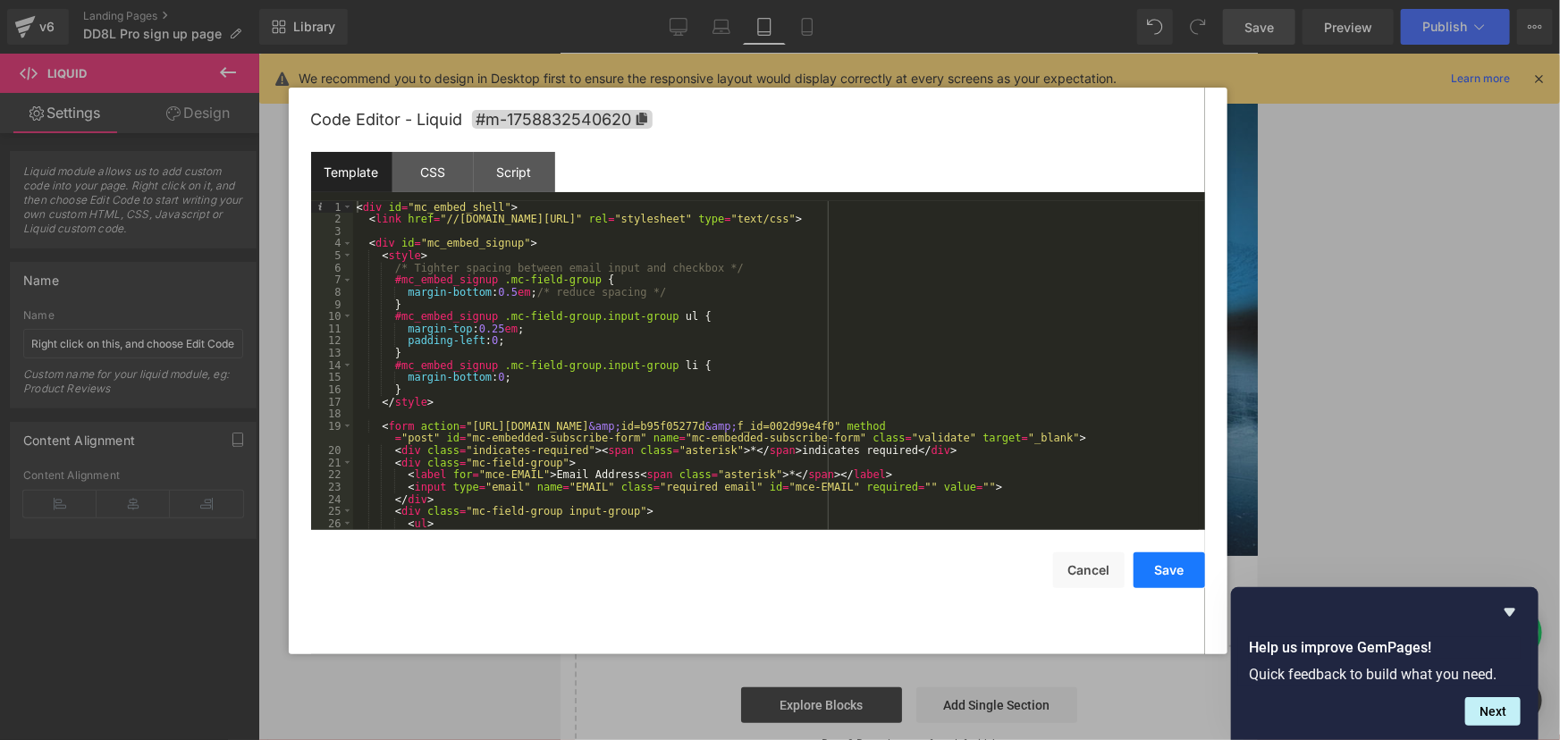
click at [1164, 554] on button "Save" at bounding box center [1168, 570] width 71 height 36
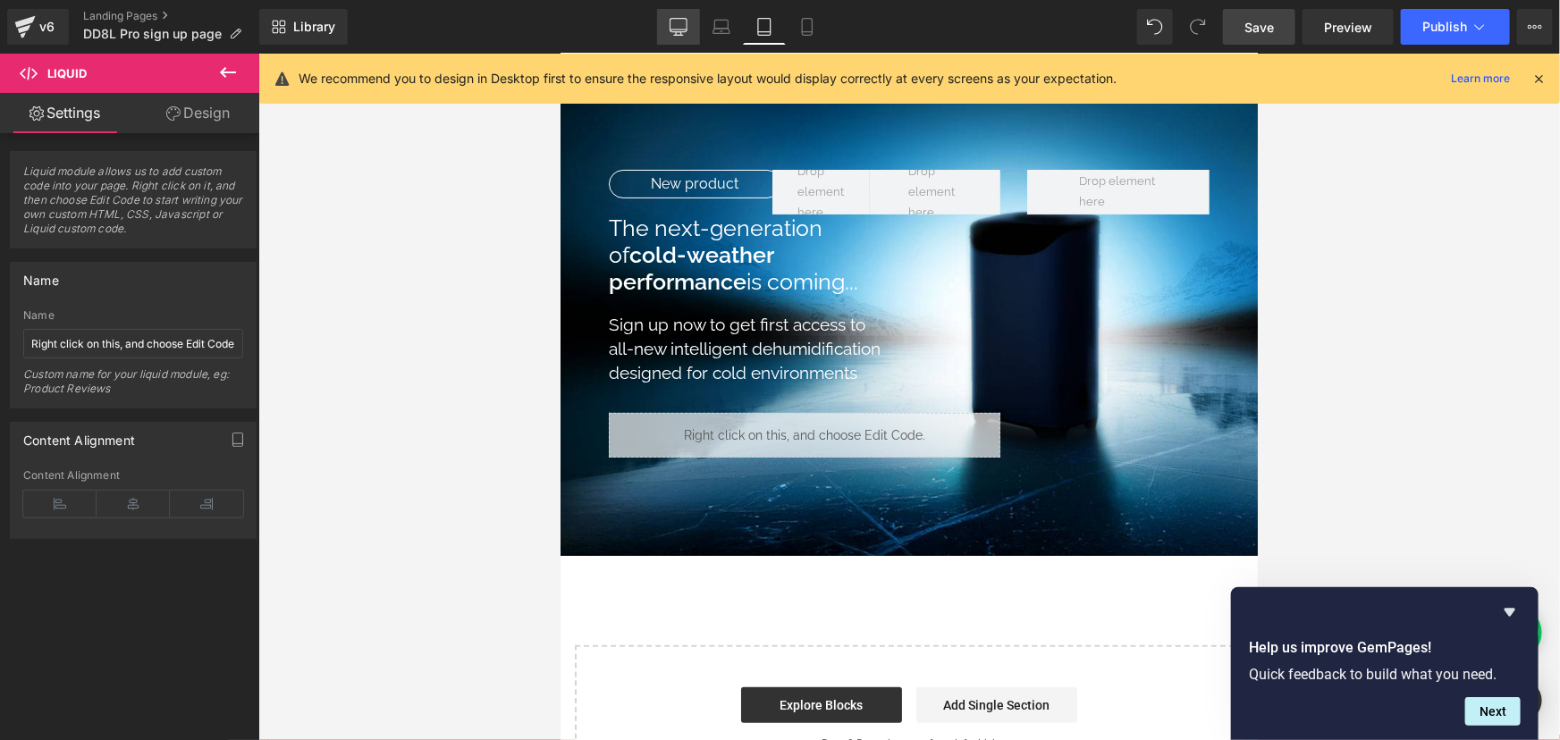
click at [684, 42] on link "Desktop" at bounding box center [678, 27] width 43 height 36
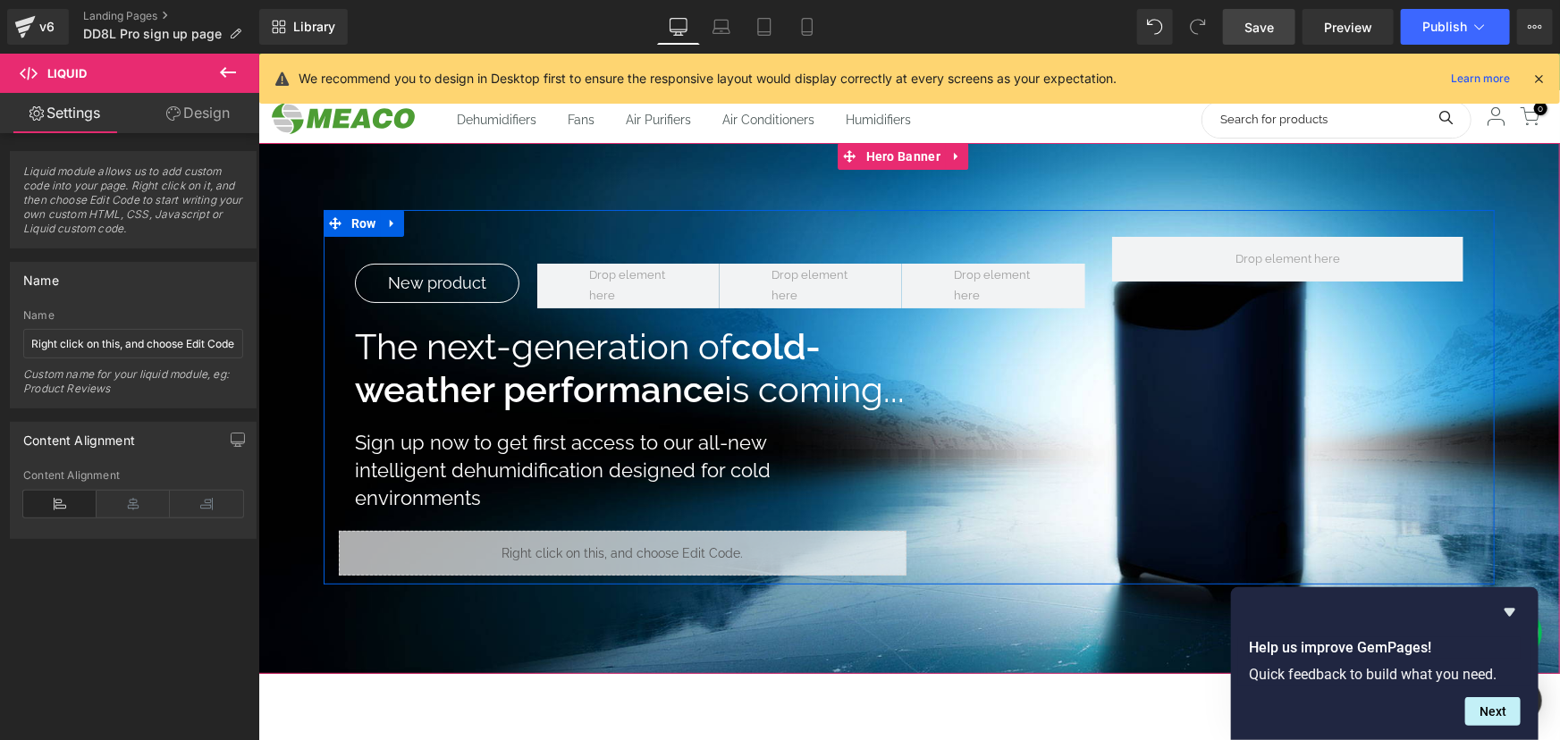
click at [633, 544] on link at bounding box center [637, 544] width 19 height 21
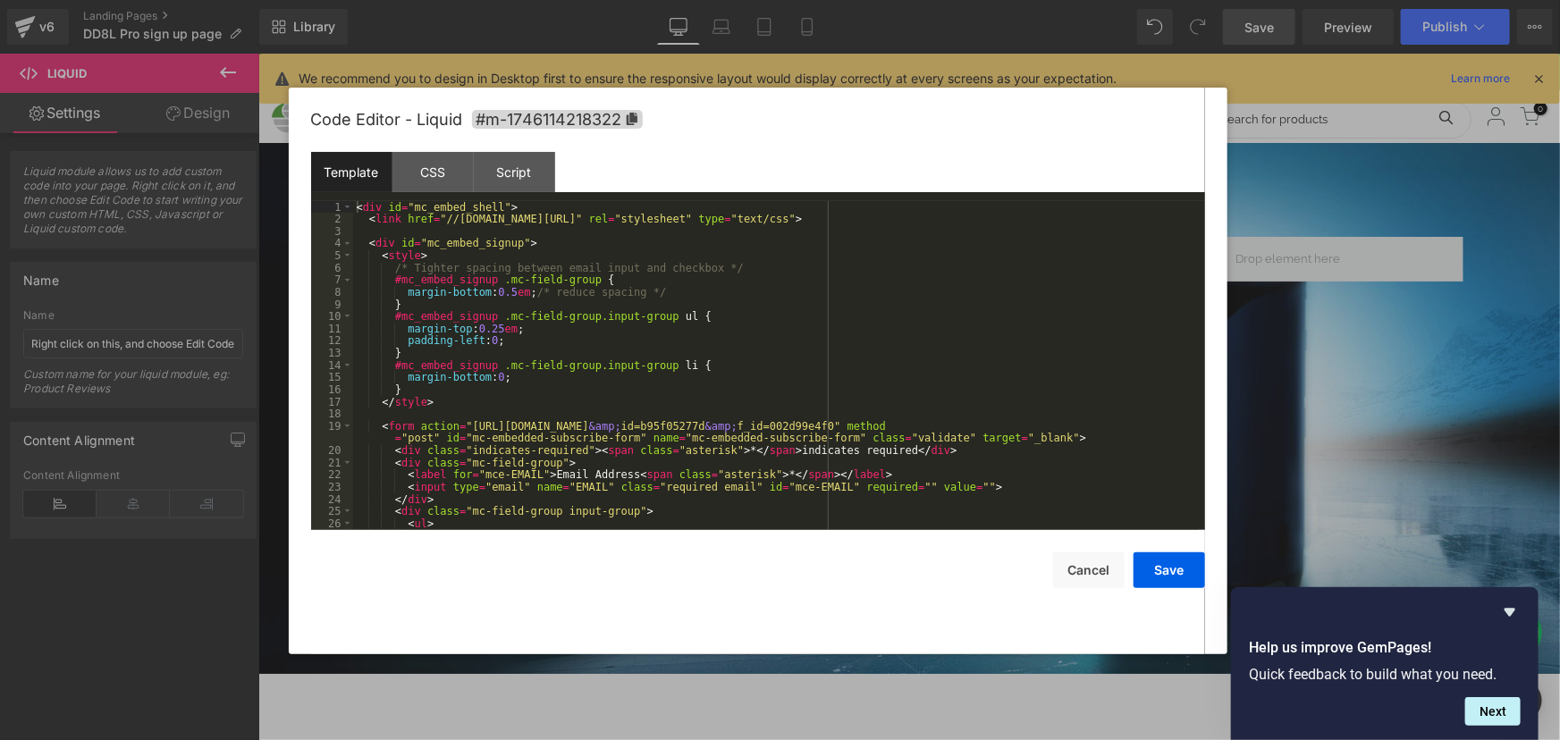
click at [617, 386] on div "< div id = "mc_embed_shell" > < link href = "//cdn-images.mailchimp.com/embedco…" at bounding box center [775, 377] width 845 height 353
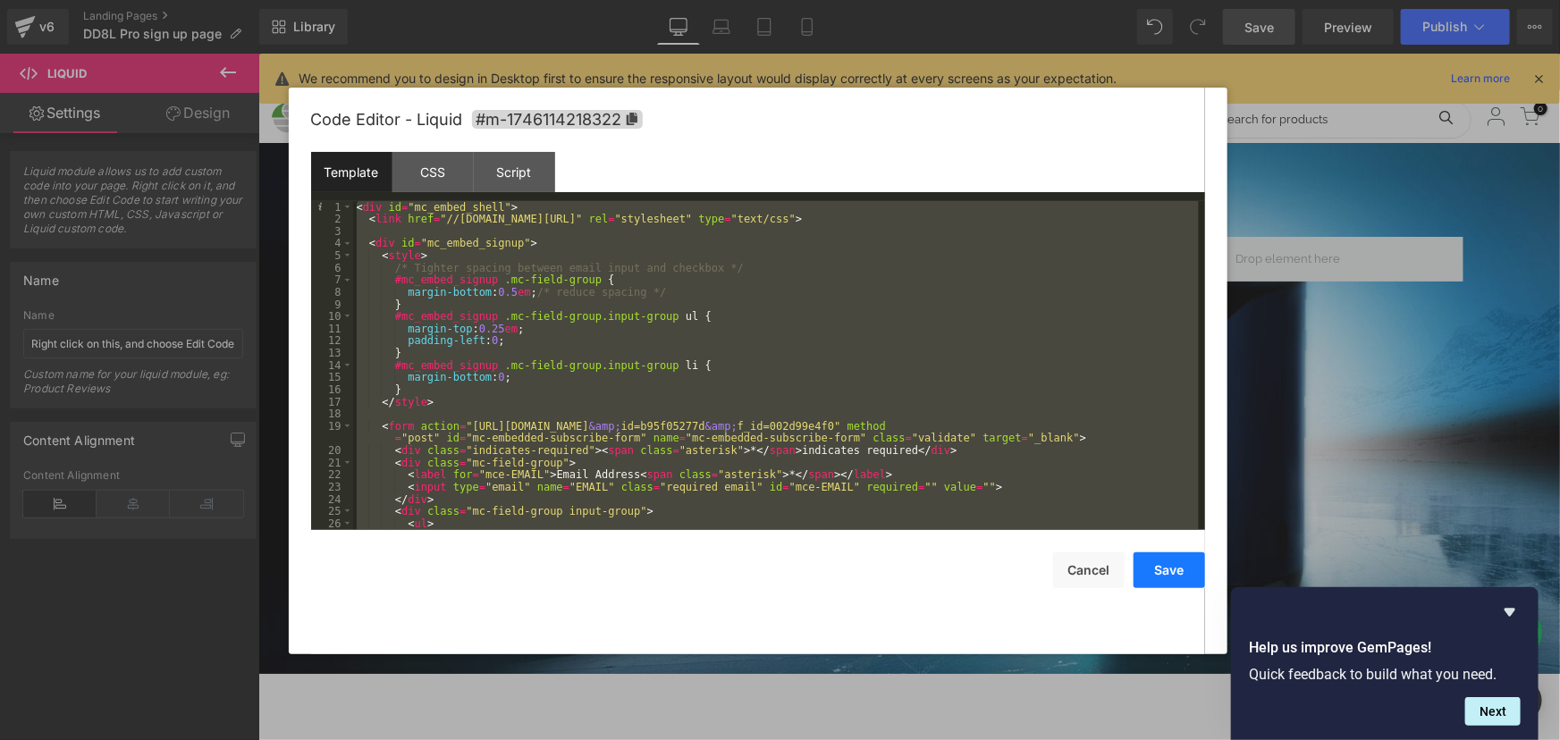
click at [1171, 570] on button "Save" at bounding box center [1168, 570] width 71 height 36
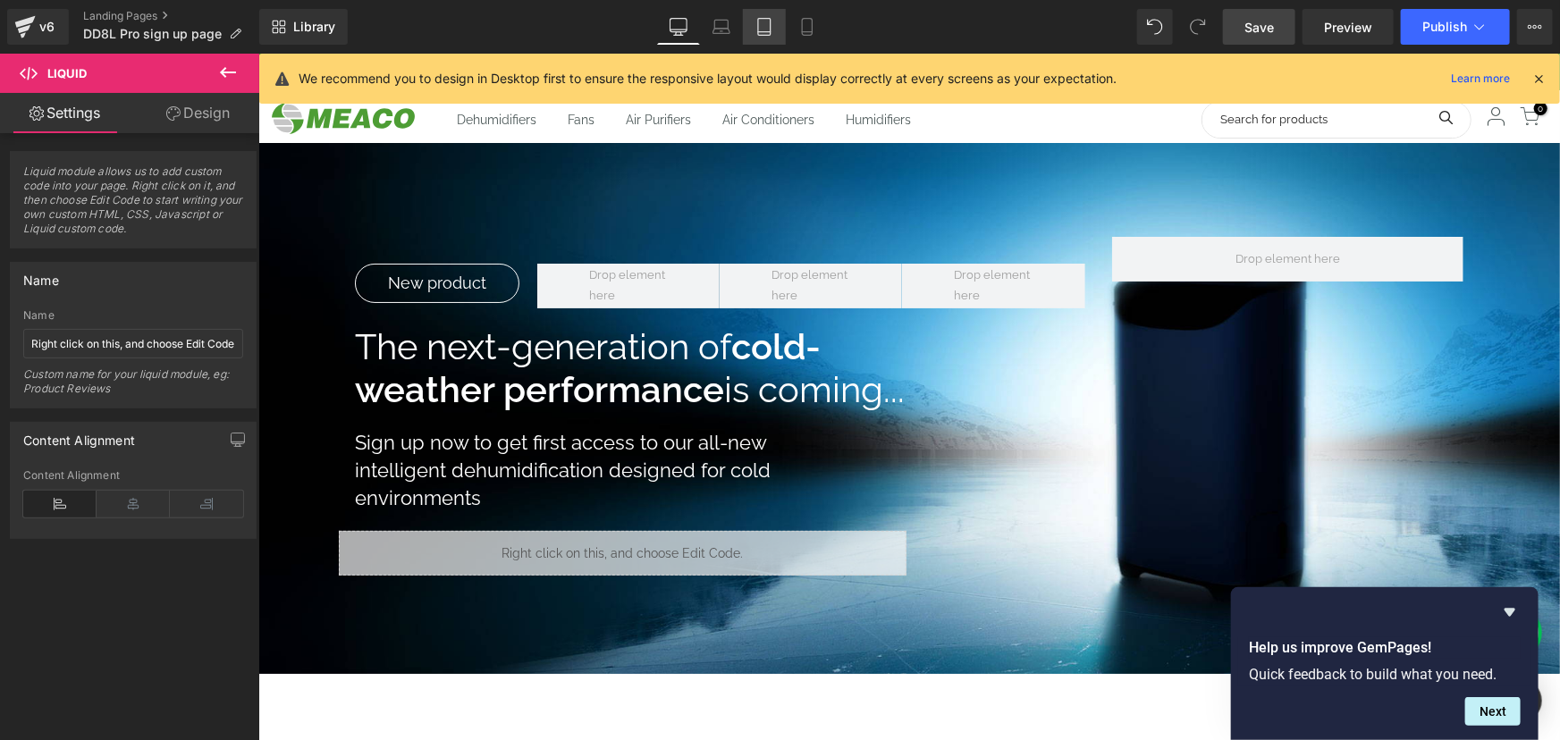
click at [768, 32] on icon at bounding box center [764, 27] width 18 height 18
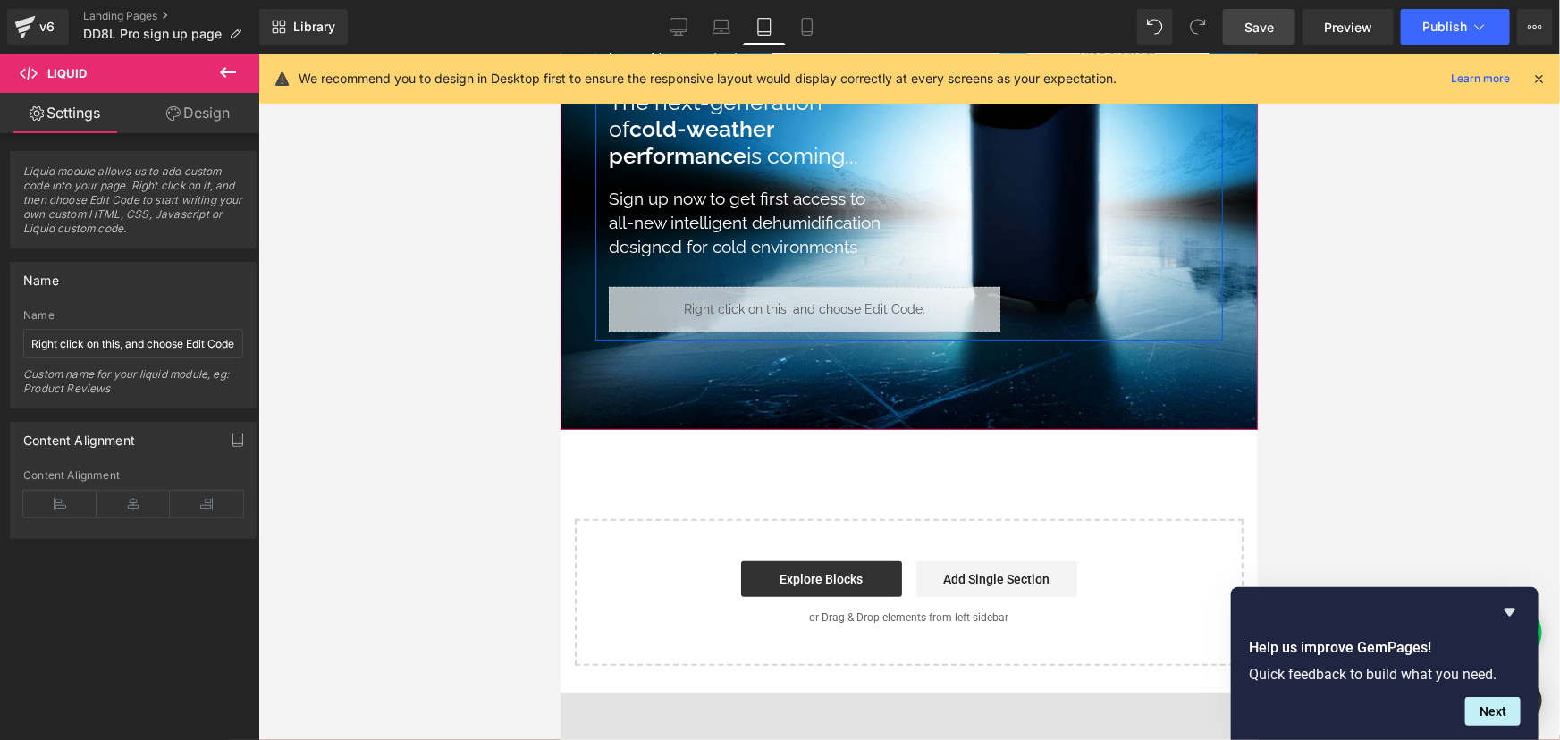
click at [827, 300] on ul "Liquid" at bounding box center [801, 300] width 93 height 21
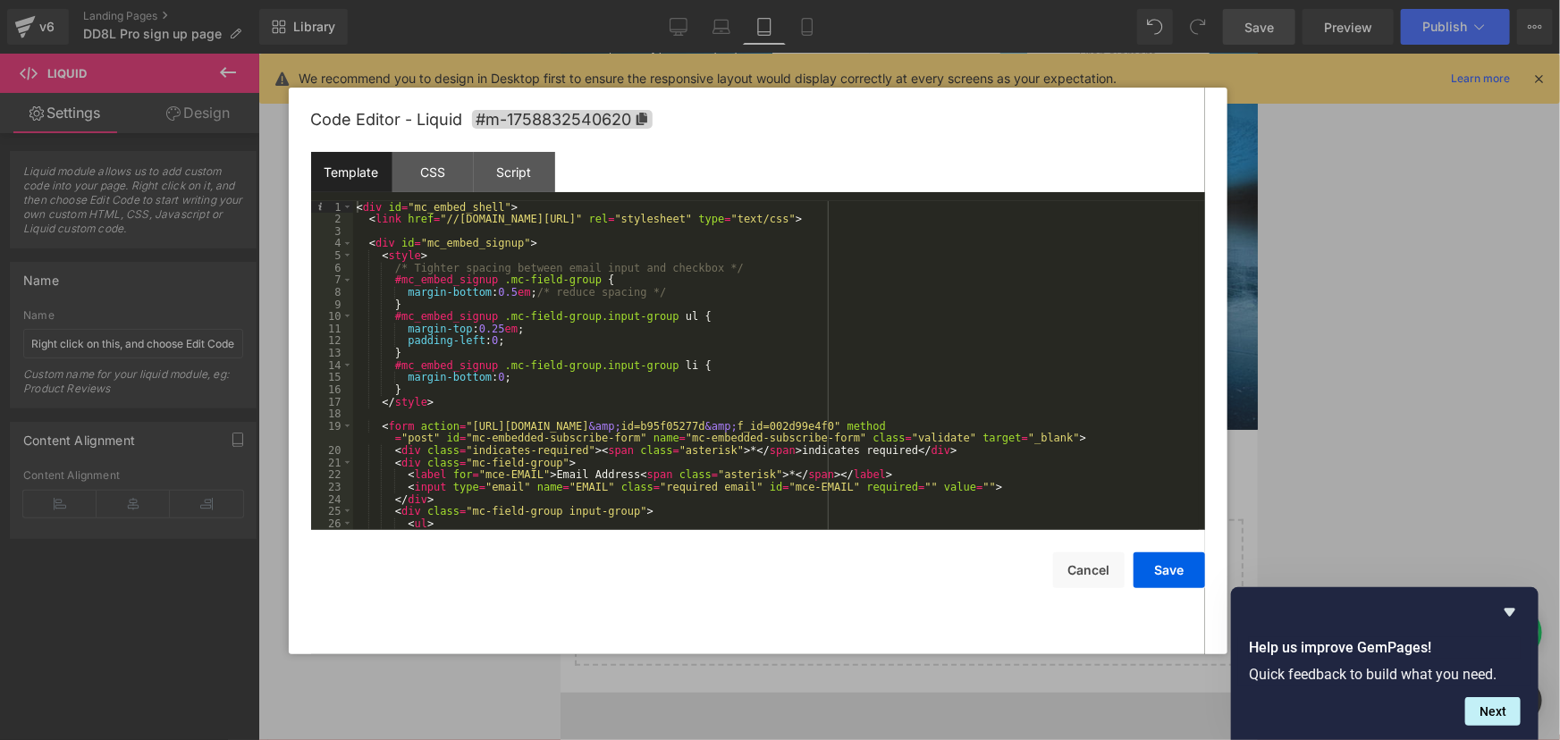
click at [682, 330] on div "< div id = "mc_embed_shell" > < link href = "//cdn-images.mailchimp.com/embedco…" at bounding box center [775, 377] width 845 height 353
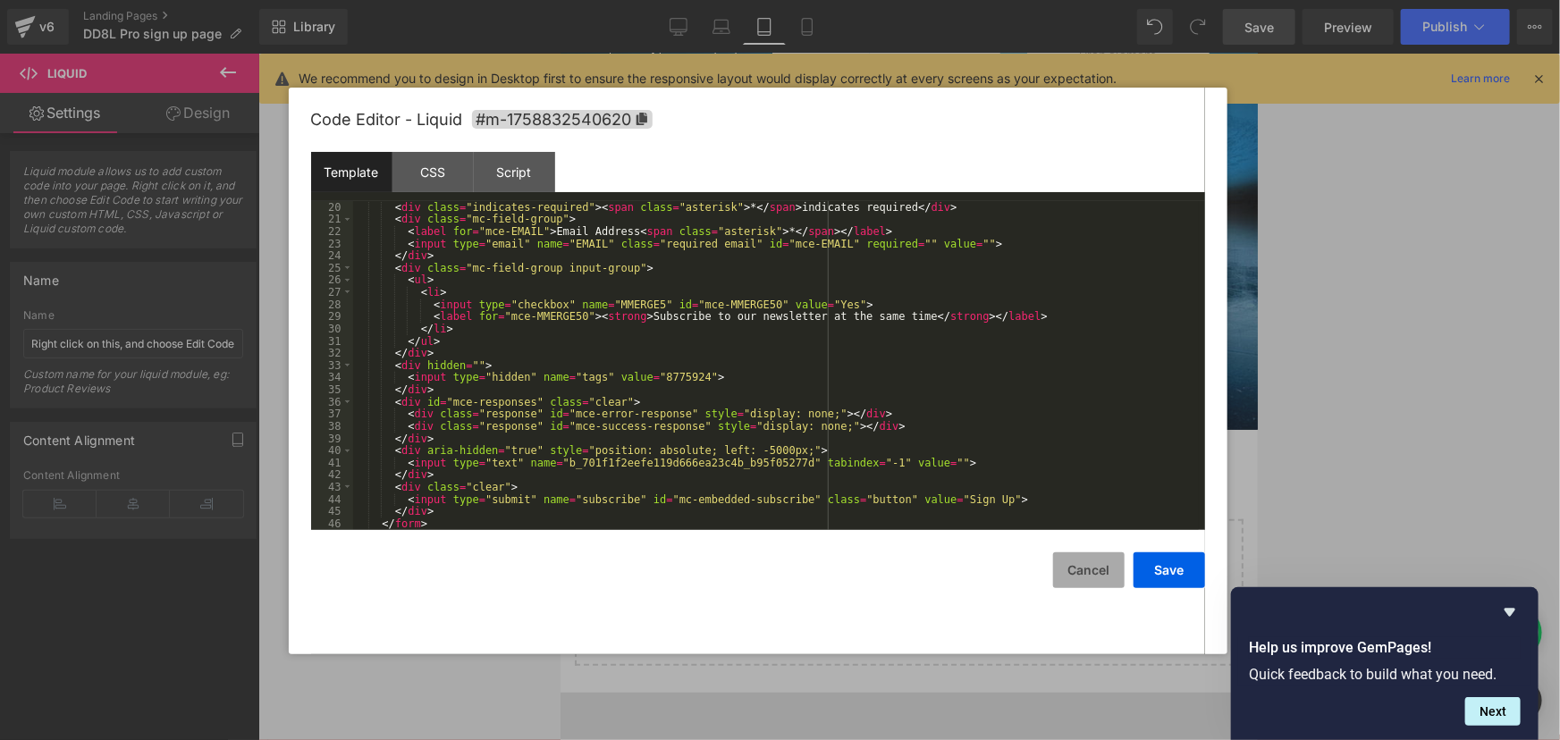
scroll to position [195, 0]
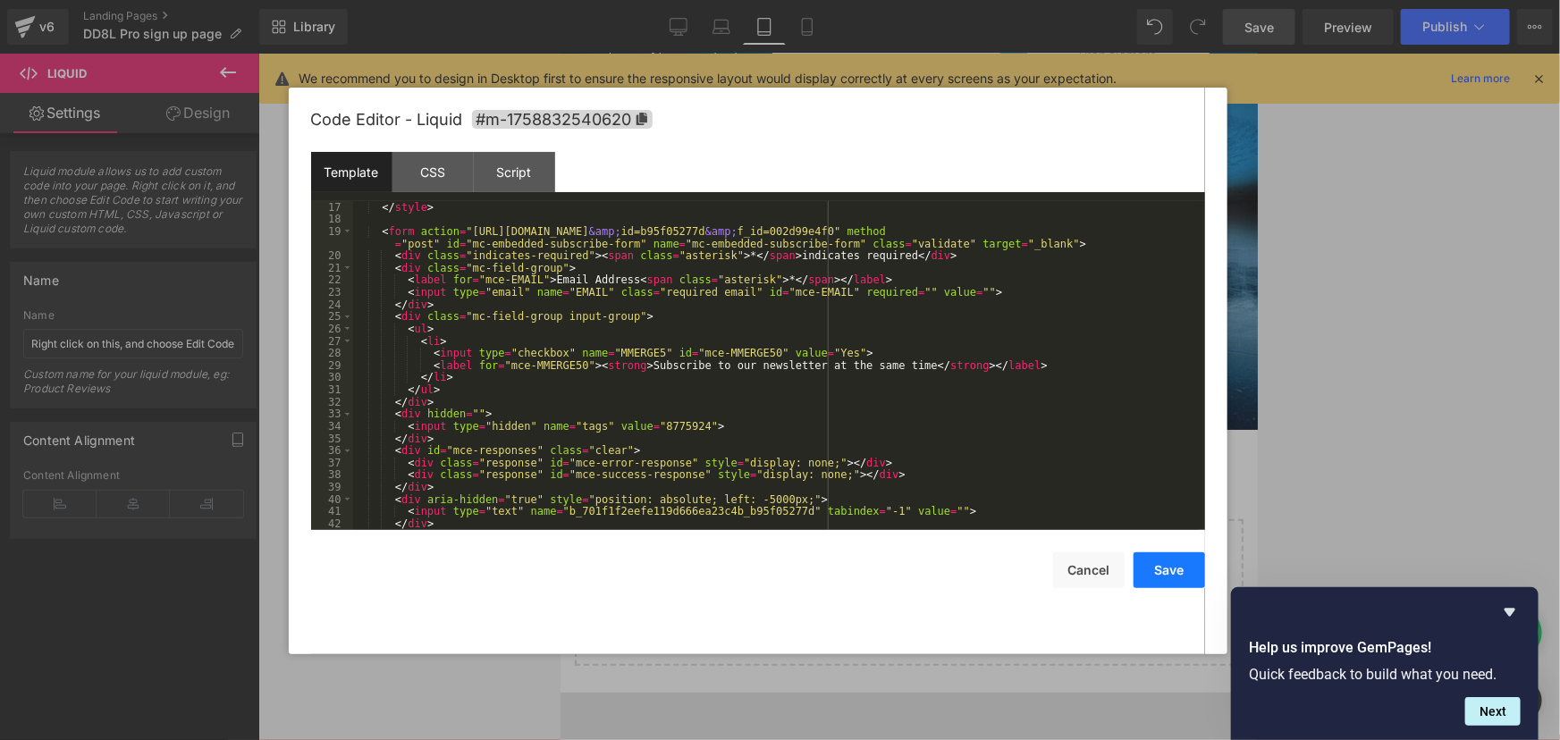
click at [1143, 561] on button "Save" at bounding box center [1168, 570] width 71 height 36
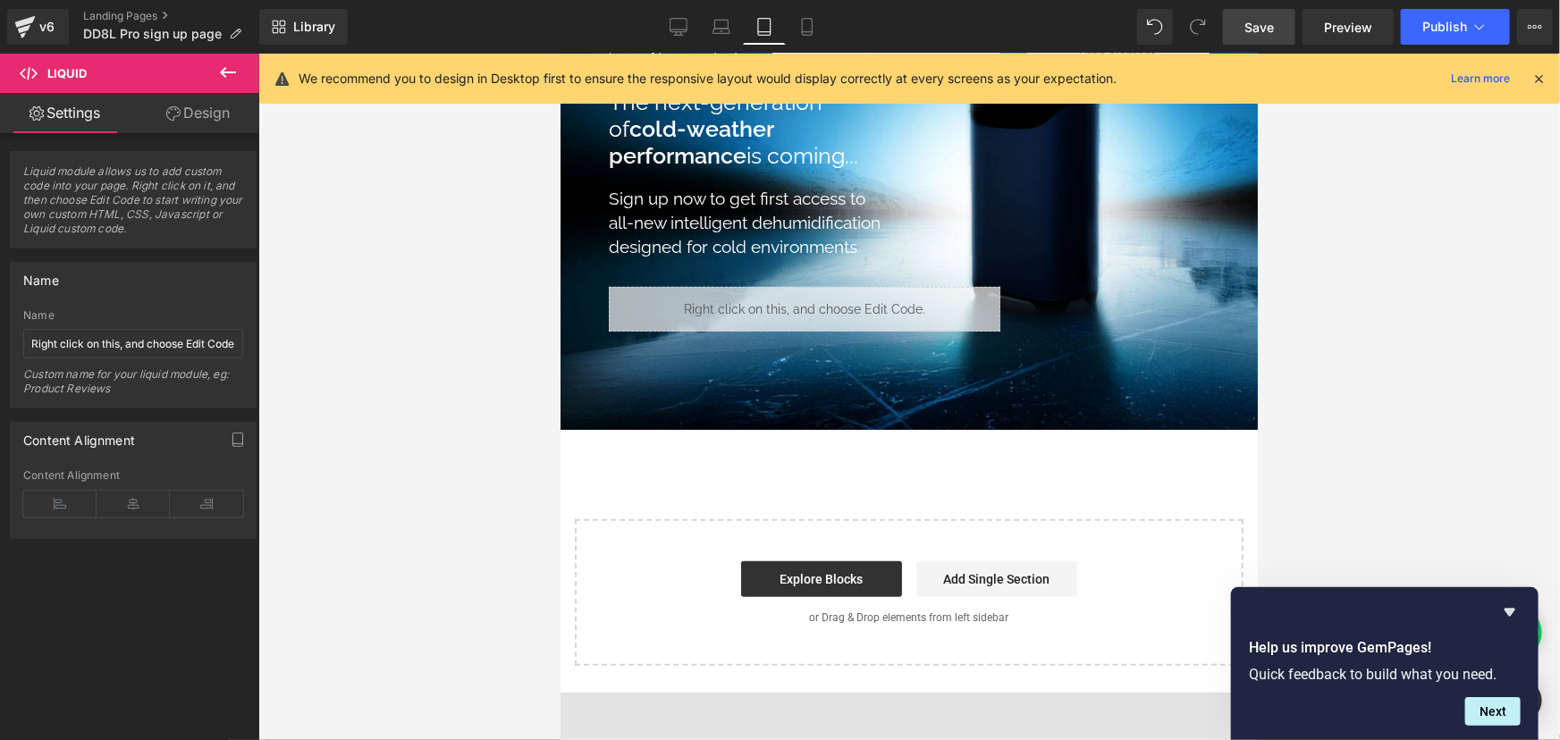
click at [1262, 22] on span "Save" at bounding box center [1258, 27] width 29 height 19
click at [1459, 31] on span "Publish" at bounding box center [1444, 27] width 45 height 14
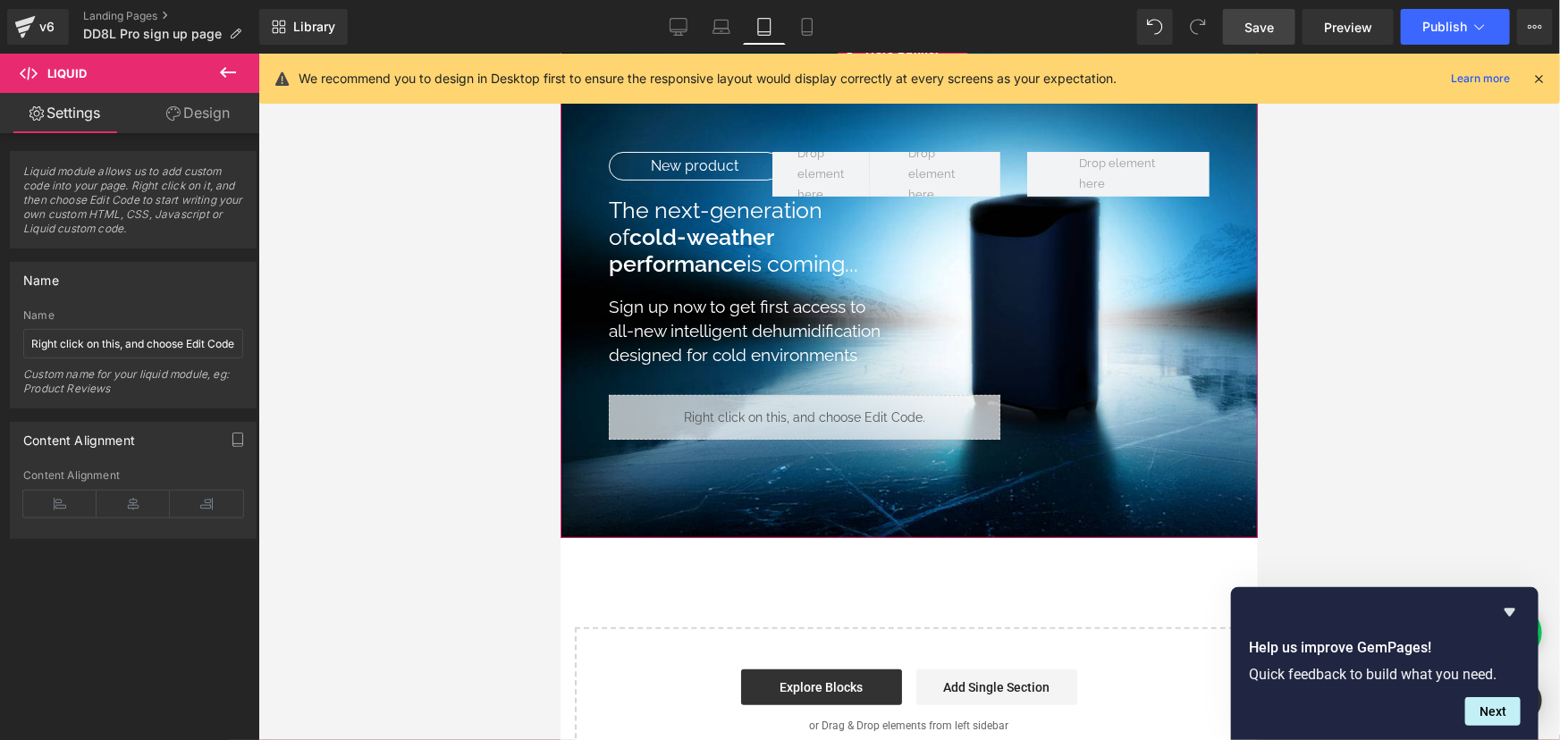
scroll to position [0, 0]
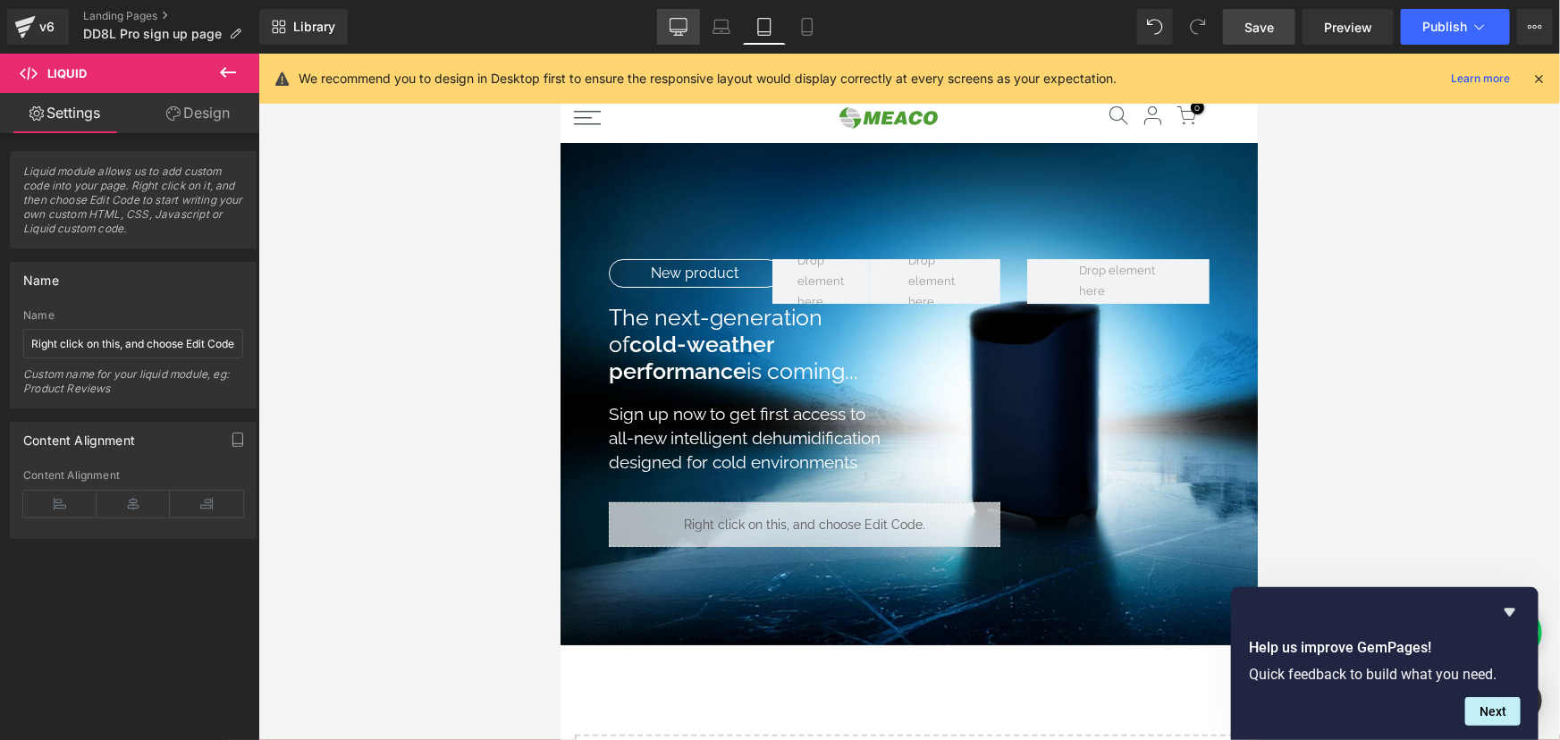
click at [678, 16] on link "Desktop" at bounding box center [678, 27] width 43 height 36
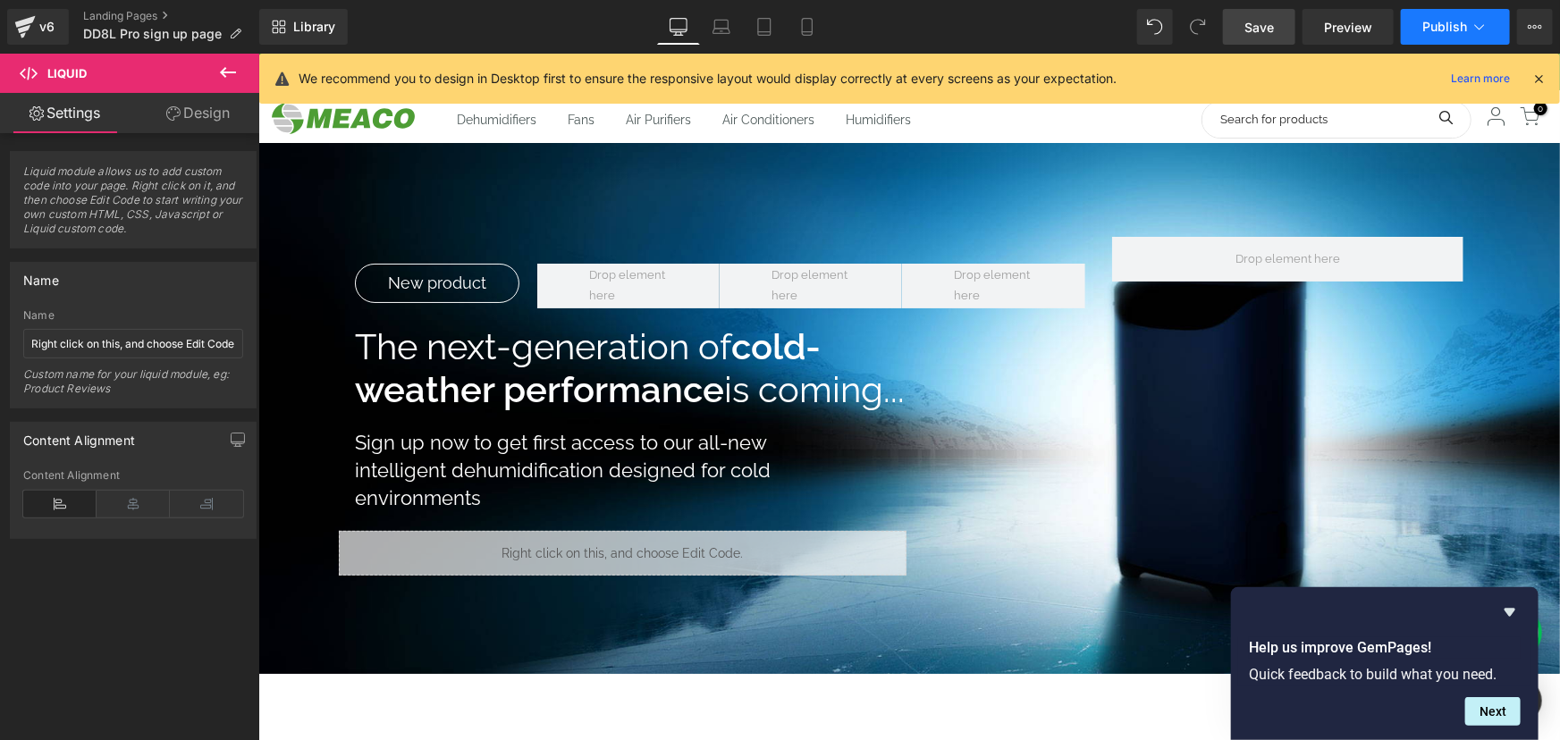
click at [1464, 43] on button "Publish" at bounding box center [1454, 27] width 109 height 36
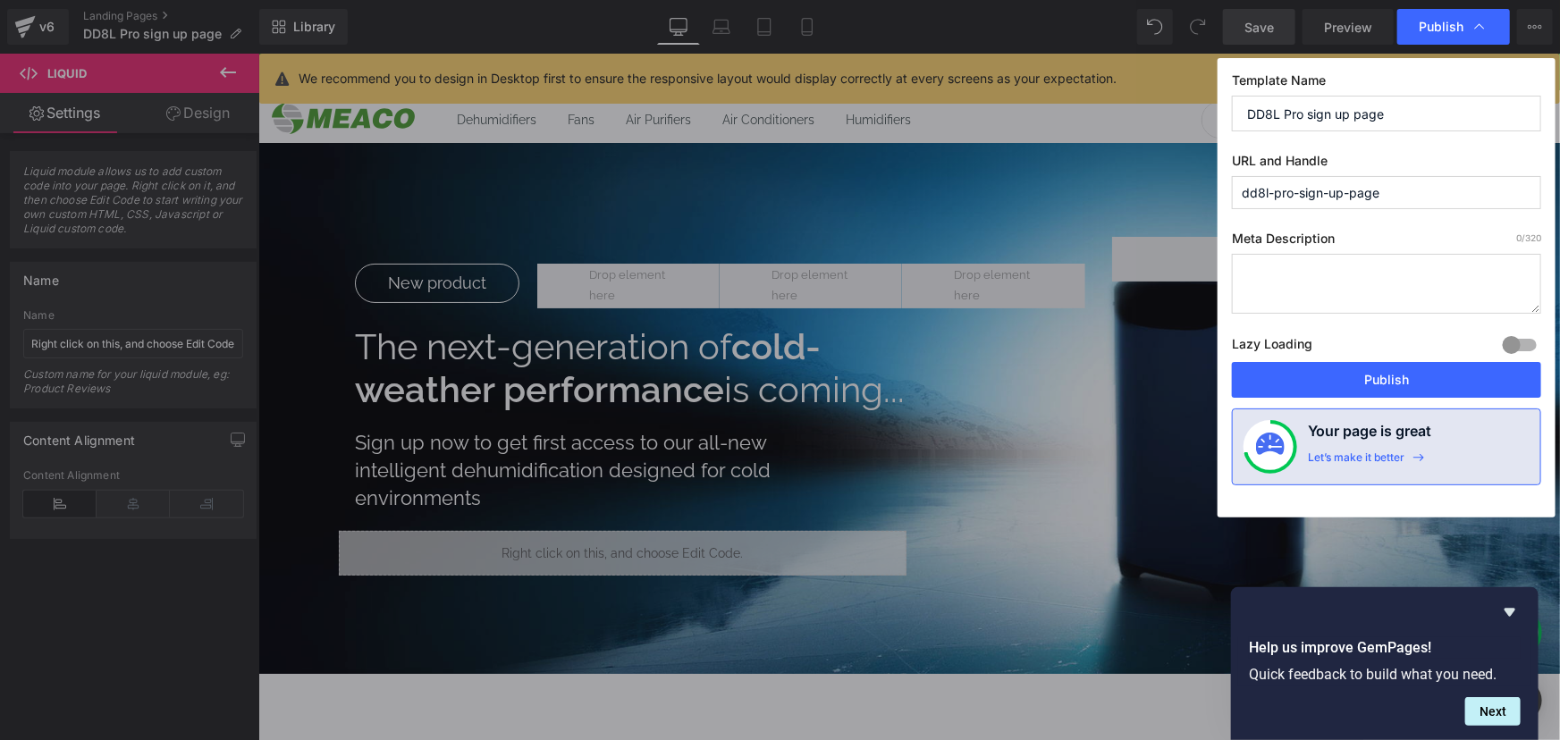
drag, startPoint x: 1401, startPoint y: 191, endPoint x: 1127, endPoint y: 197, distance: 274.4
click at [1127, 197] on div "Publish Template Name DD8L Pro sign up page URL and Handle dd8l-pro-sign-up-pag…" at bounding box center [780, 370] width 1560 height 740
type input "coming-soon"
click at [1419, 103] on input "DD8L Pro sign up page" at bounding box center [1386, 114] width 309 height 36
type input "Coming Soon"
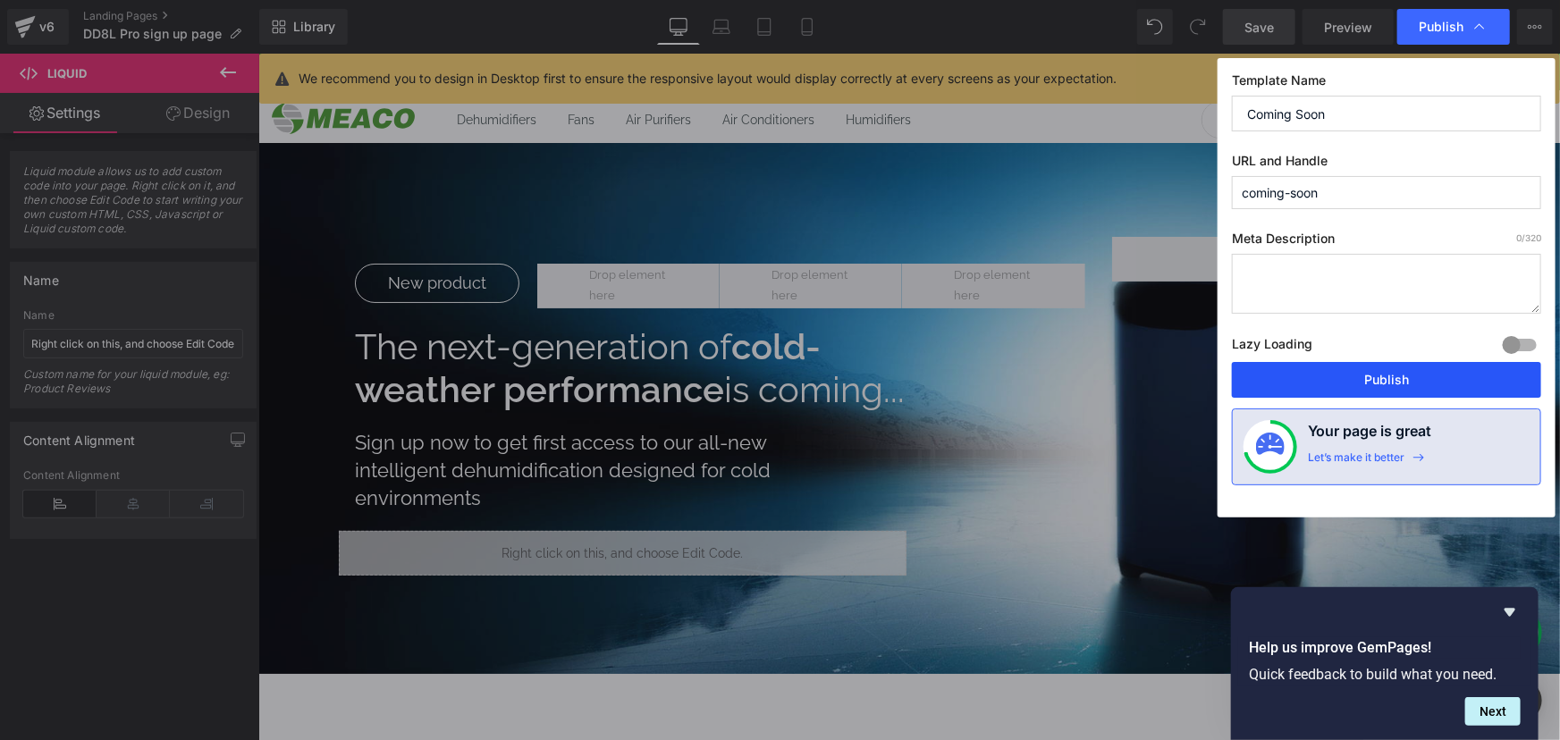
click at [1398, 381] on button "Publish" at bounding box center [1386, 380] width 309 height 36
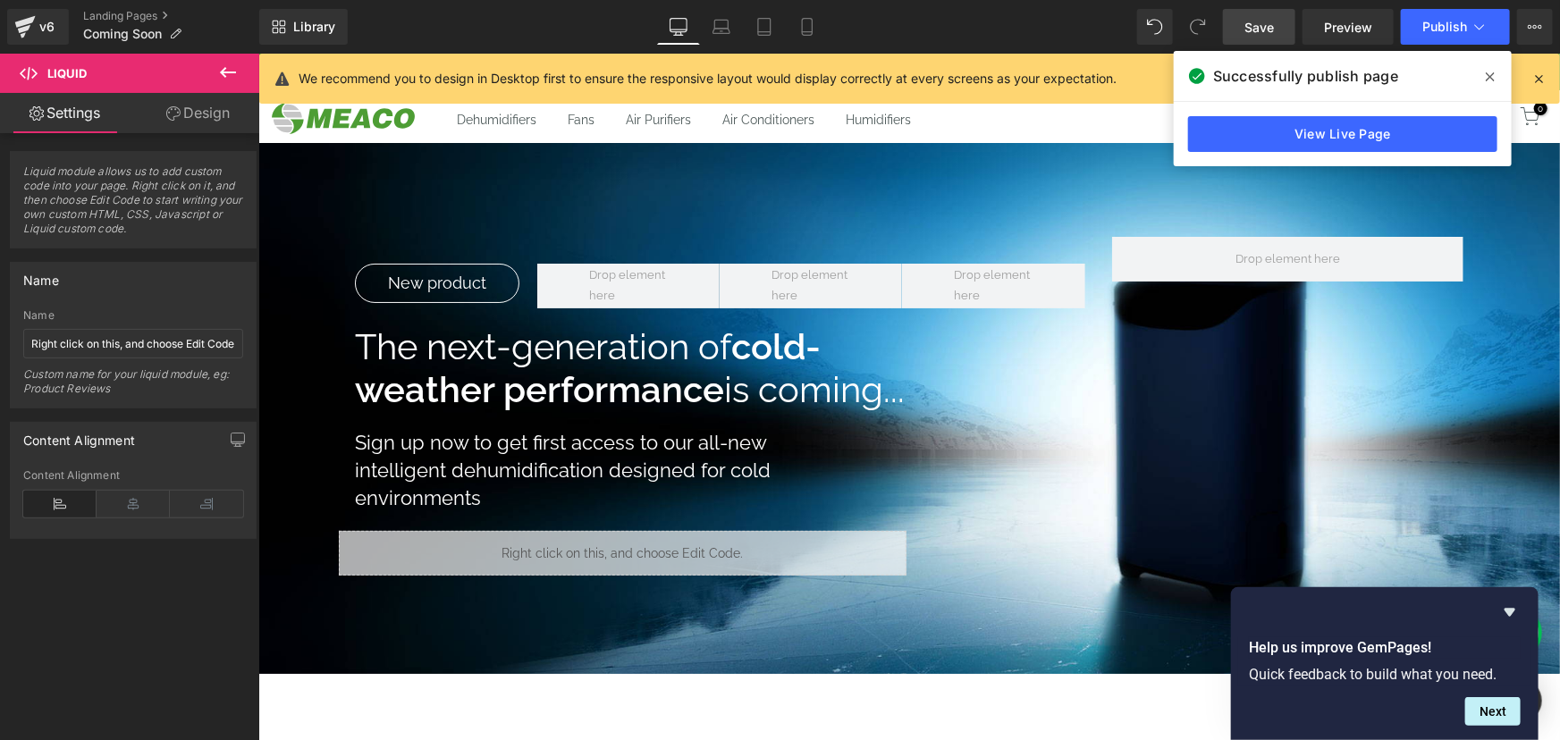
click at [1480, 81] on span at bounding box center [1490, 77] width 29 height 29
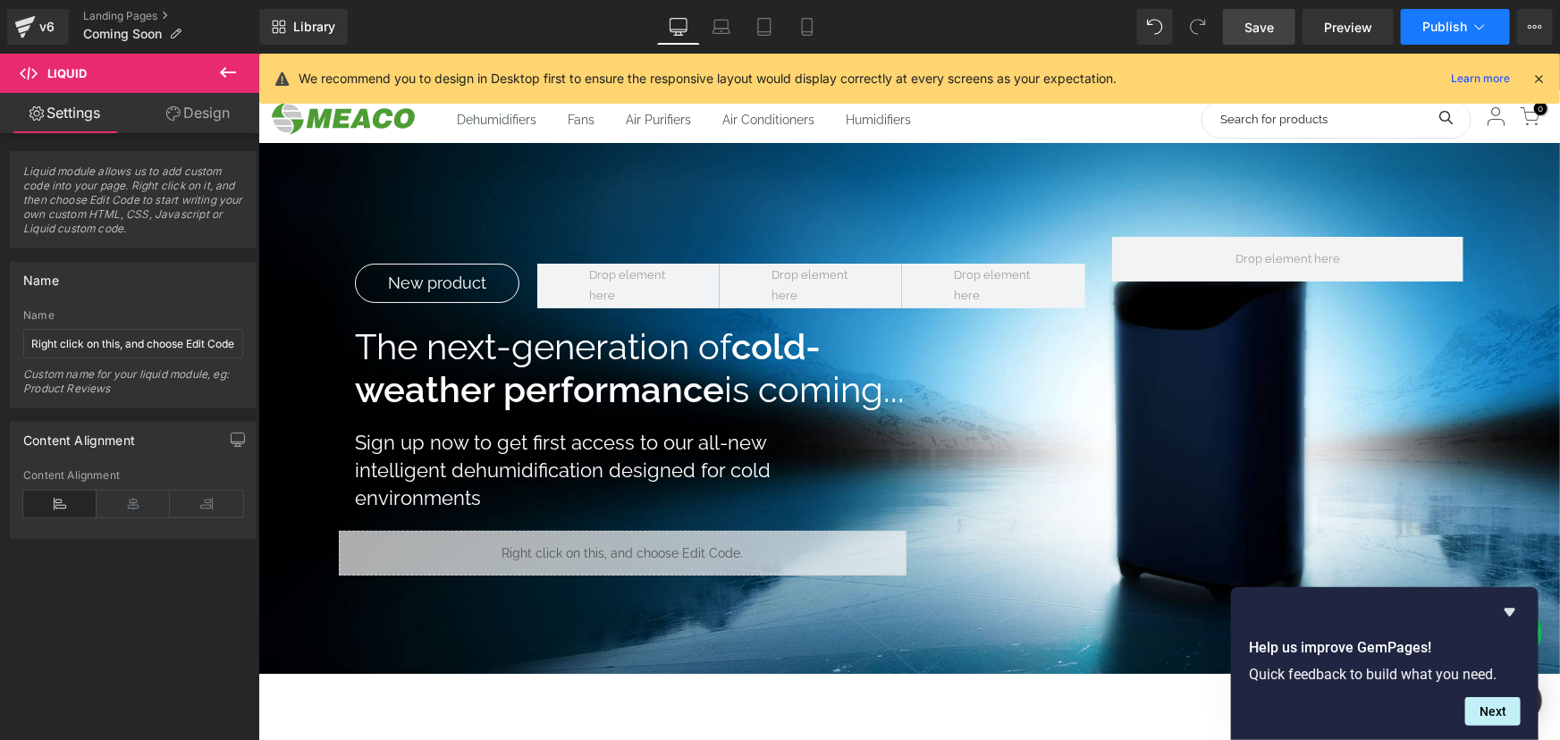
click at [1445, 28] on span "Publish" at bounding box center [1444, 27] width 45 height 14
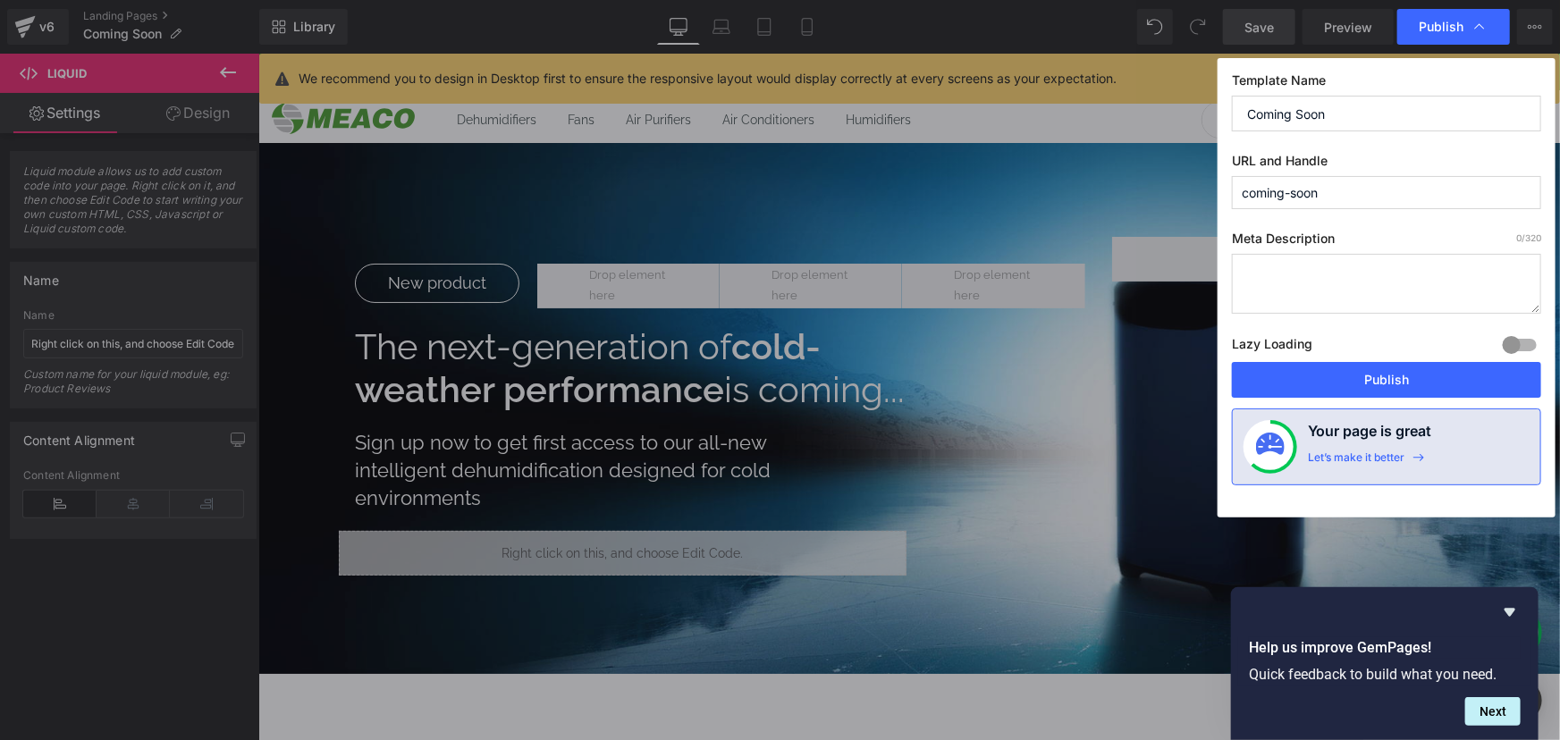
click at [1445, 28] on span "Publish" at bounding box center [1440, 27] width 45 height 16
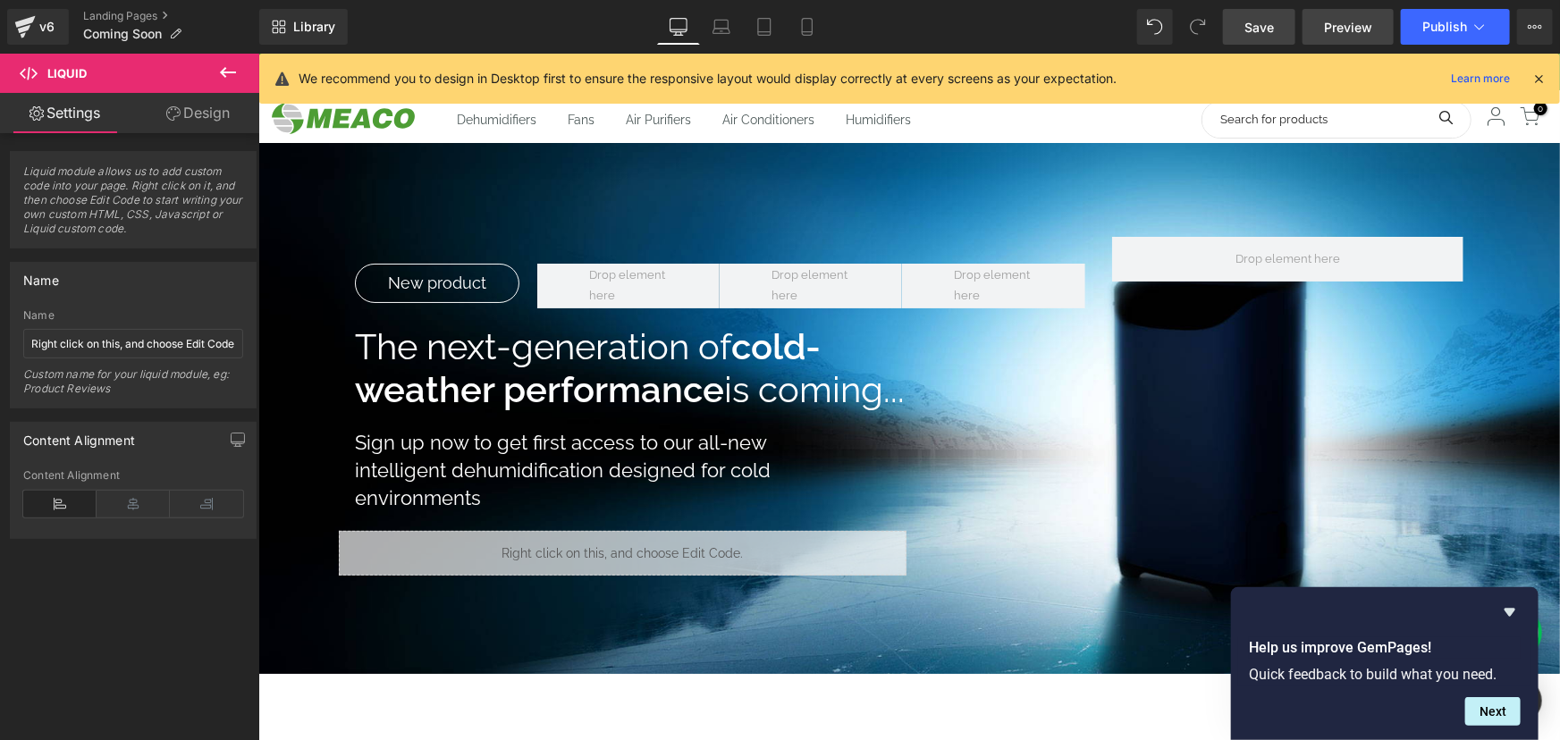
click at [1348, 23] on span "Preview" at bounding box center [1348, 27] width 48 height 19
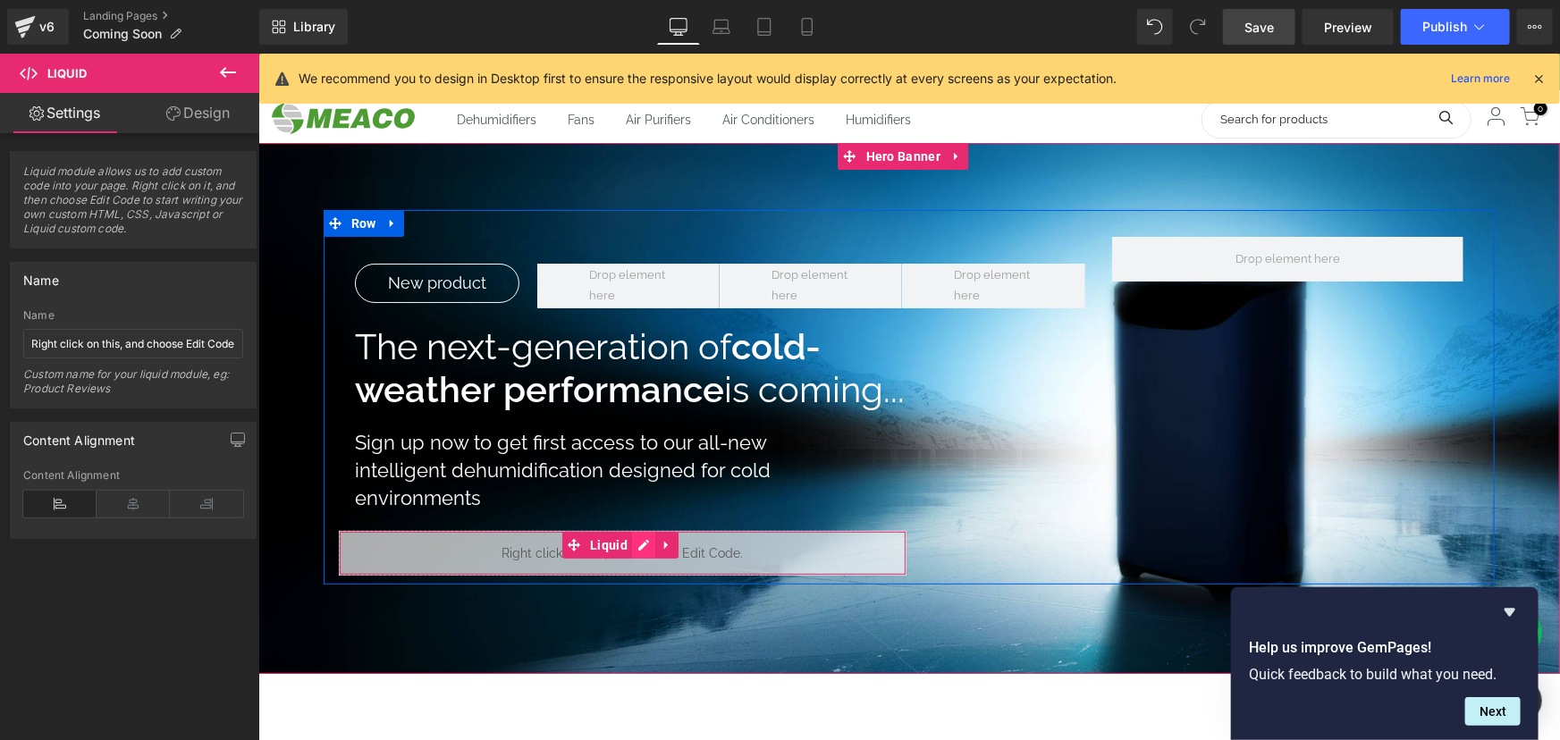
click at [644, 542] on link at bounding box center [642, 544] width 23 height 27
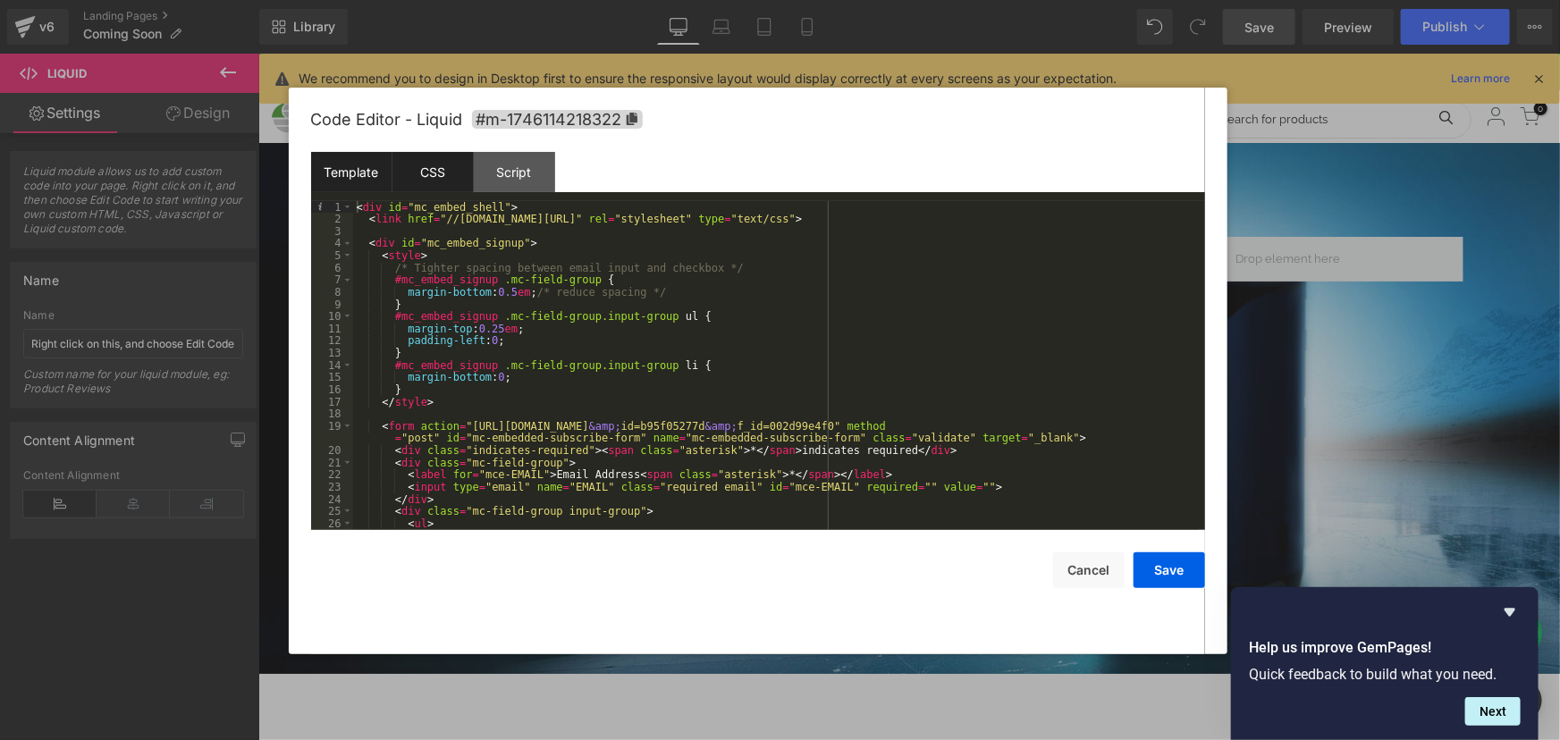
click at [433, 179] on div "CSS" at bounding box center [432, 172] width 81 height 40
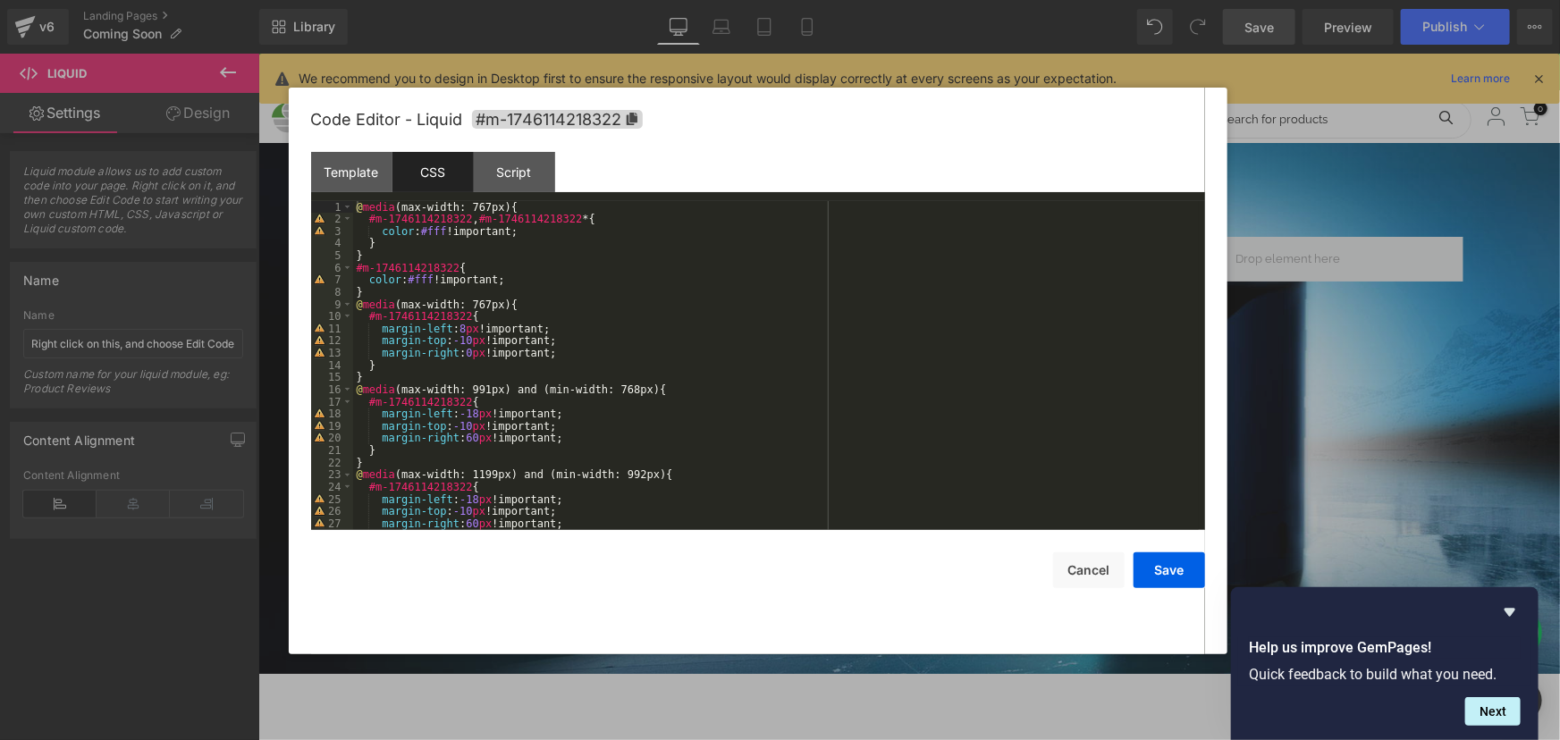
scroll to position [206, 0]
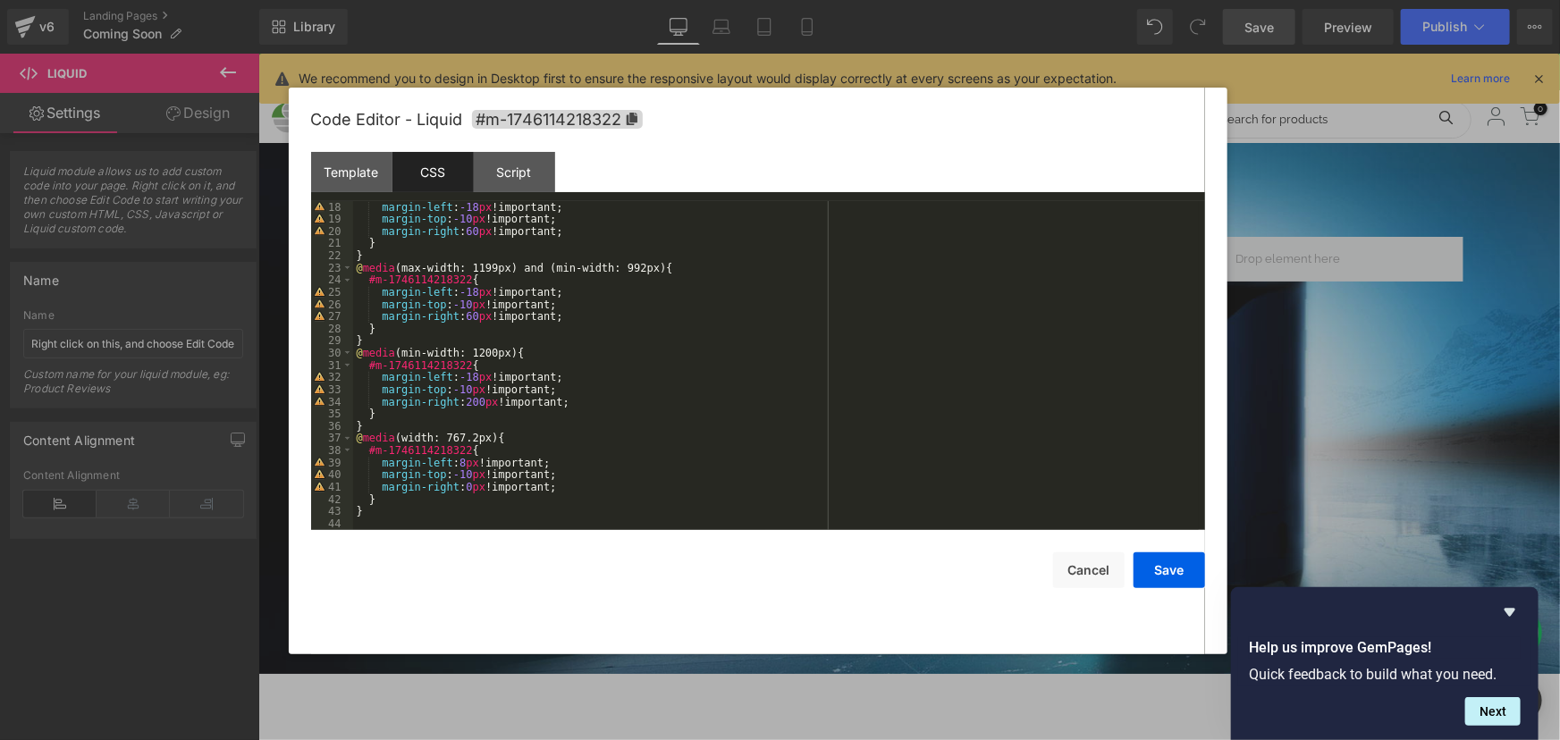
click at [470, 507] on div "margin-left : -18 px !important; margin-top : -10 px !important; margin-right :…" at bounding box center [775, 377] width 845 height 353
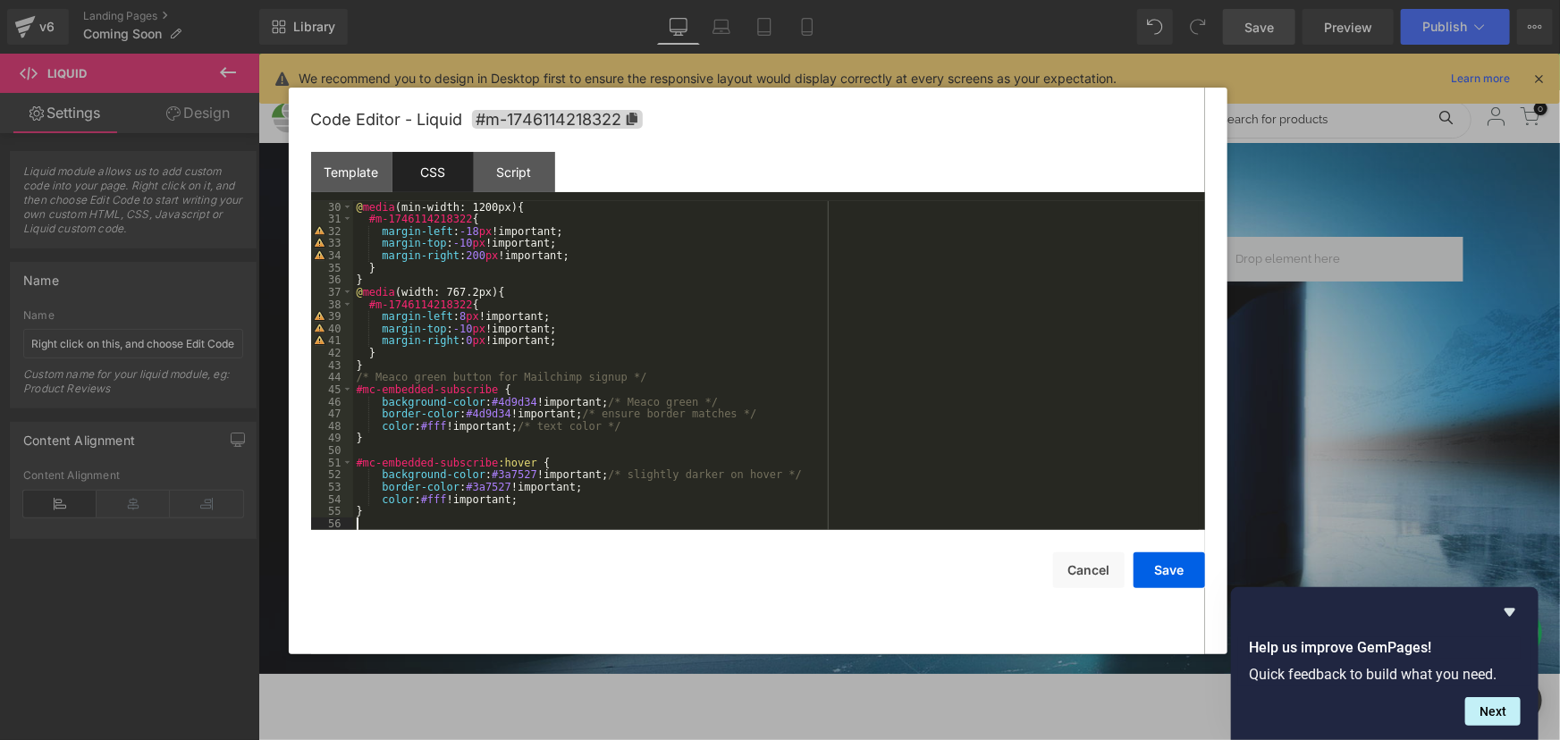
scroll to position [353, 0]
click at [1151, 574] on button "Save" at bounding box center [1168, 570] width 71 height 36
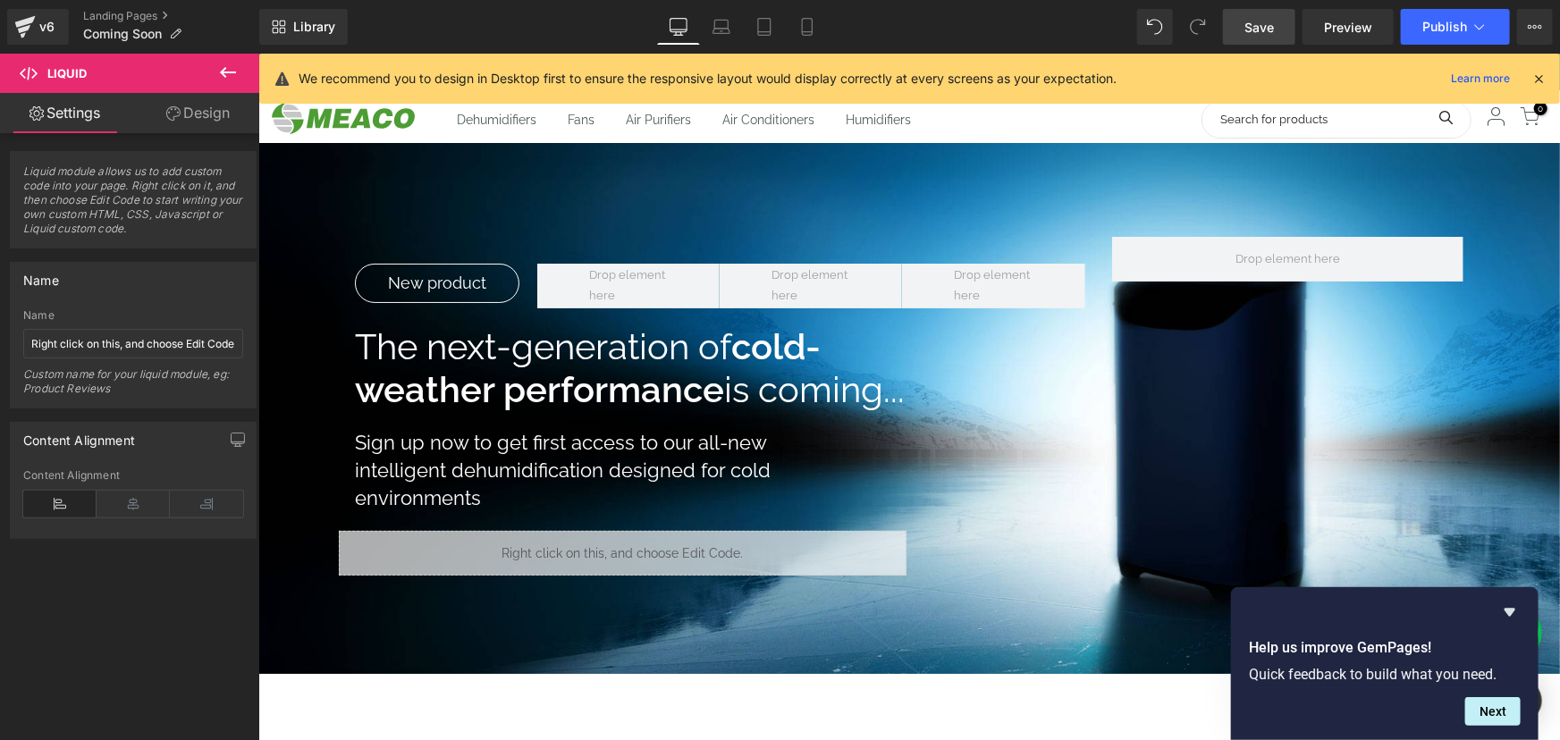
click at [1269, 14] on link "Save" at bounding box center [1259, 27] width 72 height 36
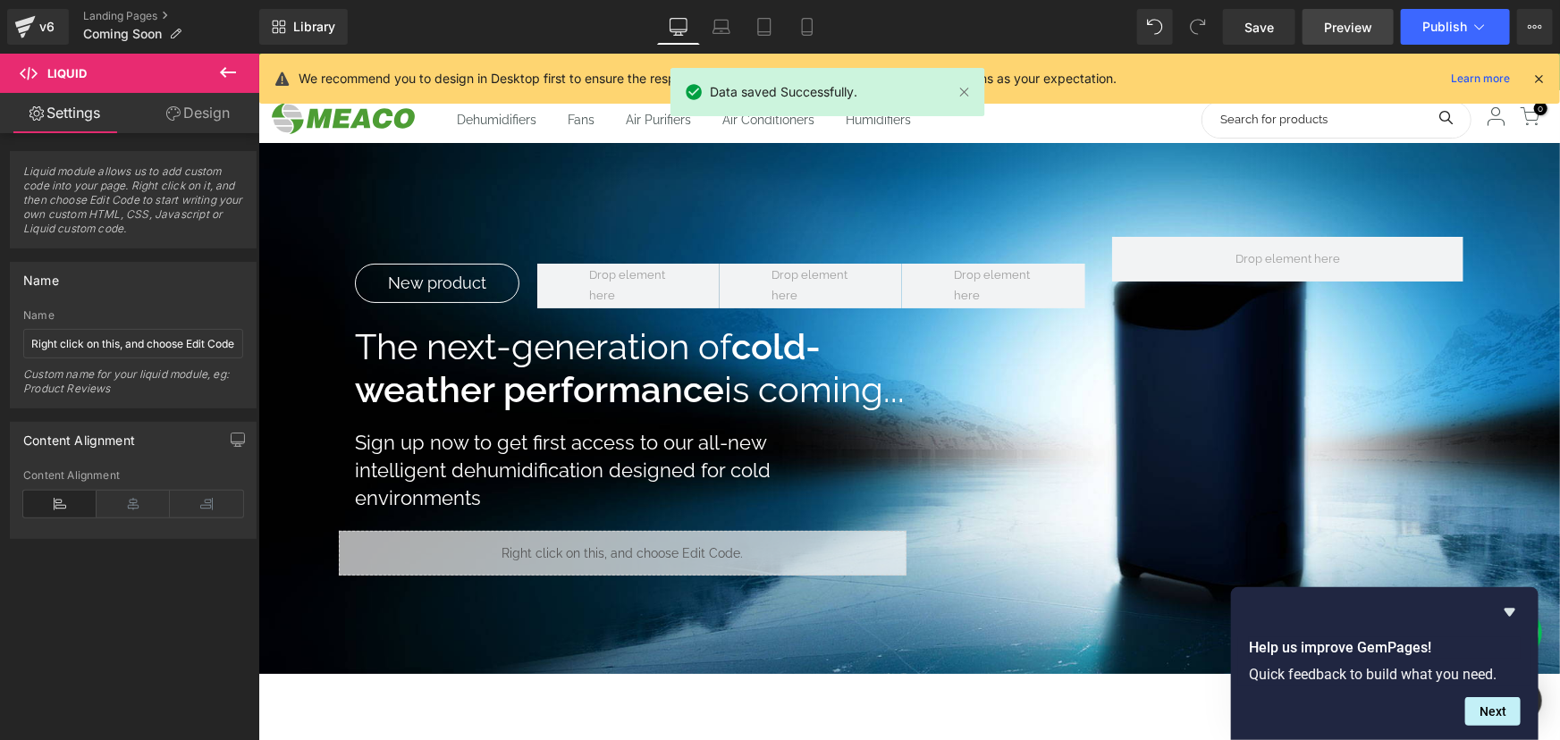
click at [1329, 23] on span "Preview" at bounding box center [1348, 27] width 48 height 19
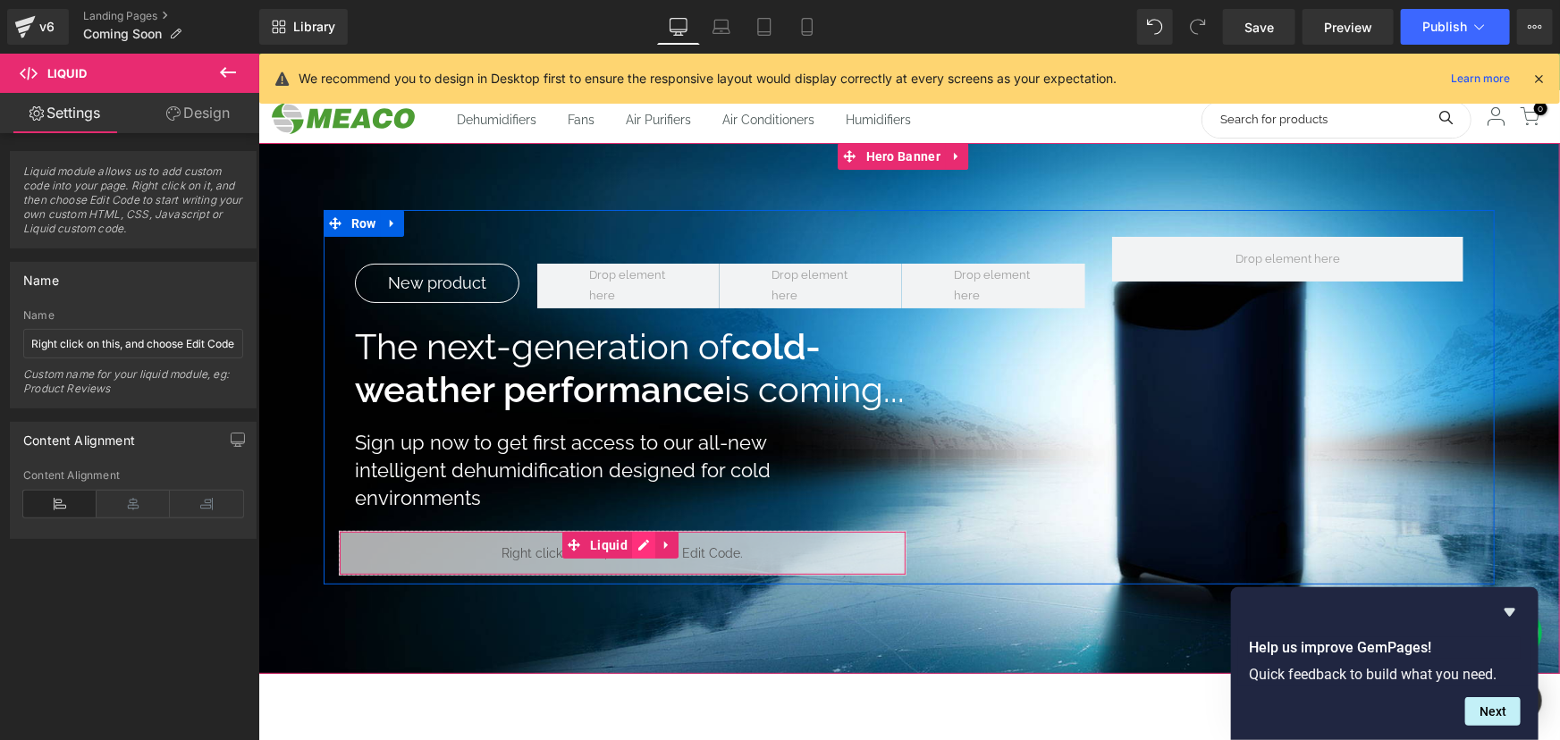
click at [643, 547] on link at bounding box center [642, 544] width 23 height 27
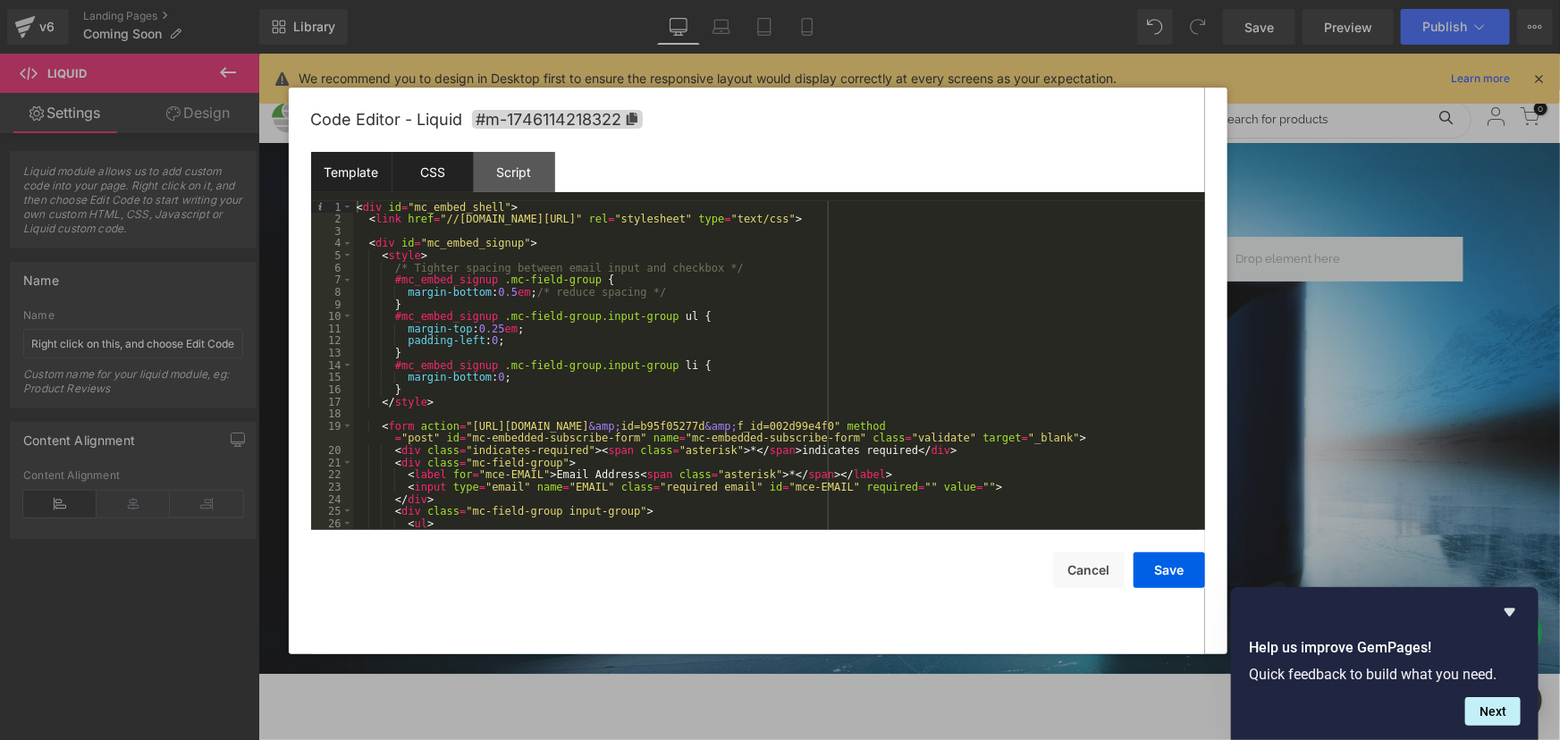
click at [420, 169] on div "CSS" at bounding box center [432, 172] width 81 height 40
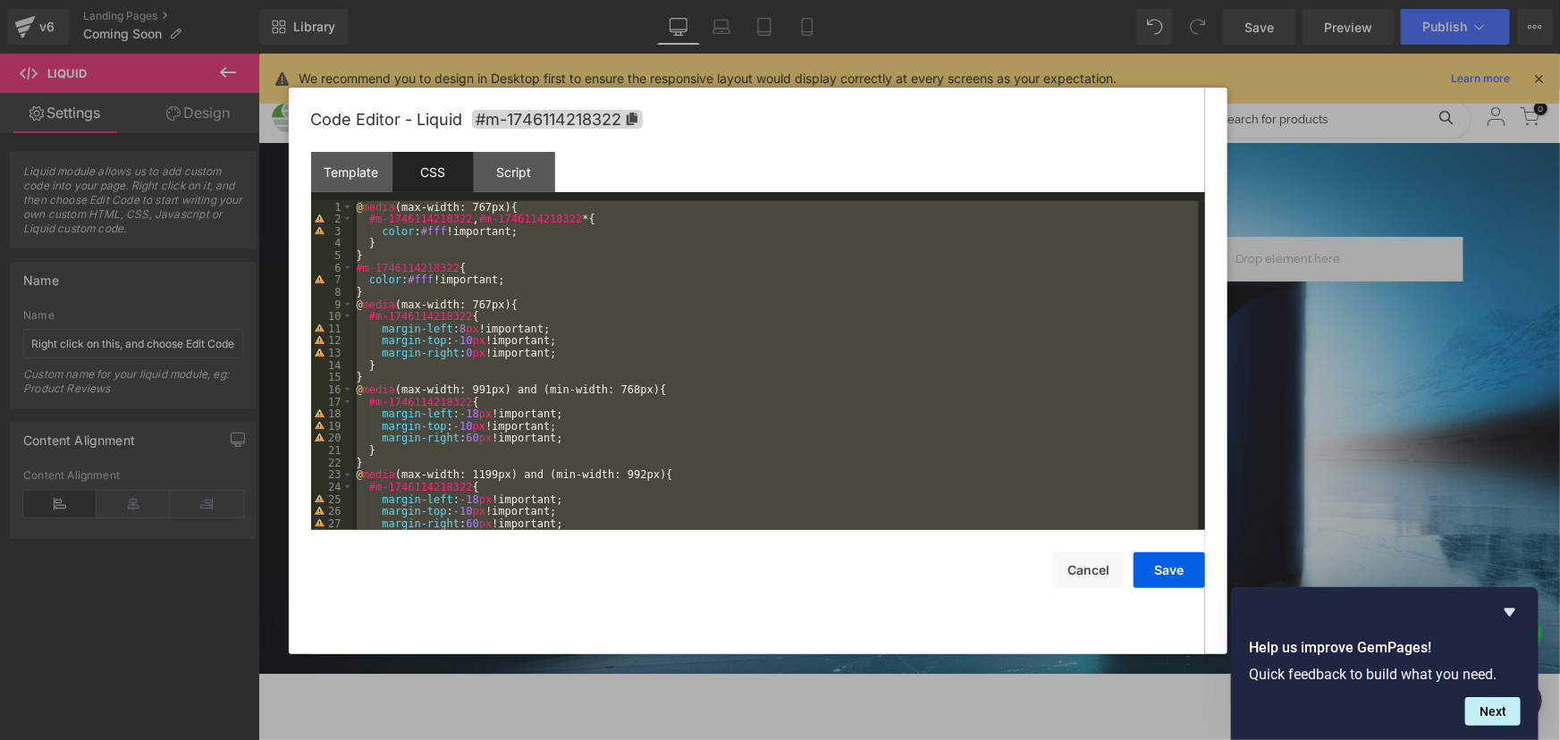
click at [744, 426] on div "@ media (max-width: 767px) { #m-1746114218322 , #m-1746114218322 * { color : #f…" at bounding box center [775, 365] width 845 height 329
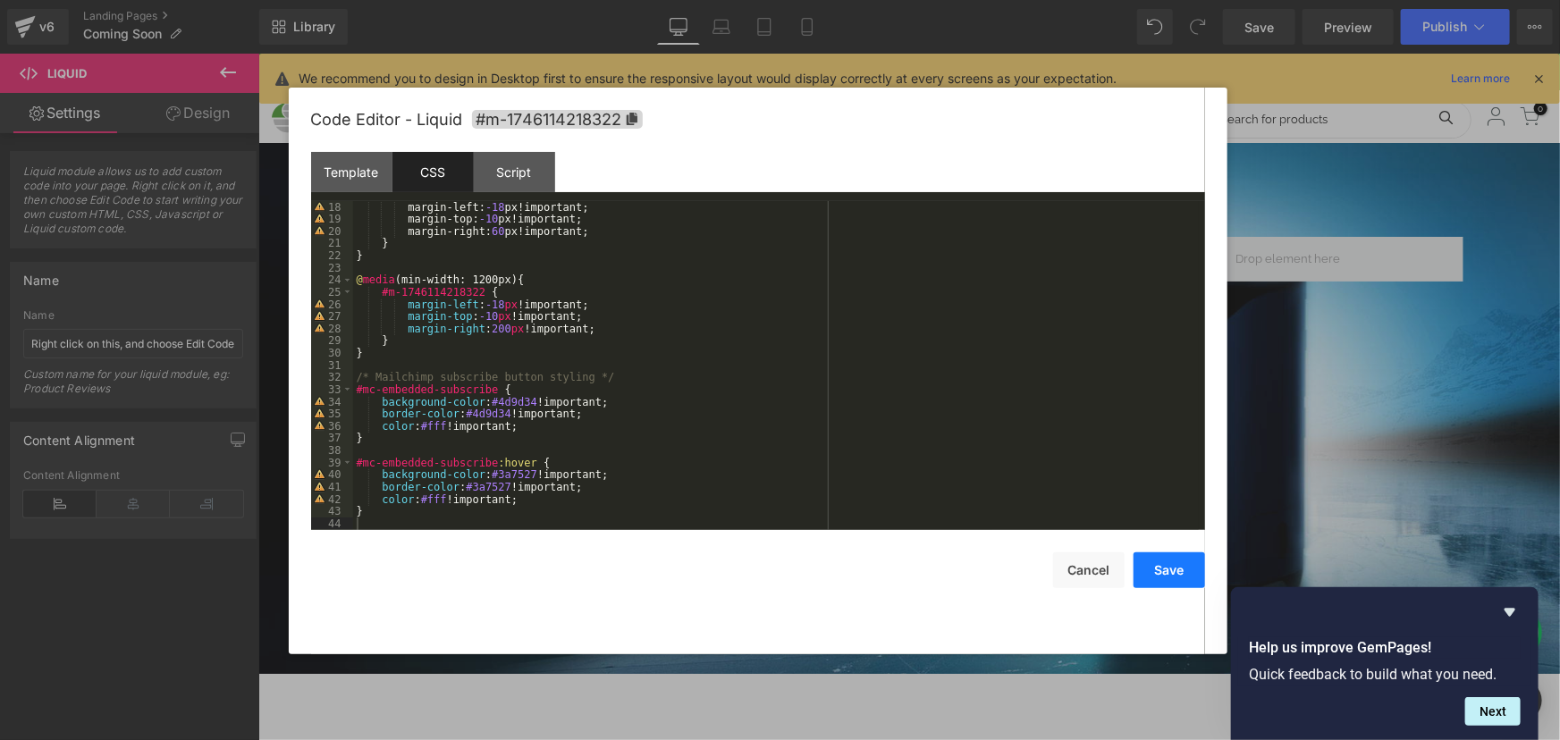
click at [1187, 572] on button "Save" at bounding box center [1168, 570] width 71 height 36
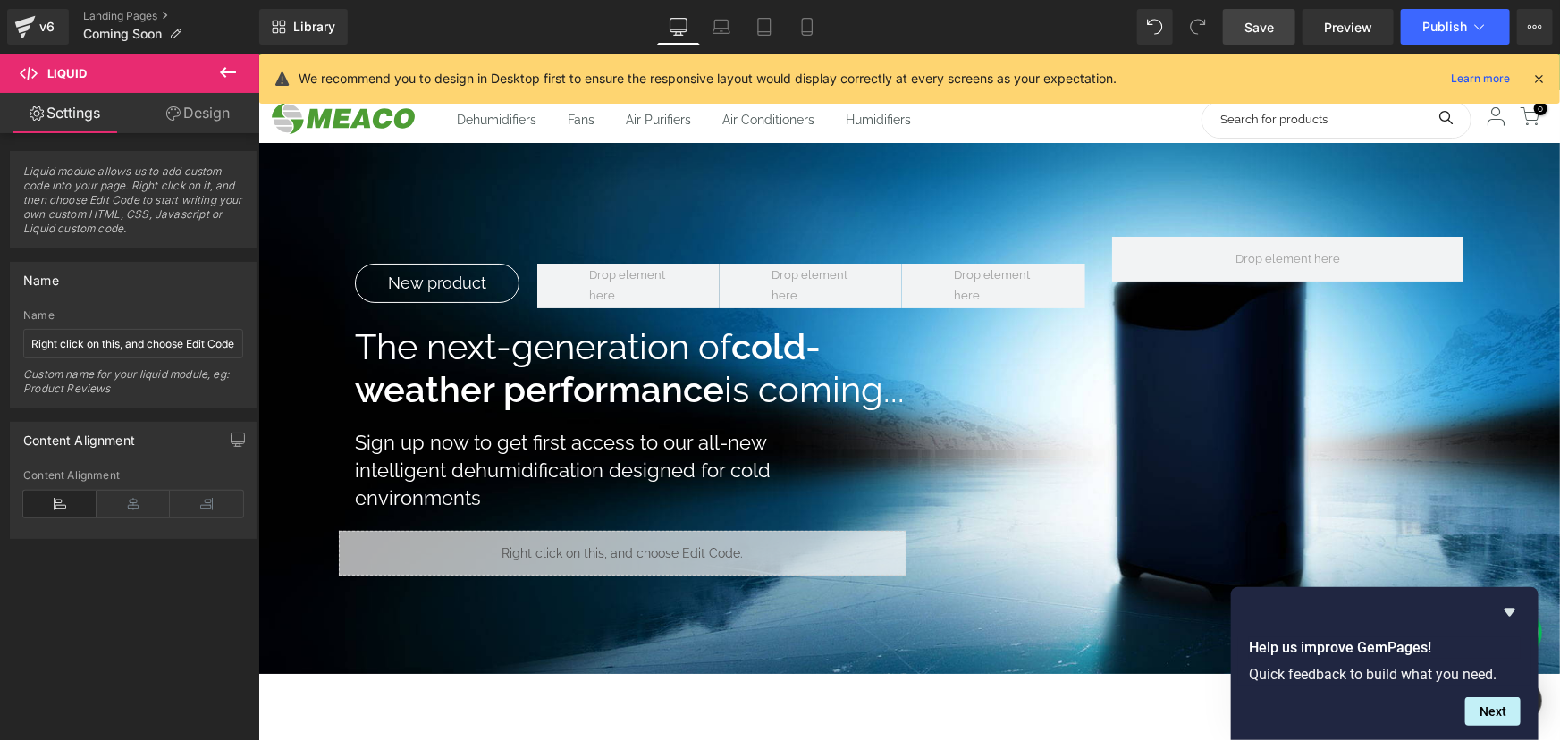
click at [1248, 35] on span "Save" at bounding box center [1258, 27] width 29 height 19
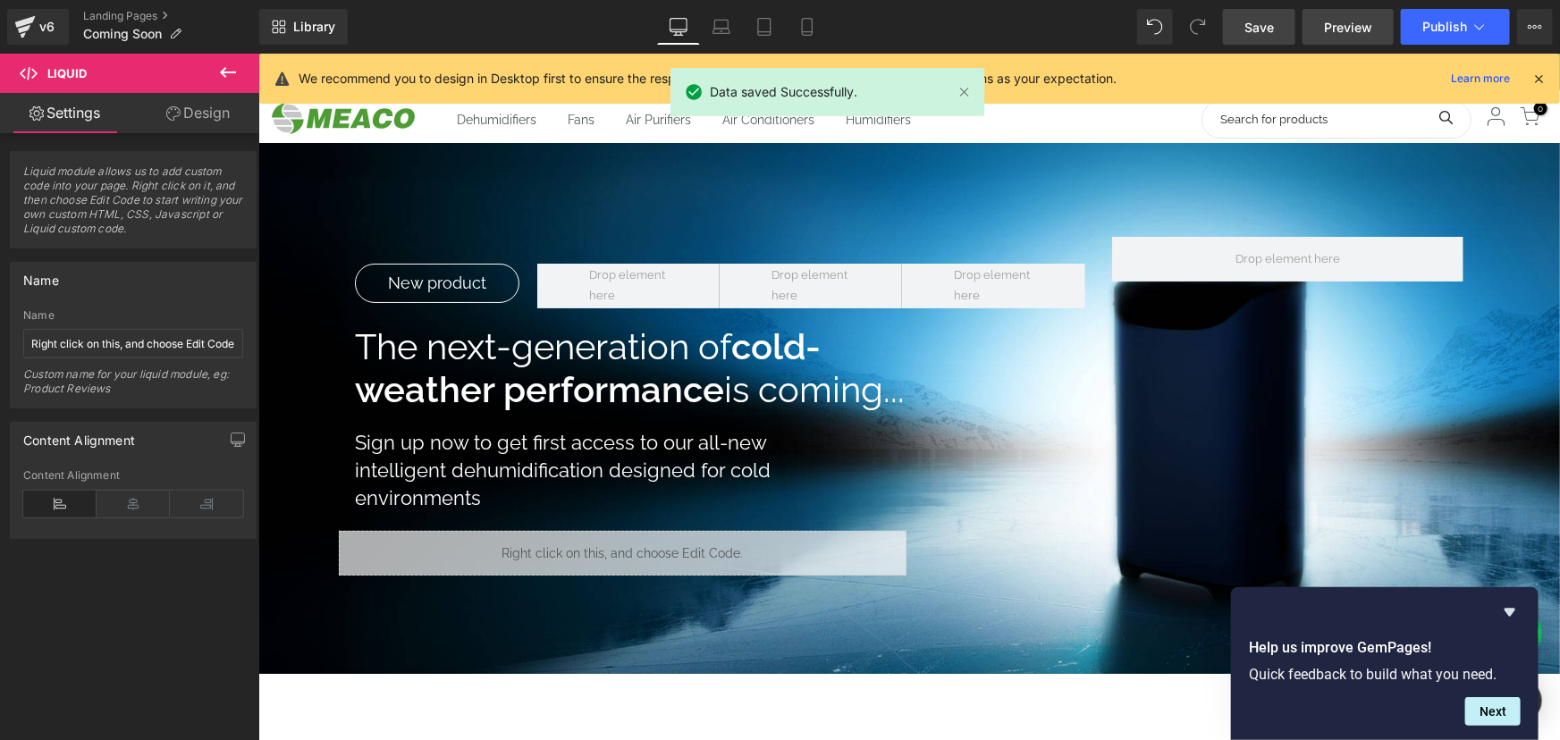
click at [1345, 24] on span "Preview" at bounding box center [1348, 27] width 48 height 19
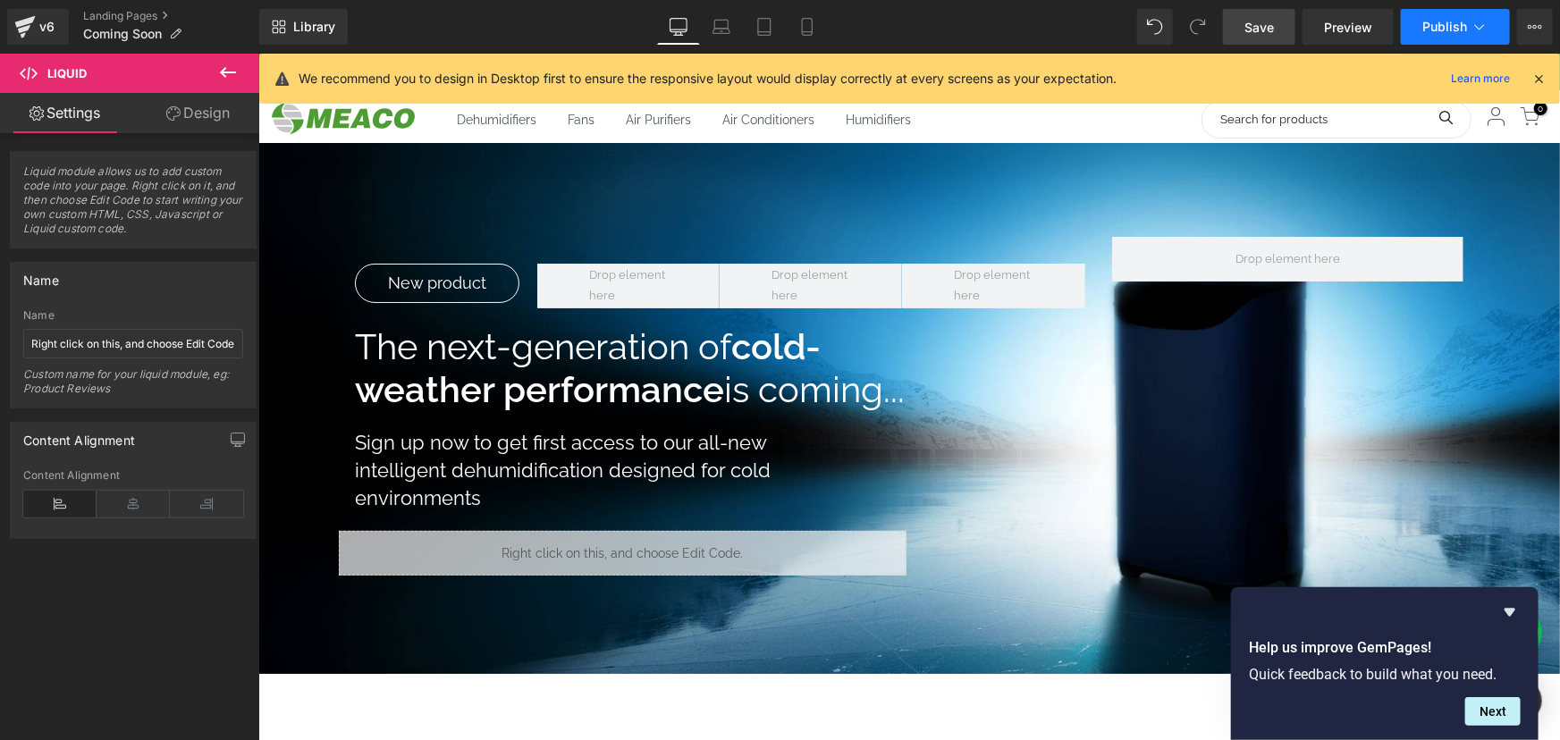
click at [1449, 33] on span "Publish" at bounding box center [1444, 27] width 45 height 14
